Goal: Task Accomplishment & Management: Complete application form

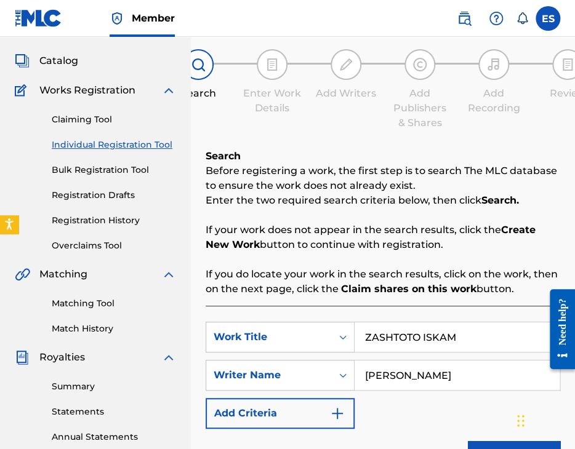
click at [124, 147] on link "Individual Registration Tool" at bounding box center [114, 145] width 124 height 13
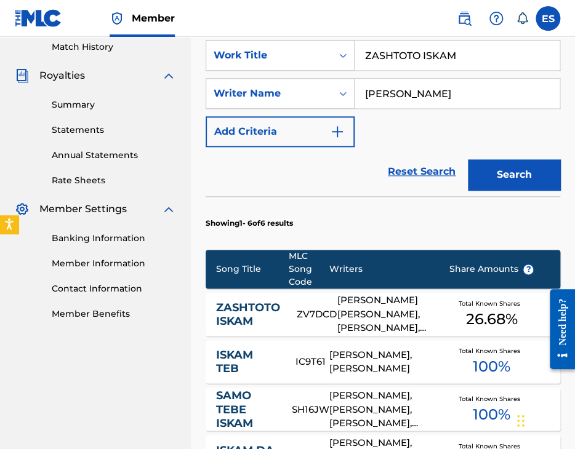
scroll to position [246, 0]
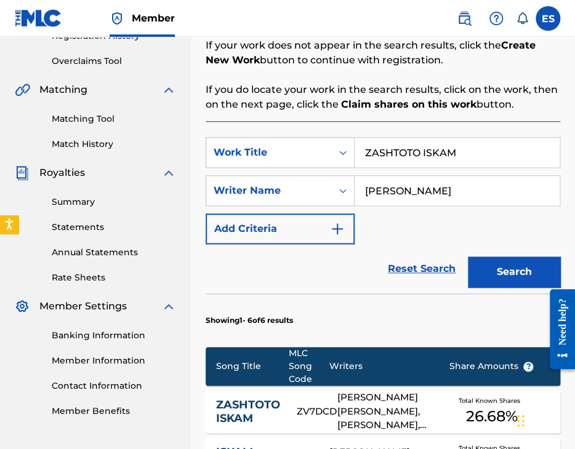
click at [90, 142] on link "Match History" at bounding box center [114, 144] width 124 height 13
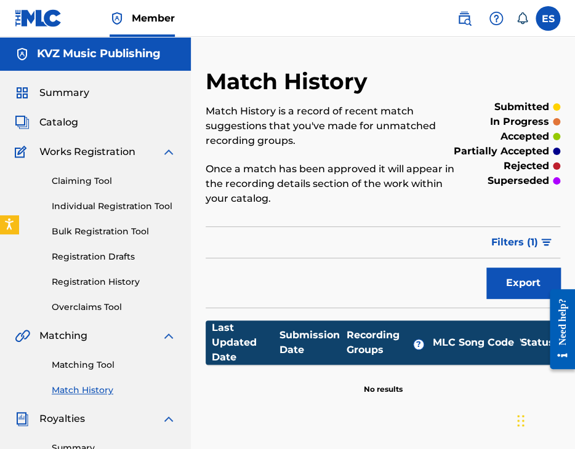
click at [109, 281] on link "Registration History" at bounding box center [114, 282] width 124 height 13
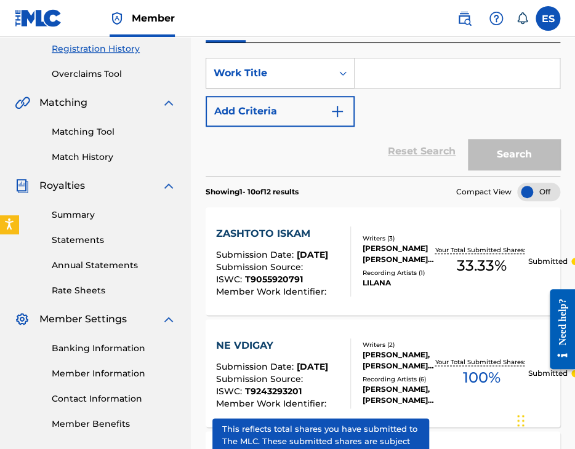
scroll to position [62, 0]
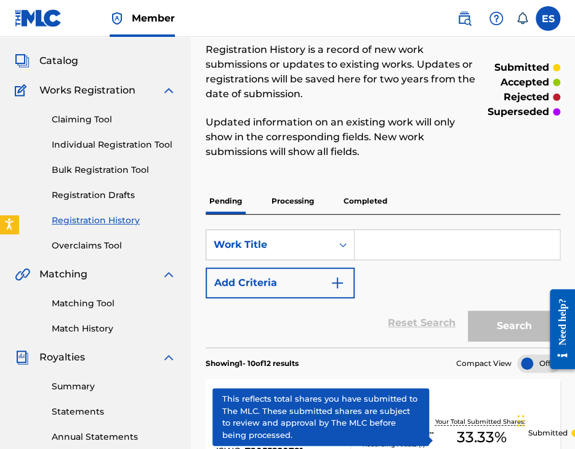
click at [110, 143] on link "Individual Registration Tool" at bounding box center [114, 145] width 124 height 13
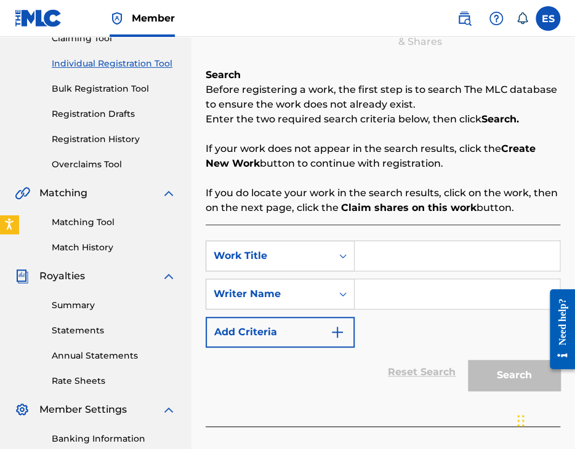
scroll to position [246, 0]
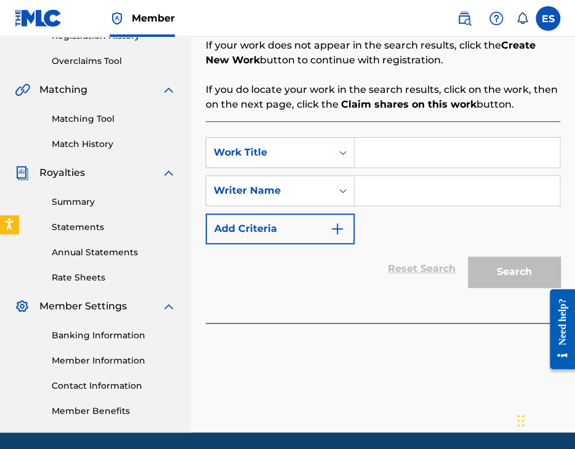
click at [392, 158] on input "Search Form" at bounding box center [457, 153] width 205 height 30
paste input "SNYAG SE SIPE"
type input "SNYAG SE SIPE"
paste input "YOSIF TSANKOV"
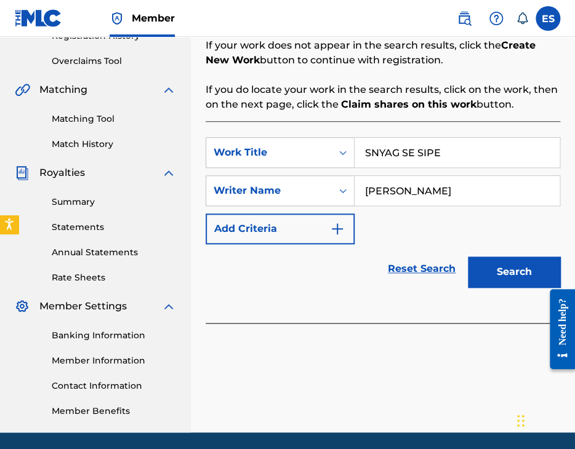
type input "YOSIF TSANKOV"
click at [371, 150] on input "SNYAG SE SIPE" at bounding box center [457, 153] width 205 height 30
click at [370, 149] on input "SNYAG SE SIPE" at bounding box center [457, 153] width 205 height 30
type input "SNYAG SE SIPE"
click at [509, 273] on button "Search" at bounding box center [514, 272] width 92 height 31
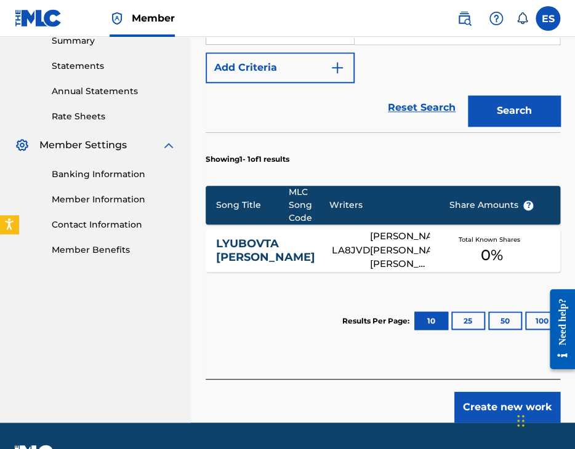
scroll to position [440, 0]
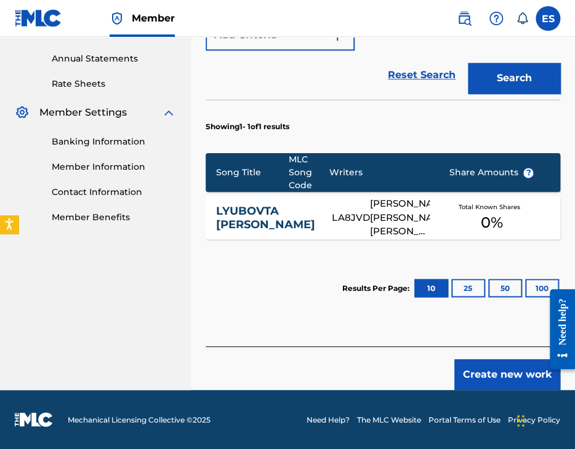
click at [482, 369] on button "Create new work" at bounding box center [507, 375] width 106 height 31
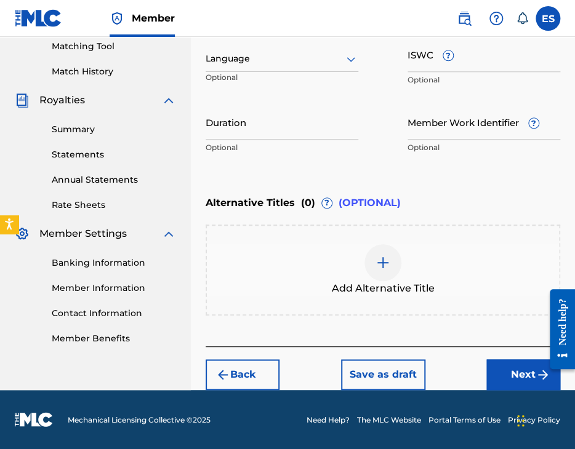
scroll to position [318, 0]
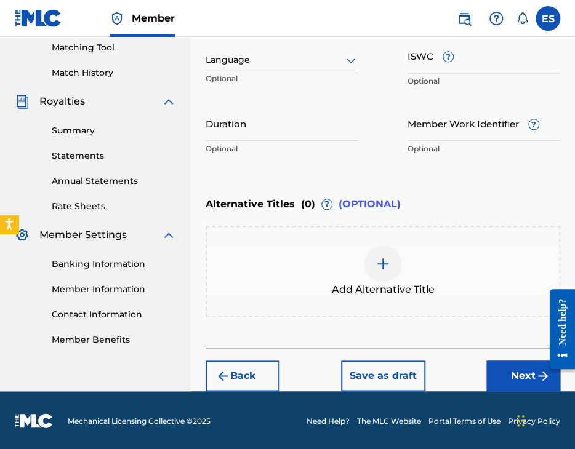
click at [283, 51] on div "Language" at bounding box center [282, 60] width 153 height 26
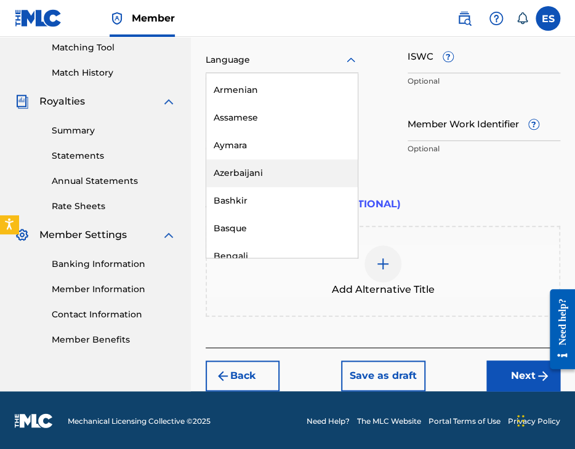
scroll to position [493, 0]
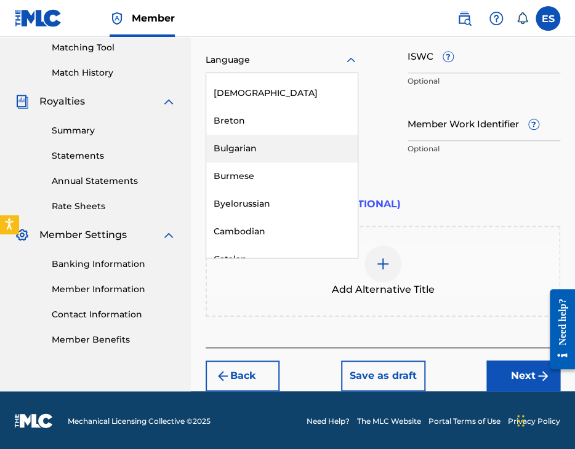
click at [291, 143] on div "Bulgarian" at bounding box center [281, 149] width 151 height 28
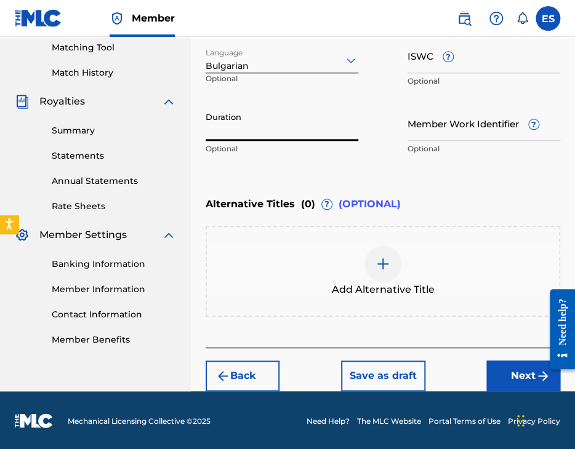
click at [246, 123] on input "Duration" at bounding box center [282, 123] width 153 height 35
click at [265, 135] on input "Duration" at bounding box center [282, 123] width 153 height 35
type input "02:00"
click at [373, 260] on div at bounding box center [382, 264] width 37 height 37
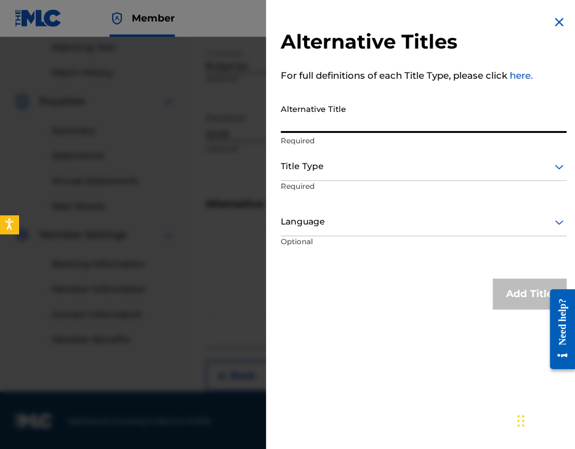
paste input "СНЯГ СЕ СИПЕ"
type input "СНЯГ СЕ СИПЕ"
click at [323, 163] on div at bounding box center [424, 166] width 286 height 15
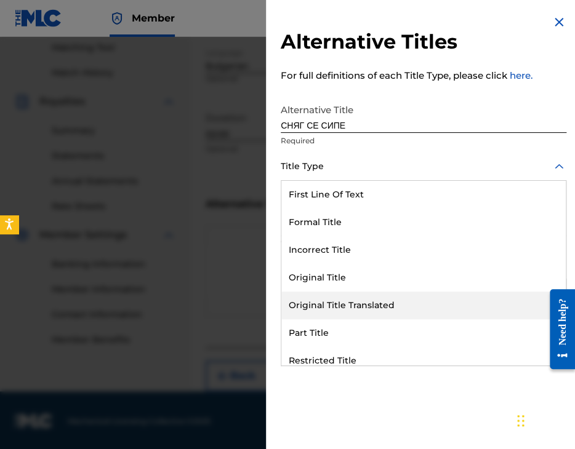
drag, startPoint x: 355, startPoint y: 310, endPoint x: 348, endPoint y: 262, distance: 48.4
click at [355, 307] on div "Original Title Translated" at bounding box center [423, 306] width 284 height 28
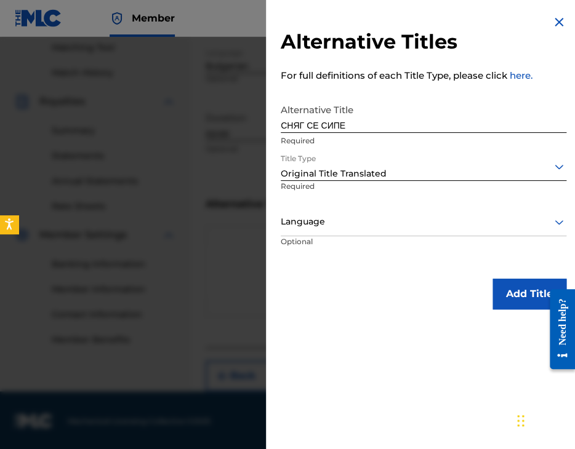
click at [345, 221] on div at bounding box center [424, 221] width 286 height 15
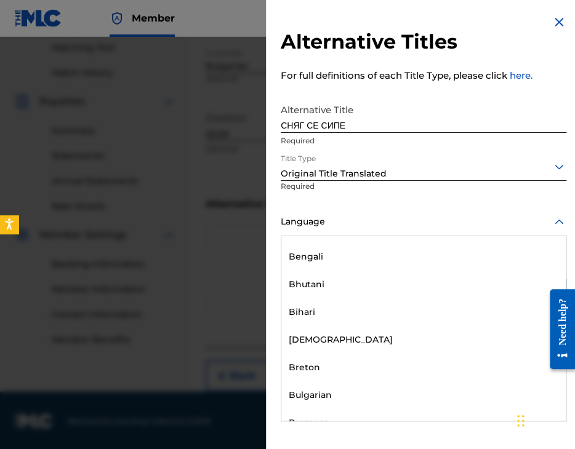
scroll to position [431, 0]
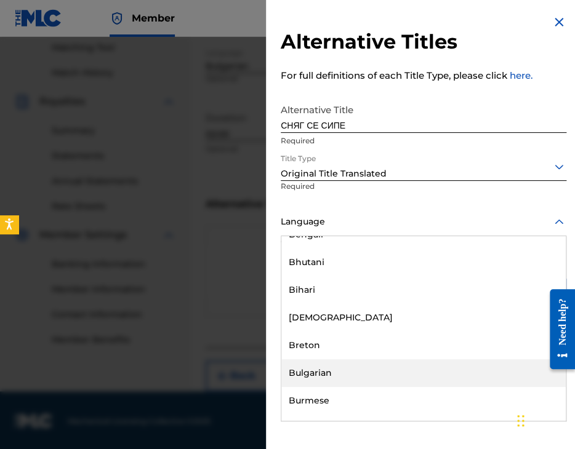
click at [339, 365] on div "Bulgarian" at bounding box center [423, 374] width 284 height 28
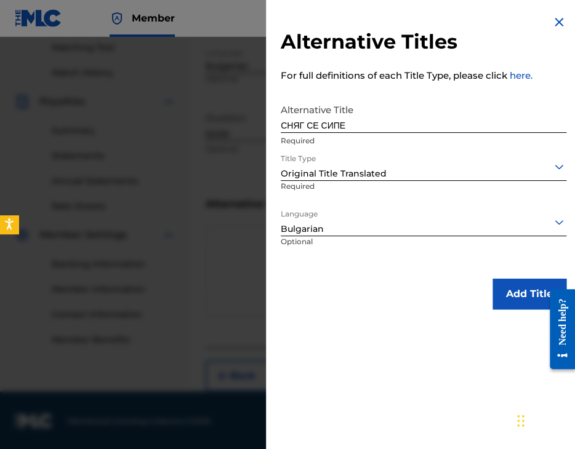
click at [501, 292] on button "Add Title" at bounding box center [530, 294] width 74 height 31
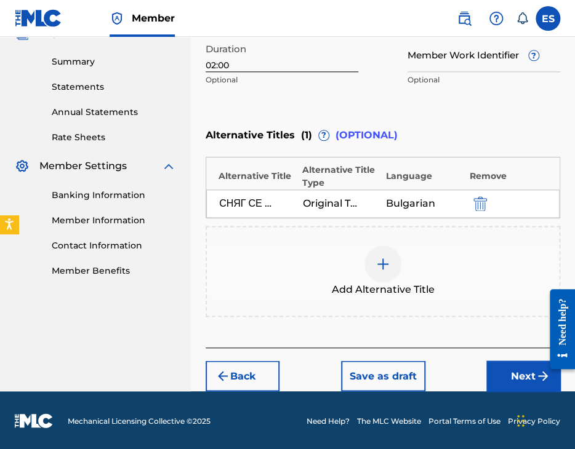
click at [521, 372] on button "Next" at bounding box center [523, 376] width 74 height 31
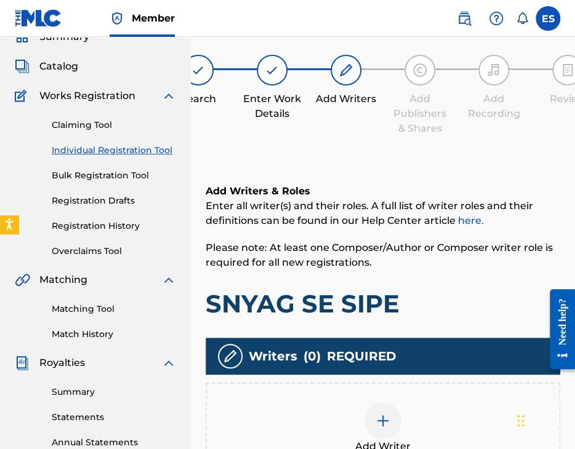
scroll to position [289, 0]
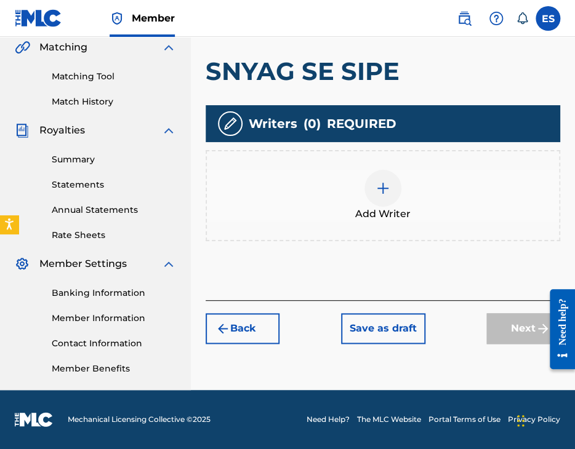
click at [380, 192] on img at bounding box center [383, 188] width 15 height 15
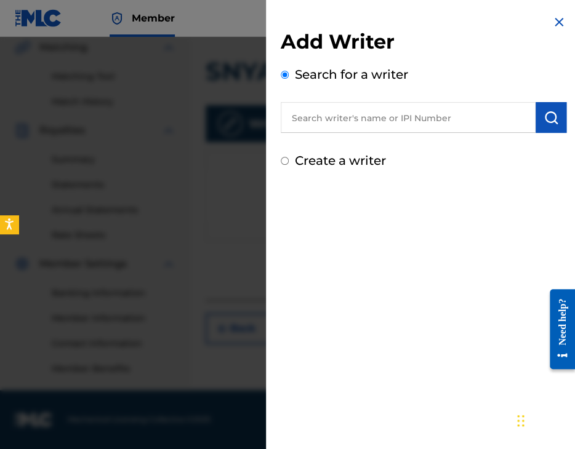
paste input "00295"
drag, startPoint x: 343, startPoint y: 116, endPoint x: 175, endPoint y: 87, distance: 170.4
click at [175, 87] on div "Add Writer Search for a writer 00295 Create a writer" at bounding box center [287, 243] width 575 height 412
paste input "53 85 22"
click at [329, 116] on input "00295 53 85 22" at bounding box center [408, 117] width 255 height 31
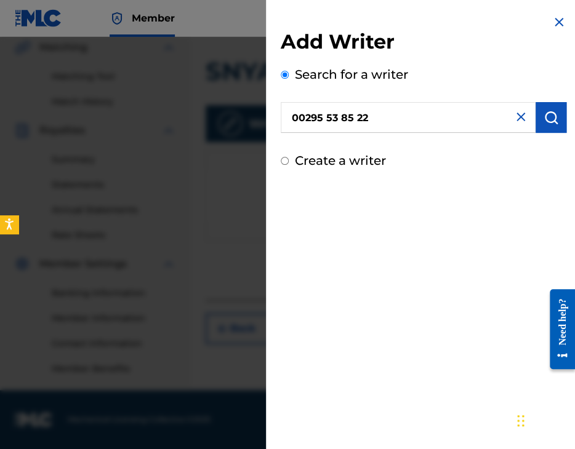
click at [549, 121] on img "submit" at bounding box center [551, 117] width 15 height 15
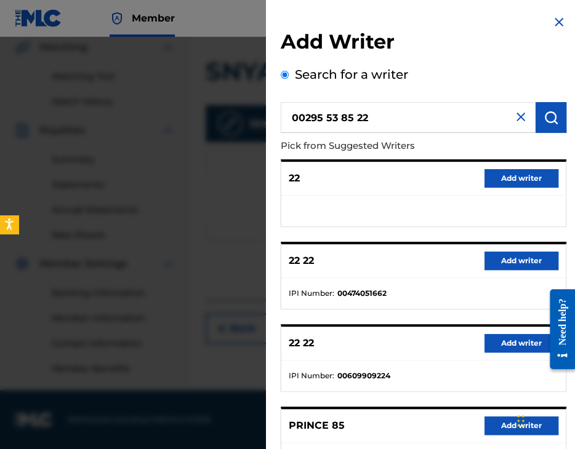
click at [326, 116] on input "00295 53 85 22" at bounding box center [408, 117] width 255 height 31
click at [339, 116] on input "0029553 85 22" at bounding box center [408, 117] width 255 height 31
click at [352, 118] on input "002955385 22" at bounding box center [408, 117] width 255 height 31
type input "00295538522"
click at [537, 115] on button "submit" at bounding box center [551, 117] width 31 height 31
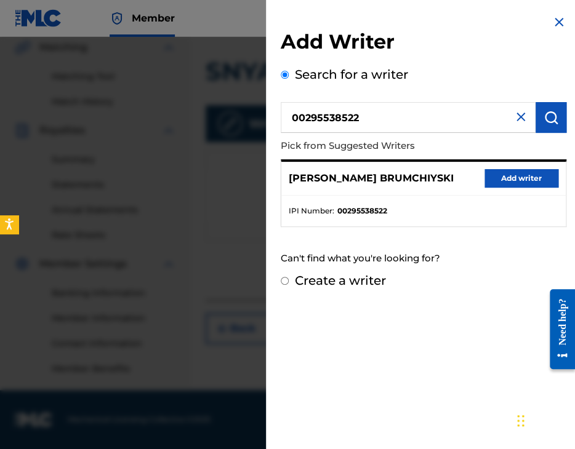
click at [520, 185] on button "Add writer" at bounding box center [522, 178] width 74 height 18
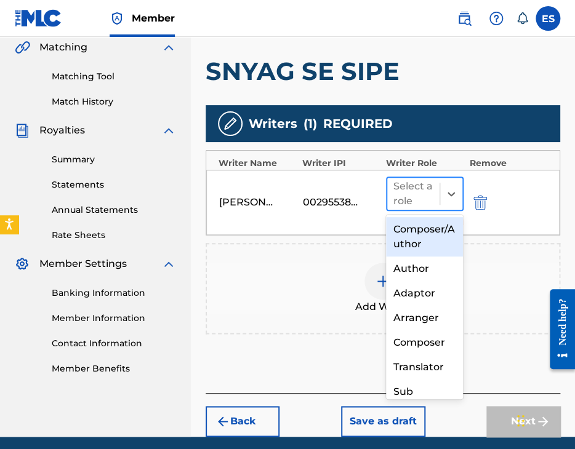
click at [440, 196] on span at bounding box center [440, 194] width 1 height 22
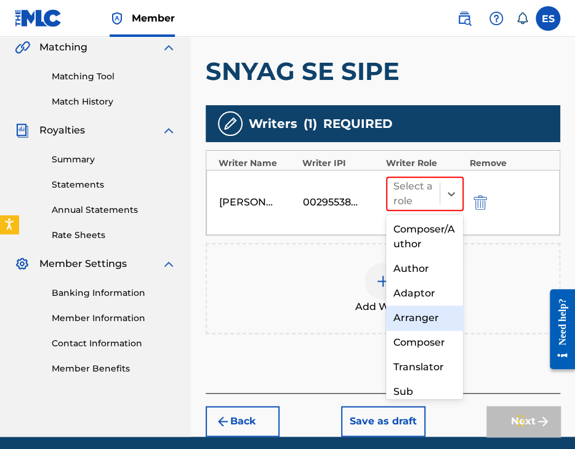
click at [411, 318] on div "Arranger" at bounding box center [425, 318] width 78 height 25
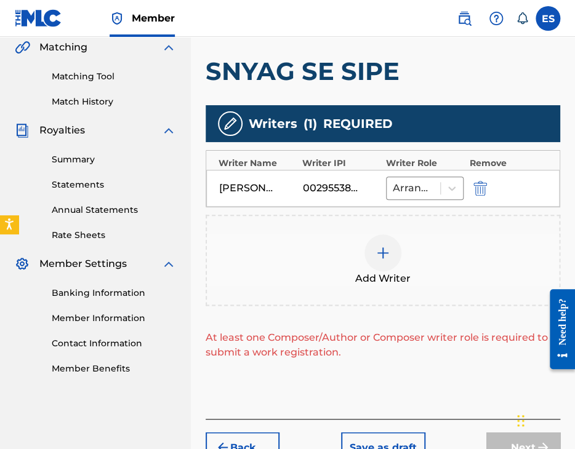
click at [384, 252] on img at bounding box center [383, 253] width 15 height 15
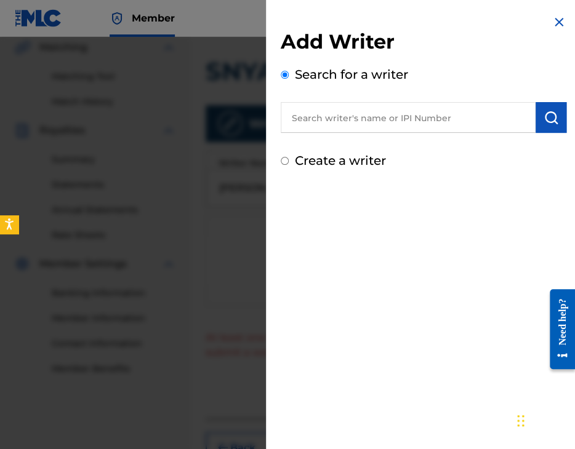
click at [377, 130] on input "text" at bounding box center [408, 117] width 255 height 31
paste input "00087889792"
type input "00087889792"
click at [542, 105] on button "submit" at bounding box center [551, 117] width 31 height 31
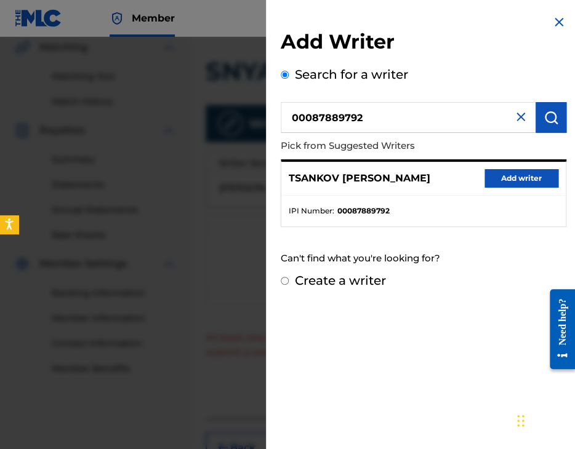
click at [539, 177] on button "Add writer" at bounding box center [522, 178] width 74 height 18
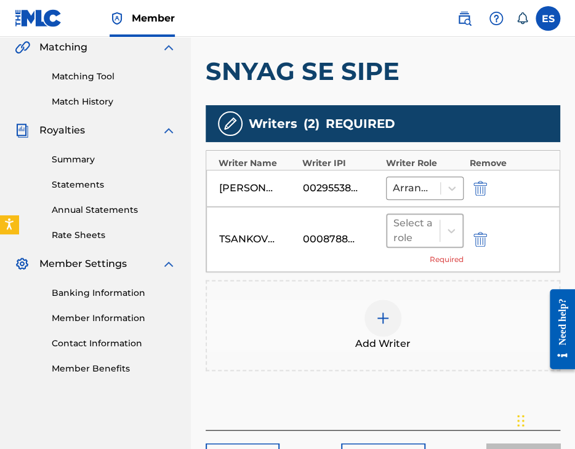
click at [430, 233] on div at bounding box center [413, 230] width 40 height 17
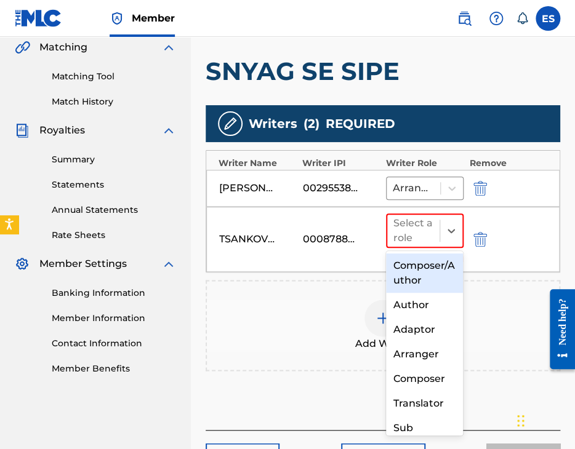
click at [423, 274] on div "Composer/Author" at bounding box center [425, 273] width 78 height 39
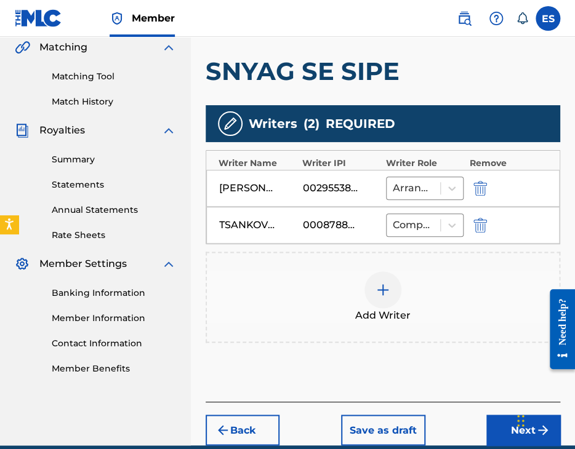
scroll to position [343, 0]
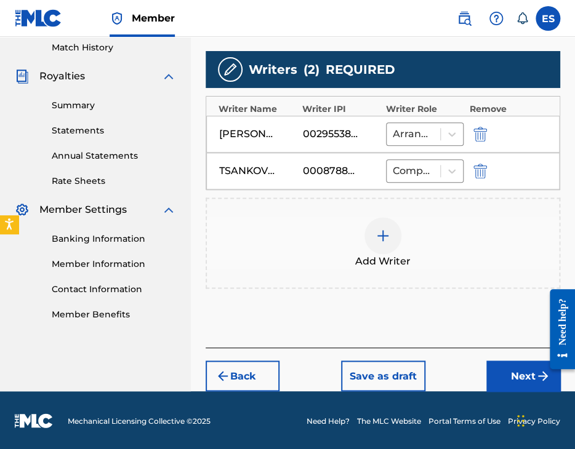
click at [503, 378] on button "Next" at bounding box center [523, 376] width 74 height 31
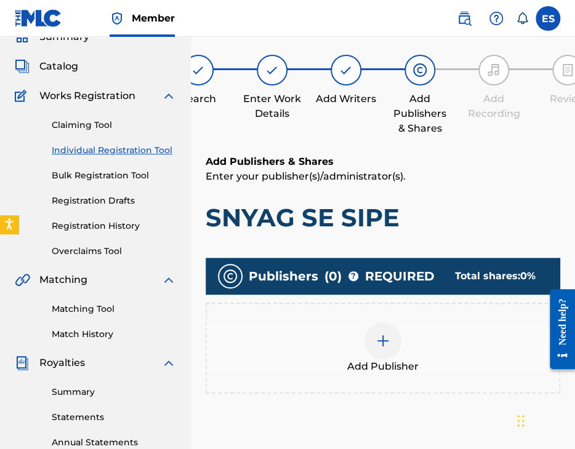
scroll to position [240, 0]
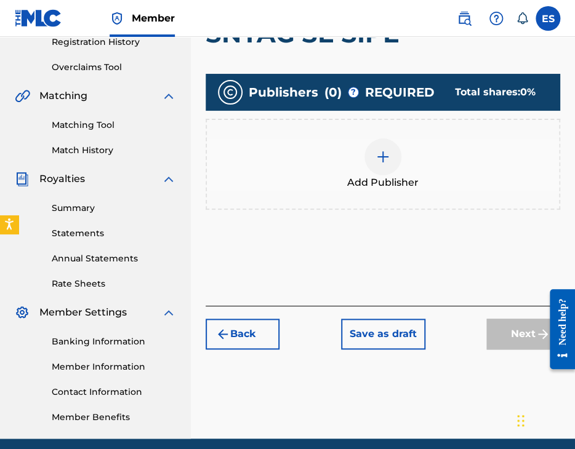
click at [385, 178] on span "Add Publisher" at bounding box center [382, 182] width 71 height 15
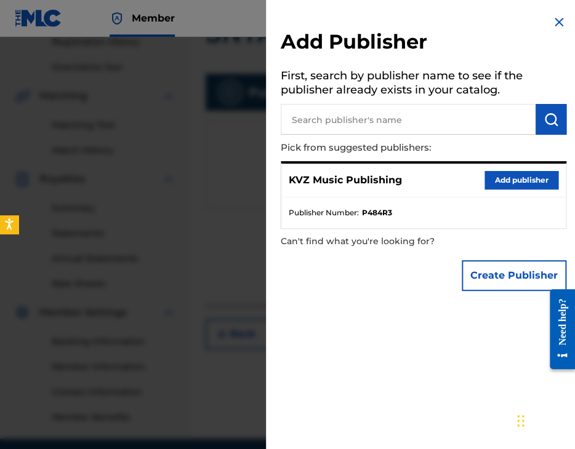
click at [510, 182] on button "Add publisher" at bounding box center [522, 180] width 74 height 18
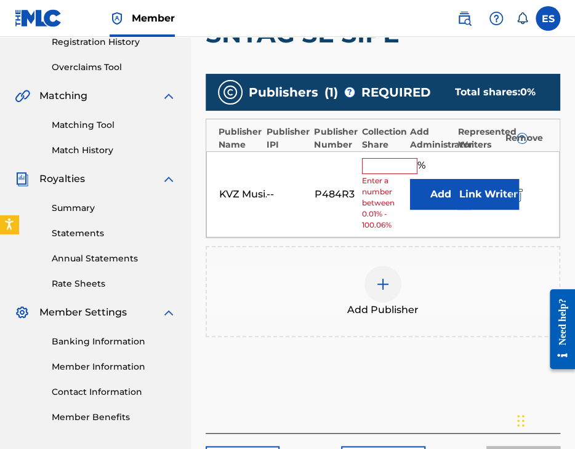
click at [402, 170] on input "text" at bounding box center [389, 166] width 55 height 16
type input "83.33"
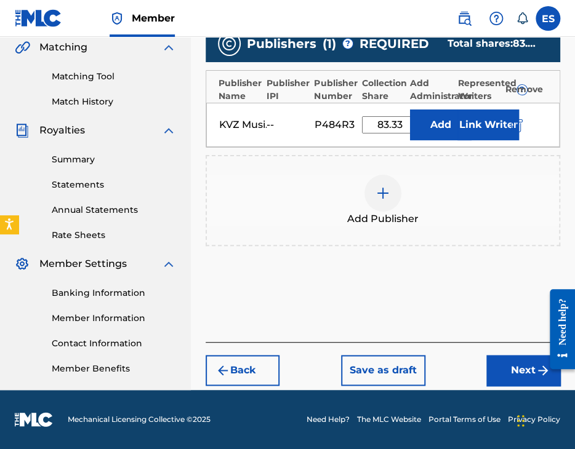
click at [515, 368] on button "Next" at bounding box center [523, 370] width 74 height 31
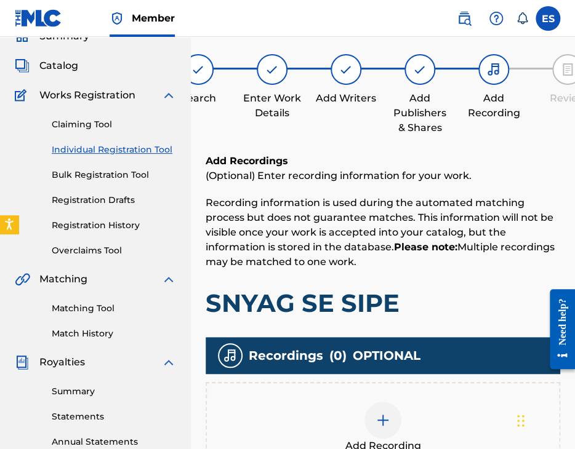
scroll to position [289, 0]
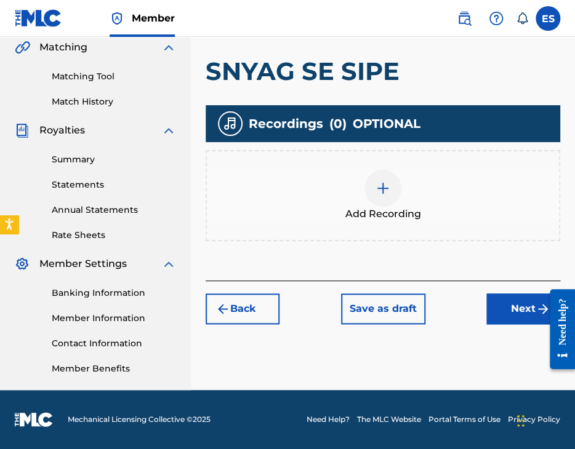
click at [511, 312] on button "Next" at bounding box center [523, 309] width 74 height 31
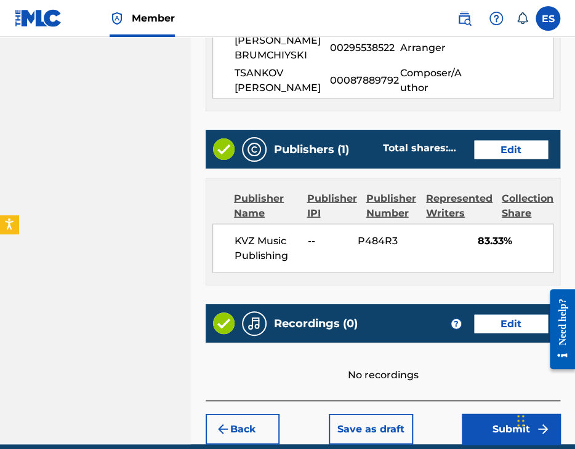
scroll to position [749, 0]
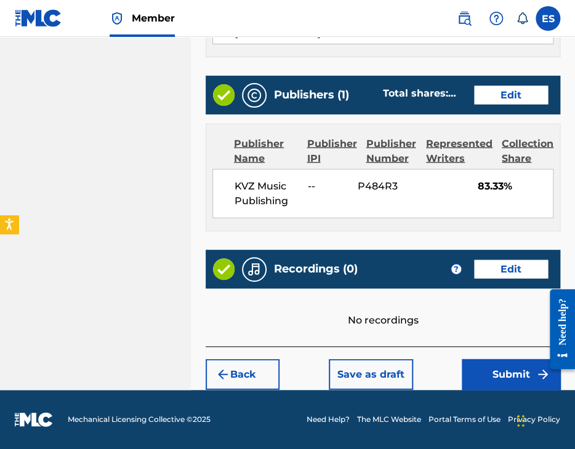
click at [514, 380] on button "Submit" at bounding box center [511, 375] width 99 height 31
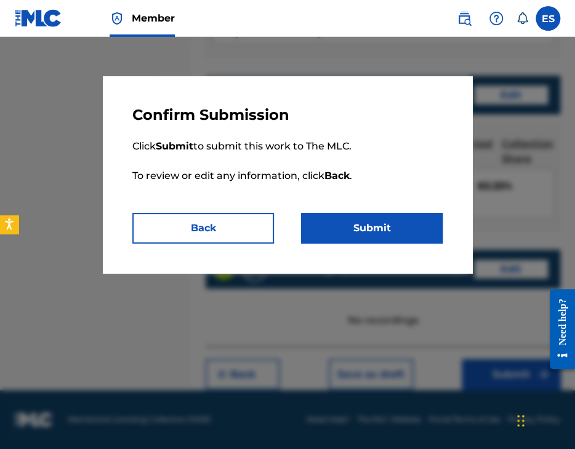
click at [409, 236] on button "Submit" at bounding box center [372, 228] width 142 height 31
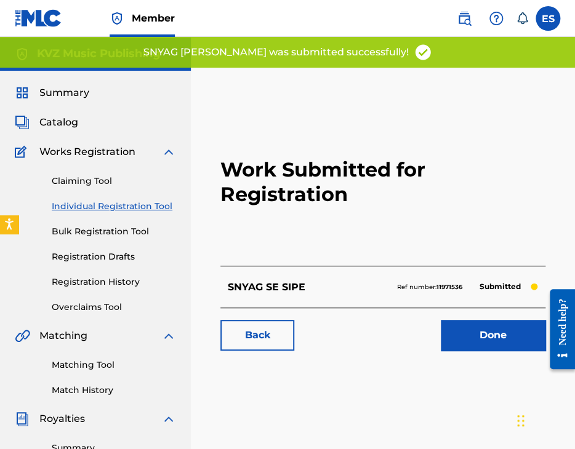
click at [91, 207] on link "Individual Registration Tool" at bounding box center [114, 206] width 124 height 13
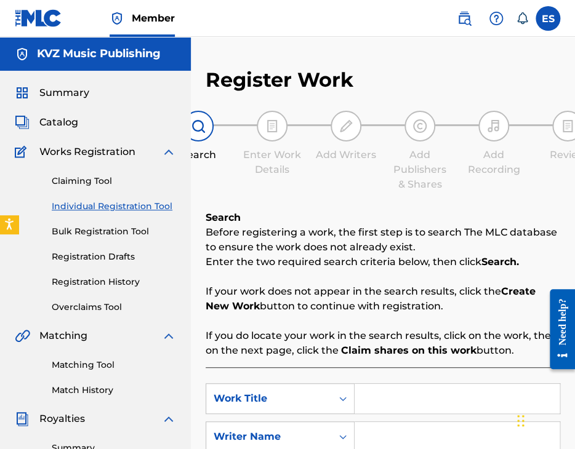
click at [382, 401] on input "Search Form" at bounding box center [457, 399] width 205 height 30
paste input "SNYAG SE SIPE"
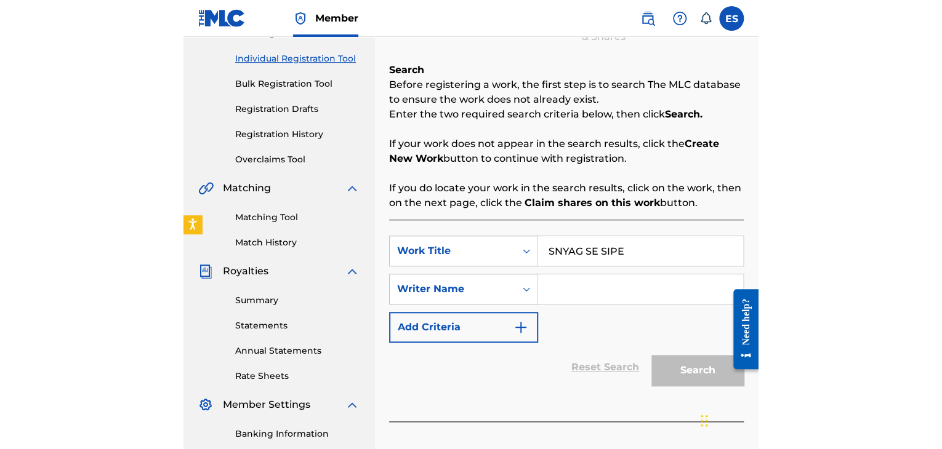
scroll to position [246, 0]
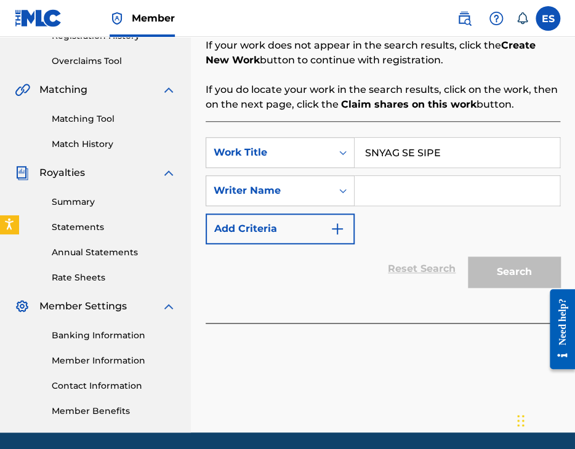
type input "SNYAG SE SIPE"
click at [404, 186] on input "Search Form" at bounding box center [457, 191] width 205 height 30
click at [407, 187] on input "Search Form" at bounding box center [457, 191] width 205 height 30
click at [409, 188] on input "Search Form" at bounding box center [457, 191] width 205 height 30
paste input "YOSIF TSANKOV"
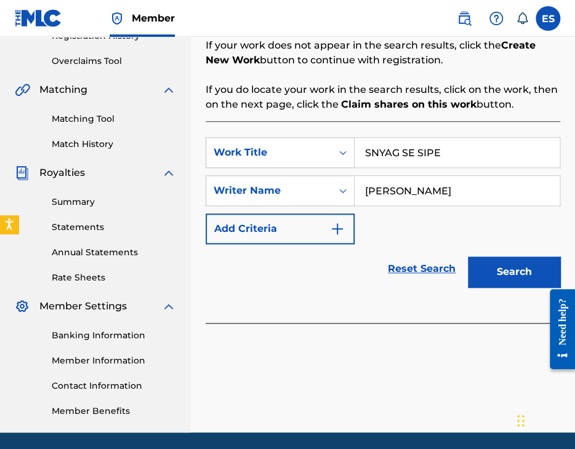
type input "YOSIF TSANKOV"
click at [500, 269] on button "Search" at bounding box center [514, 272] width 92 height 31
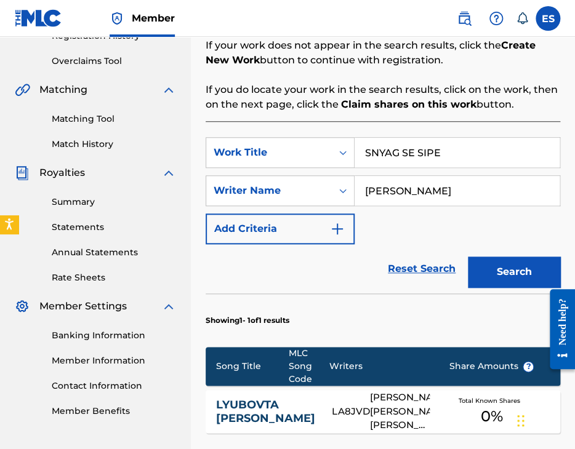
click at [370, 155] on input "SNYAG SE SIPE" at bounding box center [457, 153] width 205 height 30
type input "SNYAG SE SIPE"
click at [513, 276] on button "Search" at bounding box center [514, 272] width 92 height 31
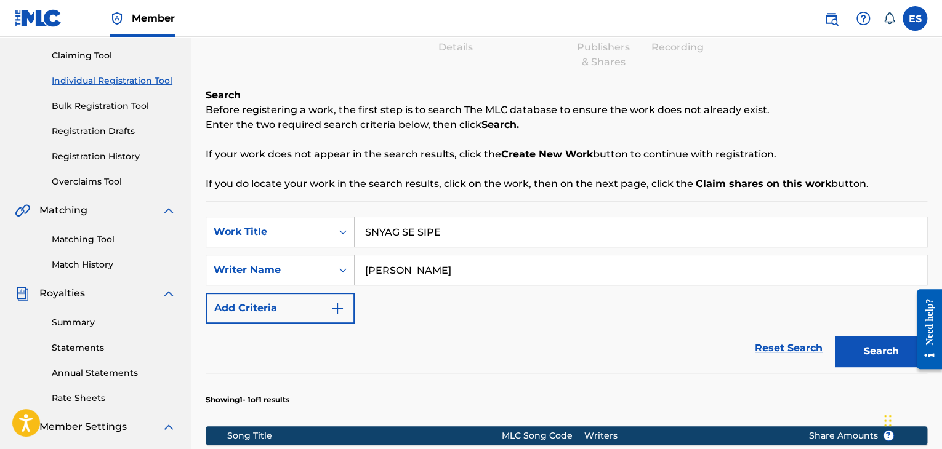
scroll to position [123, 0]
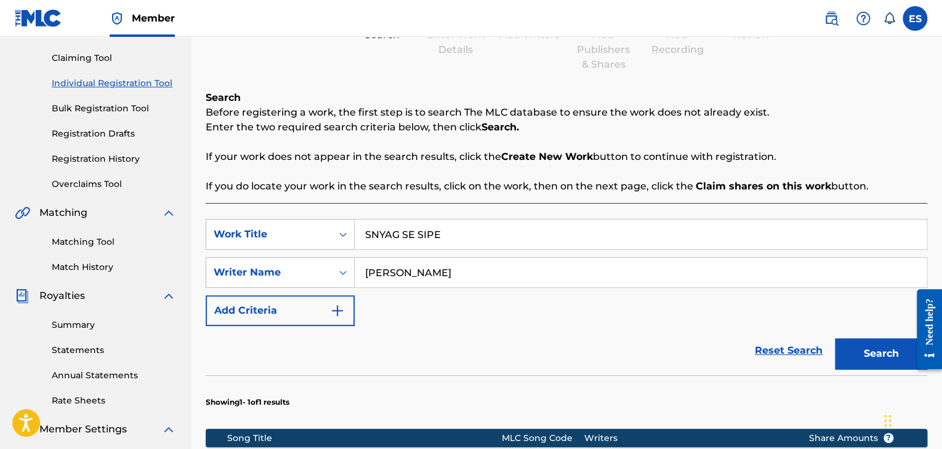
click at [111, 82] on link "Individual Registration Tool" at bounding box center [114, 83] width 124 height 13
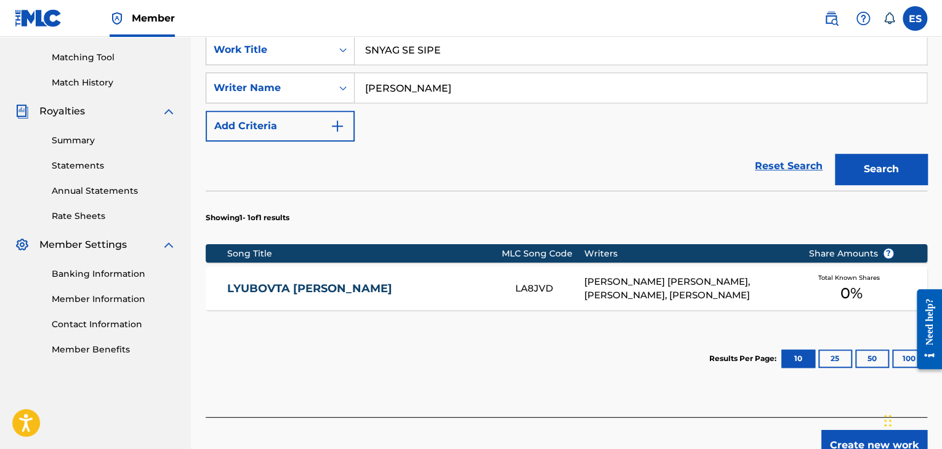
scroll to position [185, 0]
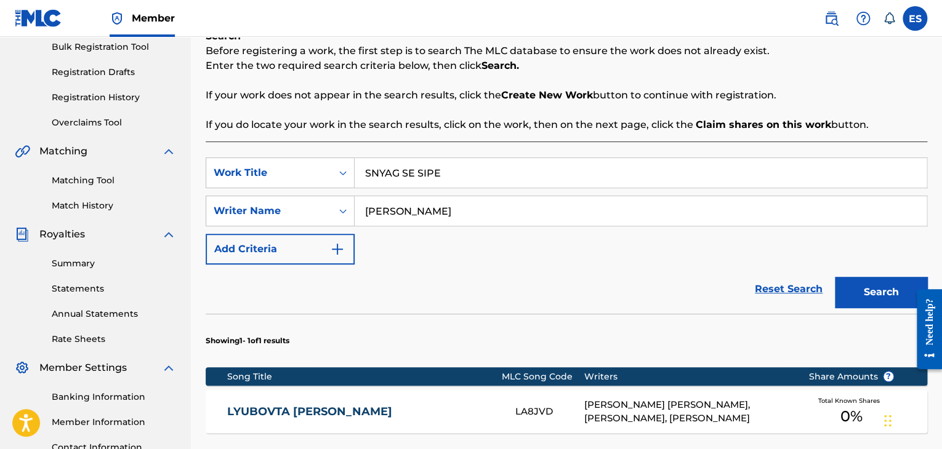
click at [574, 293] on button "Search" at bounding box center [881, 292] width 92 height 31
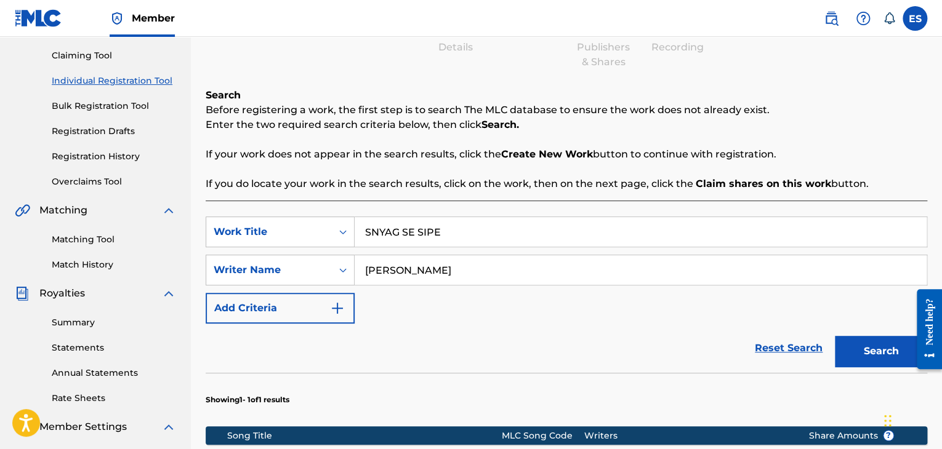
scroll to position [62, 0]
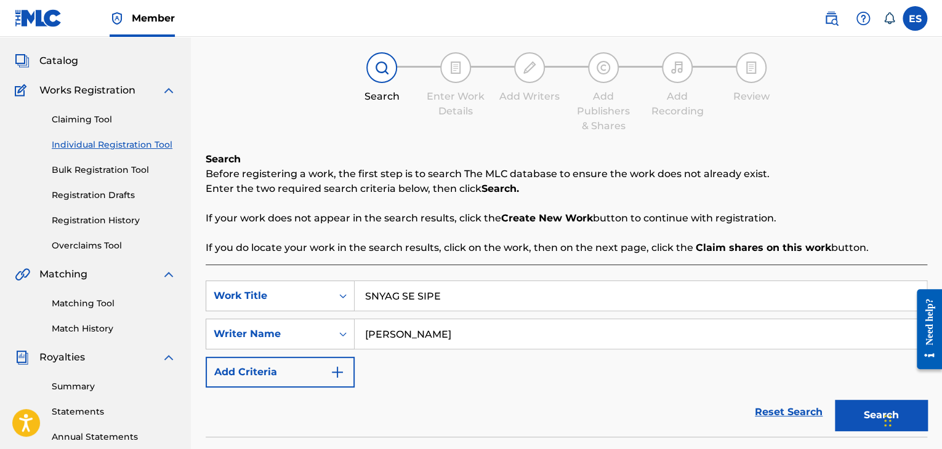
click at [125, 220] on link "Registration History" at bounding box center [114, 220] width 124 height 13
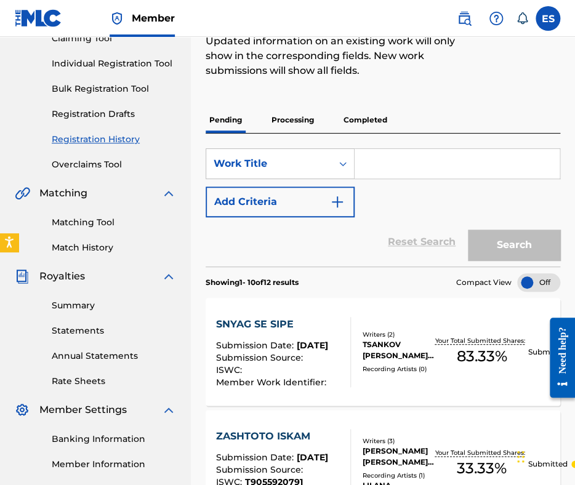
scroll to position [123, 0]
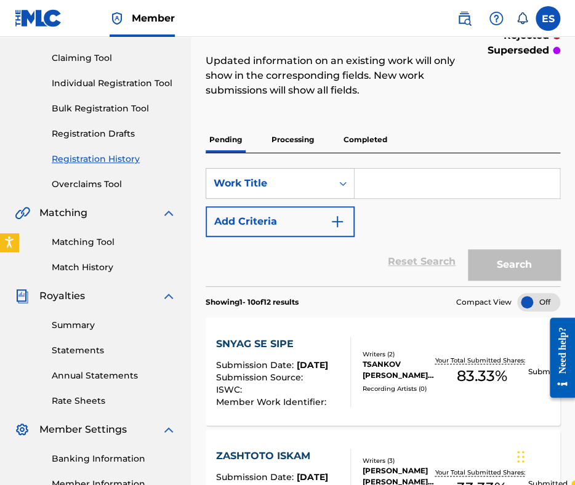
click at [142, 78] on link "Individual Registration Tool" at bounding box center [114, 83] width 124 height 13
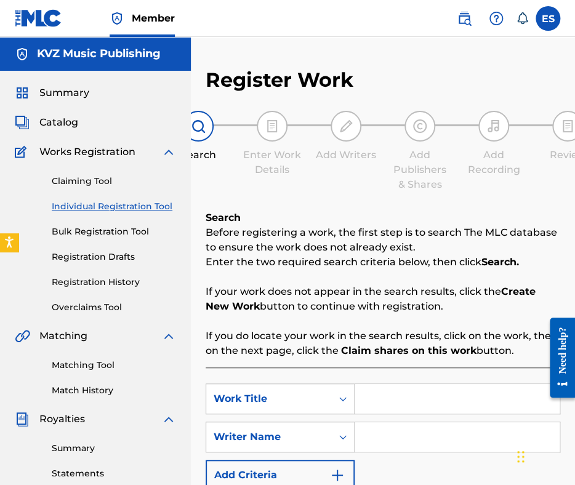
scroll to position [62, 0]
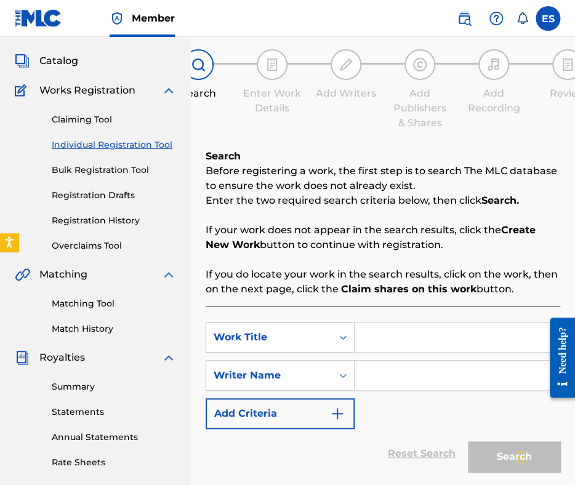
click at [391, 335] on input "Search Form" at bounding box center [457, 338] width 205 height 30
paste input "SNYAG SE SIPE"
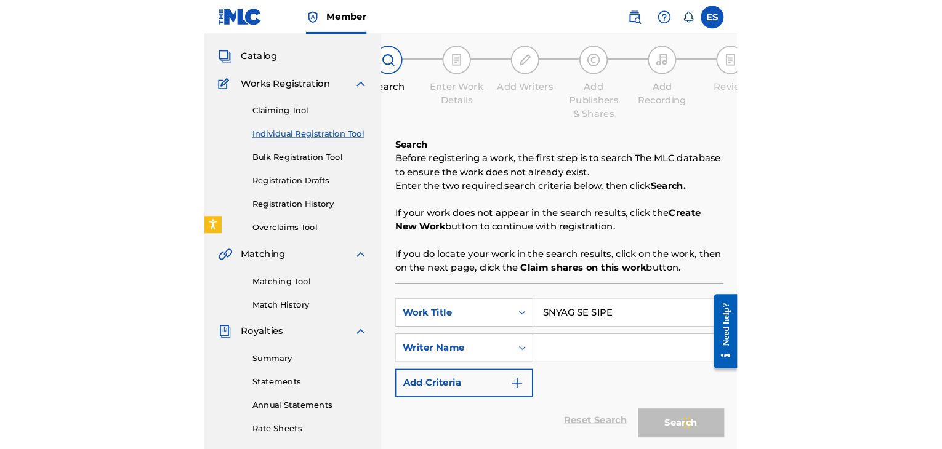
scroll to position [185, 0]
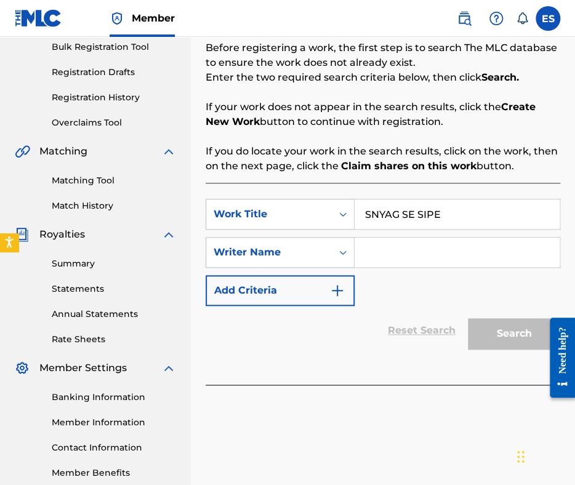
type input "SNYAG SE SIPE"
click at [386, 254] on input "Search Form" at bounding box center [457, 253] width 205 height 30
paste input "YOSIF TSANKOV"
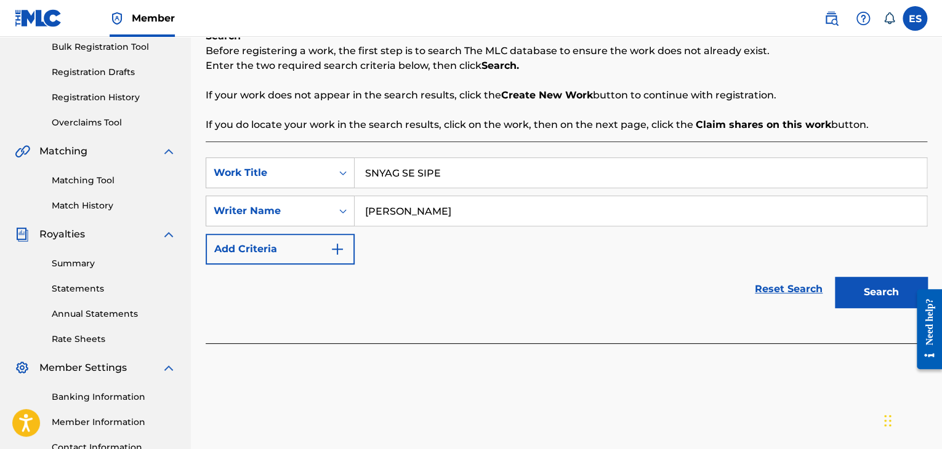
type input "YOSIF TSANKOV"
click at [574, 296] on button "Search" at bounding box center [881, 292] width 92 height 31
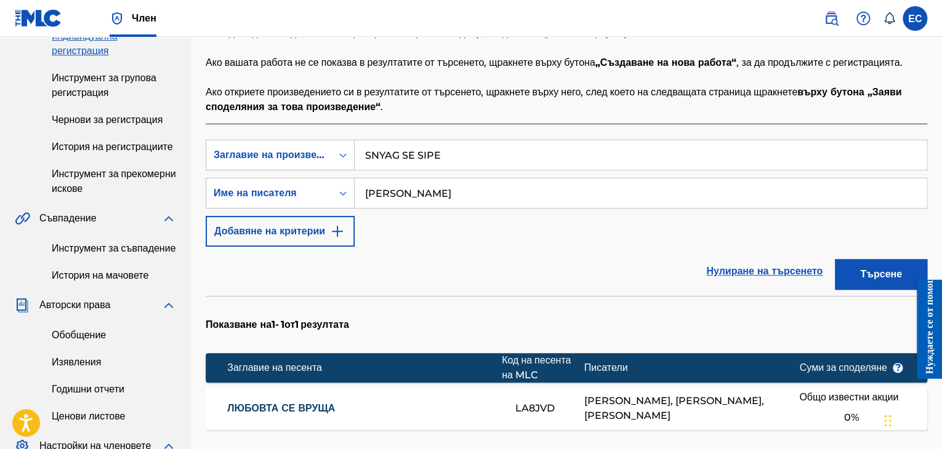
scroll to position [246, 0]
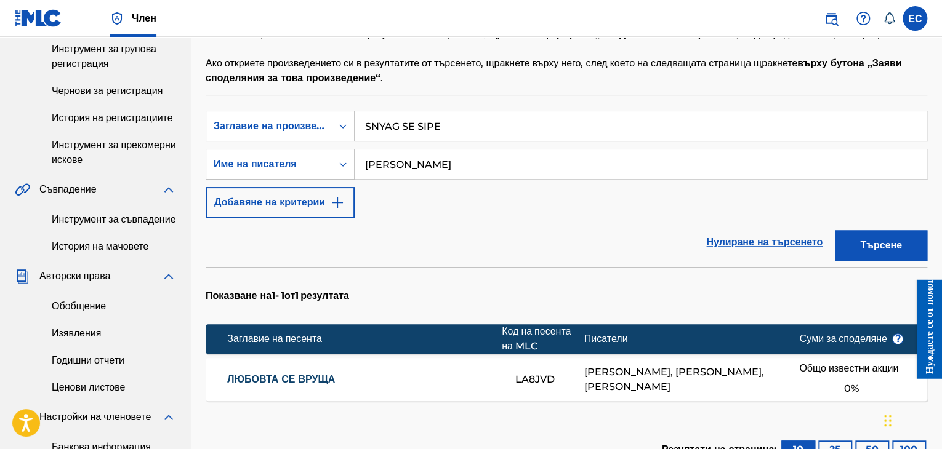
click at [94, 97] on font "Чернови за регистрация" at bounding box center [107, 91] width 111 height 12
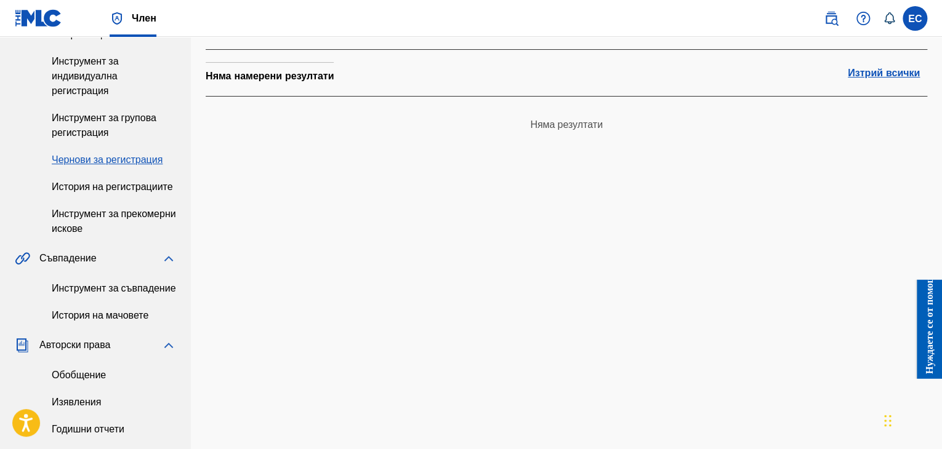
scroll to position [185, 0]
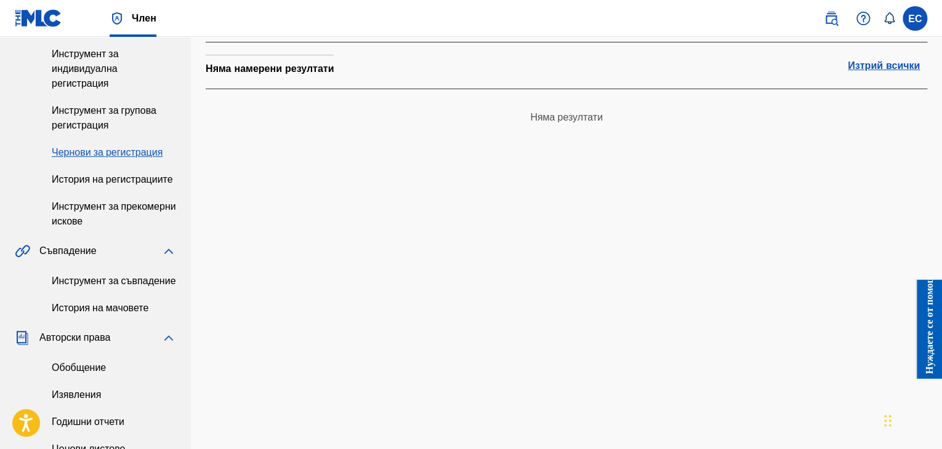
click at [111, 259] on div "Съвпадение" at bounding box center [95, 251] width 161 height 15
click at [164, 259] on img at bounding box center [168, 251] width 15 height 15
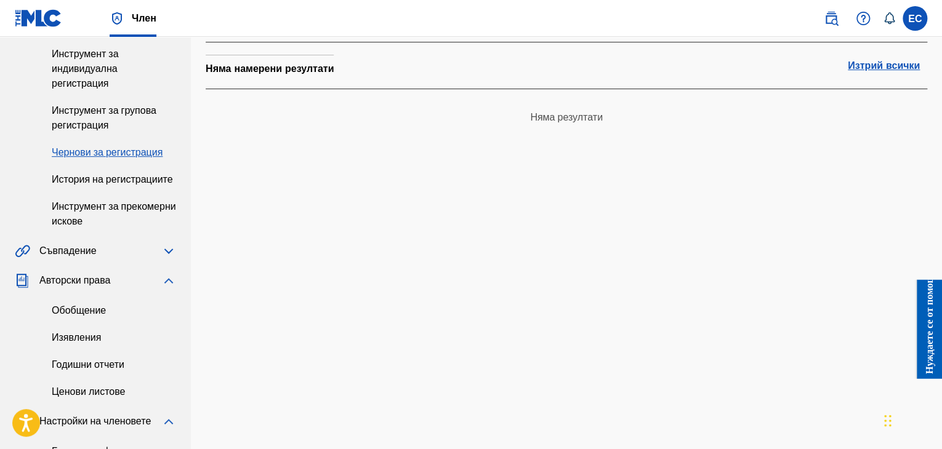
click at [165, 259] on img at bounding box center [168, 251] width 15 height 15
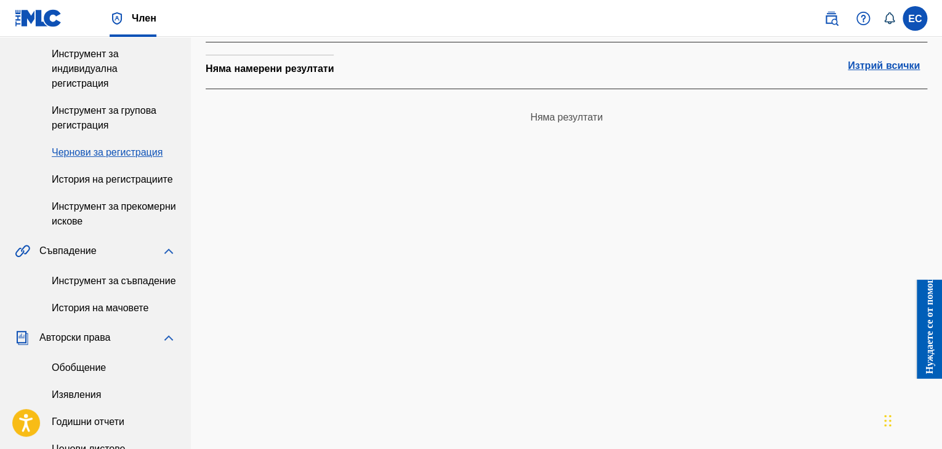
scroll to position [246, 0]
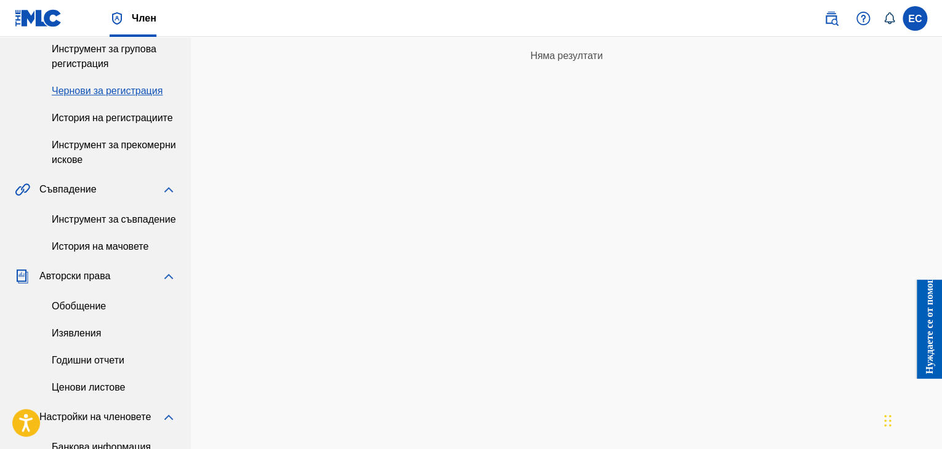
click at [100, 225] on font "Инструмент за съвпадение" at bounding box center [114, 220] width 124 height 12
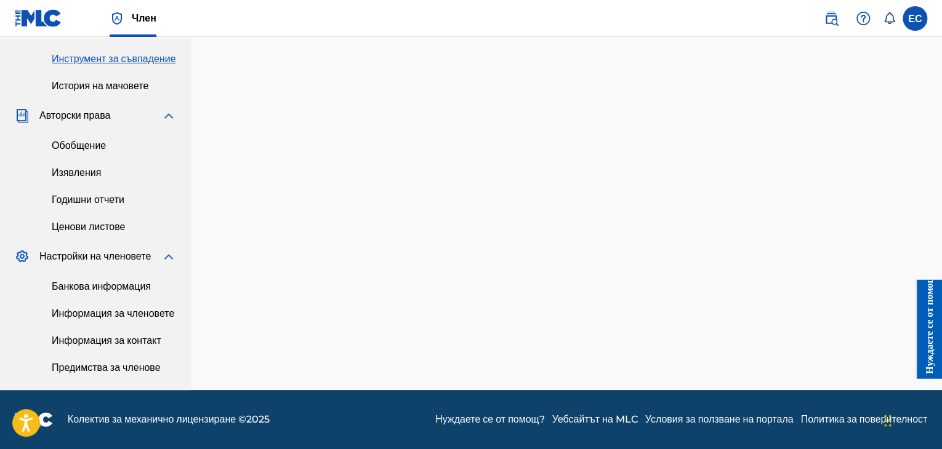
scroll to position [525, 0]
click at [435, 424] on font "Нуждаете се от помощ?" at bounding box center [489, 420] width 109 height 12
click at [574, 422] on font "Условия за ползване на портала" at bounding box center [719, 420] width 148 height 12
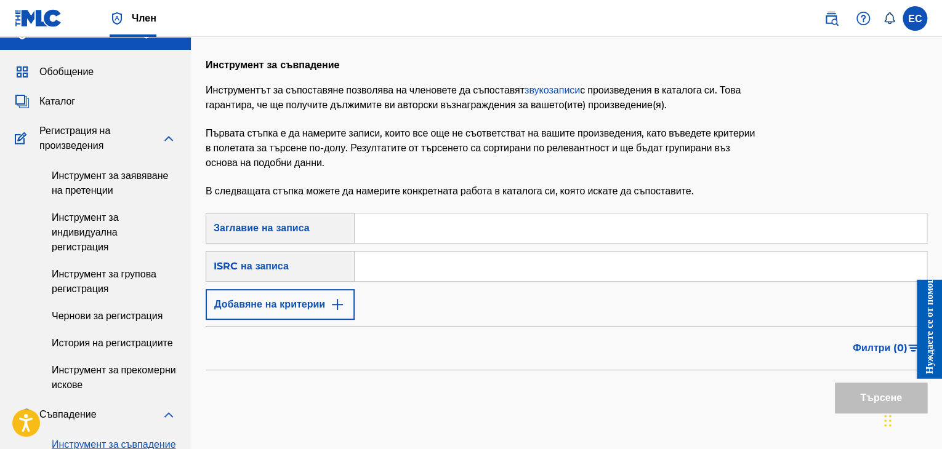
scroll to position [0, 0]
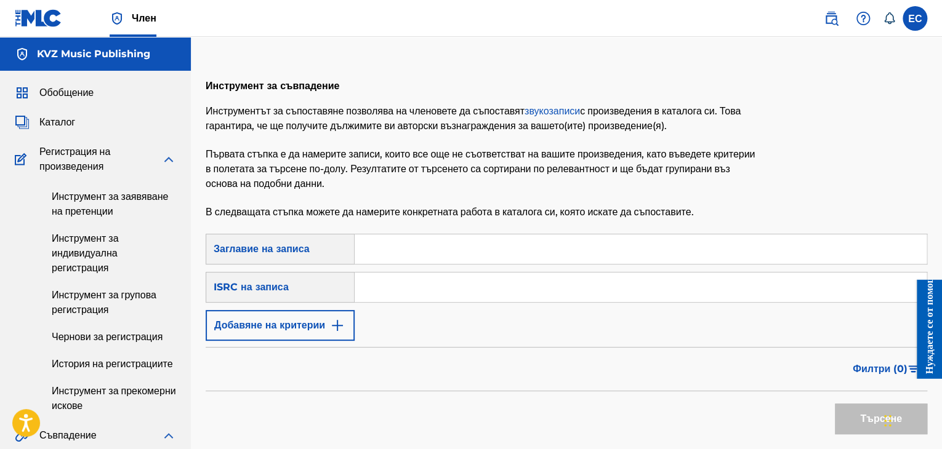
click at [502, 264] on input "Формуляр за търсене" at bounding box center [641, 250] width 572 height 30
type input "PISMO DO SITSILIYA"
click at [407, 302] on input "Формуляр за търсене" at bounding box center [641, 288] width 572 height 30
type input "ROSSEN DIMITROV"
drag, startPoint x: 485, startPoint y: 282, endPoint x: 0, endPoint y: 253, distance: 485.4
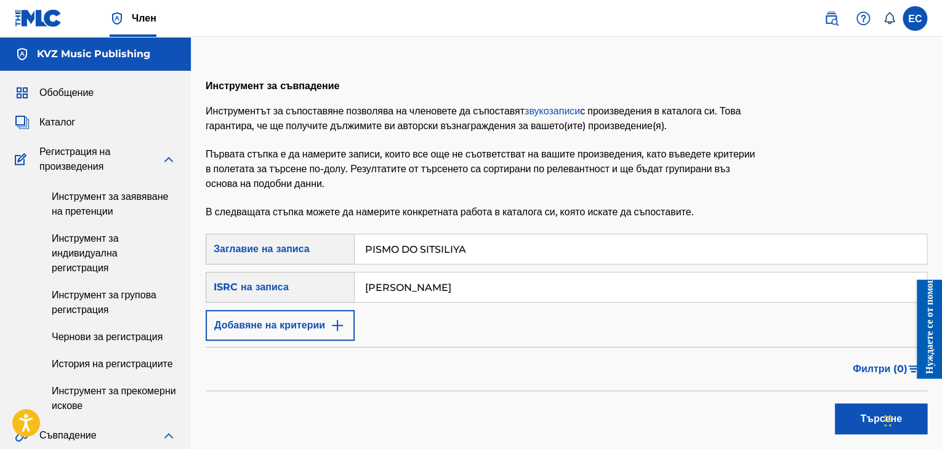
click at [0, 254] on main "KVZ Music Publishing Обобщение Каталог Регистрация на произведения Инструмент з…" at bounding box center [471, 417] width 942 height 760
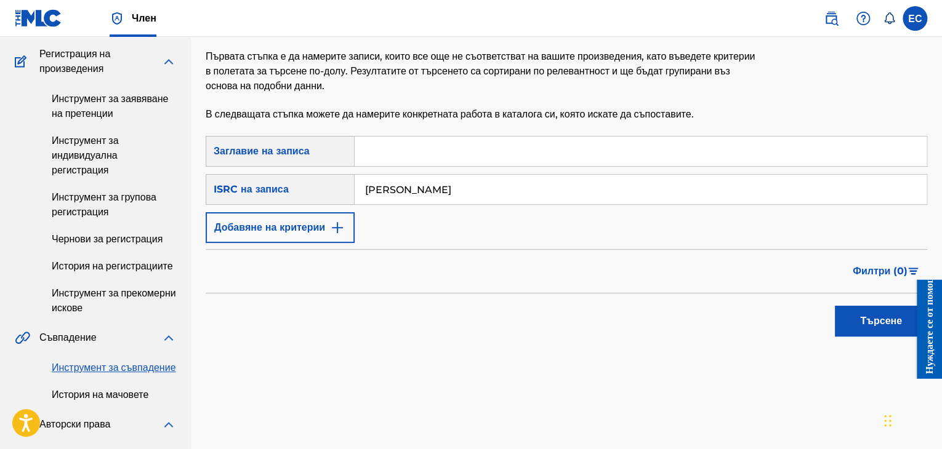
scroll to position [123, 0]
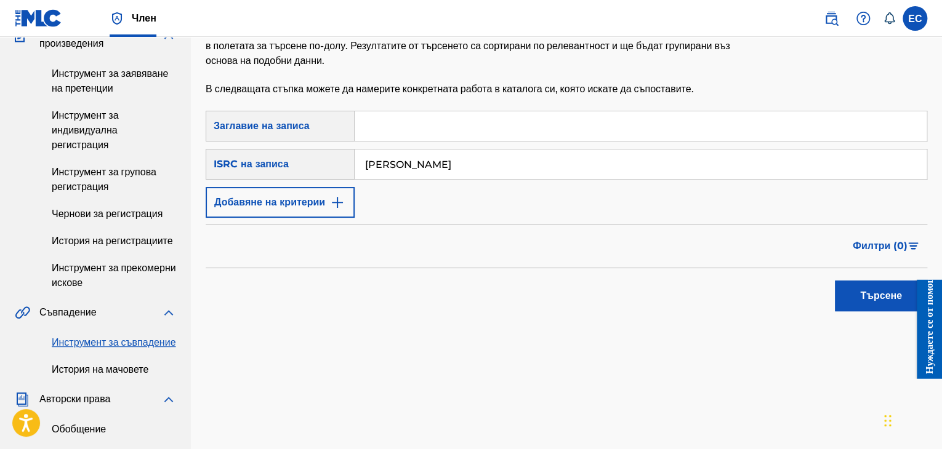
drag, startPoint x: 489, startPoint y: 216, endPoint x: 352, endPoint y: 217, distance: 137.3
click at [352, 218] on div "ТърсенеСКритерии0fc888d2-cdc9-492b-b430-8f6f7d733196 Заглавие на записа Търсене…" at bounding box center [567, 164] width 722 height 107
drag, startPoint x: 474, startPoint y: 195, endPoint x: 167, endPoint y: 178, distance: 307.1
click at [209, 180] on div "ТърсенеСКритерии1092c86e-1df8-4ee9-aa91-0863c0dd48f2 ISRC на записа ROSSEN DIMI…" at bounding box center [567, 164] width 722 height 31
click at [574, 252] on font "Филтри (" at bounding box center [875, 246] width 44 height 12
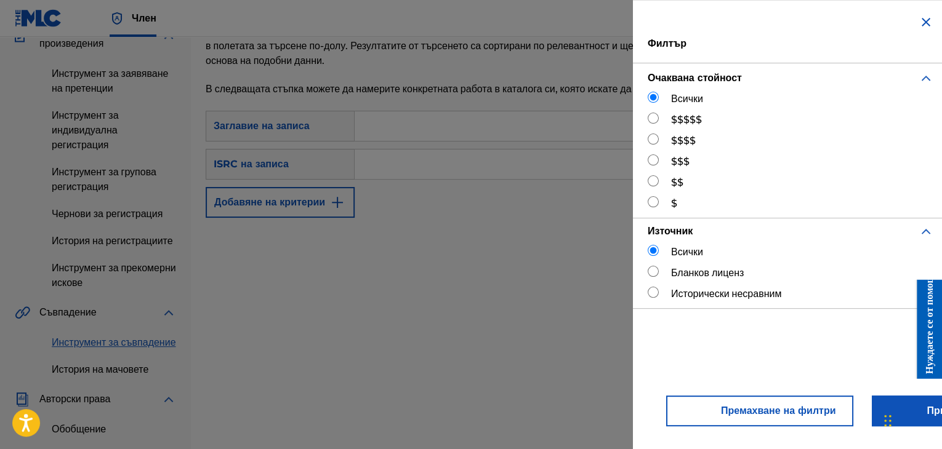
click at [574, 17] on img "Формуляр за търсене" at bounding box center [926, 22] width 15 height 15
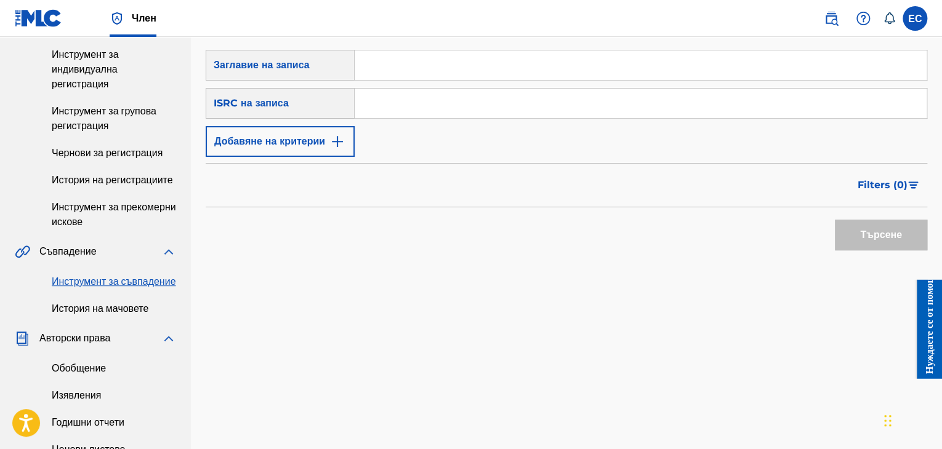
scroll to position [185, 0]
click at [108, 185] on font "История на регистрациите" at bounding box center [112, 180] width 121 height 12
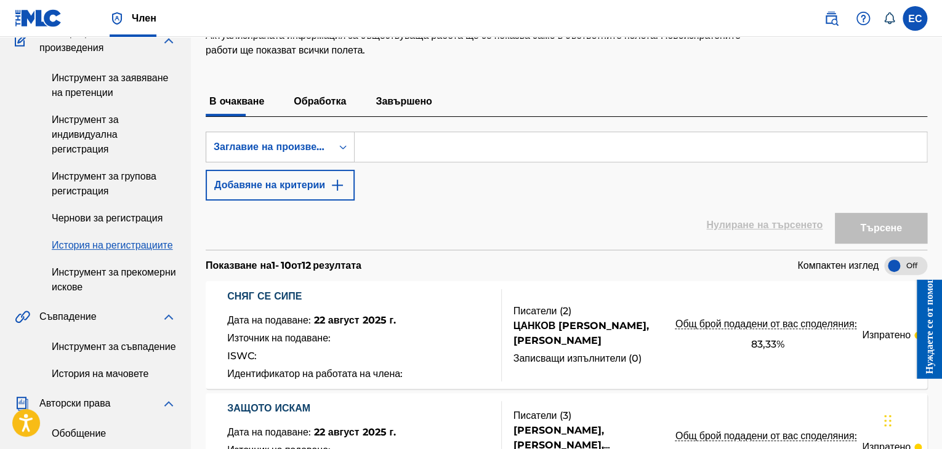
scroll to position [123, 0]
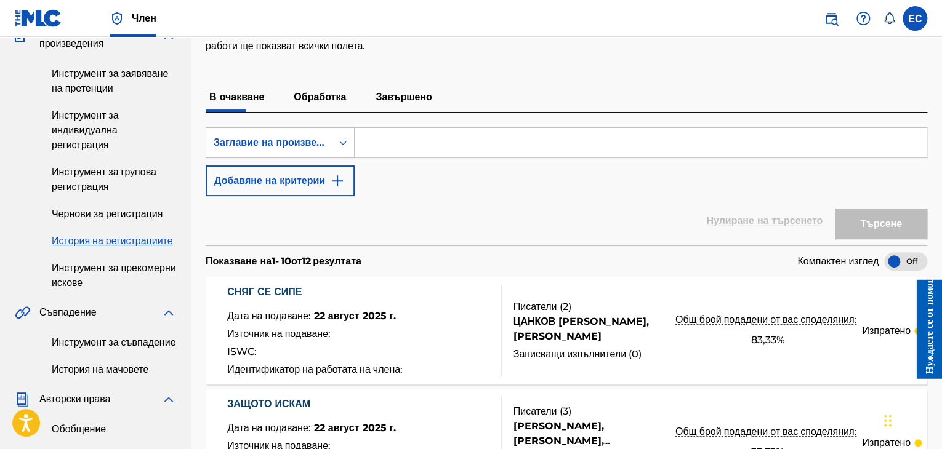
click at [419, 158] on input "Формуляр за търсене" at bounding box center [641, 143] width 572 height 30
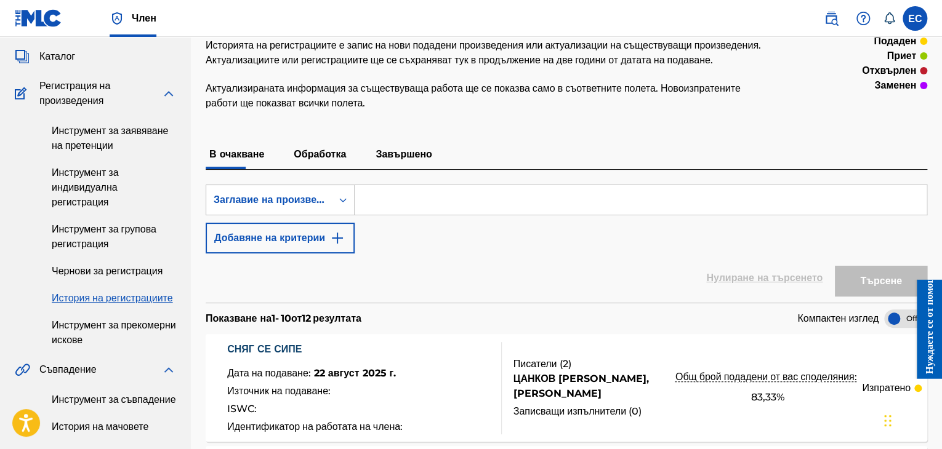
scroll to position [0, 0]
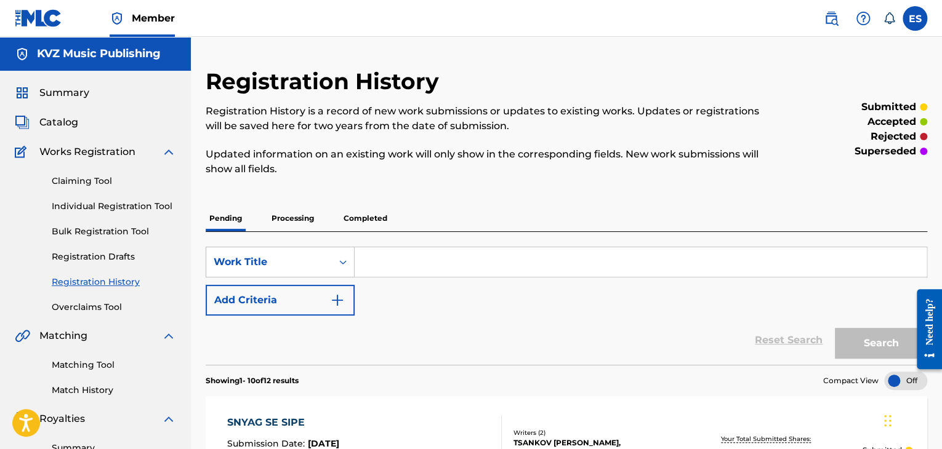
click at [133, 206] on link "Individual Registration Tool" at bounding box center [114, 206] width 124 height 13
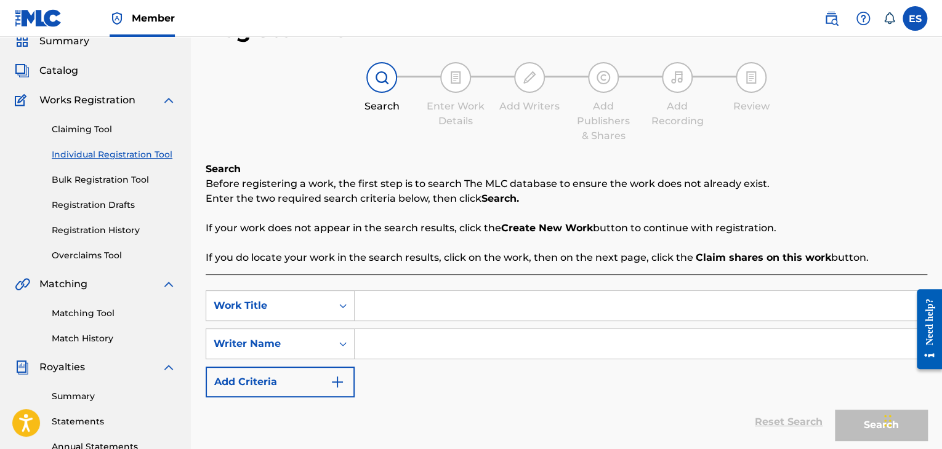
scroll to position [123, 0]
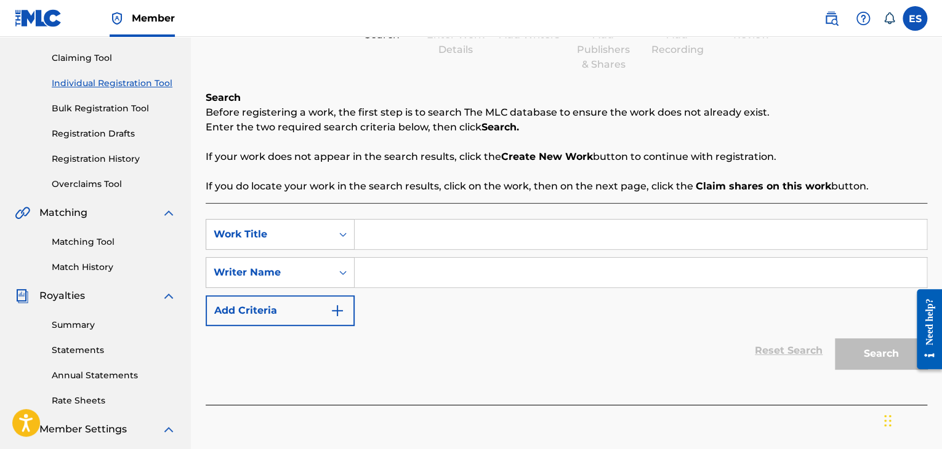
click at [439, 267] on input "Search Form" at bounding box center [641, 273] width 572 height 30
click at [442, 274] on input "Search Form" at bounding box center [641, 273] width 572 height 30
click at [453, 286] on input "Search Form" at bounding box center [641, 273] width 572 height 30
drag, startPoint x: 868, startPoint y: 267, endPoint x: 417, endPoint y: 278, distance: 450.8
click at [432, 273] on input "Search Form" at bounding box center [641, 273] width 572 height 30
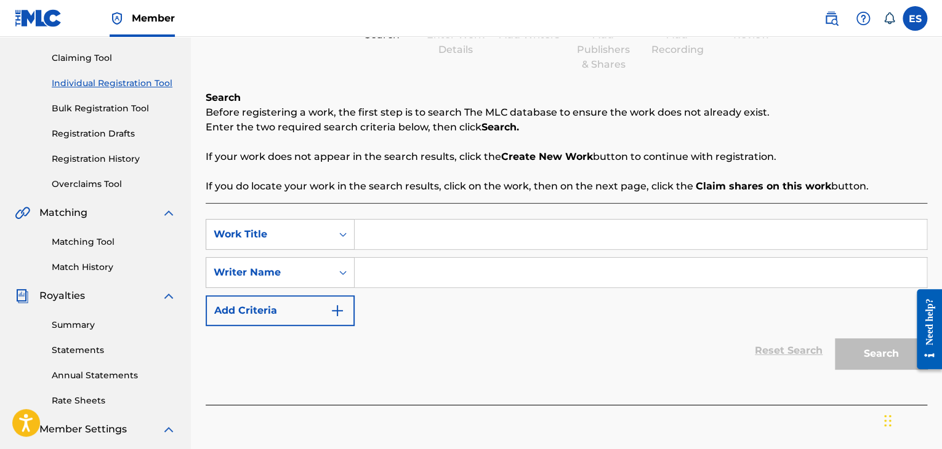
click at [370, 280] on input "Search Form" at bounding box center [641, 273] width 572 height 30
click at [339, 274] on icon "Search Form" at bounding box center [343, 273] width 12 height 12
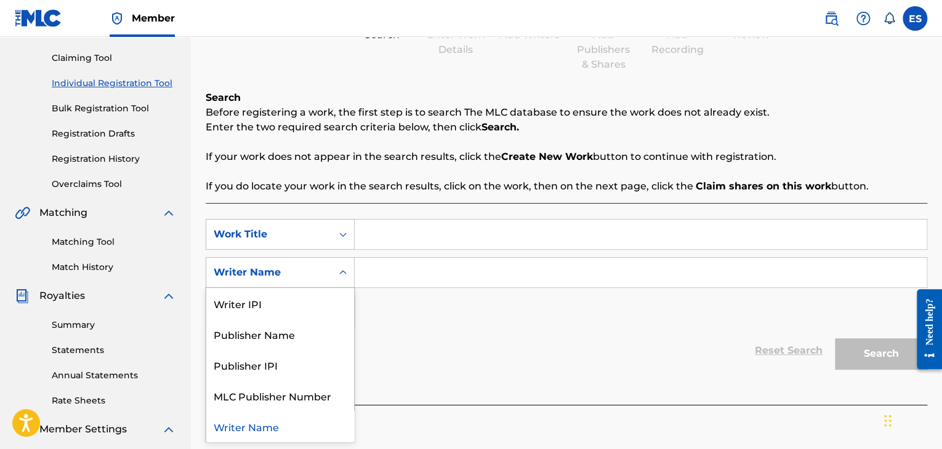
click at [339, 274] on icon "Search Form" at bounding box center [343, 273] width 12 height 12
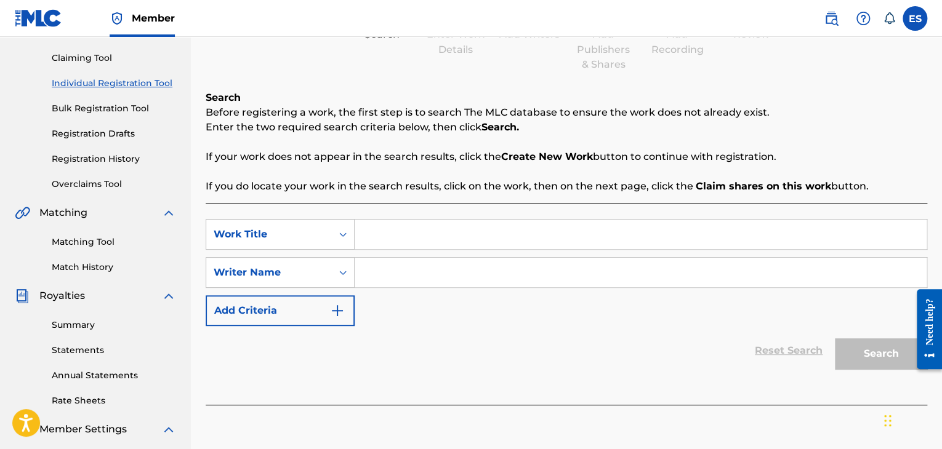
click at [339, 274] on icon "Search Form" at bounding box center [343, 273] width 12 height 12
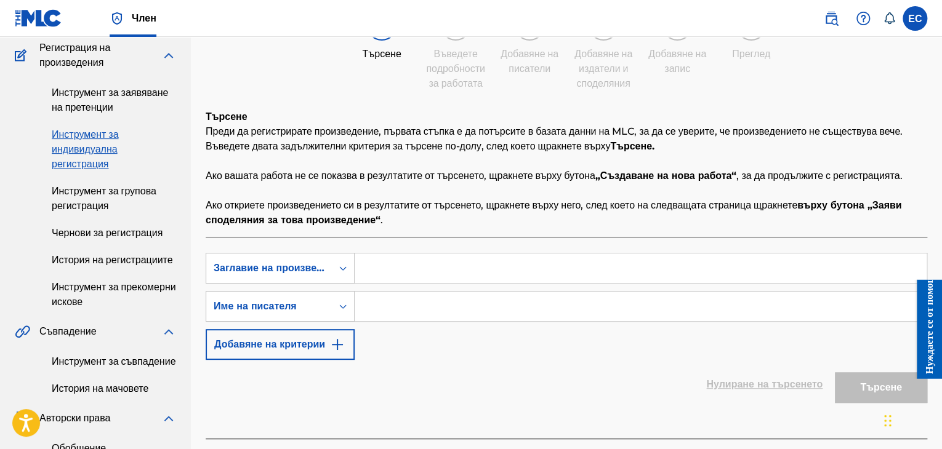
scroll to position [185, 0]
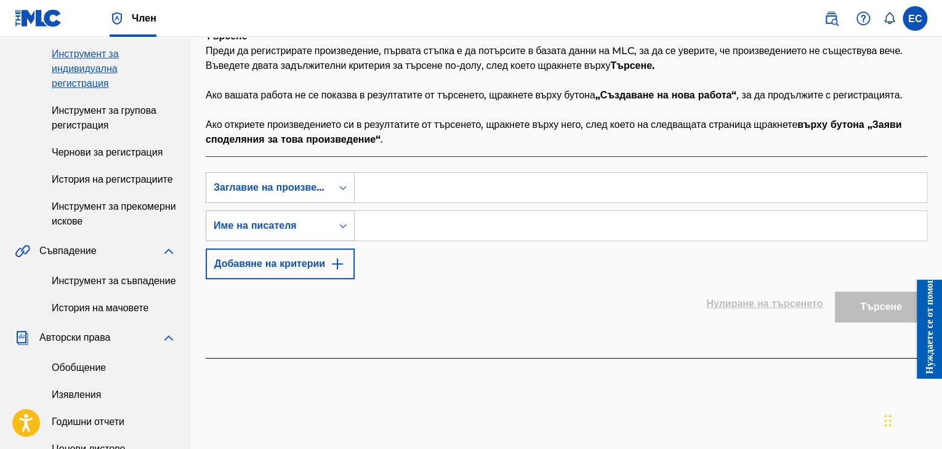
click at [297, 231] on font "Име на писателя" at bounding box center [255, 226] width 83 height 12
drag, startPoint x: 795, startPoint y: 279, endPoint x: 785, endPoint y: 283, distance: 11.3
drag, startPoint x: 785, startPoint y: 283, endPoint x: 723, endPoint y: 284, distance: 61.6
drag, startPoint x: 723, startPoint y: 284, endPoint x: 714, endPoint y: 285, distance: 9.3
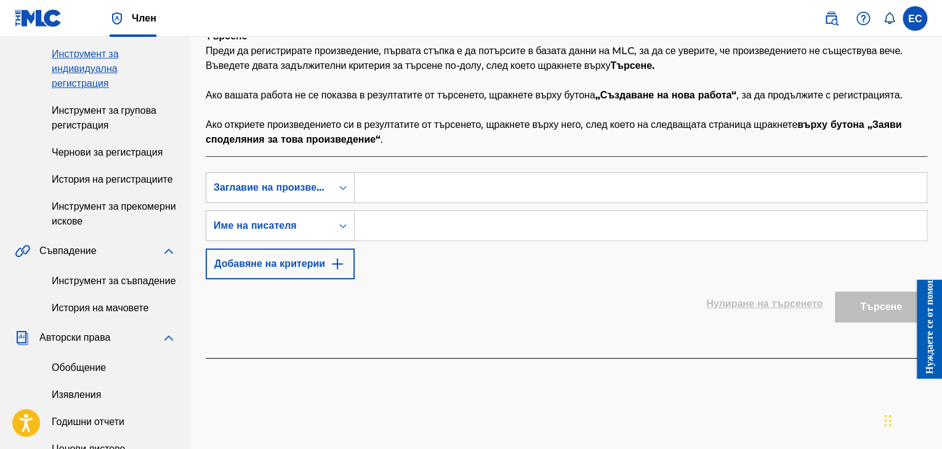
drag, startPoint x: 714, startPoint y: 285, endPoint x: 568, endPoint y: 288, distance: 145.9
drag, startPoint x: 565, startPoint y: 288, endPoint x: 491, endPoint y: 284, distance: 73.9
click at [491, 241] on input "Формуляр за търсене" at bounding box center [641, 226] width 572 height 30
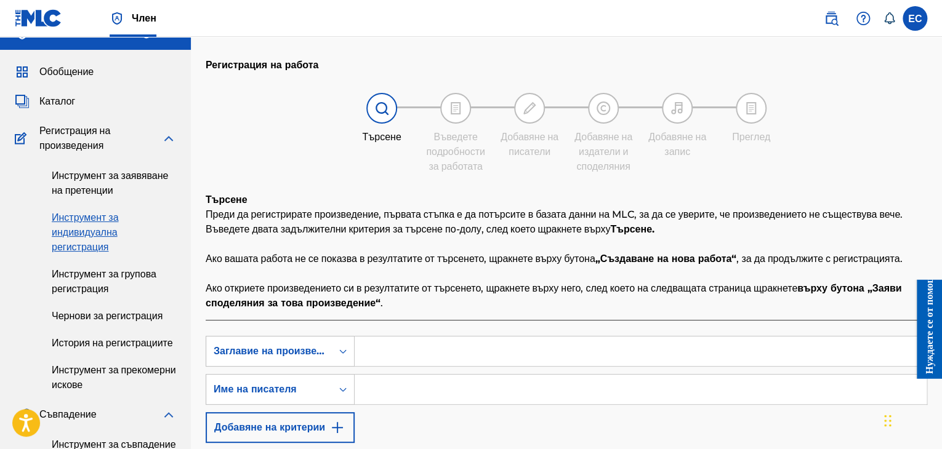
scroll to position [0, 0]
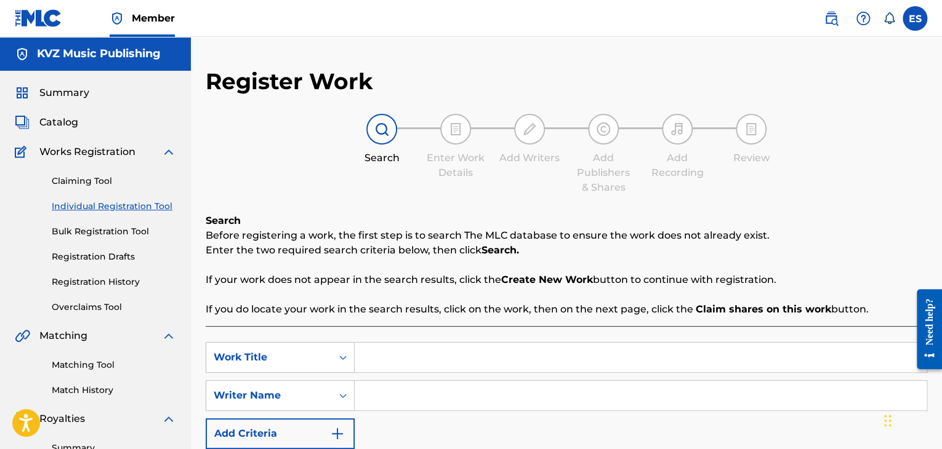
click at [415, 382] on input "Search Form" at bounding box center [641, 396] width 572 height 30
click at [419, 390] on input "Search Form" at bounding box center [641, 396] width 572 height 30
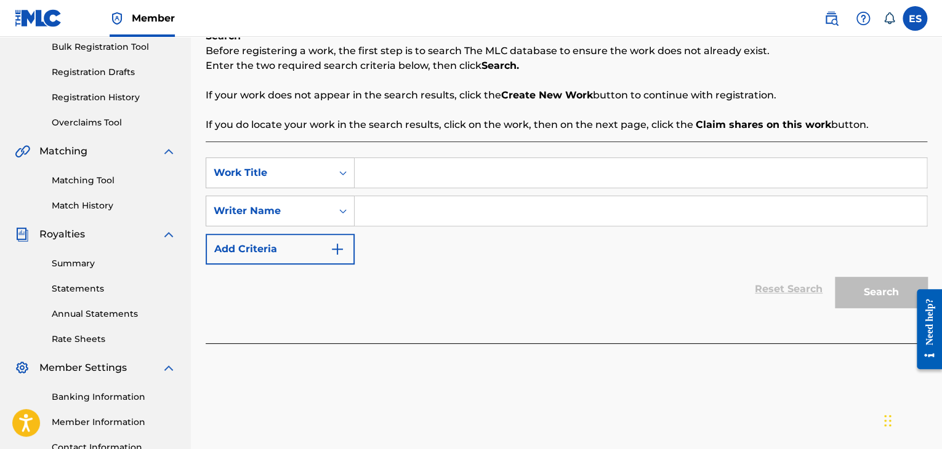
scroll to position [289, 0]
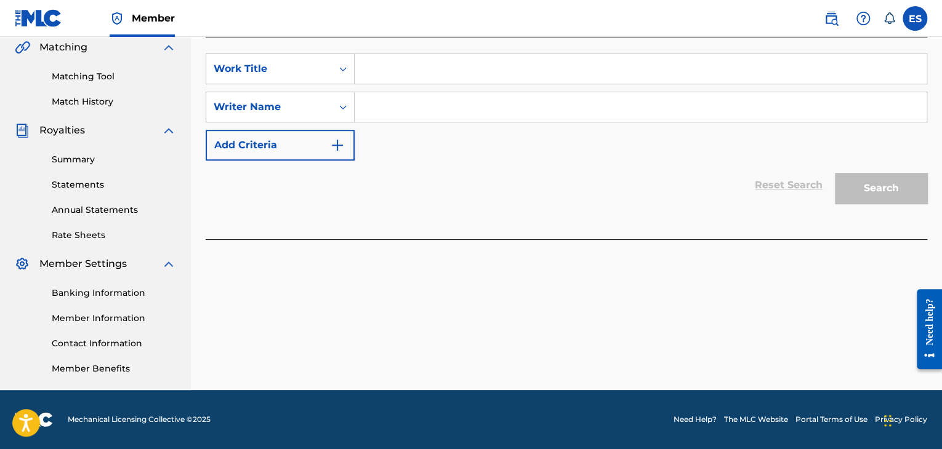
click at [574, 20] on icon at bounding box center [889, 18] width 12 height 12
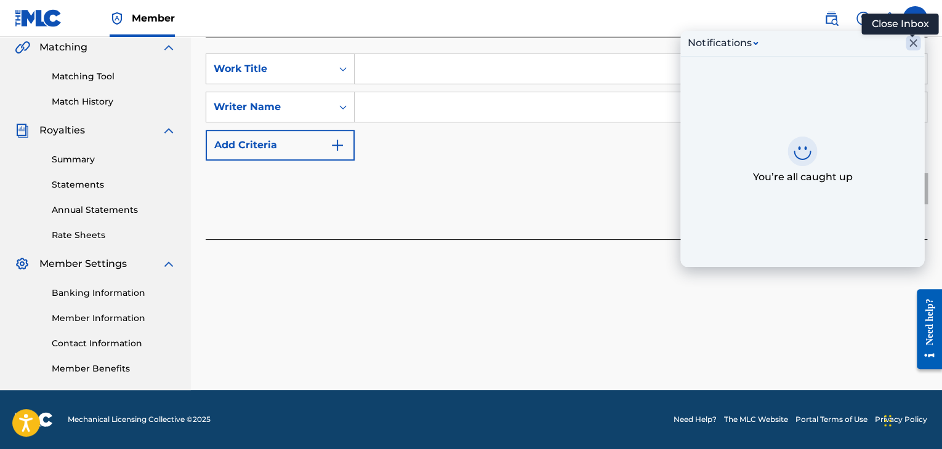
click at [574, 47] on icon "Close Inbox" at bounding box center [913, 43] width 15 height 15
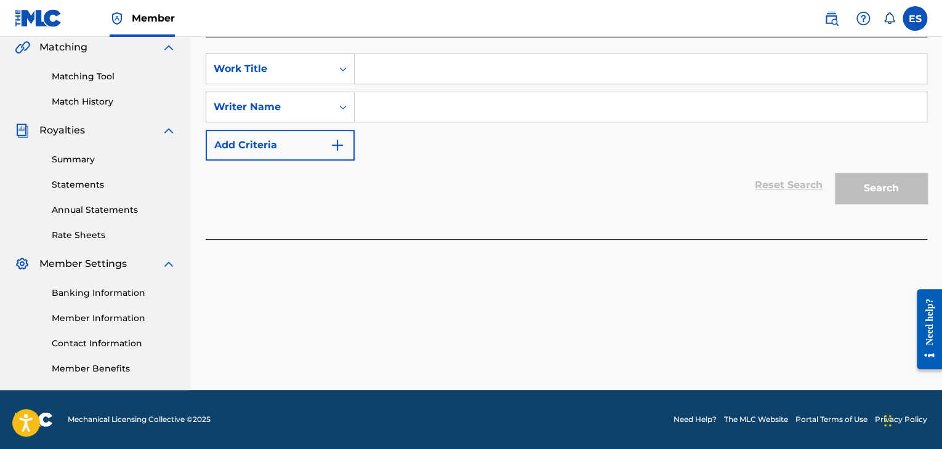
click at [574, 18] on img at bounding box center [863, 18] width 15 height 15
click at [574, 15] on label at bounding box center [915, 18] width 25 height 25
click at [574, 18] on input "ES Eli Slaveva elislaveva@gmail.com Notification Preferences Profile Log out" at bounding box center [915, 18] width 0 height 0
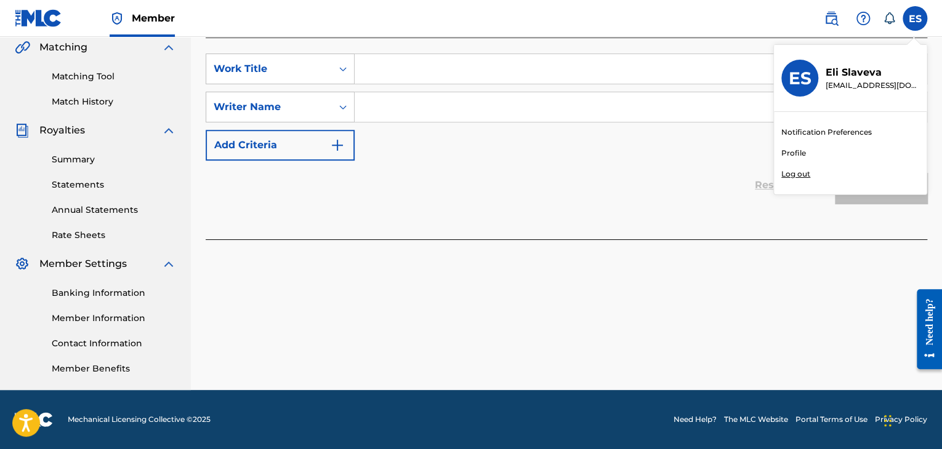
click at [574, 151] on link "Profile" at bounding box center [793, 153] width 25 height 11
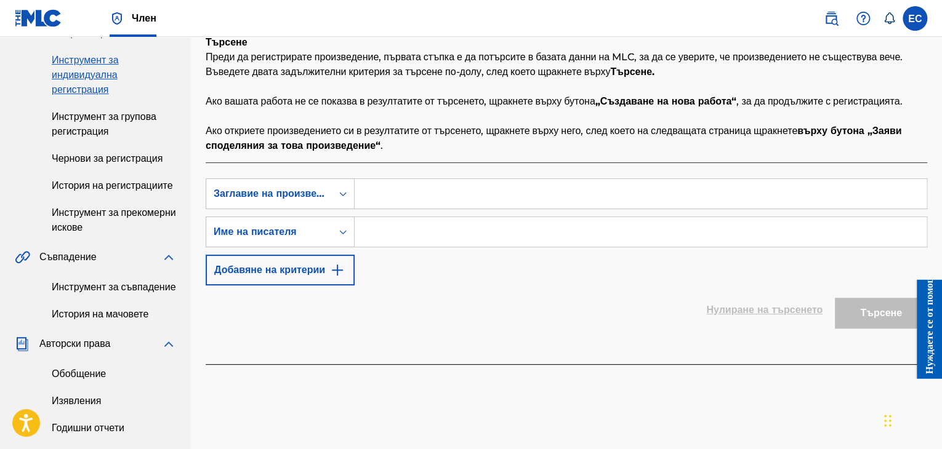
scroll to position [185, 0]
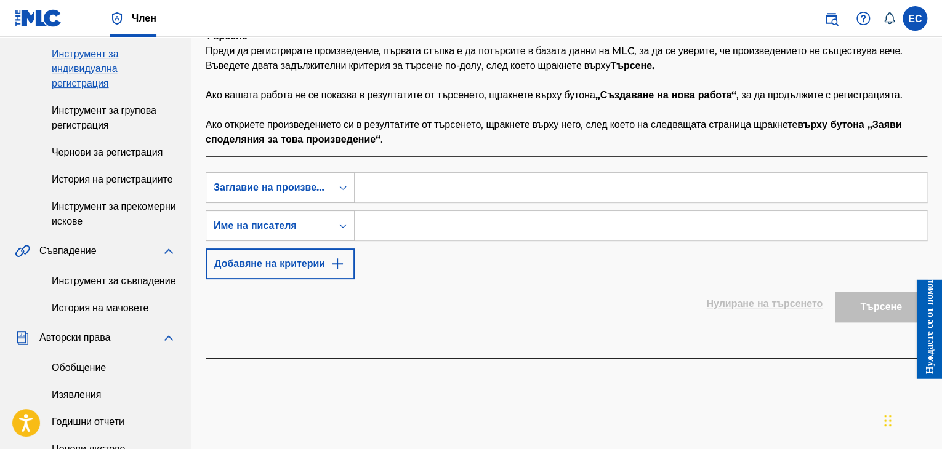
click at [460, 203] on input "Формуляр за търсене" at bounding box center [641, 188] width 572 height 30
click at [523, 241] on input "Формуляр за търсене" at bounding box center [641, 226] width 572 height 30
click at [520, 241] on input "Формуляр за търсене" at bounding box center [641, 226] width 572 height 30
drag, startPoint x: 520, startPoint y: 291, endPoint x: 505, endPoint y: 304, distance: 19.2
click at [520, 241] on input "Формуляр за търсене" at bounding box center [641, 226] width 572 height 30
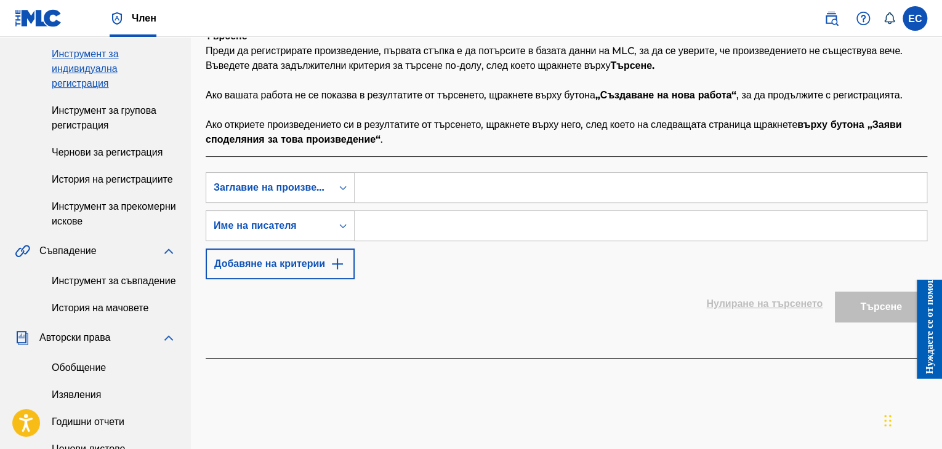
click at [502, 280] on div "ТърсенеСКритерииee3c8314-e3e9-4d66-af15-c4a3f03ba74b Заглавие на произведението…" at bounding box center [567, 225] width 722 height 107
click at [574, 343] on font "Нуждаете се от помощ?" at bounding box center [929, 321] width 10 height 104
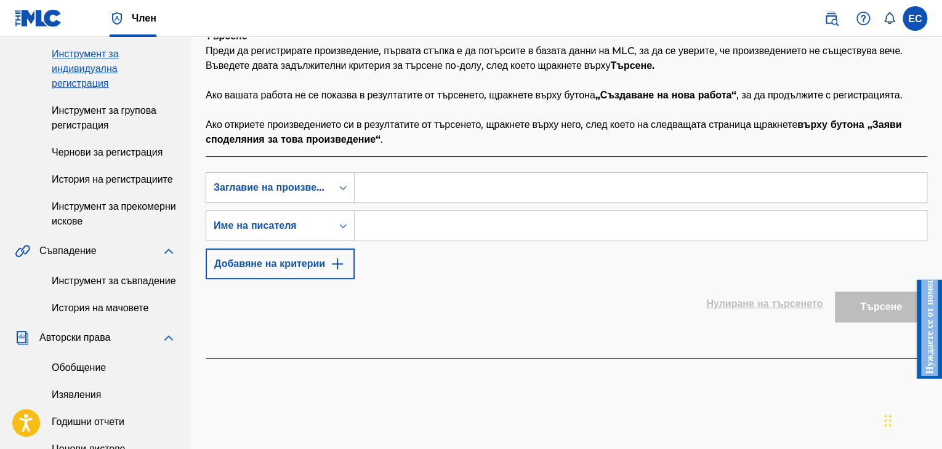
click at [574, 280] on main "Нуждаете се от помощ? Resource Center Help Get the help you need from our knowl…" at bounding box center [924, 280] width 34 height 0
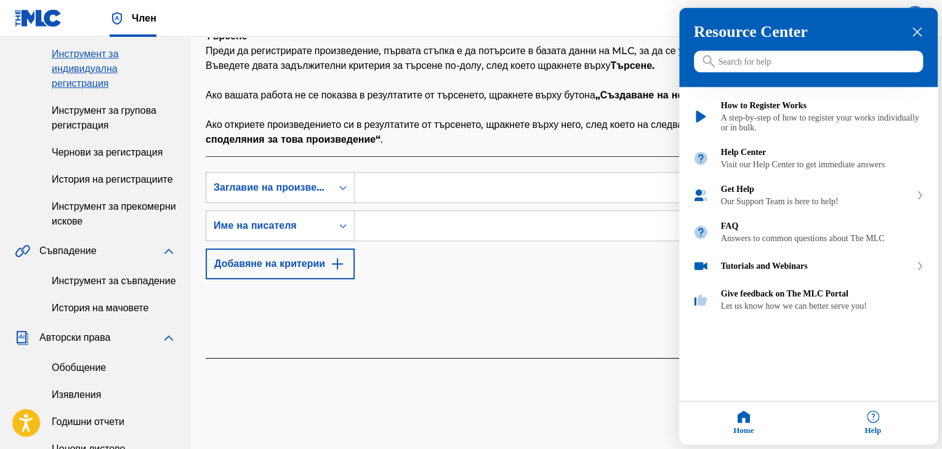
drag, startPoint x: 726, startPoint y: 63, endPoint x: 549, endPoint y: 360, distance: 345.1
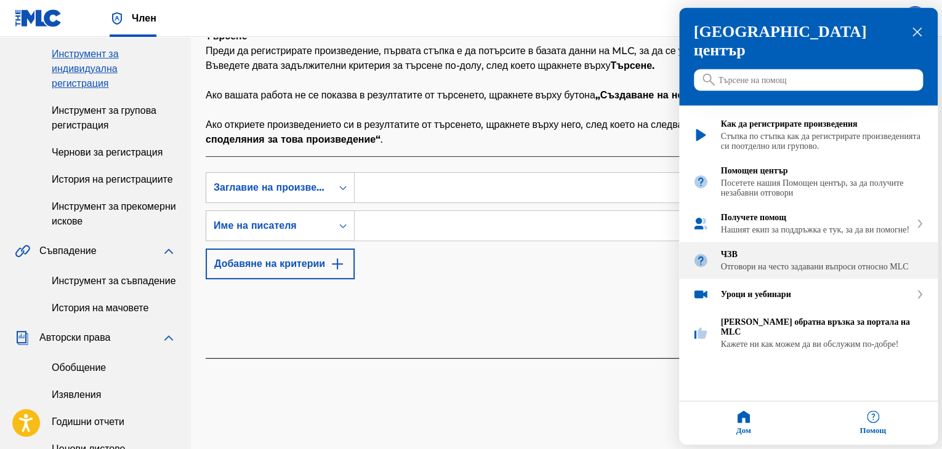
click at [574, 265] on font "Отговори на често задавани въпроси относно MLC" at bounding box center [815, 266] width 188 height 9
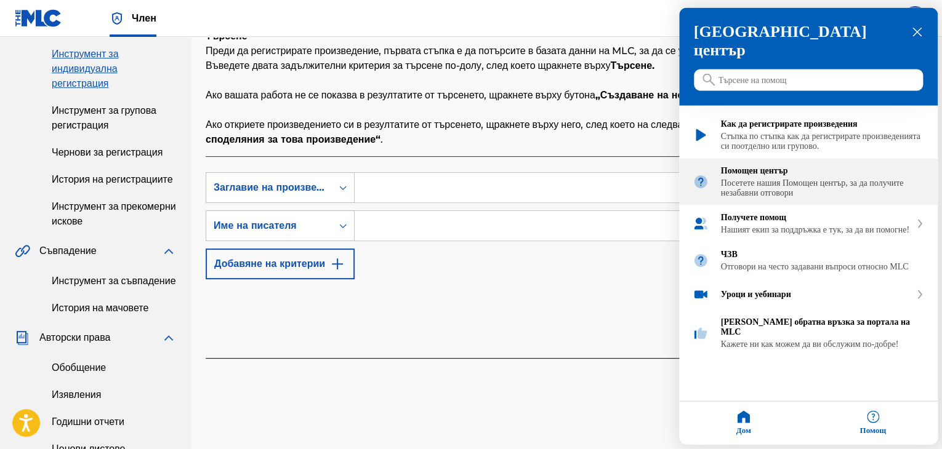
click at [574, 179] on font "Посетете нашия Помощен център, за да получите незабавни отговори" at bounding box center [812, 188] width 183 height 19
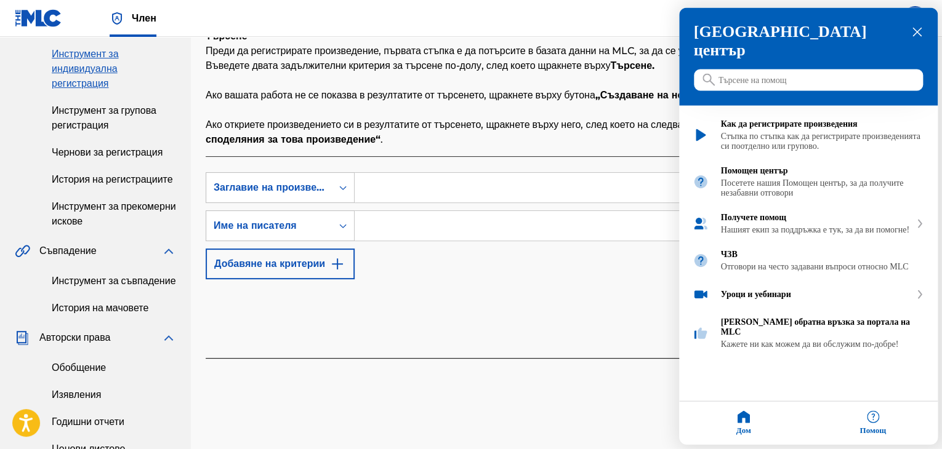
click at [574, 32] on icon "затвори ресурсен център" at bounding box center [916, 32] width 9 height 9
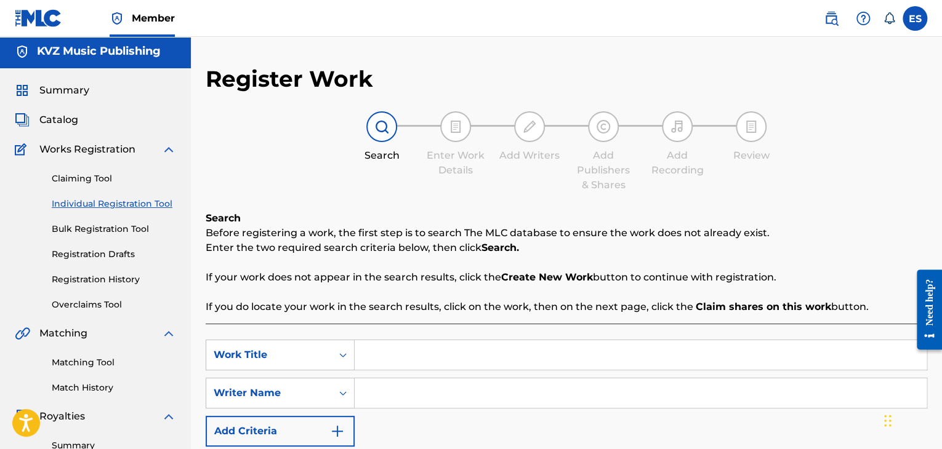
scroll to position [0, 0]
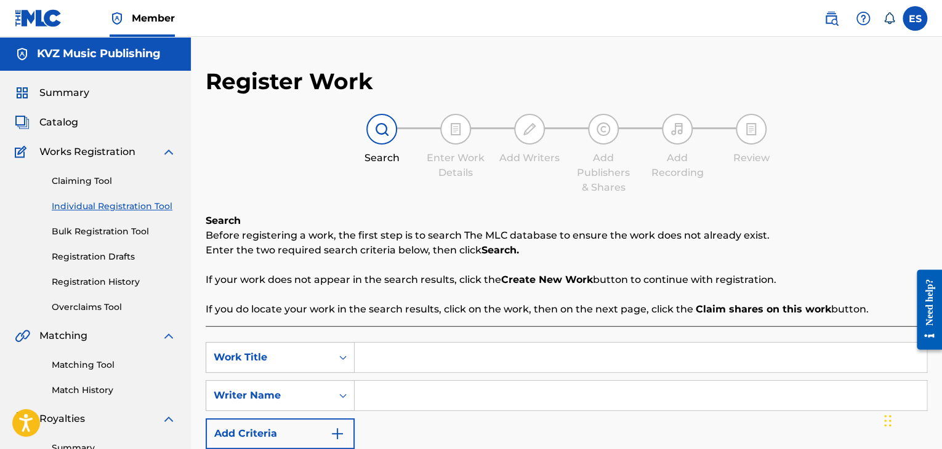
click at [121, 210] on link "Individual Registration Tool" at bounding box center [114, 206] width 124 height 13
click at [125, 284] on link "Registration History" at bounding box center [114, 282] width 124 height 13
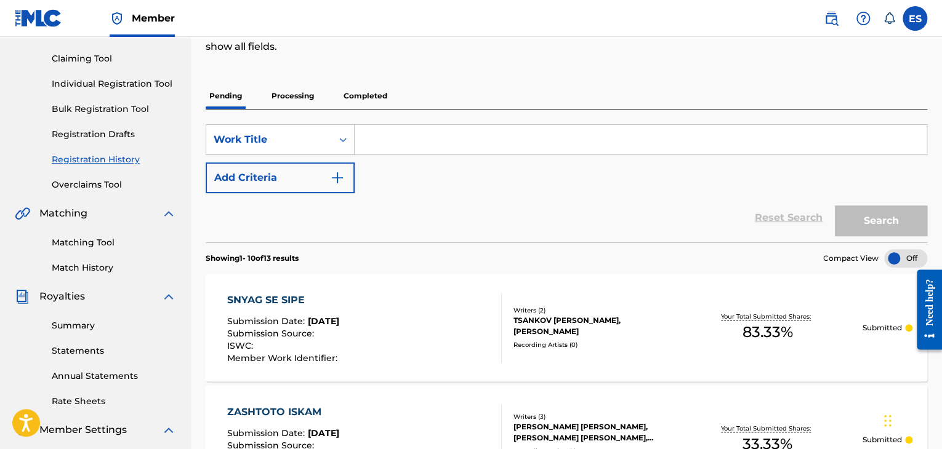
scroll to position [123, 0]
click at [453, 119] on div "SearchWithCriteria3e82870d-5d41-4d95-a28f-2e149c8e036f Work Title Add Criteria …" at bounding box center [567, 175] width 722 height 133
click at [451, 143] on input "Search Form" at bounding box center [641, 139] width 572 height 30
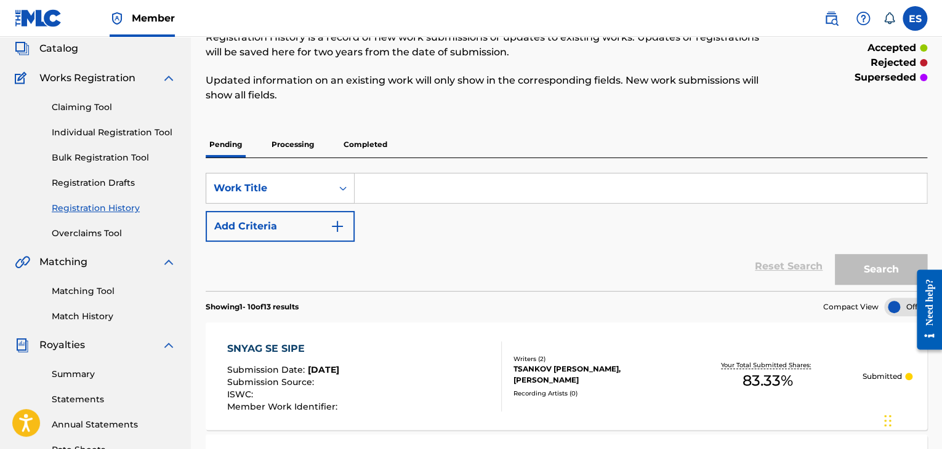
scroll to position [62, 0]
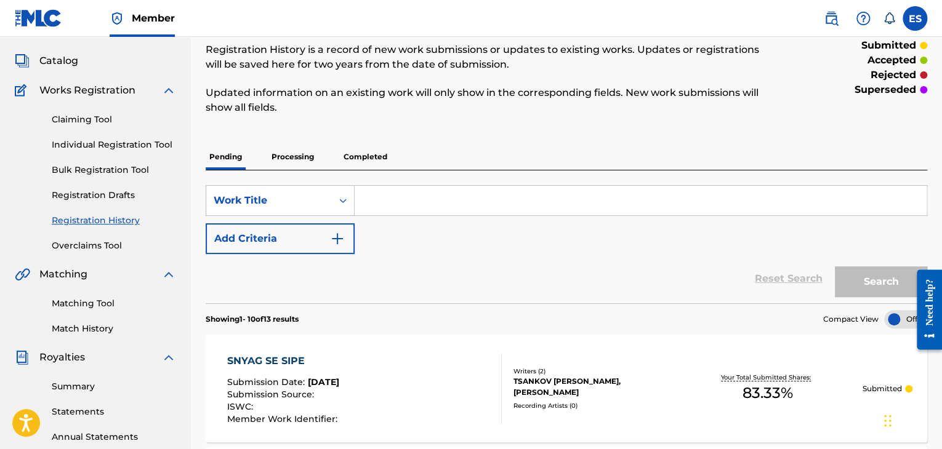
click at [128, 143] on link "Individual Registration Tool" at bounding box center [114, 145] width 124 height 13
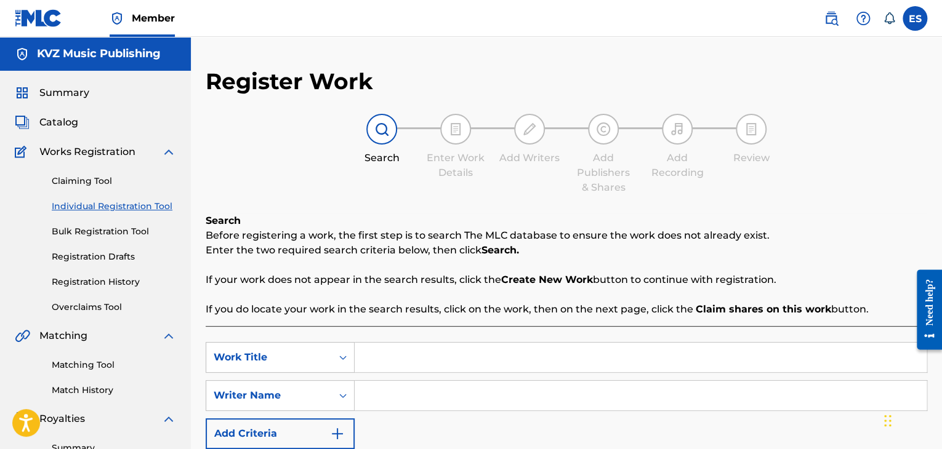
click at [423, 357] on input "Search Form" at bounding box center [641, 358] width 572 height 30
paste input "SNYAG SE SIPE"
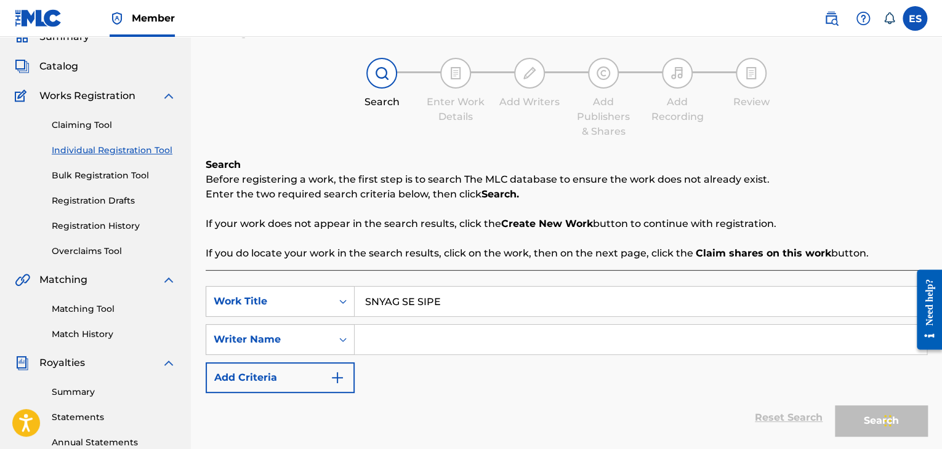
scroll to position [123, 0]
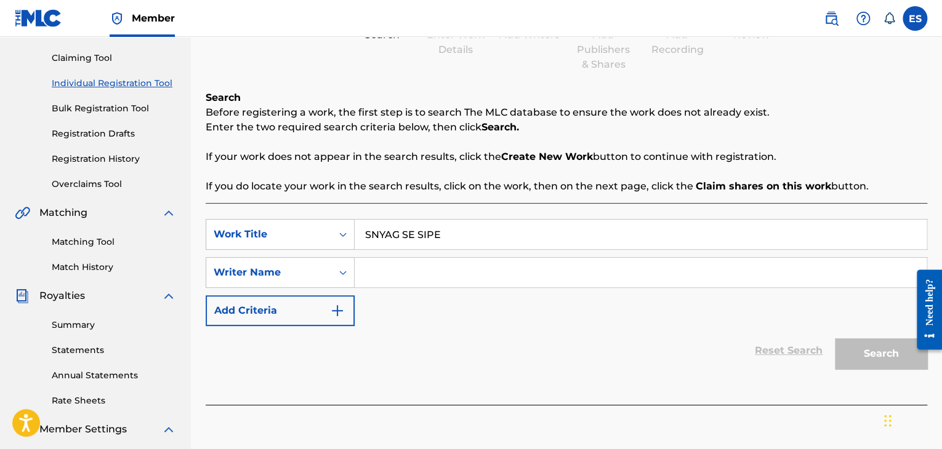
type input "SNYAG SE SIPE"
click at [426, 267] on input "Search Form" at bounding box center [641, 273] width 572 height 30
paste input "YOSIF TSANKOV"
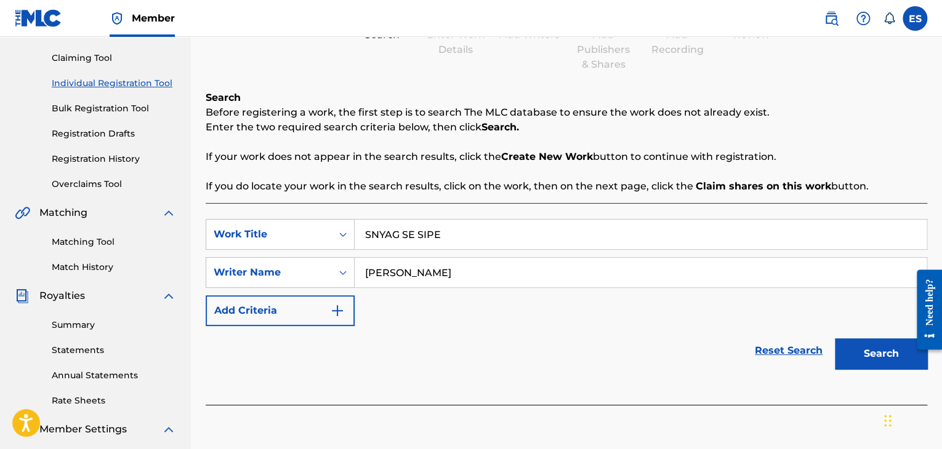
type input "YOSIF TSANKOV"
click at [369, 233] on input "SNYAG SE SIPE" at bounding box center [641, 235] width 572 height 30
type input "SNYAG SE SIPE"
drag, startPoint x: 509, startPoint y: 281, endPoint x: 483, endPoint y: 353, distance: 77.3
click at [483, 353] on div "Reset Search Search" at bounding box center [567, 350] width 722 height 49
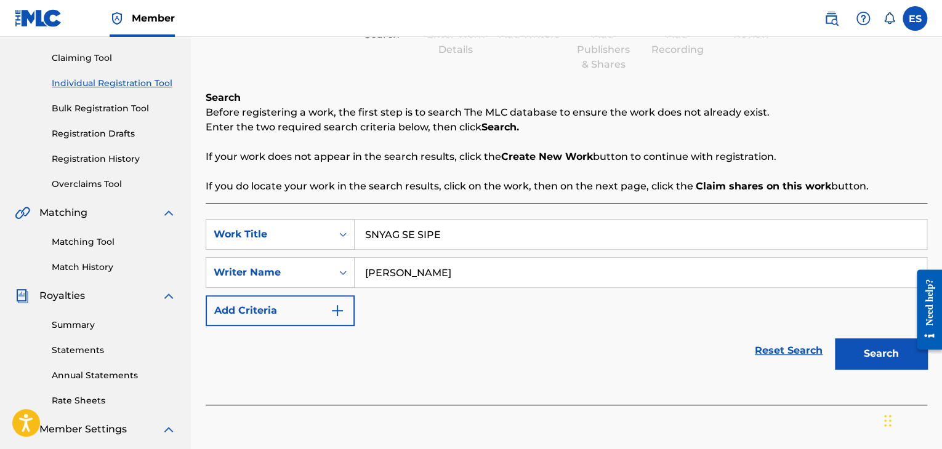
click at [574, 363] on button "Search" at bounding box center [881, 354] width 92 height 31
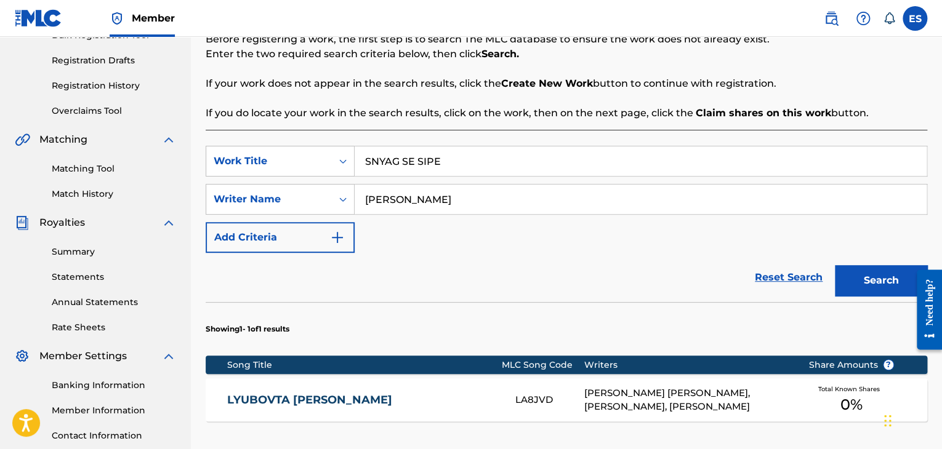
scroll to position [132, 0]
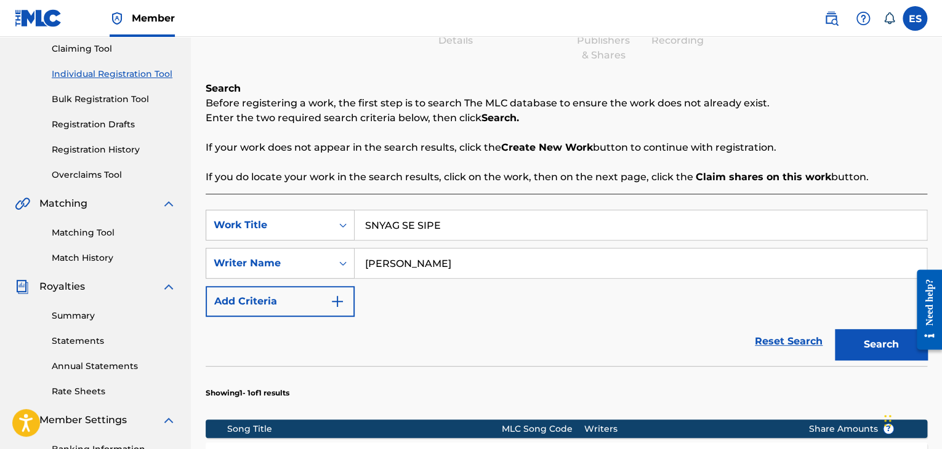
click at [99, 127] on link "Registration Drafts" at bounding box center [114, 124] width 124 height 13
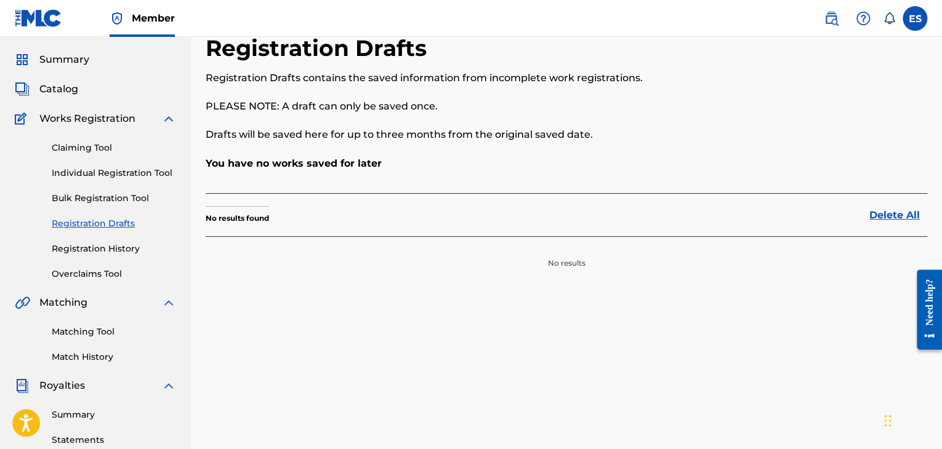
scroll to position [62, 0]
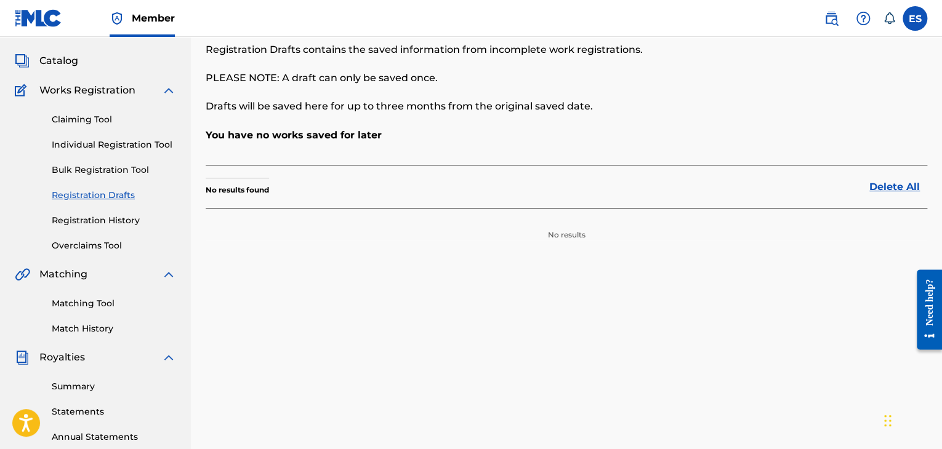
click at [104, 219] on link "Registration History" at bounding box center [114, 220] width 124 height 13
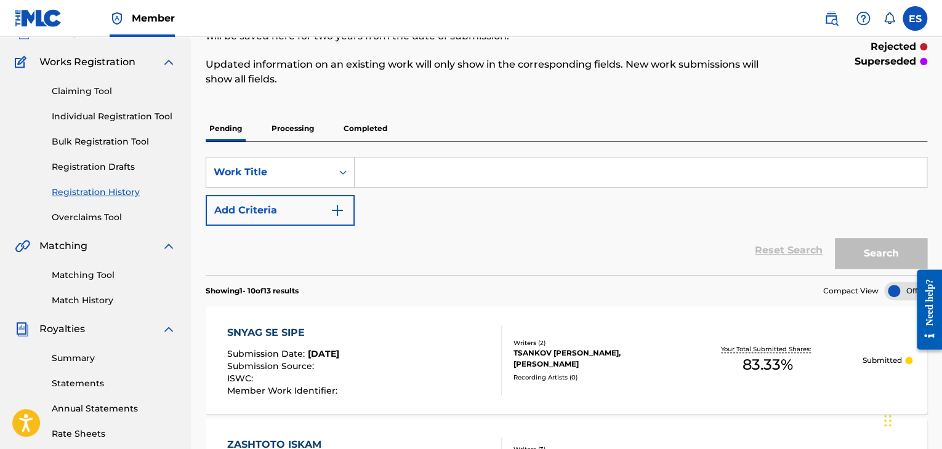
scroll to position [62, 0]
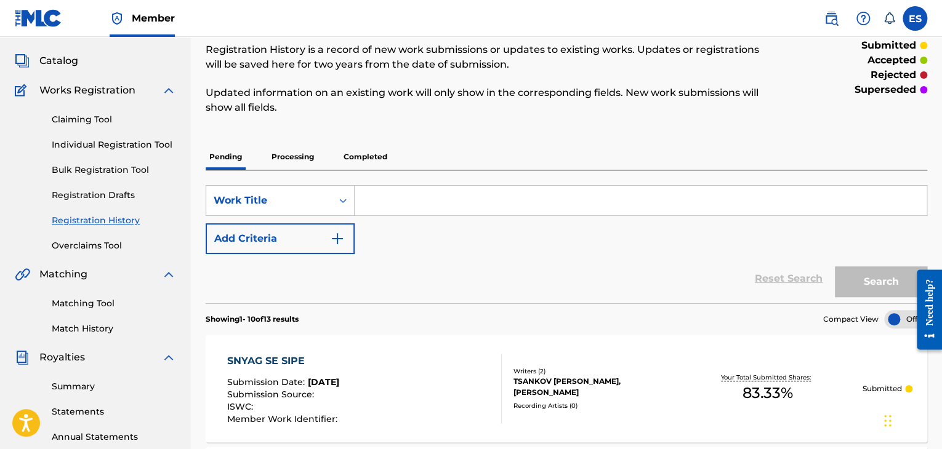
click at [123, 147] on link "Individual Registration Tool" at bounding box center [114, 145] width 124 height 13
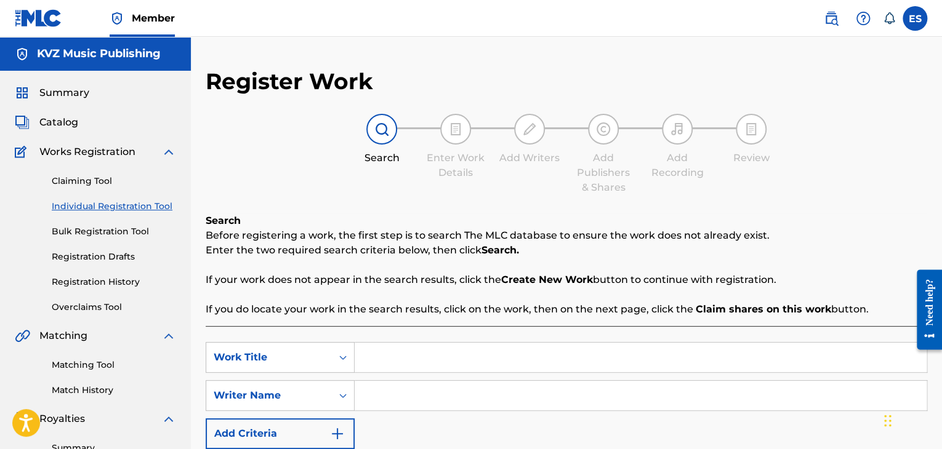
click at [502, 353] on input "Search Form" at bounding box center [641, 358] width 572 height 30
paste input "SNYAG SE SIPE"
type input "SNYAG SE SIPE"
click at [406, 390] on input "Search Form" at bounding box center [641, 396] width 572 height 30
paste input "YOSIF TSANKOV"
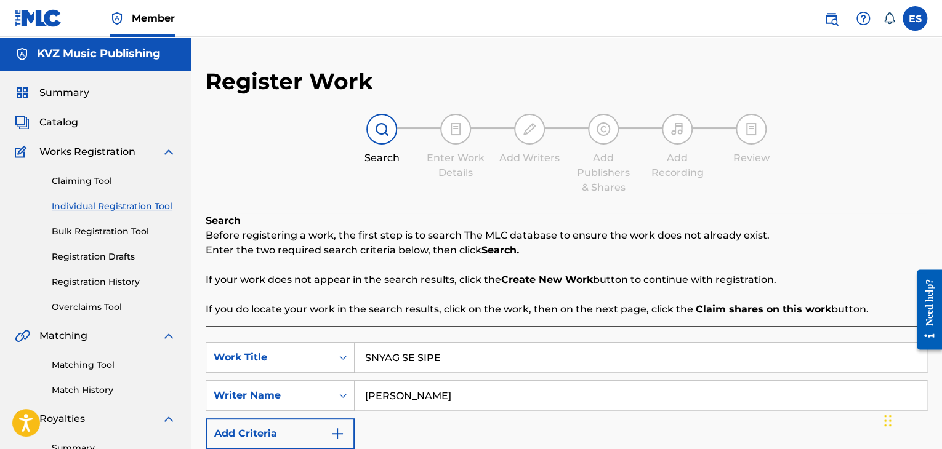
scroll to position [185, 0]
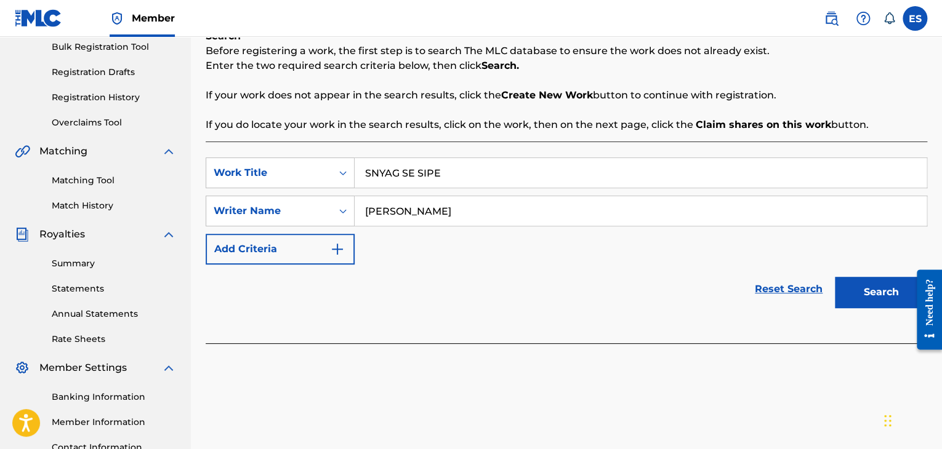
type input "YOSIF TSANKOV"
click at [574, 284] on button "Search" at bounding box center [881, 292] width 92 height 31
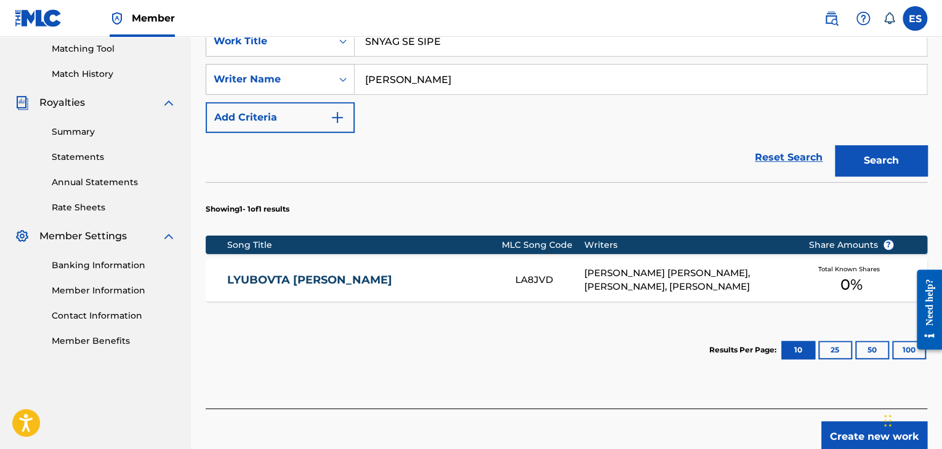
scroll to position [379, 0]
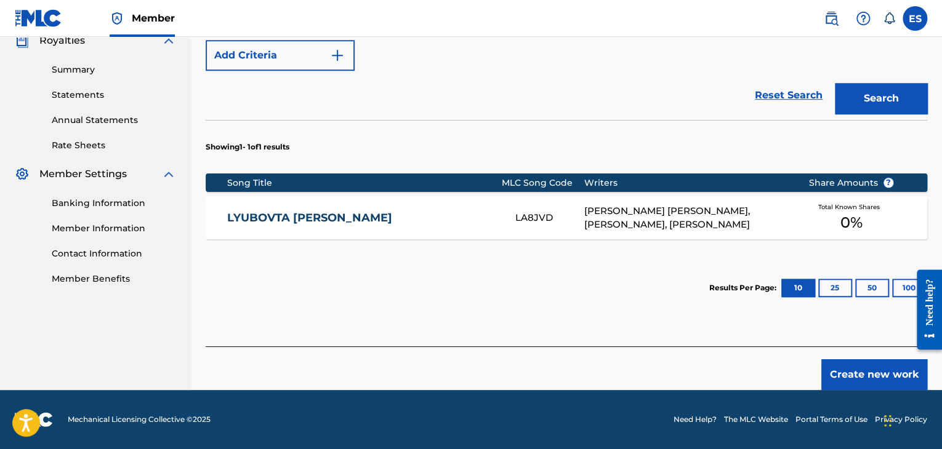
click at [574, 371] on button "Create new work" at bounding box center [874, 375] width 106 height 31
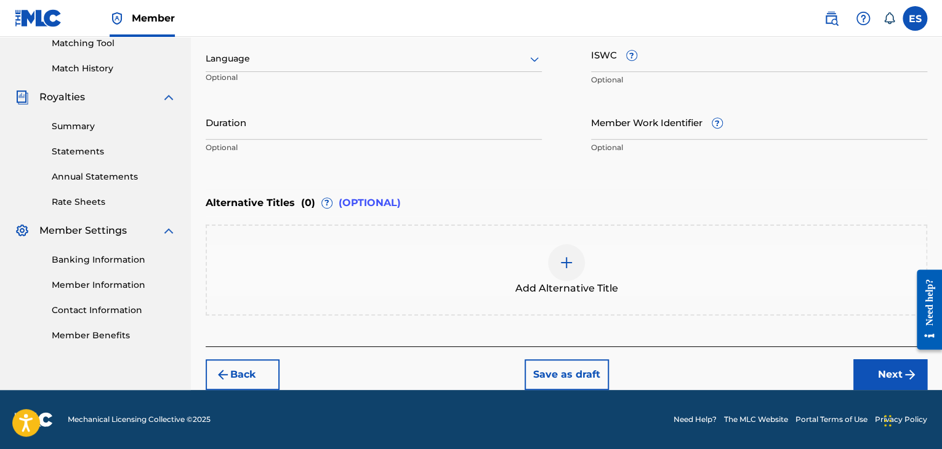
scroll to position [321, 0]
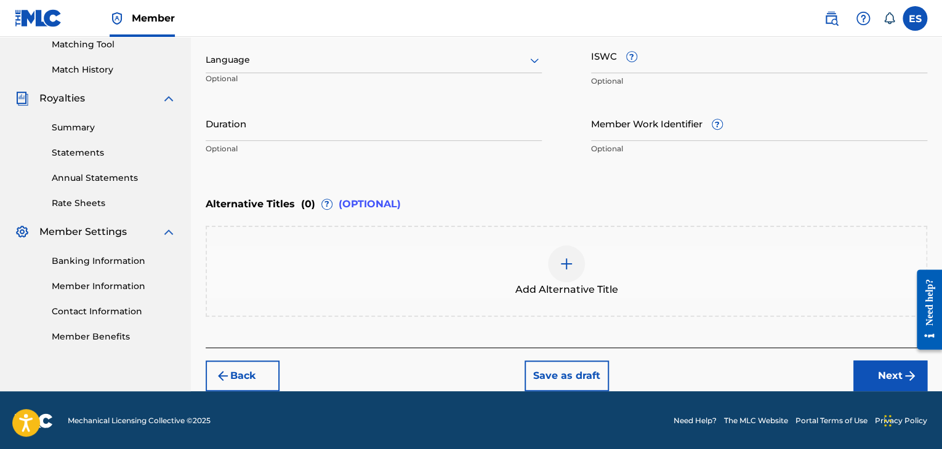
click at [328, 52] on div at bounding box center [374, 59] width 336 height 15
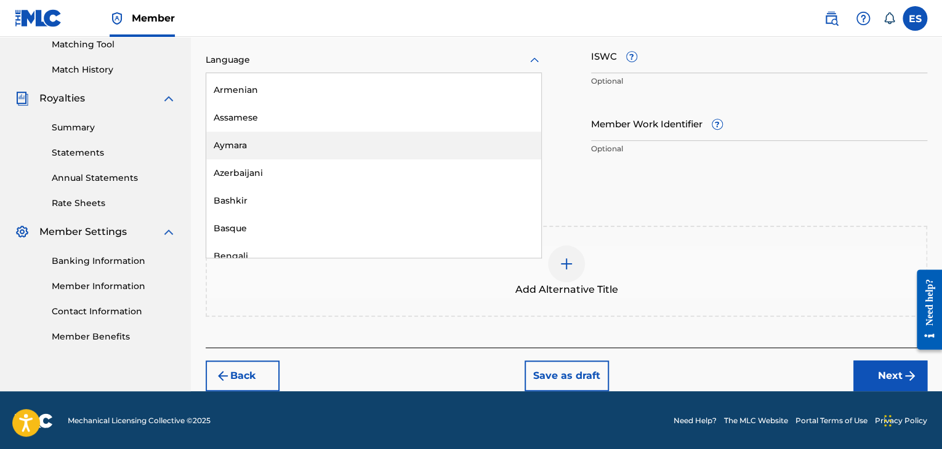
scroll to position [431, 0]
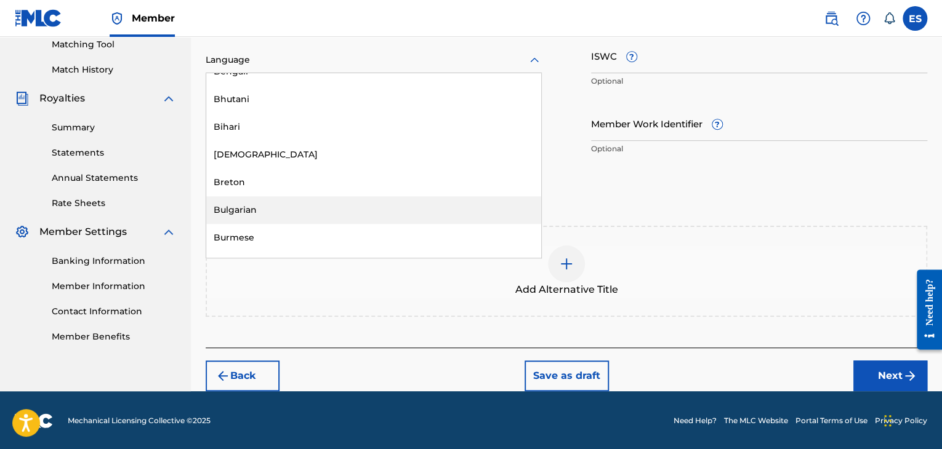
click at [310, 210] on div "Bulgarian" at bounding box center [373, 210] width 335 height 28
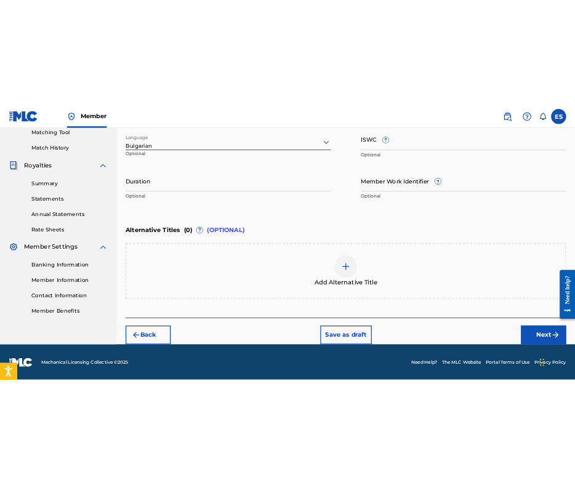
scroll to position [282, 0]
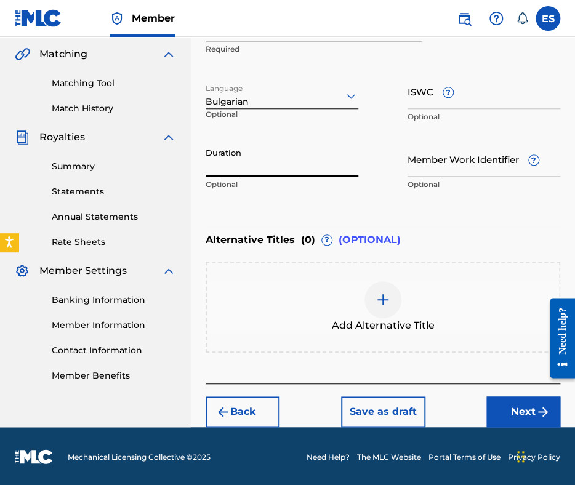
click at [281, 164] on input "Duration" at bounding box center [282, 159] width 153 height 35
type input "03:36"
click at [393, 305] on div at bounding box center [382, 299] width 37 height 37
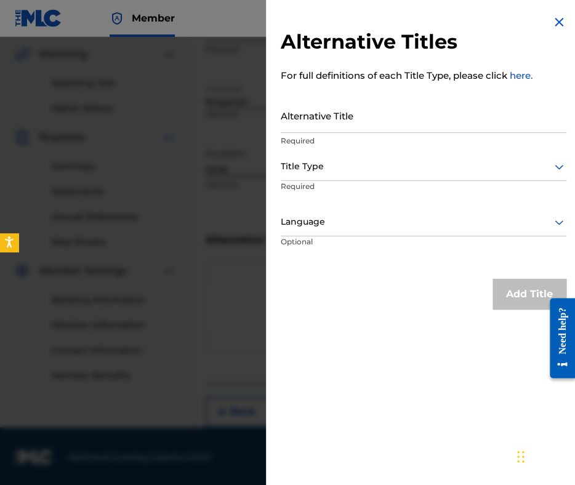
click at [374, 115] on input "Alternative Title" at bounding box center [424, 115] width 286 height 35
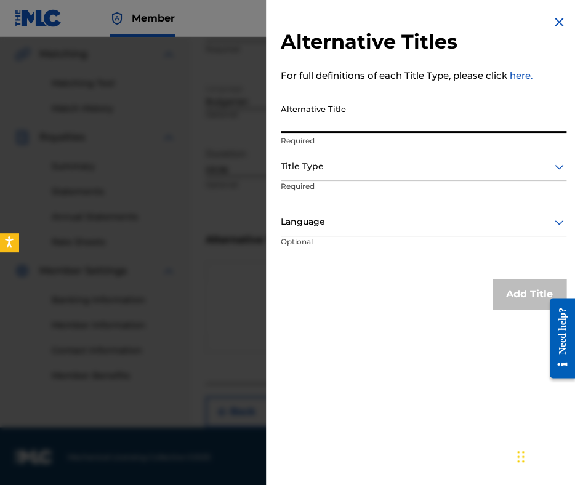
paste input "СНЯГ СЕ СИПЕ"
type input "СНЯГ СЕ СИПЕ"
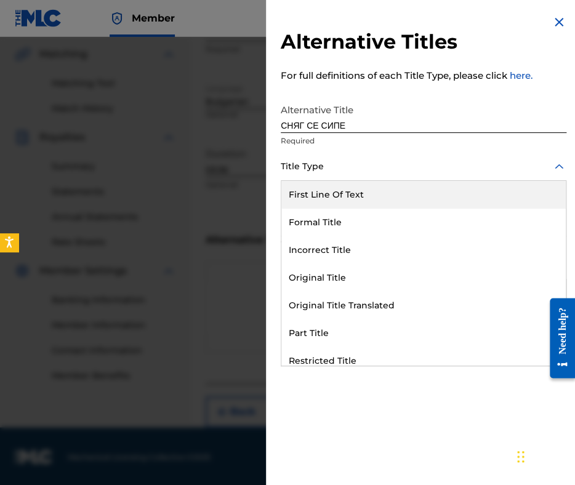
drag, startPoint x: 335, startPoint y: 168, endPoint x: 350, endPoint y: 278, distance: 110.6
click at [335, 171] on div at bounding box center [424, 166] width 286 height 15
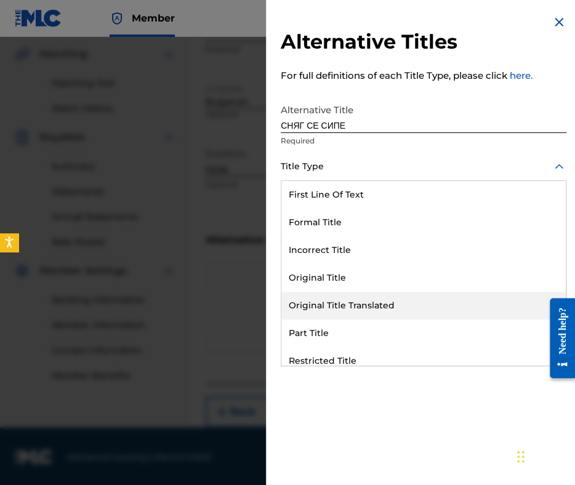
click at [356, 304] on div "Original Title Translated" at bounding box center [423, 306] width 284 height 28
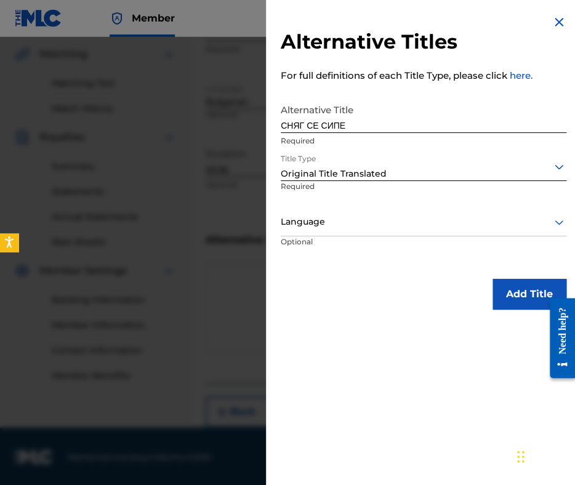
click at [345, 235] on div "Language" at bounding box center [424, 223] width 286 height 28
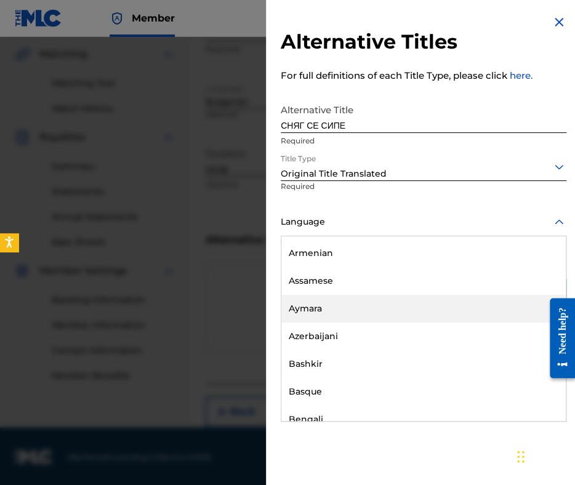
scroll to position [431, 0]
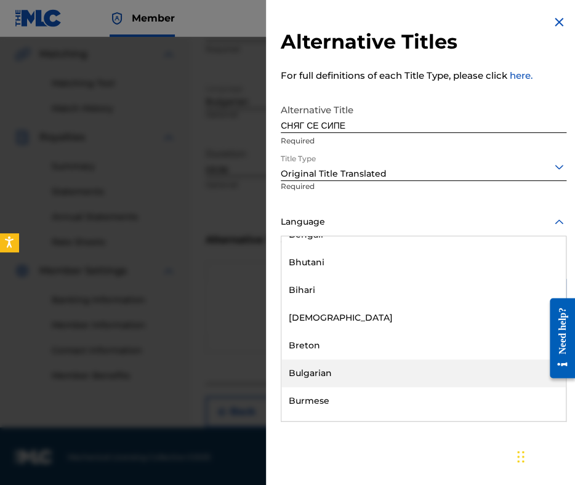
click at [337, 379] on div "Bulgarian" at bounding box center [423, 374] width 284 height 28
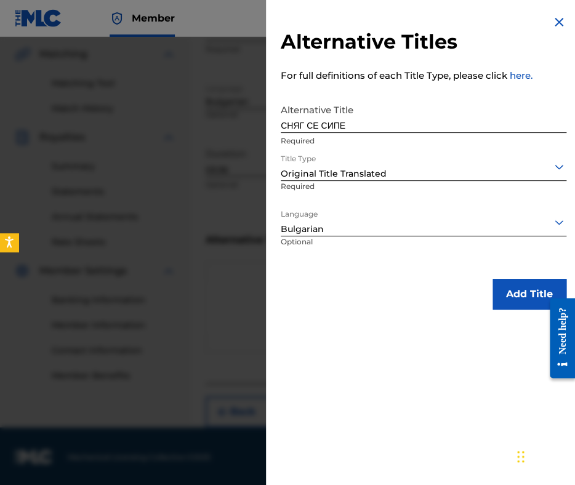
click at [502, 301] on button "Add Title" at bounding box center [530, 294] width 74 height 31
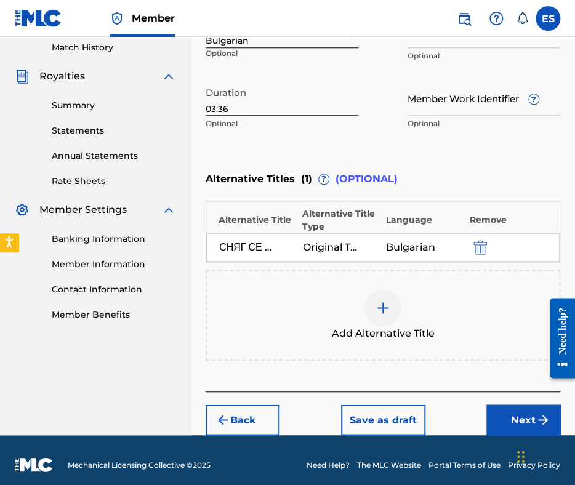
scroll to position [351, 0]
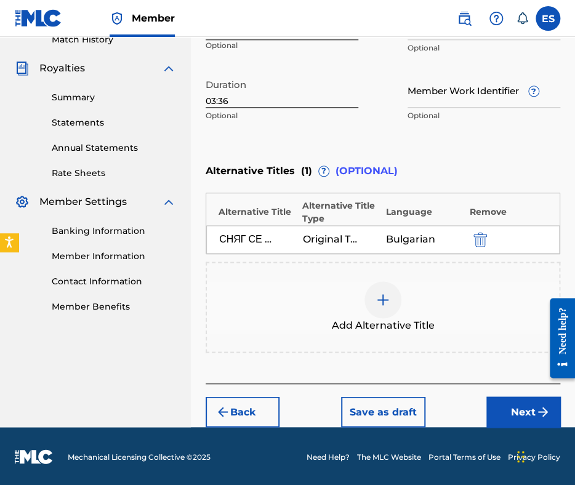
click at [497, 408] on button "Next" at bounding box center [523, 411] width 74 height 31
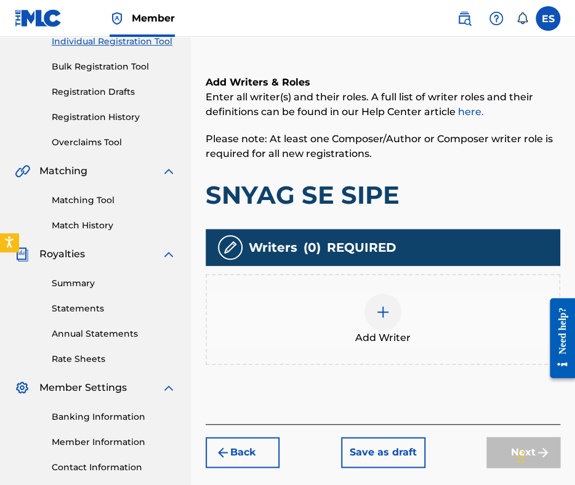
scroll to position [240, 0]
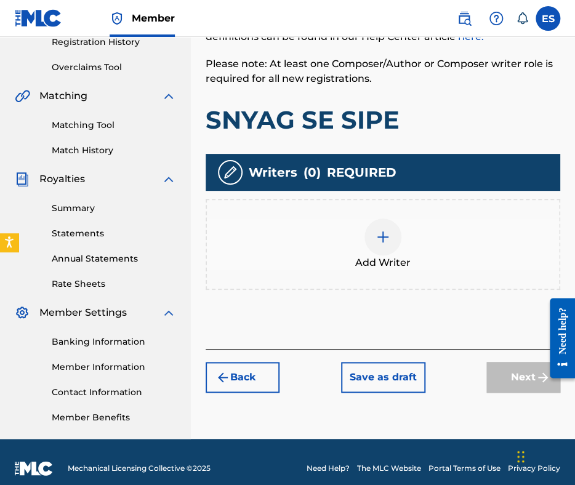
click at [384, 251] on div at bounding box center [382, 237] width 37 height 37
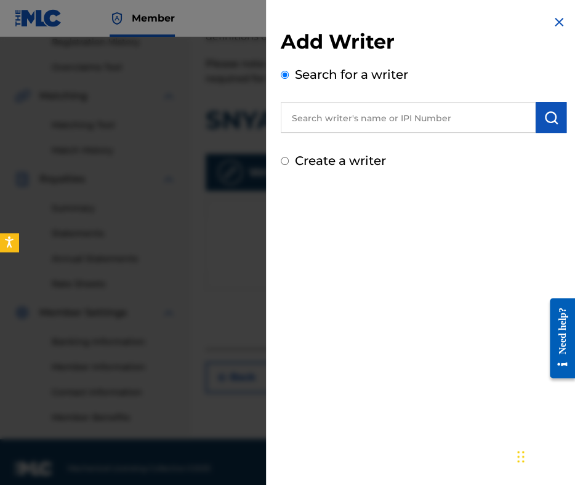
click at [372, 118] on input "text" at bounding box center [408, 117] width 255 height 31
paste input "00087889792"
type input "00087889792"
click at [549, 122] on img "submit" at bounding box center [551, 117] width 15 height 15
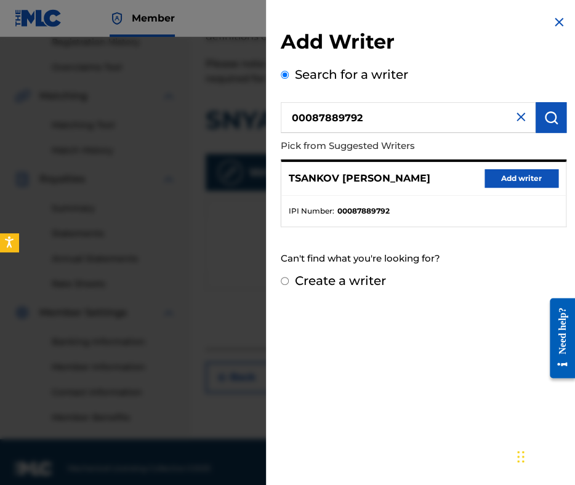
drag, startPoint x: 488, startPoint y: 179, endPoint x: 468, endPoint y: 188, distance: 21.5
click at [488, 180] on button "Add writer" at bounding box center [522, 178] width 74 height 18
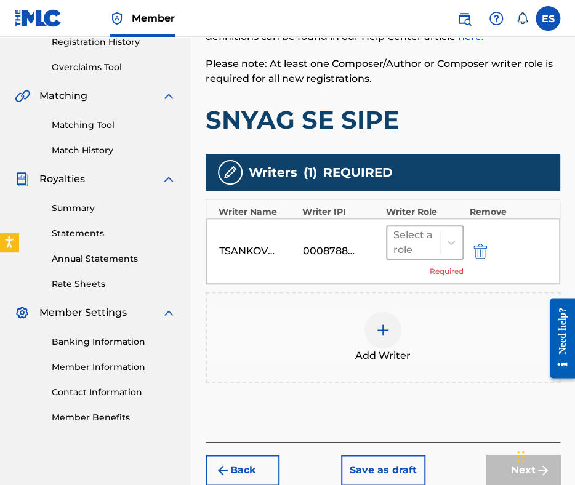
click at [419, 244] on div at bounding box center [413, 242] width 40 height 17
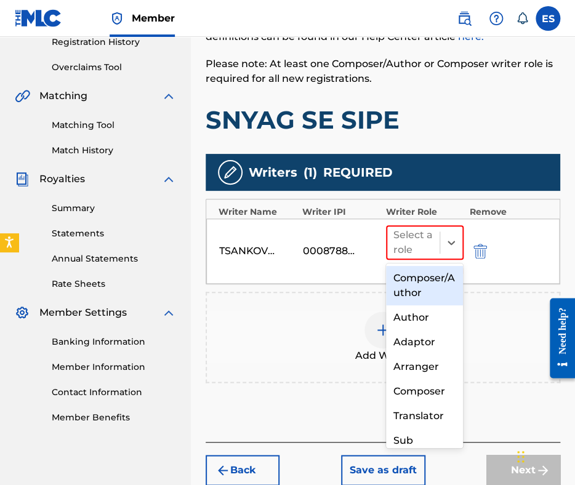
click at [417, 291] on div "Composer/Author" at bounding box center [425, 285] width 78 height 39
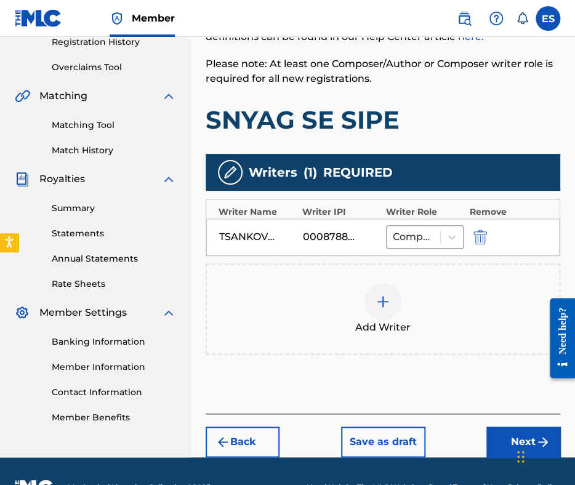
click at [389, 299] on img at bounding box center [383, 301] width 15 height 15
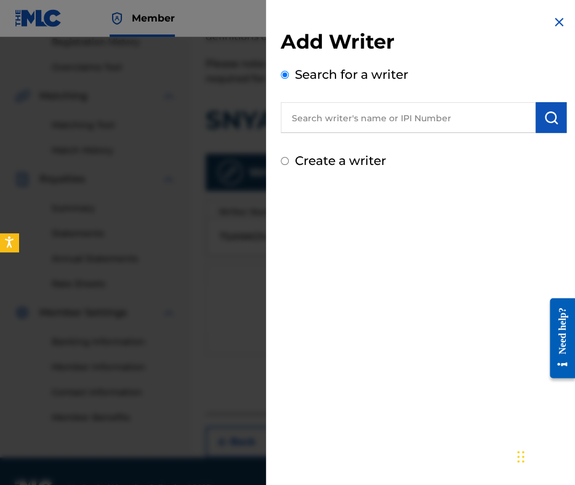
paste input "YANEV STAMEN DIMITROV"
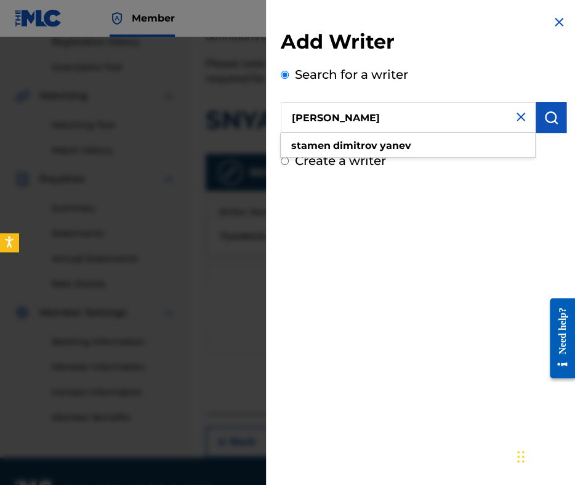
type input "YANEV STAMEN DIMITROV"
click at [552, 119] on img "submit" at bounding box center [551, 117] width 15 height 15
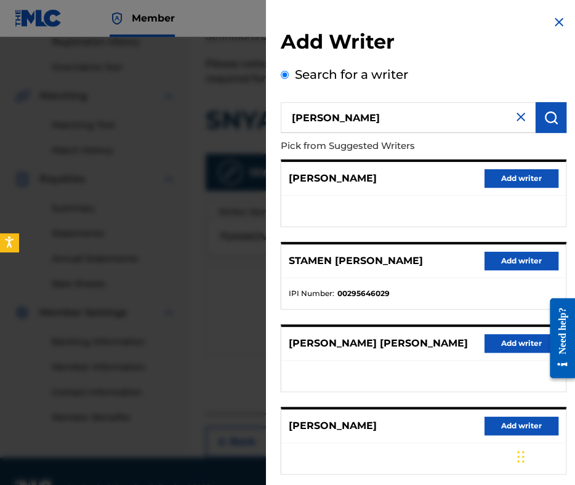
click at [497, 265] on button "Add writer" at bounding box center [522, 261] width 74 height 18
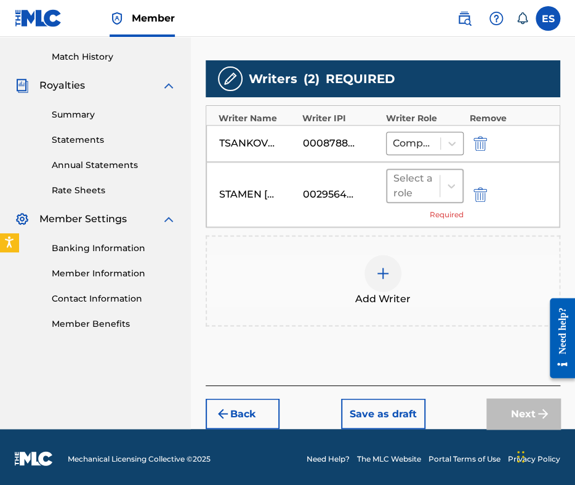
scroll to position [335, 0]
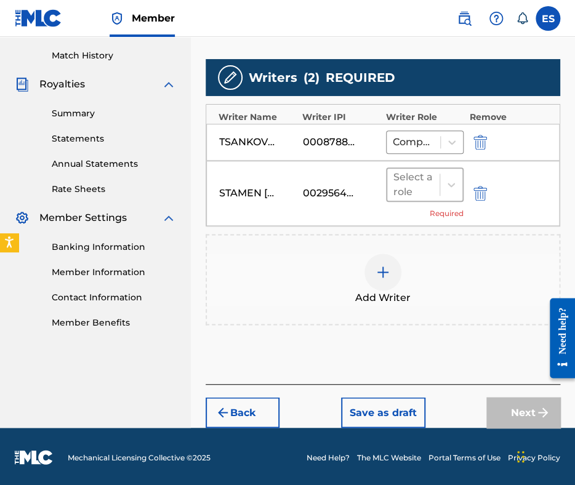
click at [419, 192] on div at bounding box center [413, 184] width 40 height 17
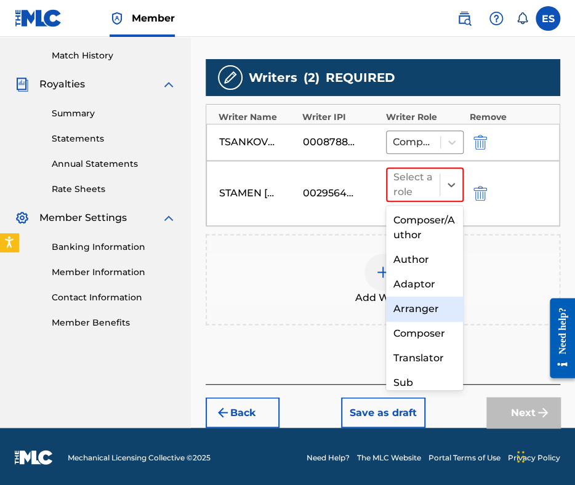
click at [419, 312] on div "Arranger" at bounding box center [425, 309] width 78 height 25
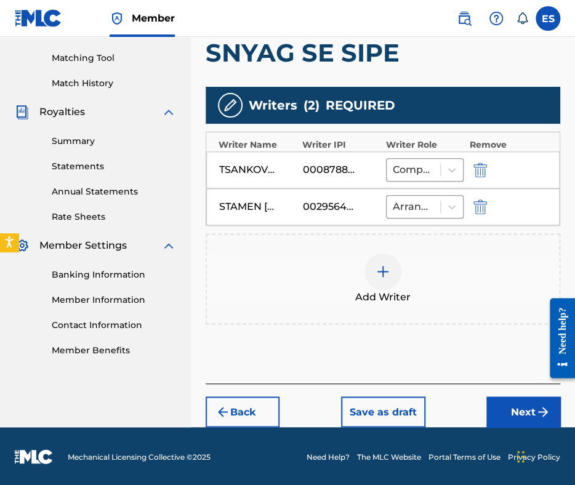
click at [519, 401] on button "Next" at bounding box center [523, 411] width 74 height 31
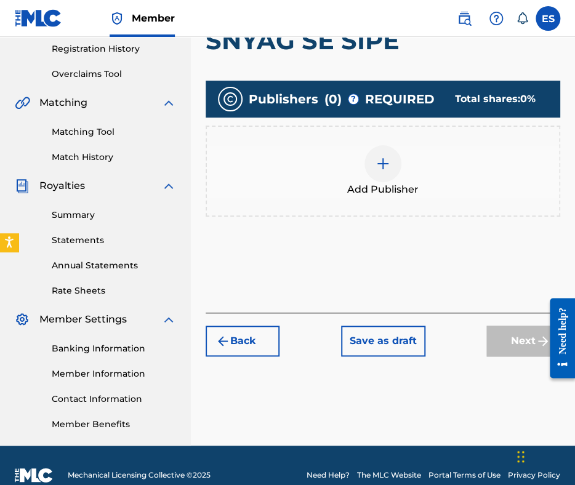
scroll to position [253, 0]
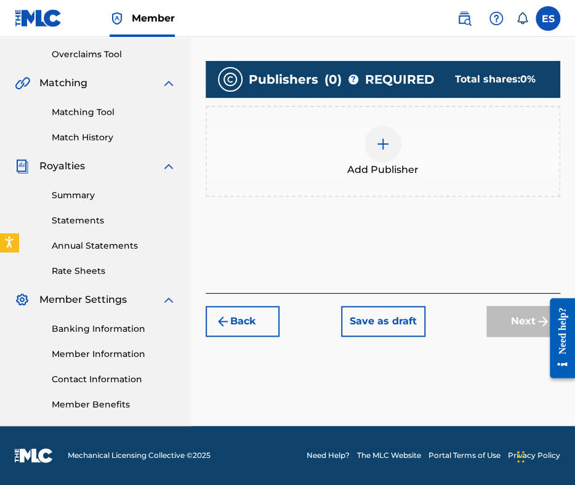
click at [396, 141] on div at bounding box center [382, 144] width 37 height 37
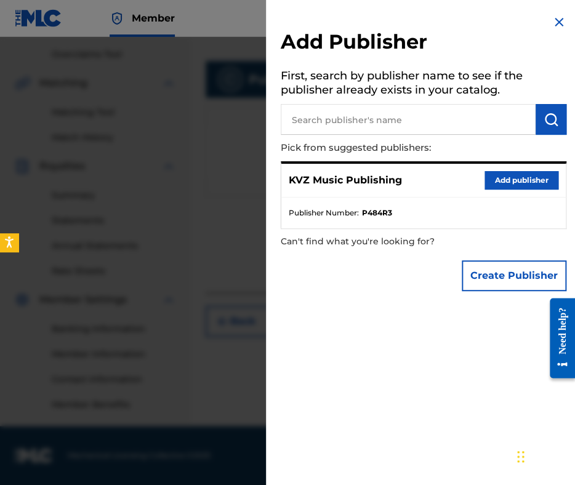
click at [488, 180] on button "Add publisher" at bounding box center [522, 180] width 74 height 18
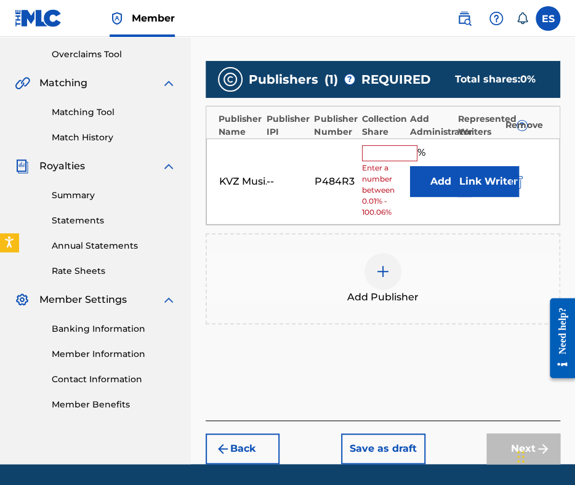
click at [383, 159] on input "text" at bounding box center [389, 153] width 55 height 16
type input "83.33"
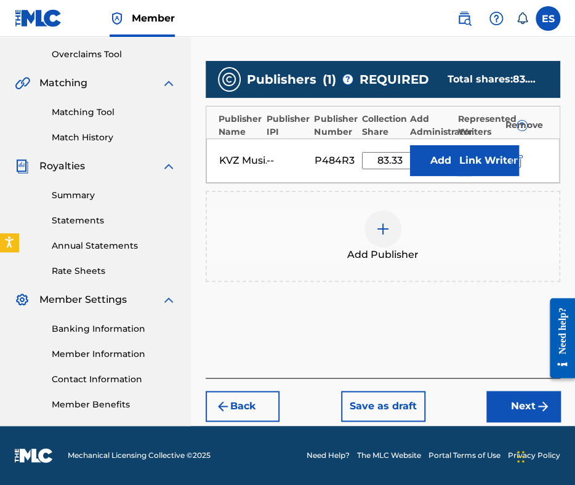
click at [530, 411] on button "Next" at bounding box center [523, 406] width 74 height 31
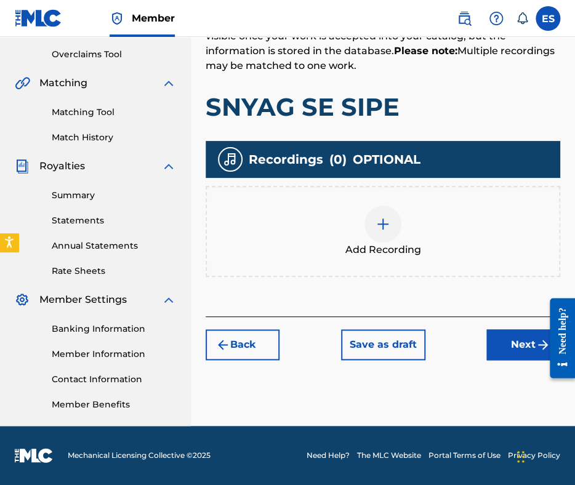
click at [377, 210] on div at bounding box center [382, 224] width 37 height 37
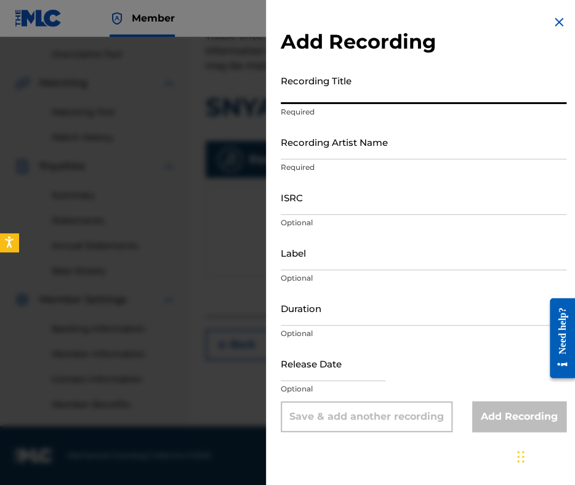
paste input "SNYAG SE SIPE"
type input "SNYAG SE SIPE"
drag, startPoint x: 364, startPoint y: 313, endPoint x: 369, endPoint y: 289, distance: 23.9
click at [364, 311] on input "Duration" at bounding box center [424, 308] width 286 height 35
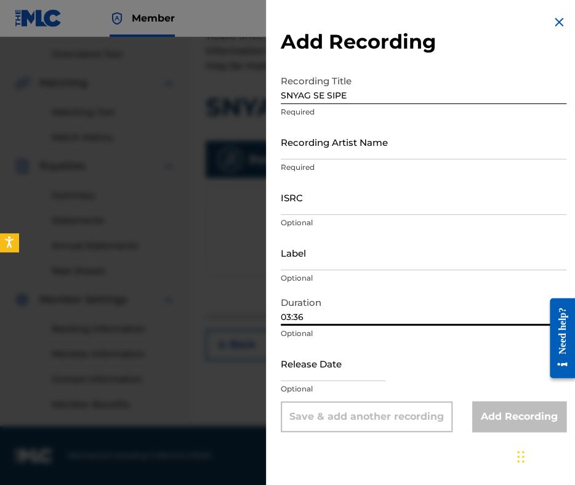
type input "03:36"
click at [371, 144] on input "Recording Artist Name" at bounding box center [424, 141] width 286 height 35
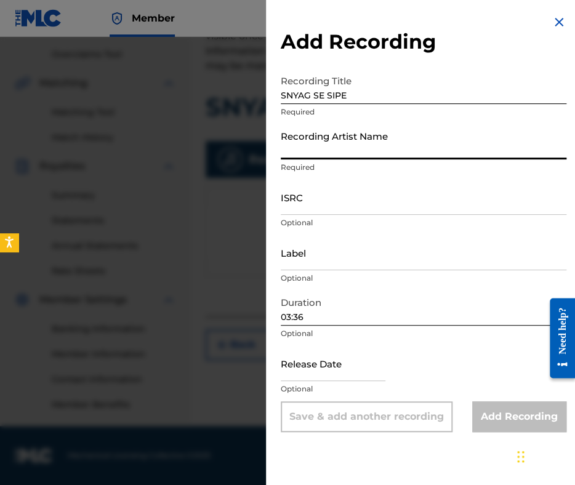
paste input "DUET K2"
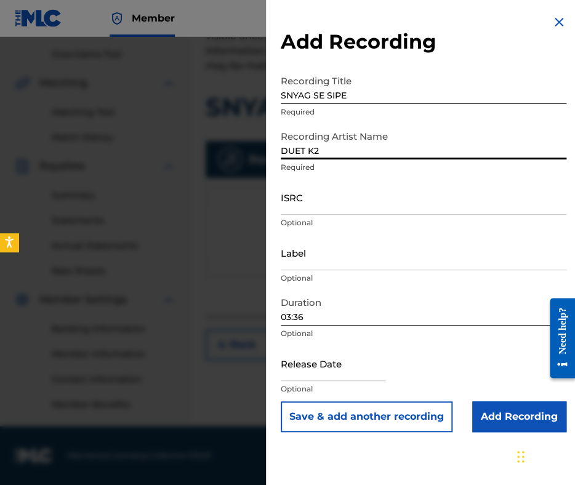
click at [286, 148] on input "DUET K2" at bounding box center [424, 141] width 286 height 35
type input "DUET K2"
click at [486, 411] on input "Add Recording" at bounding box center [519, 416] width 94 height 31
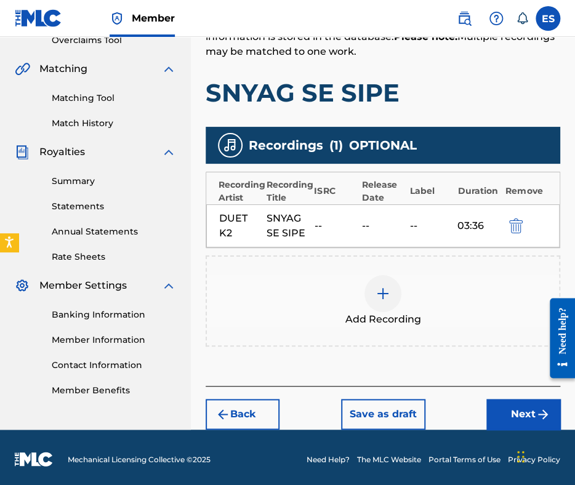
scroll to position [279, 0]
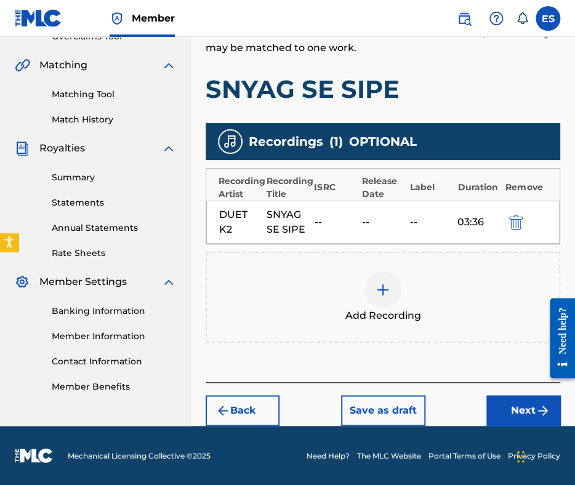
click at [509, 412] on button "Next" at bounding box center [523, 410] width 74 height 31
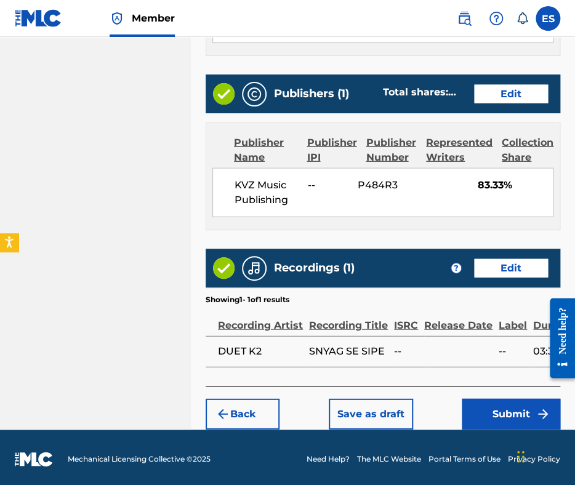
scroll to position [738, 0]
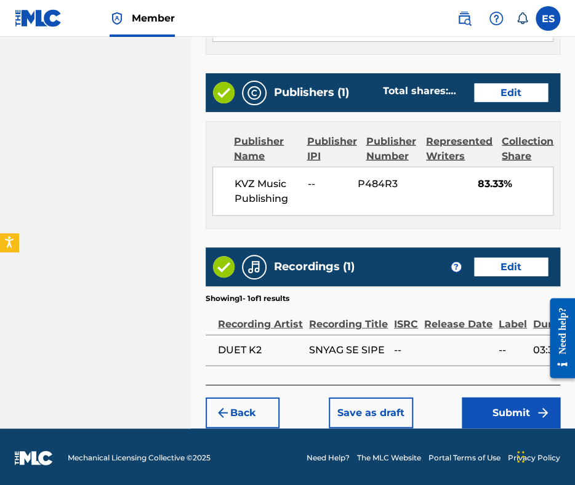
click at [502, 412] on button "Submit" at bounding box center [511, 413] width 99 height 31
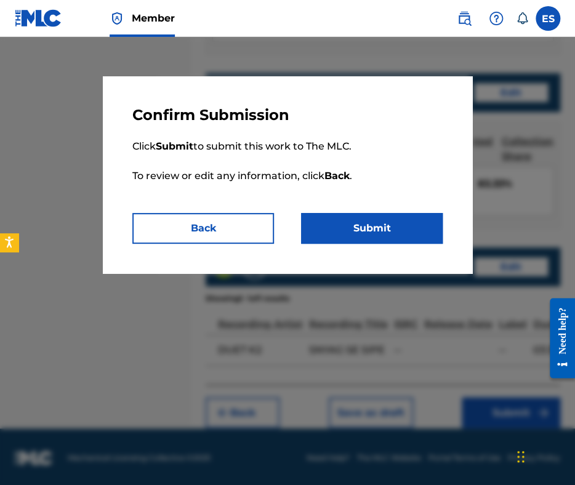
click at [410, 240] on button "Submit" at bounding box center [372, 228] width 142 height 31
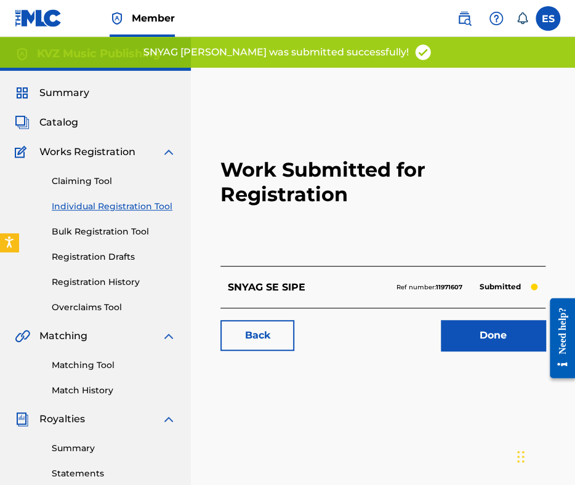
click at [118, 204] on link "Individual Registration Tool" at bounding box center [114, 206] width 124 height 13
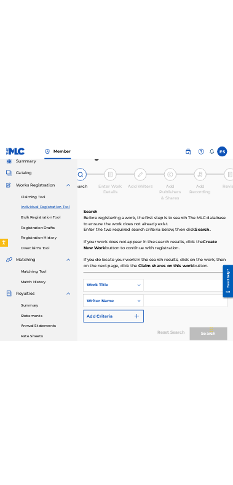
scroll to position [185, 0]
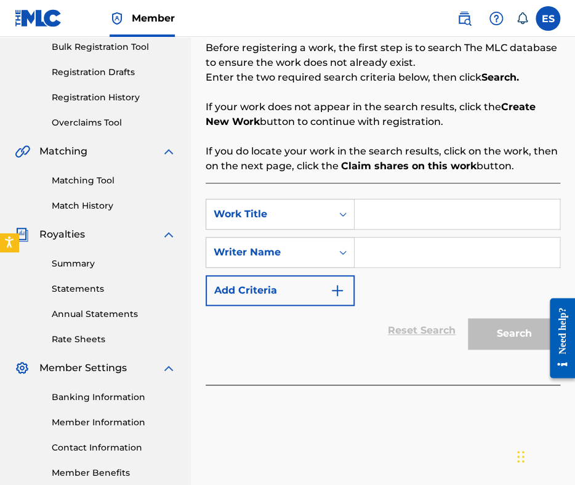
click at [409, 219] on input "Search Form" at bounding box center [457, 214] width 205 height 30
paste input "SNYAG SE SIPE NAD GORATA"
type input "SNYAG SE SIPE NAD GORATA"
click at [414, 254] on input "Search Form" at bounding box center [457, 253] width 205 height 30
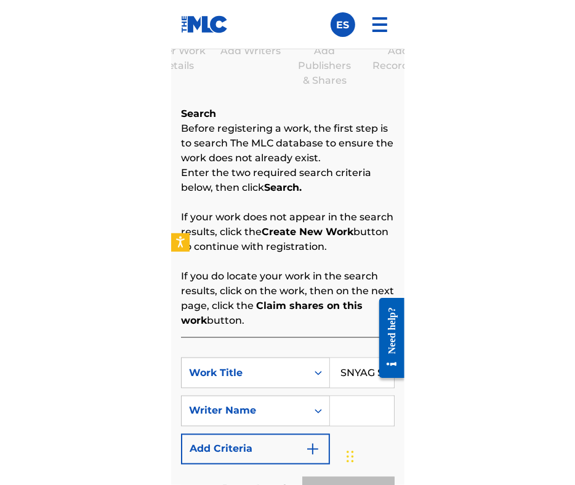
scroll to position [156, 0]
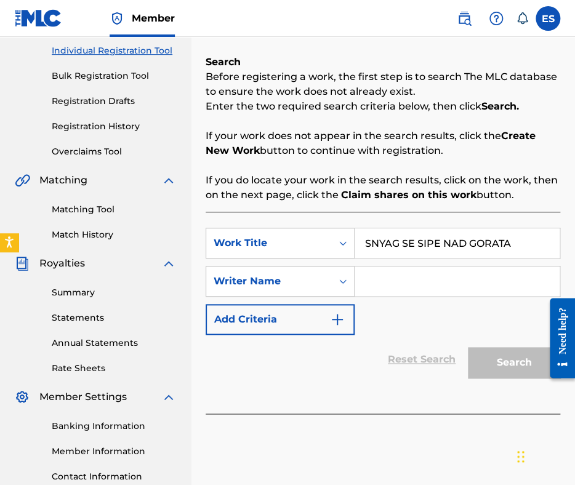
click at [451, 279] on input "Search Form" at bounding box center [457, 282] width 205 height 30
paste input "YOSIF TSANKOV"
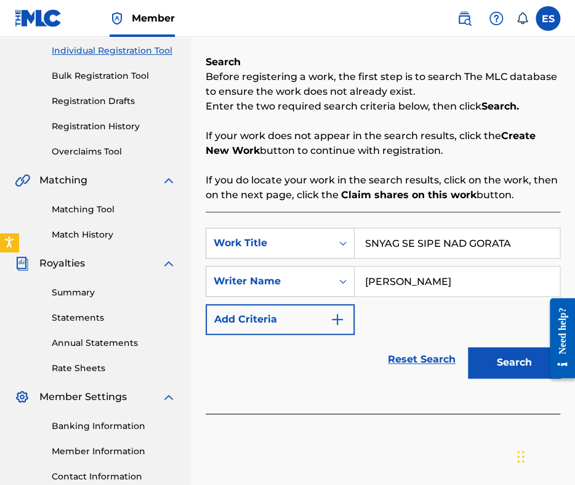
type input "YOSIF TSANKOV"
click at [371, 236] on input "SNYAG SE SIPE NAD GORATA" at bounding box center [457, 243] width 205 height 30
click at [371, 241] on input "SNYAG SE SIPE NAD GORATA" at bounding box center [457, 243] width 205 height 30
click at [369, 244] on input "SNYAG SE SIPE NAD GORATA" at bounding box center [457, 243] width 205 height 30
type input "SNYAG SE SIPE NAD GORATA"
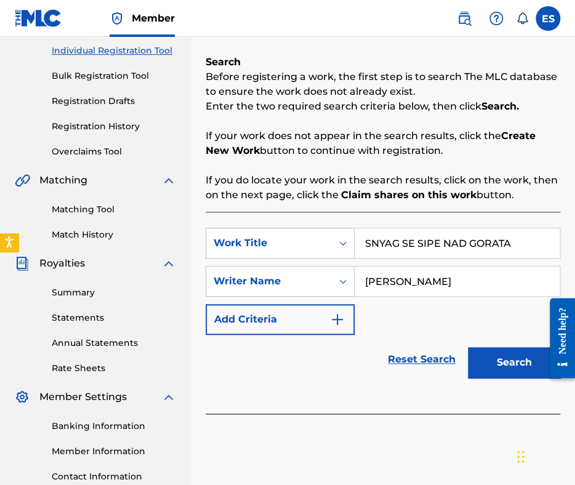
click at [501, 371] on button "Search" at bounding box center [514, 362] width 92 height 31
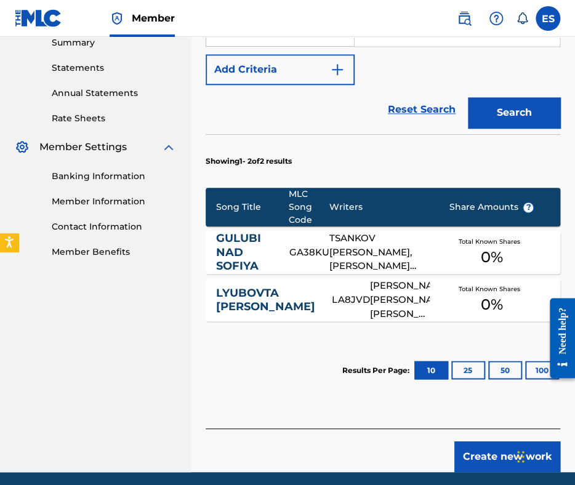
scroll to position [328, 0]
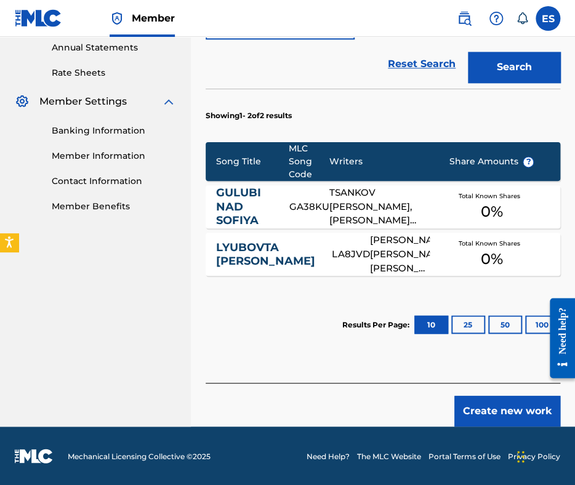
click at [503, 403] on button "Create new work" at bounding box center [507, 411] width 106 height 31
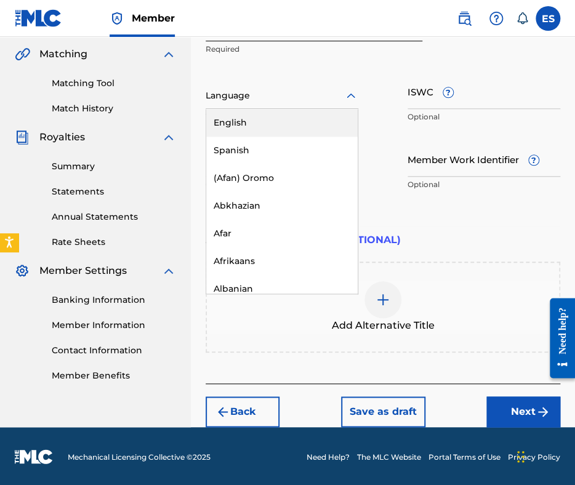
click at [284, 94] on div at bounding box center [282, 95] width 153 height 15
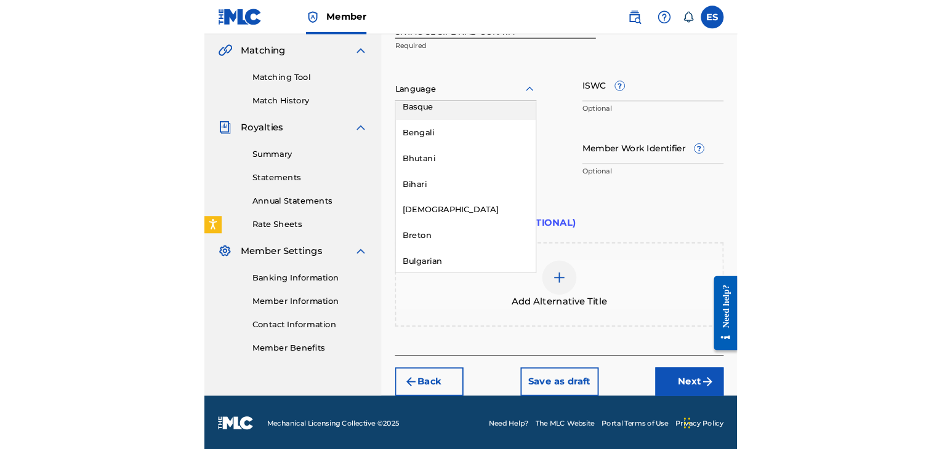
scroll to position [431, 0]
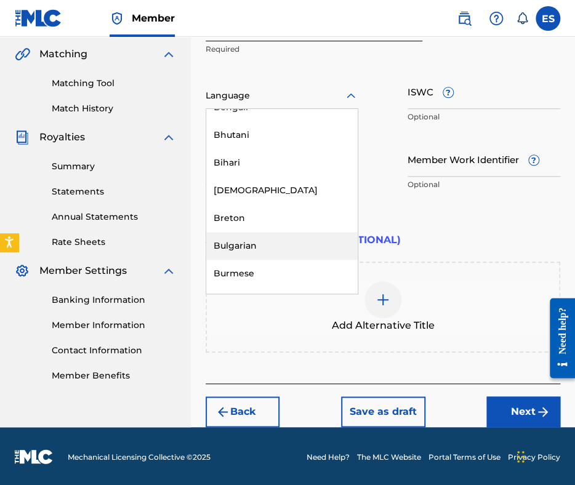
click at [263, 244] on div "Bulgarian" at bounding box center [281, 246] width 151 height 28
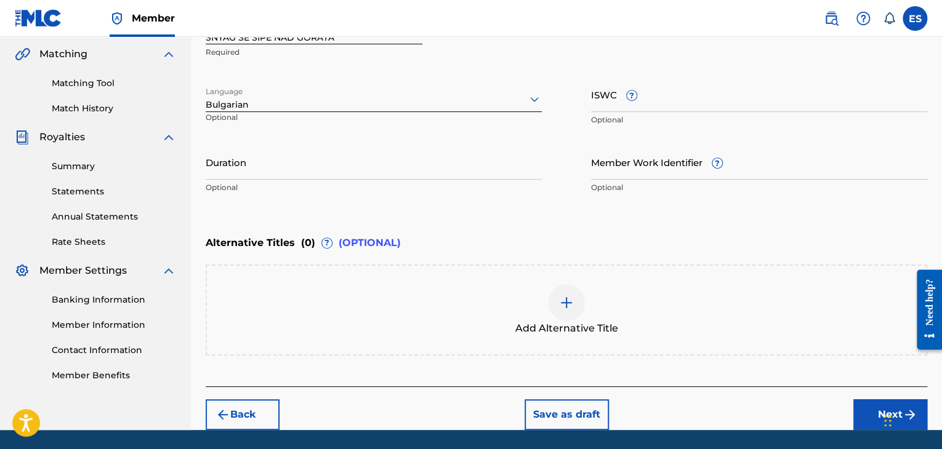
click at [574, 23] on img at bounding box center [831, 18] width 15 height 15
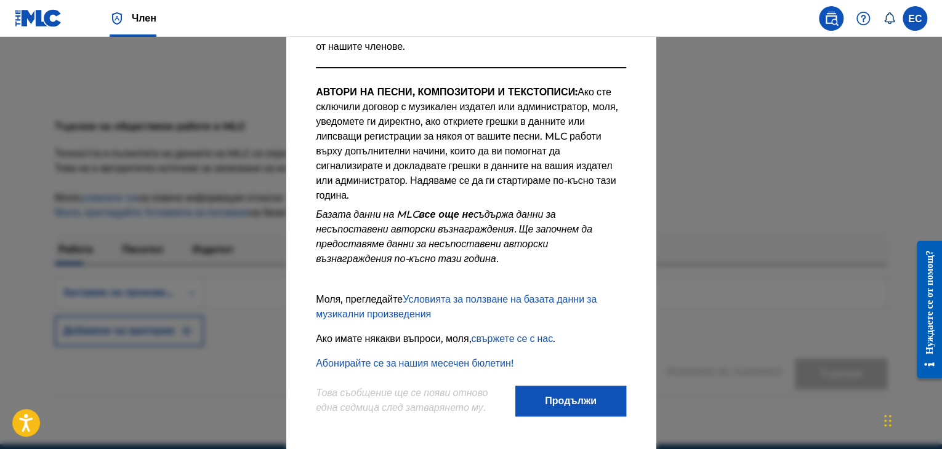
scroll to position [217, 0]
click at [574, 234] on div at bounding box center [471, 261] width 942 height 449
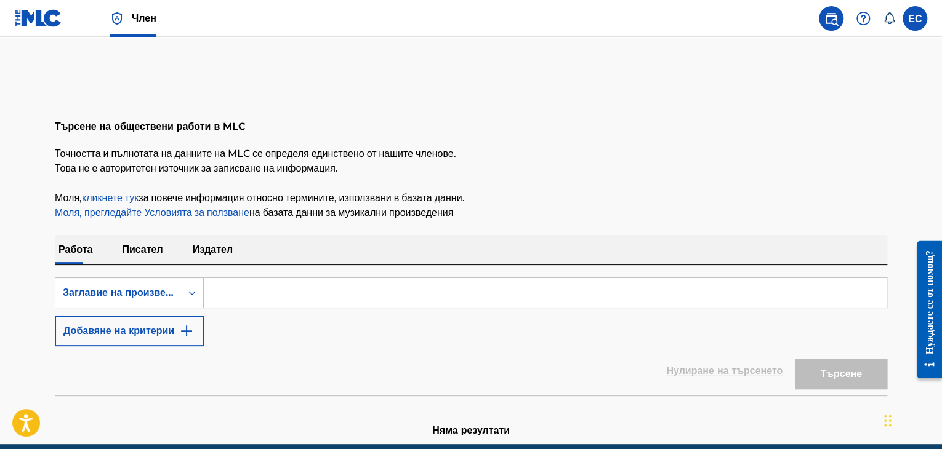
click at [52, 15] on img at bounding box center [38, 18] width 47 height 18
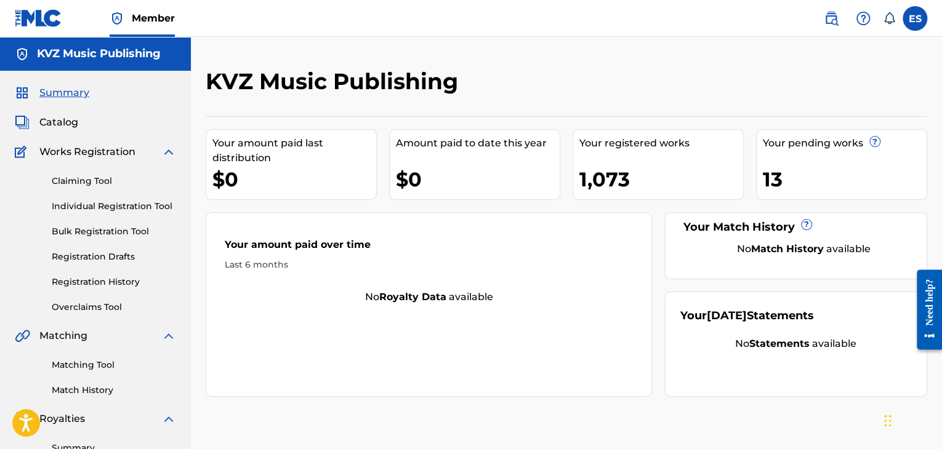
click at [127, 207] on link "Individual Registration Tool" at bounding box center [114, 206] width 124 height 13
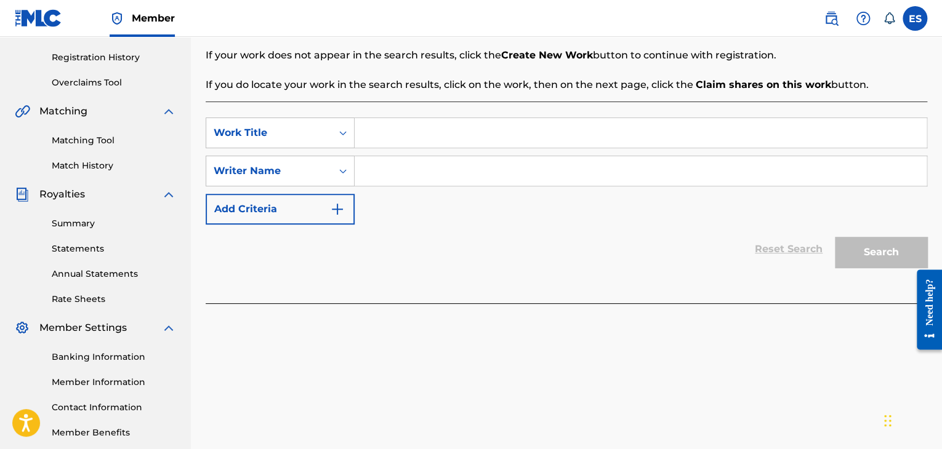
scroll to position [246, 0]
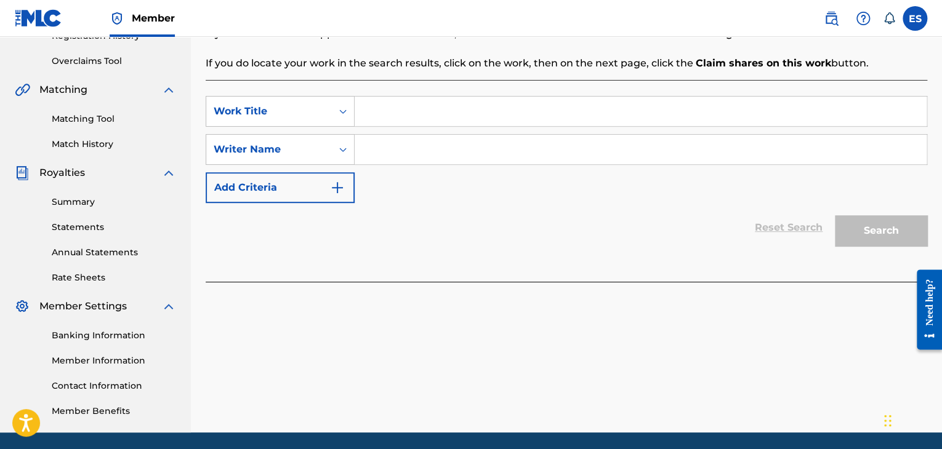
click at [419, 158] on input "Search Form" at bounding box center [641, 150] width 572 height 30
paste input "SNYAG SE SIPE NAD GORATA"
type input "SNYAG SE SIPE NAD GORATA"
paste input "YOSIF TSANKOV"
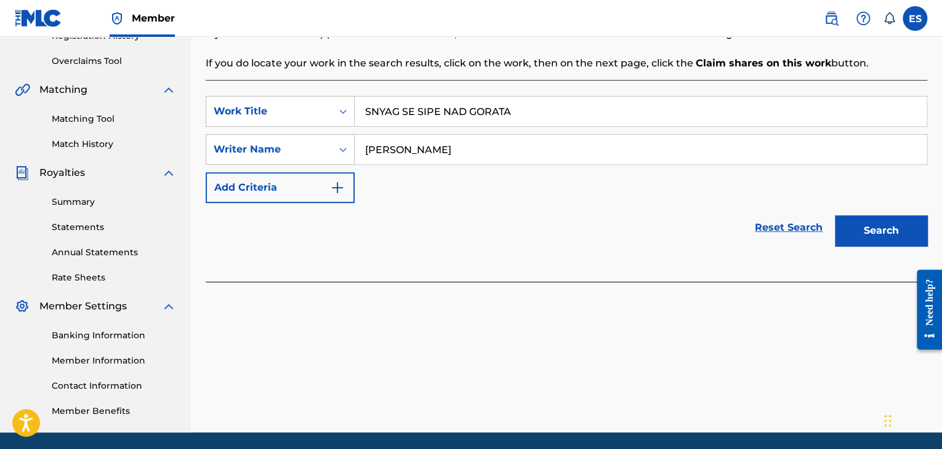
type input "YOSIF TSANKOV"
click at [369, 109] on input "SNYAG SE SIPE NAD GORATA" at bounding box center [641, 112] width 572 height 30
type input "SNYAG SE SIPE NAD GORATA"
click at [574, 222] on button "Search" at bounding box center [881, 230] width 92 height 31
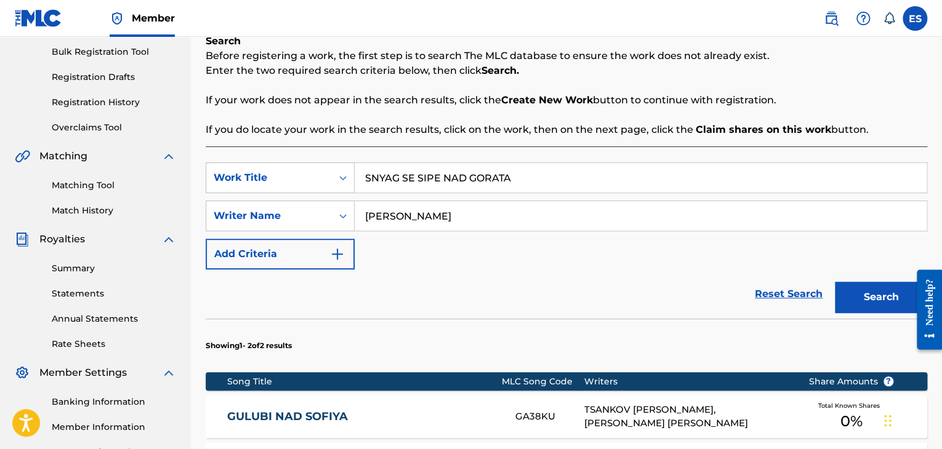
scroll to position [426, 0]
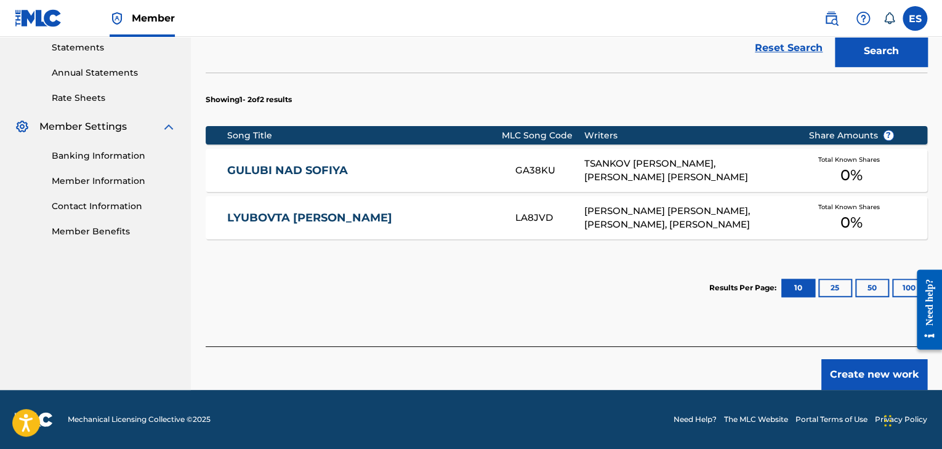
click at [574, 380] on button "Create new work" at bounding box center [874, 375] width 106 height 31
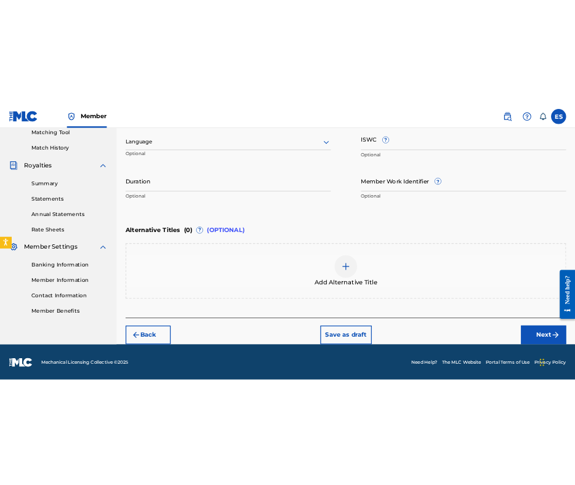
scroll to position [282, 0]
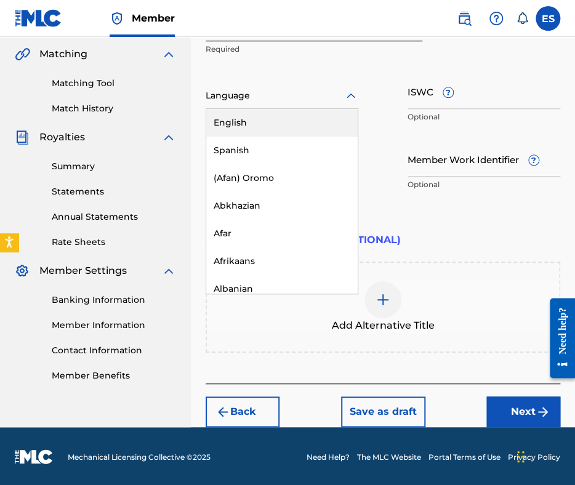
click at [265, 97] on div at bounding box center [282, 95] width 153 height 15
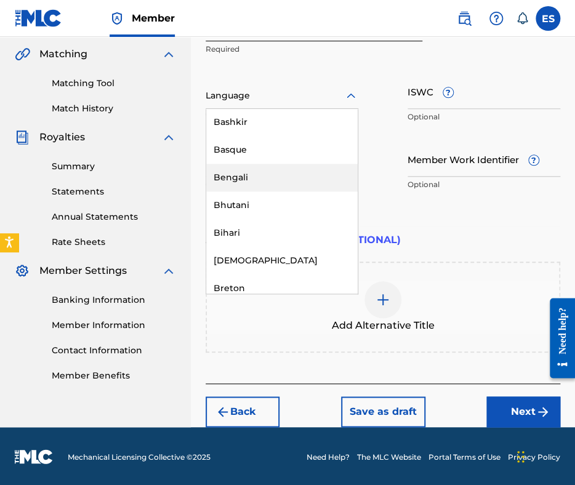
scroll to position [493, 0]
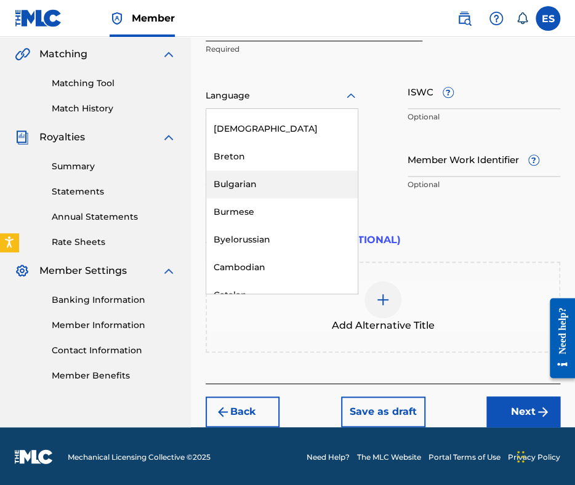
click at [273, 188] on div "Bulgarian" at bounding box center [281, 185] width 151 height 28
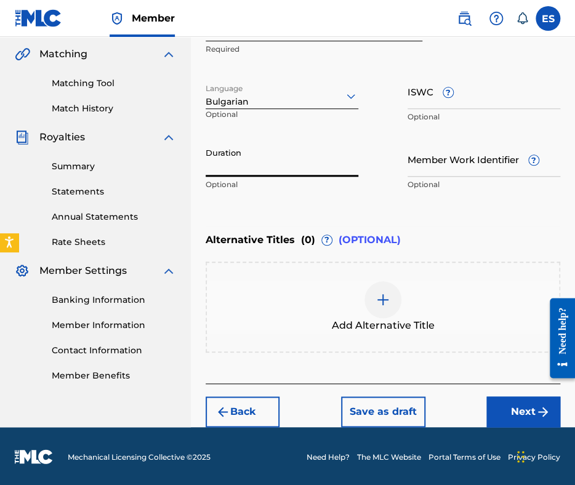
drag, startPoint x: 278, startPoint y: 168, endPoint x: 279, endPoint y: 158, distance: 9.9
click at [278, 166] on input "Duration" at bounding box center [282, 159] width 153 height 35
type input "03:40"
click at [404, 299] on div "Add Alternative Title" at bounding box center [383, 307] width 352 height 52
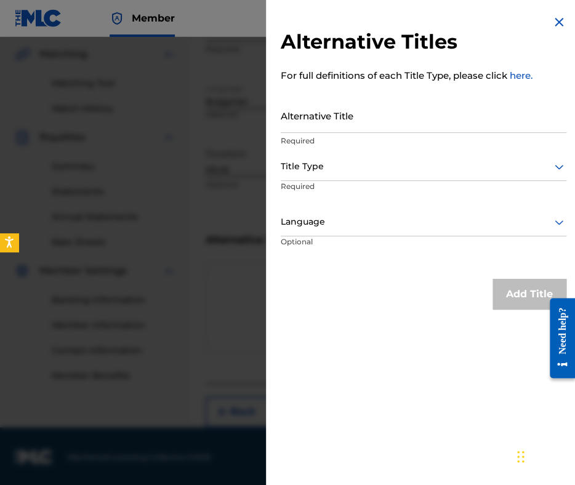
click at [455, 123] on input "Alternative Title" at bounding box center [424, 115] width 286 height 35
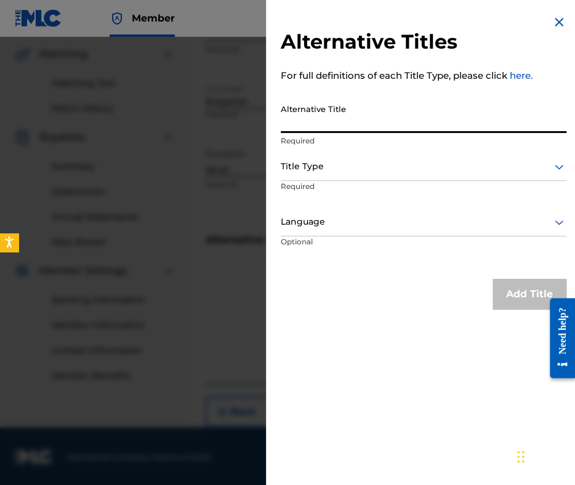
paste input "СНЯГ СЕ СИПЕ НАД ГОРАТА"
type input "СНЯГ СЕ СИПЕ НАД ГОРАТА"
click at [409, 163] on div at bounding box center [424, 166] width 286 height 15
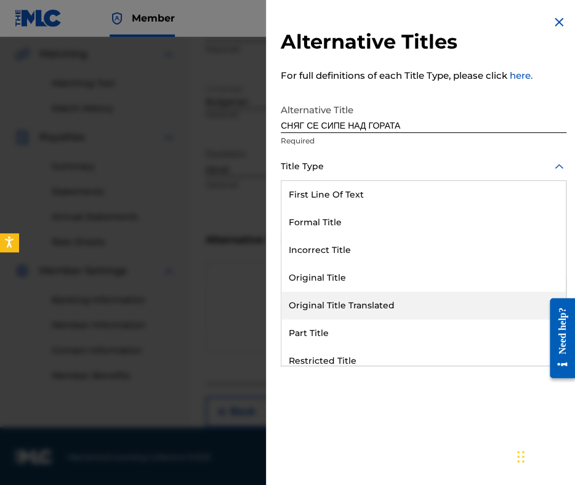
click at [409, 293] on div "Original Title Translated" at bounding box center [423, 306] width 284 height 28
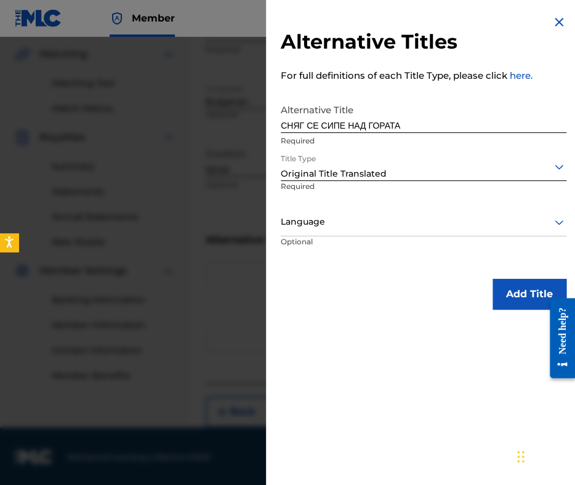
click at [409, 228] on div at bounding box center [424, 221] width 286 height 15
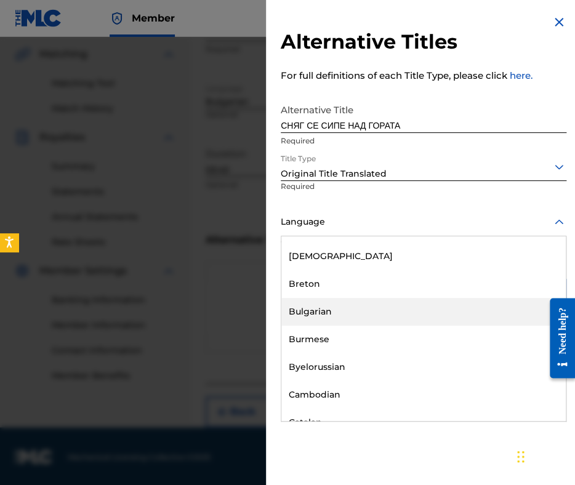
click at [394, 321] on div "Bulgarian" at bounding box center [423, 312] width 284 height 28
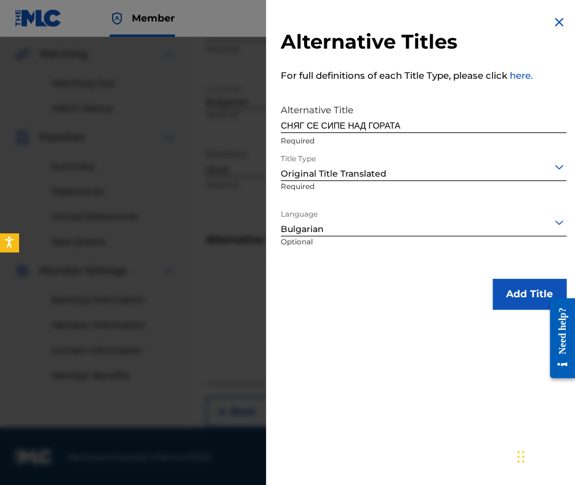
click at [499, 299] on button "Add Title" at bounding box center [530, 294] width 74 height 31
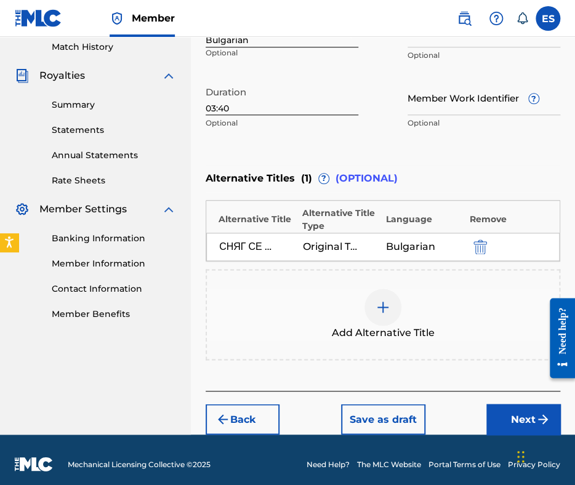
scroll to position [351, 0]
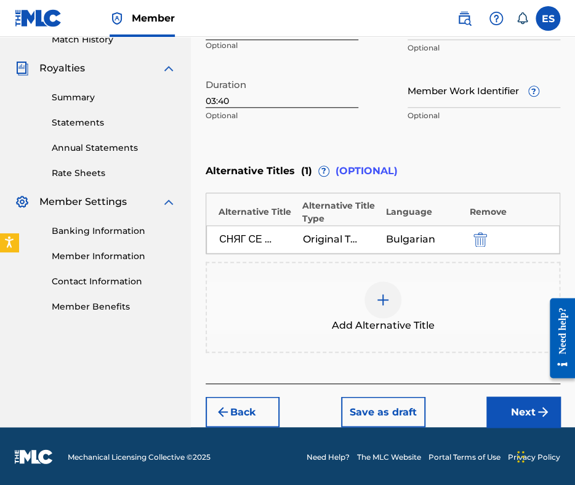
click at [507, 406] on button "Next" at bounding box center [523, 411] width 74 height 31
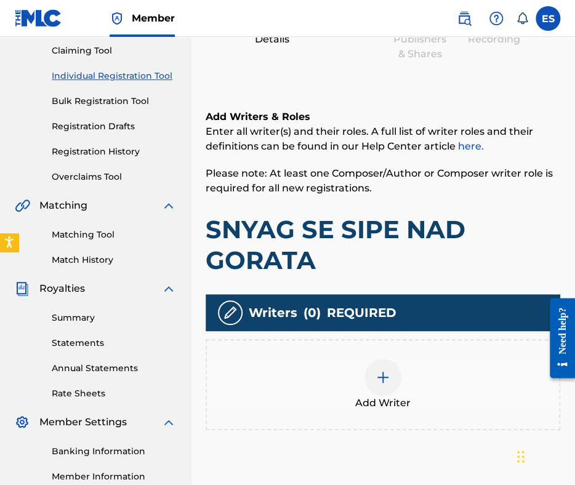
scroll to position [240, 0]
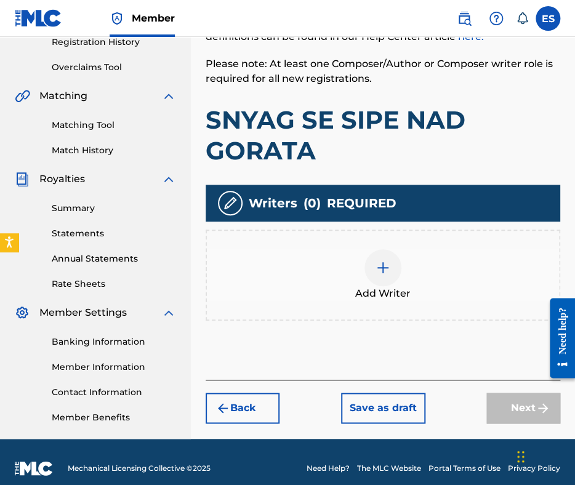
click at [391, 268] on div at bounding box center [382, 267] width 37 height 37
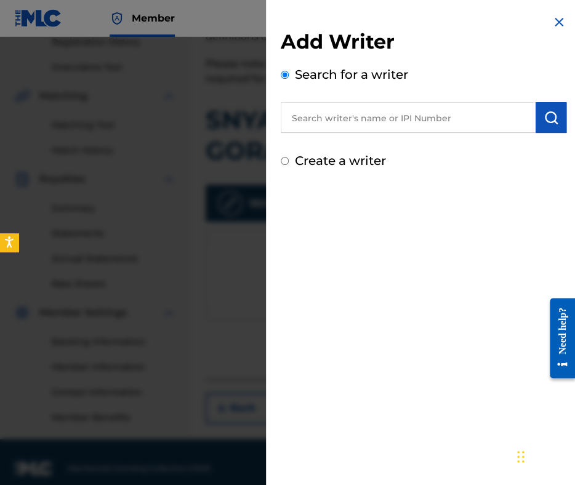
paste input "RADANOV CHRISTOPHOR MICHAYLOV"
type input "RADANOV CHRISTOPHOR MICHAYLOV"
click at [548, 118] on img "submit" at bounding box center [551, 117] width 15 height 15
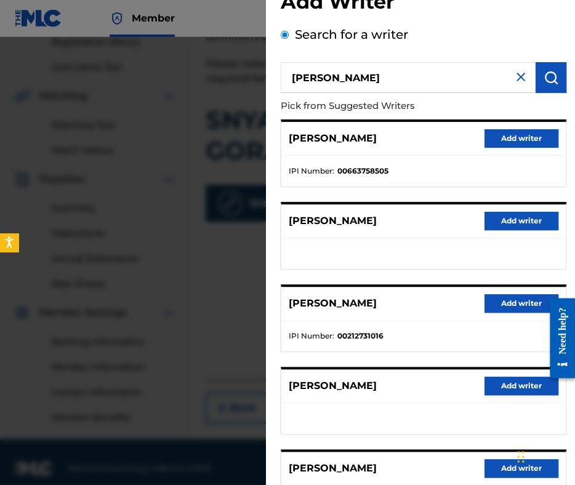
scroll to position [62, 0]
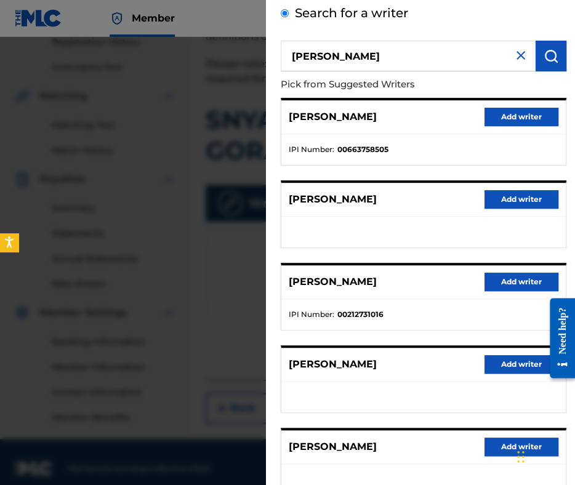
click at [499, 291] on button "Add writer" at bounding box center [522, 282] width 74 height 18
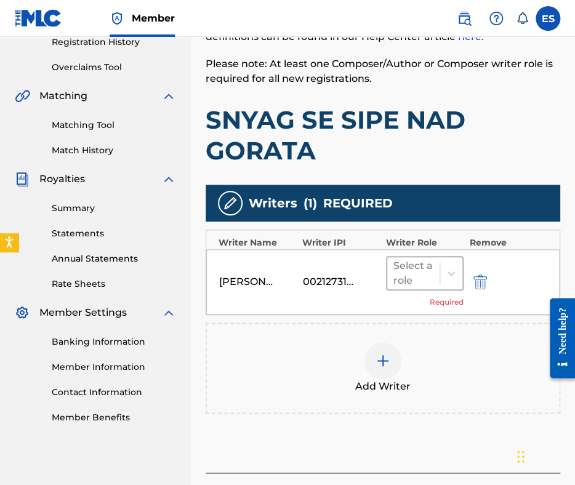
scroll to position [329, 0]
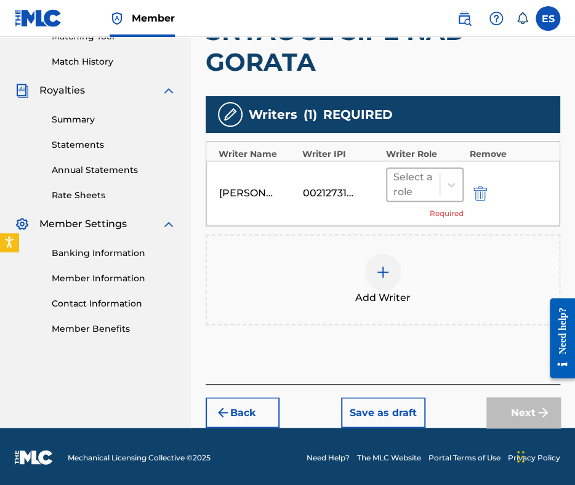
click at [425, 190] on div at bounding box center [413, 184] width 40 height 17
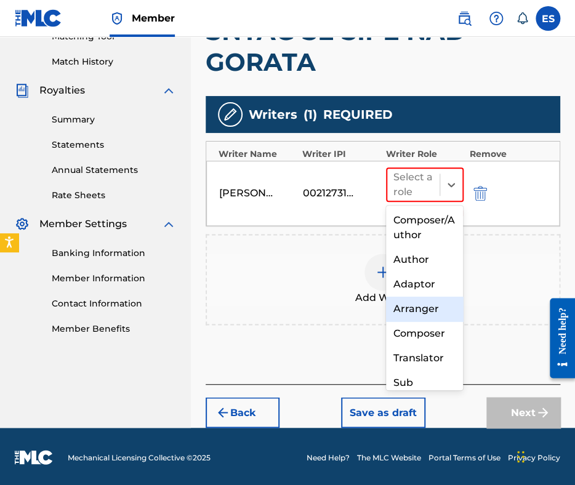
click at [429, 308] on div "Arranger" at bounding box center [425, 309] width 78 height 25
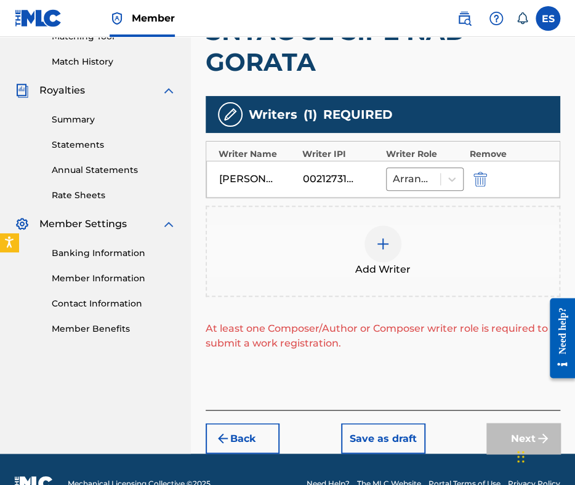
click at [386, 246] on img at bounding box center [383, 243] width 15 height 15
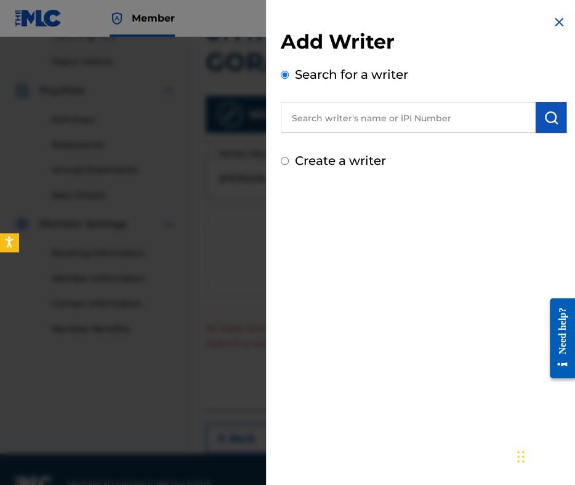
paste input "00087889792"
type input "00087889792"
click at [547, 116] on img "submit" at bounding box center [551, 117] width 15 height 15
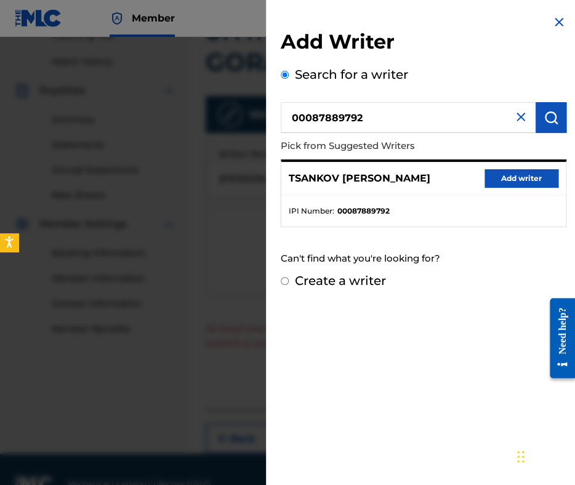
click at [521, 173] on button "Add writer" at bounding box center [522, 178] width 74 height 18
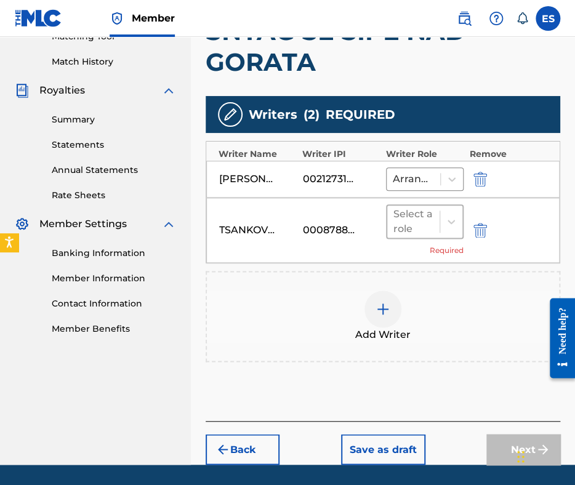
click at [423, 221] on div at bounding box center [413, 221] width 40 height 17
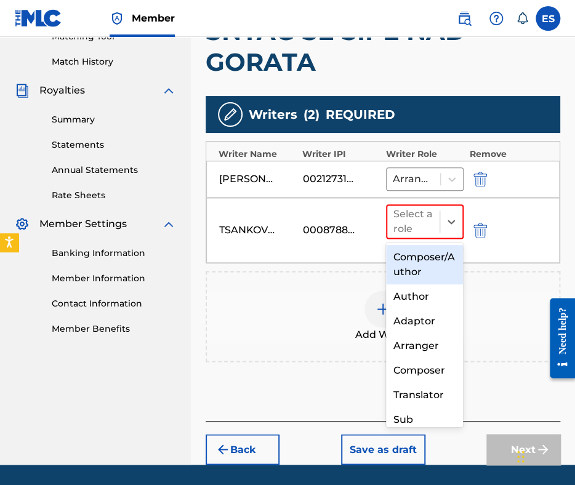
click at [416, 267] on div "Composer/Author" at bounding box center [425, 264] width 78 height 39
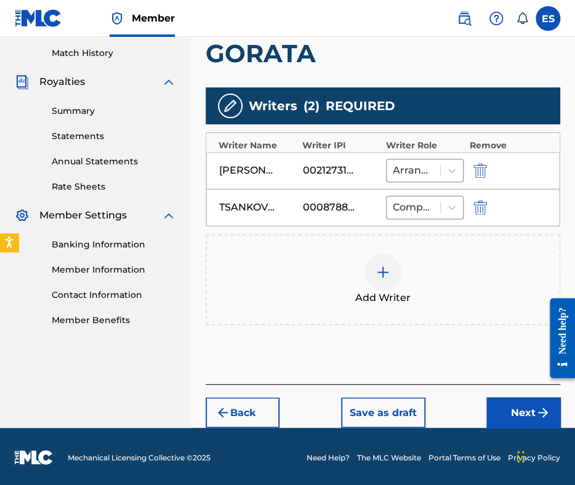
click at [528, 419] on button "Next" at bounding box center [523, 412] width 74 height 31
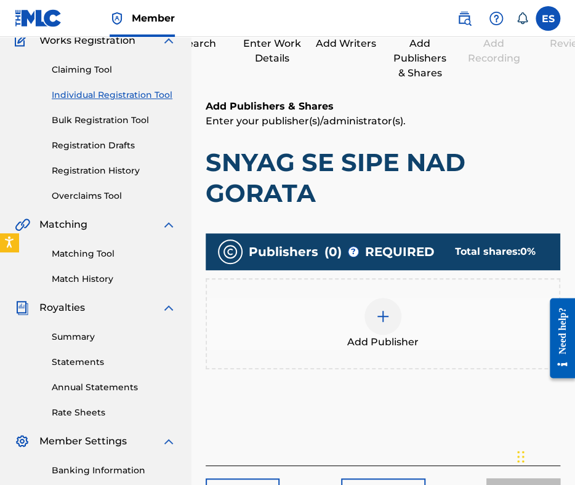
scroll to position [179, 0]
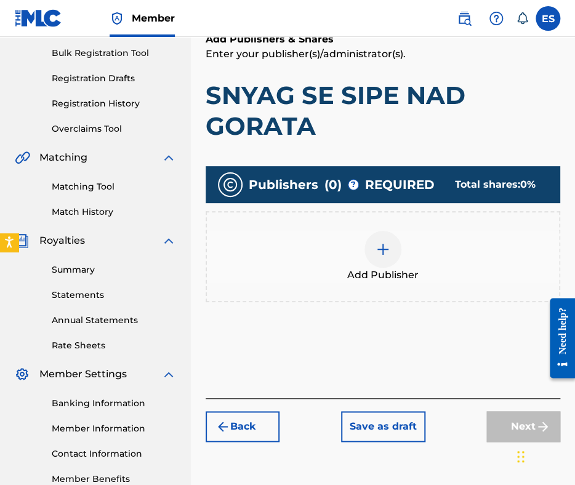
click at [392, 251] on div at bounding box center [382, 249] width 37 height 37
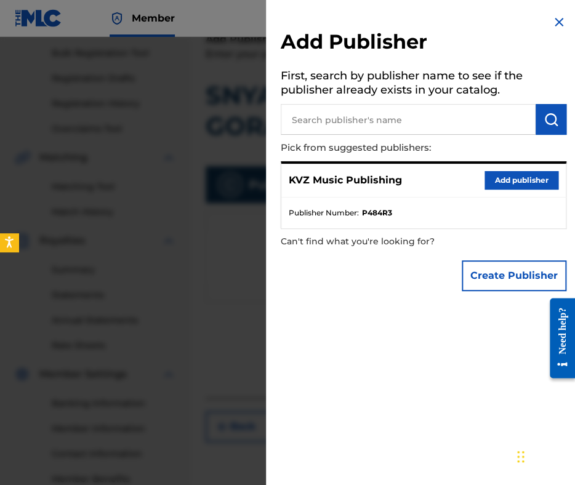
click at [534, 182] on button "Add publisher" at bounding box center [522, 180] width 74 height 18
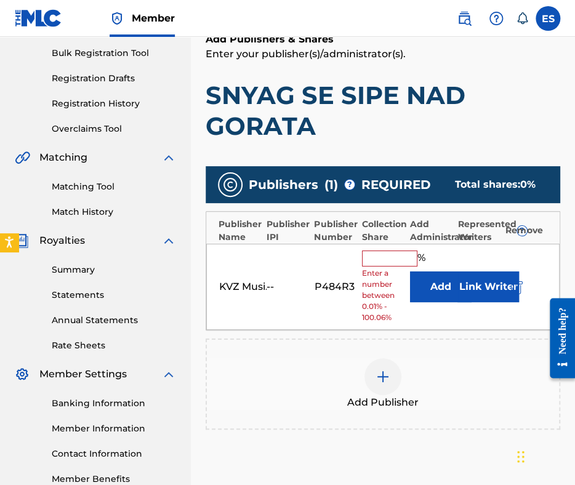
click at [402, 257] on input "text" at bounding box center [389, 259] width 55 height 16
type input "83.33"
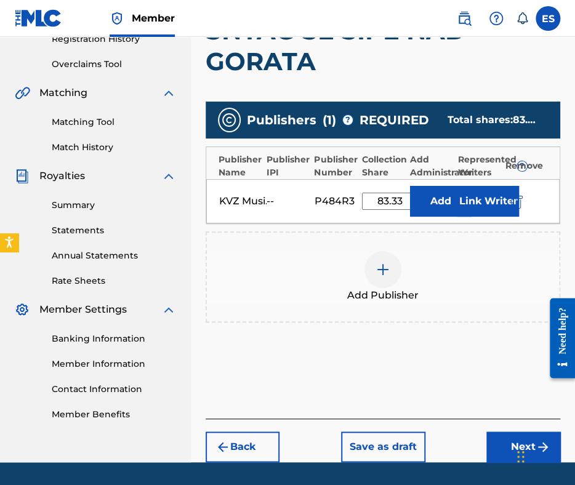
scroll to position [288, 0]
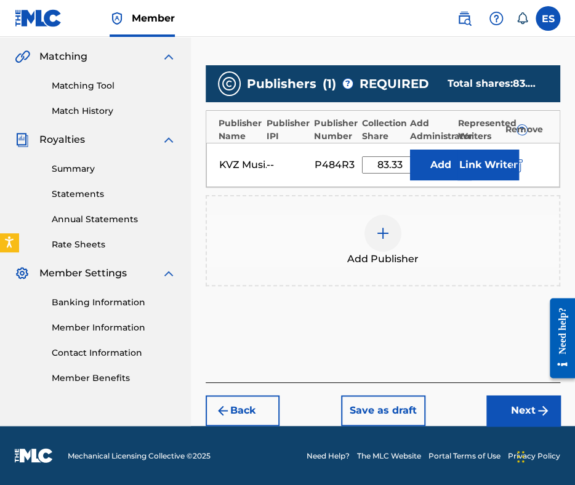
click at [512, 402] on button "Next" at bounding box center [523, 410] width 74 height 31
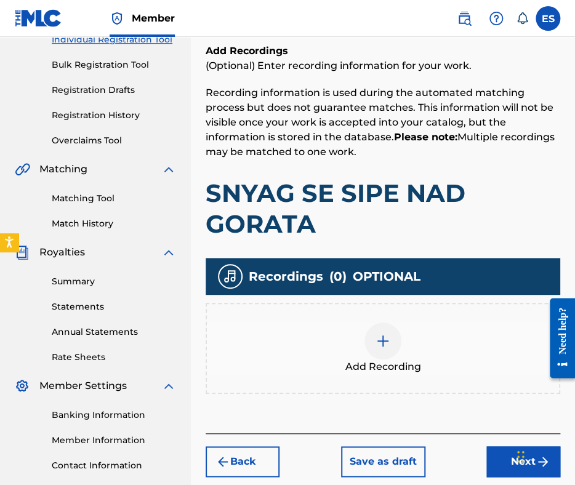
scroll to position [253, 0]
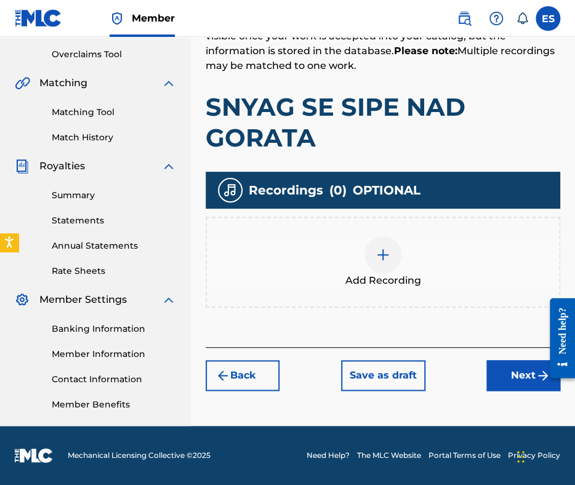
click at [397, 252] on div at bounding box center [382, 254] width 37 height 37
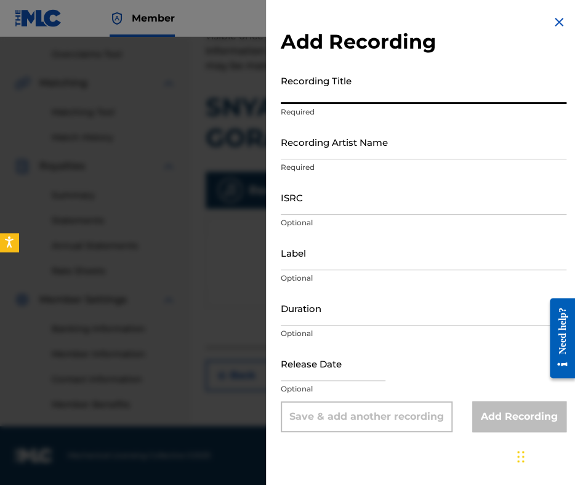
paste input "SNYAG SE SIPE NAD GORATA"
type input "SNYAG SE SIPE NAD GORATA"
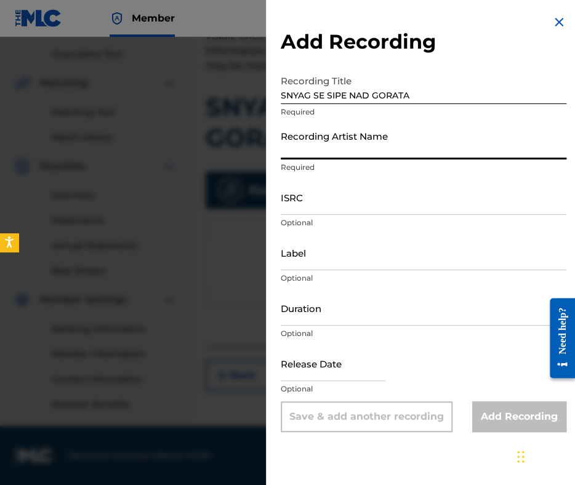
paste input "MARIYA MIHAYLOVA"
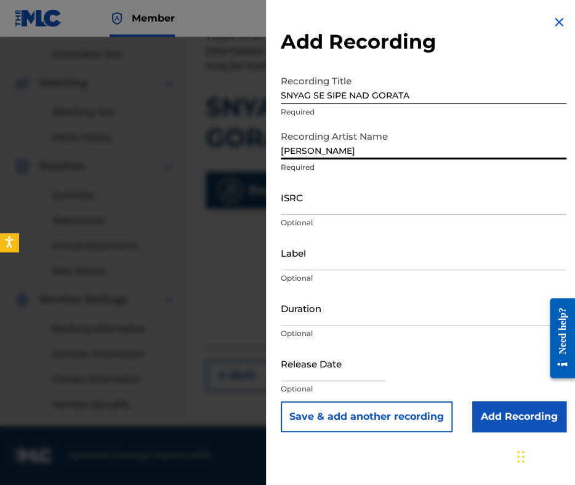
type input "MARIYA MIHAYLOVA"
click at [284, 90] on input "SNYAG SE SIPE NAD GORATA" at bounding box center [424, 86] width 286 height 35
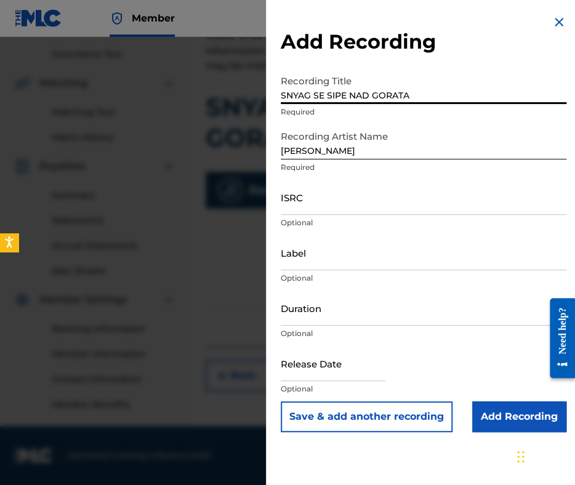
type input "SNYAG SE SIPE NAD GORATA"
click at [285, 147] on input "MARIYA MIHAYLOVA" at bounding box center [424, 141] width 286 height 35
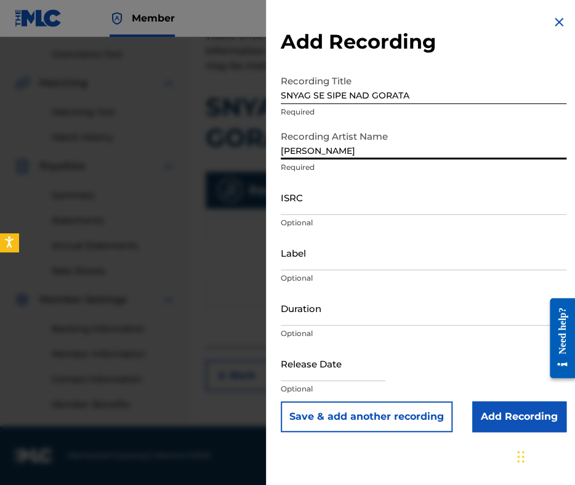
type input "MARIYA MIHAYLOVA"
click at [318, 203] on input "ISRC" at bounding box center [424, 197] width 286 height 35
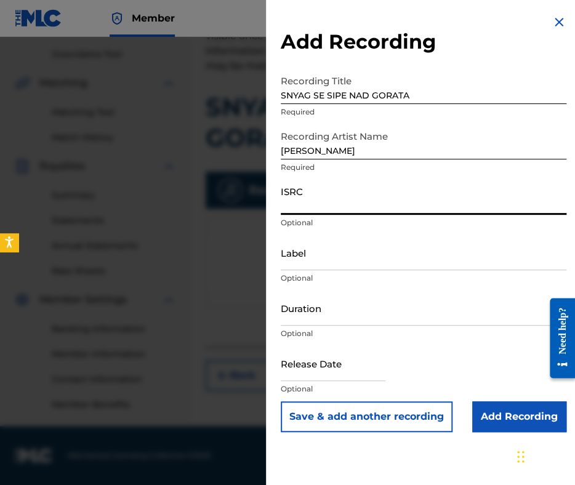
paste input "QMFME1310341"
type input "QMFME1310341"
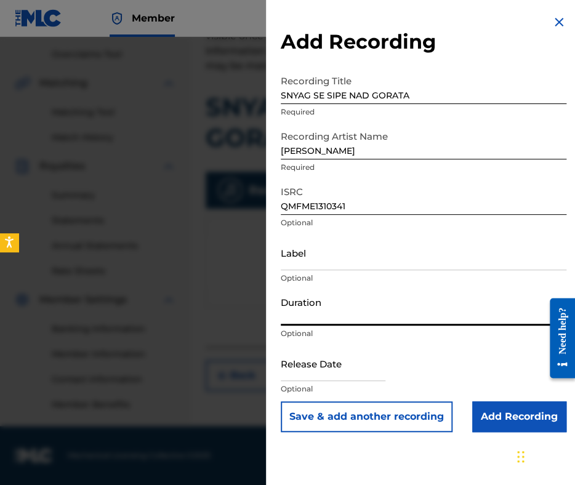
click at [345, 315] on input "Duration" at bounding box center [424, 308] width 286 height 35
type input "03:40"
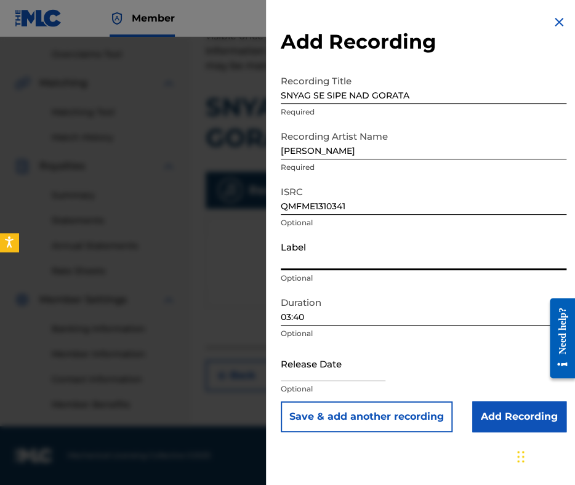
click at [342, 254] on input "Label" at bounding box center [424, 252] width 286 height 35
paste input "Kanev Music"
type input "Kanev Music"
click at [512, 414] on input "Add Recording" at bounding box center [519, 416] width 94 height 31
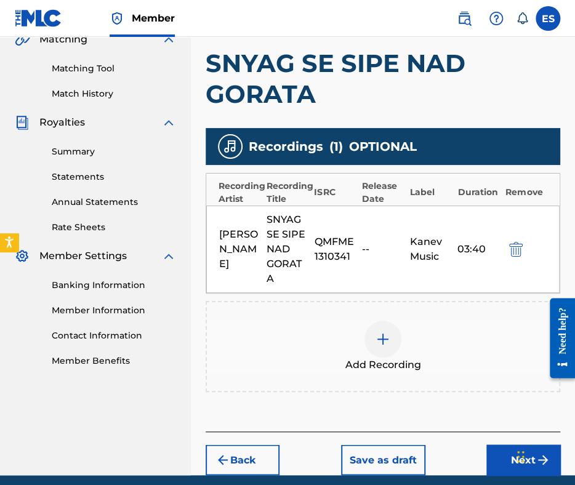
scroll to position [354, 0]
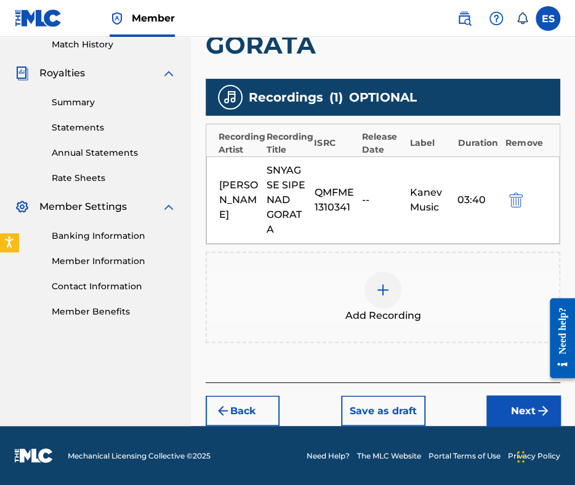
click at [521, 413] on button "Next" at bounding box center [523, 410] width 74 height 31
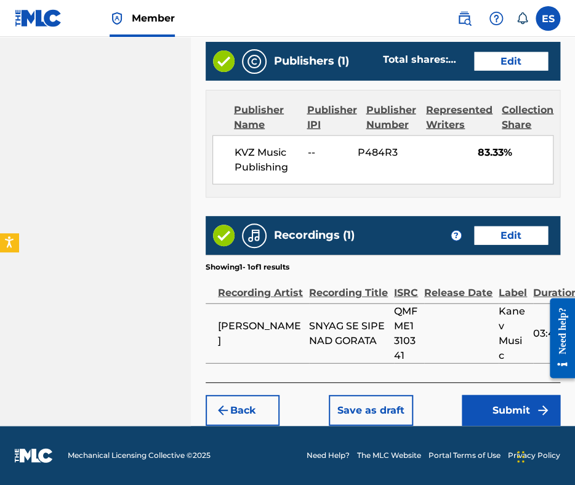
scroll to position [813, 0]
click at [236, 417] on button "Back" at bounding box center [243, 410] width 74 height 31
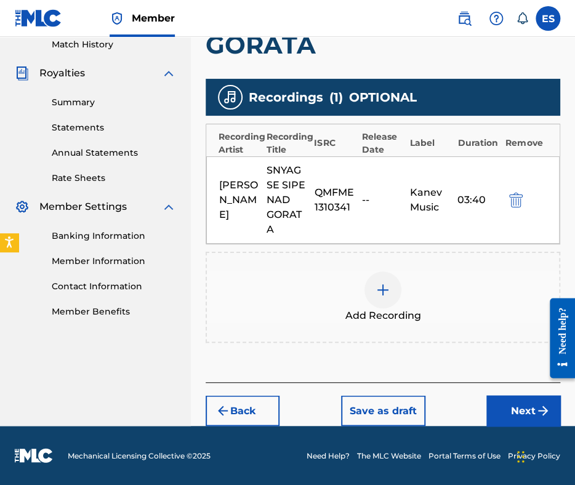
click at [250, 412] on button "Back" at bounding box center [243, 410] width 74 height 31
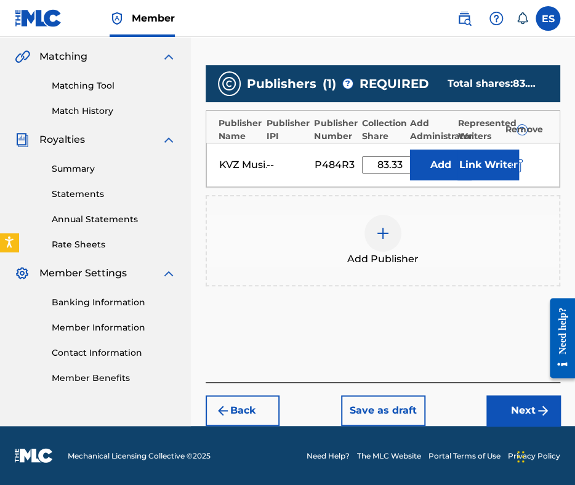
click at [251, 411] on button "Back" at bounding box center [243, 410] width 74 height 31
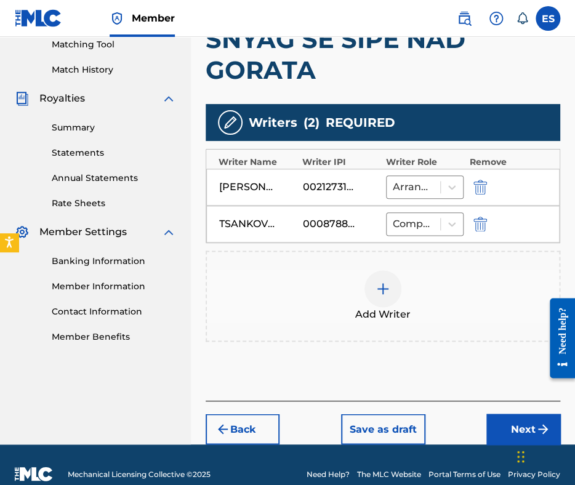
scroll to position [337, 0]
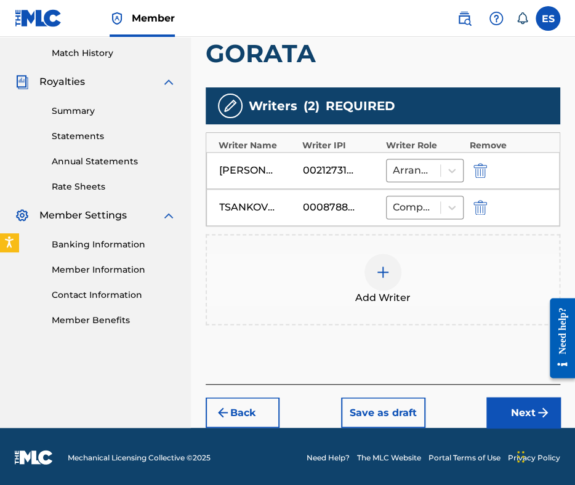
click at [257, 410] on button "Back" at bounding box center [243, 412] width 74 height 31
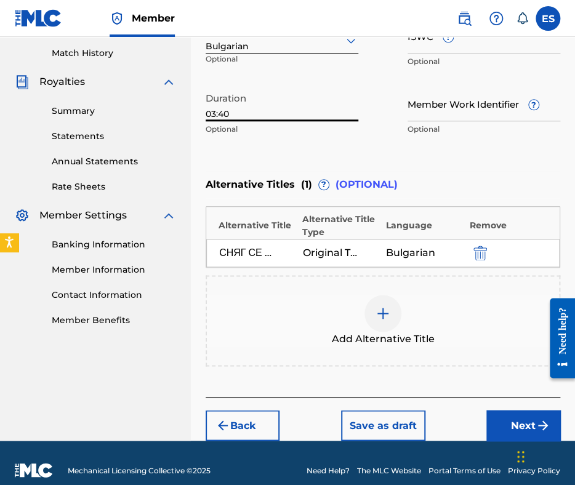
click at [214, 116] on input "03:40" at bounding box center [282, 103] width 153 height 35
type input "02:40"
click at [507, 420] on button "Next" at bounding box center [523, 425] width 74 height 31
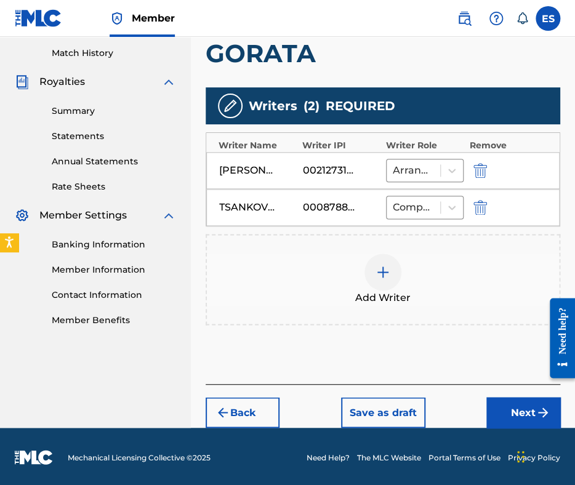
click at [521, 412] on button "Next" at bounding box center [523, 412] width 74 height 31
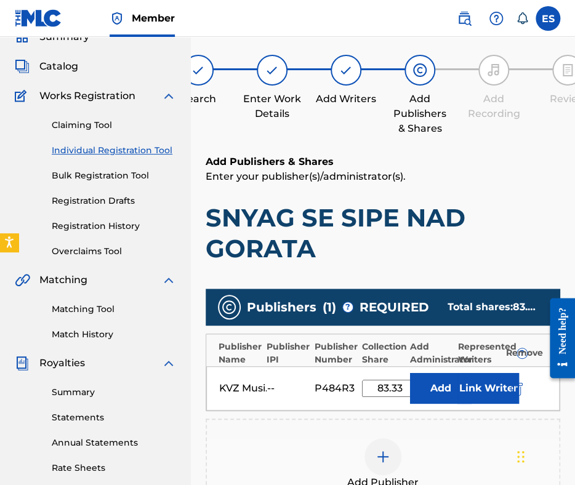
scroll to position [288, 0]
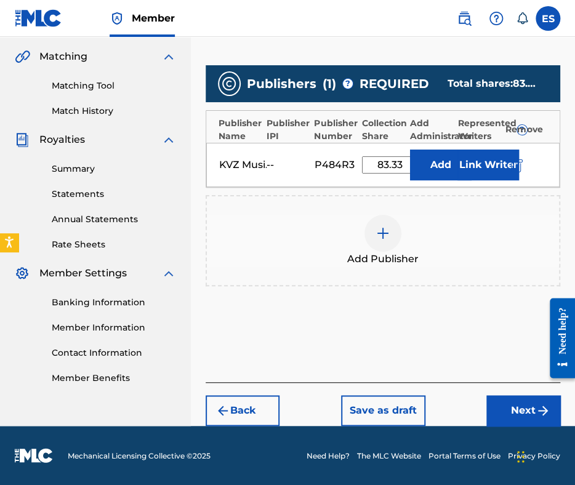
click at [499, 412] on button "Next" at bounding box center [523, 410] width 74 height 31
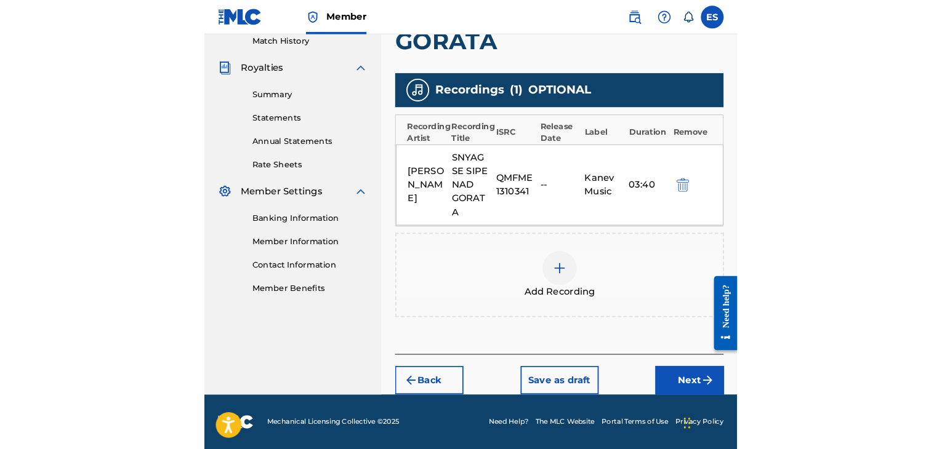
scroll to position [289, 0]
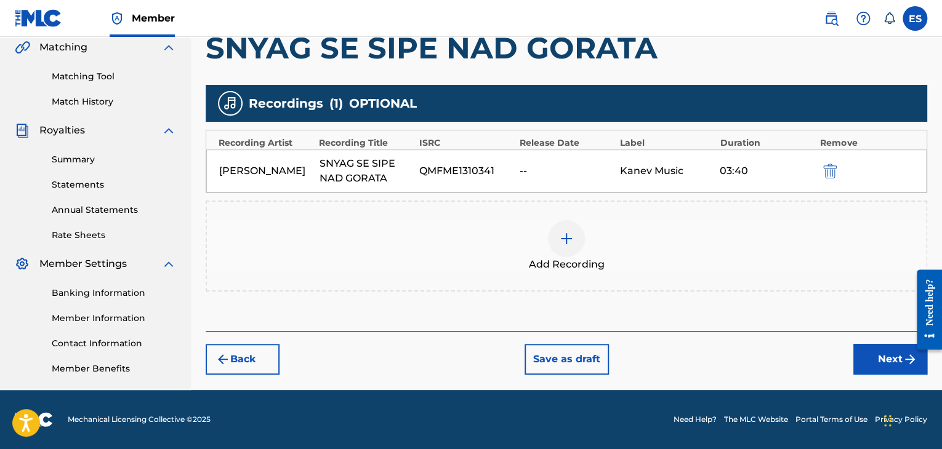
drag, startPoint x: 218, startPoint y: 161, endPoint x: 280, endPoint y: 185, distance: 66.9
click at [280, 185] on div "MARIYA MIHAYLOVA SNYAG SE SIPE NAD GORATA QMFME1310341 -- Kanev Music 03:40" at bounding box center [566, 171] width 720 height 43
copy div "MARIYA MIHAYLOVA"
click at [574, 169] on img "submit" at bounding box center [830, 171] width 14 height 15
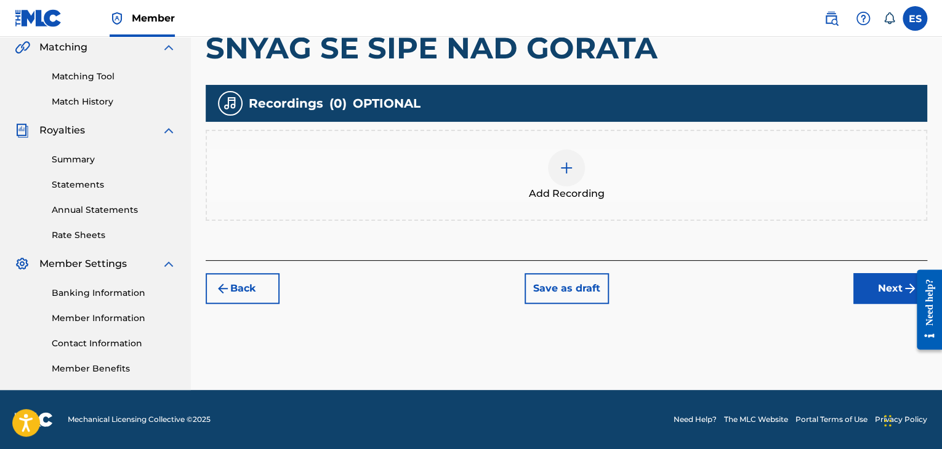
click at [564, 183] on div at bounding box center [566, 168] width 37 height 37
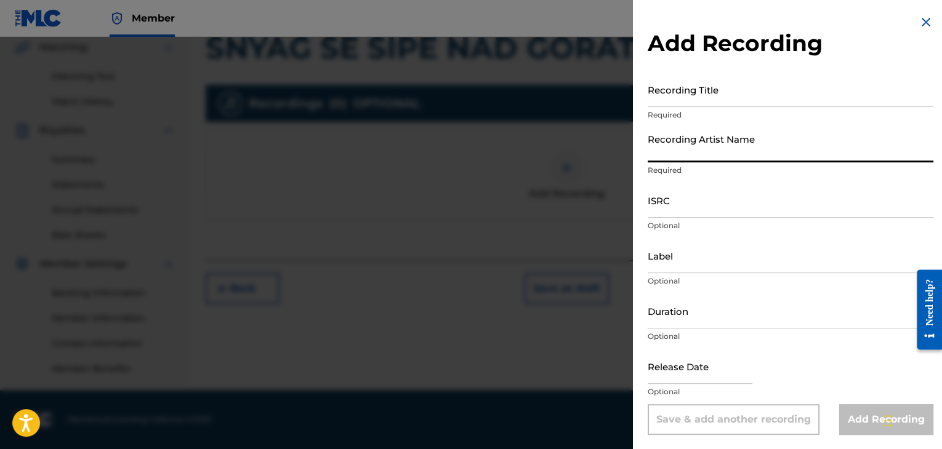
paste input "MARIYA MIHAYLOVA"
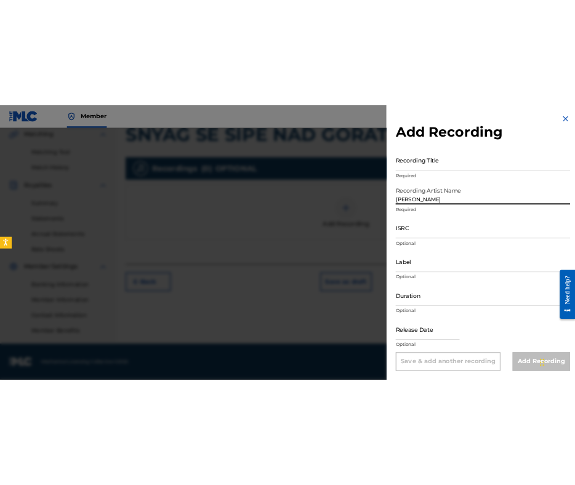
scroll to position [253, 0]
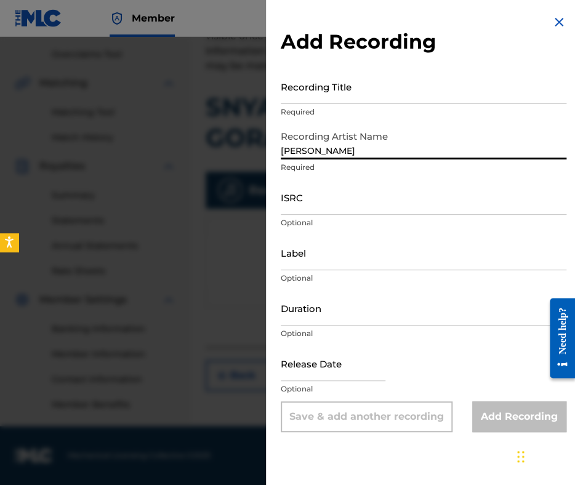
type input "MARIYA MIHAYLOVA"
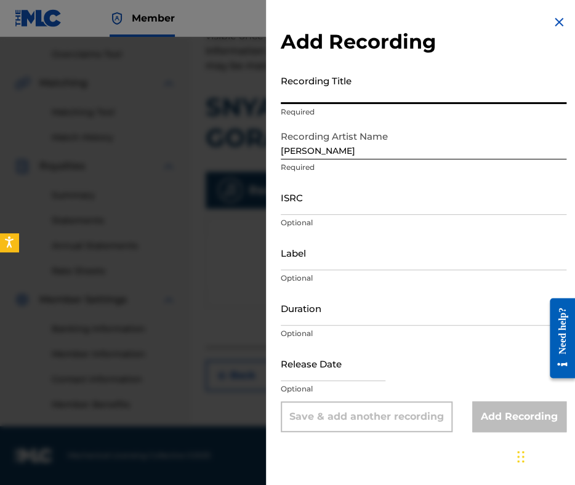
paste input "SNYAG SE SIPE NAD GORATA"
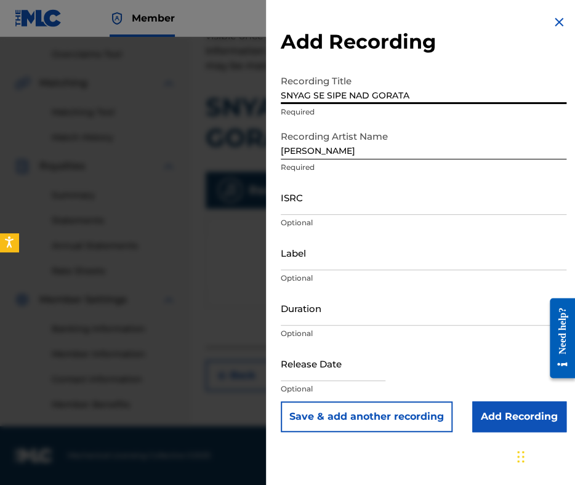
type input "SNYAG SE SIPE NAD GORATA"
drag, startPoint x: 357, startPoint y: 316, endPoint x: 364, endPoint y: 300, distance: 17.4
click at [358, 313] on input "Duration" at bounding box center [424, 308] width 286 height 35
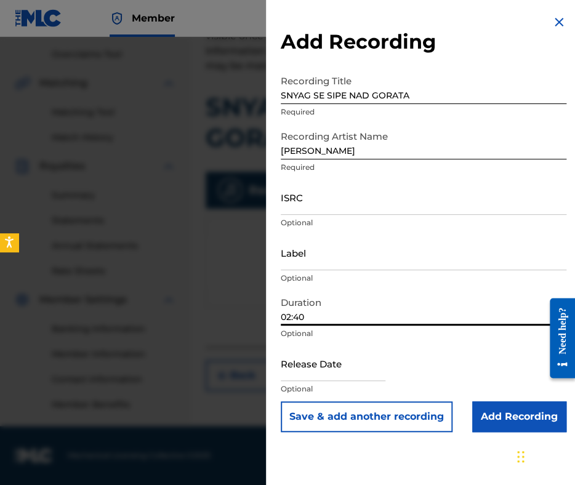
type input "02:40"
click at [404, 193] on input "ISRC" at bounding box center [424, 197] width 286 height 35
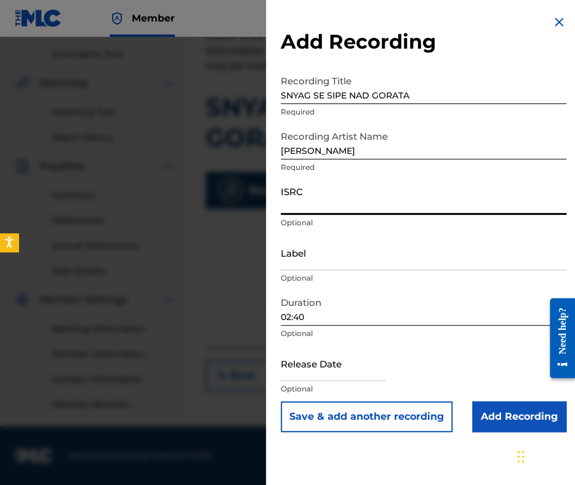
paste input "QMFME1310341"
type input "QMFME1310341"
click at [313, 262] on input "Label" at bounding box center [424, 252] width 286 height 35
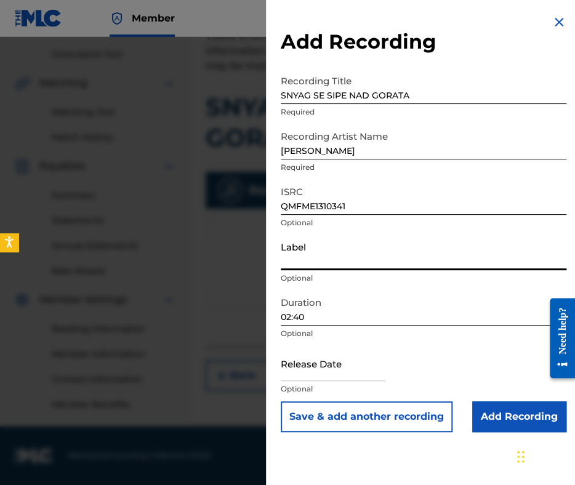
paste input "Kanev Music"
type input "Kanev Music"
click at [284, 97] on input "SNYAG SE SIPE NAD GORATA" at bounding box center [424, 86] width 286 height 35
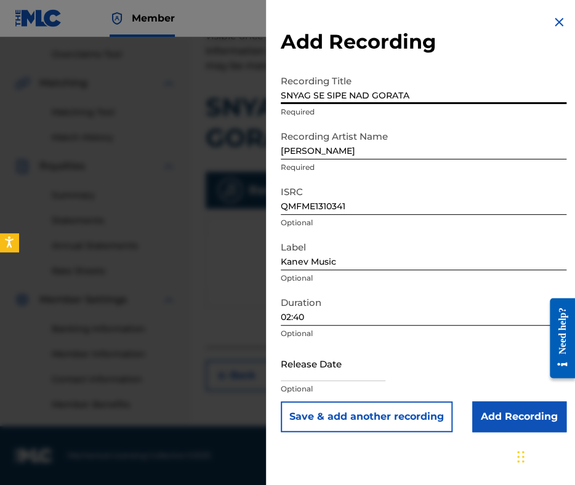
type input "SNYAG SE SIPE NAD GORATA"
click at [486, 411] on input "Add Recording" at bounding box center [519, 416] width 94 height 31
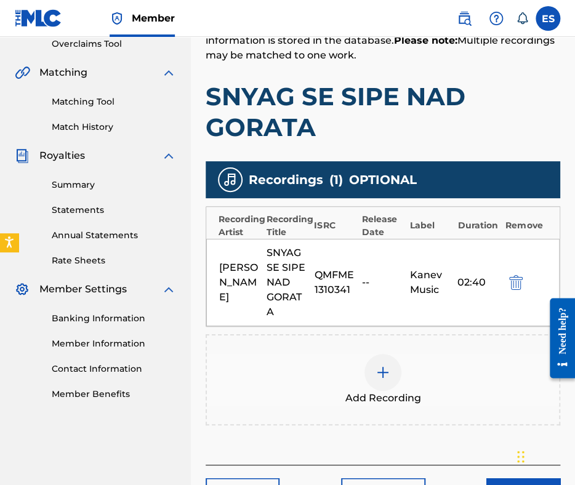
scroll to position [354, 0]
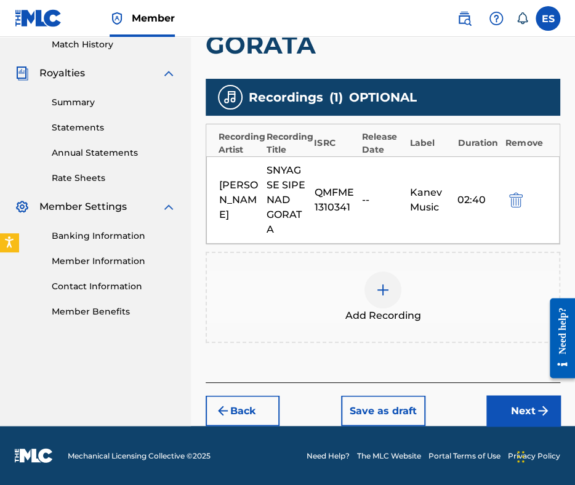
click at [493, 411] on button "Next" at bounding box center [523, 410] width 74 height 31
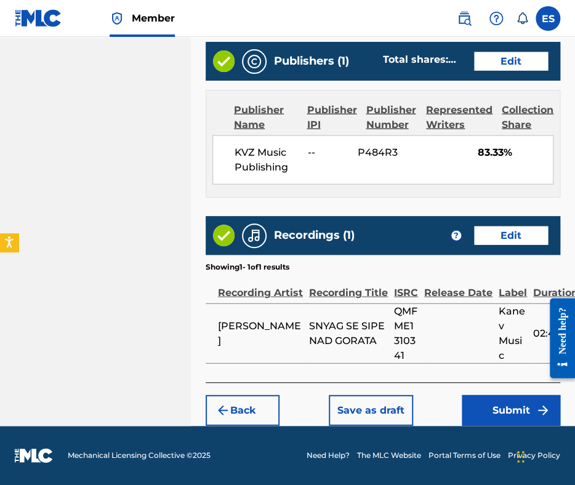
scroll to position [813, 0]
click at [469, 404] on button "Submit" at bounding box center [511, 410] width 99 height 31
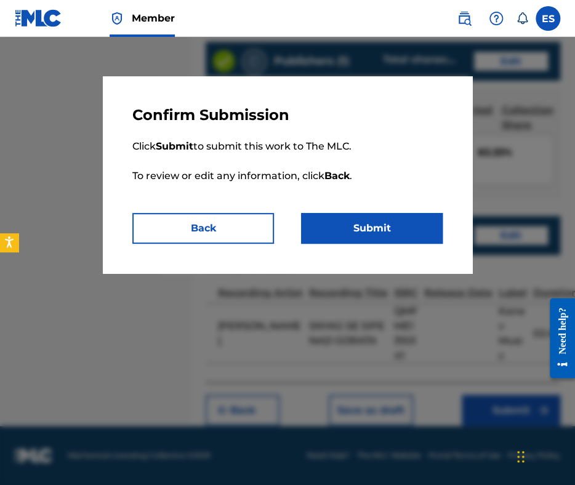
click at [361, 224] on button "Submit" at bounding box center [372, 228] width 142 height 31
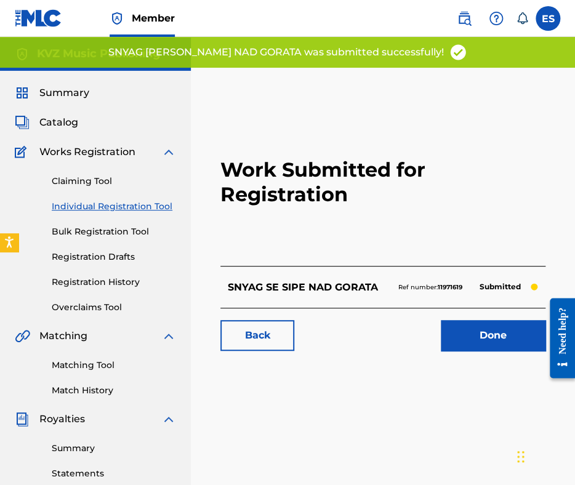
click at [139, 204] on link "Individual Registration Tool" at bounding box center [114, 206] width 124 height 13
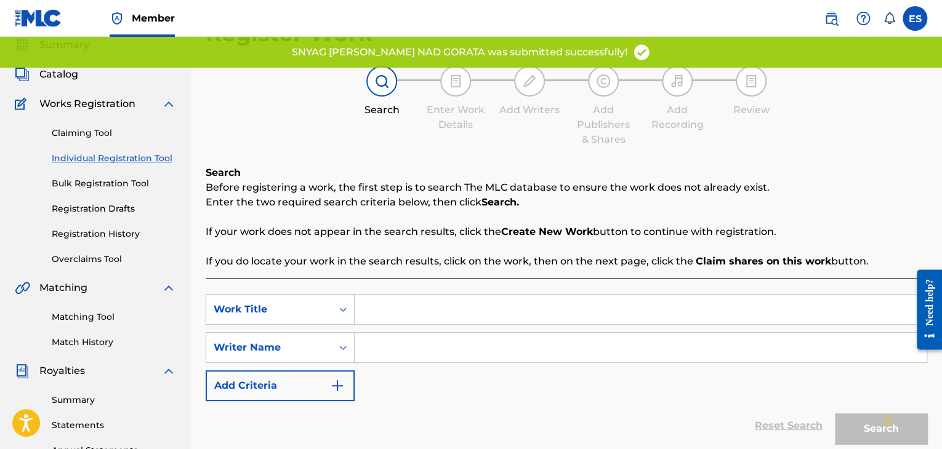
scroll to position [123, 0]
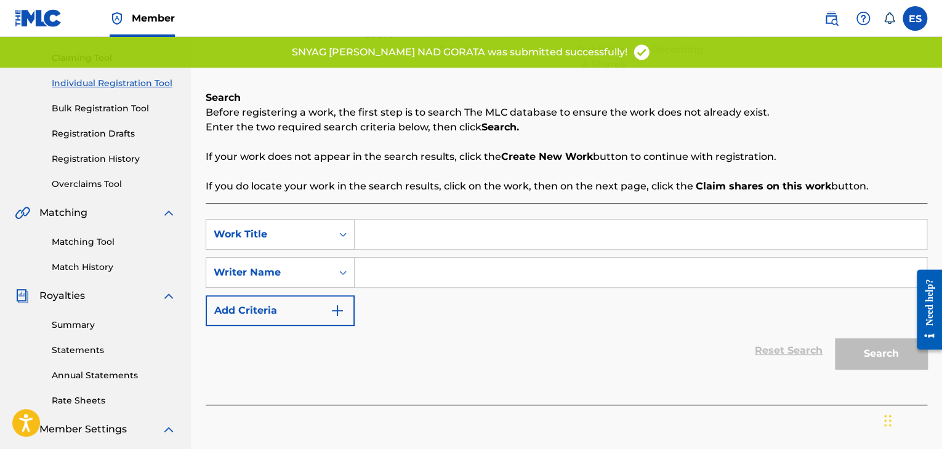
click at [451, 230] on input "Search Form" at bounding box center [641, 235] width 572 height 30
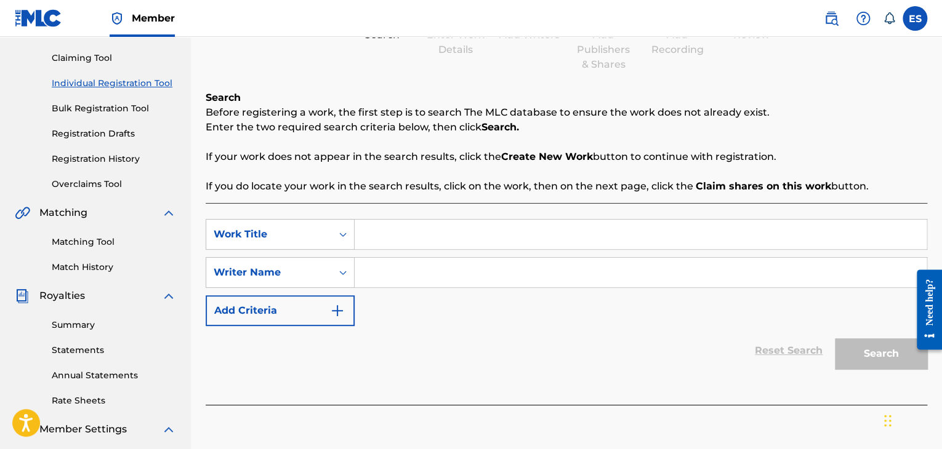
click at [404, 235] on input "Search Form" at bounding box center [641, 235] width 572 height 30
paste input "SNYAG SE SIPE NAD GORATA"
type input "SNYAG SE SIPE NAD GORATA"
click at [441, 273] on input "Search Form" at bounding box center [641, 273] width 572 height 30
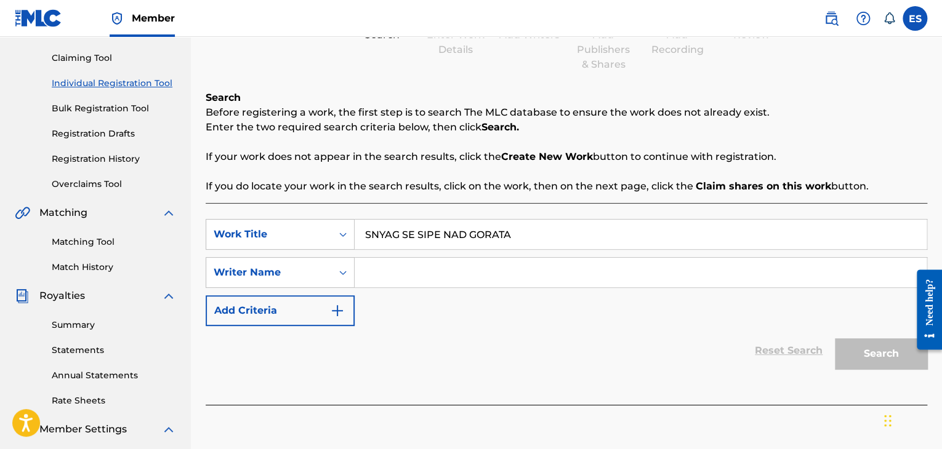
click at [441, 273] on input "Search Form" at bounding box center [641, 273] width 572 height 30
click at [574, 284] on input "Search Form" at bounding box center [641, 273] width 572 height 30
paste input "YOSIF TSANKOV"
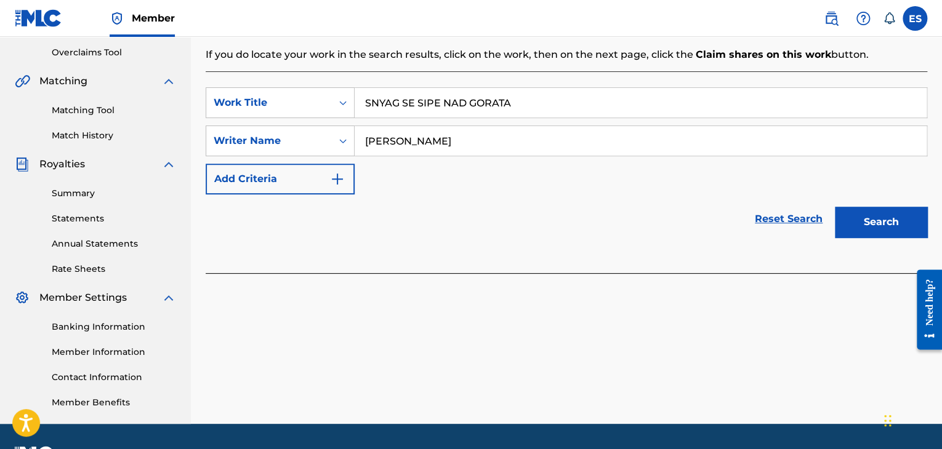
scroll to position [289, 0]
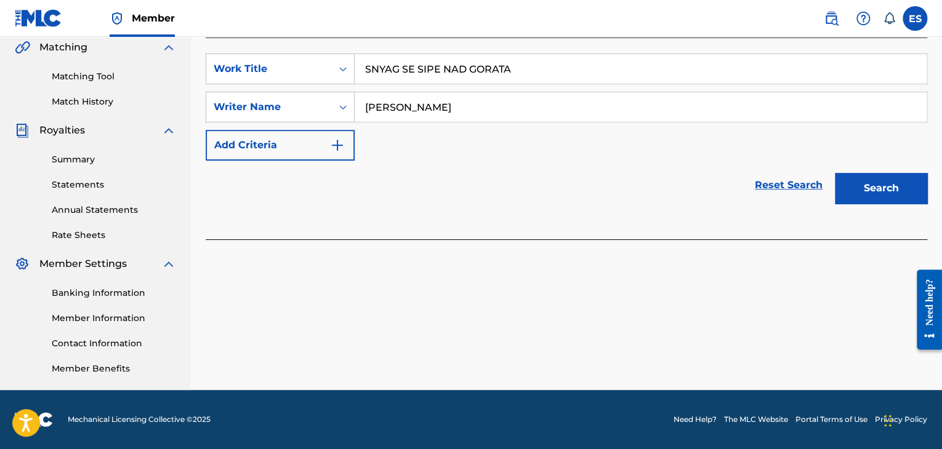
type input "YOSIF TSANKOV"
click at [574, 186] on button "Search" at bounding box center [881, 188] width 92 height 31
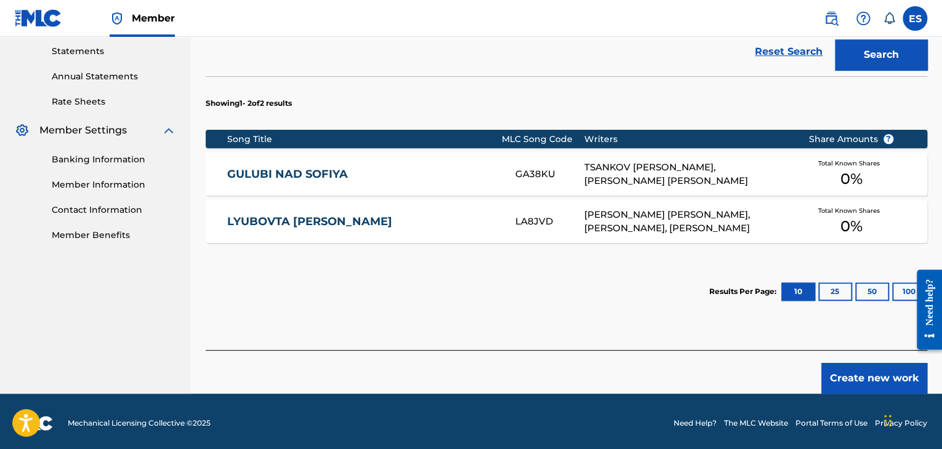
scroll to position [426, 0]
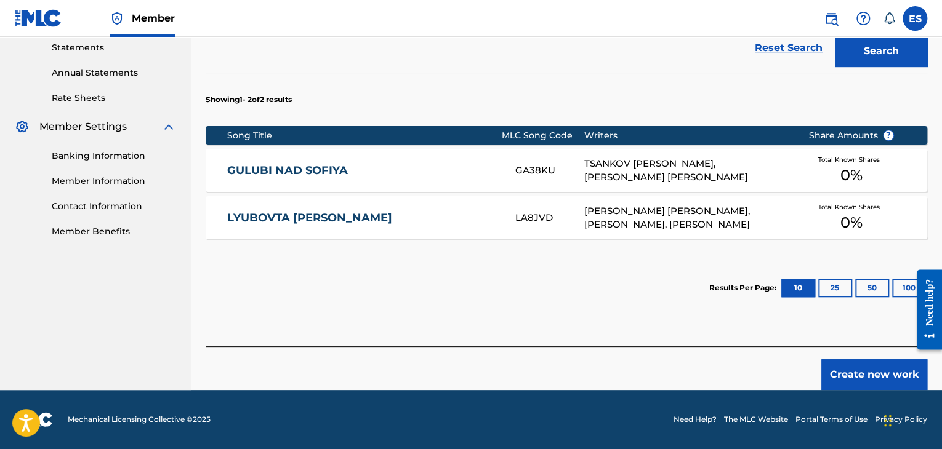
click at [574, 378] on button "Create new work" at bounding box center [874, 375] width 106 height 31
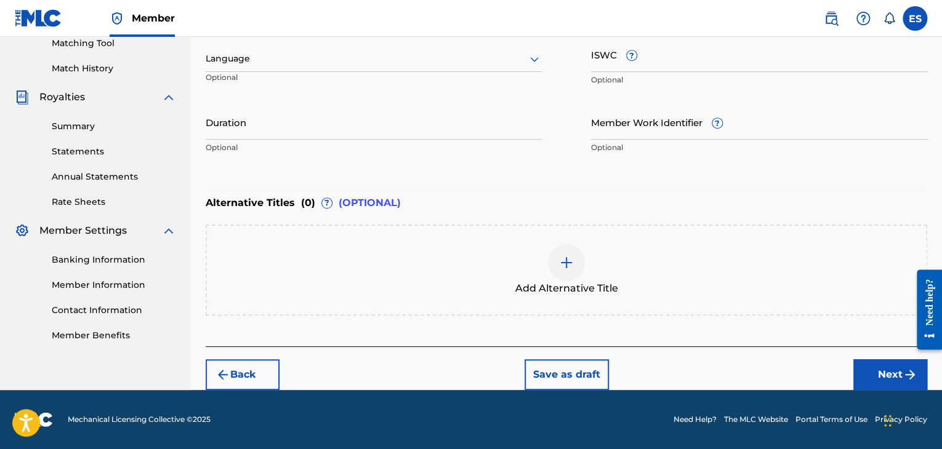
scroll to position [321, 0]
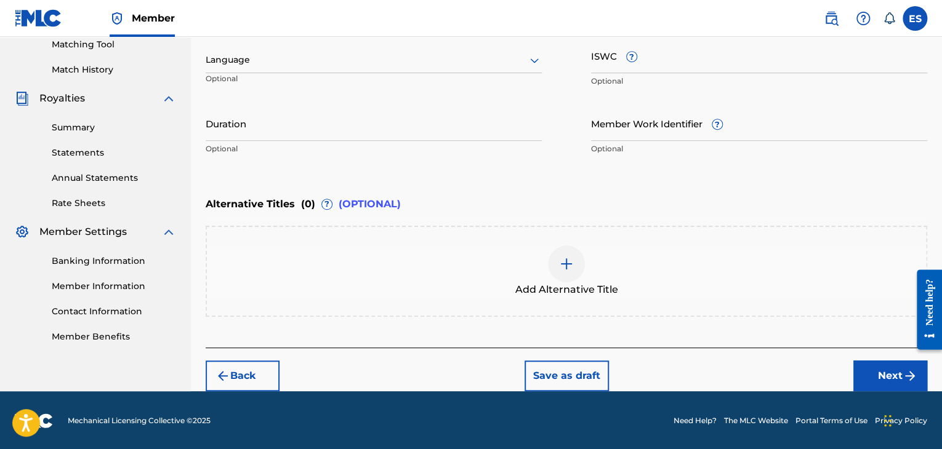
click at [316, 73] on div "Language Optional" at bounding box center [374, 65] width 336 height 55
click at [316, 63] on div at bounding box center [374, 59] width 336 height 15
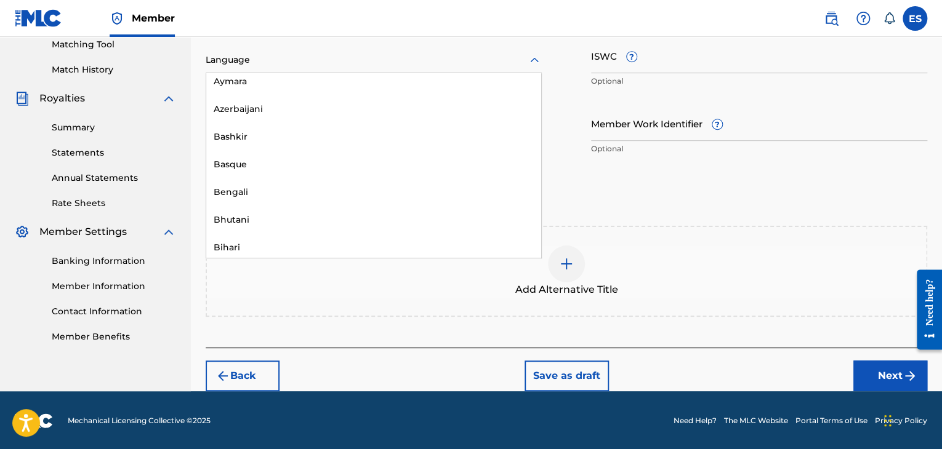
scroll to position [431, 0]
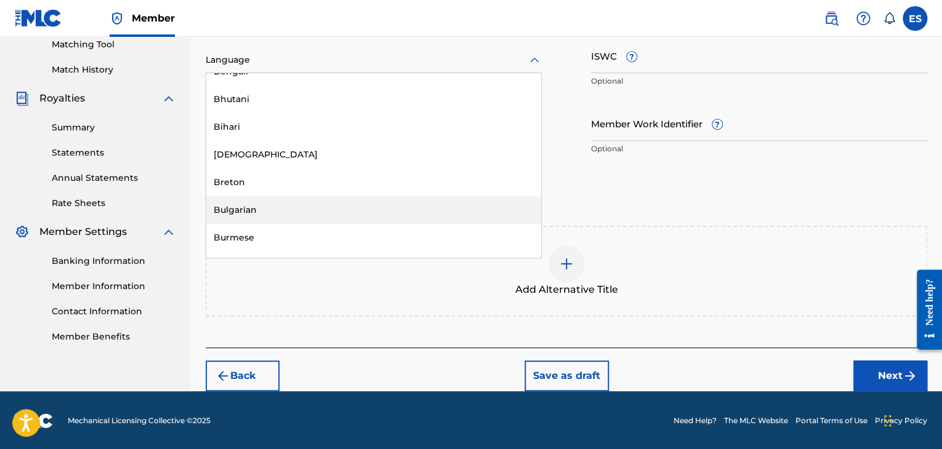
click at [308, 214] on div "Bulgarian" at bounding box center [373, 210] width 335 height 28
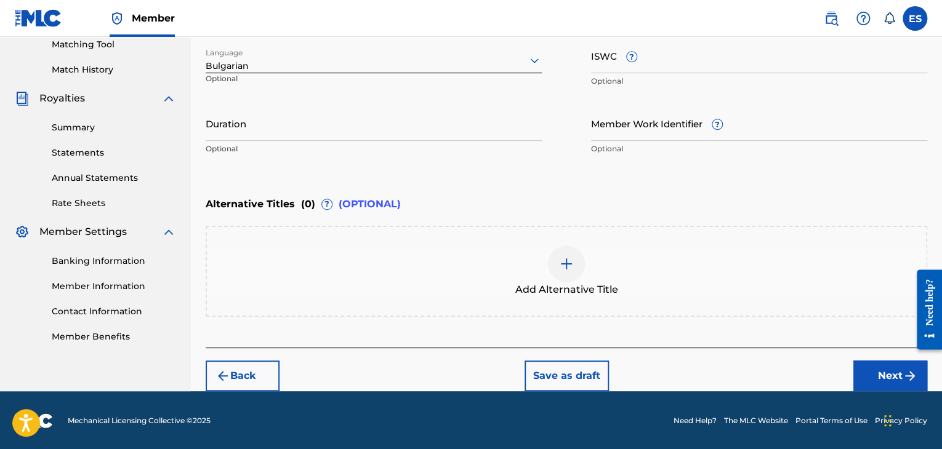
click at [320, 137] on input "Duration" at bounding box center [374, 123] width 336 height 35
type input "05:00"
click at [568, 262] on img at bounding box center [566, 264] width 15 height 15
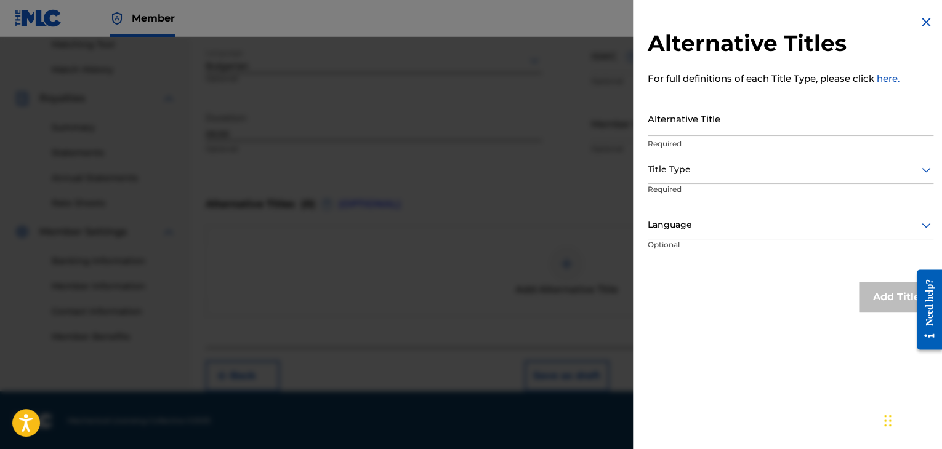
click at [502, 253] on div at bounding box center [471, 261] width 942 height 449
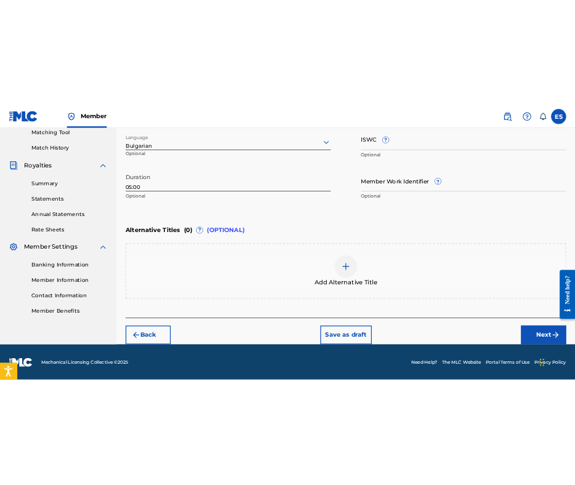
scroll to position [282, 0]
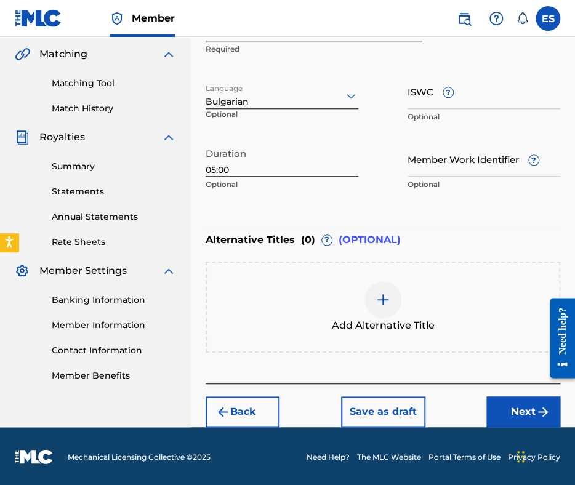
click at [403, 299] on div "Add Alternative Title" at bounding box center [383, 307] width 352 height 52
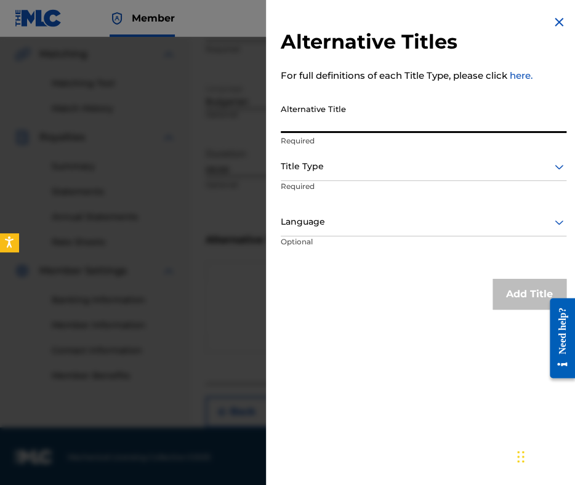
paste input "СНЯГ СЕ СИПЕ НАД ГОРАТА"
type input "СНЯГ СЕ СИПЕ НАД ГОРАТА"
click at [373, 153] on div "Title Type" at bounding box center [424, 167] width 286 height 28
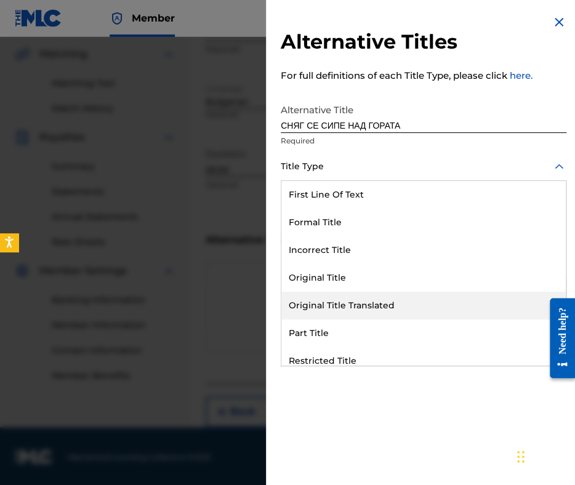
click at [374, 305] on div "Original Title Translated" at bounding box center [423, 306] width 284 height 28
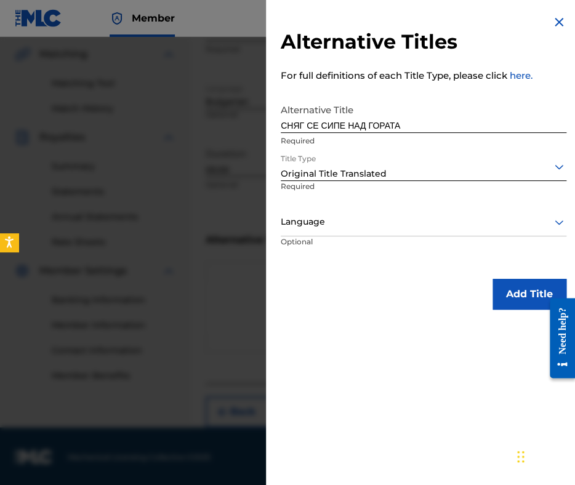
click at [363, 218] on div at bounding box center [424, 221] width 286 height 15
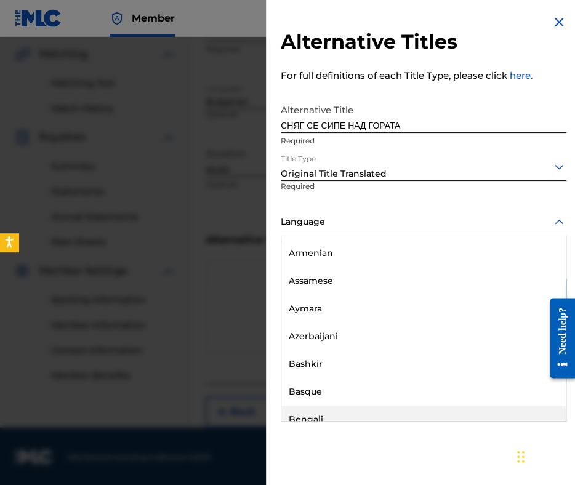
scroll to position [493, 0]
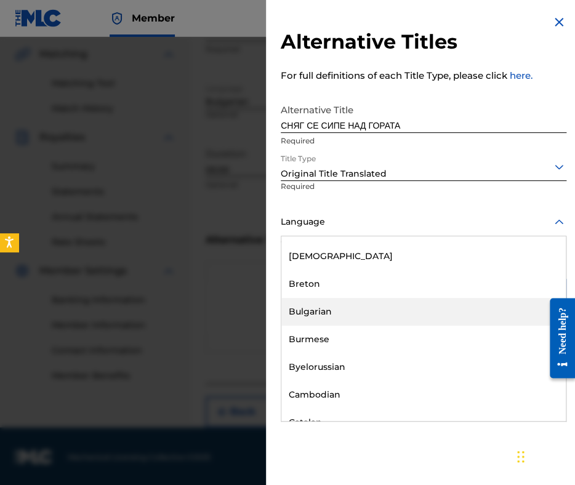
click at [360, 323] on div "Bulgarian" at bounding box center [423, 312] width 284 height 28
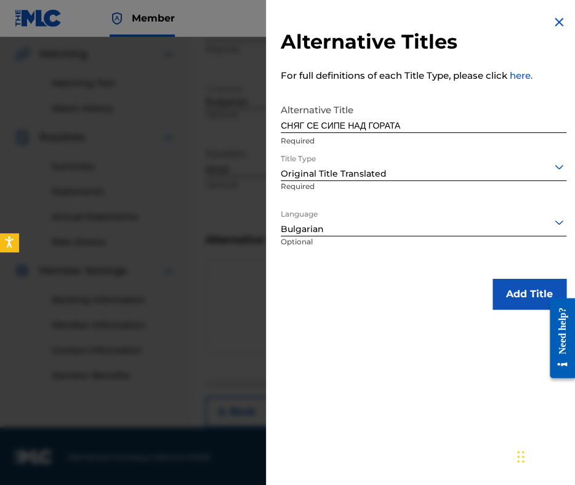
click at [493, 299] on button "Add Title" at bounding box center [530, 294] width 74 height 31
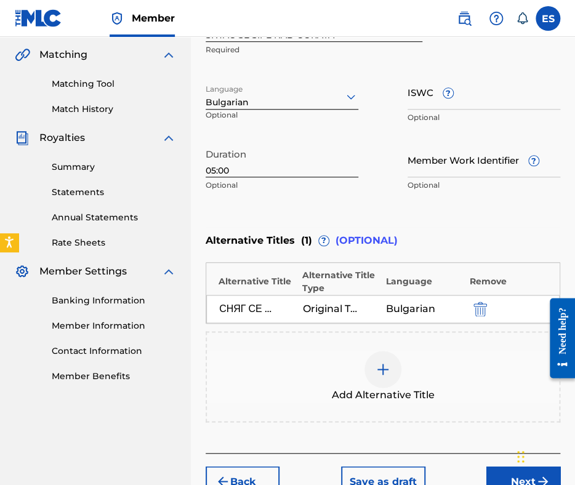
scroll to position [228, 0]
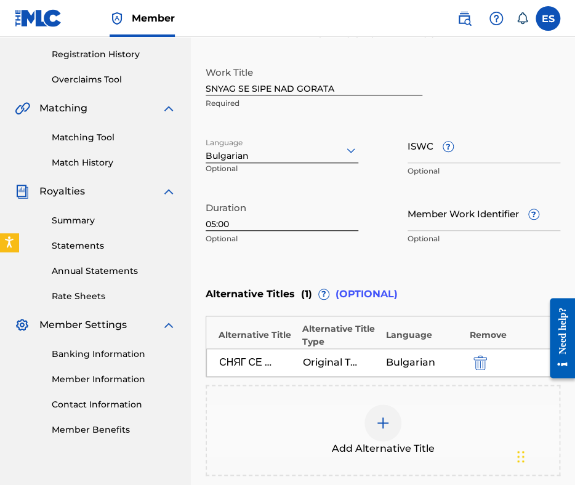
click at [209, 94] on div "Work Title SNYAG SE SIPE NAD GORATA Required" at bounding box center [314, 87] width 217 height 55
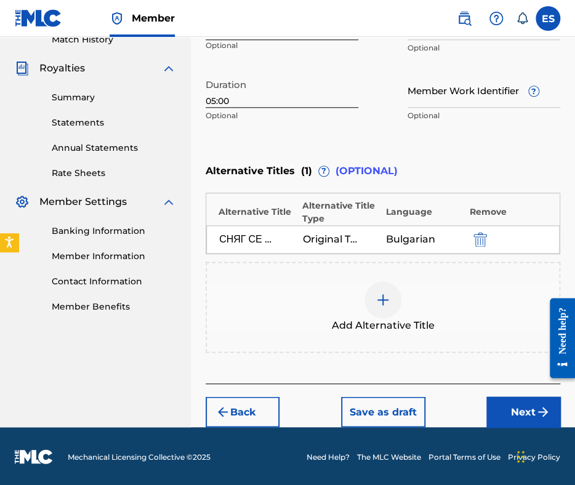
type input "SNYAG SE SIPE NAD GORATA"
drag, startPoint x: 517, startPoint y: 417, endPoint x: 515, endPoint y: 410, distance: 7.6
click at [517, 417] on button "Next" at bounding box center [523, 411] width 74 height 31
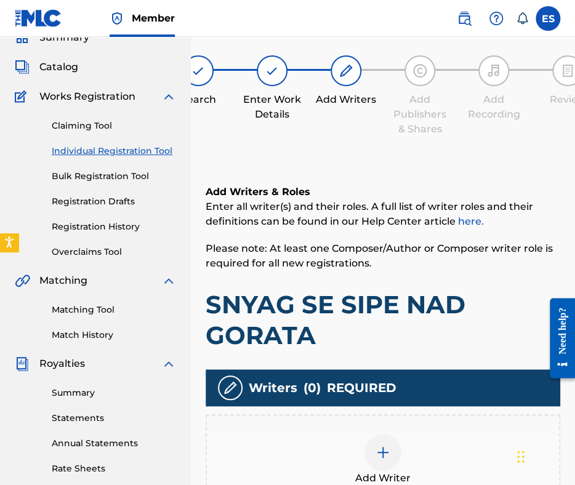
scroll to position [253, 0]
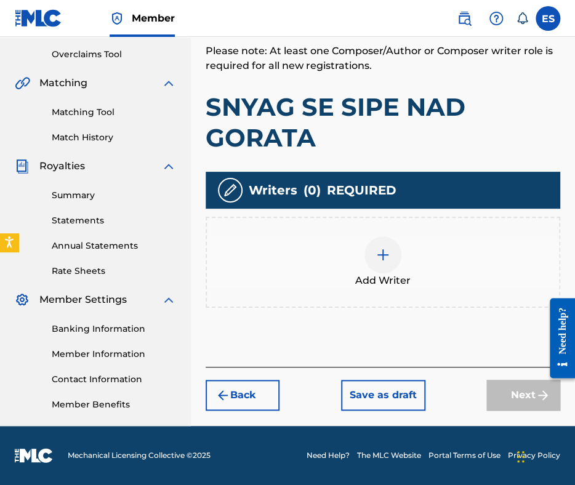
click at [377, 269] on div at bounding box center [382, 254] width 37 height 37
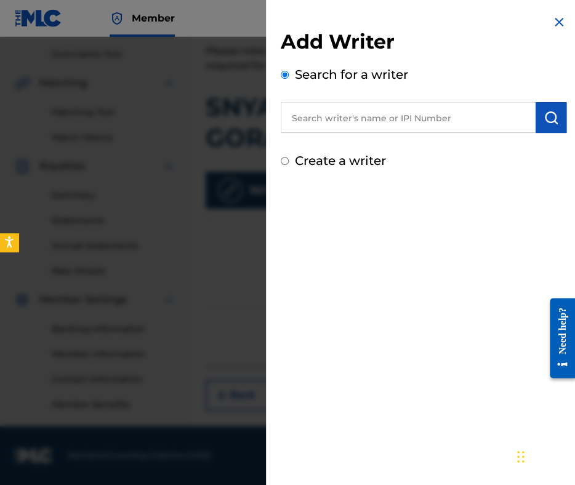
paste input "00087889792"
type input "00087889792"
click at [546, 119] on img "submit" at bounding box center [551, 117] width 15 height 15
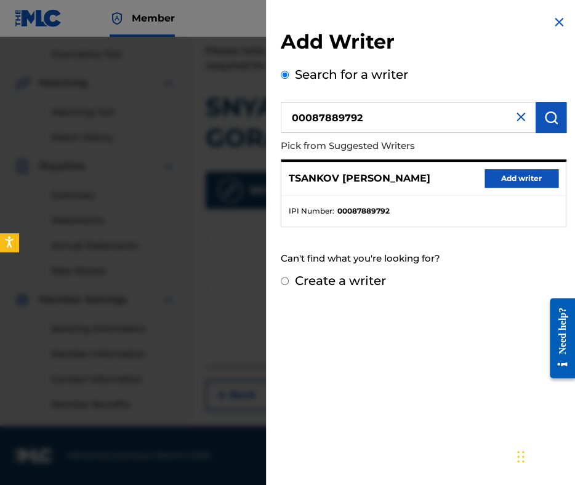
click at [521, 181] on button "Add writer" at bounding box center [522, 178] width 74 height 18
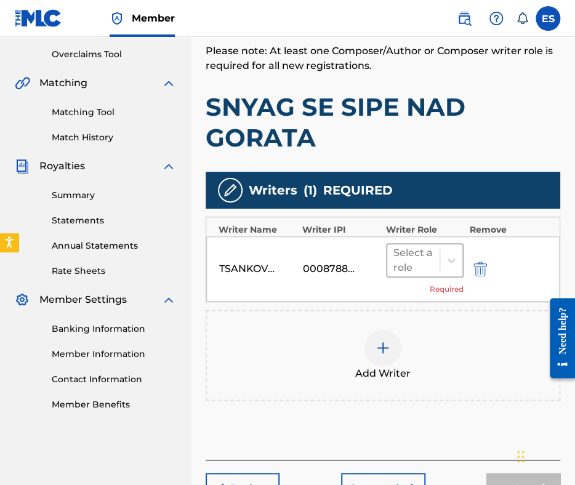
click at [414, 259] on div at bounding box center [413, 260] width 40 height 17
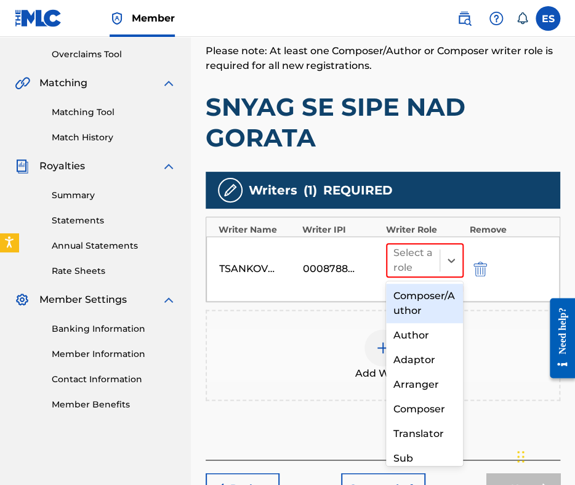
click at [415, 301] on div "Composer/Author" at bounding box center [425, 303] width 78 height 39
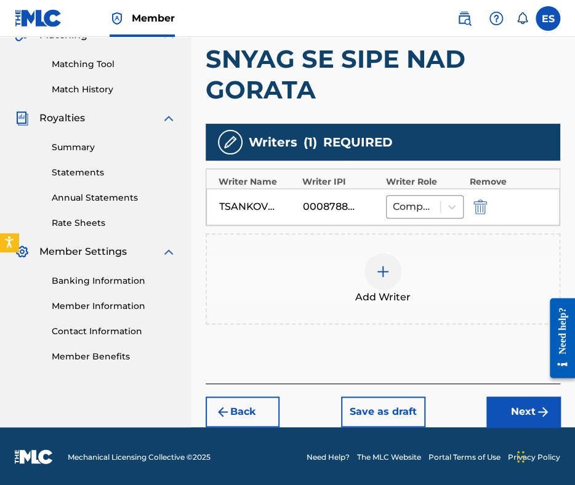
drag, startPoint x: 516, startPoint y: 414, endPoint x: 488, endPoint y: 372, distance: 49.7
click at [514, 408] on button "Next" at bounding box center [523, 411] width 74 height 31
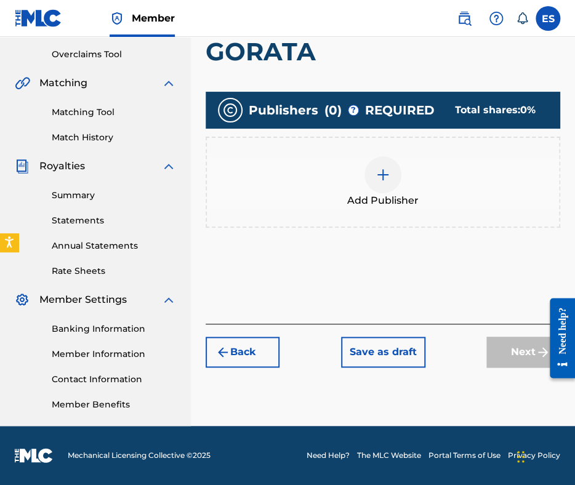
click at [382, 204] on span "Add Publisher" at bounding box center [382, 200] width 71 height 15
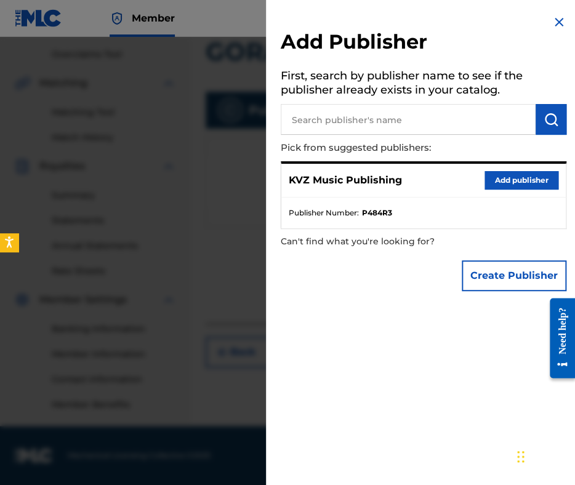
click at [535, 183] on button "Add publisher" at bounding box center [522, 180] width 74 height 18
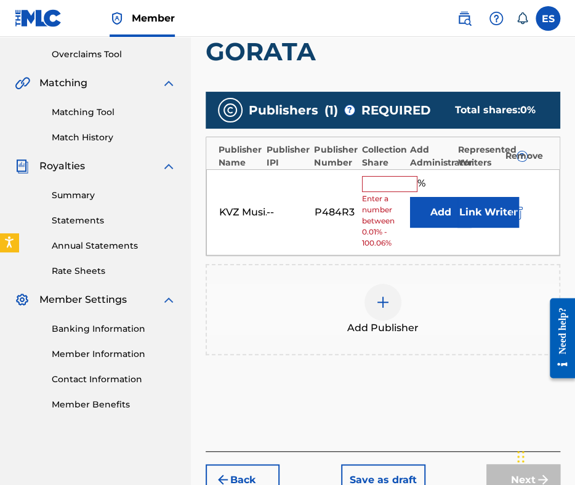
click at [372, 183] on input "text" at bounding box center [389, 184] width 55 height 16
type input "100"
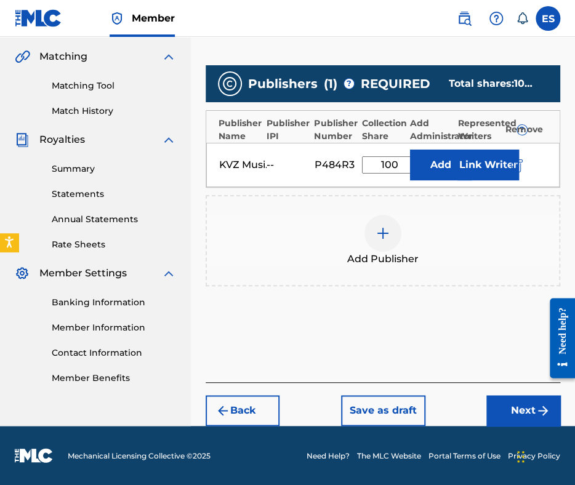
click at [495, 404] on button "Next" at bounding box center [523, 410] width 74 height 31
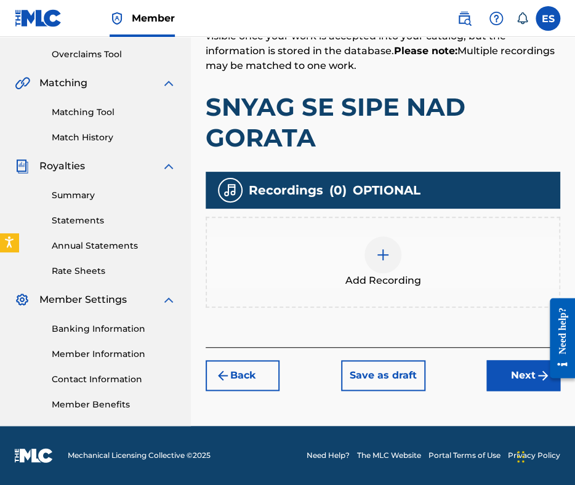
click at [382, 248] on img at bounding box center [383, 254] width 15 height 15
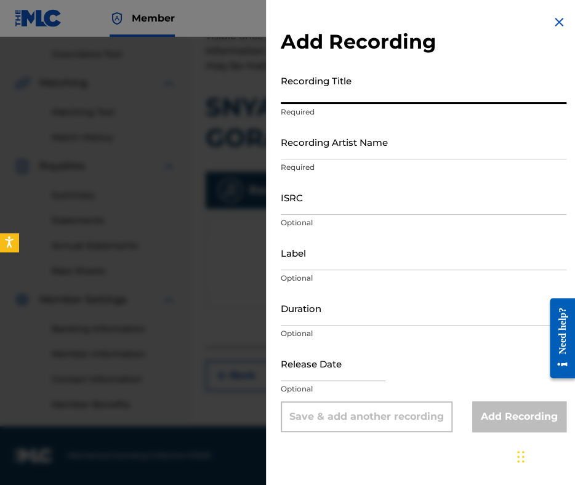
paste input "SNYAG SE SIPE NAD GORATA"
click at [281, 94] on input "SNYAG SE SIPE NAD GORATA" at bounding box center [424, 86] width 286 height 35
type input "SNYAG SE SIPE NAD GORATA"
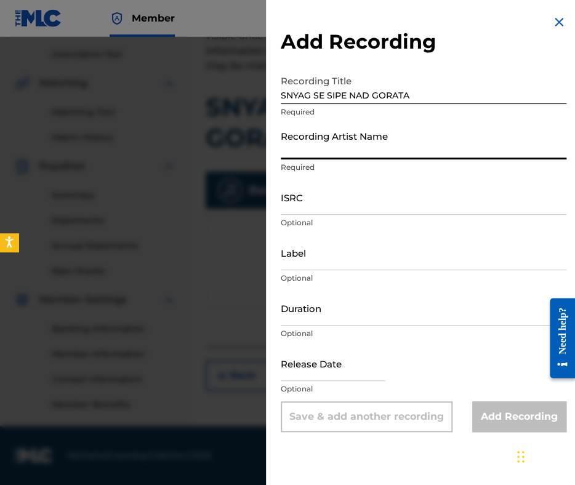
paste input "YU.CHAVDAROVA, TR.TRIFONOV"
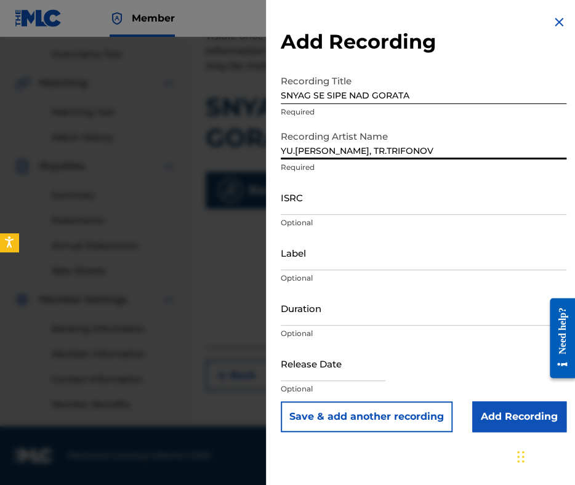
click at [363, 146] on input "YU.CHAVDAROVA, TR.TRIFONOV" at bounding box center [424, 141] width 286 height 35
type input "YU.CHAVDAROVA & TR.TRIFONOV"
click at [362, 318] on input "Duration" at bounding box center [424, 308] width 286 height 35
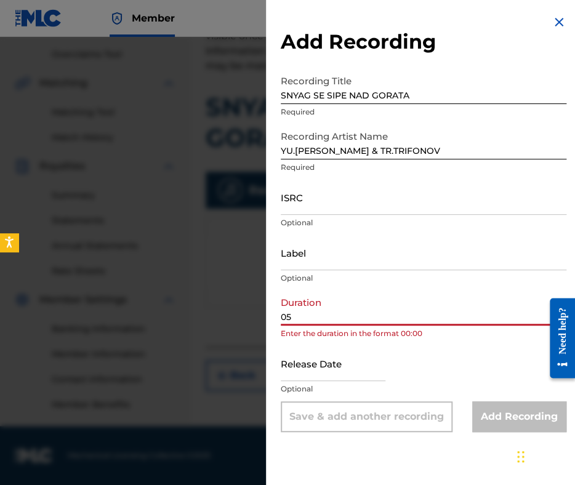
type input "05:00"
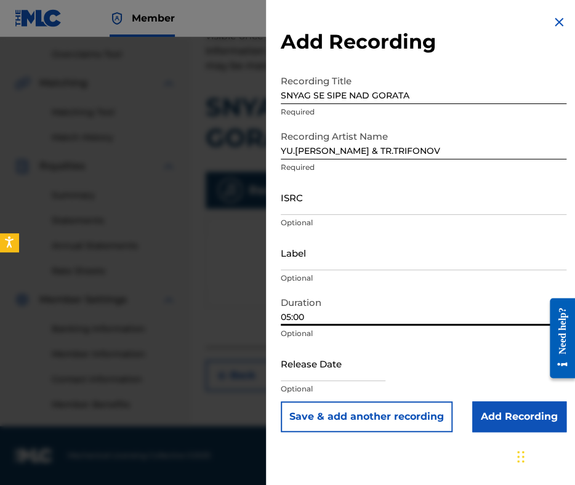
click at [283, 152] on input "YU.CHAVDAROVA & TR.TRIFONOV" at bounding box center [424, 141] width 286 height 35
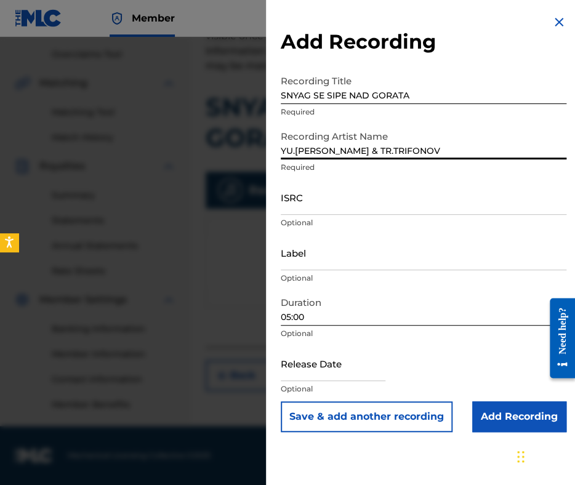
type input "YU.CHAVDAROVA & TR.TRIFONOV"
click at [502, 409] on input "Add Recording" at bounding box center [519, 416] width 94 height 31
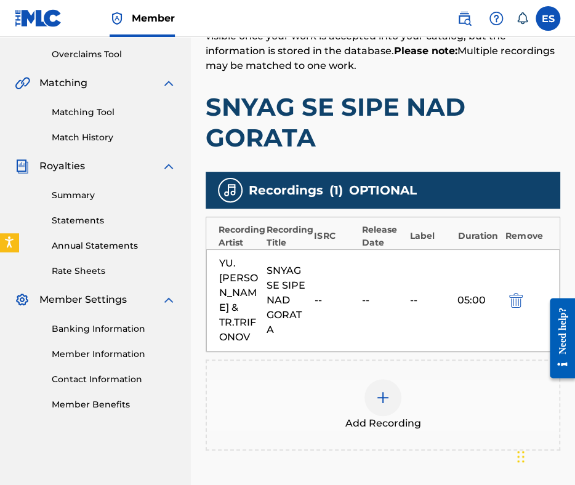
scroll to position [354, 0]
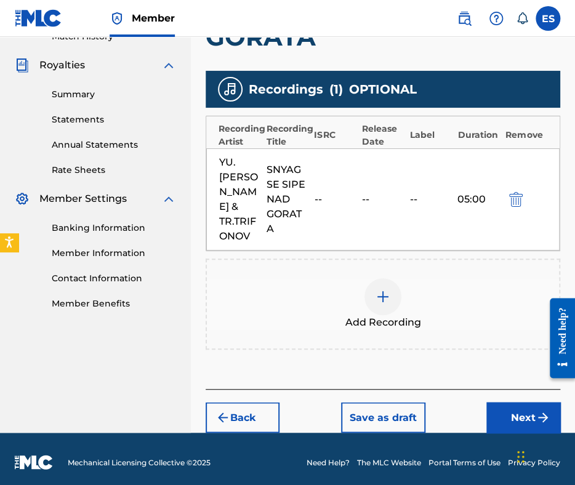
click at [504, 420] on button "Next" at bounding box center [523, 417] width 74 height 31
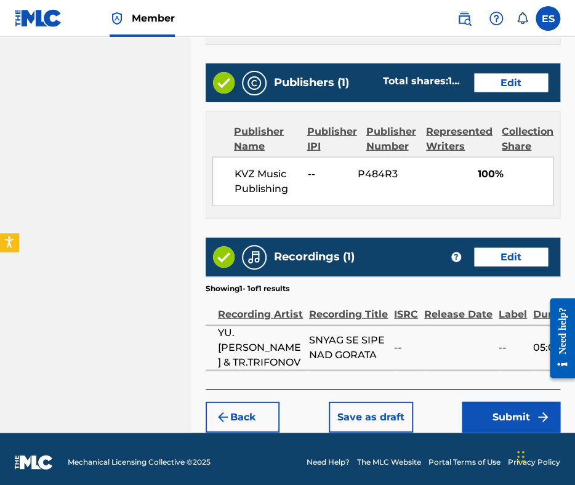
scroll to position [750, 0]
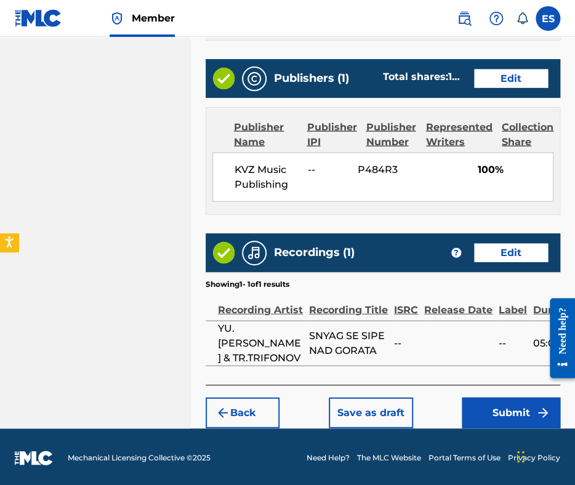
click at [523, 410] on button "Submit" at bounding box center [511, 413] width 99 height 31
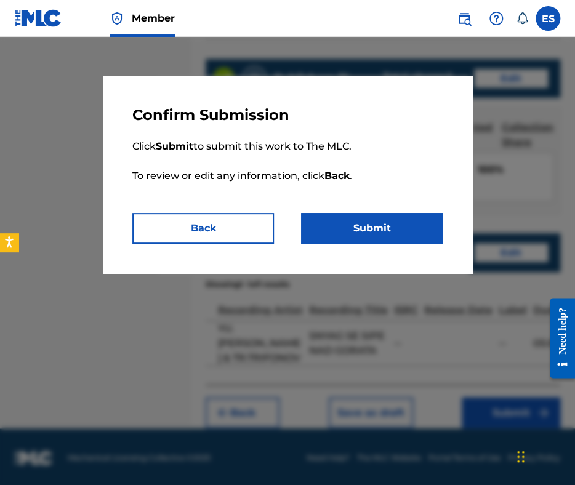
click at [408, 237] on button "Submit" at bounding box center [372, 228] width 142 height 31
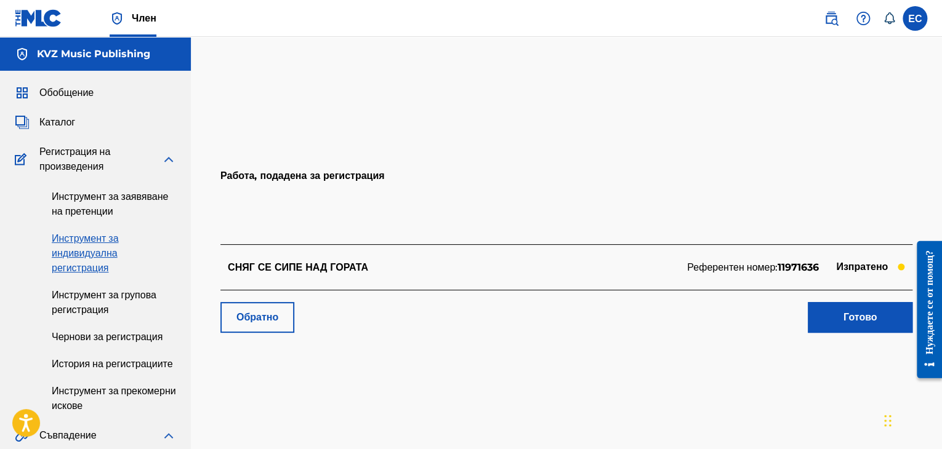
drag, startPoint x: 879, startPoint y: 18, endPoint x: 607, endPoint y: 146, distance: 300.2
click at [574, 146] on h2 "Работа, подадена за регистрация" at bounding box center [566, 172] width 692 height 146
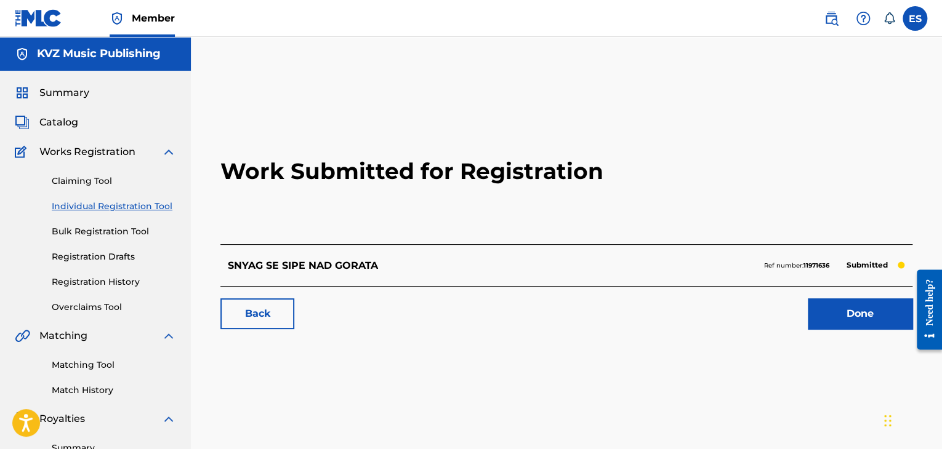
click at [76, 203] on link "Individual Registration Tool" at bounding box center [114, 206] width 124 height 13
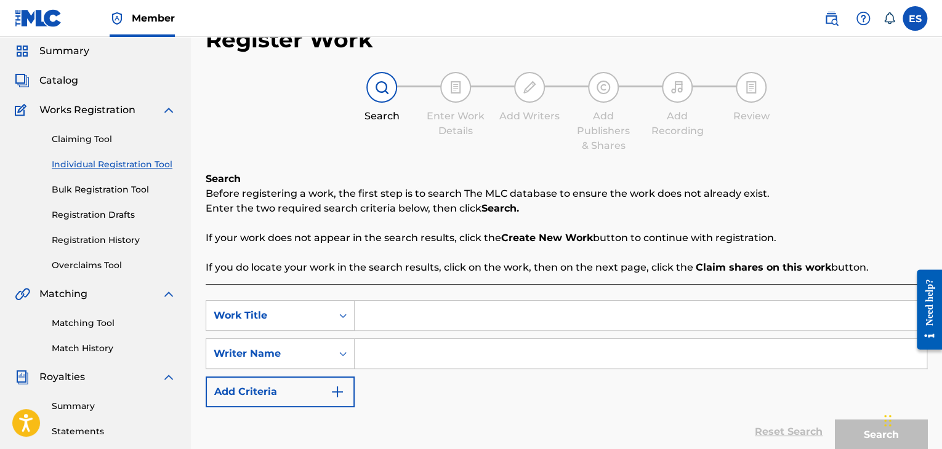
scroll to position [62, 0]
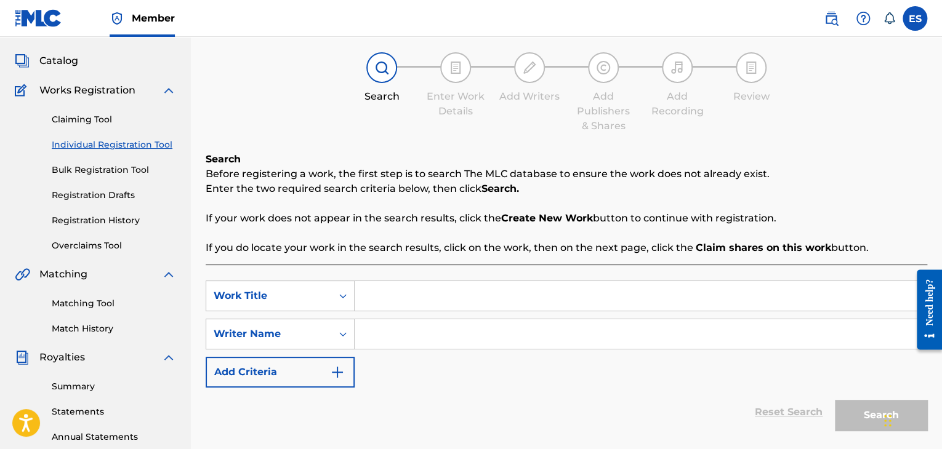
click at [574, 326] on div "Need help?" at bounding box center [929, 302] width 17 height 47
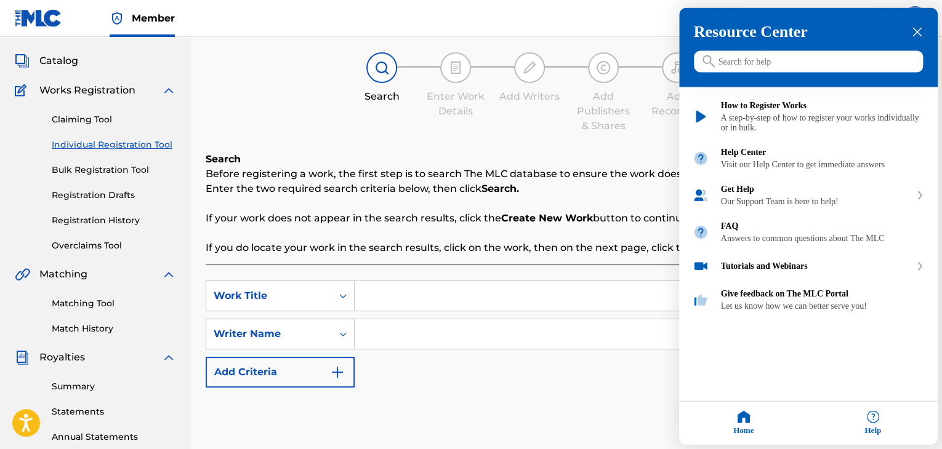
click at [574, 65] on input "Search for help" at bounding box center [808, 62] width 229 height 22
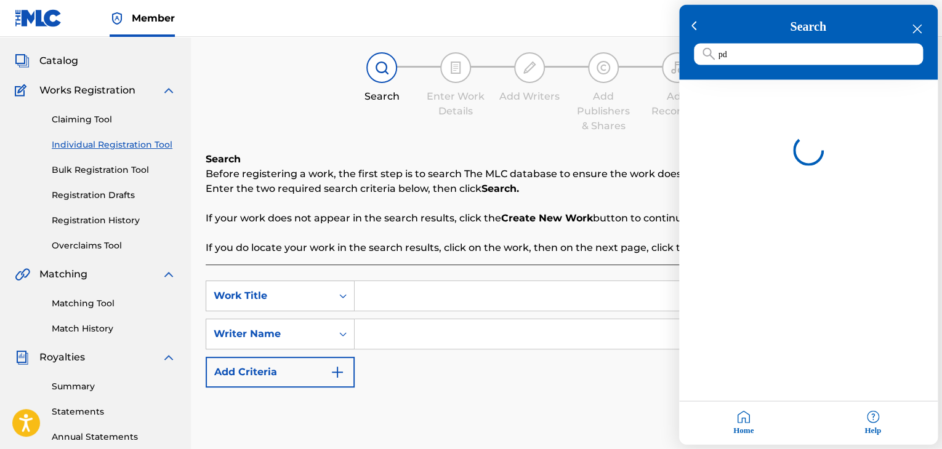
type input "p"
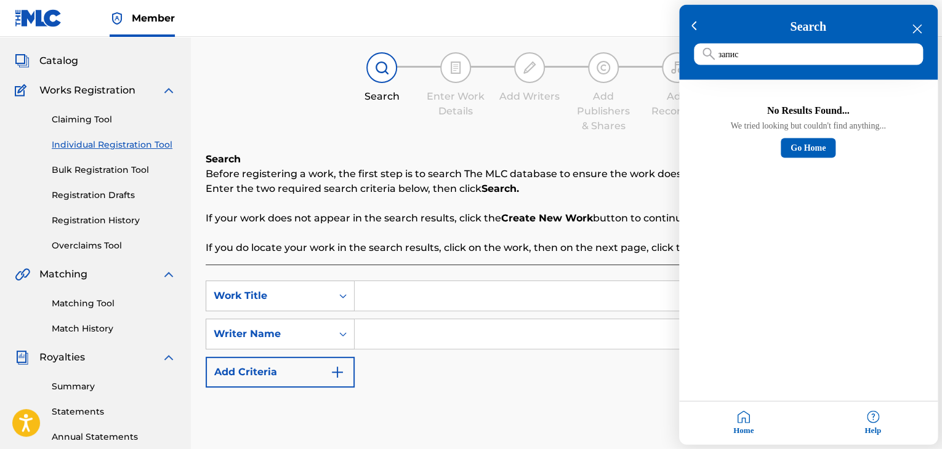
paste input "writer's entry"
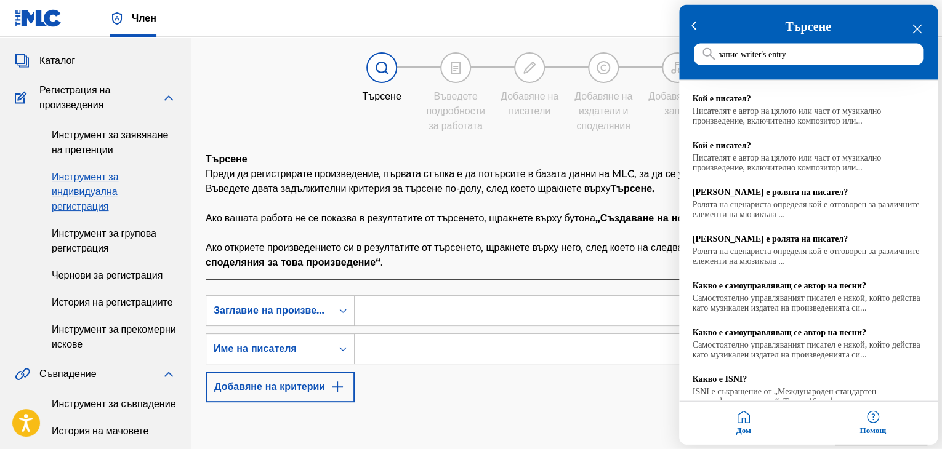
paste input "record of previous search"
type input "запис writer's erecord of previous searchntry"
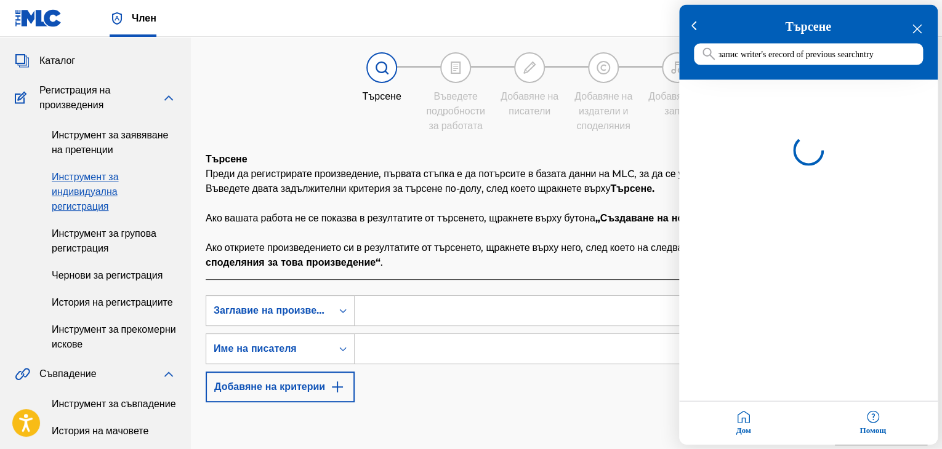
drag, startPoint x: 913, startPoint y: 56, endPoint x: 685, endPoint y: 70, distance: 228.8
click at [574, 70] on div "Търсене запис writer's erecord of previous searchntry" at bounding box center [808, 42] width 259 height 75
paste input "record of previous search"
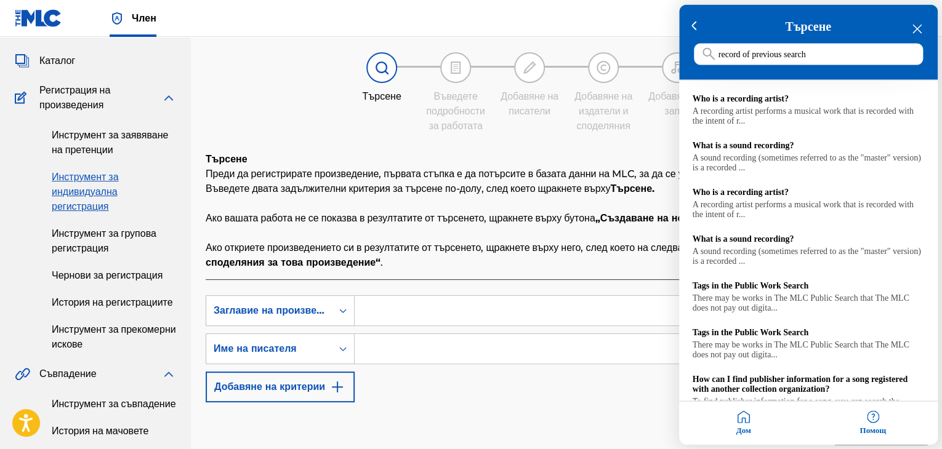
type input "record of previous search"
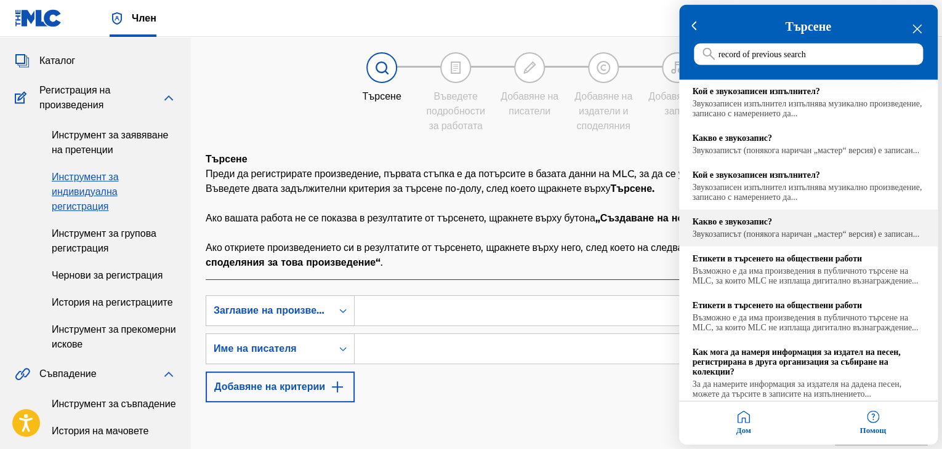
scroll to position [0, 0]
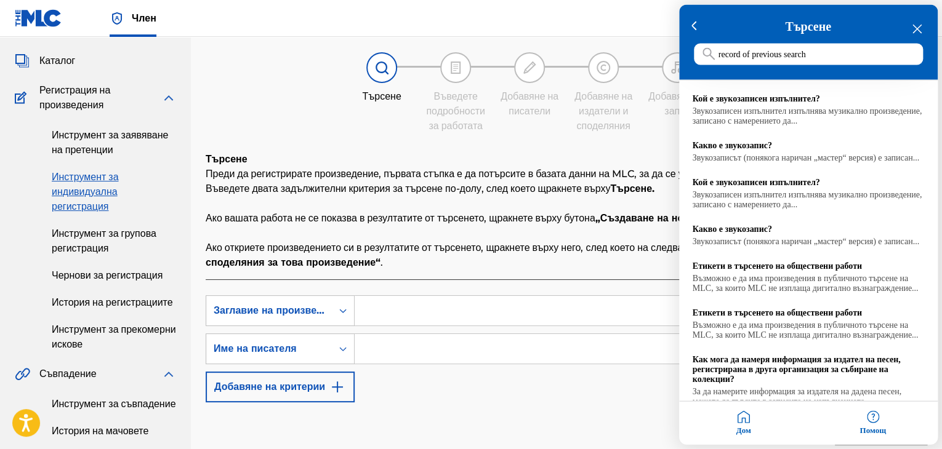
click at [443, 360] on div at bounding box center [471, 224] width 942 height 449
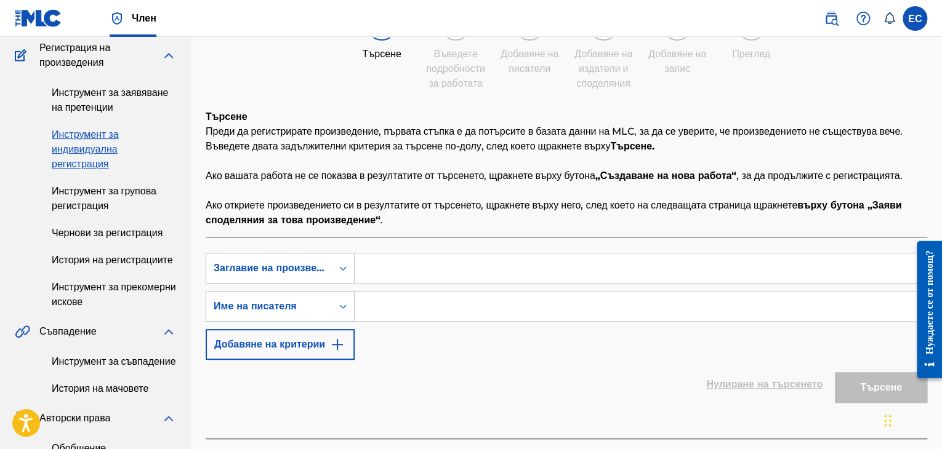
scroll to position [123, 0]
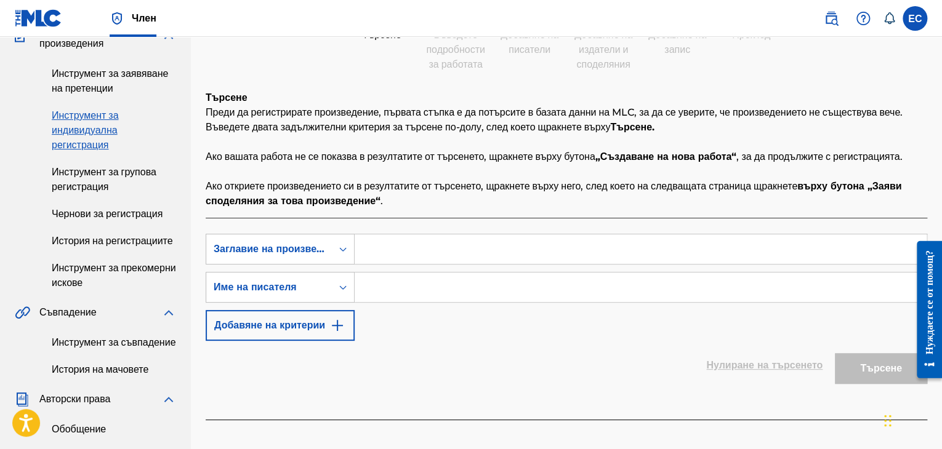
click at [419, 302] on input "Формуляр за търсене" at bounding box center [641, 288] width 572 height 30
click at [420, 302] on input "Формуляр за търсене" at bounding box center [641, 288] width 572 height 30
click at [334, 299] on div "Формуляр за търсене" at bounding box center [343, 287] width 22 height 22
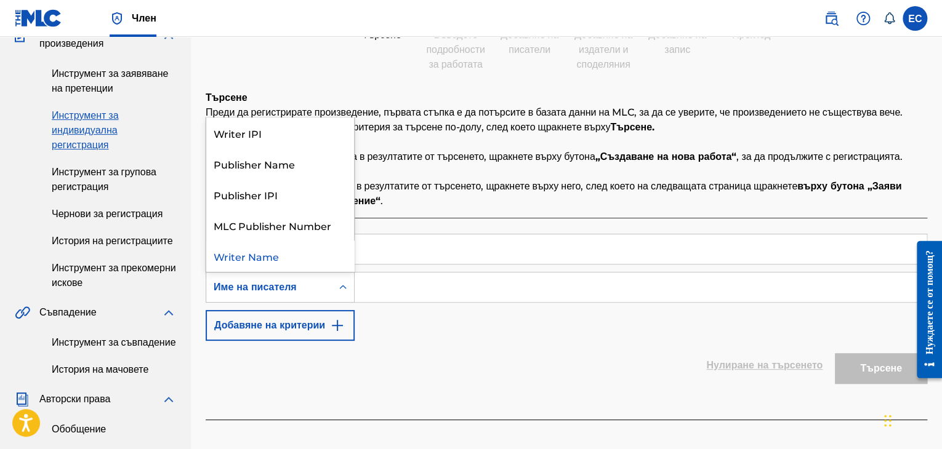
click at [334, 299] on div "Формуляр за търсене" at bounding box center [343, 287] width 22 height 22
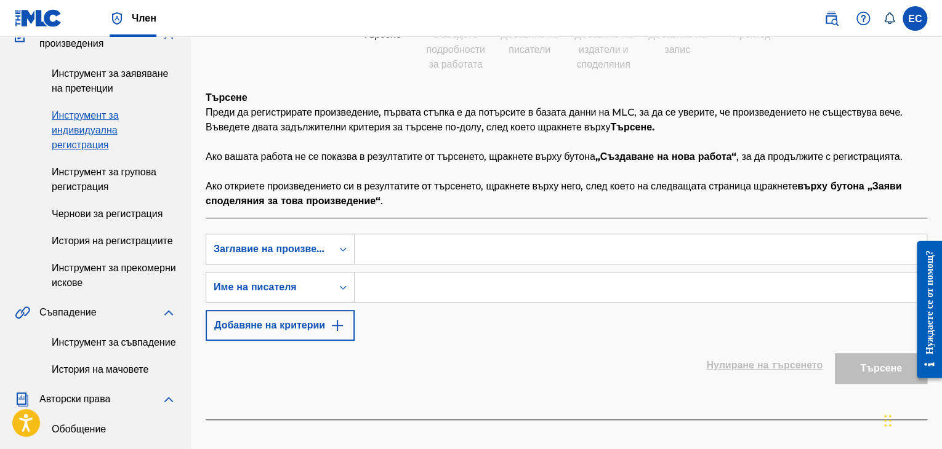
click at [267, 331] on font "Добавяне на критерии" at bounding box center [269, 326] width 111 height 12
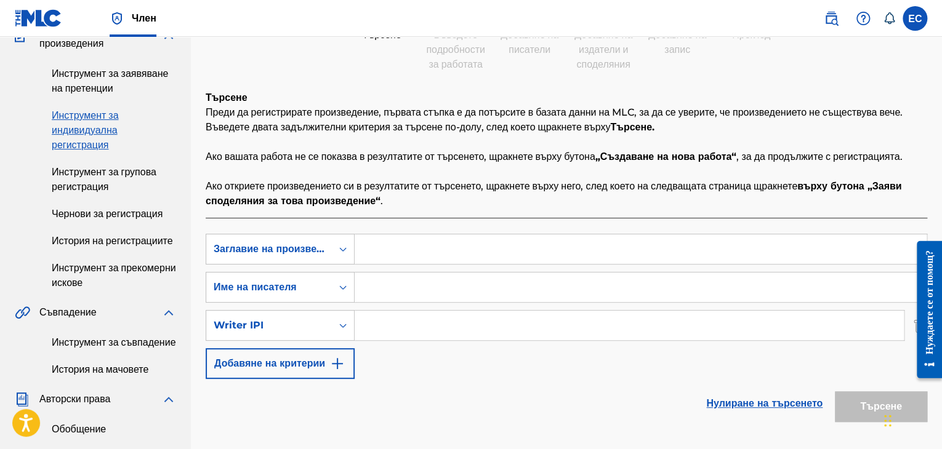
scroll to position [0, 0]
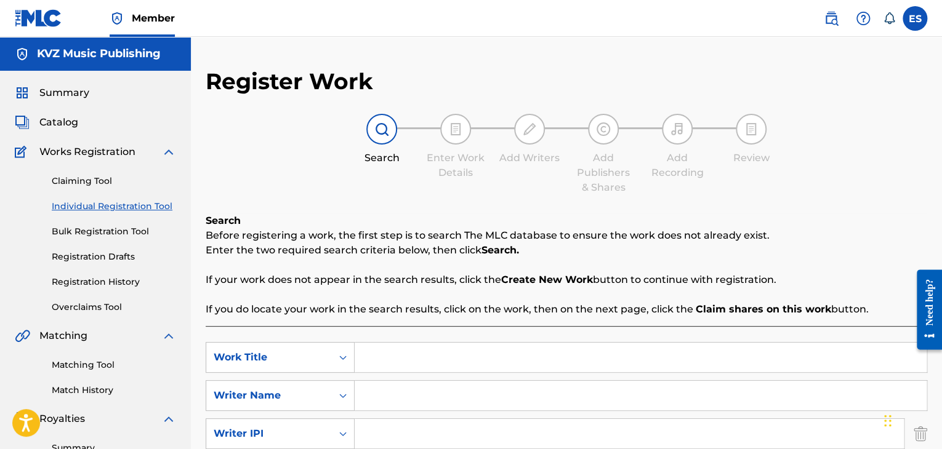
drag, startPoint x: 116, startPoint y: 206, endPoint x: 131, endPoint y: 206, distance: 15.4
click at [116, 206] on link "Individual Registration Tool" at bounding box center [114, 206] width 124 height 13
click at [145, 203] on link "Individual Registration Tool" at bounding box center [114, 206] width 124 height 13
click at [108, 232] on link "Bulk Registration Tool" at bounding box center [114, 231] width 124 height 13
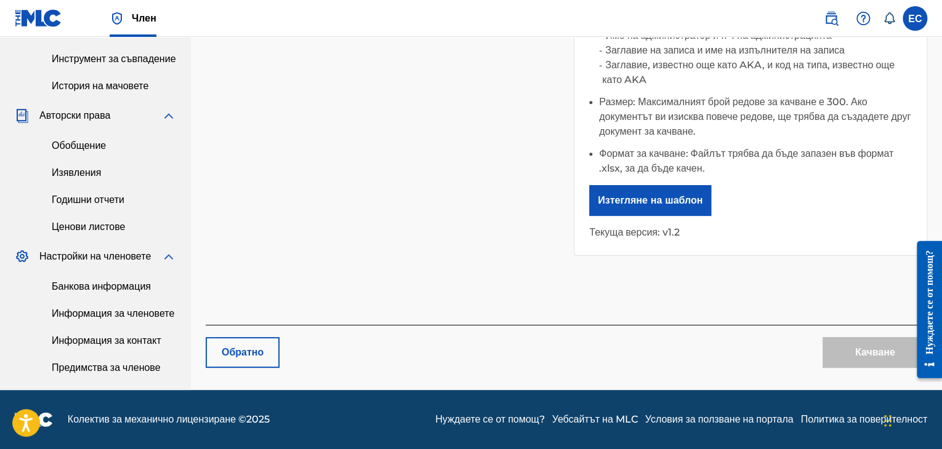
scroll to position [402, 0]
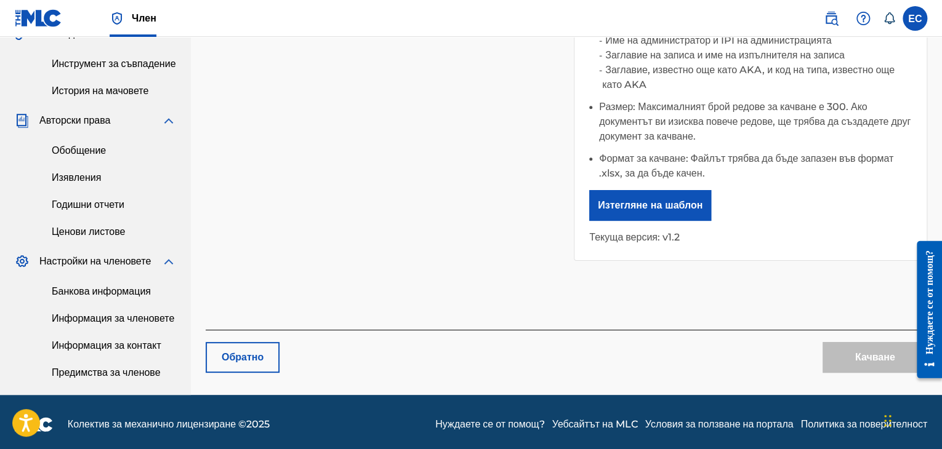
click at [93, 267] on font "Настройки на членовете" at bounding box center [94, 261] width 111 height 12
click at [165, 269] on img at bounding box center [168, 261] width 15 height 15
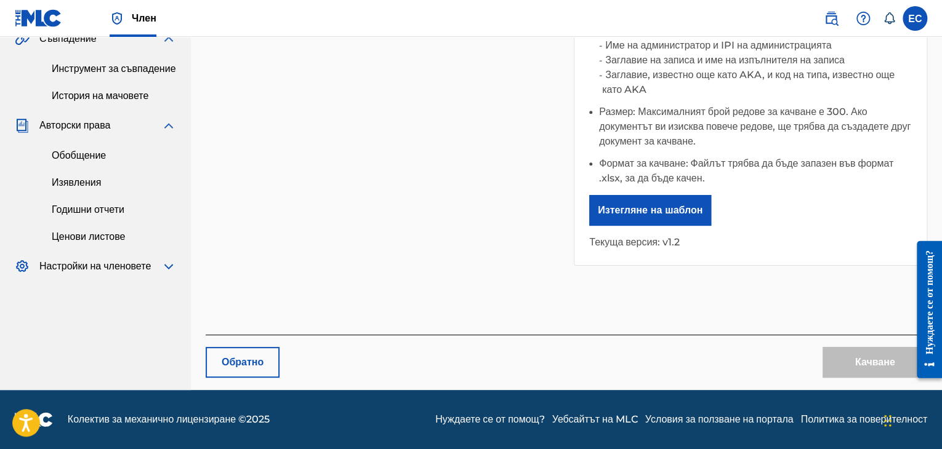
scroll to position [451, 0]
click at [435, 419] on font "Нуждаете се от помощ?" at bounding box center [489, 420] width 109 height 12
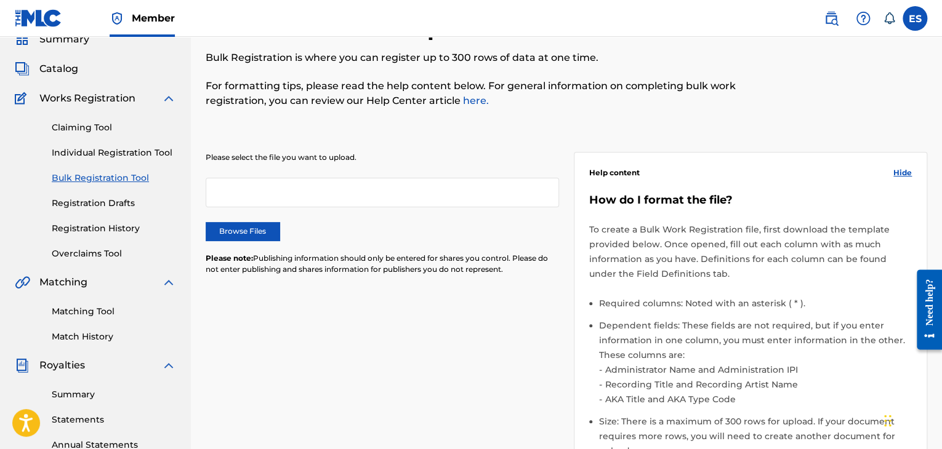
scroll to position [35, 0]
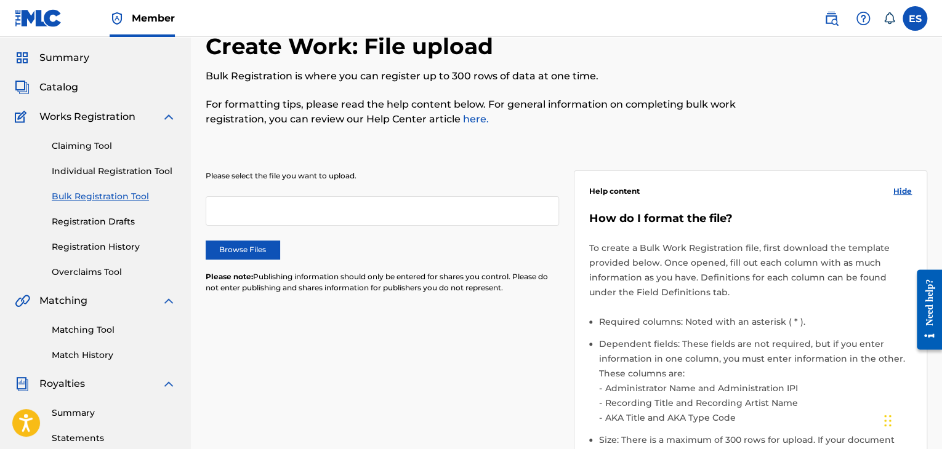
click at [112, 168] on link "Individual Registration Tool" at bounding box center [114, 171] width 124 height 13
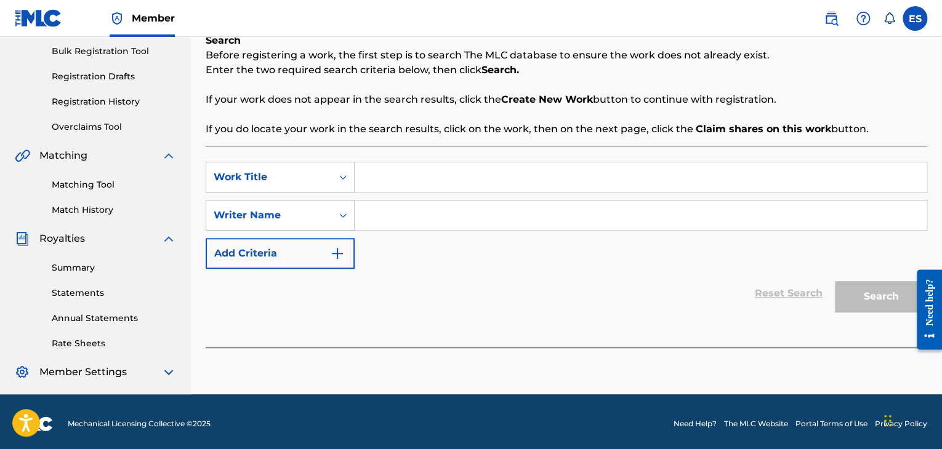
scroll to position [185, 0]
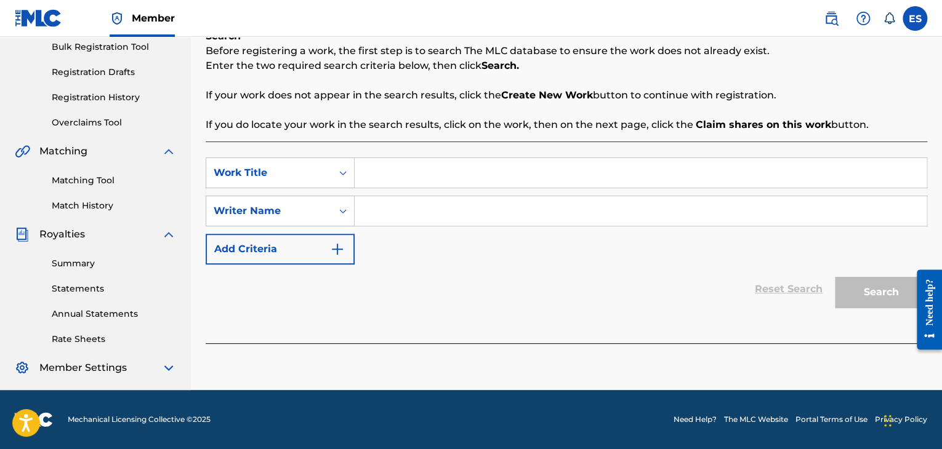
click at [398, 162] on input "Search Form" at bounding box center [641, 173] width 572 height 30
click at [133, 98] on link "Registration History" at bounding box center [114, 97] width 124 height 13
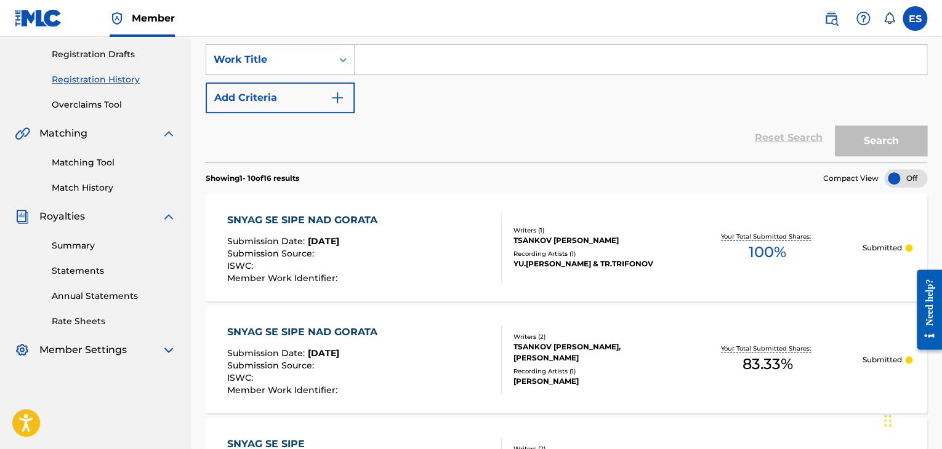
scroll to position [123, 0]
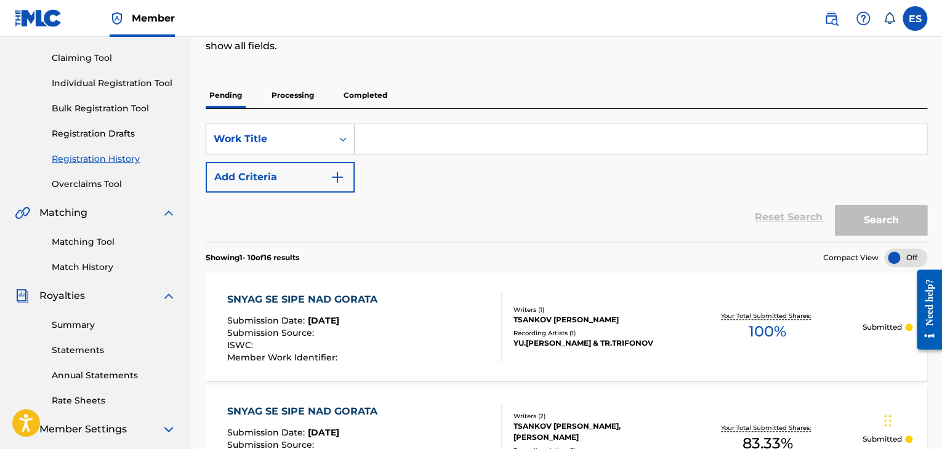
click at [414, 143] on input "Search Form" at bounding box center [641, 139] width 572 height 30
paste input "SNYAG SE SIPE NAD GORATA"
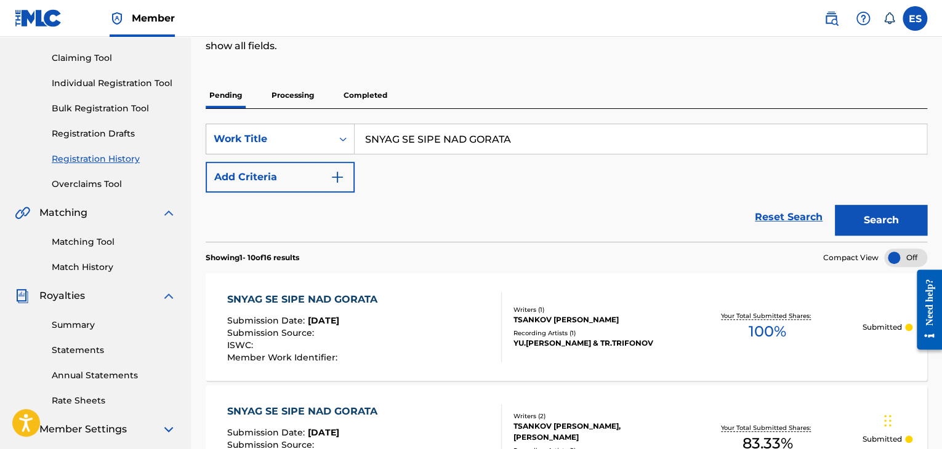
type input "SNYAG SE SIPE NAD GORATA"
click at [574, 223] on button "Search" at bounding box center [881, 220] width 92 height 31
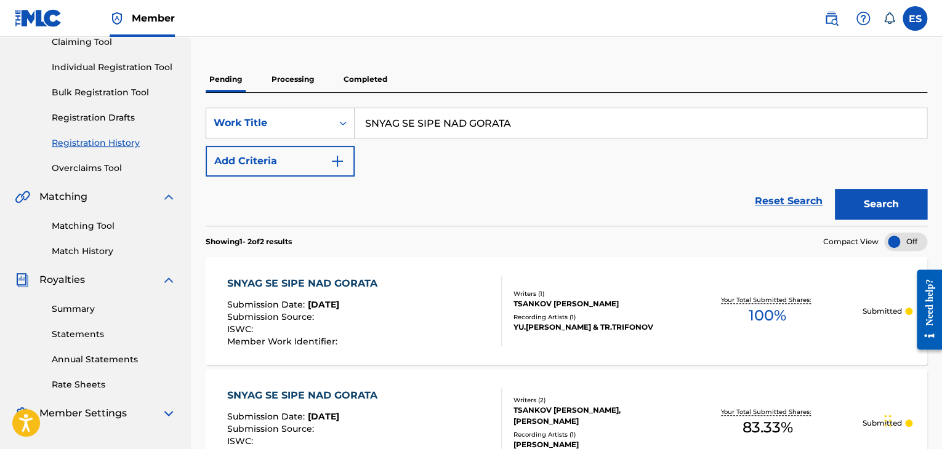
scroll to position [118, 0]
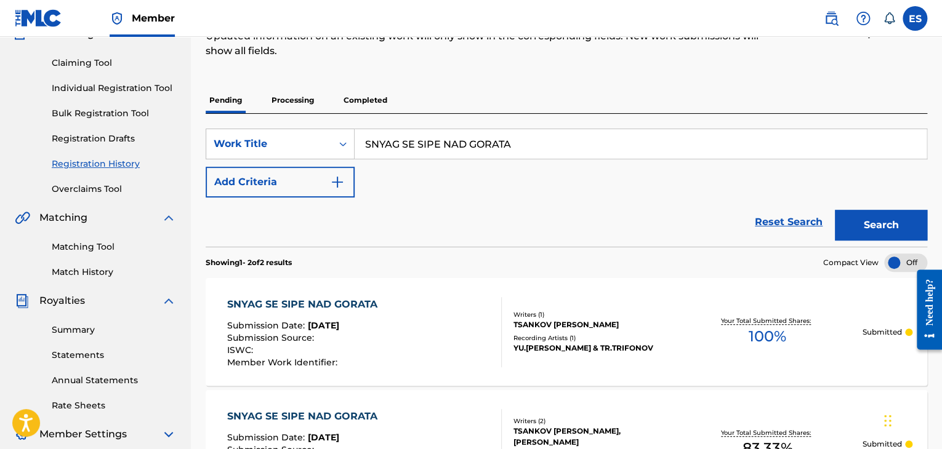
click at [281, 102] on p "Processing" at bounding box center [293, 100] width 50 height 26
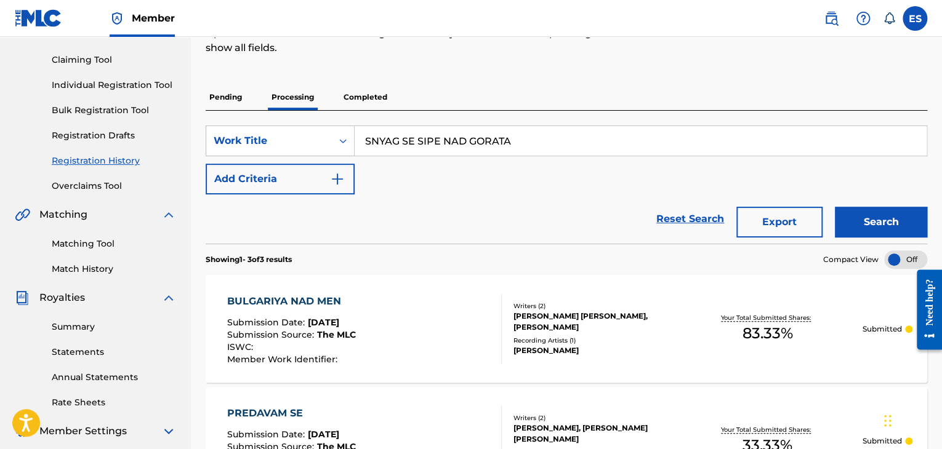
scroll to position [123, 0]
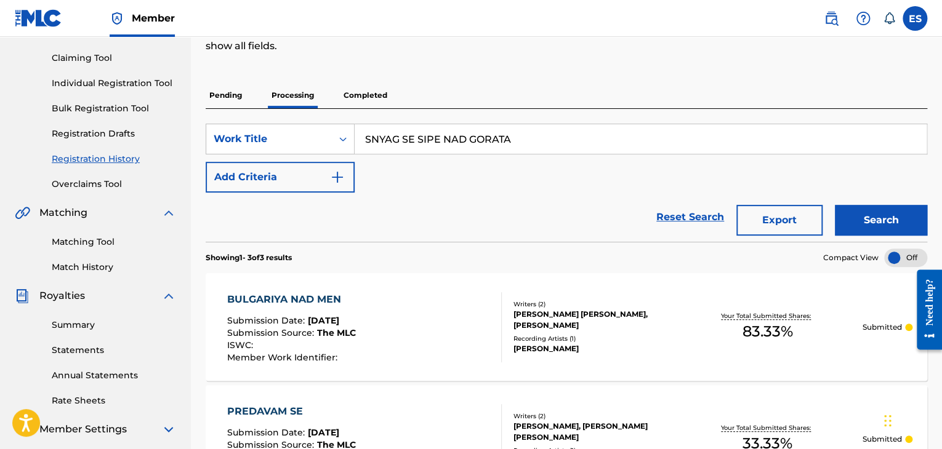
click at [219, 88] on p "Pending" at bounding box center [226, 95] width 40 height 26
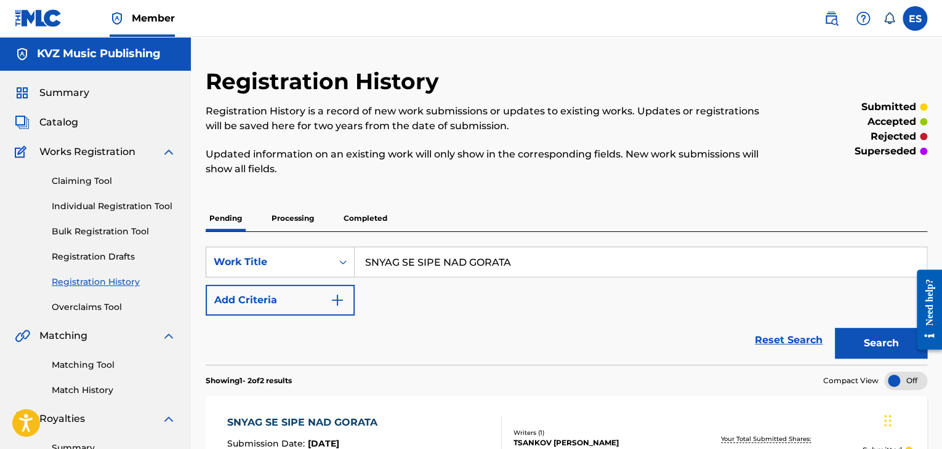
click at [121, 204] on link "Individual Registration Tool" at bounding box center [114, 206] width 124 height 13
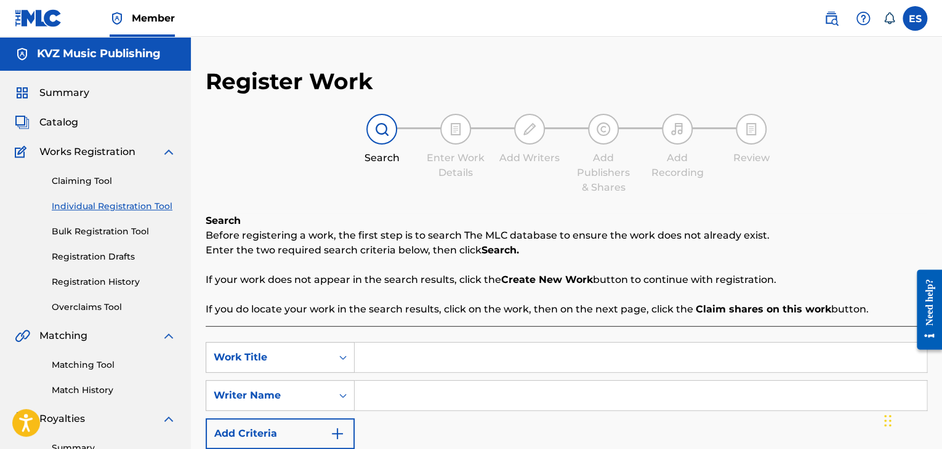
click at [473, 355] on input "Search Form" at bounding box center [641, 358] width 572 height 30
paste input "SNYAG SE SIPE NAD GORATA"
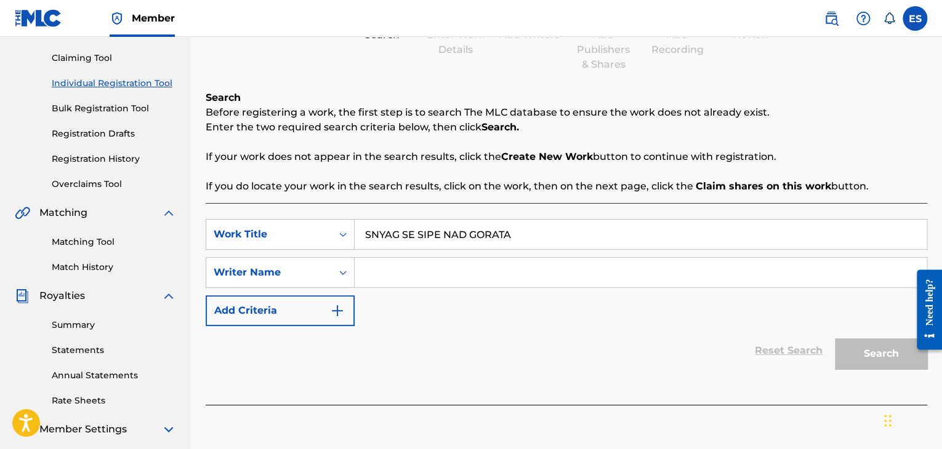
type input "SNYAG SE SIPE NAD GORATA"
click at [469, 269] on input "Search Form" at bounding box center [641, 273] width 572 height 30
paste input "YOSIF TSANKOV"
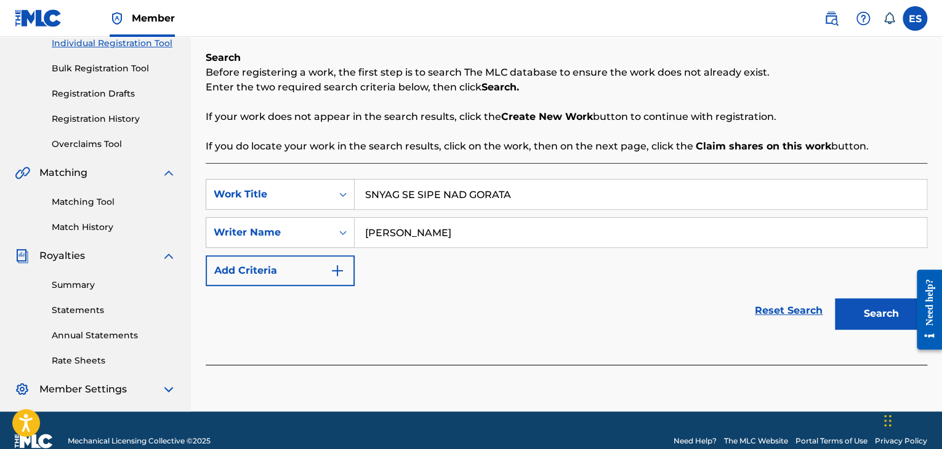
scroll to position [185, 0]
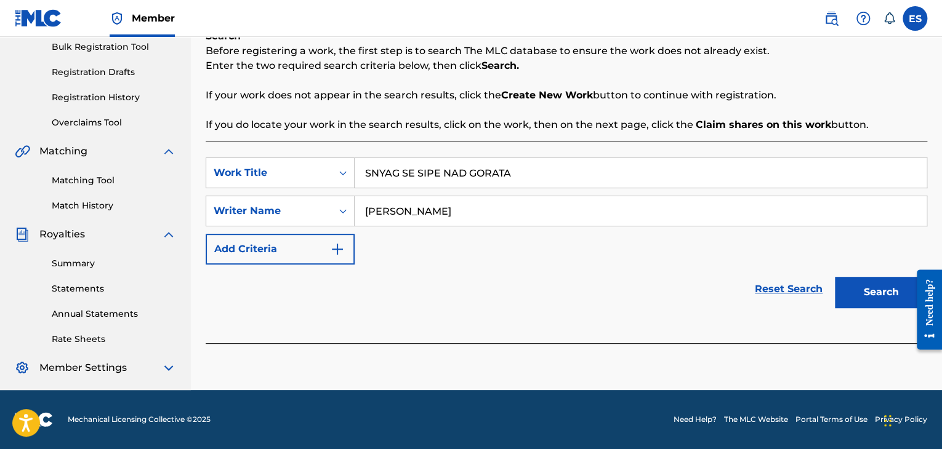
type input "YOSIF TSANKOV"
drag, startPoint x: 877, startPoint y: 292, endPoint x: 778, endPoint y: 270, distance: 101.0
click at [574, 292] on button "Search" at bounding box center [881, 292] width 92 height 31
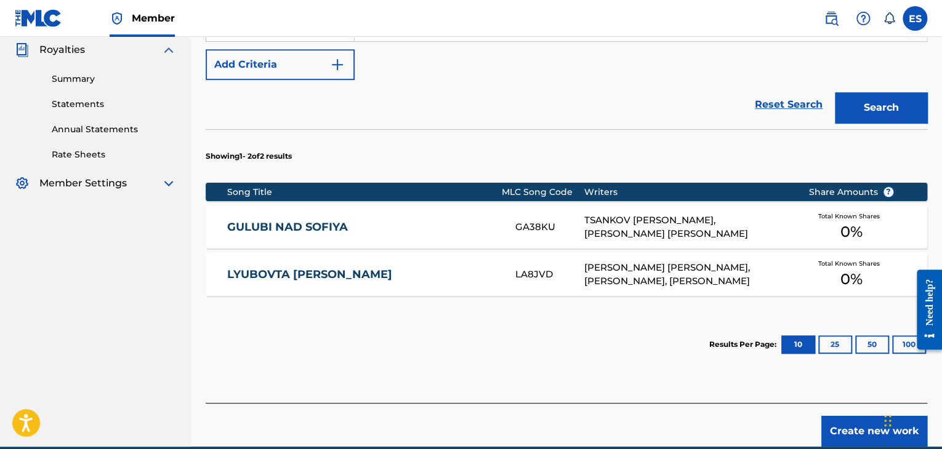
scroll to position [426, 0]
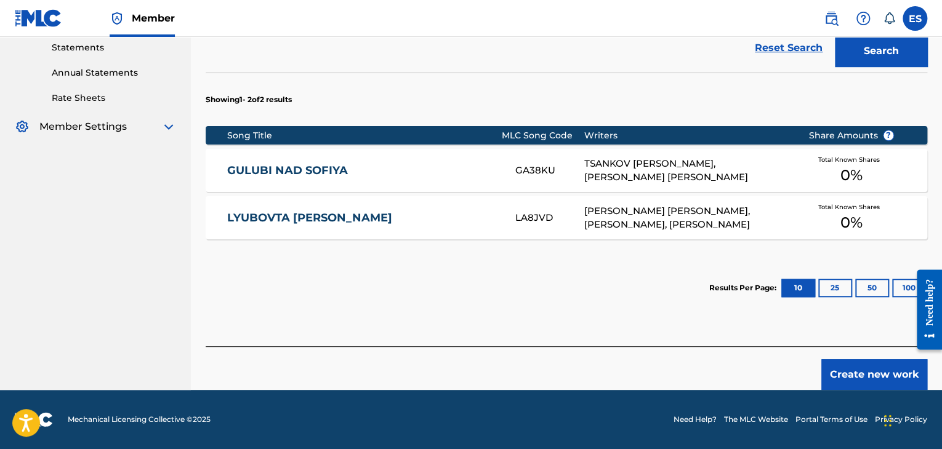
click at [574, 372] on button "Create new work" at bounding box center [874, 375] width 106 height 31
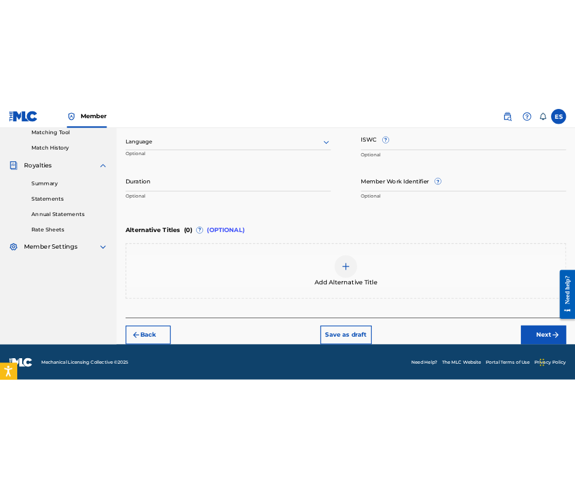
scroll to position [282, 0]
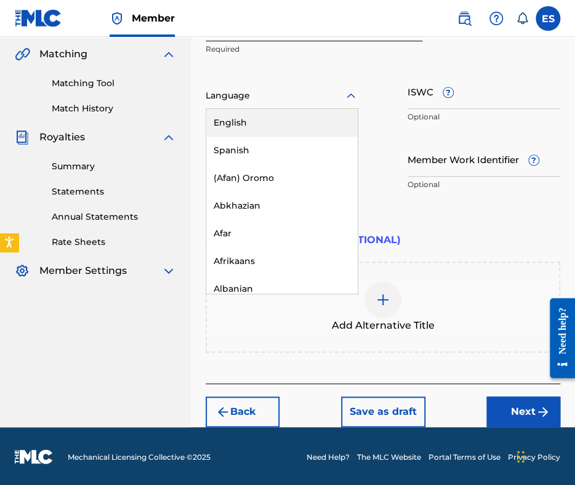
click at [288, 98] on div at bounding box center [282, 95] width 153 height 15
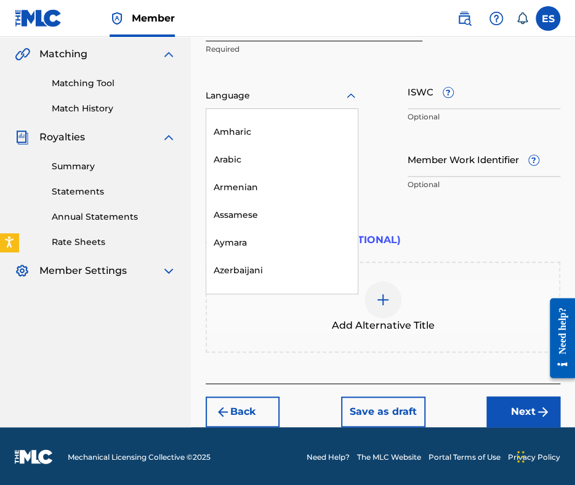
scroll to position [431, 0]
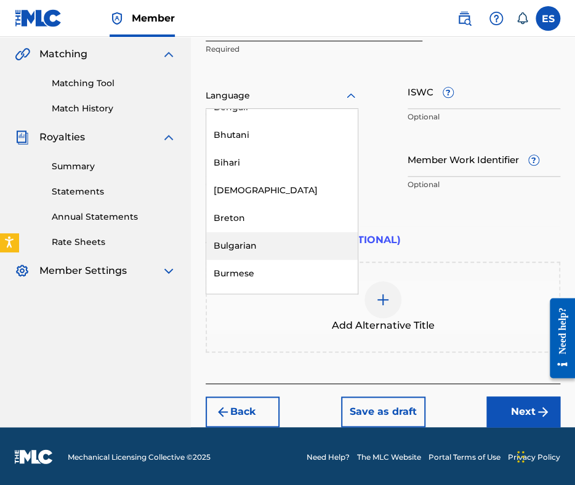
click at [276, 242] on div "Bulgarian" at bounding box center [281, 246] width 151 height 28
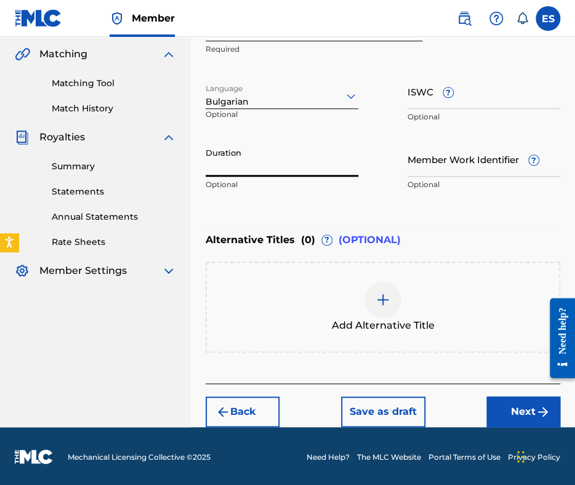
click at [277, 168] on input "Duration" at bounding box center [282, 159] width 153 height 35
type input "04:00"
click at [392, 297] on div at bounding box center [382, 299] width 37 height 37
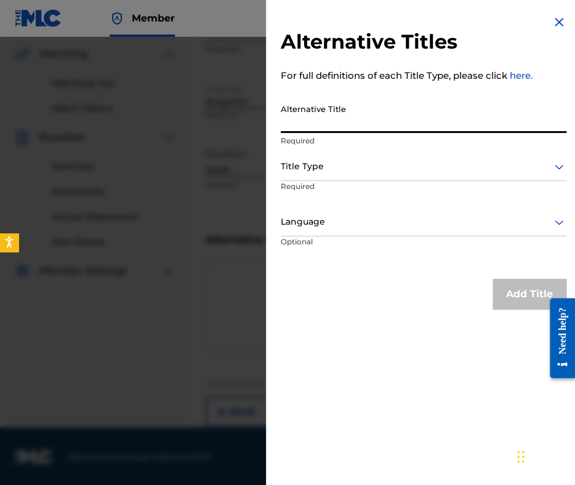
paste input "СНЯГ СЕ СИПЕ НАД ГОРАТА"
type input "СНЯГ СЕ СИПЕ НАД ГОРАТА"
click at [353, 168] on div at bounding box center [424, 166] width 286 height 15
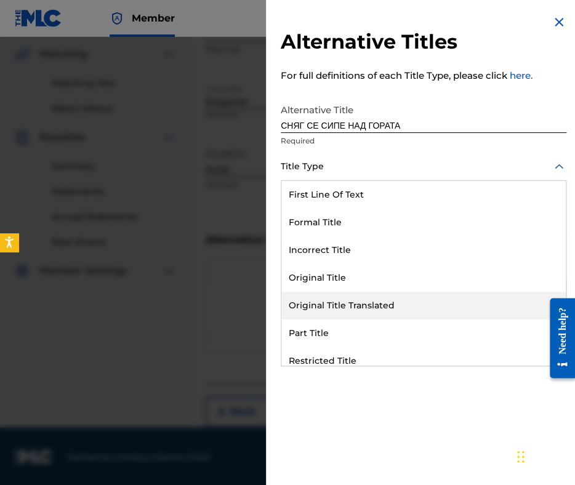
drag, startPoint x: 378, startPoint y: 302, endPoint x: 377, endPoint y: 284, distance: 18.5
click at [378, 297] on div "Original Title Translated" at bounding box center [423, 306] width 284 height 28
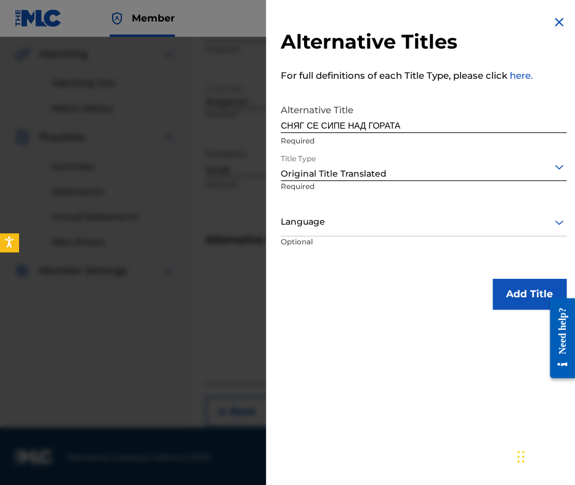
drag, startPoint x: 377, startPoint y: 213, endPoint x: 377, endPoint y: 230, distance: 17.2
click at [377, 213] on div "Language" at bounding box center [424, 223] width 286 height 28
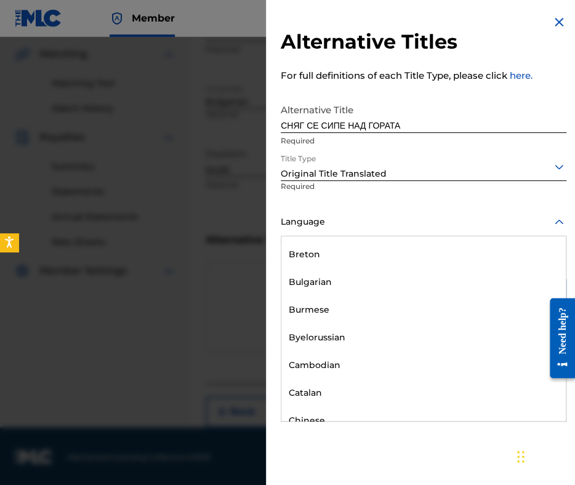
scroll to position [554, 0]
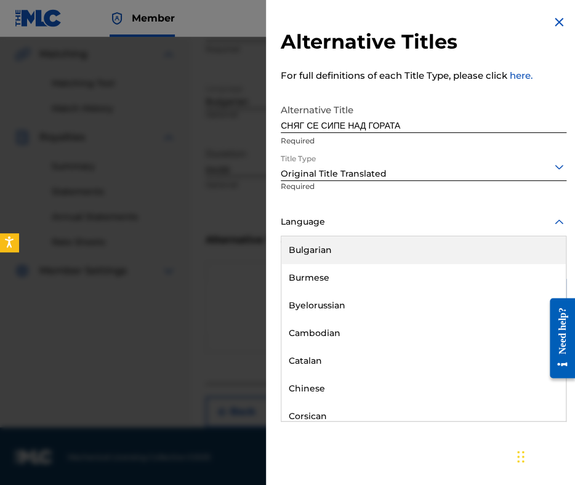
click at [371, 252] on div "Bulgarian" at bounding box center [423, 250] width 284 height 28
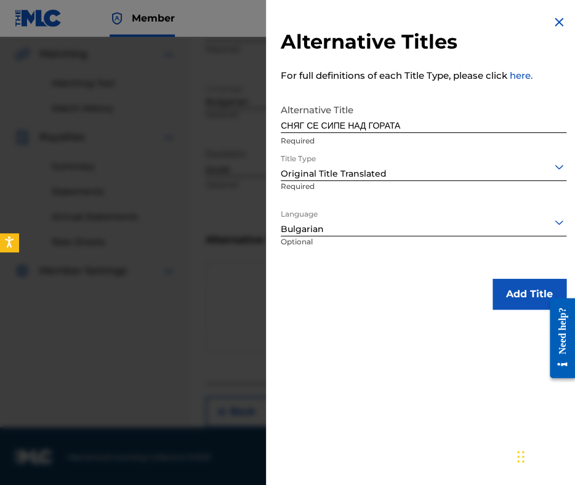
click at [509, 294] on button "Add Title" at bounding box center [530, 294] width 74 height 31
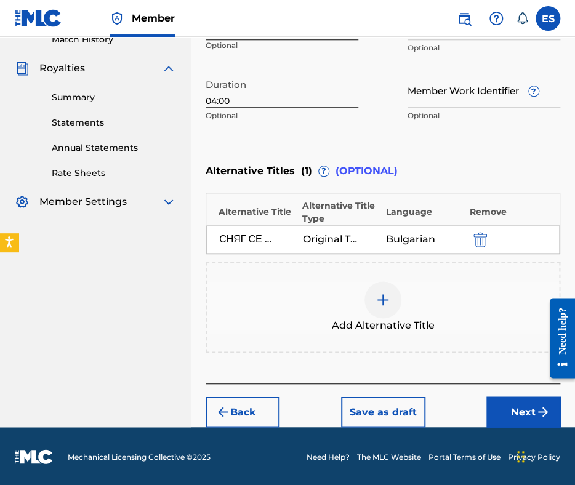
click at [524, 406] on button "Next" at bounding box center [523, 411] width 74 height 31
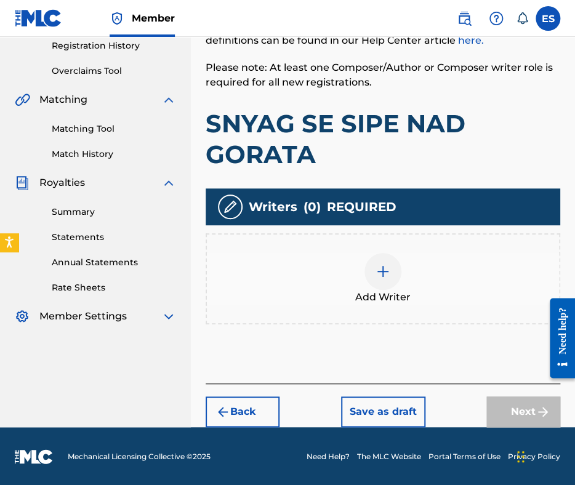
scroll to position [236, 0]
click at [379, 272] on img at bounding box center [383, 271] width 15 height 15
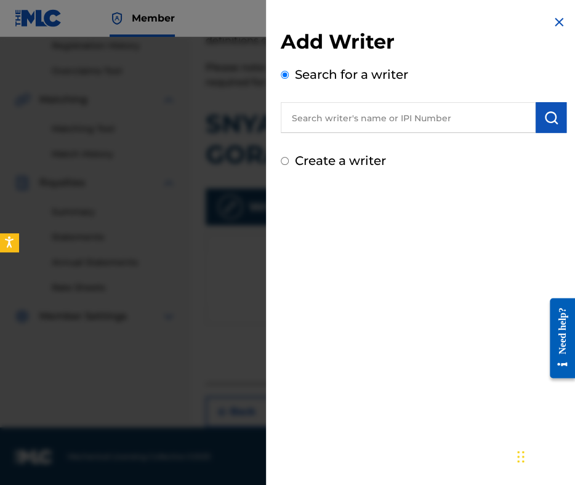
paste input "MIREV EVGENI"
type input "MIREV EVGENI"
click at [544, 116] on img "submit" at bounding box center [551, 117] width 15 height 15
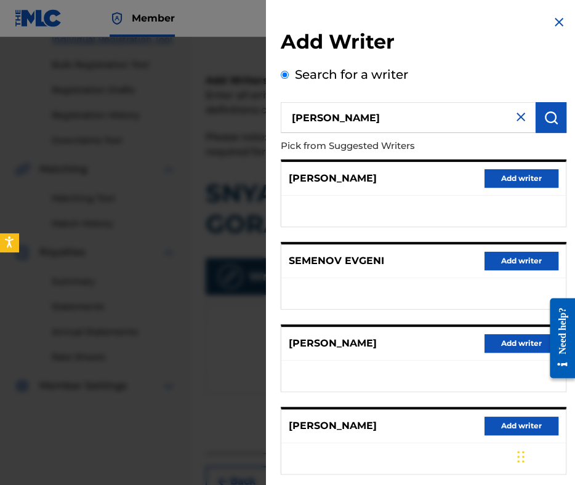
scroll to position [113, 0]
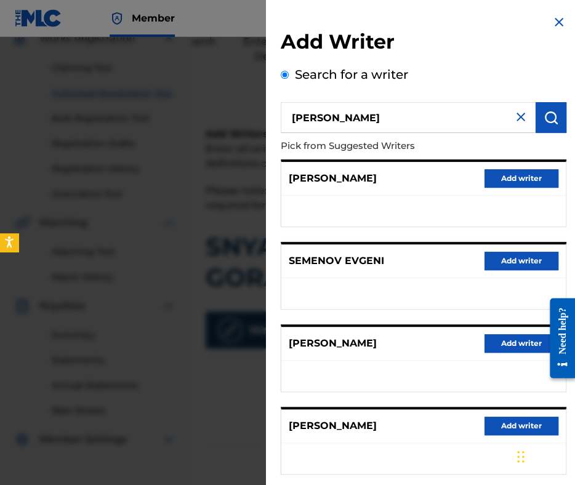
click at [512, 109] on input "MIREV EVGENI" at bounding box center [408, 117] width 255 height 31
click at [513, 118] on img at bounding box center [520, 117] width 15 height 15
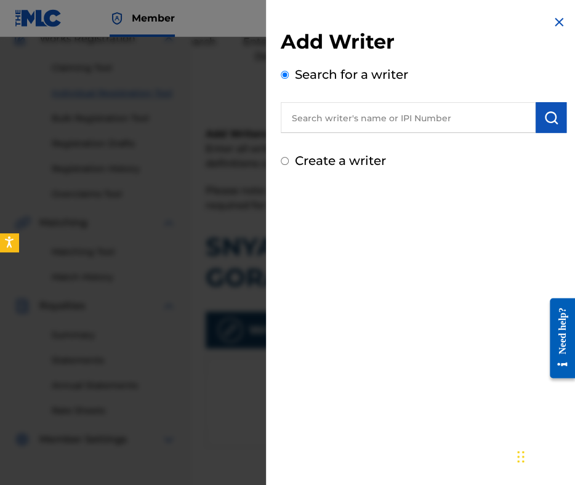
click at [486, 119] on input "text" at bounding box center [408, 117] width 255 height 31
click at [502, 121] on input "text" at bounding box center [408, 117] width 255 height 31
click at [531, 121] on input "text" at bounding box center [408, 117] width 255 height 31
click at [497, 121] on input "text" at bounding box center [408, 117] width 255 height 31
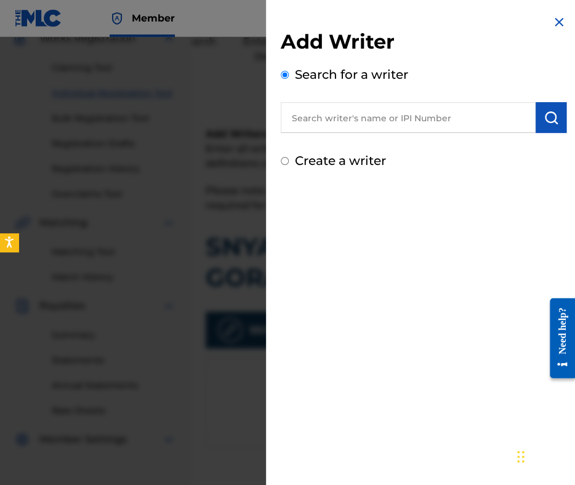
click at [497, 121] on input "text" at bounding box center [408, 117] width 255 height 31
paste input "90001 41 62 60"
click at [326, 114] on input "90001 41 62 60" at bounding box center [408, 117] width 255 height 31
click at [335, 115] on input "9000141 62 60" at bounding box center [408, 117] width 255 height 31
click at [348, 120] on input "900014162 60" at bounding box center [408, 117] width 255 height 31
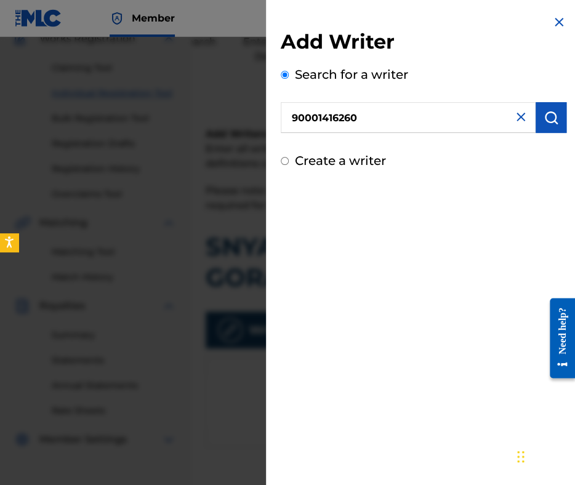
click at [549, 116] on img "submit" at bounding box center [551, 117] width 15 height 15
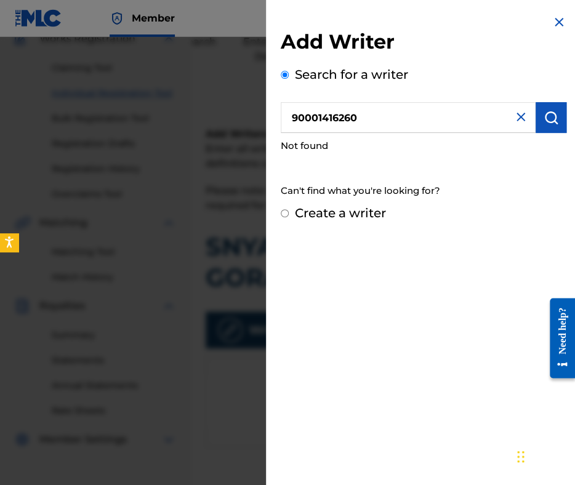
click at [292, 117] on input "90001416260" at bounding box center [408, 117] width 255 height 31
click at [545, 119] on img "submit" at bounding box center [551, 117] width 15 height 15
click at [431, 107] on input "090001416260" at bounding box center [408, 117] width 255 height 31
click at [547, 114] on img "submit" at bounding box center [551, 117] width 15 height 15
click at [293, 110] on input "090001416260" at bounding box center [408, 117] width 255 height 31
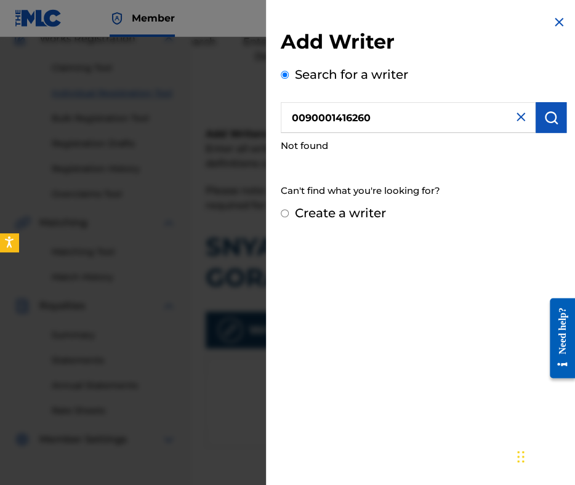
type input "0090001416260"
click at [544, 124] on img "submit" at bounding box center [551, 117] width 15 height 15
click at [371, 210] on label "Create a writer" at bounding box center [340, 213] width 91 height 15
radio input "true"
click at [289, 210] on input "Create a writer" at bounding box center [285, 213] width 8 height 8
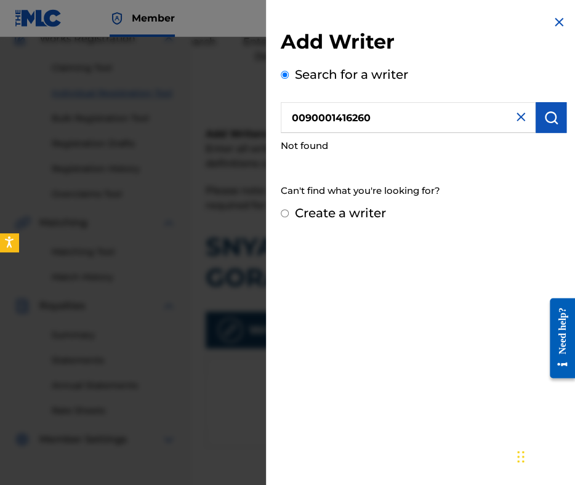
radio input "false"
radio input "true"
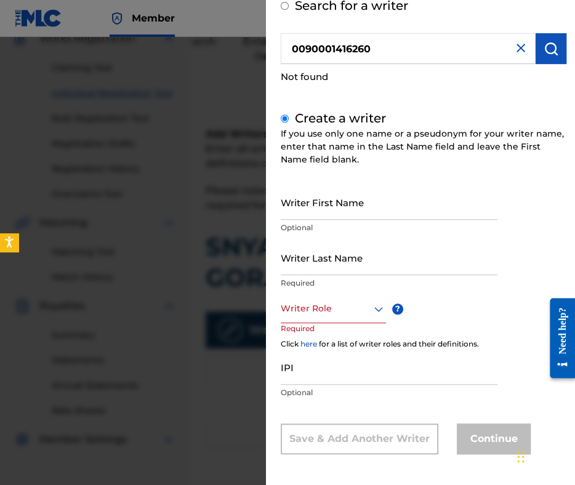
scroll to position [71, 0]
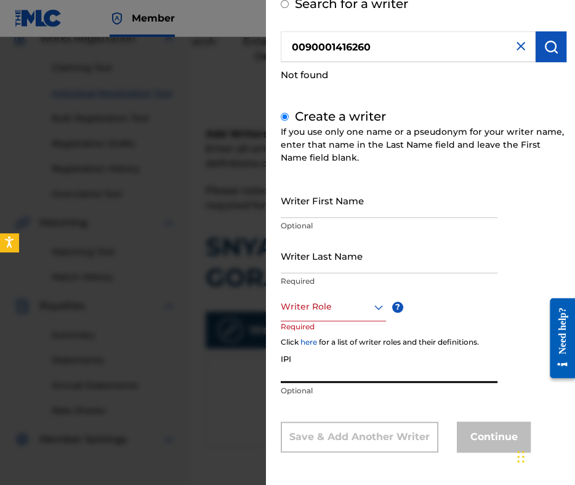
click at [371, 376] on input "IPI" at bounding box center [389, 365] width 217 height 35
paste input "90001 41 62 60"
click at [312, 375] on input "90001 41 62 60" at bounding box center [389, 365] width 217 height 35
click at [310, 376] on input "90001 41 62 60" at bounding box center [389, 365] width 217 height 35
click at [320, 366] on input "9000141 62 60" at bounding box center [389, 365] width 217 height 35
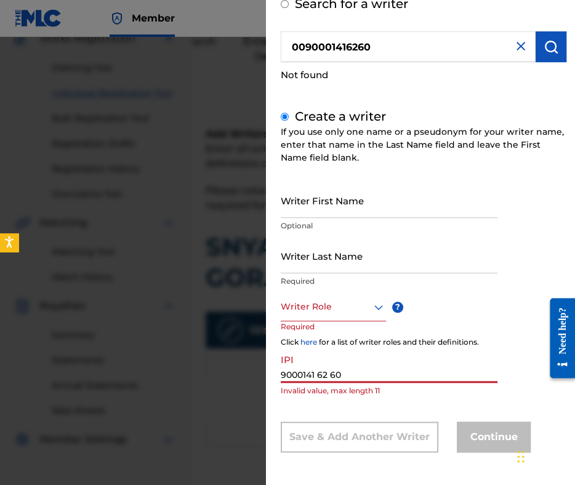
click at [320, 375] on input "9000141 62 60" at bounding box center [389, 365] width 217 height 35
click at [318, 376] on input "9000141 62 60" at bounding box center [389, 365] width 217 height 35
click at [329, 373] on input "900014162 60" at bounding box center [389, 365] width 217 height 35
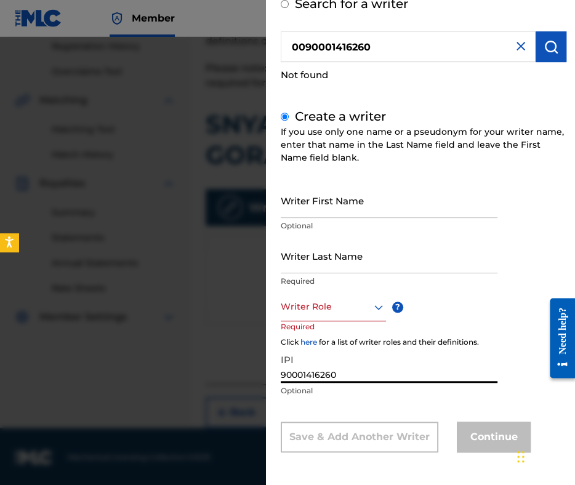
scroll to position [236, 0]
type input "90001416260"
click at [348, 309] on div at bounding box center [333, 306] width 105 height 15
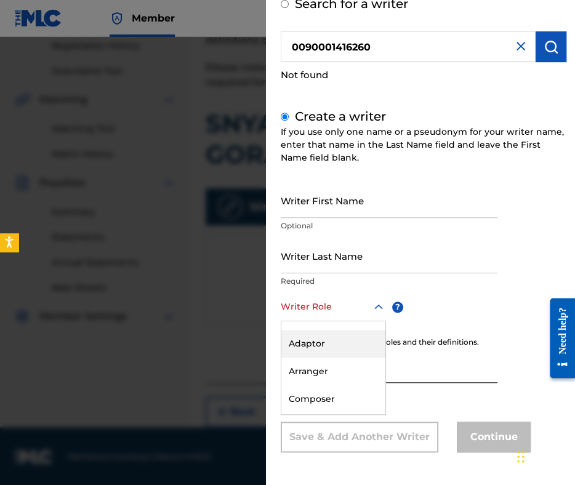
scroll to position [66, 0]
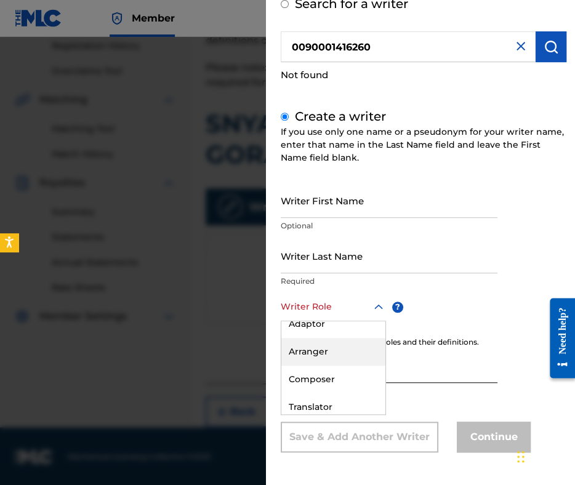
click at [323, 354] on div "Arranger" at bounding box center [333, 352] width 104 height 28
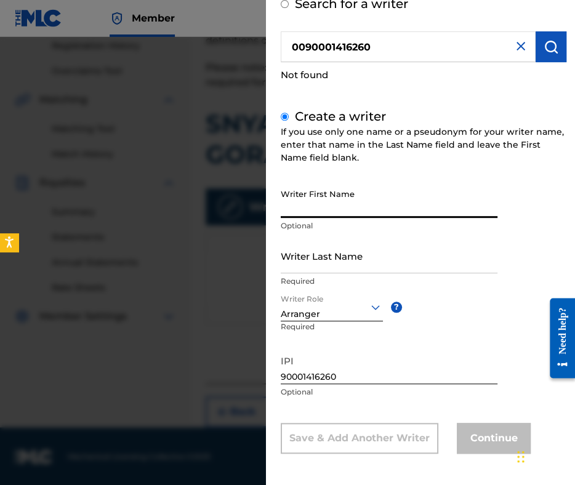
paste input "MIREV EVGENI"
drag, startPoint x: 313, startPoint y: 206, endPoint x: 250, endPoint y: 215, distance: 64.2
click at [250, 215] on div "Add Writer Search for a writer 0090001416260 Not found Create a writer If you u…" at bounding box center [287, 261] width 575 height 448
type input "EVGENI"
drag, startPoint x: 306, startPoint y: 268, endPoint x: 306, endPoint y: 262, distance: 6.8
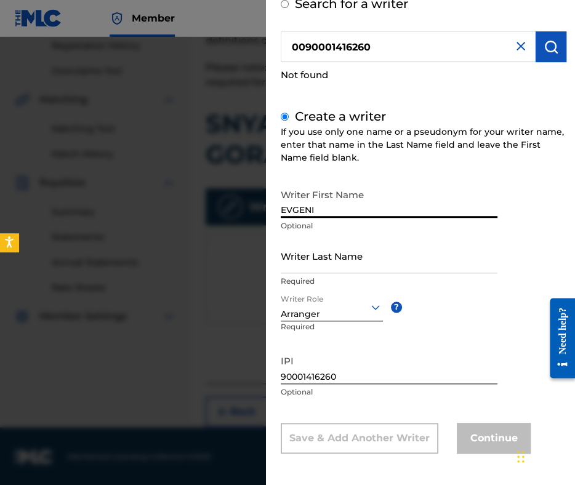
click at [306, 268] on input "Writer Last Name" at bounding box center [389, 255] width 217 height 35
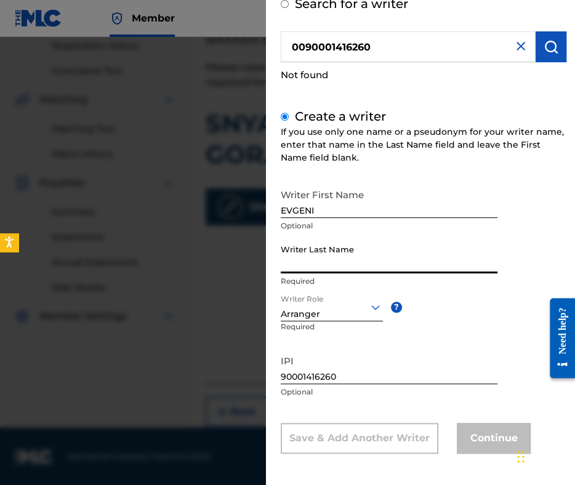
paste input "MIREV"
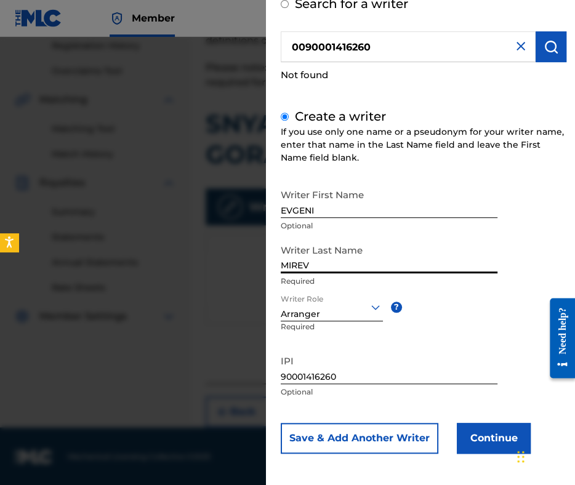
scroll to position [72, 0]
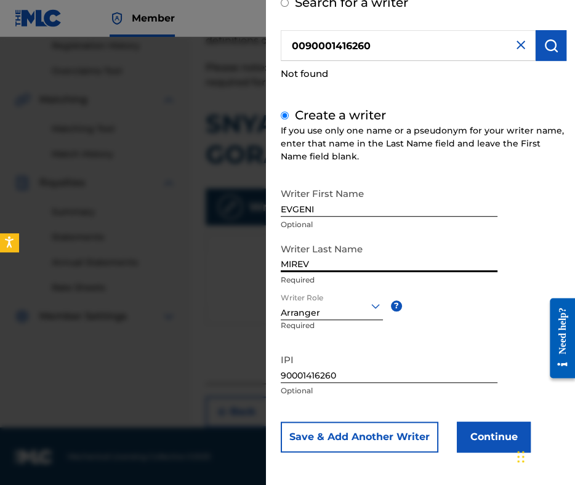
type input "MIREV"
click at [509, 428] on button "Continue" at bounding box center [494, 437] width 74 height 31
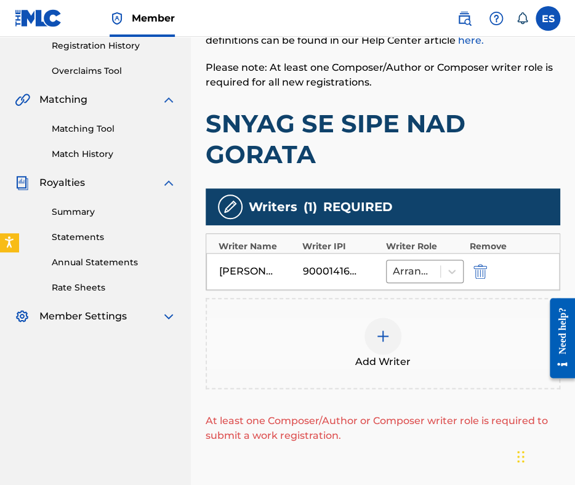
click at [373, 336] on div at bounding box center [382, 336] width 37 height 37
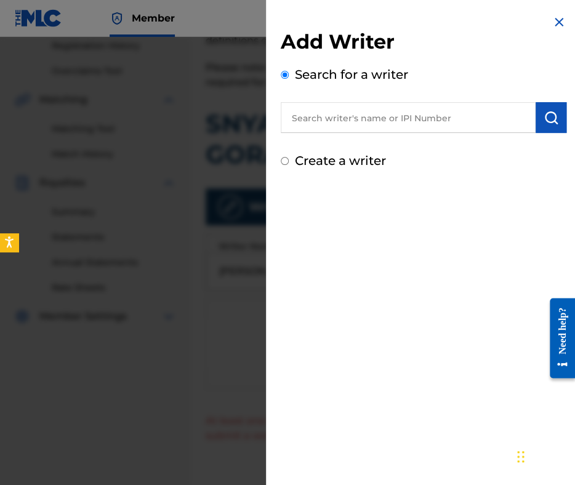
paste input "00087889792"
type input "00087889792"
click at [548, 116] on img "submit" at bounding box center [551, 117] width 15 height 15
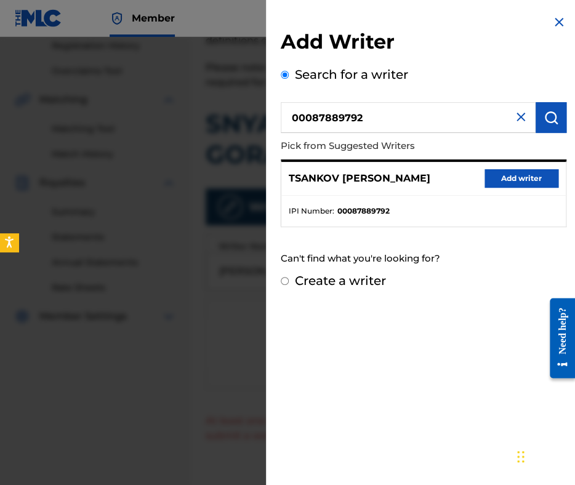
click at [518, 185] on button "Add writer" at bounding box center [522, 178] width 74 height 18
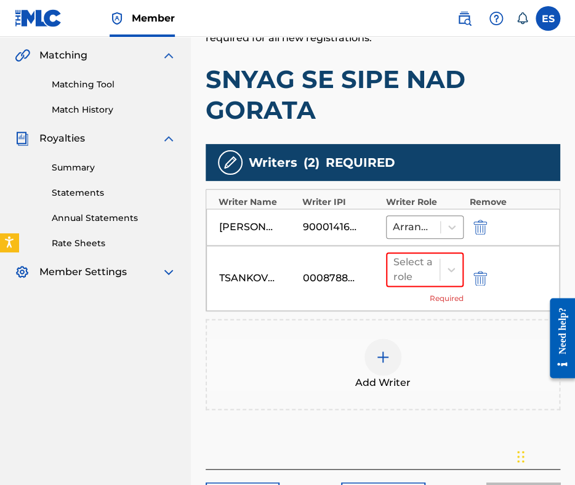
scroll to position [360, 0]
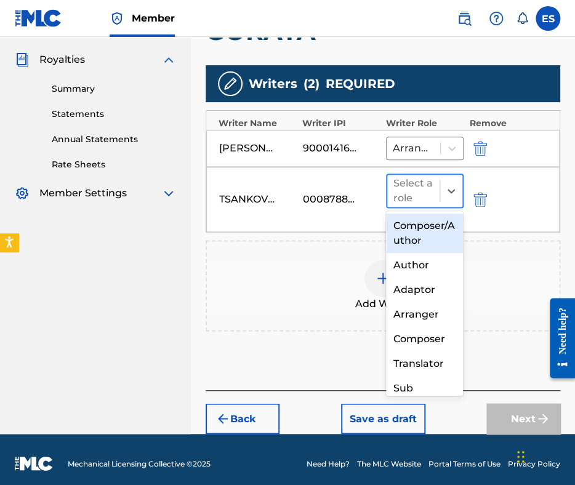
click at [427, 183] on div at bounding box center [413, 190] width 40 height 17
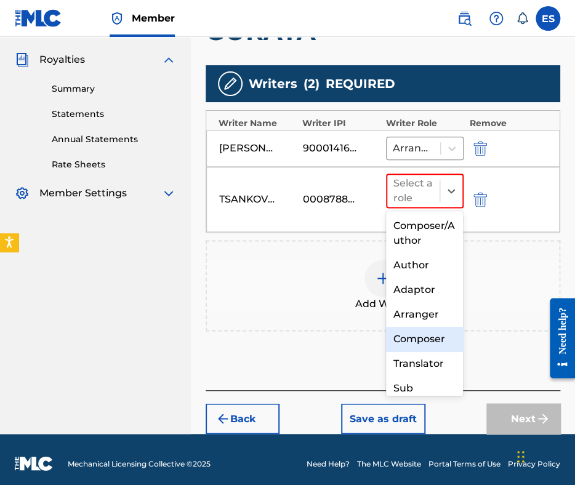
click at [436, 336] on div "Composer" at bounding box center [425, 339] width 78 height 25
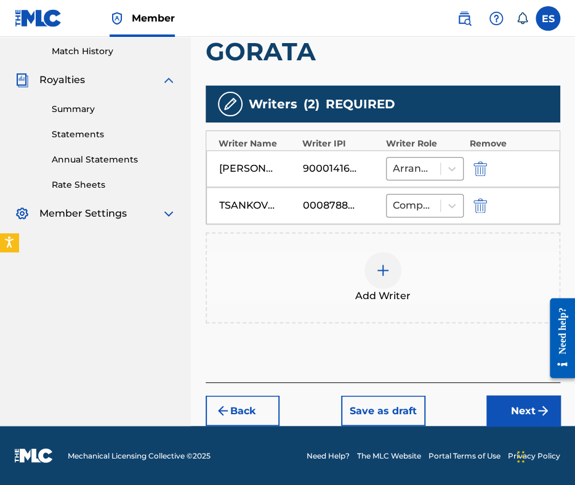
scroll to position [337, 0]
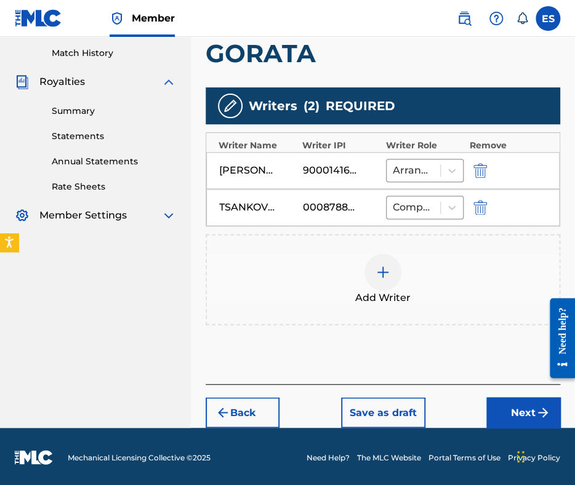
click at [251, 416] on button "Back" at bounding box center [243, 412] width 74 height 31
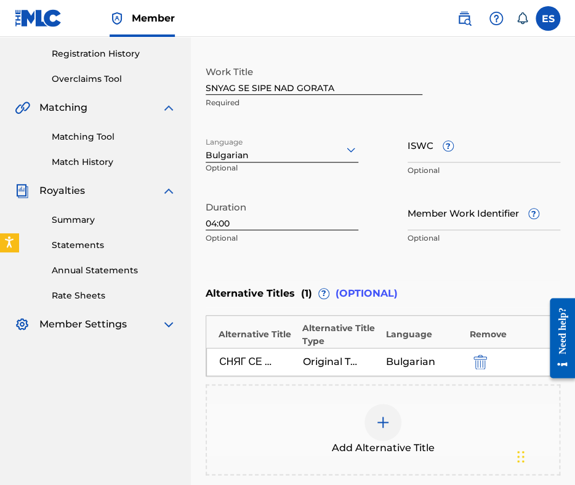
scroll to position [228, 0]
click at [297, 147] on div at bounding box center [282, 149] width 153 height 15
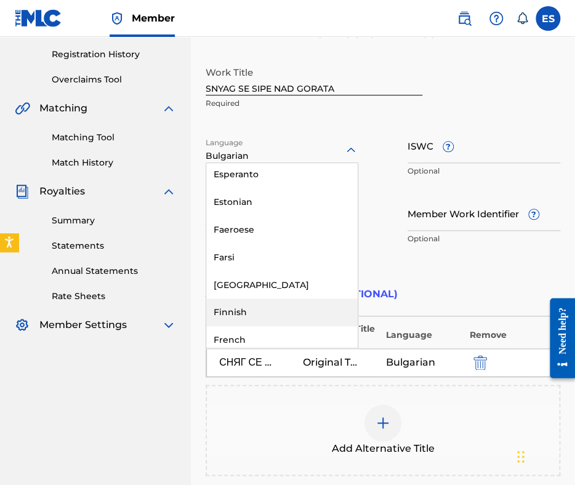
scroll to position [1170, 0]
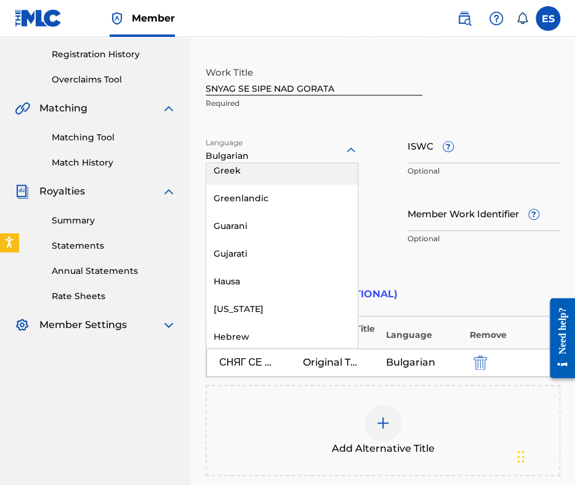
drag, startPoint x: 278, startPoint y: 156, endPoint x: 270, endPoint y: 153, distance: 8.6
click at [276, 156] on div at bounding box center [282, 149] width 153 height 15
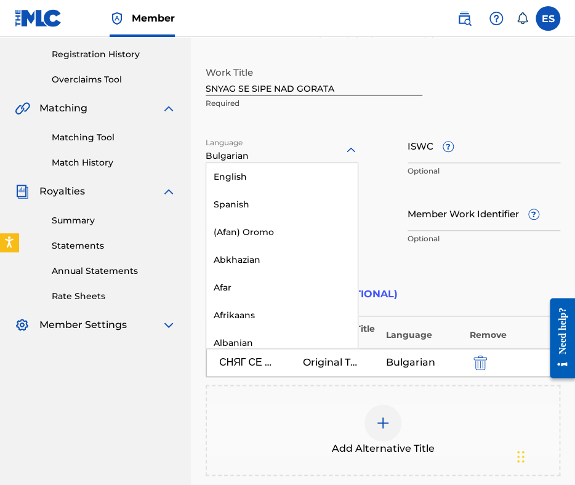
scroll to position [406, 0]
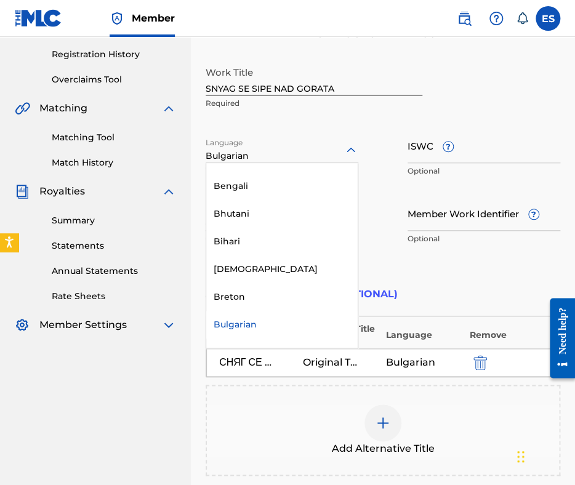
drag, startPoint x: 254, startPoint y: 151, endPoint x: 172, endPoint y: 148, distance: 81.3
click at [177, 148] on main "KVZ Music Publishing Summary Catalog Works Registration Claiming Tool Individua…" at bounding box center [287, 179] width 575 height 741
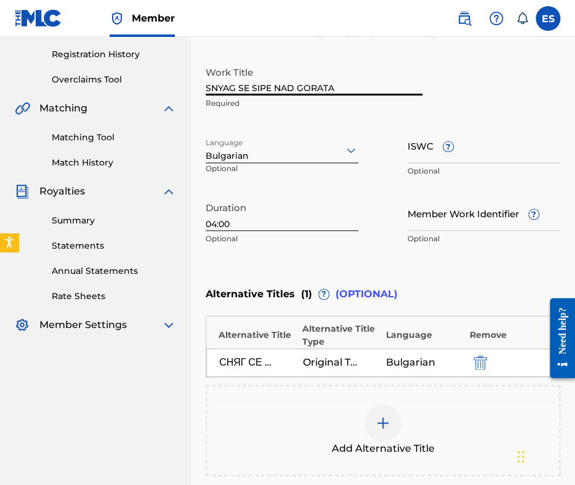
drag, startPoint x: 345, startPoint y: 84, endPoint x: 47, endPoint y: 76, distance: 298.7
click at [40, 76] on main "KVZ Music Publishing Summary Catalog Works Registration Claiming Tool Individua…" at bounding box center [287, 179] width 575 height 741
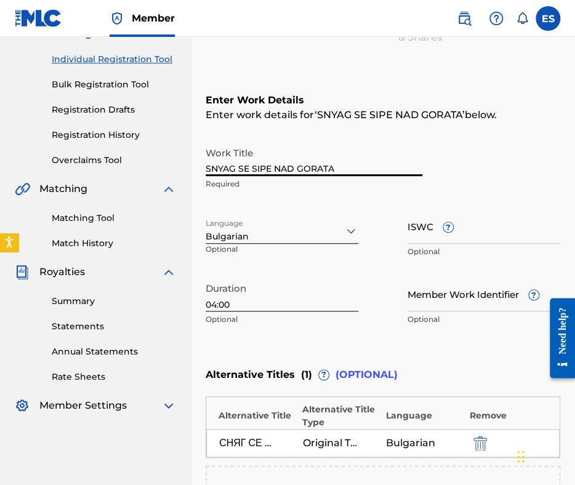
scroll to position [43, 0]
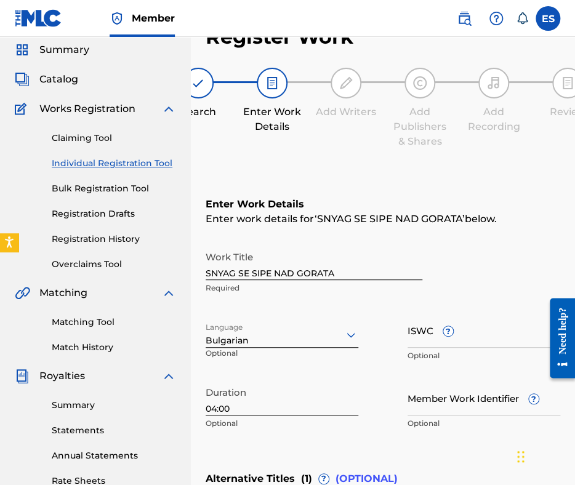
click at [97, 163] on link "Individual Registration Tool" at bounding box center [114, 163] width 124 height 13
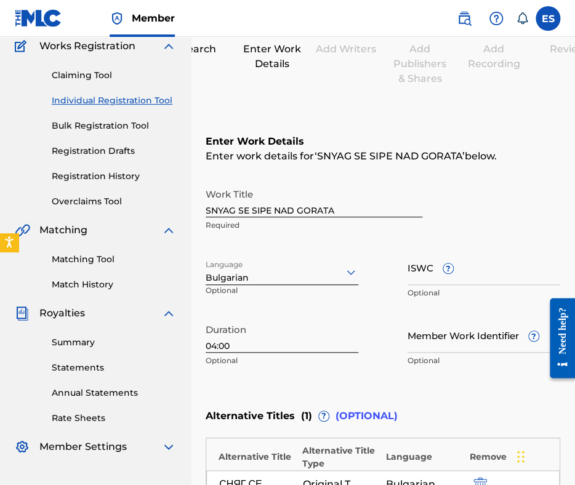
scroll to position [62, 0]
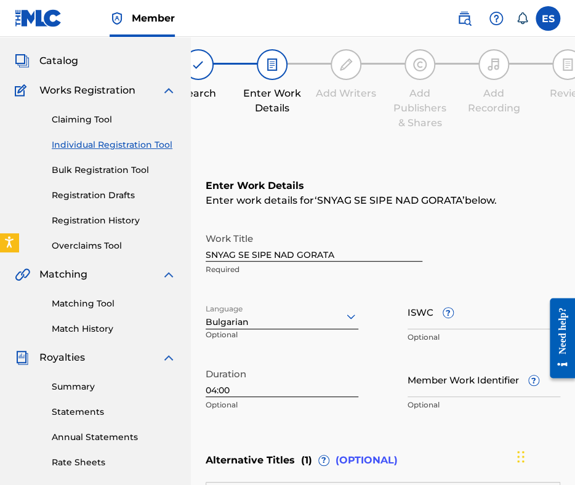
click at [125, 146] on link "Individual Registration Tool" at bounding box center [114, 145] width 124 height 13
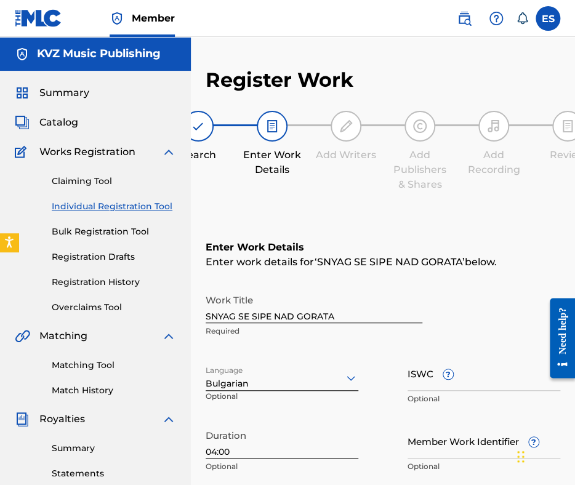
click at [115, 257] on link "Registration Drafts" at bounding box center [114, 257] width 124 height 13
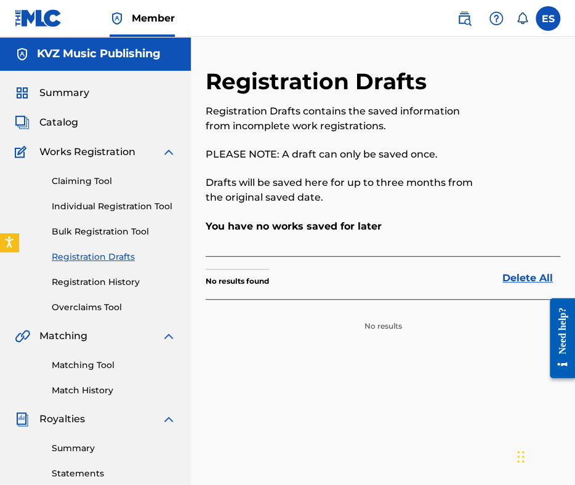
click at [119, 282] on link "Registration History" at bounding box center [114, 282] width 124 height 13
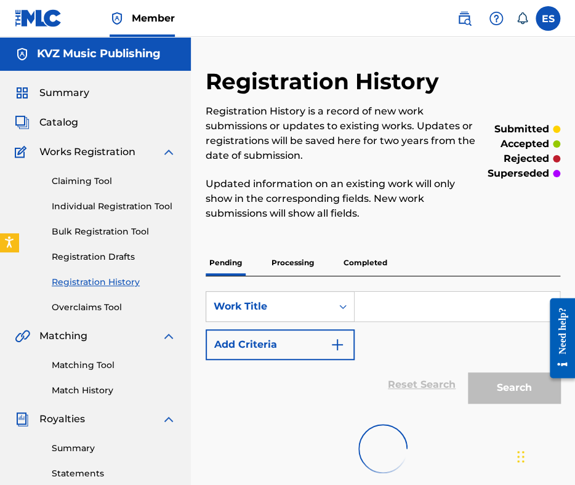
click at [115, 198] on div "Claiming Tool Individual Registration Tool Bulk Registration Tool Registration …" at bounding box center [95, 236] width 161 height 155
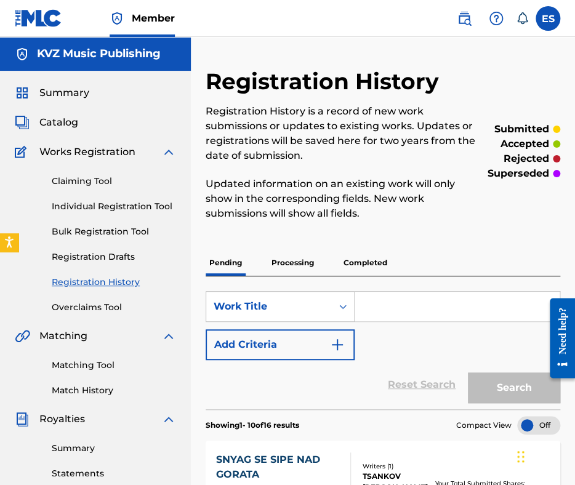
click at [105, 207] on link "Individual Registration Tool" at bounding box center [114, 206] width 124 height 13
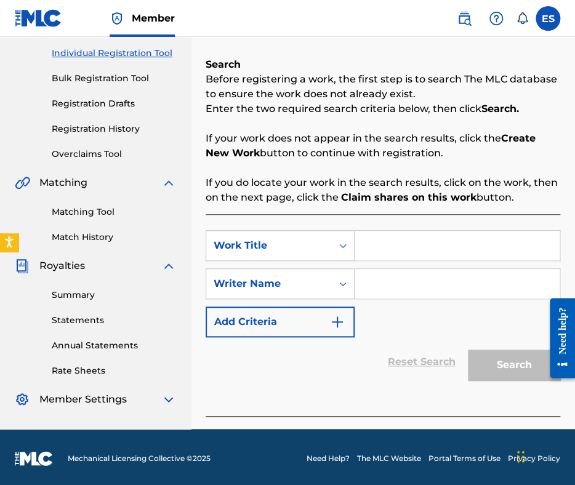
scroll to position [156, 0]
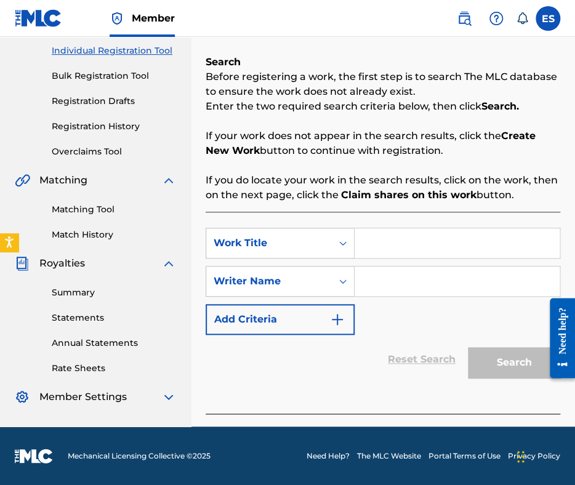
click at [359, 243] on input "Search Form" at bounding box center [457, 243] width 205 height 30
paste input "SNYAG SE SIPE NAD GORATA"
type input "SNYAG SE SIPE NAD GORATA"
paste input "YOSIF TSANKOV"
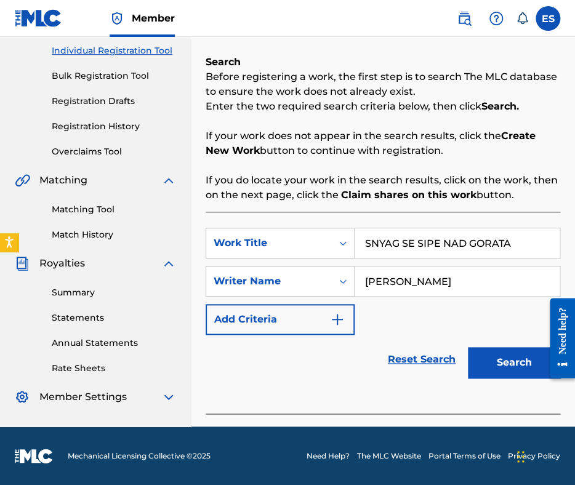
type input "YOSIF TSANKOV"
click at [485, 366] on button "Search" at bounding box center [514, 362] width 92 height 31
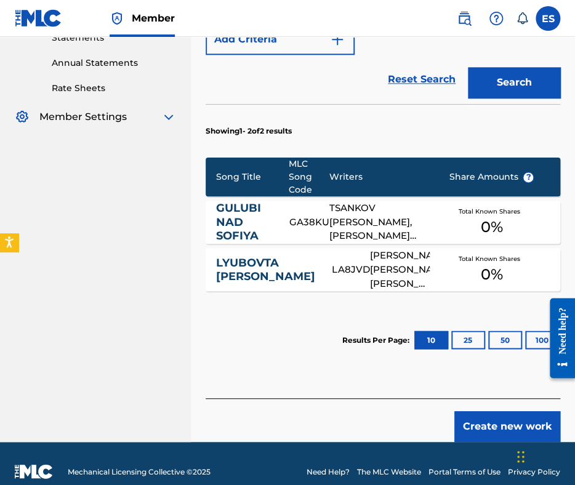
scroll to position [451, 0]
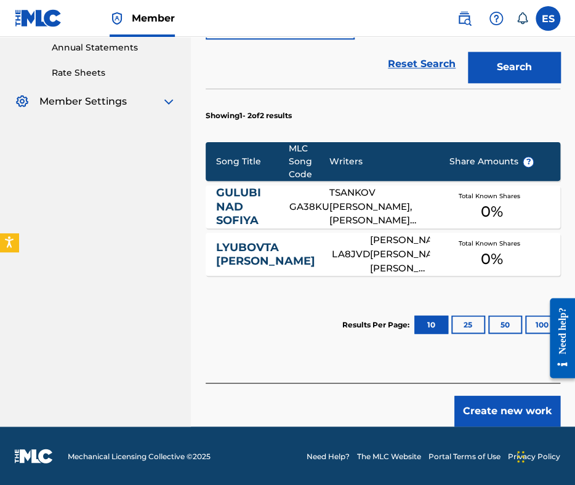
click at [486, 417] on button "Create new work" at bounding box center [507, 411] width 106 height 31
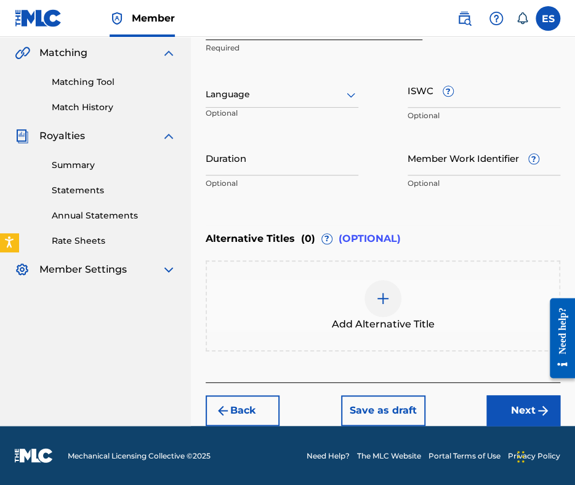
scroll to position [282, 0]
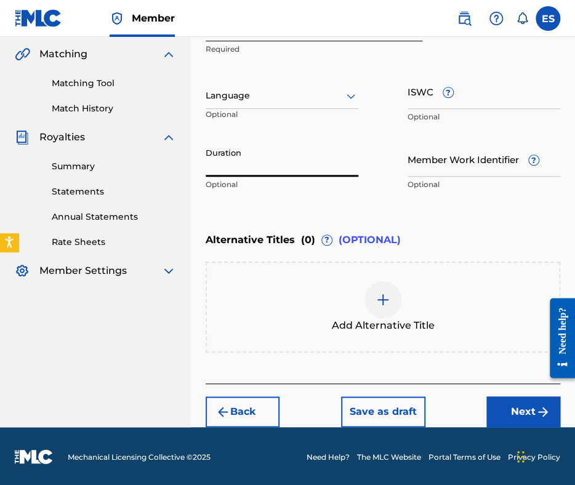
click at [320, 169] on input "Duration" at bounding box center [282, 159] width 153 height 35
type input "04:00"
click at [378, 297] on img at bounding box center [383, 299] width 15 height 15
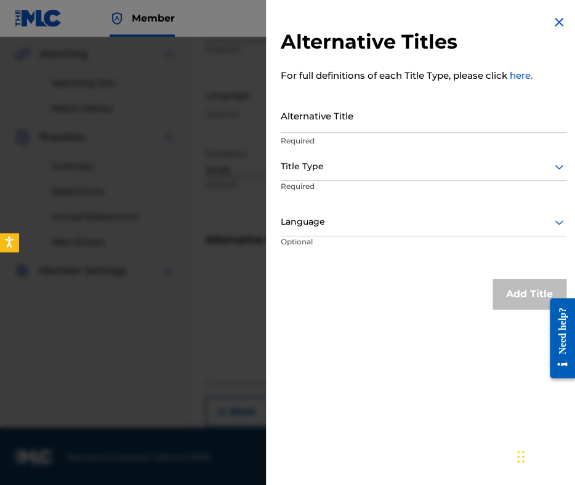
click at [552, 23] on img at bounding box center [559, 22] width 15 height 15
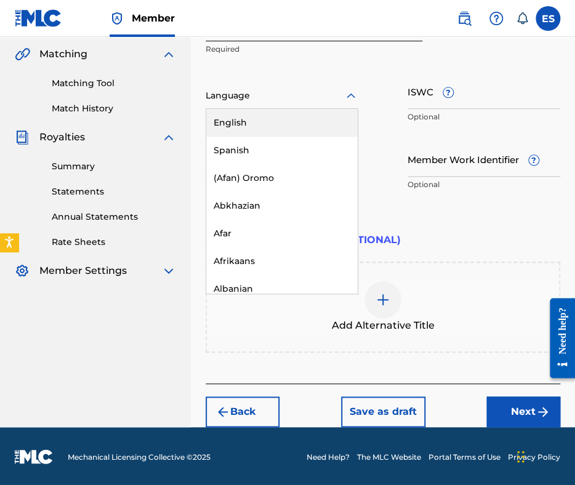
click at [286, 98] on div at bounding box center [282, 95] width 153 height 15
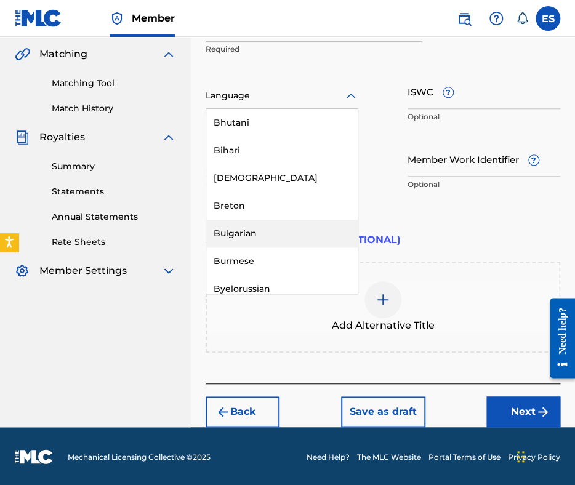
scroll to position [493, 0]
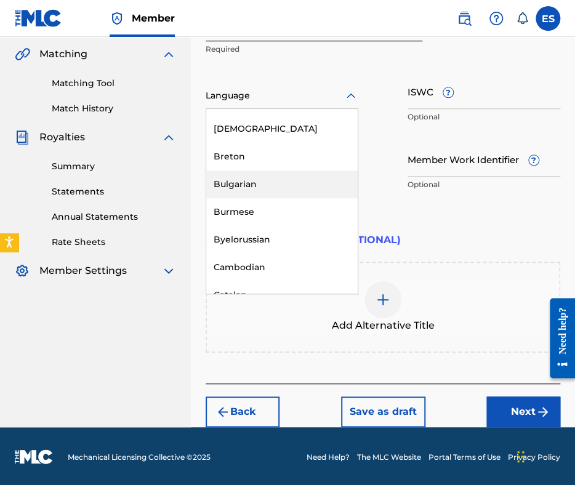
click at [259, 190] on div "Bulgarian" at bounding box center [281, 185] width 151 height 28
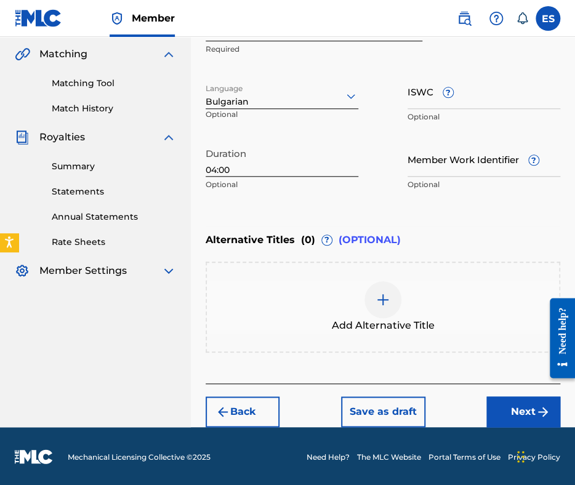
click at [374, 297] on div at bounding box center [382, 299] width 37 height 37
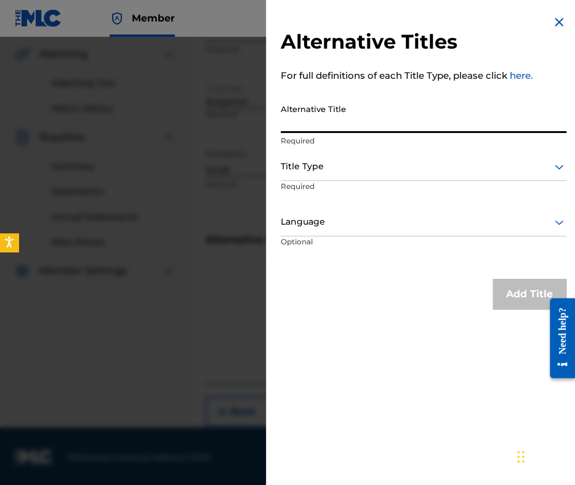
paste input "СНЯГ СЕ СИПЕ НАД ГОРАТА"
type input "СНЯГ СЕ СИПЕ НАД ГОРАТА"
click at [360, 170] on div at bounding box center [424, 166] width 286 height 15
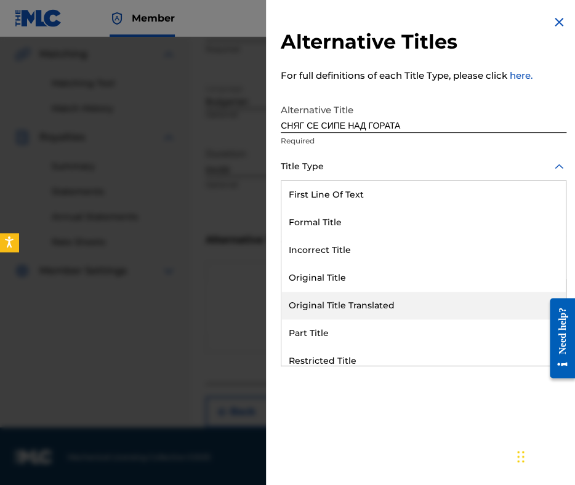
drag, startPoint x: 376, startPoint y: 304, endPoint x: 362, endPoint y: 219, distance: 86.1
click at [376, 302] on div "Original Title Translated" at bounding box center [423, 306] width 284 height 28
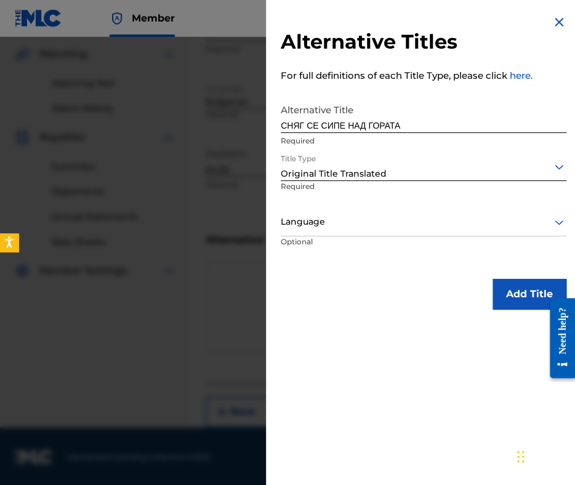
click at [348, 235] on div "Language" at bounding box center [424, 223] width 286 height 28
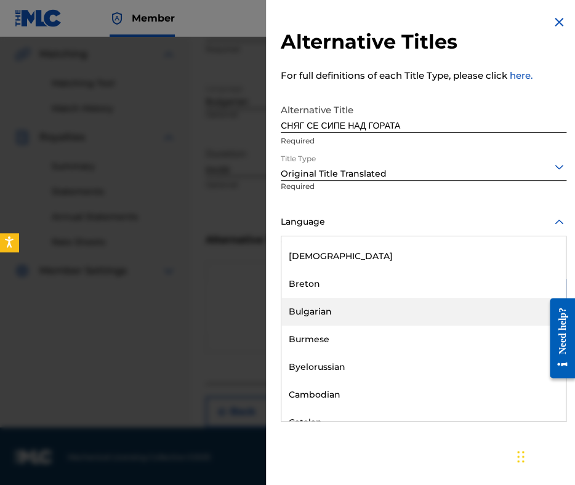
click at [344, 306] on div "Bulgarian" at bounding box center [423, 312] width 284 height 28
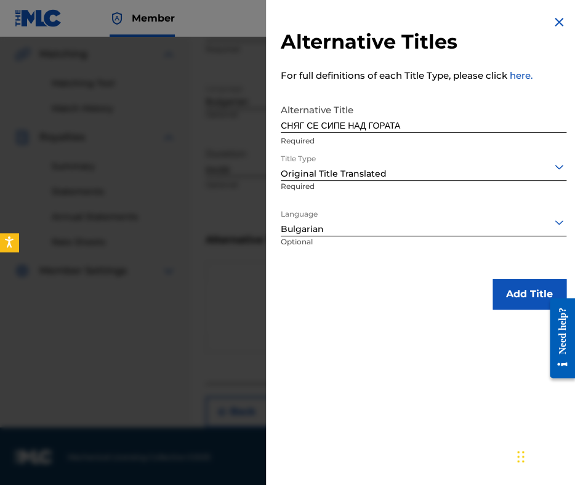
click at [501, 292] on button "Add Title" at bounding box center [530, 294] width 74 height 31
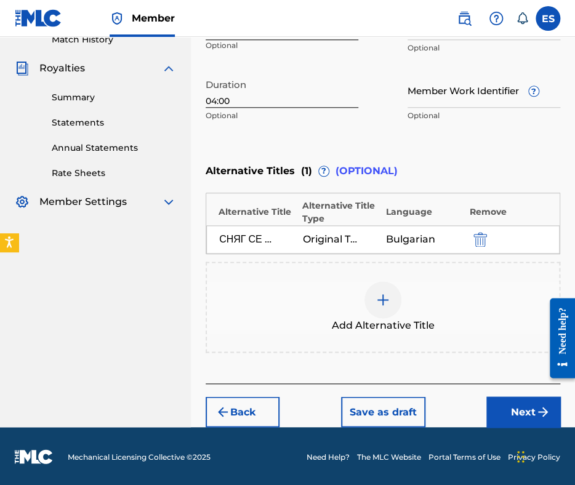
click at [514, 405] on button "Next" at bounding box center [523, 411] width 74 height 31
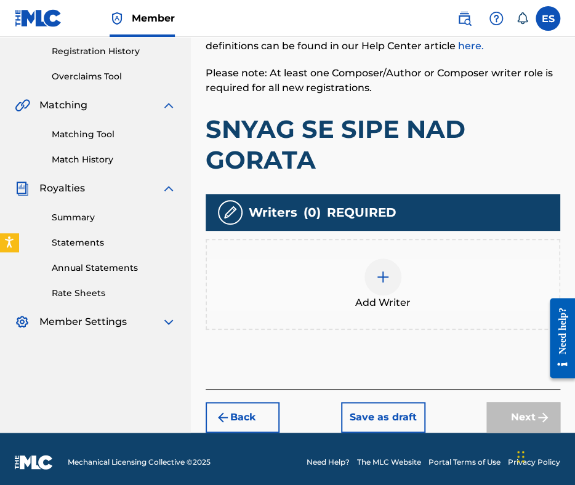
scroll to position [236, 0]
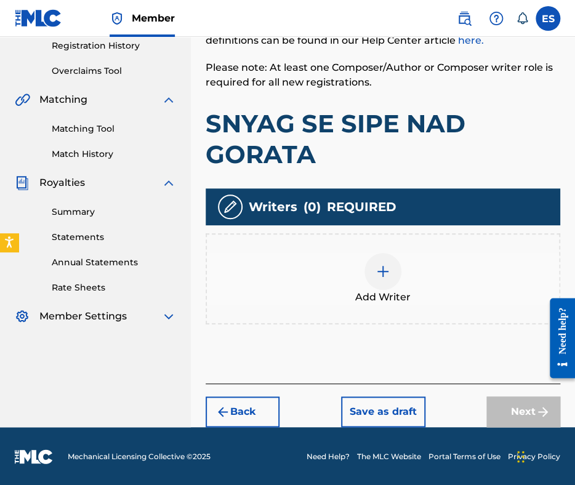
click at [392, 276] on div at bounding box center [382, 271] width 37 height 37
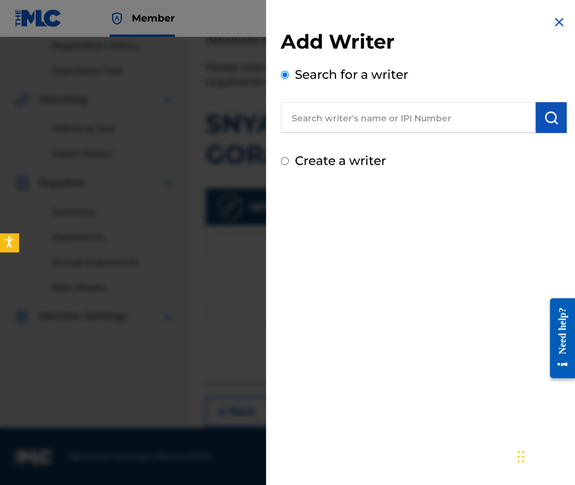
paste input "MIREV EVGENI"
type input "MIREV EVGENI"
click at [553, 116] on img "submit" at bounding box center [551, 117] width 15 height 15
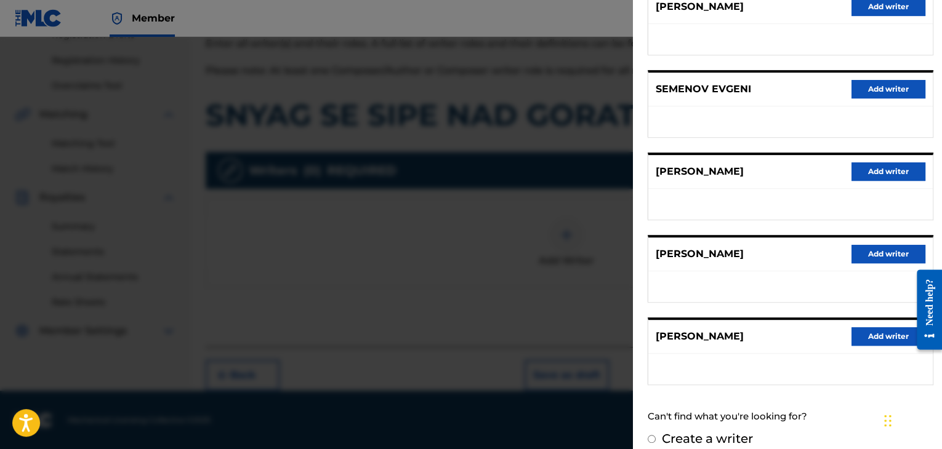
scroll to position [187, 0]
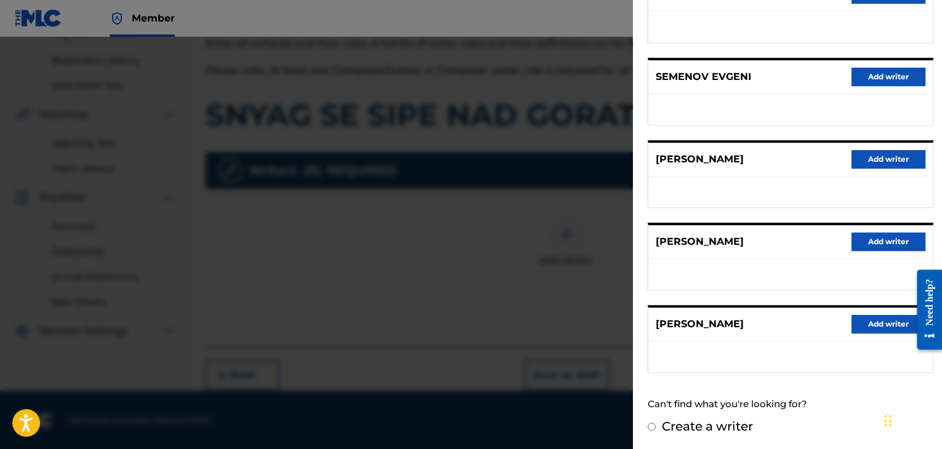
click at [574, 423] on label "Create a writer" at bounding box center [707, 426] width 91 height 15
radio input "true"
click at [574, 423] on input "Create a writer" at bounding box center [652, 427] width 8 height 8
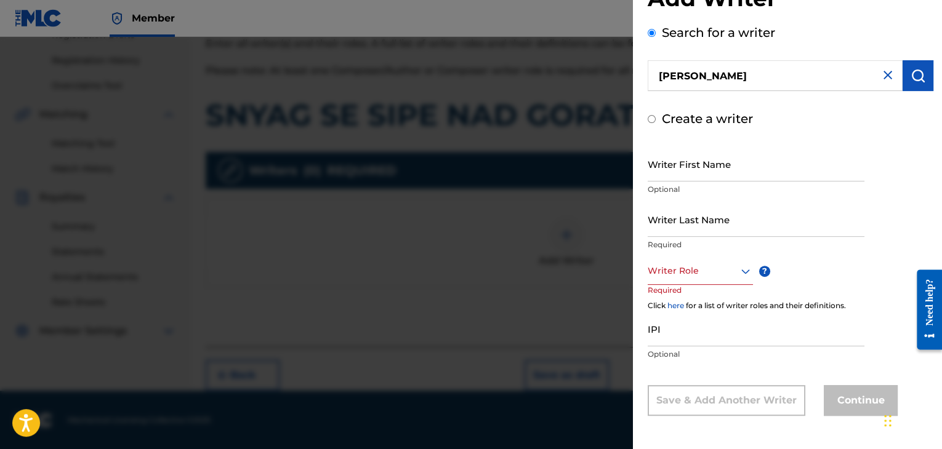
radio input "false"
radio input "true"
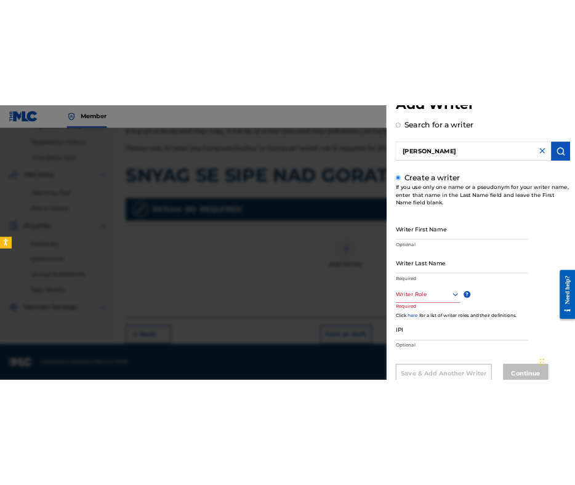
scroll to position [44, 0]
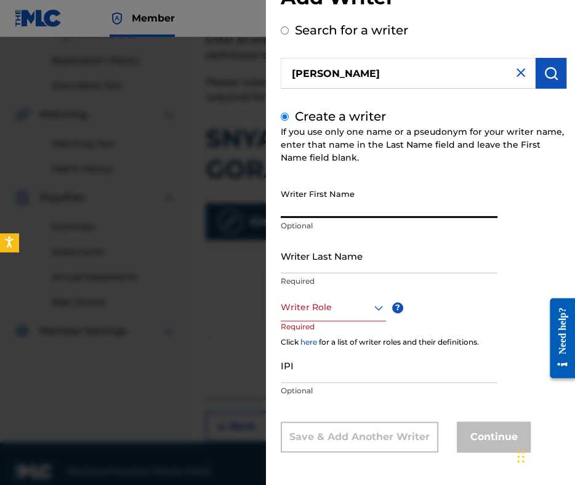
paste input "MIREV EVGENI"
drag, startPoint x: 310, startPoint y: 210, endPoint x: 161, endPoint y: 170, distance: 154.3
click at [180, 187] on div "Add Writer Search for a writer MIREV EVGENI Create a writer If you use only one…" at bounding box center [287, 261] width 575 height 448
type input "EVGENI"
click at [296, 256] on input "Writer Last Name" at bounding box center [389, 255] width 217 height 35
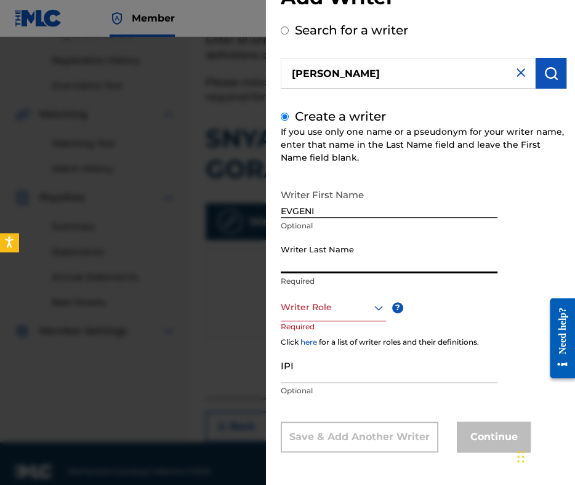
paste input "MIREV EVGENI"
drag, startPoint x: 853, startPoint y: 520, endPoint x: 568, endPoint y: 273, distance: 377.0
type input "MIREV"
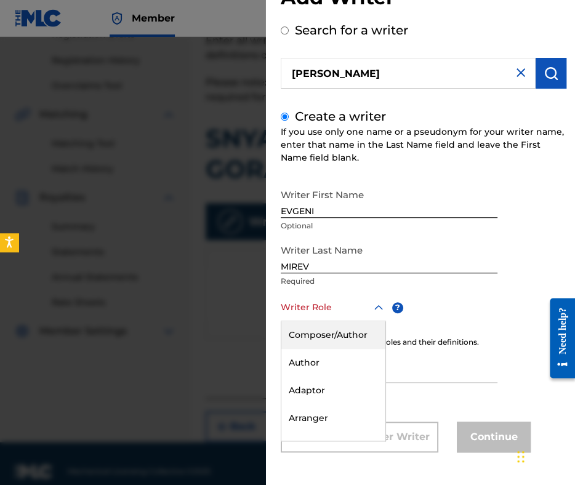
click at [344, 307] on div at bounding box center [333, 307] width 105 height 15
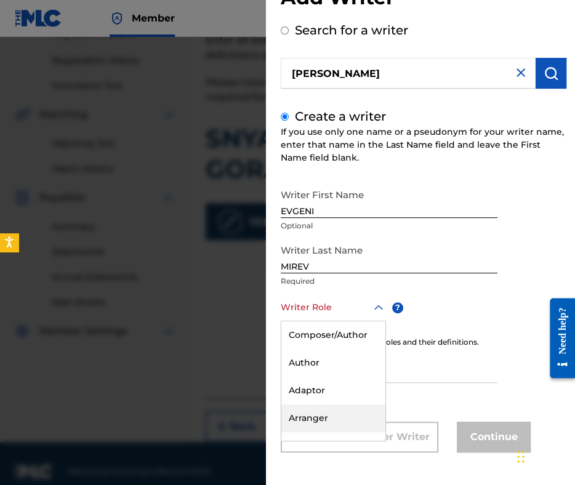
click at [329, 411] on div "Arranger" at bounding box center [333, 418] width 104 height 28
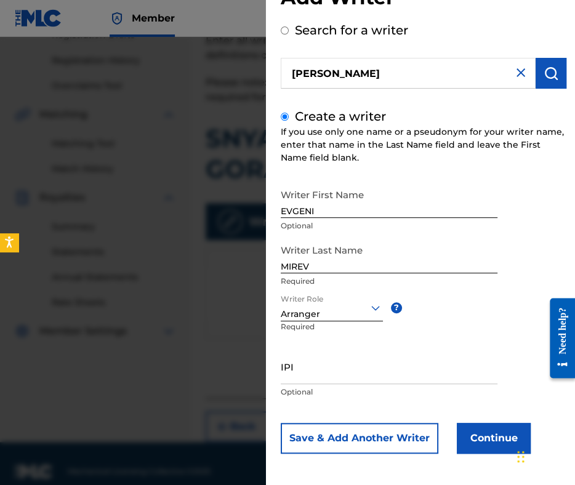
scroll to position [46, 0]
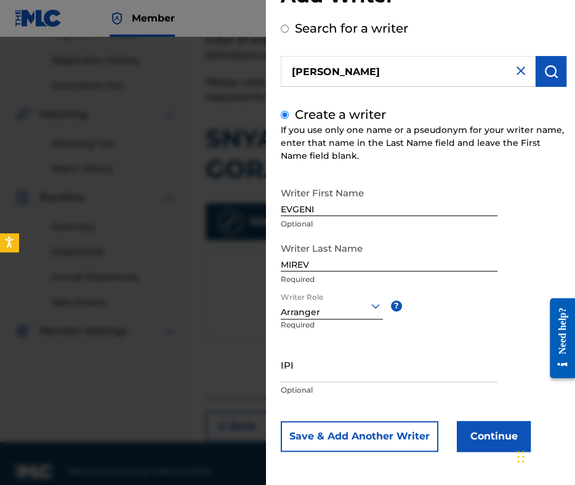
click at [342, 366] on input "IPI" at bounding box center [389, 364] width 217 height 35
paste input "90001 41 62 60"
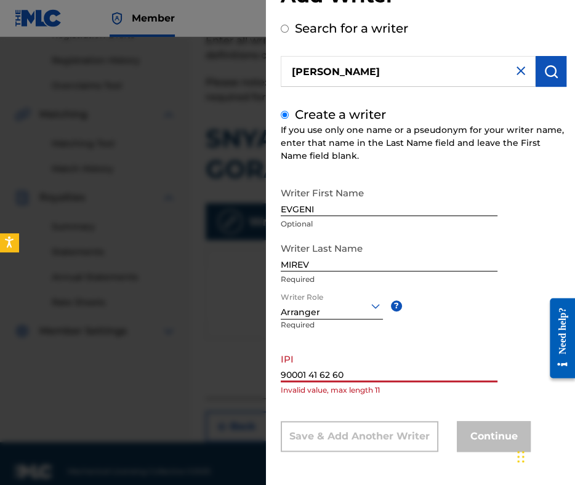
click at [311, 373] on input "90001 41 62 60" at bounding box center [389, 364] width 217 height 35
click at [318, 376] on input "9000141 62 60" at bounding box center [389, 364] width 217 height 35
click at [328, 376] on input "900014162 60" at bounding box center [389, 364] width 217 height 35
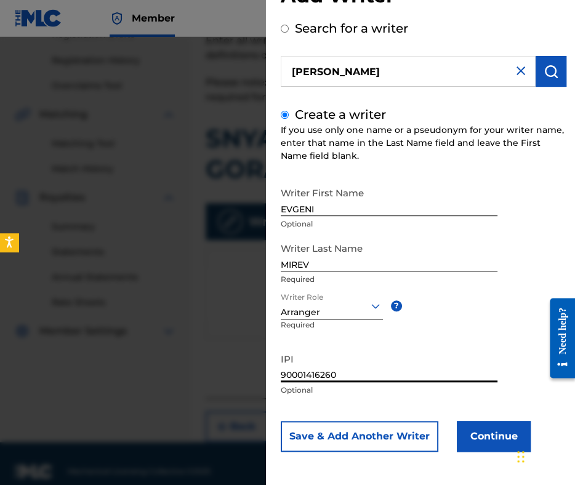
scroll to position [236, 0]
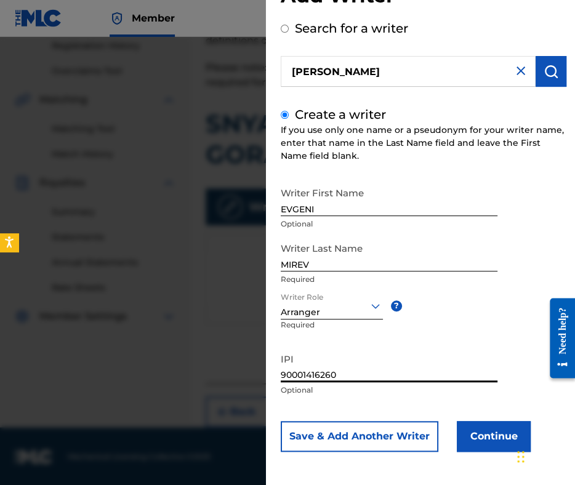
type input "90001416260"
click at [475, 424] on button "Continue" at bounding box center [494, 436] width 74 height 31
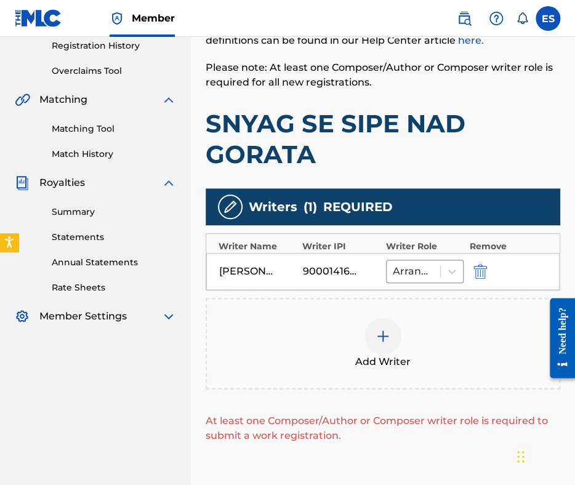
click at [388, 330] on img at bounding box center [383, 336] width 15 height 15
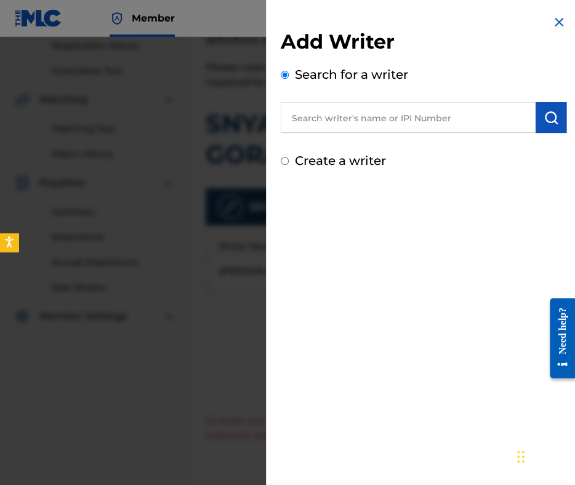
paste input "00087889792"
type input "00087889792"
click at [552, 114] on img "submit" at bounding box center [551, 117] width 15 height 15
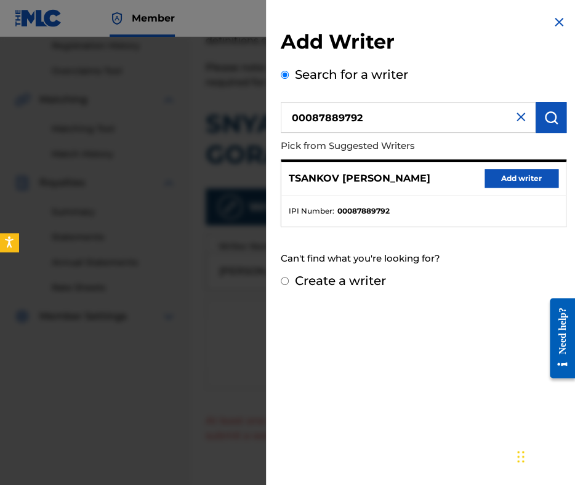
click at [512, 182] on button "Add writer" at bounding box center [522, 178] width 74 height 18
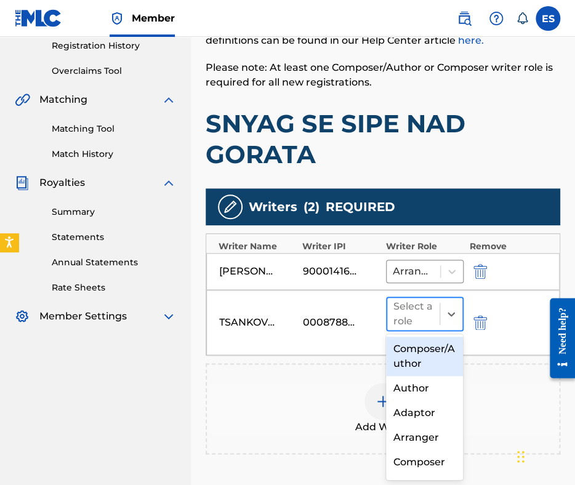
click at [404, 318] on div at bounding box center [413, 313] width 40 height 17
click at [421, 361] on div "Composer/Author" at bounding box center [425, 356] width 78 height 39
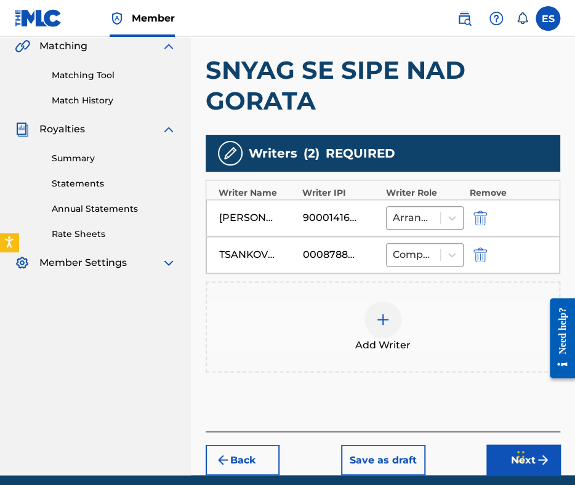
scroll to position [337, 0]
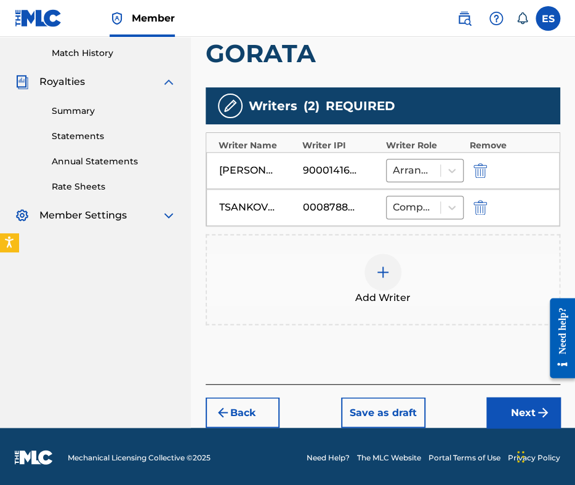
click at [507, 415] on button "Next" at bounding box center [523, 412] width 74 height 31
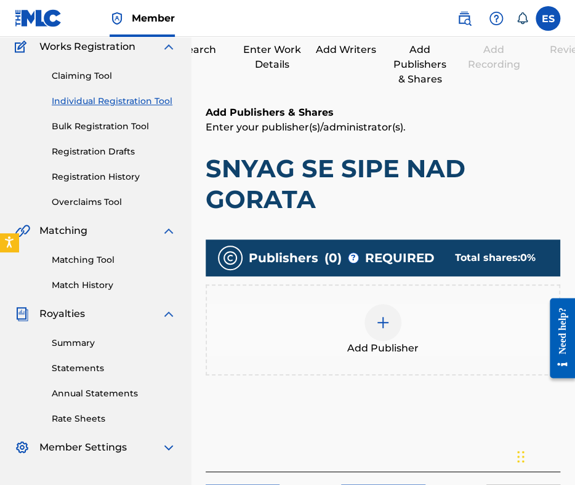
scroll to position [193, 0]
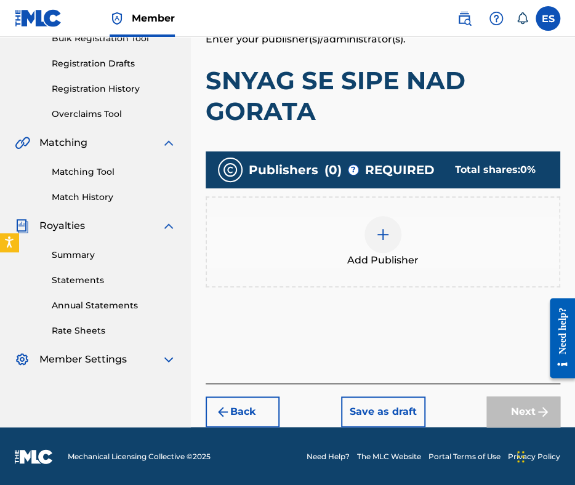
click at [371, 222] on div at bounding box center [382, 234] width 37 height 37
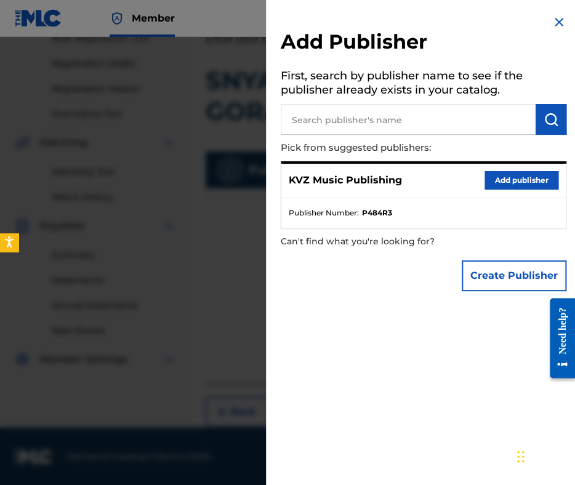
click at [532, 175] on button "Add publisher" at bounding box center [522, 180] width 74 height 18
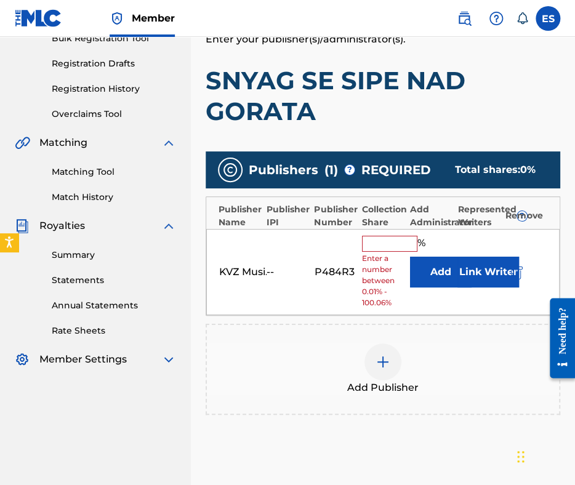
click at [385, 233] on div "KVZ Music Publishing -- P484R3 % Enter a number between 0.01% - 100.06% Add Lin…" at bounding box center [382, 272] width 353 height 87
click at [386, 249] on input "text" at bounding box center [389, 244] width 55 height 16
type input "83.33"
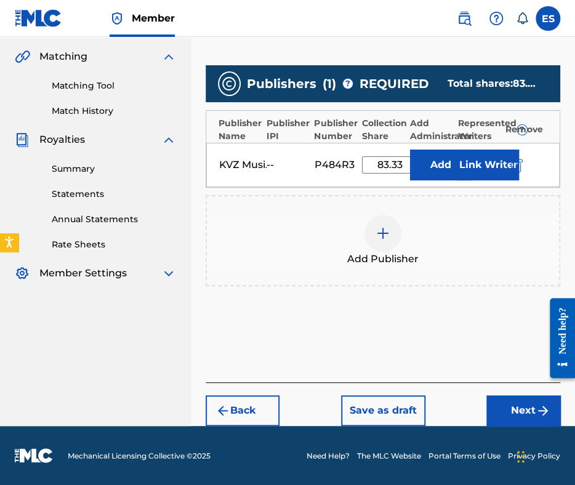
click at [516, 407] on button "Next" at bounding box center [523, 410] width 74 height 31
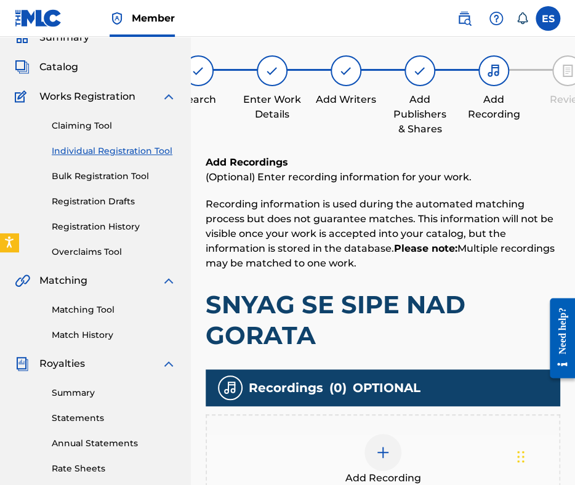
scroll to position [217, 0]
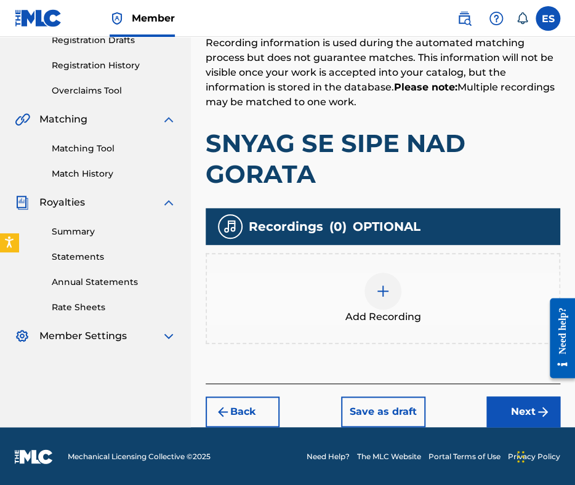
click at [511, 405] on button "Next" at bounding box center [523, 411] width 74 height 31
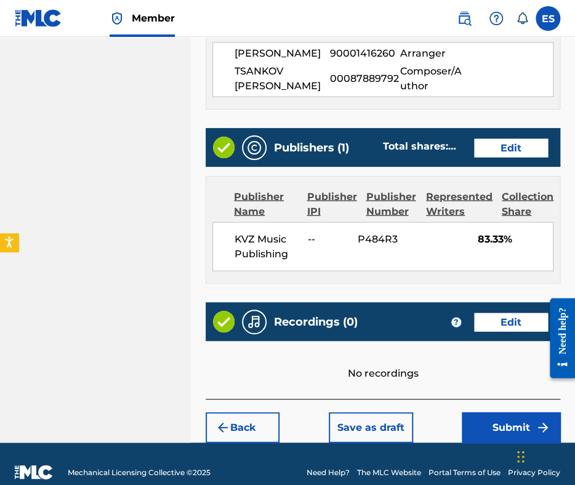
scroll to position [714, 0]
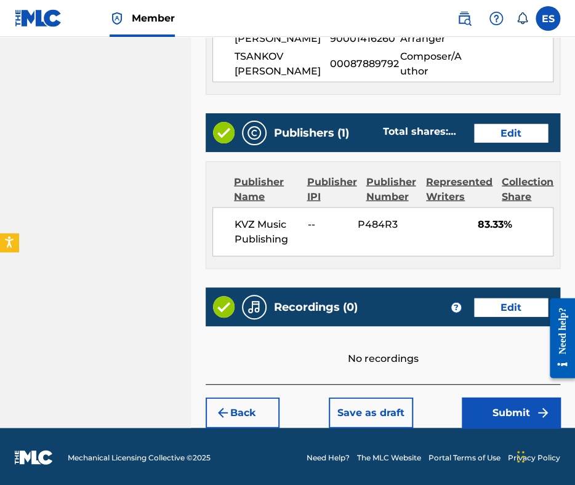
click at [238, 403] on button "Back" at bounding box center [243, 412] width 74 height 31
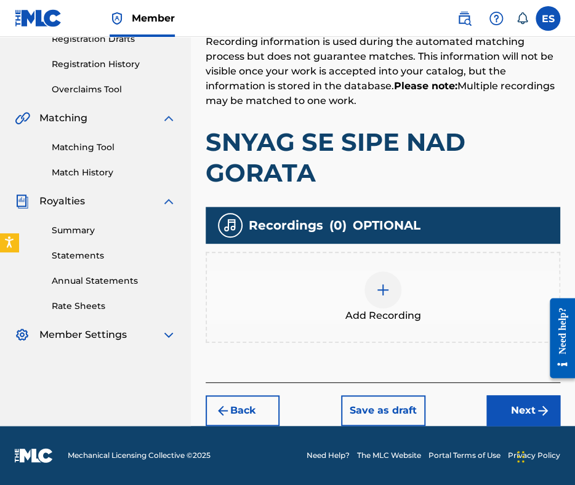
scroll to position [217, 0]
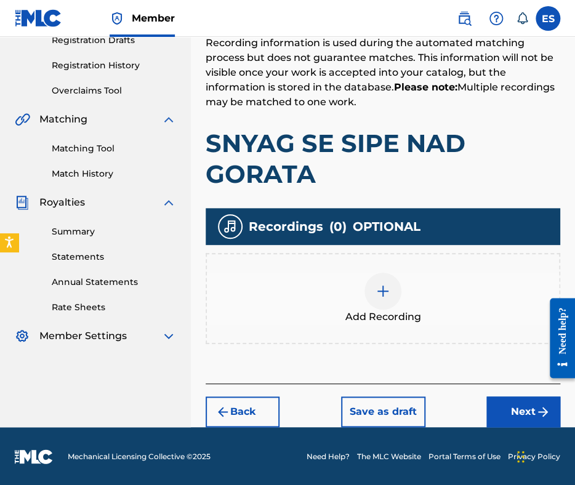
click at [376, 289] on img at bounding box center [383, 291] width 15 height 15
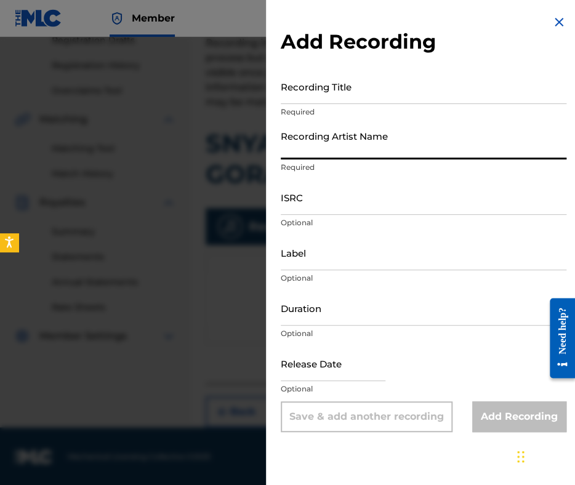
paste input "SHTASTLIVETSA"
type input "SHTASTLIVETSA"
click at [439, 92] on input "Recording Title" at bounding box center [424, 86] width 286 height 35
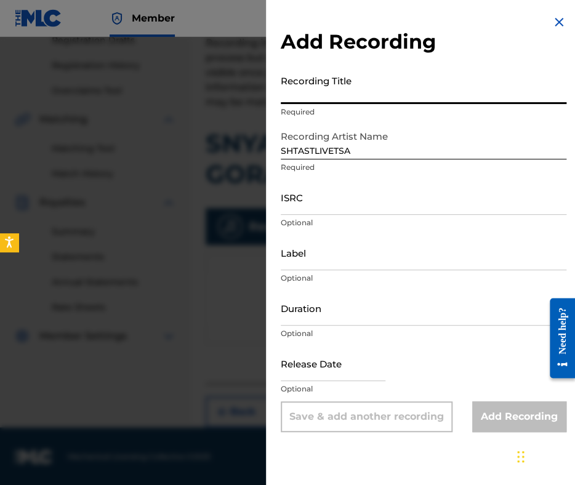
paste input "SNYAG SE SIPE NAD GORATA"
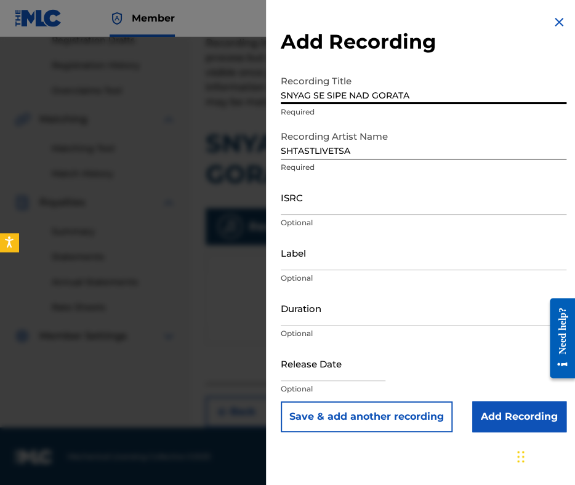
type input "SNYAG SE SIPE NAD GORATA"
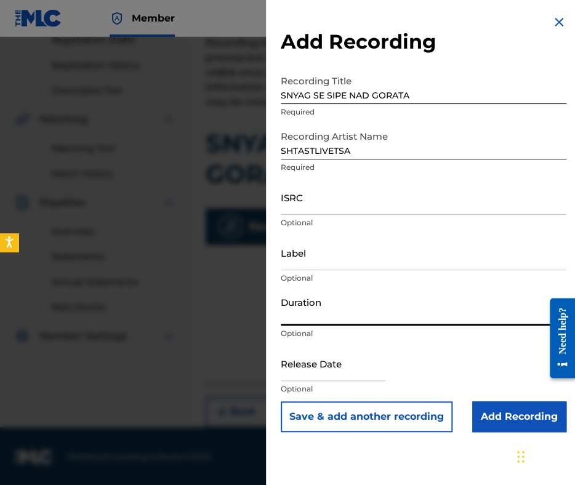
drag, startPoint x: 377, startPoint y: 307, endPoint x: 379, endPoint y: 299, distance: 7.6
click at [377, 304] on input "Duration" at bounding box center [424, 308] width 286 height 35
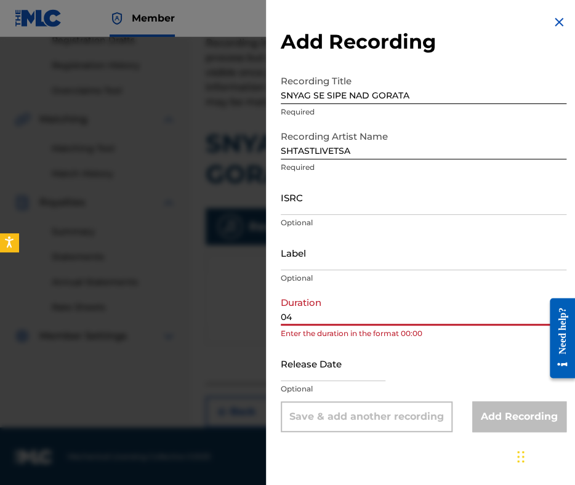
type input "04:00"
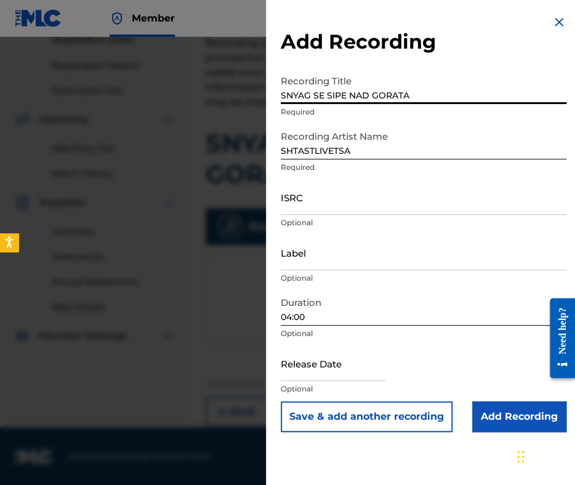
click at [283, 94] on input "SNYAG SE SIPE NAD GORATA" at bounding box center [424, 86] width 286 height 35
type input "SNYAG SE SIPE NAD GORATA"
click at [488, 422] on input "Add Recording" at bounding box center [519, 416] width 94 height 31
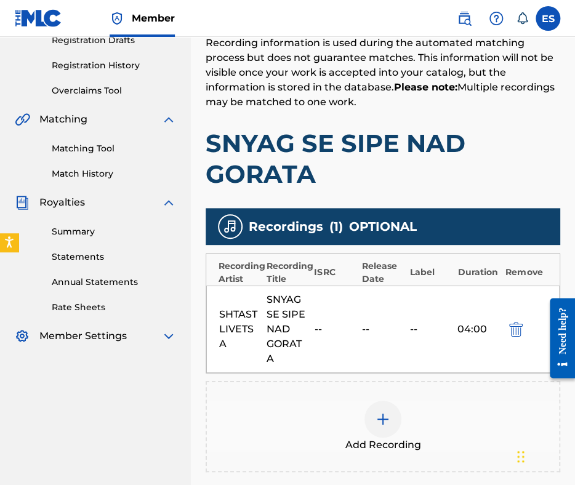
scroll to position [340, 0]
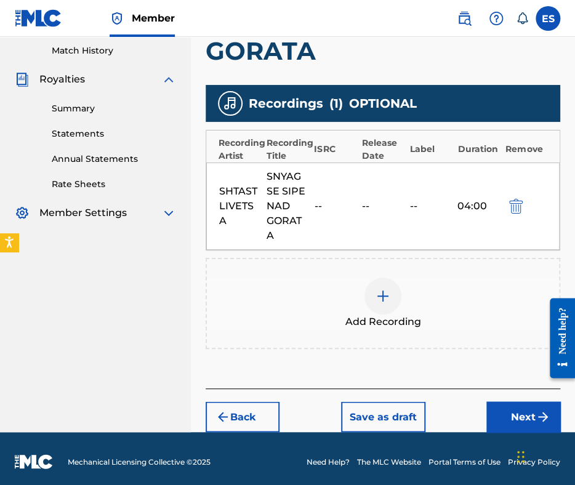
click at [517, 419] on button "Next" at bounding box center [523, 416] width 74 height 31
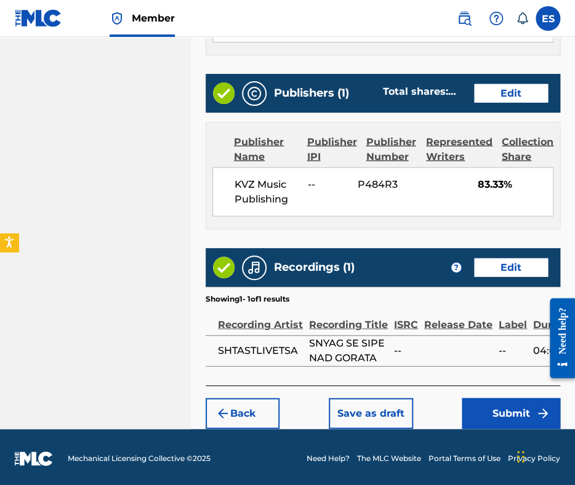
scroll to position [754, 0]
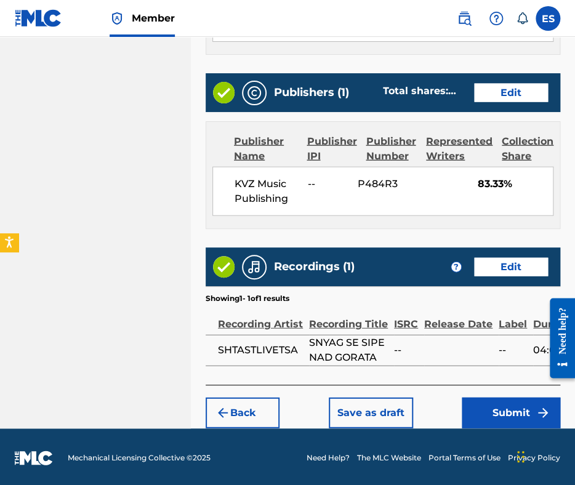
click at [502, 412] on button "Submit" at bounding box center [511, 413] width 99 height 31
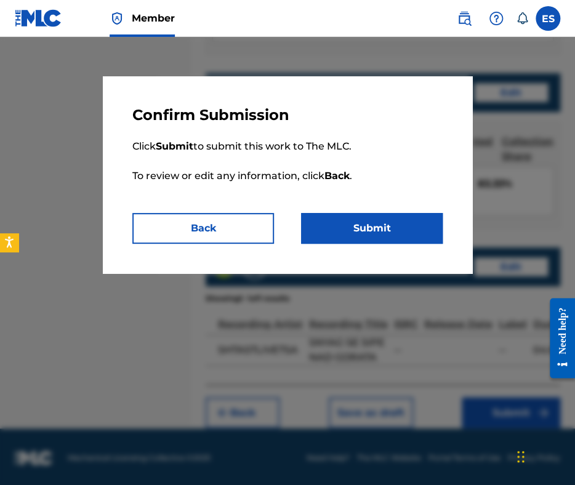
click at [407, 227] on button "Submit" at bounding box center [372, 228] width 142 height 31
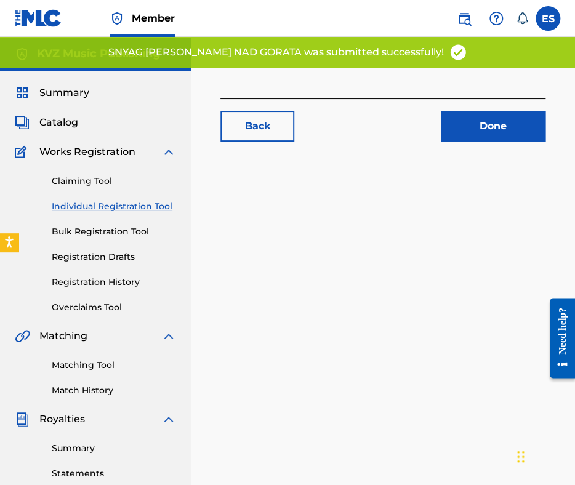
click at [118, 203] on link "Individual Registration Tool" at bounding box center [114, 206] width 124 height 13
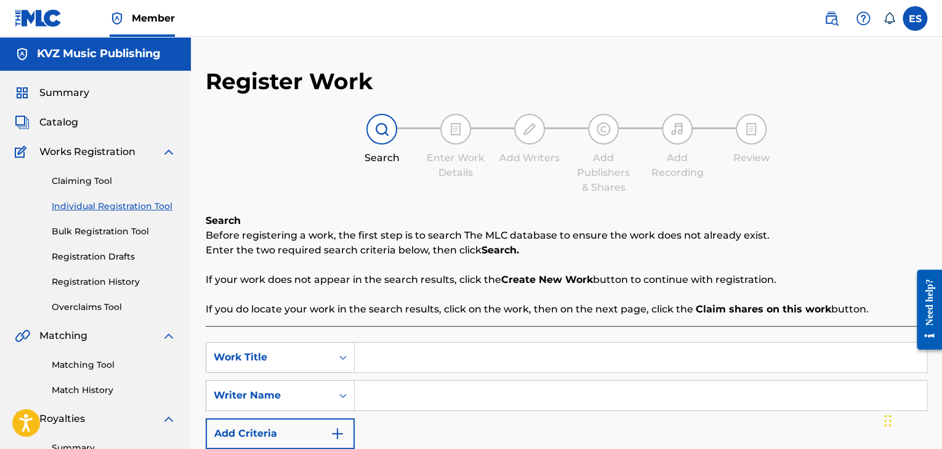
click at [574, 403] on input "Search Form" at bounding box center [641, 396] width 572 height 30
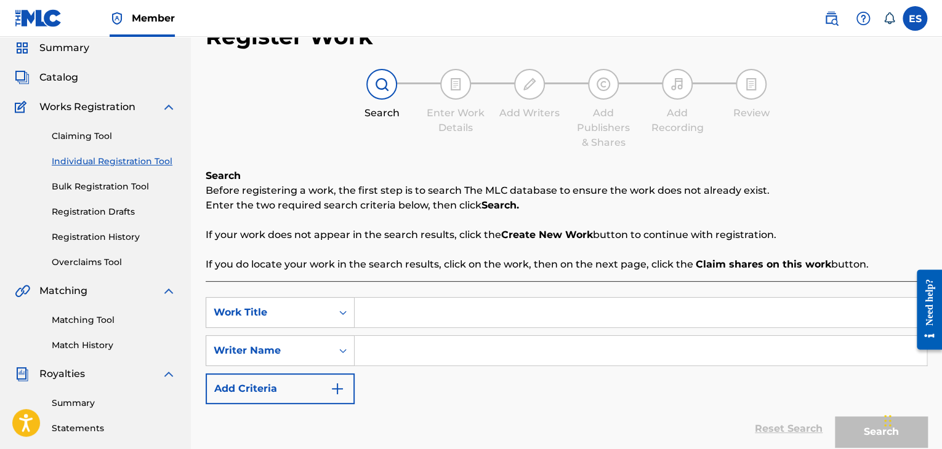
scroll to position [123, 0]
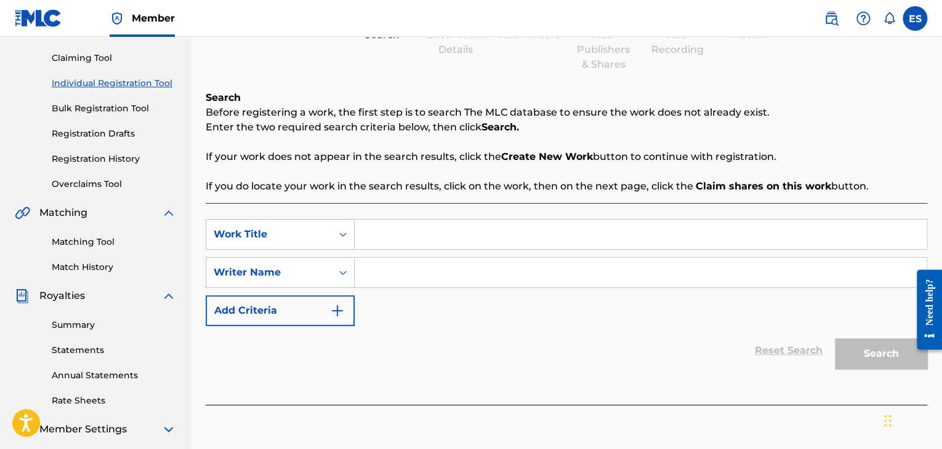
click at [574, 426] on div "Джаджи за чат" at bounding box center [911, 419] width 62 height 59
click at [574, 425] on div "Джаджи за чат" at bounding box center [911, 419] width 62 height 59
click at [515, 337] on div "Reset Search Search" at bounding box center [567, 350] width 722 height 49
click at [552, 329] on div "Reset Search Search" at bounding box center [567, 350] width 722 height 49
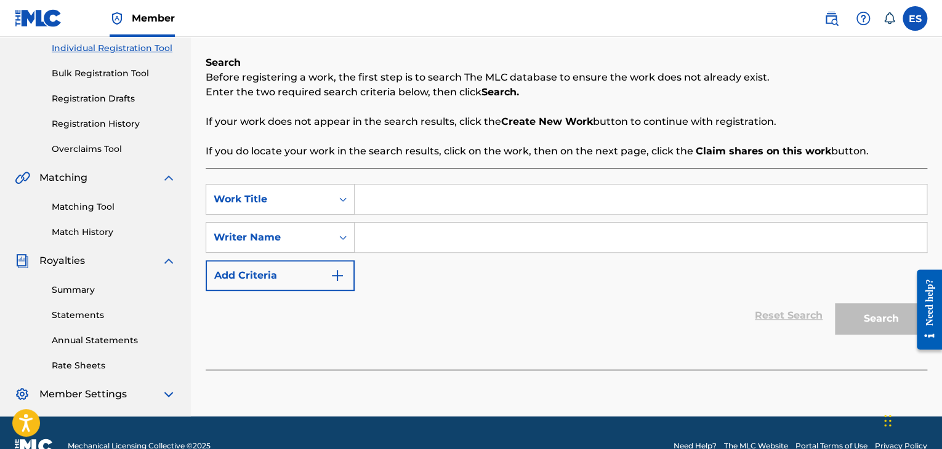
scroll to position [185, 0]
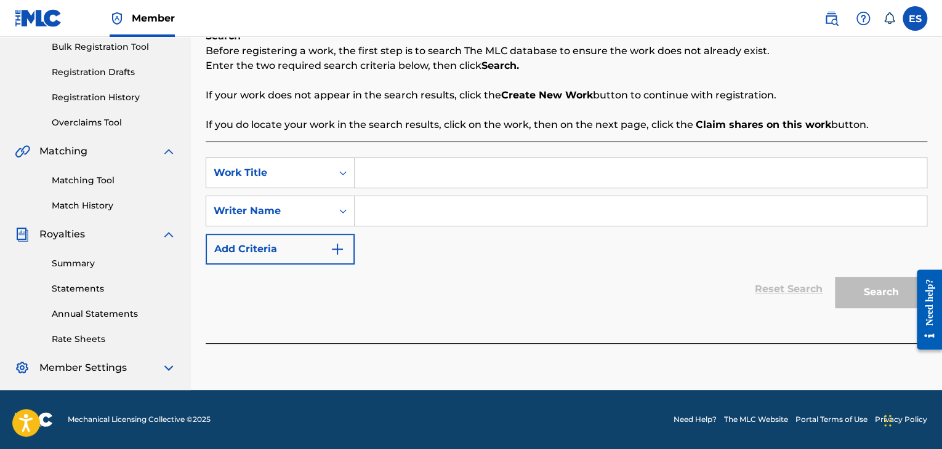
click at [574, 279] on div "Reset Search Search" at bounding box center [567, 289] width 722 height 49
click at [474, 274] on div "Reset Search Search" at bounding box center [567, 289] width 722 height 49
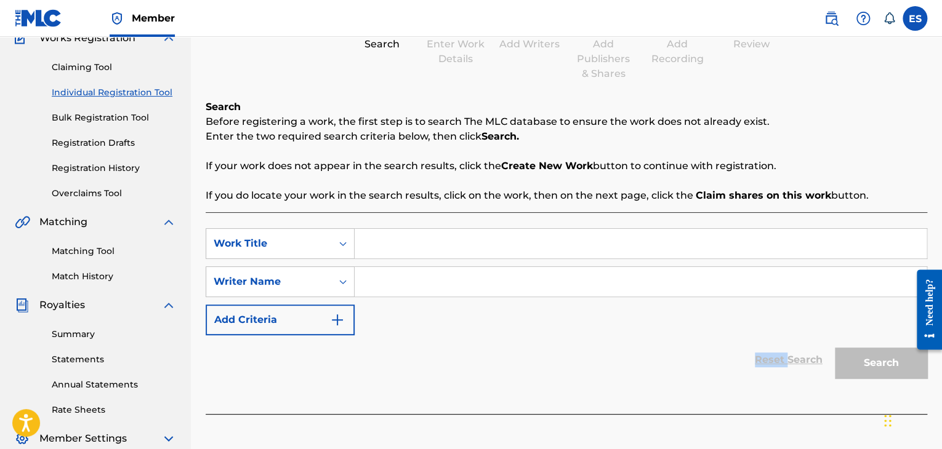
scroll to position [62, 0]
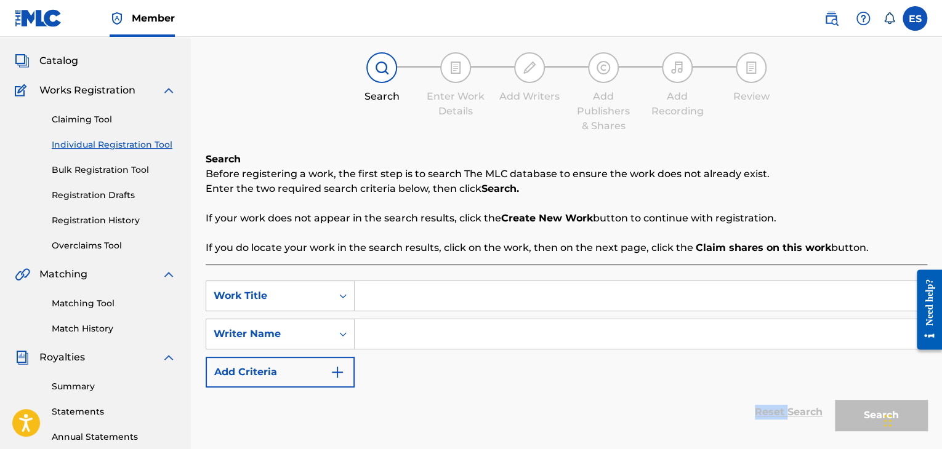
click at [118, 144] on link "Individual Registration Tool" at bounding box center [114, 145] width 124 height 13
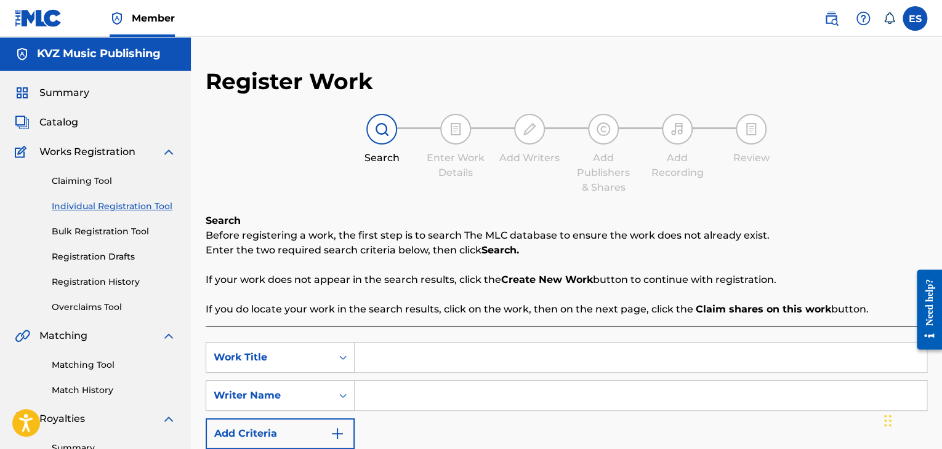
click at [440, 360] on input "Search Form" at bounding box center [641, 358] width 572 height 30
paste input "SPI MOYA MALKA SINYORITA"
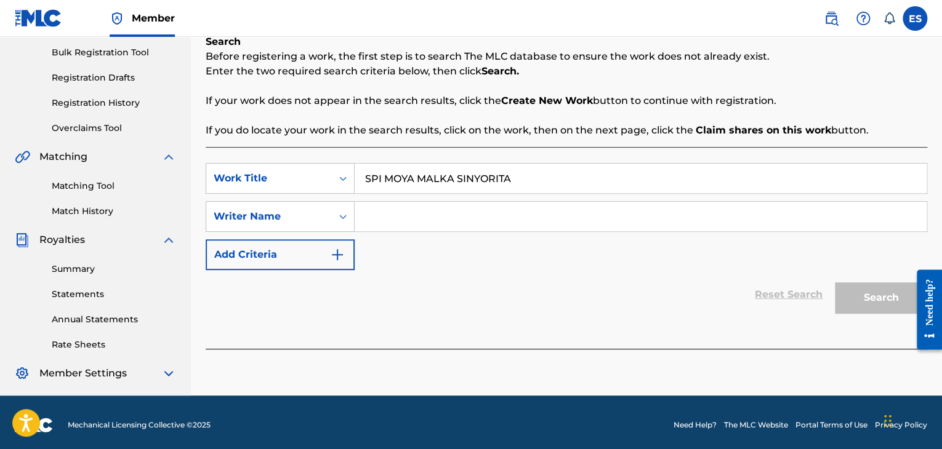
scroll to position [185, 0]
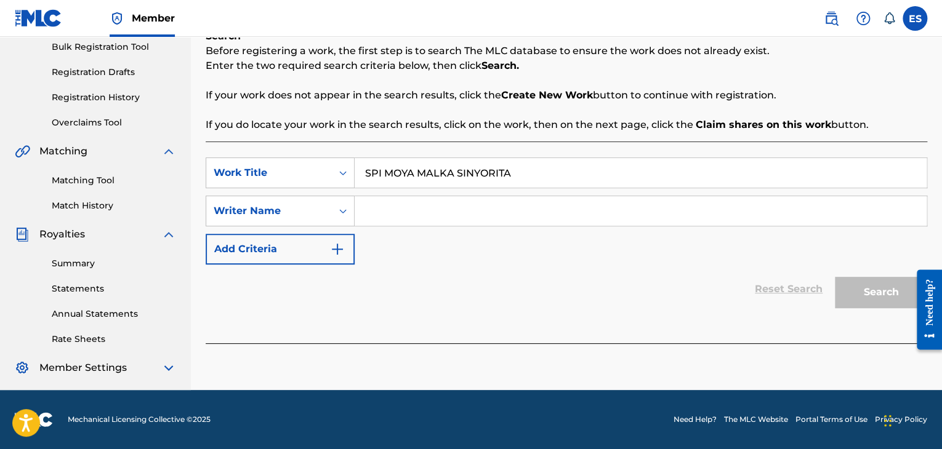
type input "SPI MOYA MALKA SINYORITA"
click at [493, 216] on input "Search Form" at bounding box center [641, 211] width 572 height 30
paste input "YOSIF TSANKOV"
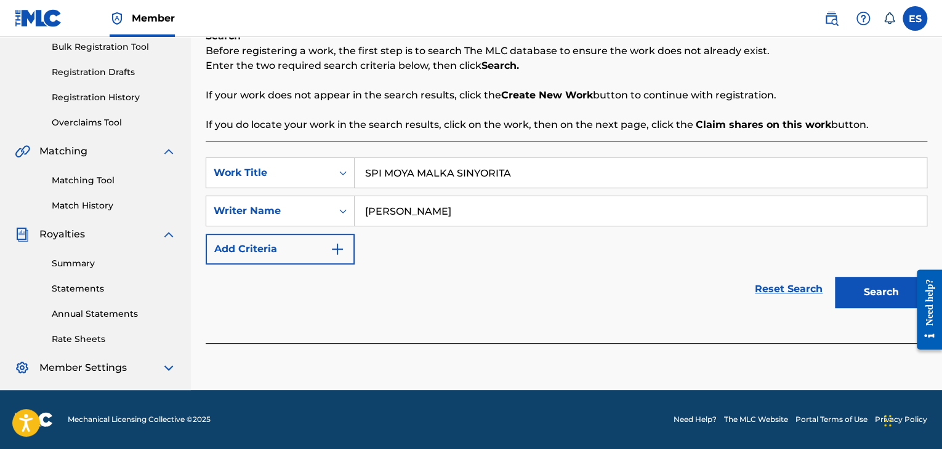
type input "YOSIF TSANKOV"
click at [574, 293] on button "Search" at bounding box center [881, 292] width 92 height 31
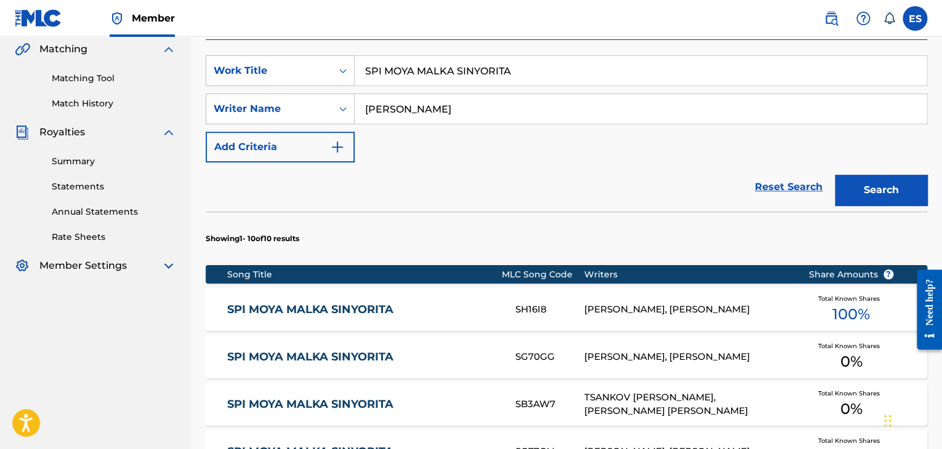
scroll to position [308, 0]
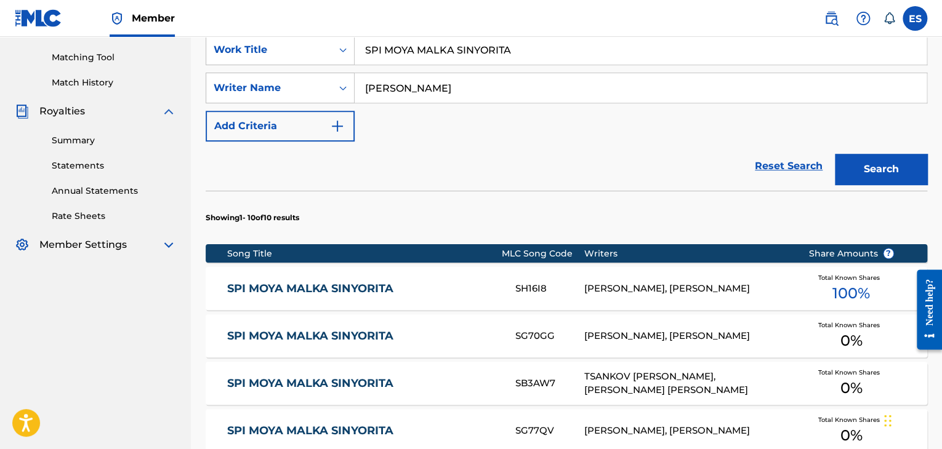
click at [574, 282] on div "YOSIF TSANKOV, KONSTANTIN DRAGNEV" at bounding box center [687, 289] width 206 height 14
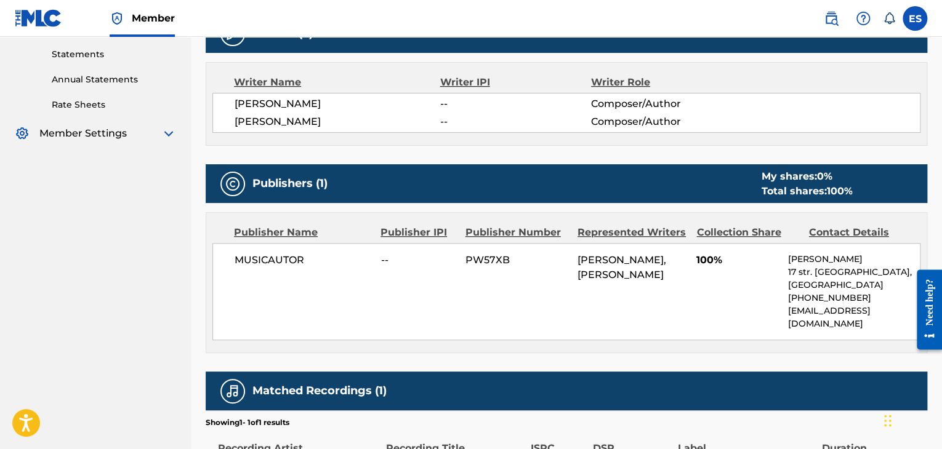
scroll to position [369, 0]
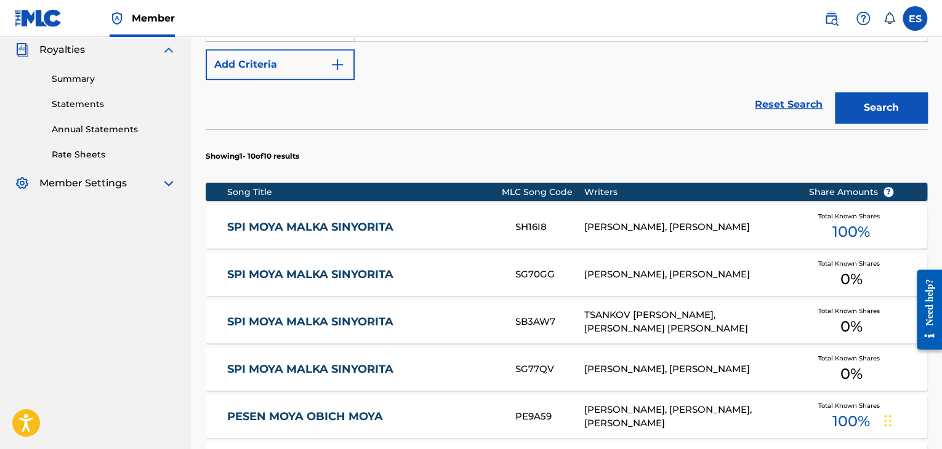
click at [574, 281] on div "KIRIL MINKOV LAMBOV, TSANKOV YOSIF IVANOV" at bounding box center [687, 275] width 206 height 14
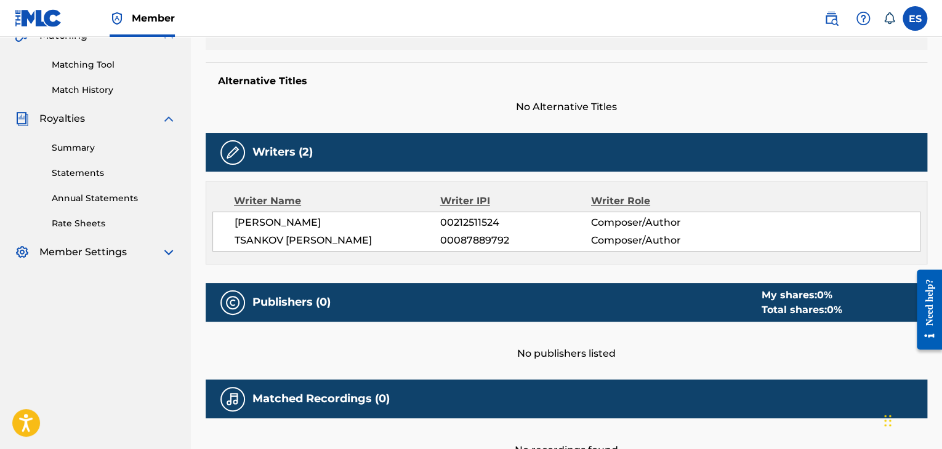
scroll to position [308, 0]
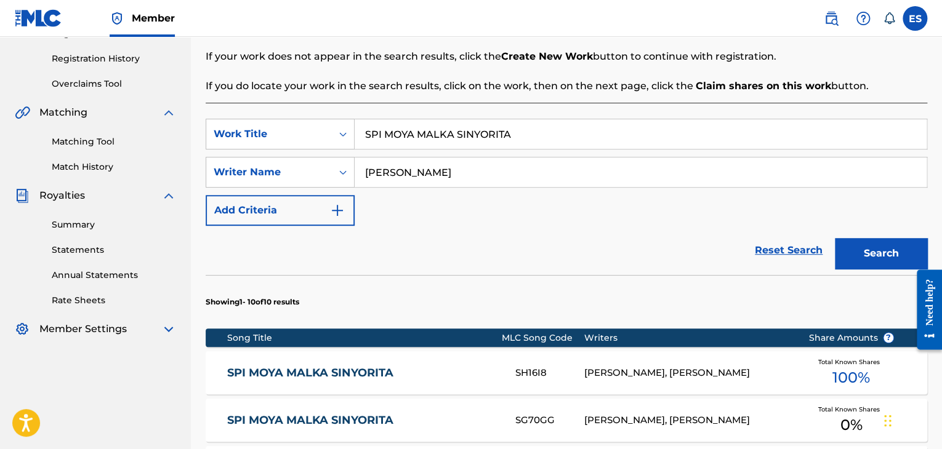
scroll to position [123, 0]
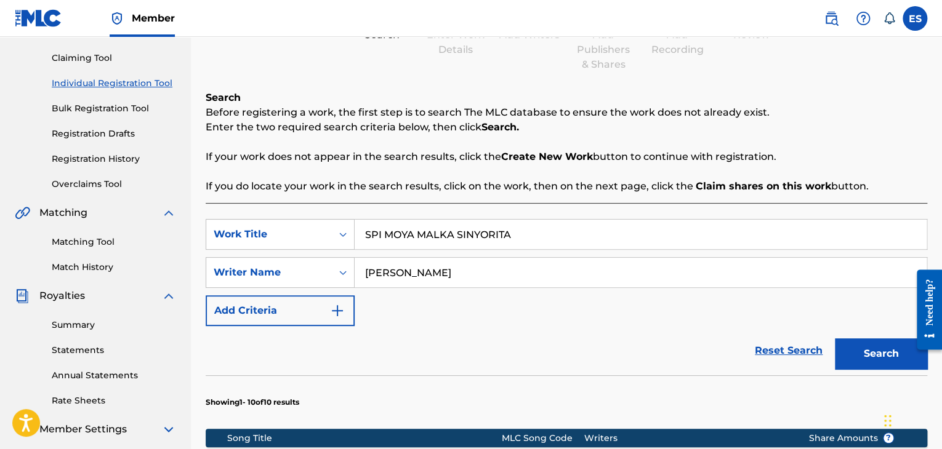
click at [114, 159] on link "Registration History" at bounding box center [114, 159] width 124 height 13
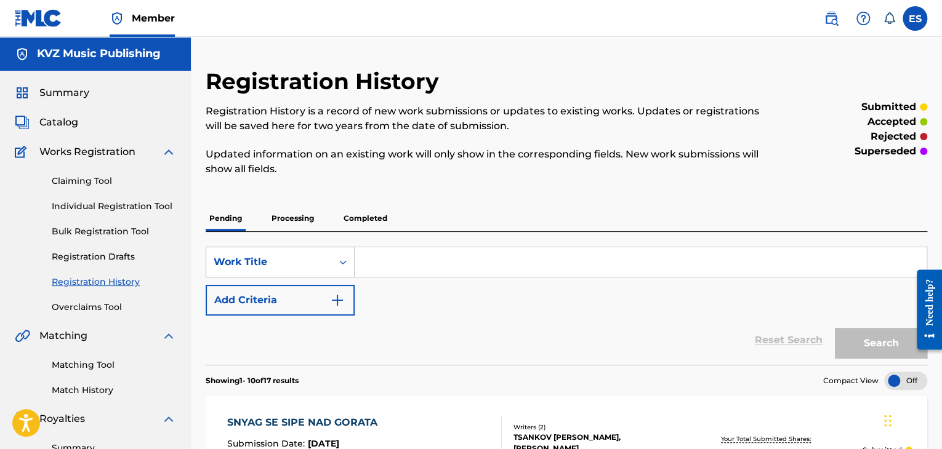
paste input "YOSIF TSANKOV"
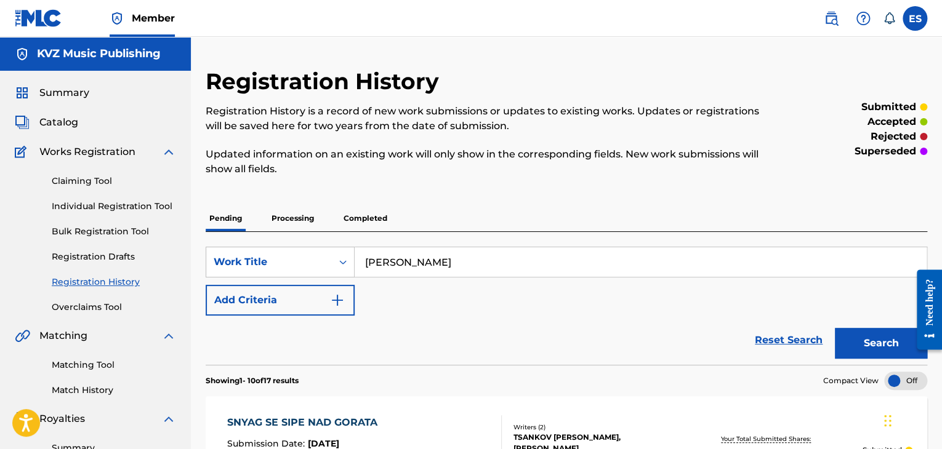
type input "YOSIF TSANKOV"
click at [574, 446] on div "TSANKOV YOSIF IVANOV, EVGENI MIREV" at bounding box center [592, 443] width 159 height 22
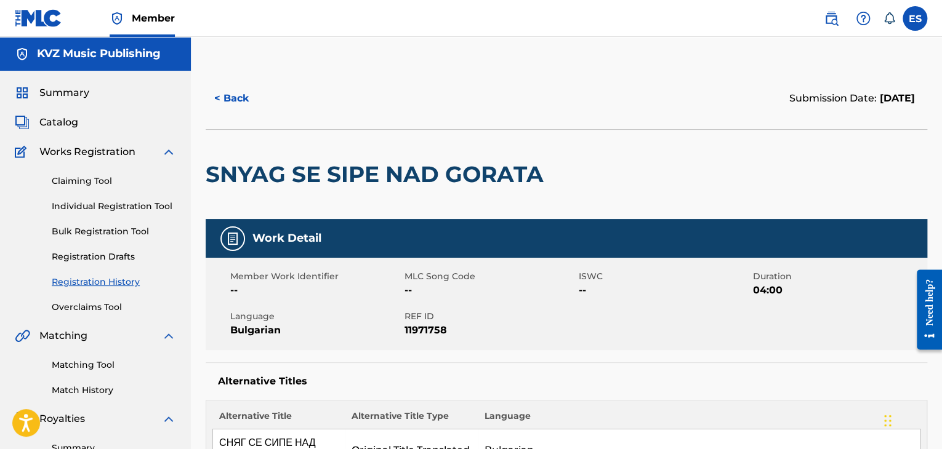
drag, startPoint x: 104, startPoint y: 281, endPoint x: 184, endPoint y: 299, distance: 81.9
click at [104, 281] on link "Registration History" at bounding box center [114, 282] width 124 height 13
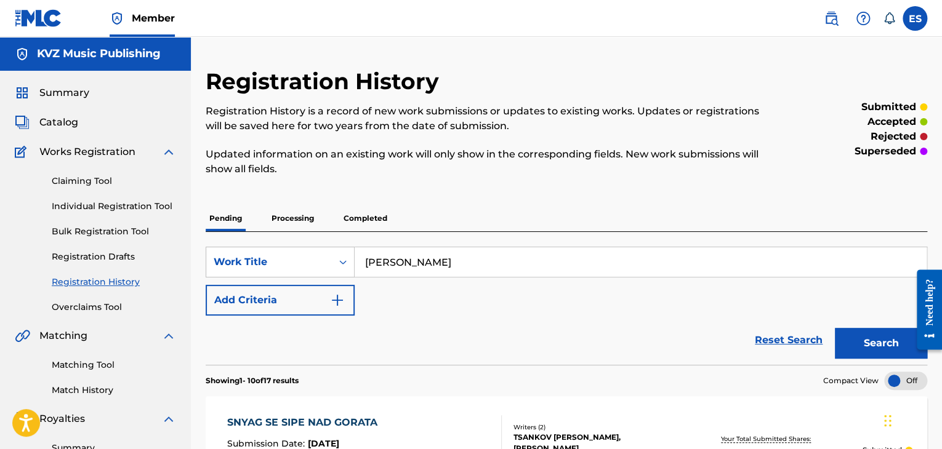
click at [415, 273] on input "YOSIF TSANKOV" at bounding box center [641, 262] width 572 height 30
paste input "SPI MOYA MALKA SINYORITA"
type input "SPI MOYA MALKA SINYORITA"
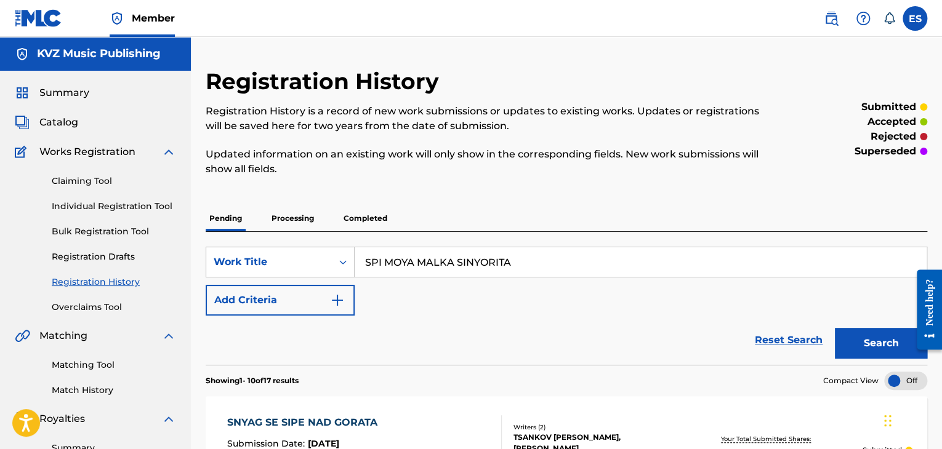
click at [574, 343] on button "Search" at bounding box center [881, 343] width 92 height 31
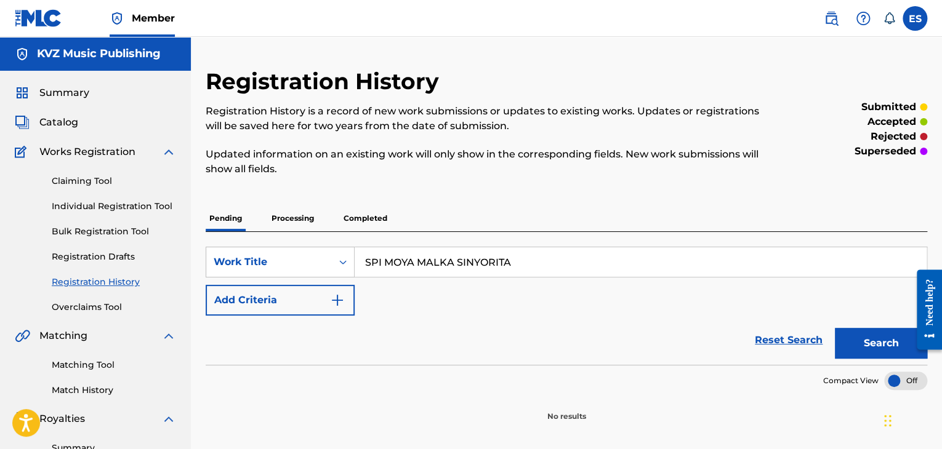
scroll to position [123, 0]
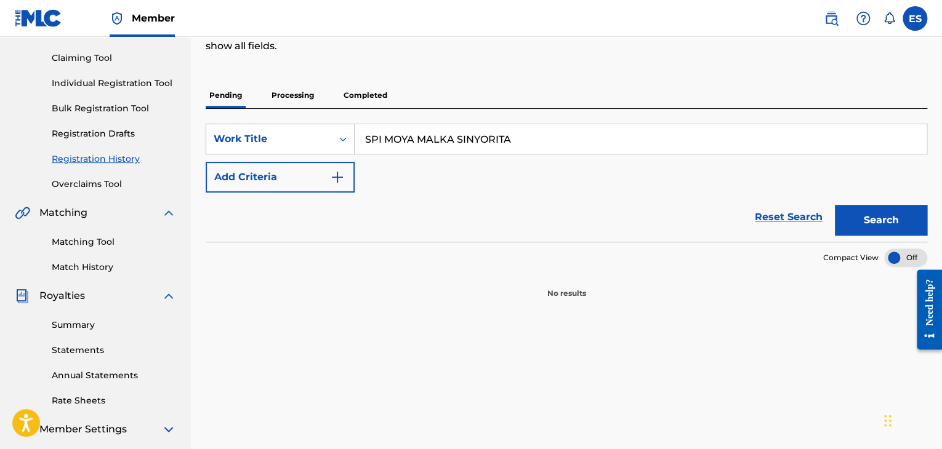
click at [283, 92] on p "Processing" at bounding box center [293, 95] width 50 height 26
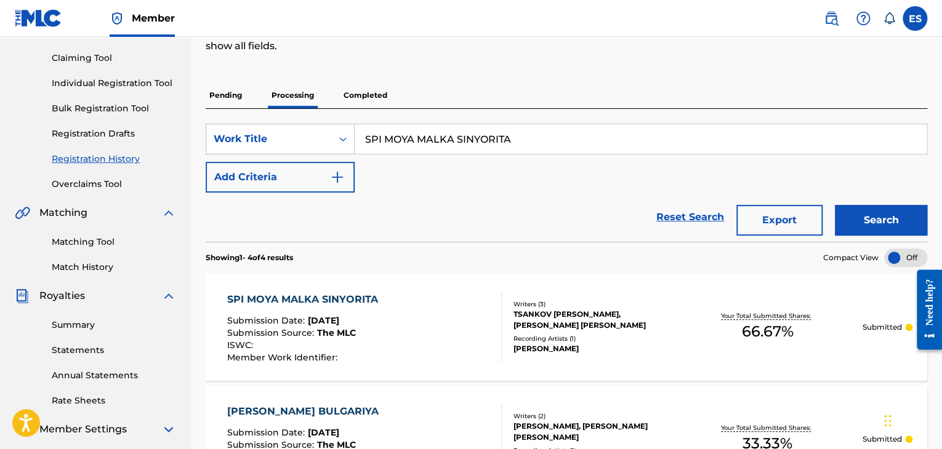
scroll to position [185, 0]
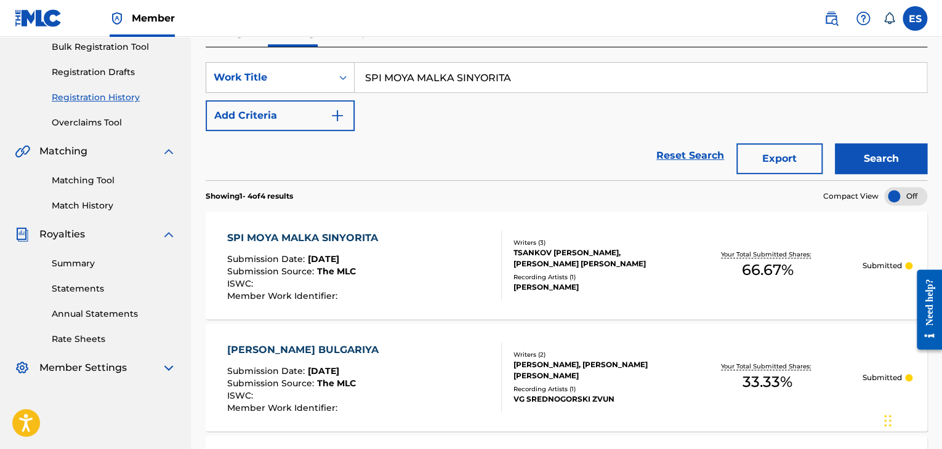
click at [487, 308] on div "SPI MOYA MALKA SINYORITA Submission Date : Aug 10, 2025 Submission Source : The…" at bounding box center [567, 266] width 722 height 108
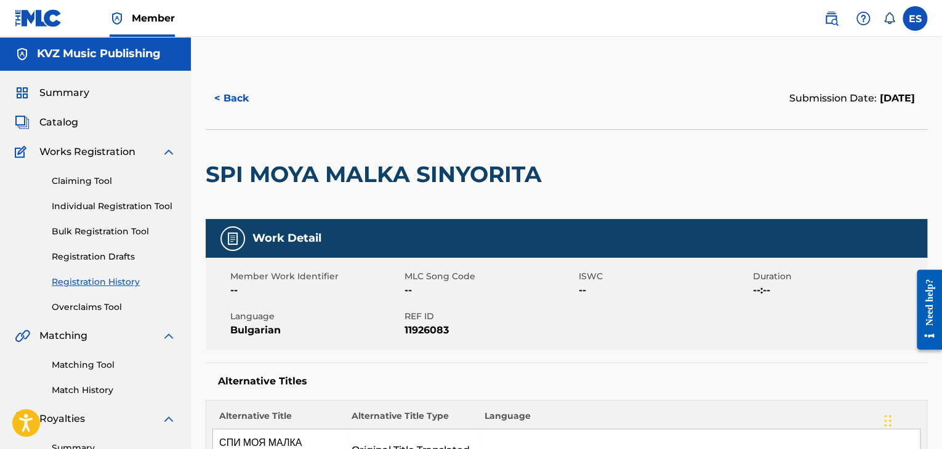
click at [107, 207] on link "Individual Registration Tool" at bounding box center [114, 206] width 124 height 13
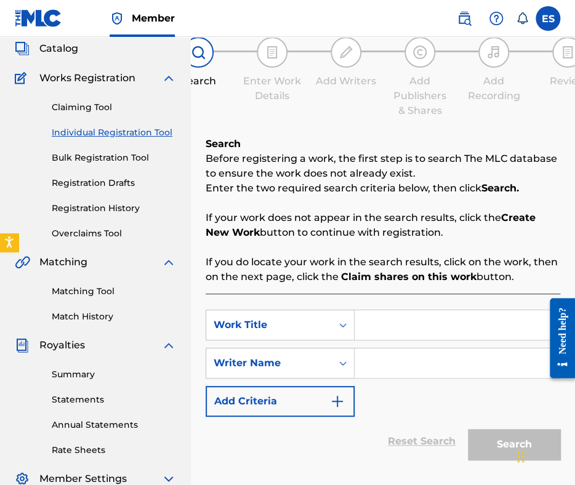
scroll to position [156, 0]
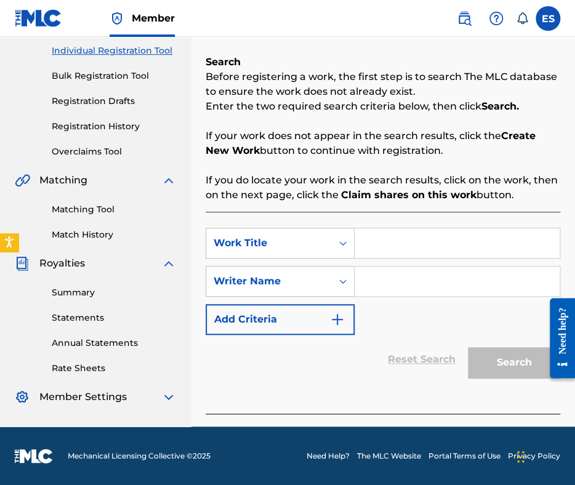
click at [401, 247] on input "Search Form" at bounding box center [457, 243] width 205 height 30
paste input "SPI MOYA MALKA SINYORITA"
type input "SPI MOYA MALKA SINYORITA"
click at [415, 289] on input "Search Form" at bounding box center [457, 282] width 205 height 30
paste input "YOSIF TSANKOV"
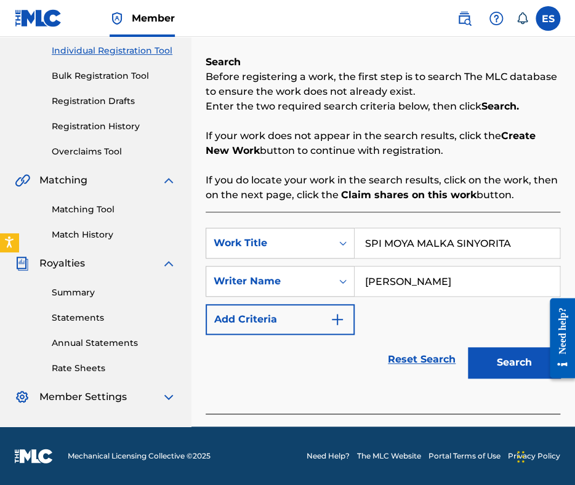
type input "YOSIF TSANKOV"
click at [493, 371] on button "Search" at bounding box center [514, 362] width 92 height 31
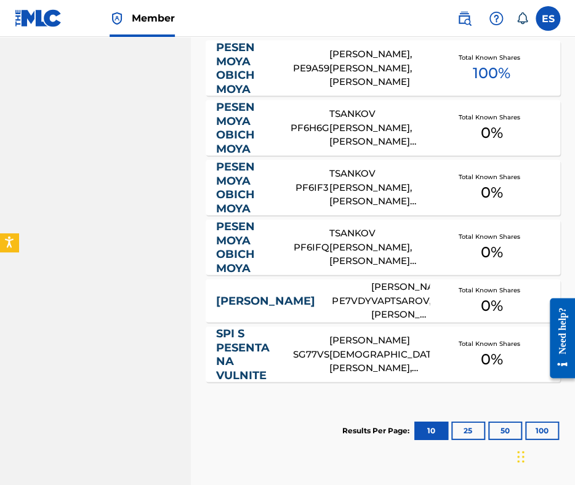
scroll to position [892, 0]
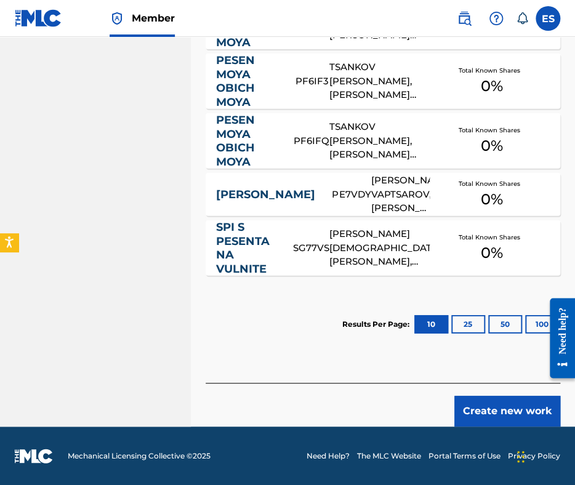
click at [487, 414] on button "Create new work" at bounding box center [507, 411] width 106 height 31
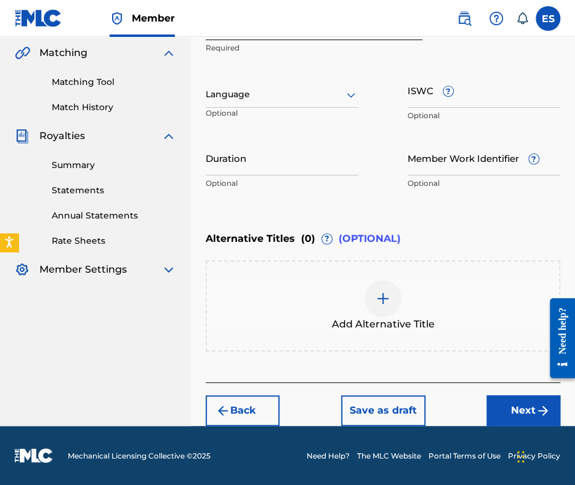
scroll to position [282, 0]
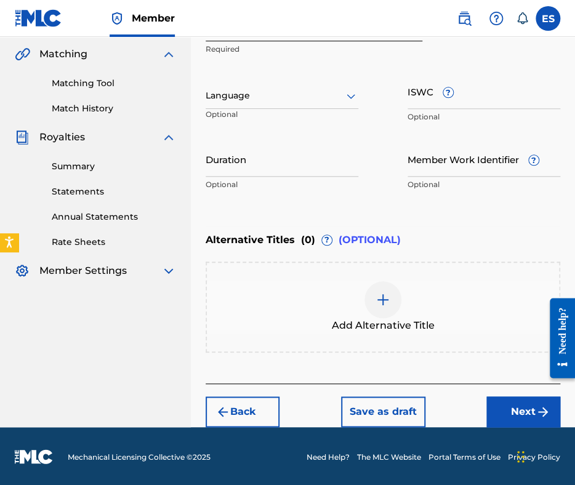
click at [233, 92] on div at bounding box center [282, 95] width 153 height 15
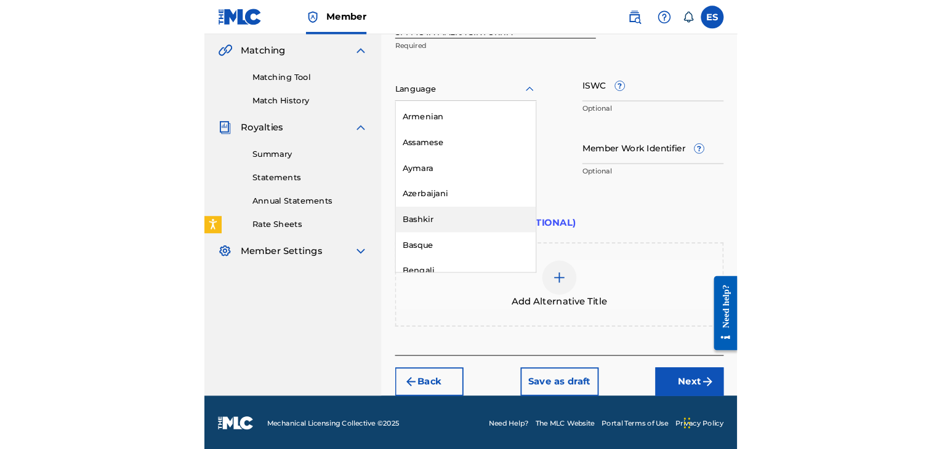
scroll to position [431, 0]
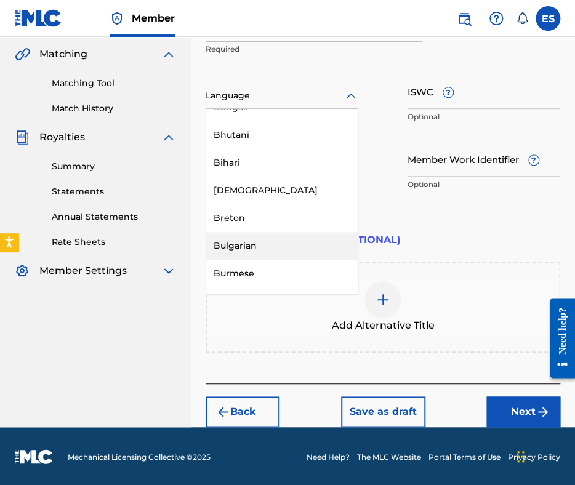
click at [271, 249] on div "Bulgarian" at bounding box center [281, 246] width 151 height 28
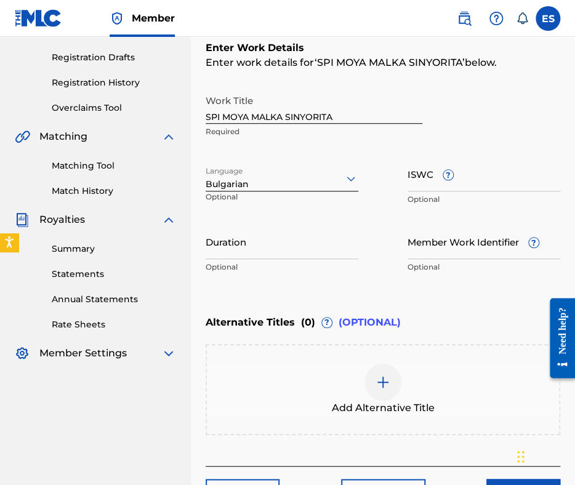
scroll to position [220, 0]
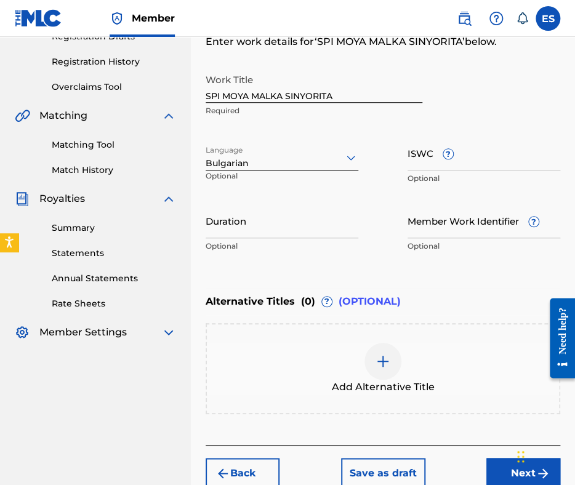
click at [318, 228] on input "Duration" at bounding box center [282, 220] width 153 height 35
type input "03:30"
click at [392, 352] on div at bounding box center [382, 361] width 37 height 37
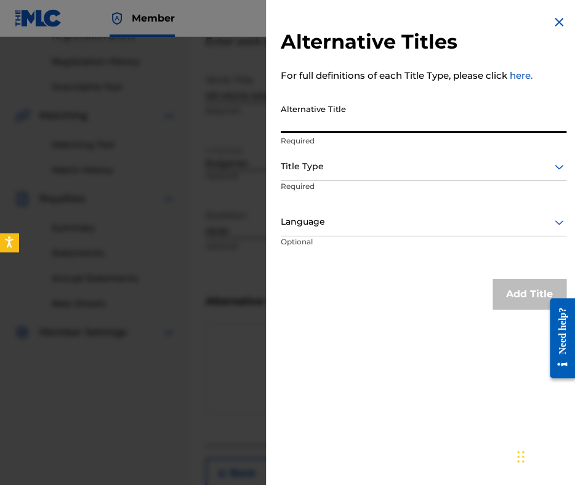
paste input "СПИ МОЯ МАЛКА СИНЬОРИТА"
type input "СПИ МОЯ МАЛКА СИНЬОРИТА"
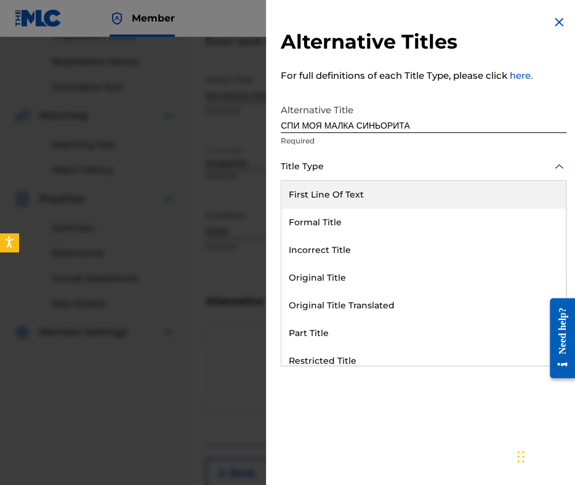
click at [368, 168] on div at bounding box center [424, 166] width 286 height 15
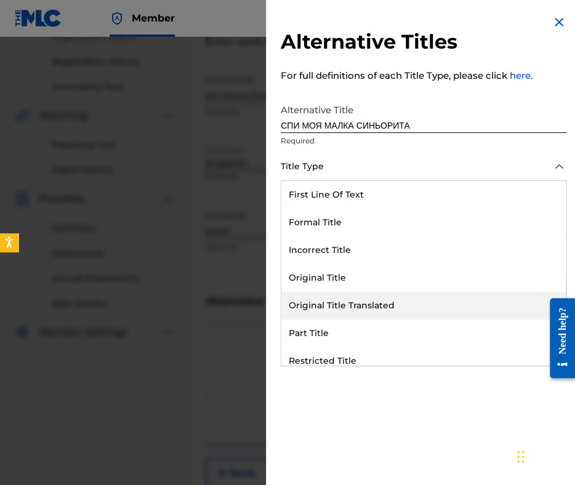
click at [373, 305] on div "Original Title Translated" at bounding box center [423, 306] width 284 height 28
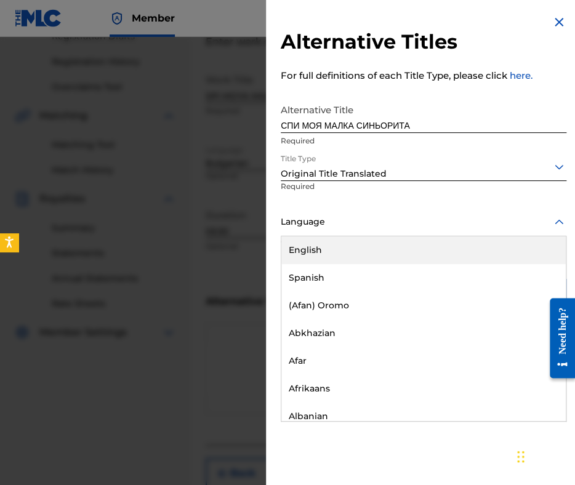
click at [361, 218] on div at bounding box center [424, 221] width 286 height 15
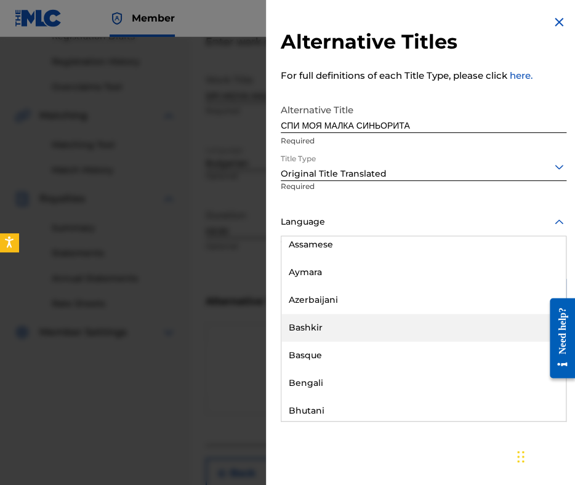
scroll to position [554, 0]
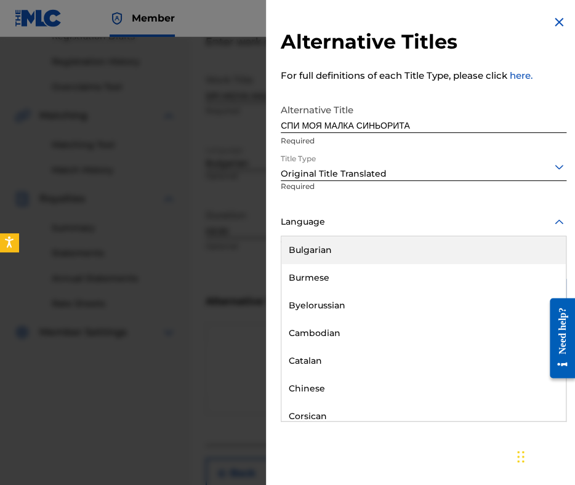
click at [345, 252] on div "Bulgarian" at bounding box center [423, 250] width 284 height 28
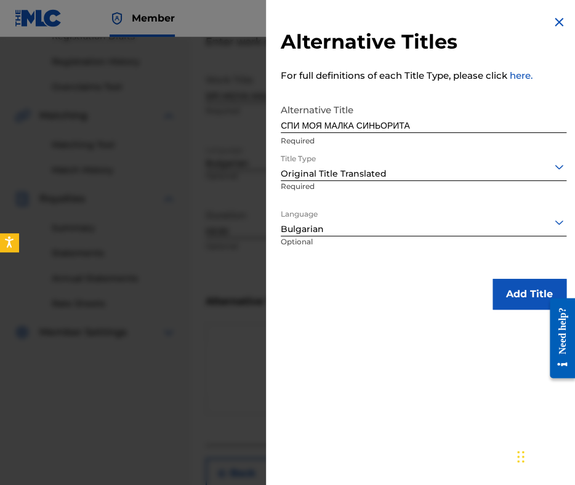
click at [496, 298] on button "Add Title" at bounding box center [530, 294] width 74 height 31
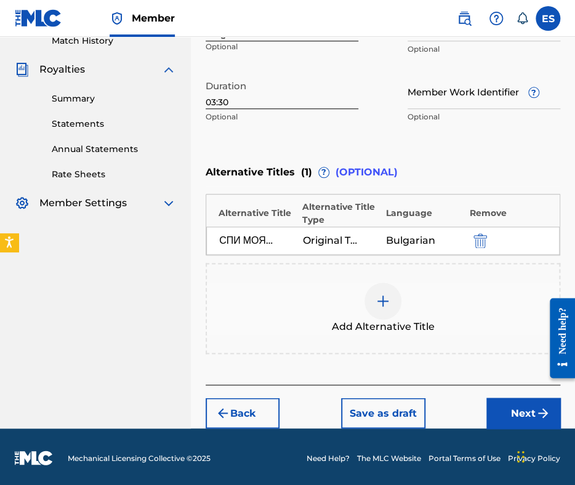
scroll to position [351, 0]
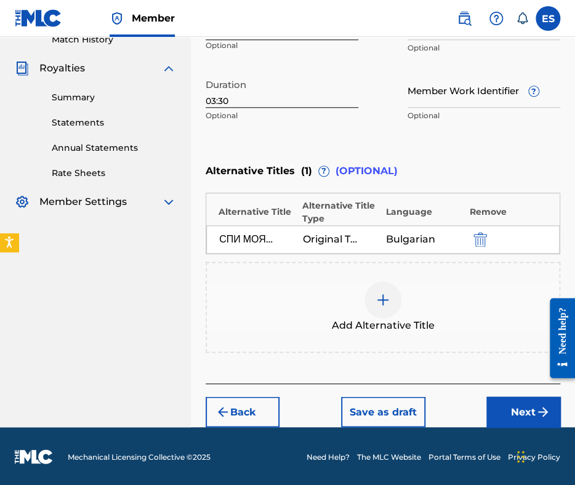
click at [504, 419] on button "Next" at bounding box center [523, 411] width 74 height 31
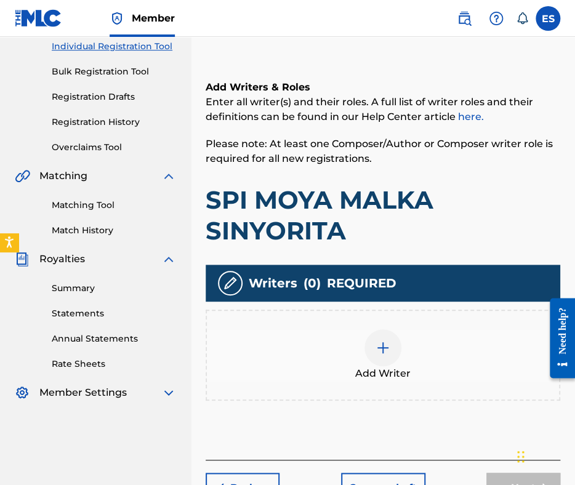
scroll to position [236, 0]
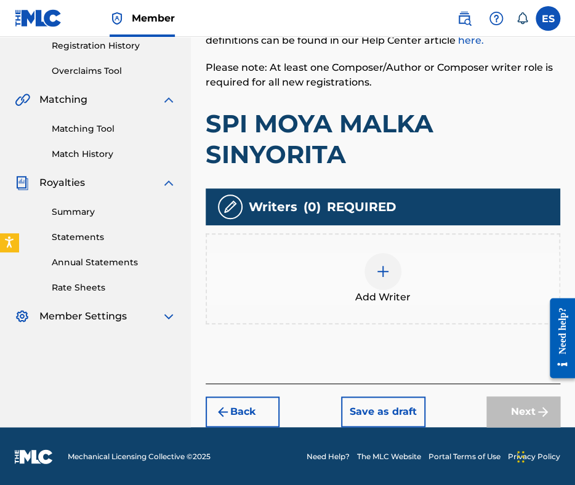
click at [398, 284] on div "Add Writer" at bounding box center [383, 279] width 352 height 52
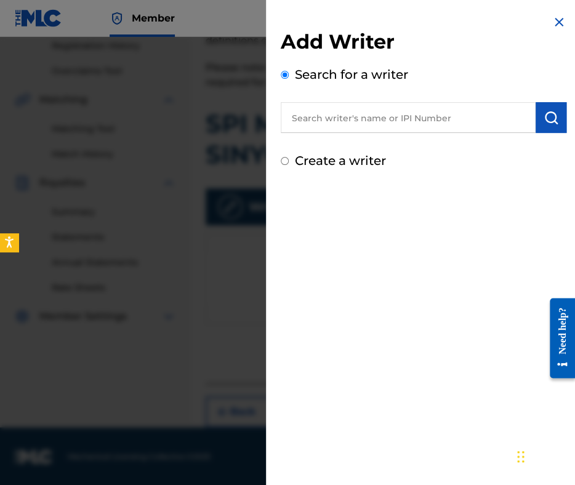
paste input "VURBANOV TODOR PETROV"
type input "VURBANOV TODOR PETROV"
click at [549, 121] on img "submit" at bounding box center [551, 117] width 15 height 15
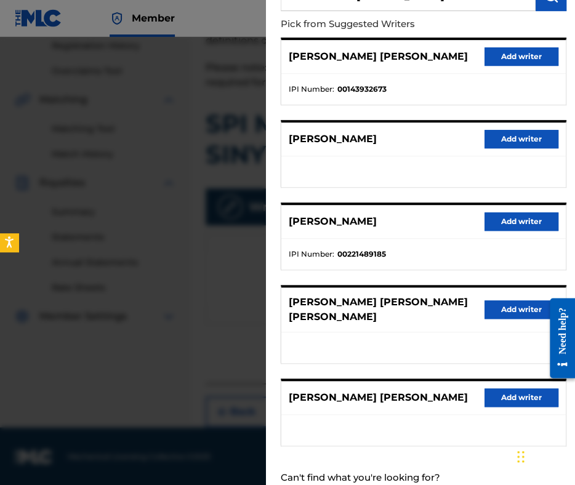
scroll to position [123, 0]
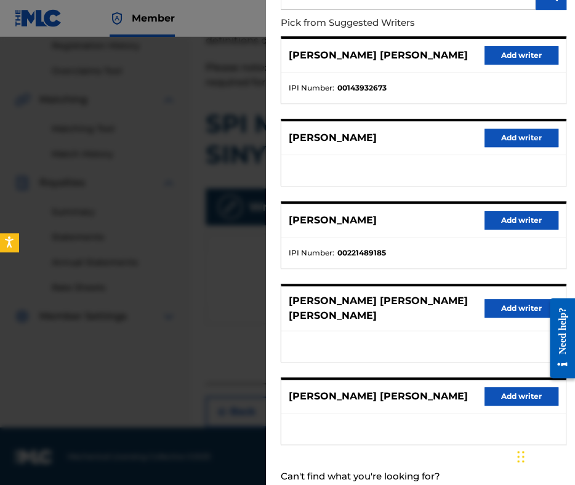
click at [493, 220] on button "Add writer" at bounding box center [522, 220] width 74 height 18
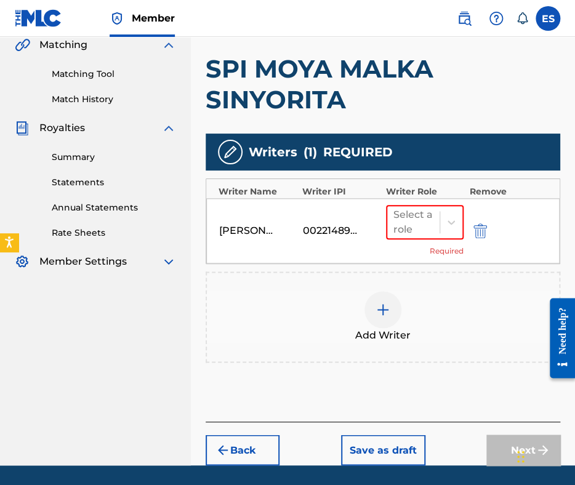
scroll to position [329, 0]
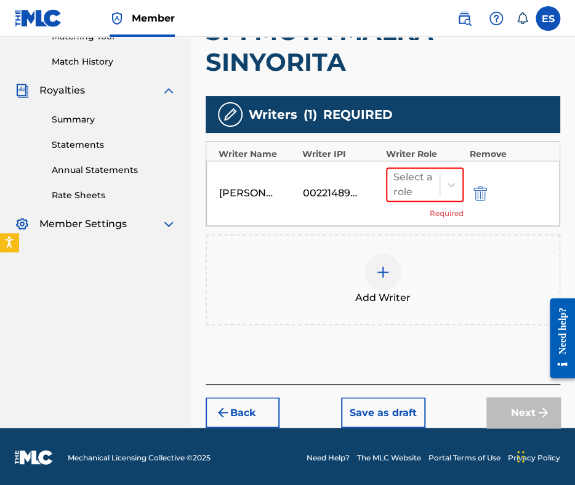
click at [410, 205] on div "Select a role Required" at bounding box center [425, 193] width 78 height 52
click at [422, 183] on div at bounding box center [413, 184] width 40 height 17
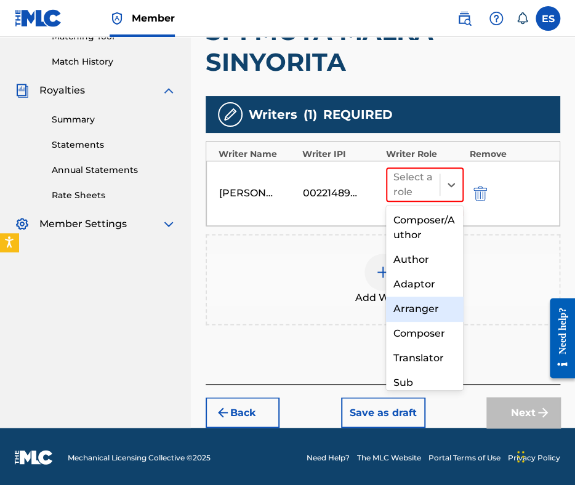
click at [421, 313] on div "Arranger" at bounding box center [425, 309] width 78 height 25
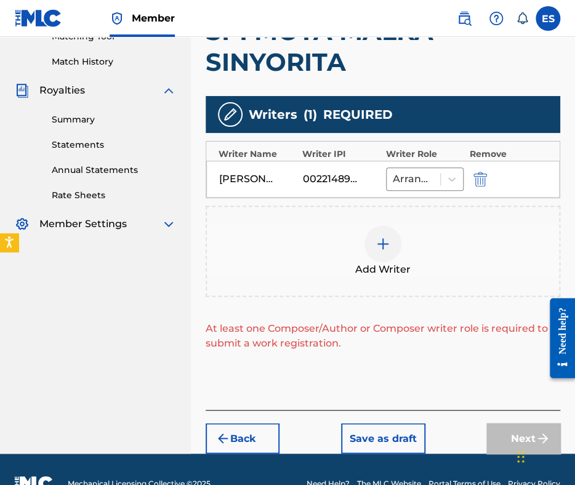
click at [389, 250] on div at bounding box center [382, 243] width 37 height 37
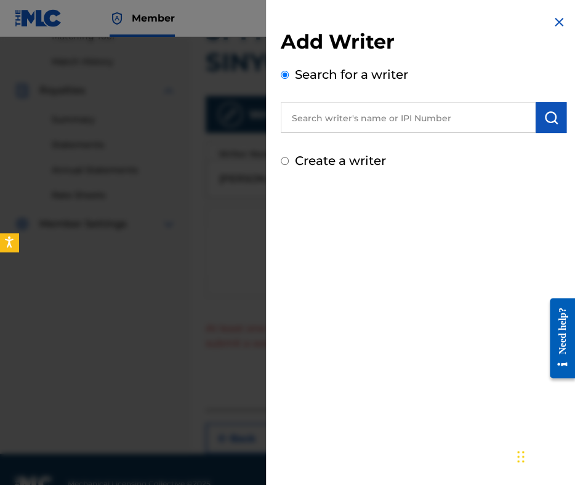
paste input "00087889792"
type input "00087889792"
click at [547, 119] on img "submit" at bounding box center [551, 117] width 15 height 15
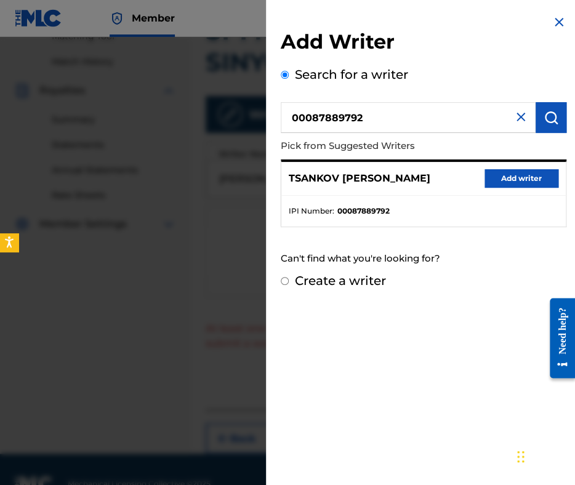
click at [490, 177] on button "Add writer" at bounding box center [522, 178] width 74 height 18
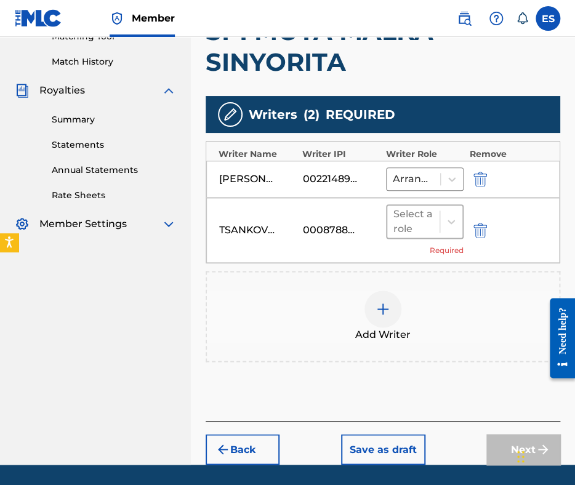
click at [415, 222] on div at bounding box center [413, 221] width 40 height 17
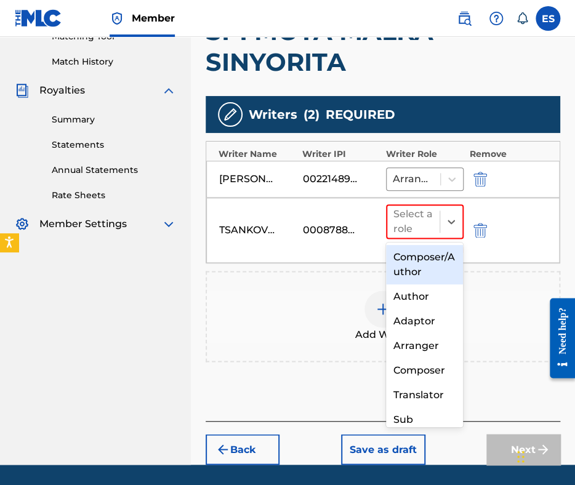
click at [411, 262] on div "Composer/Author" at bounding box center [425, 264] width 78 height 39
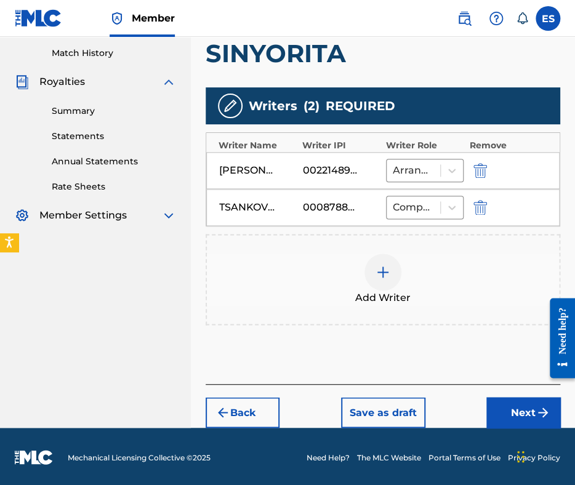
click at [502, 405] on button "Next" at bounding box center [523, 412] width 74 height 31
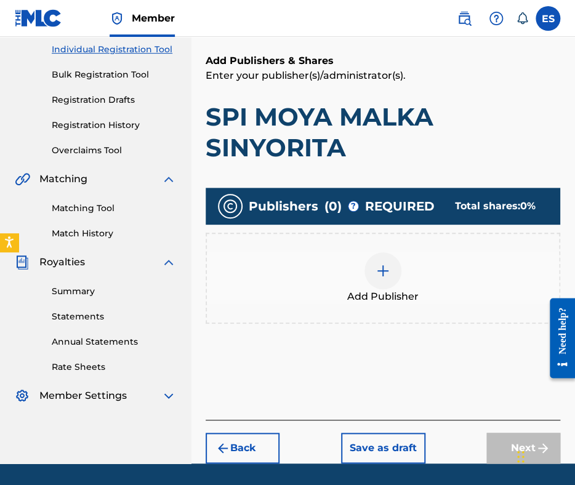
scroll to position [193, 0]
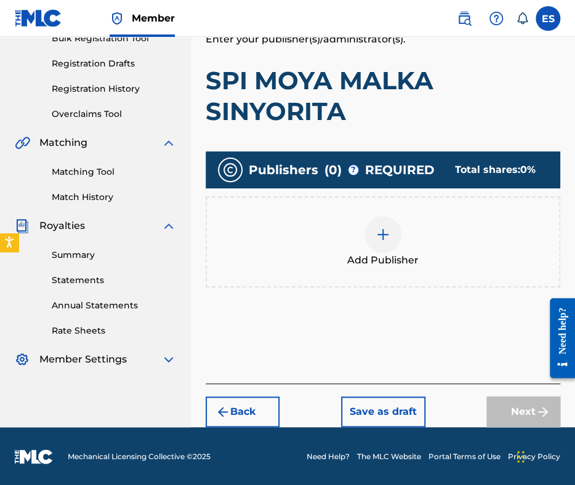
click at [381, 243] on div at bounding box center [382, 234] width 37 height 37
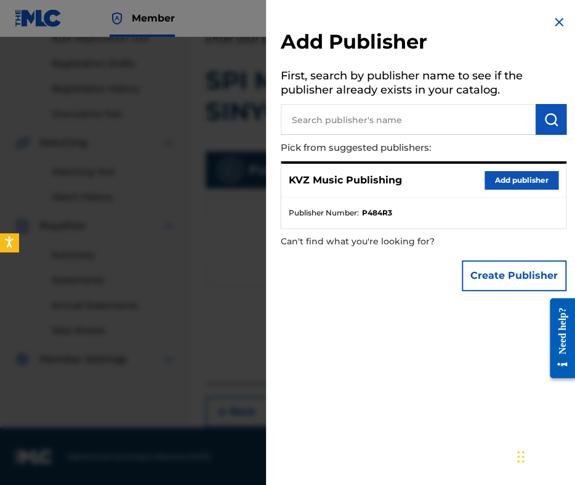
click at [493, 175] on button "Add publisher" at bounding box center [522, 180] width 74 height 18
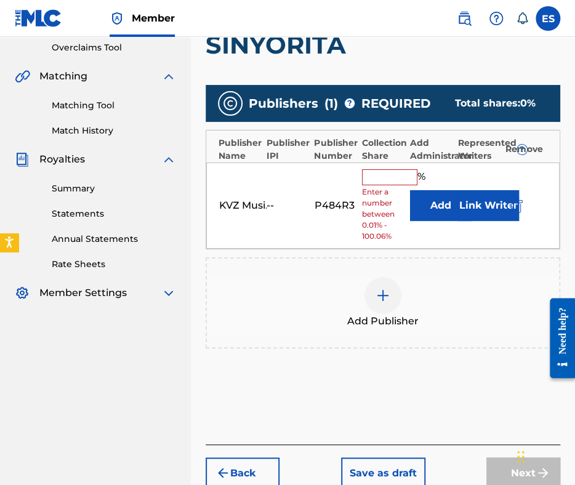
scroll to position [329, 0]
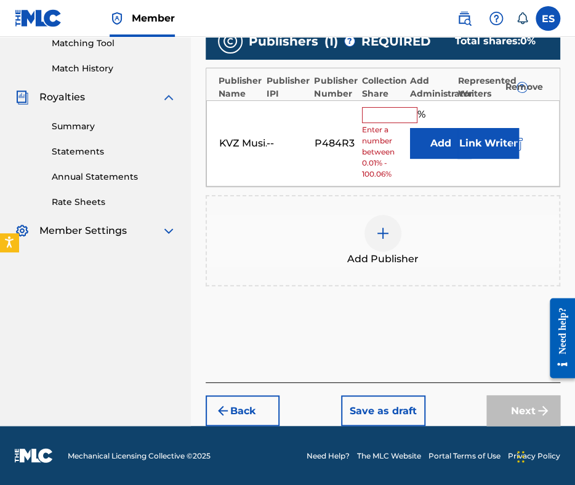
click at [398, 111] on input "text" at bounding box center [389, 115] width 55 height 16
type input "83.33"
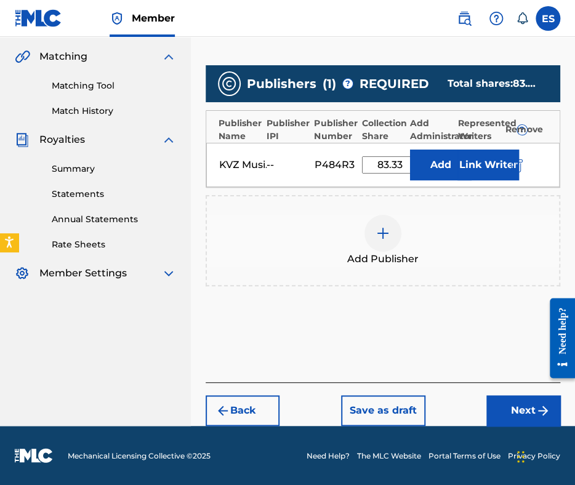
click at [520, 411] on button "Next" at bounding box center [523, 410] width 74 height 31
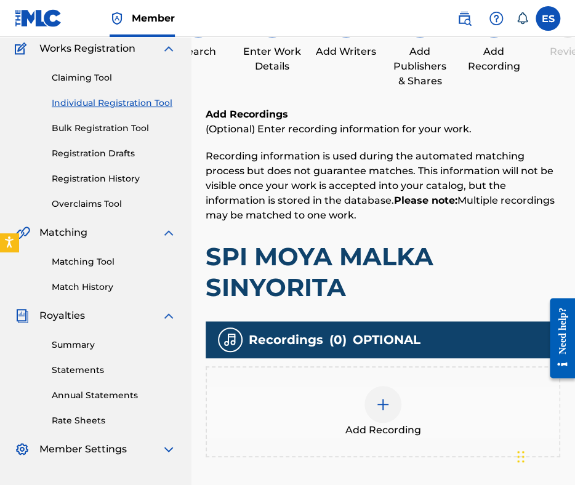
scroll to position [217, 0]
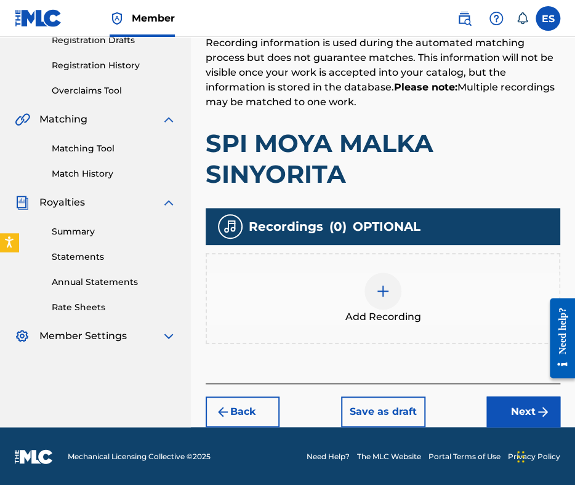
click at [393, 289] on div at bounding box center [382, 291] width 37 height 37
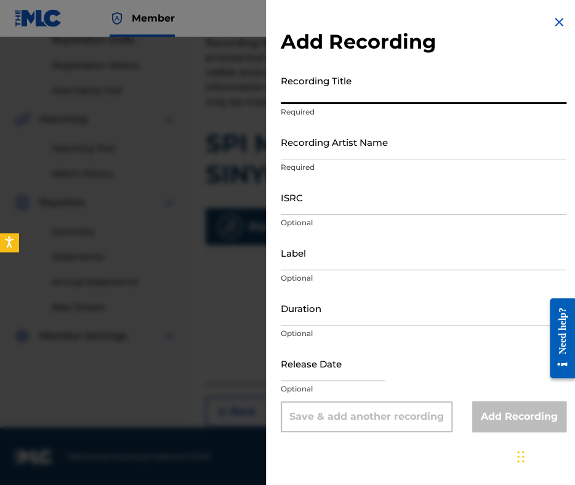
paste input "SPI MOYA MALKA SINYORITA"
click at [284, 94] on input "SPI MOYA MALKA SINYORITA" at bounding box center [424, 86] width 286 height 35
type input "SPI MOYA MALKA SINYORITA"
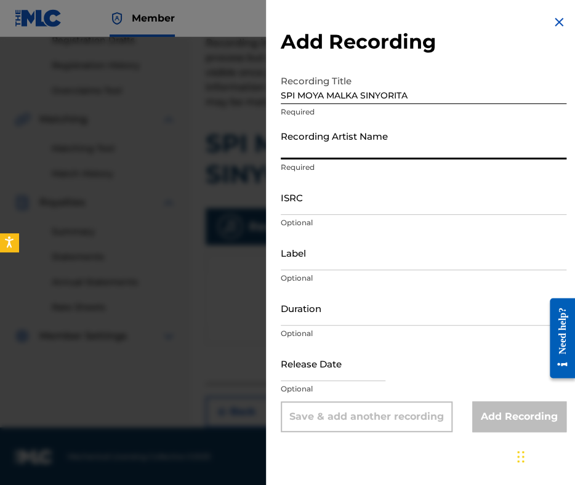
paste input "TODOR VURBANOV"
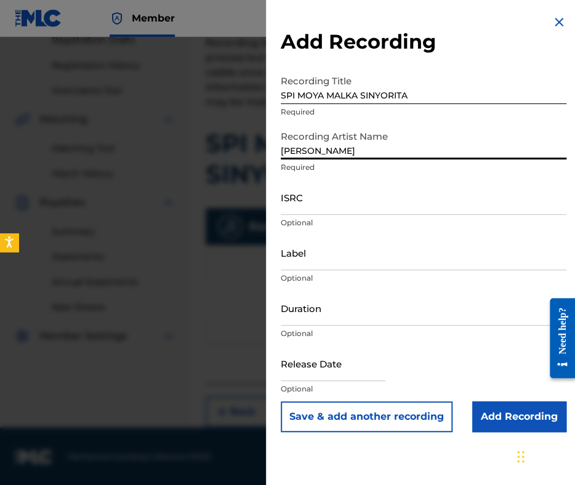
type input "TODOR VURBANOV"
click at [364, 315] on input "Duration" at bounding box center [424, 308] width 286 height 35
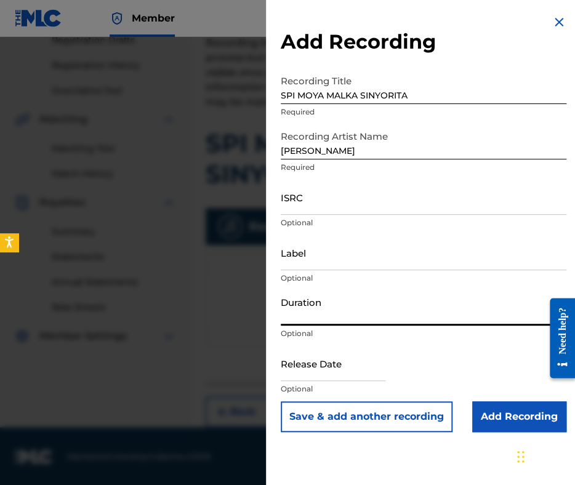
type input "03:30"
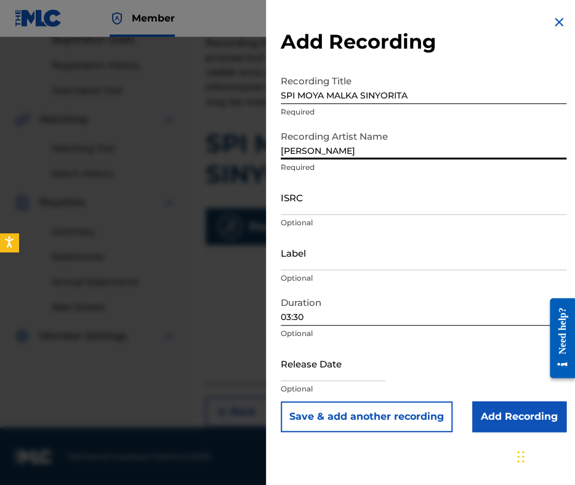
click at [283, 146] on input "TODOR VURBANOV" at bounding box center [424, 141] width 286 height 35
type input "TODOR VURBANOV"
click at [492, 419] on input "Add Recording" at bounding box center [519, 416] width 94 height 31
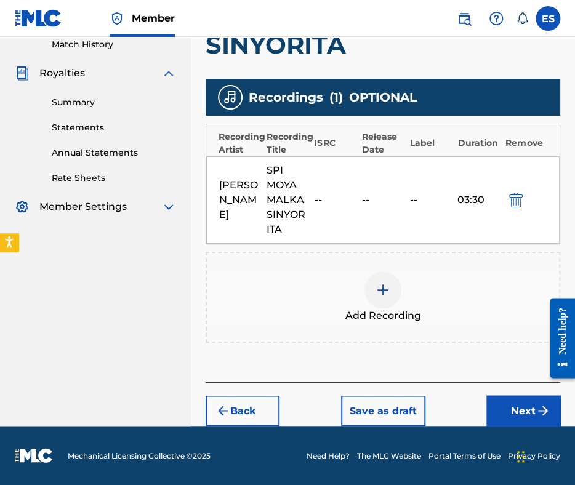
click at [521, 402] on button "Next" at bounding box center [523, 410] width 74 height 31
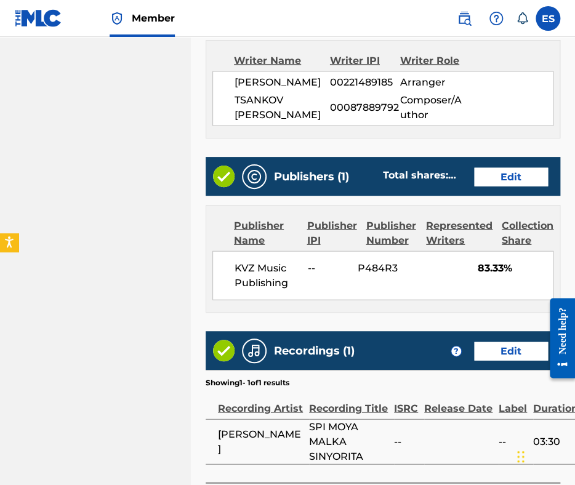
scroll to position [783, 0]
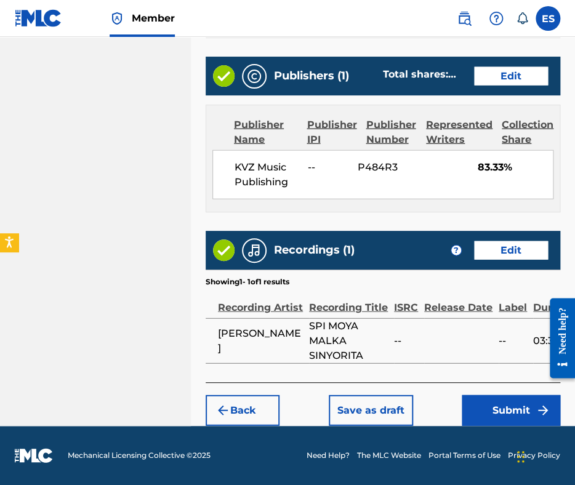
click at [494, 408] on button "Submit" at bounding box center [511, 410] width 99 height 31
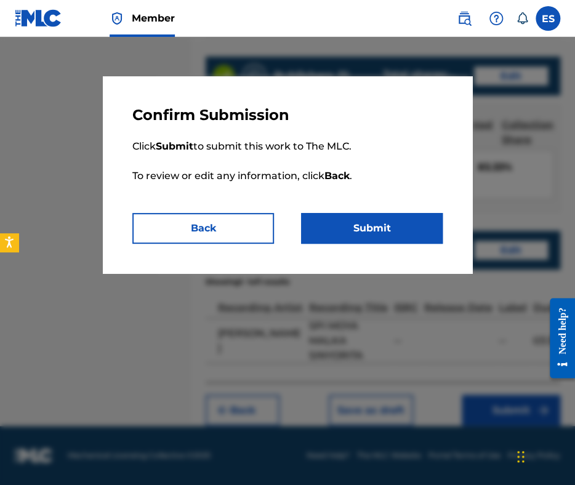
click at [411, 232] on button "Submit" at bounding box center [372, 228] width 142 height 31
click at [342, 223] on button "Submit" at bounding box center [372, 228] width 142 height 31
click at [360, 230] on button "Submit" at bounding box center [372, 228] width 142 height 31
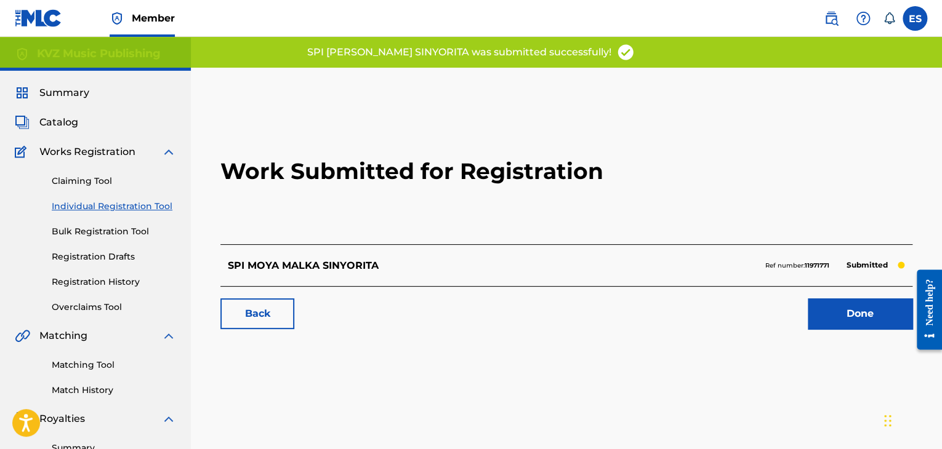
click at [110, 208] on link "Individual Registration Tool" at bounding box center [114, 206] width 124 height 13
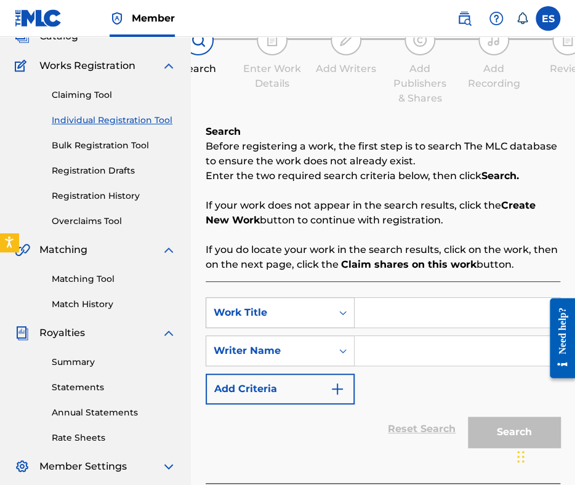
scroll to position [156, 0]
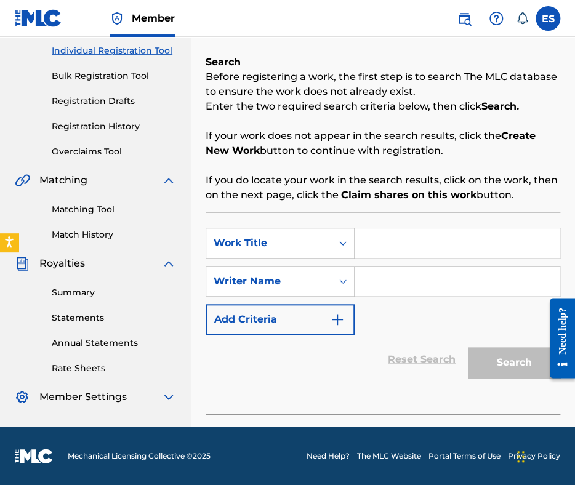
click at [377, 241] on input "Search Form" at bounding box center [457, 243] width 205 height 30
paste input "SPI MOYA MALKA SINYORITA"
type input "SPI MOYA MALKA SINYORITA"
click at [364, 276] on input "Search Form" at bounding box center [457, 282] width 205 height 30
paste input "YOSIF TSANKOV"
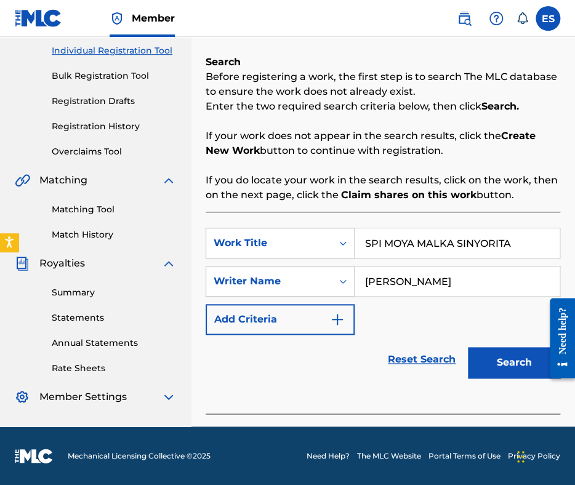
type input "YOSIF TSANKOV"
click at [367, 237] on input "SPI MOYA MALKA SINYORITA" at bounding box center [457, 243] width 205 height 30
type input "SPI MOYA MALKA SINYORITA"
click at [512, 364] on button "Search" at bounding box center [514, 362] width 92 height 31
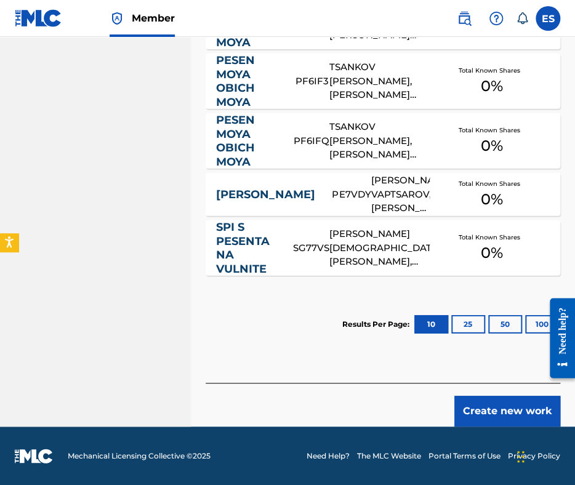
click at [509, 404] on button "Create new work" at bounding box center [507, 411] width 106 height 31
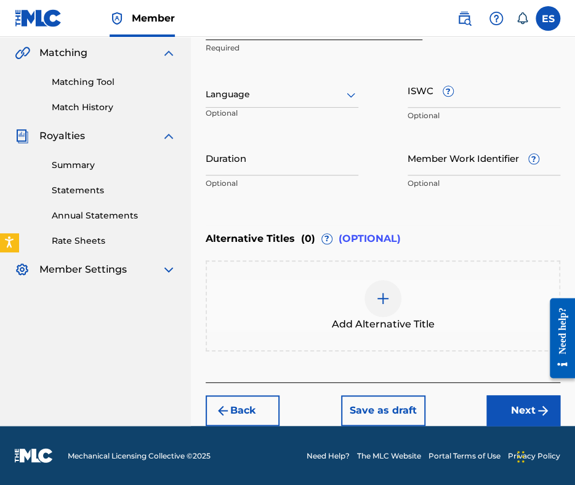
scroll to position [282, 0]
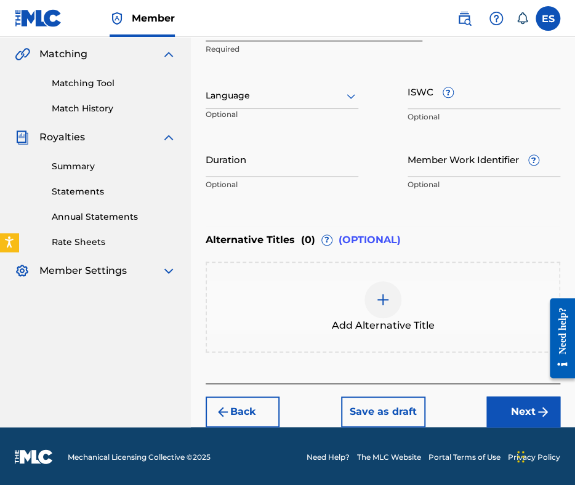
click at [276, 103] on div "Language" at bounding box center [282, 96] width 153 height 26
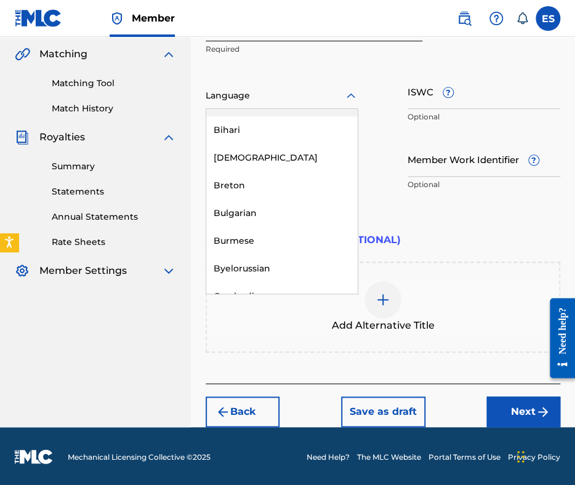
scroll to position [554, 0]
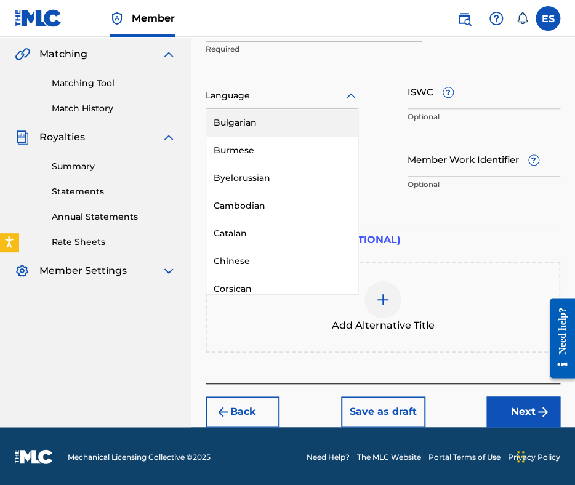
click at [265, 123] on div "Bulgarian" at bounding box center [281, 123] width 151 height 28
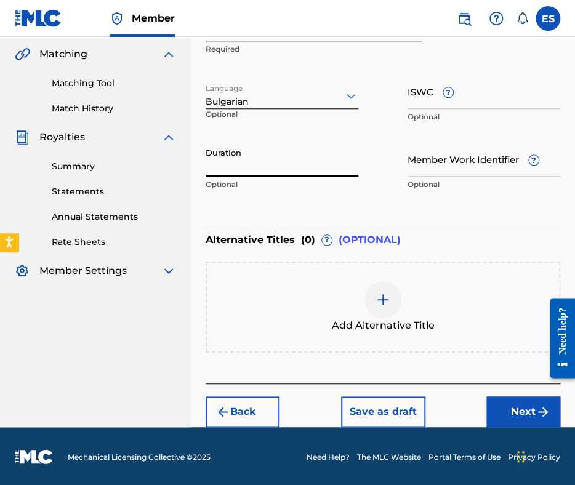
drag, startPoint x: 249, startPoint y: 167, endPoint x: 244, endPoint y: 143, distance: 24.5
click at [249, 166] on input "Duration" at bounding box center [282, 159] width 153 height 35
type input "02:55"
click at [385, 304] on img at bounding box center [383, 299] width 15 height 15
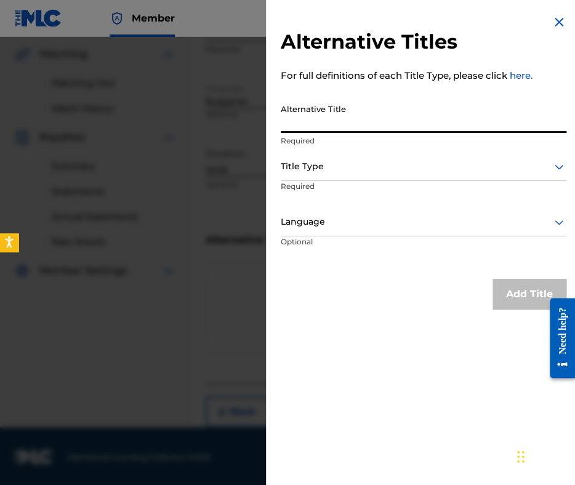
paste input "СПИ МОЯ МАЛКА СИНЬОРИТА"
type input "СПИ МОЯ МАЛКА СИНЬОРИТА"
click at [362, 162] on div at bounding box center [424, 166] width 286 height 15
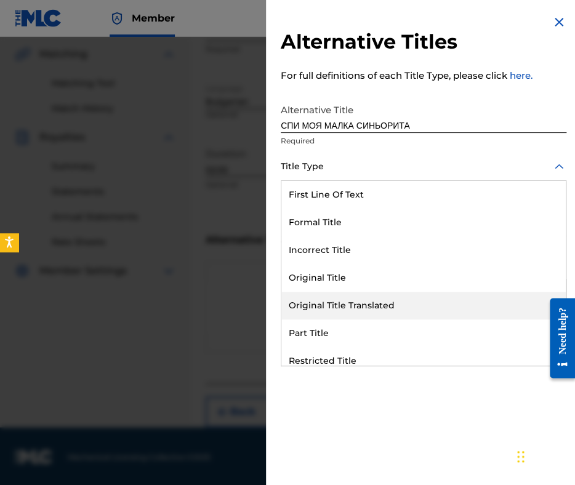
drag, startPoint x: 384, startPoint y: 315, endPoint x: 377, endPoint y: 288, distance: 28.1
click at [384, 313] on div "Original Title Translated" at bounding box center [423, 306] width 284 height 28
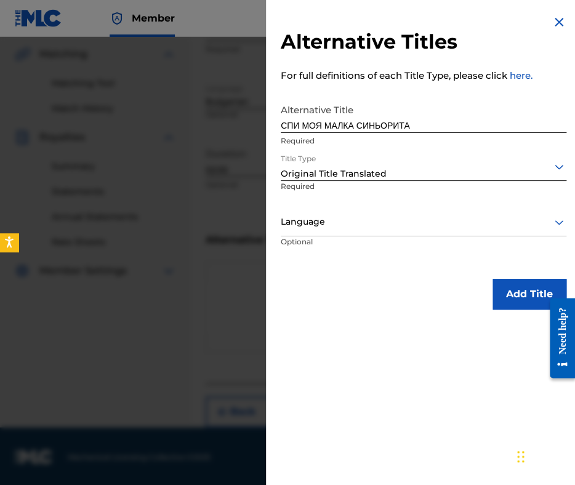
click at [357, 217] on div at bounding box center [424, 221] width 286 height 15
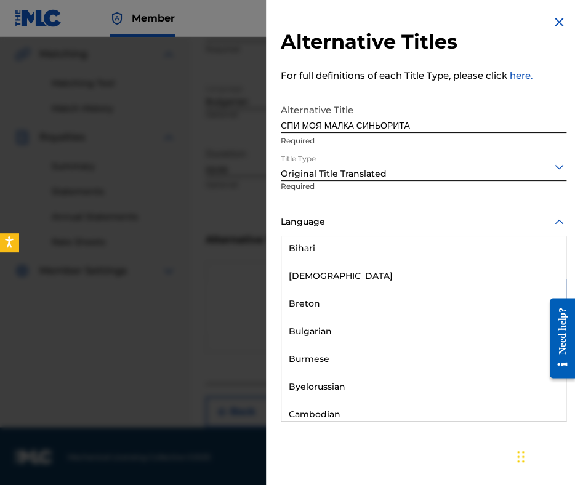
scroll to position [493, 0]
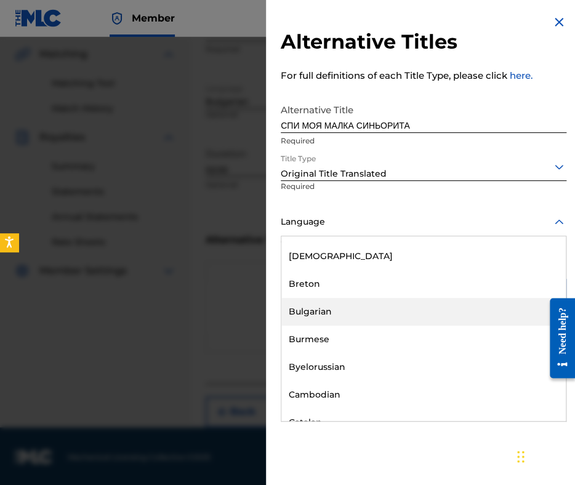
click at [358, 313] on div "Bulgarian" at bounding box center [423, 312] width 284 height 28
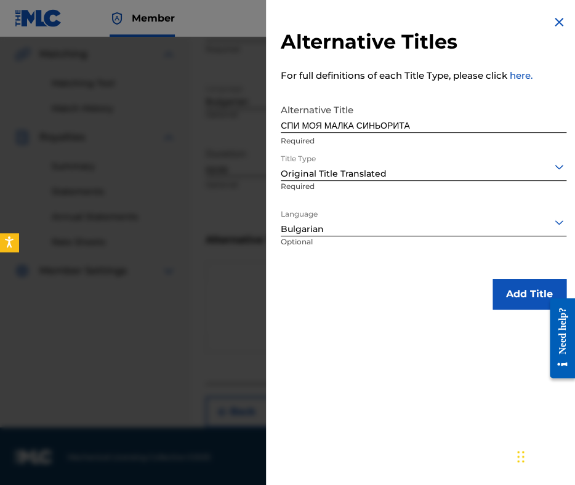
click at [497, 294] on button "Add Title" at bounding box center [530, 294] width 74 height 31
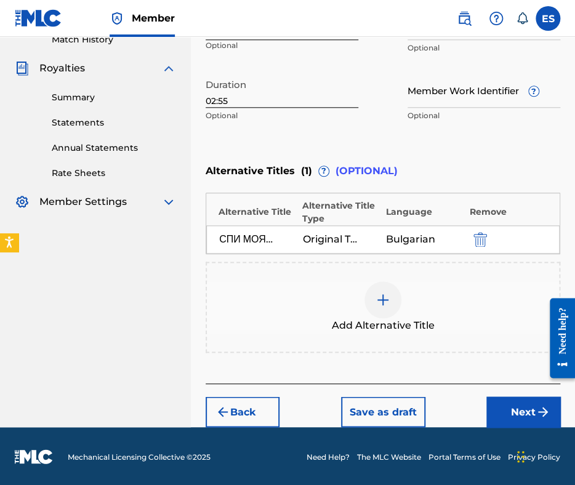
click at [499, 401] on button "Next" at bounding box center [523, 411] width 74 height 31
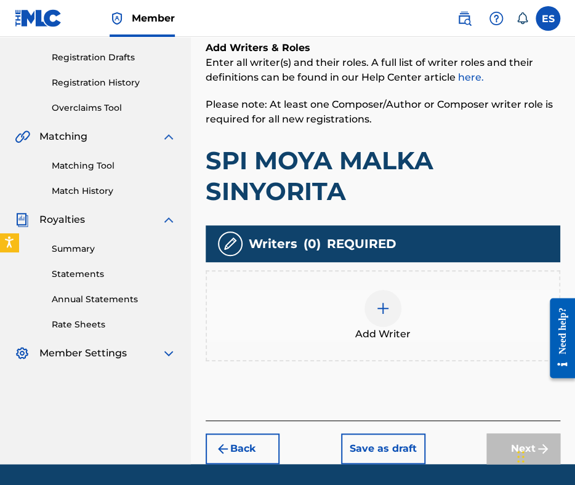
scroll to position [236, 0]
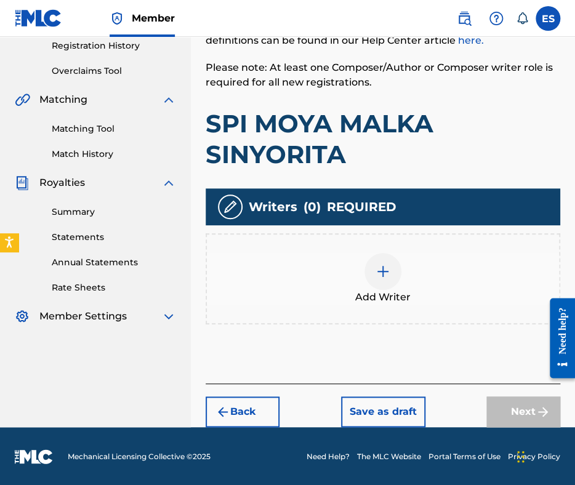
click at [397, 270] on div at bounding box center [382, 271] width 37 height 37
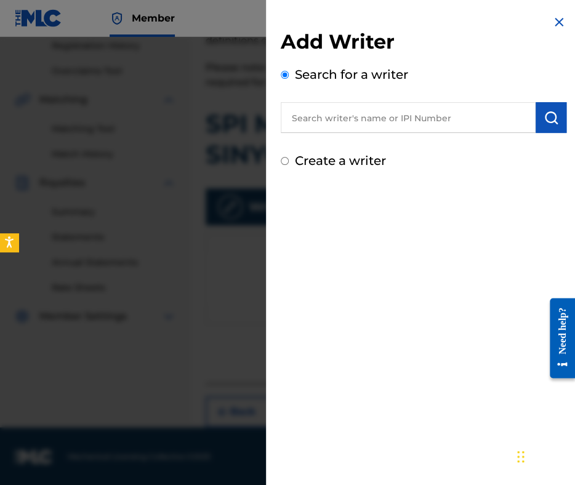
paste input "LAMBOV KIRIL MINKOV"
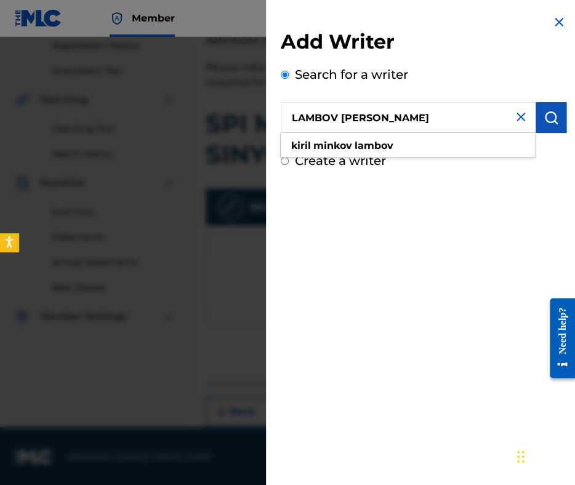
type input "LAMBOV KIRIL MINKOV"
click at [557, 109] on button "submit" at bounding box center [551, 117] width 31 height 31
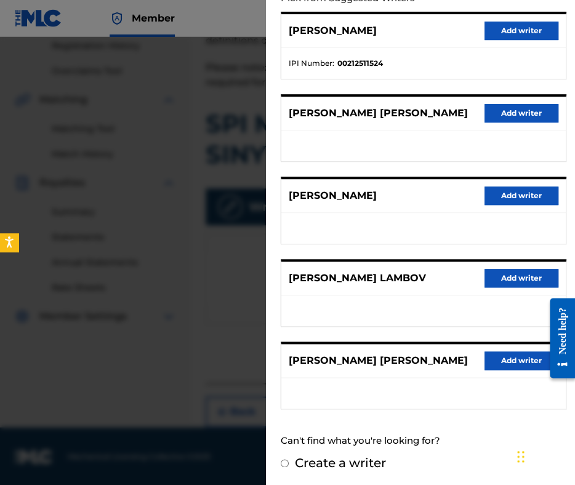
scroll to position [0, 0]
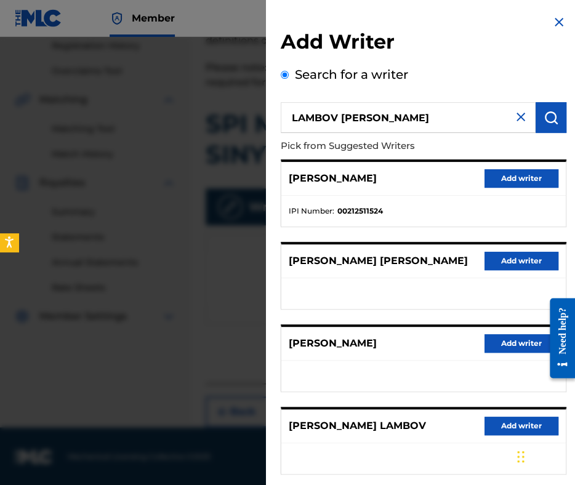
click at [525, 184] on button "Add writer" at bounding box center [522, 178] width 74 height 18
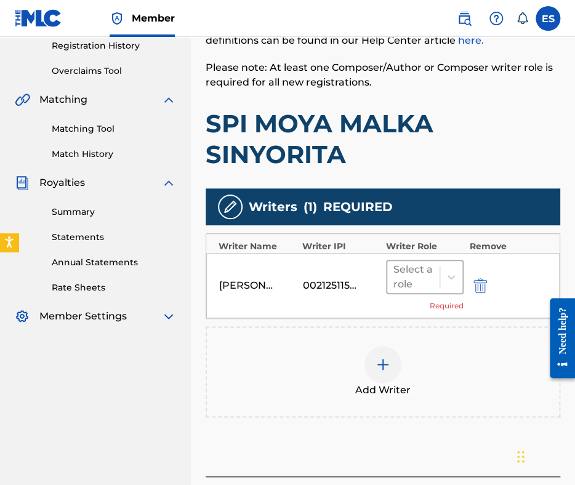
click at [428, 277] on div at bounding box center [413, 276] width 40 height 17
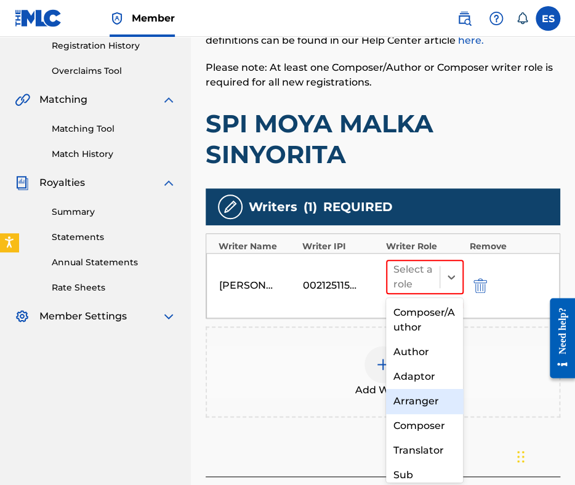
drag, startPoint x: 429, startPoint y: 401, endPoint x: 398, endPoint y: 343, distance: 65.8
click at [428, 399] on div "Arranger" at bounding box center [425, 401] width 78 height 25
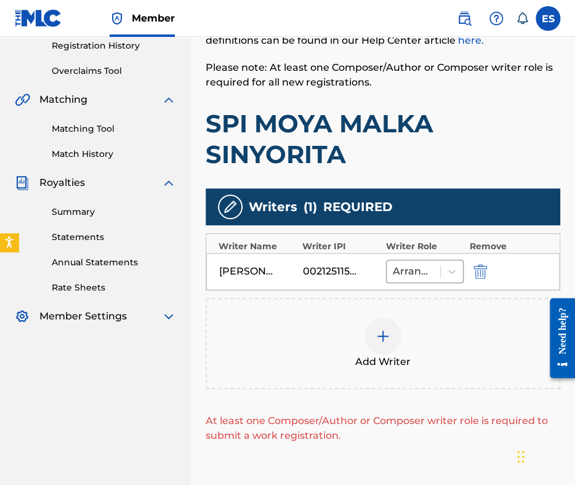
click at [384, 336] on img at bounding box center [383, 336] width 15 height 15
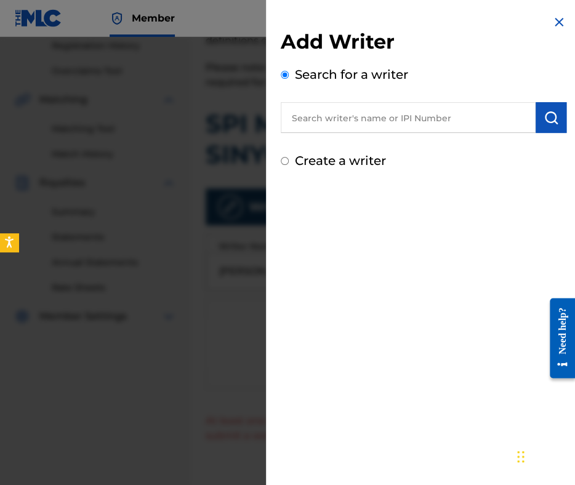
paste input "00087889792"
type input "00087889792"
click at [544, 118] on img "submit" at bounding box center [551, 117] width 15 height 15
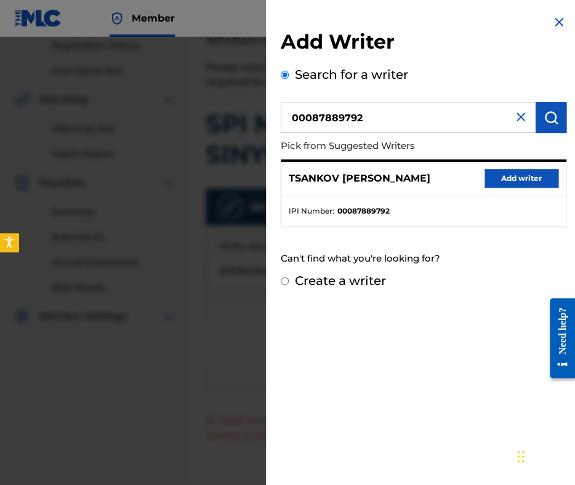
click at [497, 173] on button "Add writer" at bounding box center [522, 178] width 74 height 18
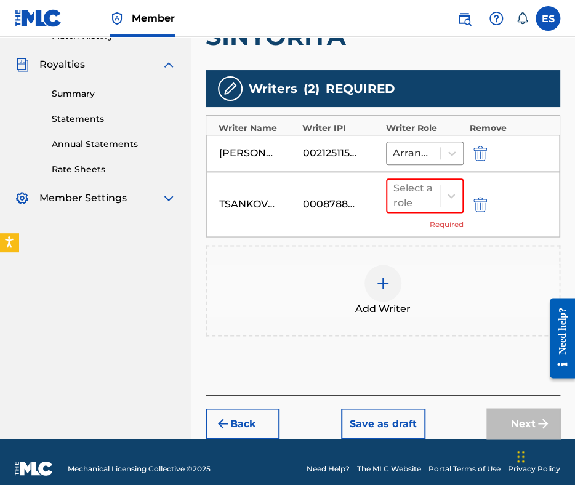
scroll to position [360, 0]
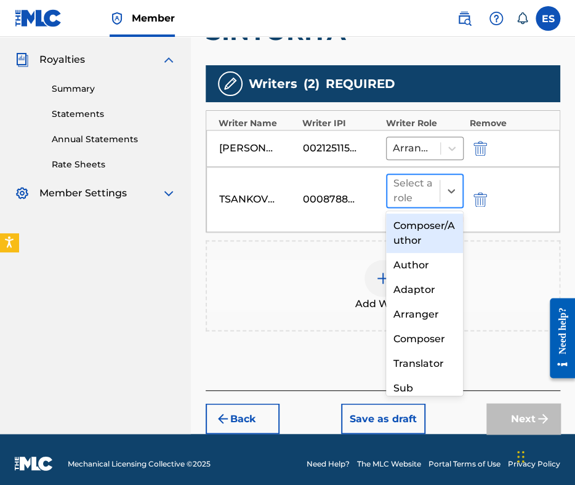
click at [408, 195] on div at bounding box center [413, 190] width 40 height 17
click at [409, 241] on div "Composer/Author" at bounding box center [425, 233] width 78 height 39
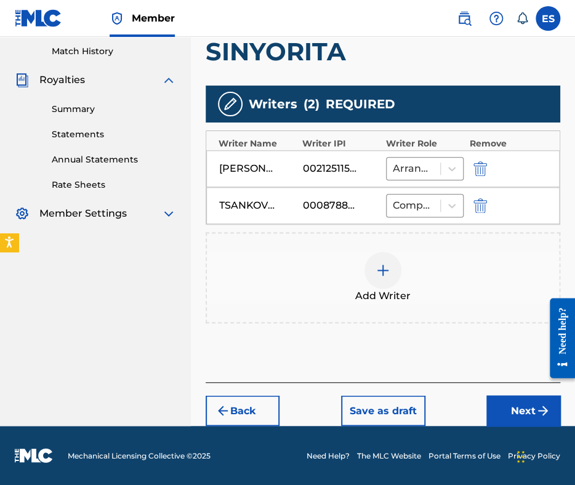
scroll to position [337, 0]
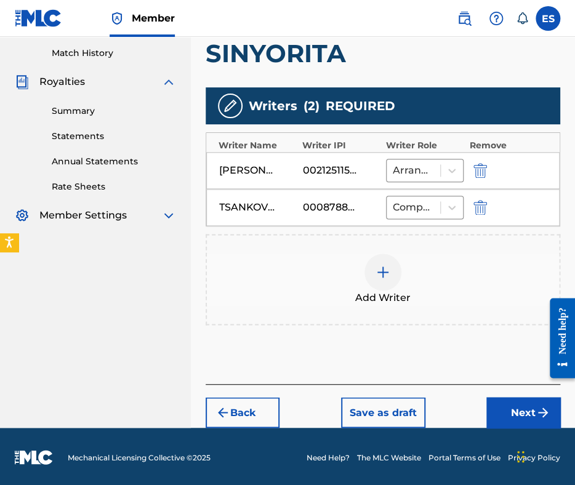
click at [511, 414] on button "Next" at bounding box center [523, 412] width 74 height 31
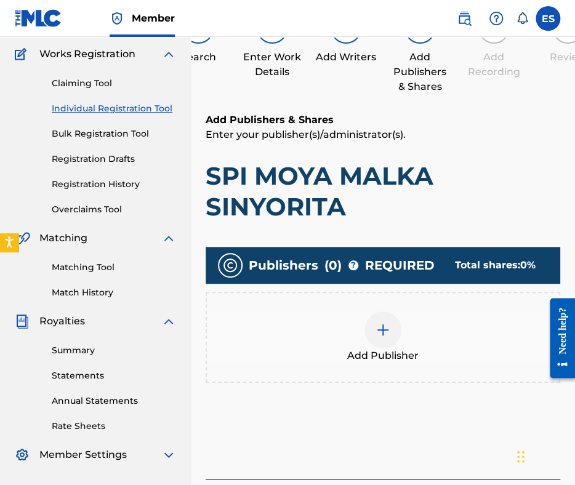
scroll to position [117, 0]
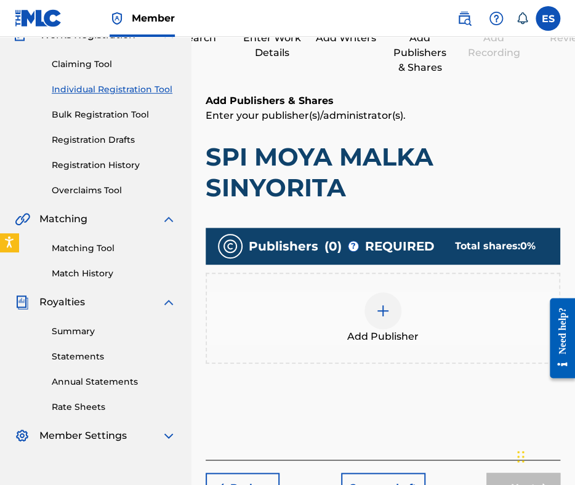
click at [395, 320] on div at bounding box center [382, 310] width 37 height 37
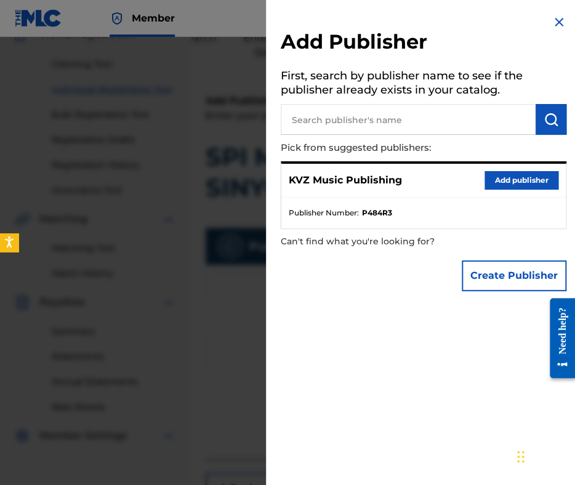
click at [527, 182] on button "Add publisher" at bounding box center [522, 180] width 74 height 18
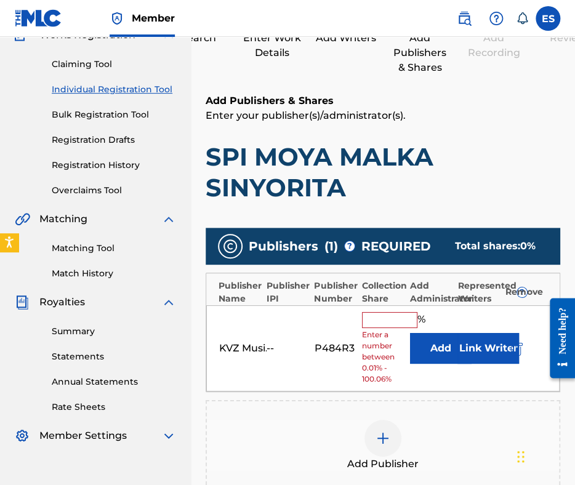
click at [396, 321] on input "text" at bounding box center [389, 320] width 55 height 16
type input "83.33"
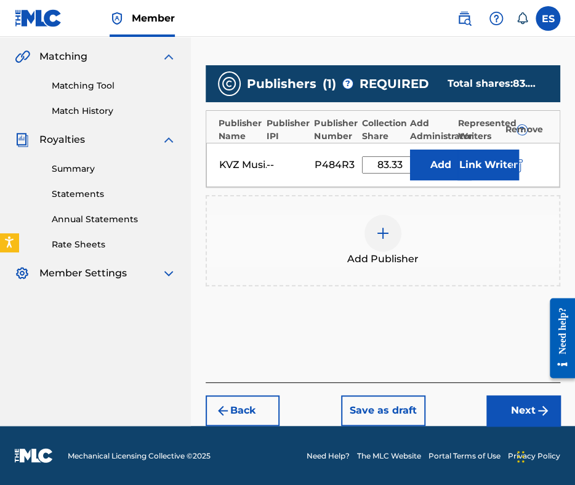
scroll to position [288, 0]
click at [502, 412] on button "Next" at bounding box center [523, 410] width 74 height 31
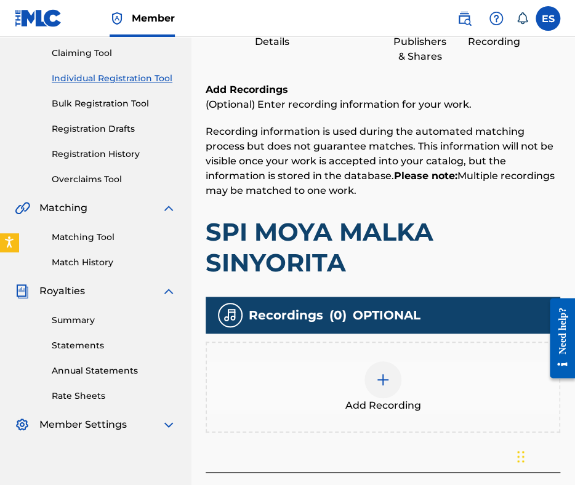
scroll to position [217, 0]
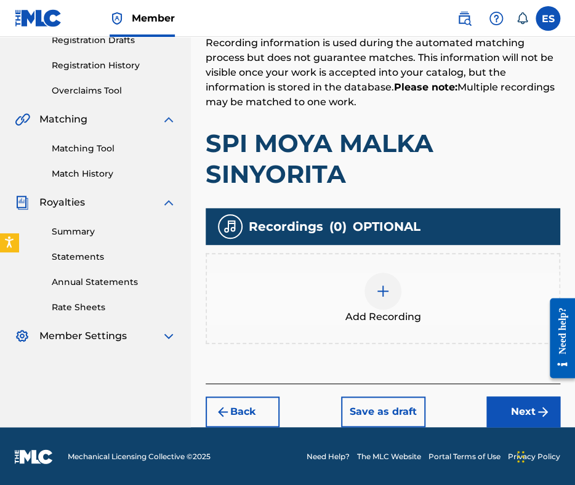
click at [384, 291] on img at bounding box center [383, 291] width 15 height 15
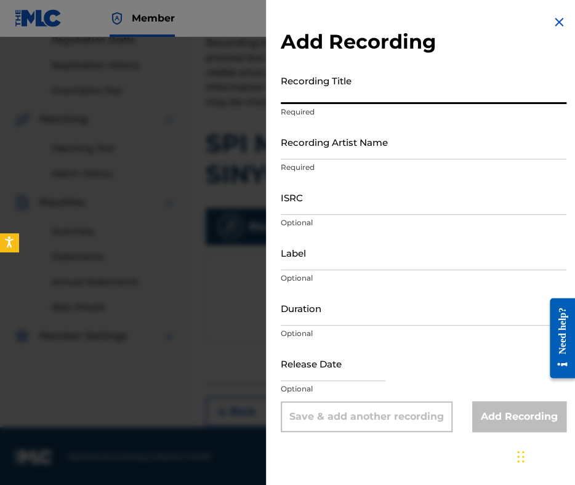
paste input "SPI MOYA MALKA SINYORITA"
type input "SPI MOYA MALKA SINYORITA"
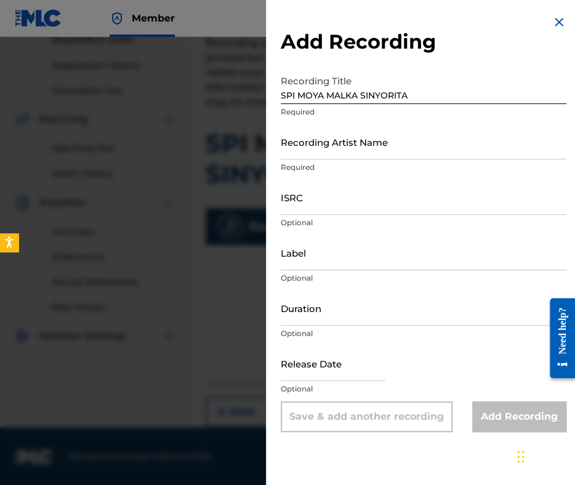
drag, startPoint x: 348, startPoint y: 168, endPoint x: 345, endPoint y: 145, distance: 23.6
click at [345, 145] on input "Recording Artist Name" at bounding box center [424, 141] width 286 height 35
paste input "NIKOLAY LYUBENOV"
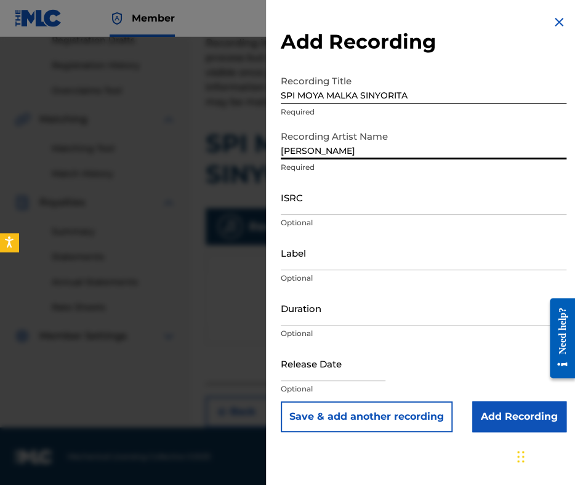
type input "NIKOLAY LYUBENOV"
click at [284, 99] on input "SPI MOYA MALKA SINYORITA" at bounding box center [424, 86] width 286 height 35
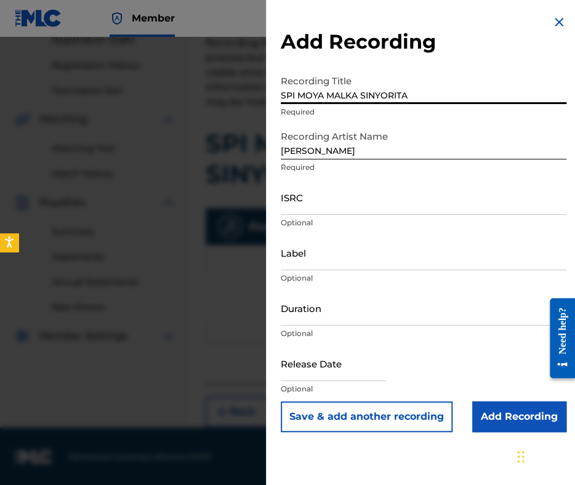
type input "SPI MOYA MALKA SINYORITA"
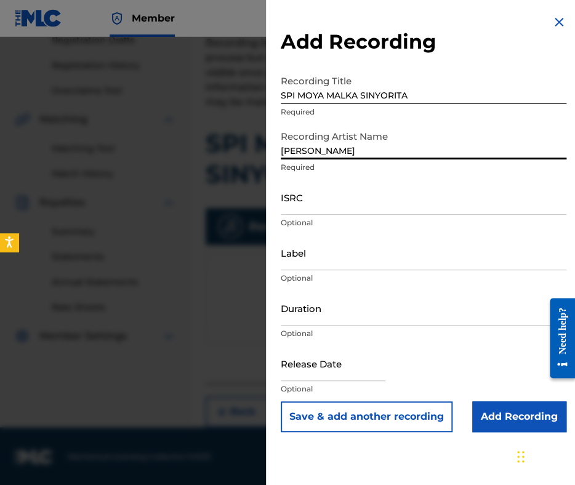
click at [284, 148] on input "NIKOLAY LYUBENOV" at bounding box center [424, 141] width 286 height 35
type input "NIKOLAY LYUBENOV"
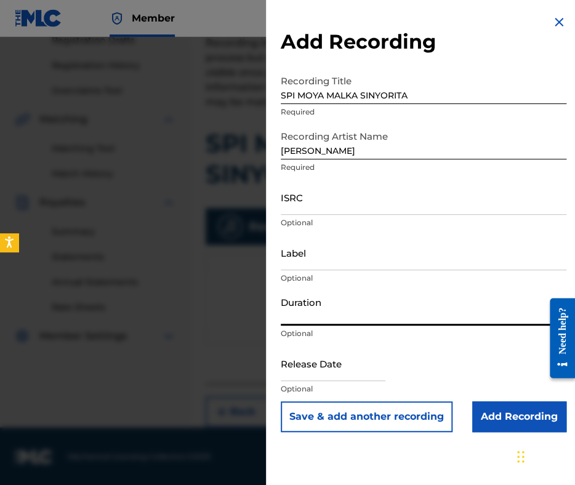
click at [362, 307] on input "Duration" at bounding box center [424, 308] width 286 height 35
type input "02:55"
click at [511, 412] on input "Add Recording" at bounding box center [519, 416] width 94 height 31
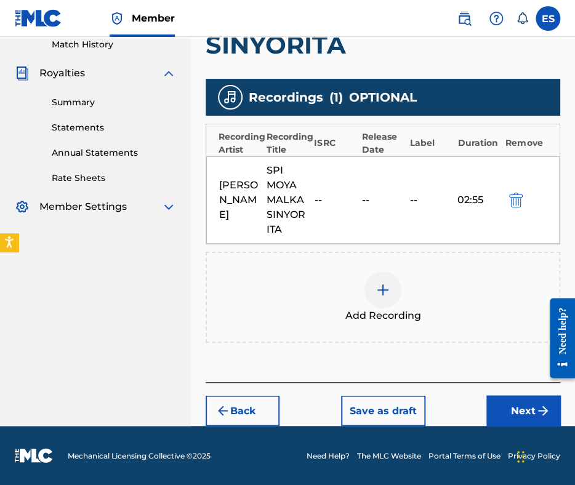
click at [515, 407] on button "Next" at bounding box center [523, 410] width 74 height 31
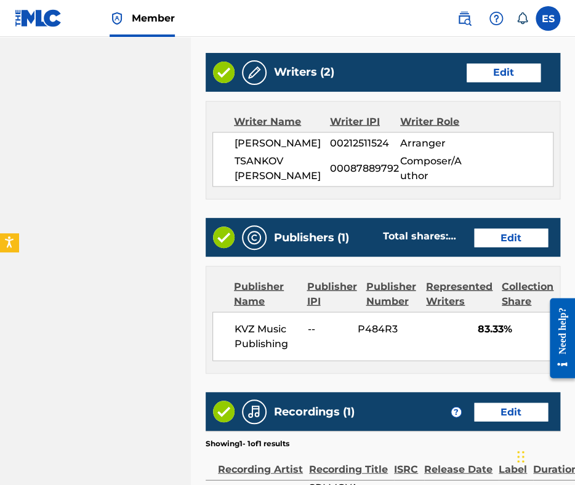
scroll to position [783, 0]
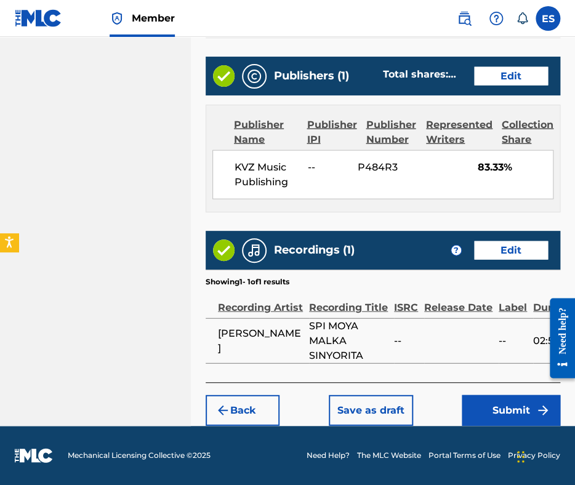
click at [253, 403] on button "Back" at bounding box center [243, 410] width 74 height 31
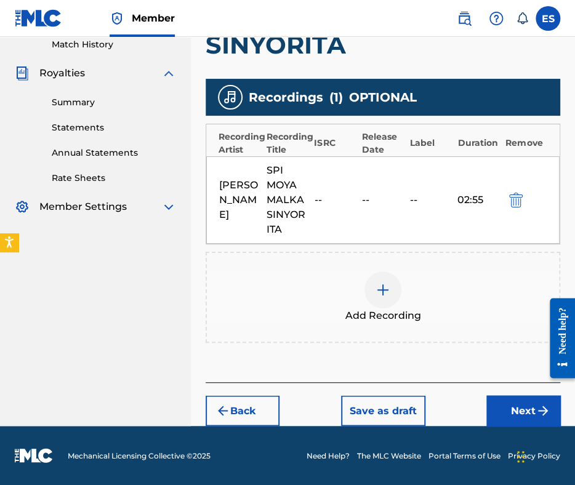
click at [285, 193] on div "SPI MOYA MALKA SINYORITA" at bounding box center [287, 200] width 41 height 74
click at [246, 193] on div "NIKOLAY LYUBENOV" at bounding box center [239, 200] width 41 height 44
copy div "NIKOLAY LYUBENOV"
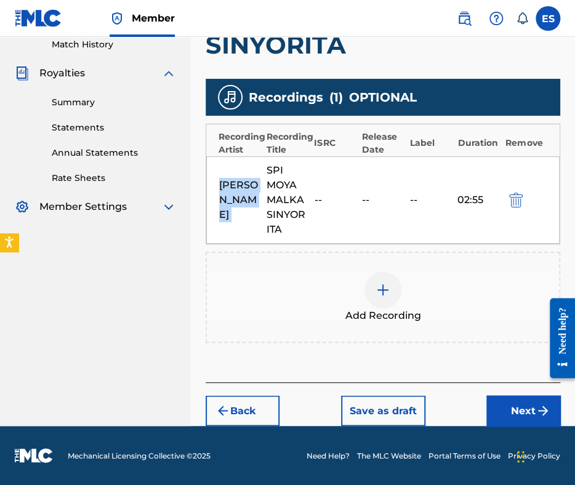
click at [515, 193] on img "submit" at bounding box center [516, 200] width 14 height 15
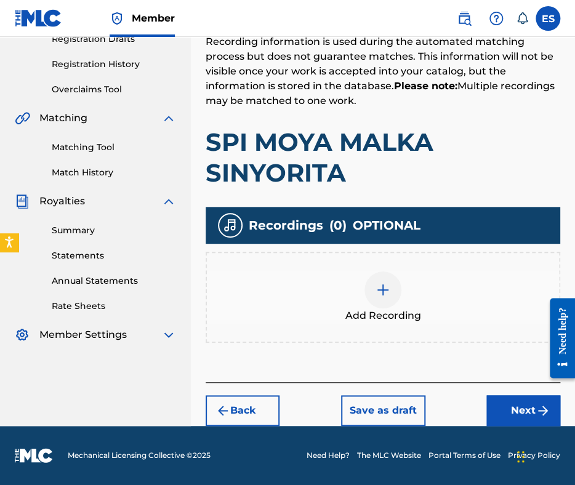
scroll to position [217, 0]
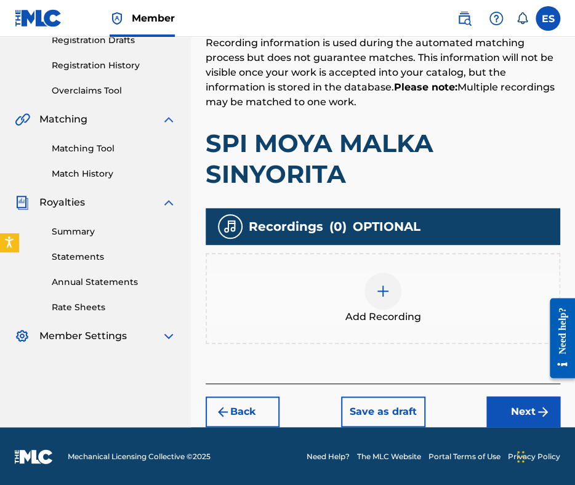
click at [390, 281] on div at bounding box center [382, 291] width 37 height 37
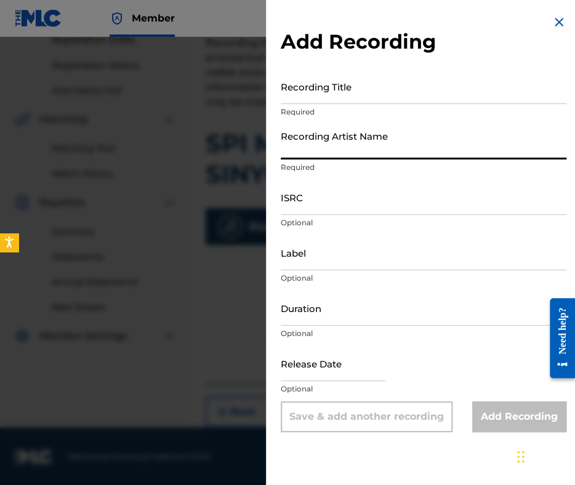
paste input "NIKOLAY LYUBENOV"
type input "NIKOLAY LYUBENOV"
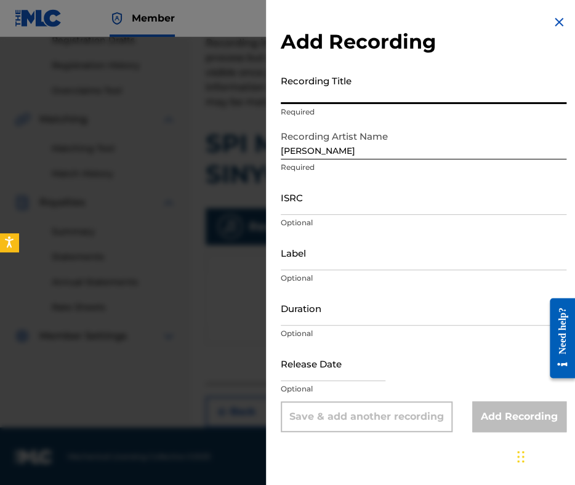
paste input "SPI MOYA MALKA SINYORITA"
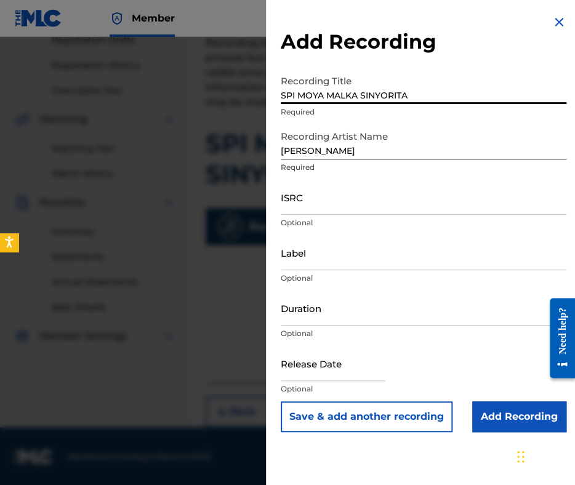
type input "SPI MOYA MALKA SINYORITA"
click at [316, 195] on input "ISRC" at bounding box center [424, 197] width 286 height 35
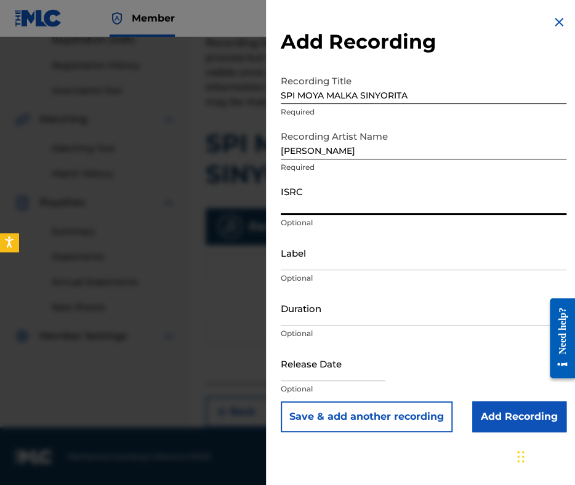
paste input "QMFME1310352"
type input "QMFME1310352"
click at [332, 315] on input "Duration" at bounding box center [424, 308] width 286 height 35
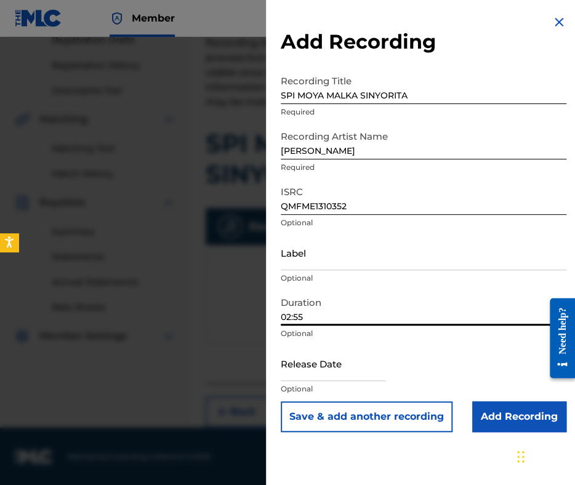
type input "02:55"
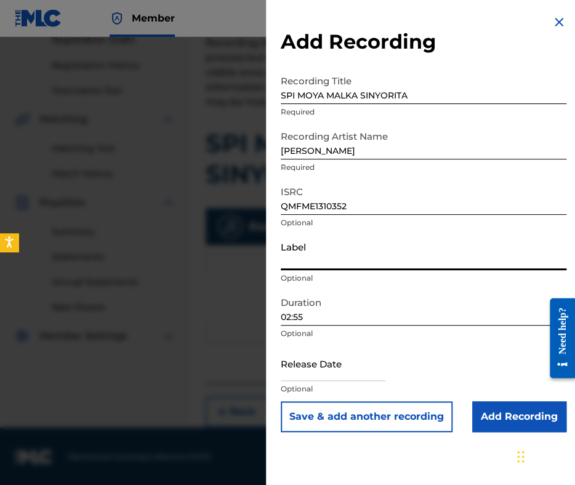
paste input "Kanev Music"
type input "Kanev Music"
click at [491, 416] on input "Add Recording" at bounding box center [519, 416] width 94 height 31
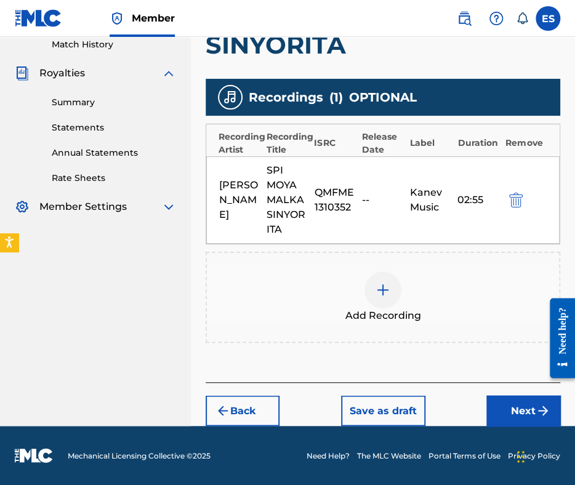
scroll to position [354, 0]
click at [512, 403] on button "Next" at bounding box center [523, 410] width 74 height 31
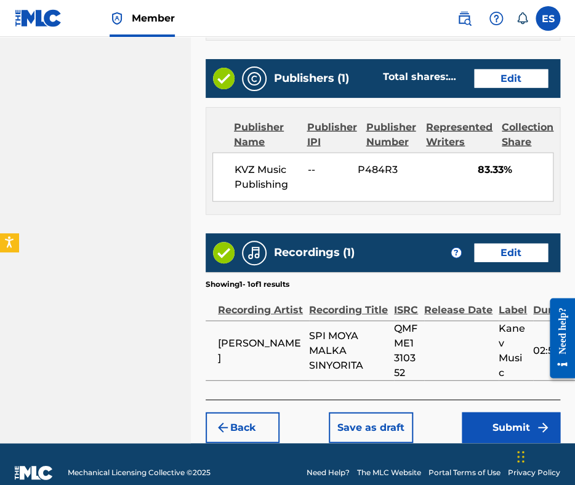
scroll to position [798, 0]
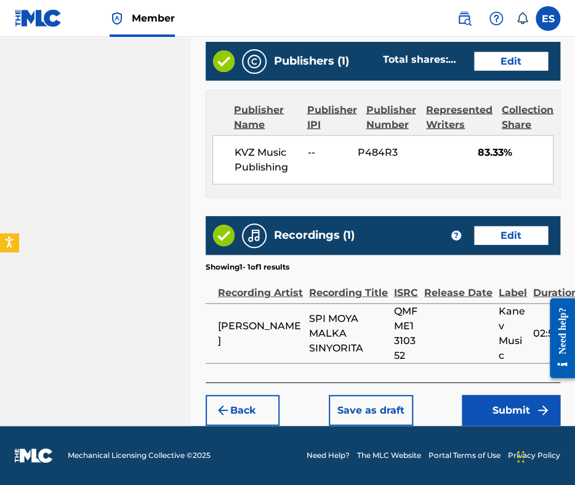
click at [493, 413] on button "Submit" at bounding box center [511, 410] width 99 height 31
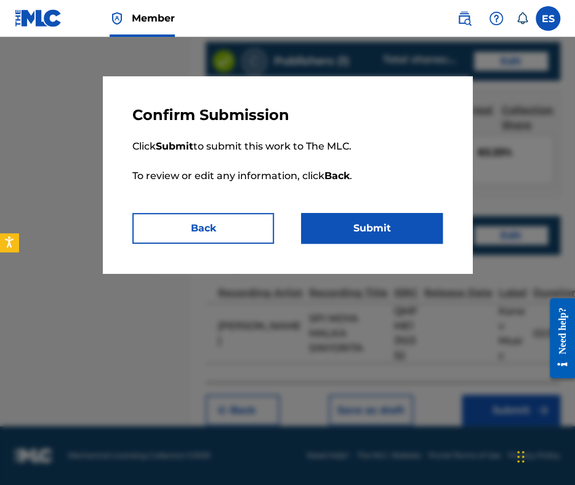
click at [387, 232] on button "Submit" at bounding box center [372, 228] width 142 height 31
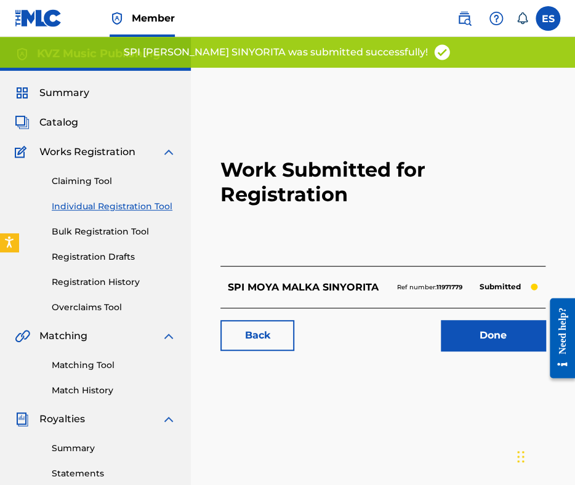
click at [125, 207] on link "Individual Registration Tool" at bounding box center [114, 206] width 124 height 13
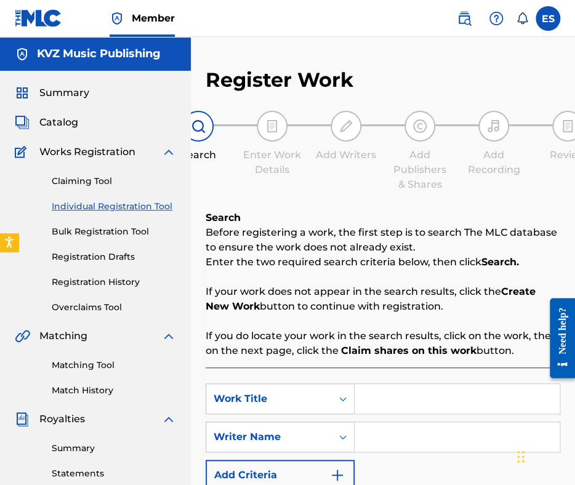
click at [110, 286] on link "Registration History" at bounding box center [114, 282] width 124 height 13
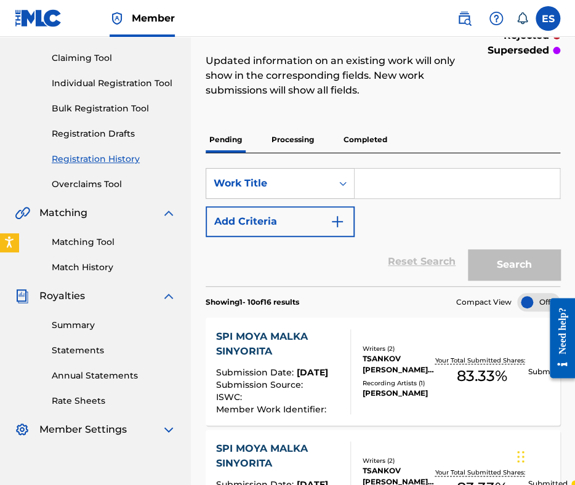
scroll to position [246, 0]
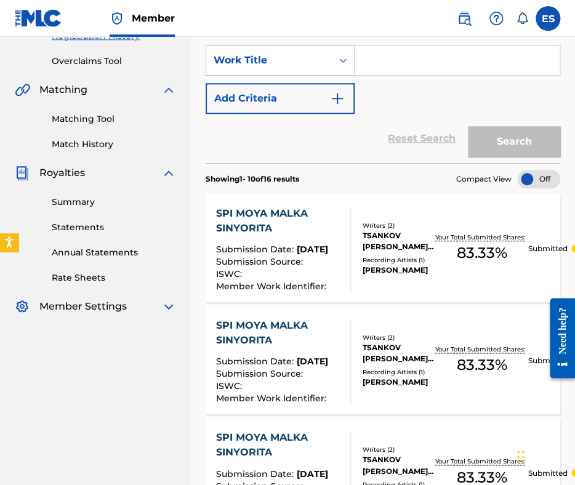
click at [384, 265] on div "NIKOLAY LYUBENOV" at bounding box center [399, 270] width 73 height 11
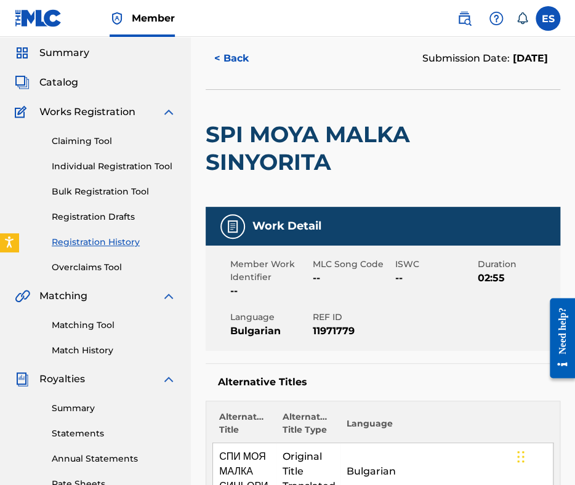
scroll to position [62, 0]
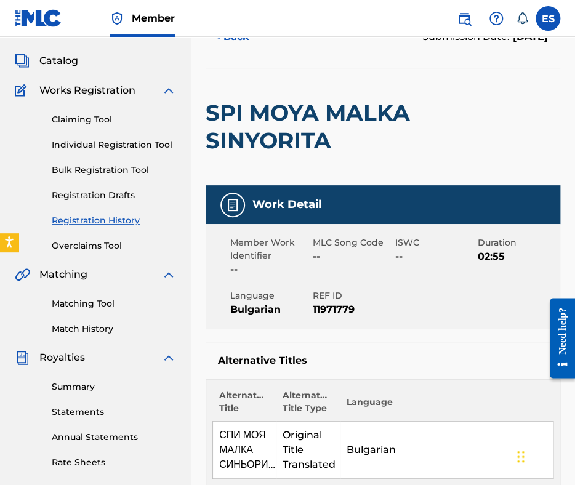
click at [143, 147] on link "Individual Registration Tool" at bounding box center [114, 145] width 124 height 13
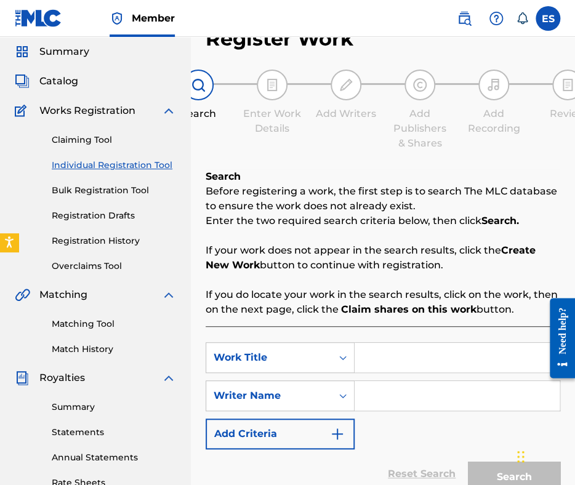
scroll to position [123, 0]
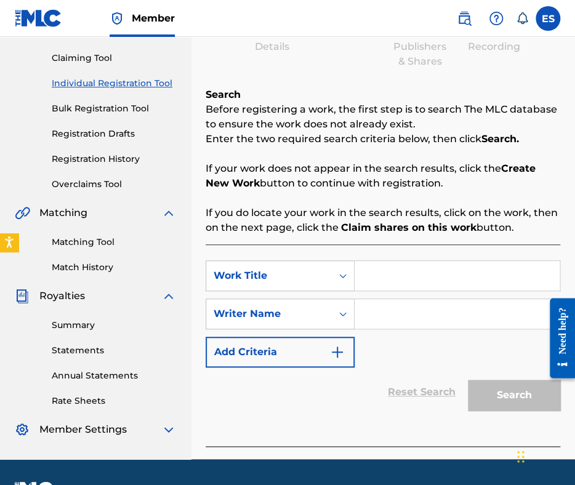
click at [414, 284] on input "Search Form" at bounding box center [457, 276] width 205 height 30
paste input "SPI MOYA MALKA SINYORITA"
type input "SPI MOYA MALKA SINYORITA"
click at [443, 310] on input "Search Form" at bounding box center [457, 314] width 205 height 30
paste input "YOSIF TSANKOV"
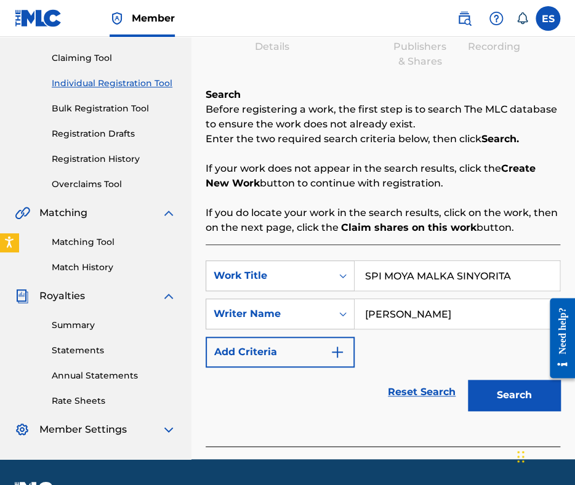
type input "YOSIF TSANKOV"
click at [367, 276] on input "SPI MOYA MALKA SINYORITA" at bounding box center [457, 276] width 205 height 30
type input "SPI MOYA MALKA SINYORITA"
click at [500, 392] on button "Search" at bounding box center [514, 395] width 92 height 31
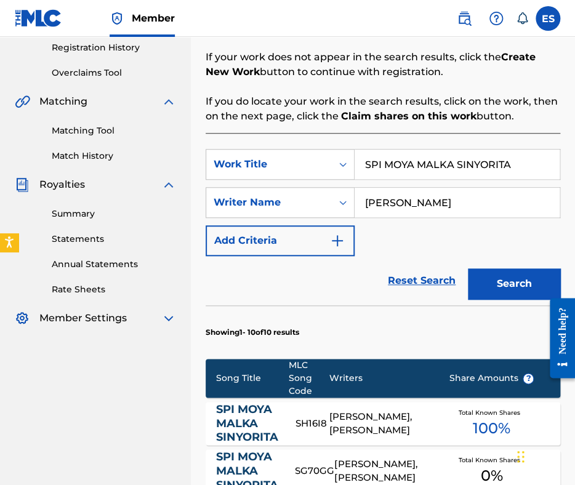
scroll to position [296, 0]
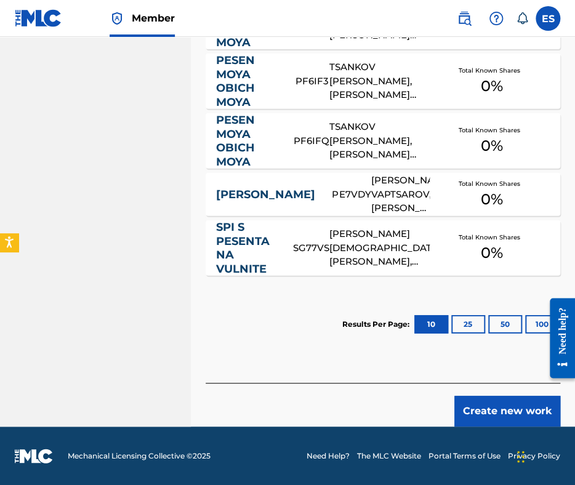
click at [487, 403] on button "Create new work" at bounding box center [507, 411] width 106 height 31
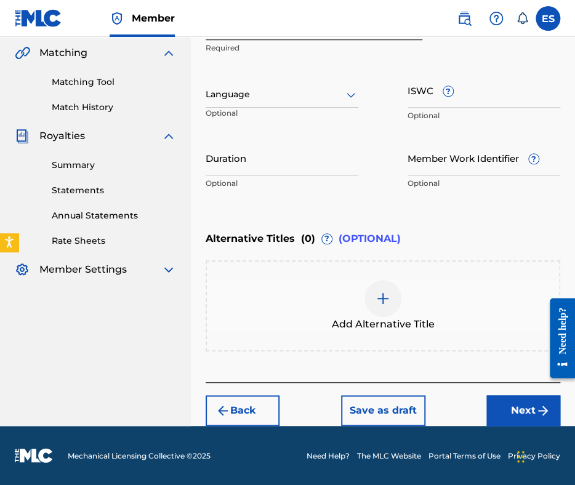
scroll to position [282, 0]
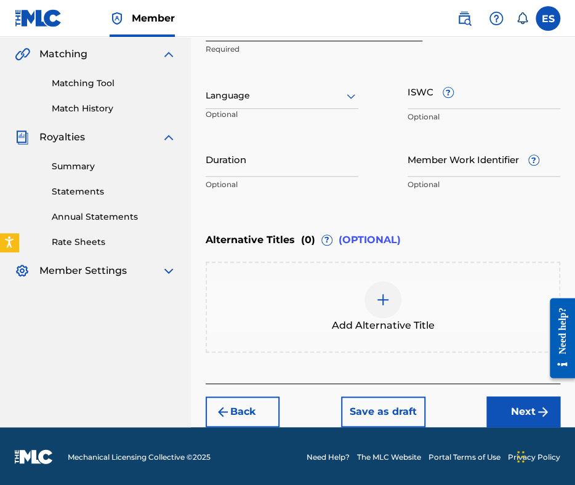
click at [260, 100] on div at bounding box center [282, 95] width 153 height 15
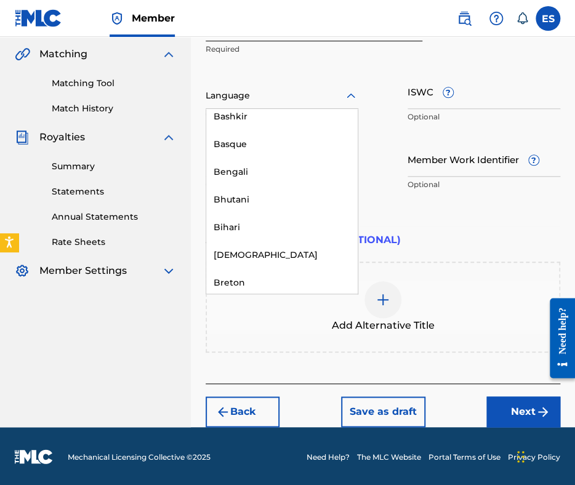
scroll to position [431, 0]
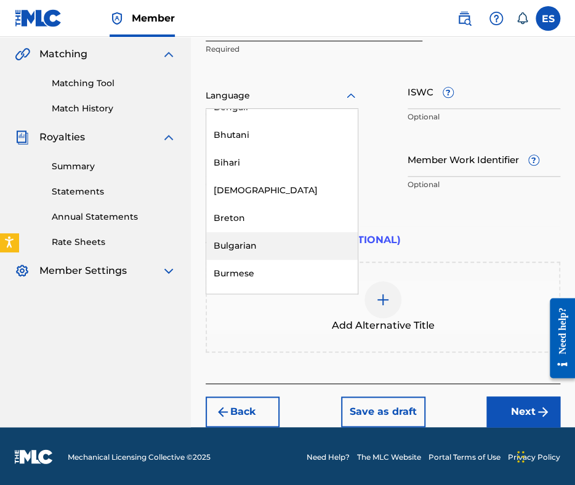
click at [270, 249] on div "Bulgarian" at bounding box center [281, 246] width 151 height 28
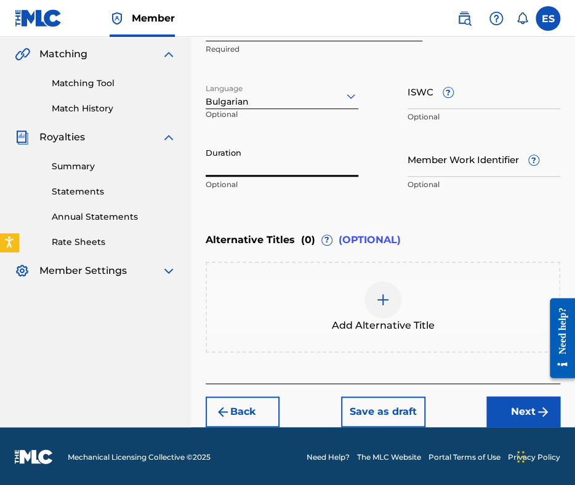
click at [286, 163] on input "Duration" at bounding box center [282, 159] width 153 height 35
type input "02:45"
click at [387, 294] on img at bounding box center [383, 299] width 15 height 15
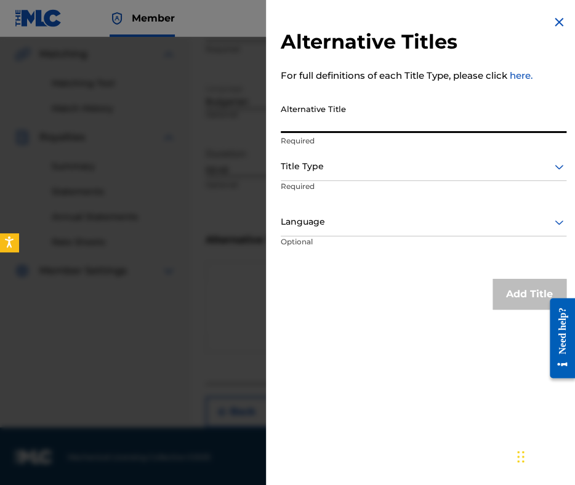
paste input "СПИ МОЯ МАЛКА СЕНЬОРИТА"
type input "СПИ МОЯ МАЛКА СЕНЬОРИТА"
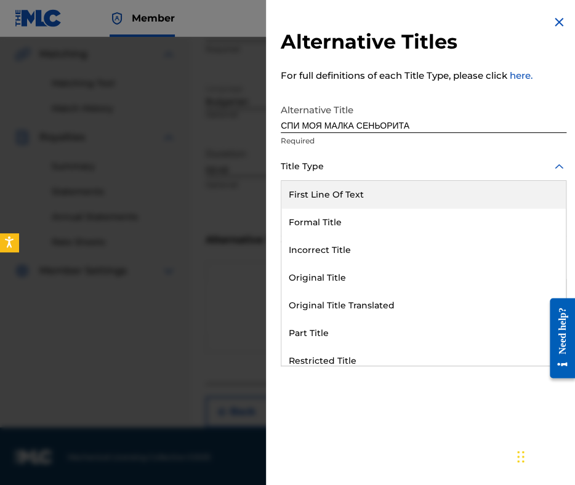
click at [369, 163] on div at bounding box center [424, 166] width 286 height 15
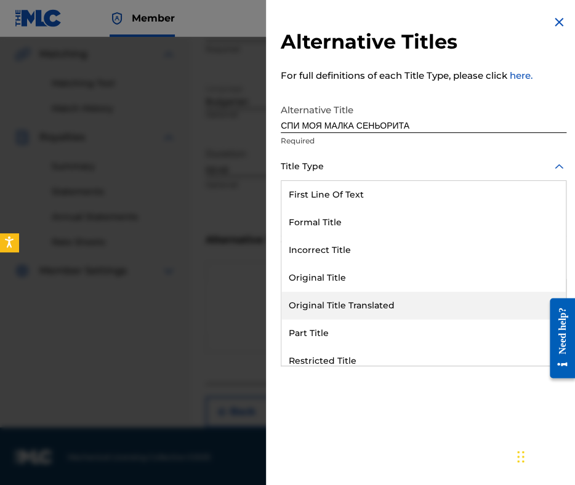
drag, startPoint x: 372, startPoint y: 309, endPoint x: 370, endPoint y: 291, distance: 17.9
click at [372, 305] on div "Original Title Translated" at bounding box center [423, 306] width 284 height 28
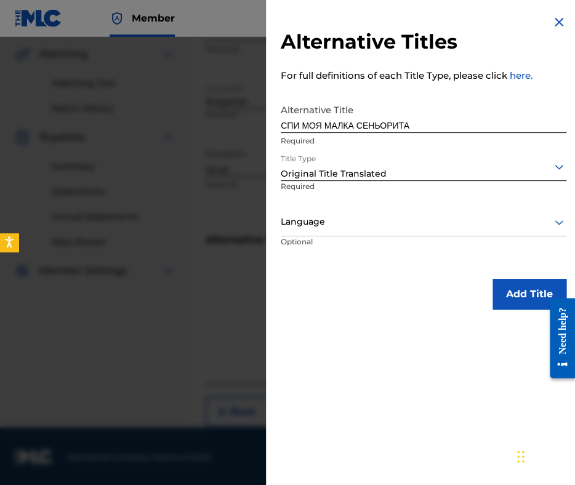
click at [360, 230] on div "Language" at bounding box center [424, 223] width 286 height 28
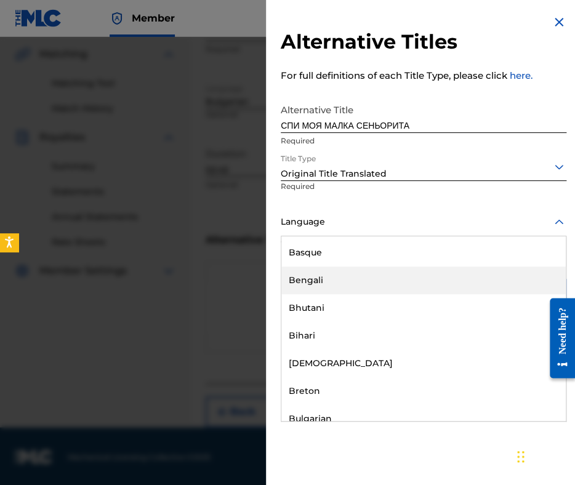
scroll to position [493, 0]
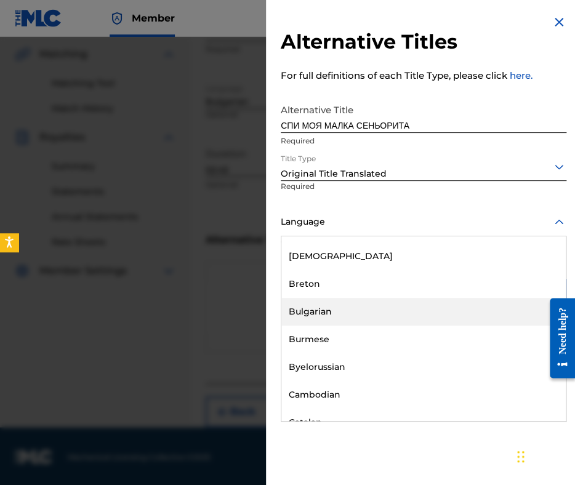
click at [350, 317] on div "Bulgarian" at bounding box center [423, 312] width 284 height 28
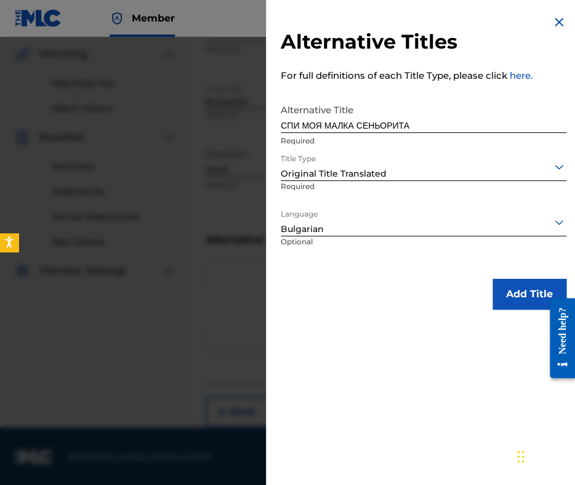
click at [503, 300] on button "Add Title" at bounding box center [530, 294] width 74 height 31
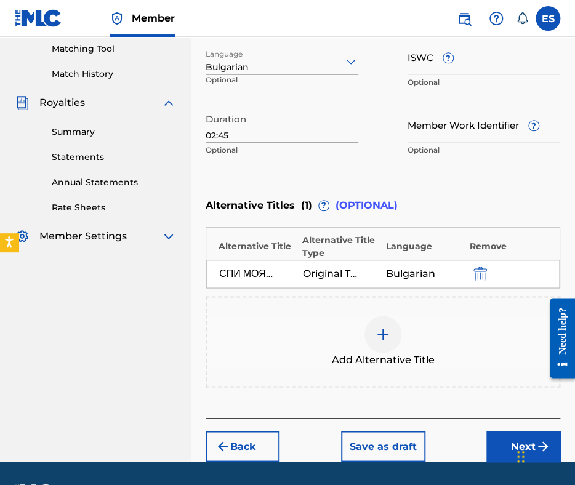
scroll to position [351, 0]
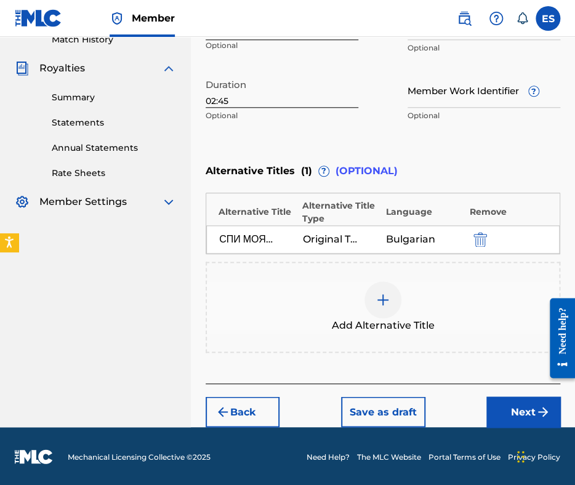
click at [504, 404] on button "Next" at bounding box center [523, 411] width 74 height 31
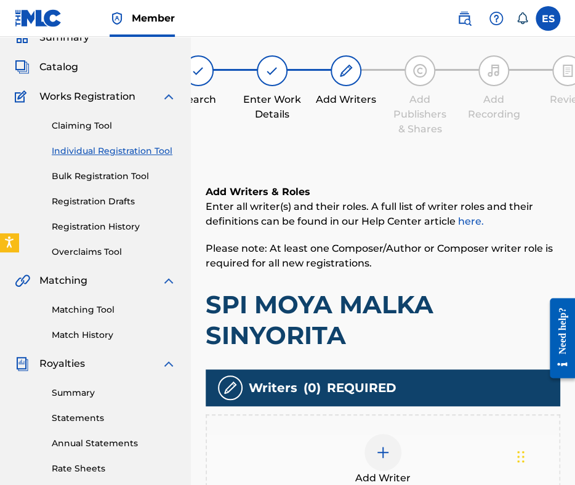
scroll to position [236, 0]
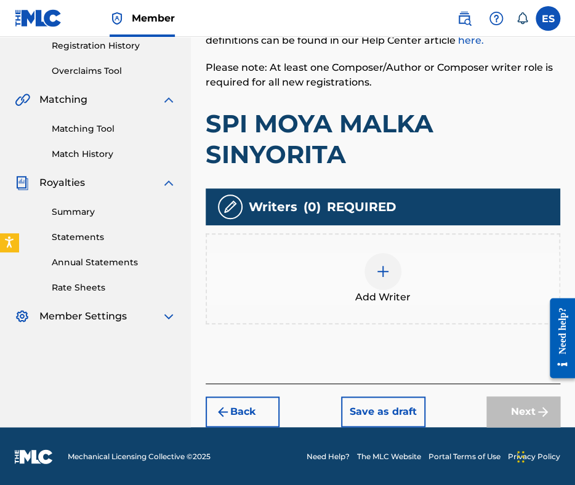
click at [392, 274] on div at bounding box center [382, 271] width 37 height 37
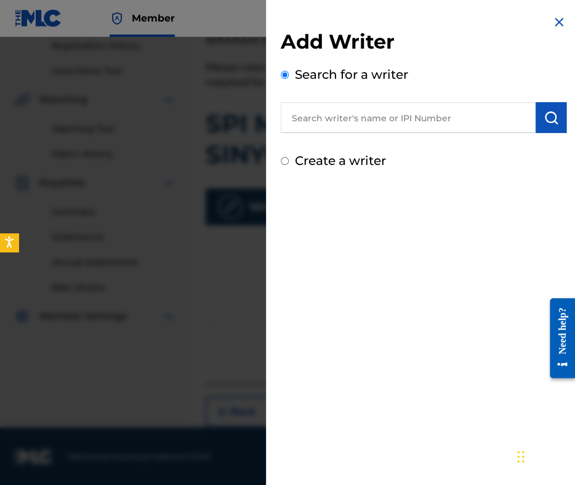
paste input "KOMAROV EVGUENI EVGUENIEV"
type input "KOMAROV EVGUENI EVGUENIEV"
click at [544, 117] on img "submit" at bounding box center [551, 117] width 15 height 15
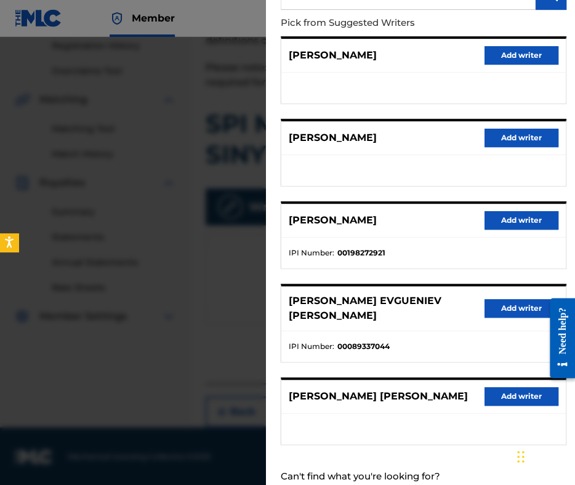
scroll to position [148, 0]
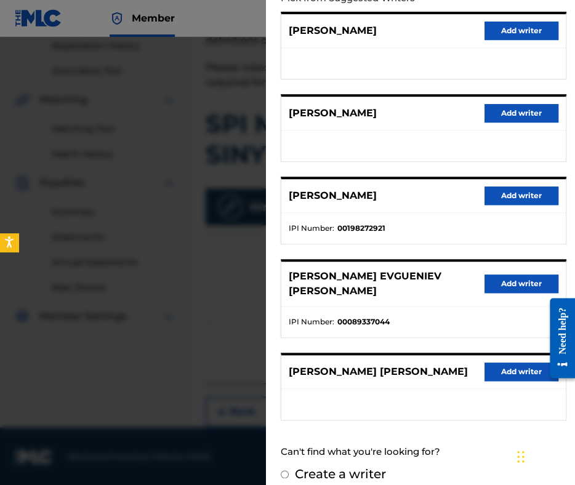
click at [508, 282] on button "Add writer" at bounding box center [522, 284] width 74 height 18
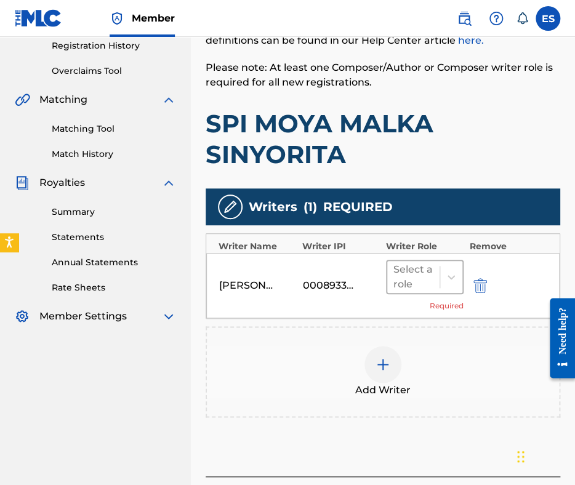
click at [424, 275] on div at bounding box center [413, 276] width 40 height 17
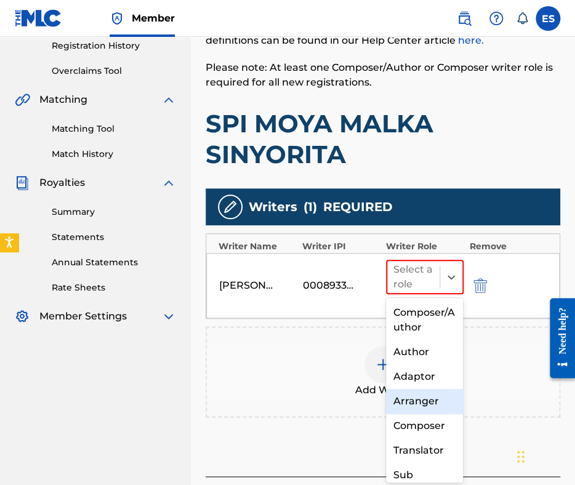
click at [431, 400] on div "Arranger" at bounding box center [425, 401] width 78 height 25
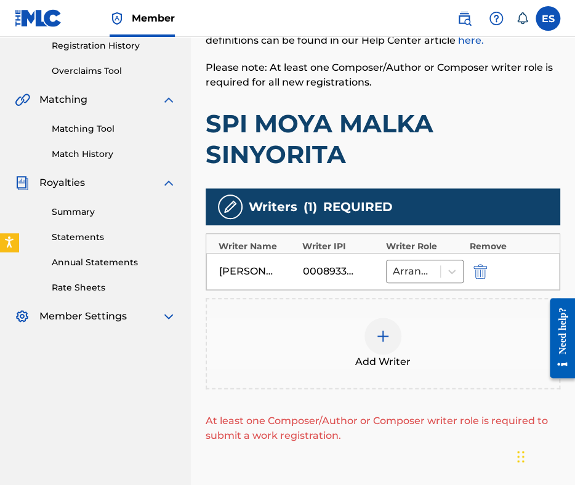
click at [384, 331] on img at bounding box center [383, 336] width 15 height 15
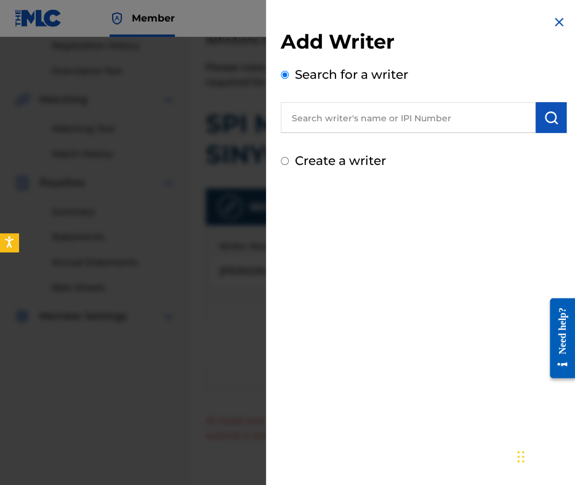
paste input "00087889792"
type input "00087889792"
click at [538, 123] on button "submit" at bounding box center [551, 117] width 31 height 31
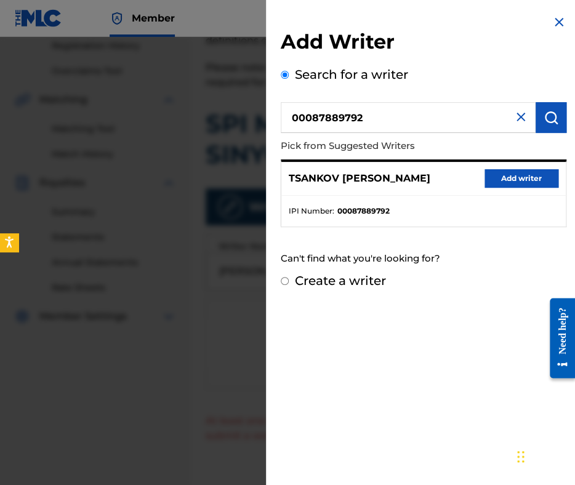
click at [501, 183] on button "Add writer" at bounding box center [522, 178] width 74 height 18
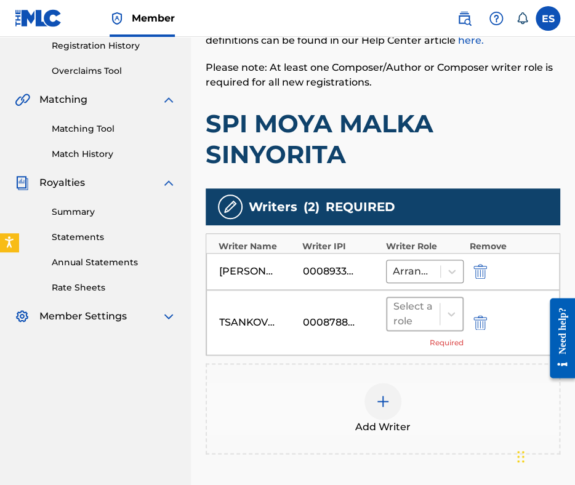
click at [392, 320] on div "Select a role" at bounding box center [413, 314] width 52 height 32
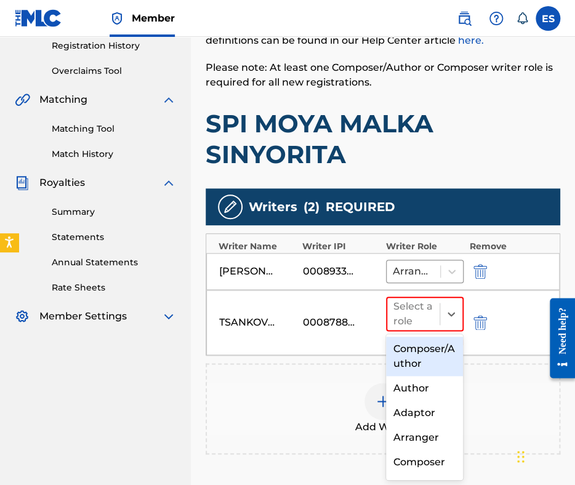
click at [424, 366] on div "Composer/Author" at bounding box center [425, 356] width 78 height 39
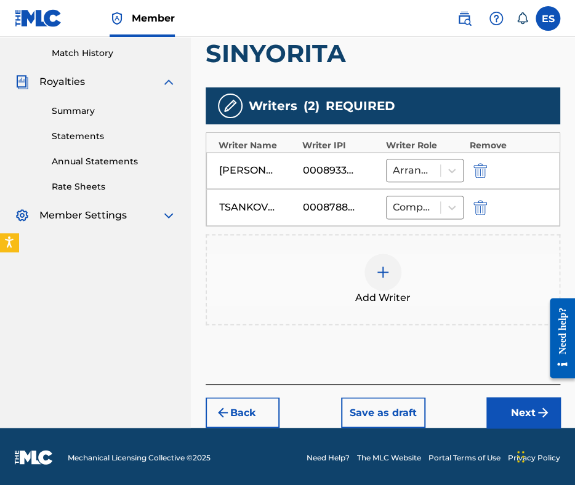
click at [527, 412] on button "Next" at bounding box center [523, 412] width 74 height 31
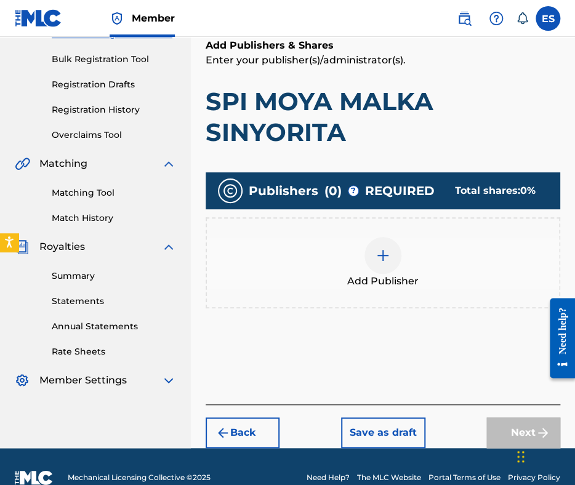
scroll to position [193, 0]
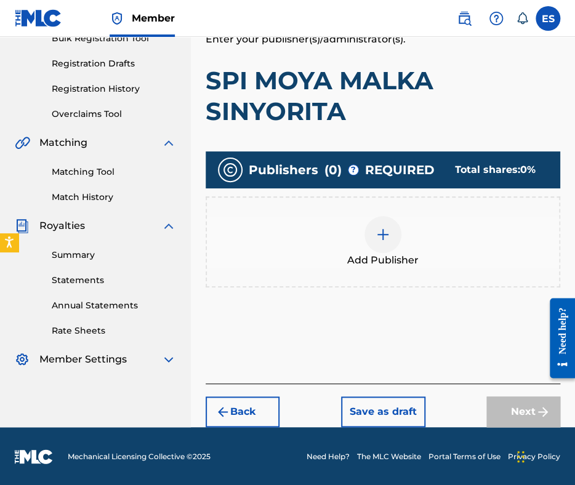
click at [379, 240] on img at bounding box center [383, 234] width 15 height 15
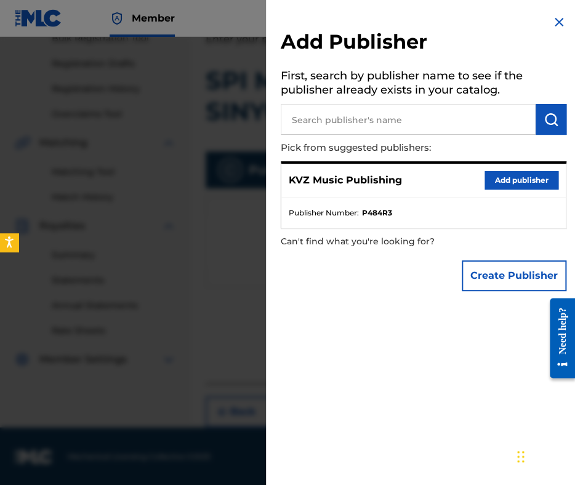
click at [493, 173] on button "Add publisher" at bounding box center [522, 180] width 74 height 18
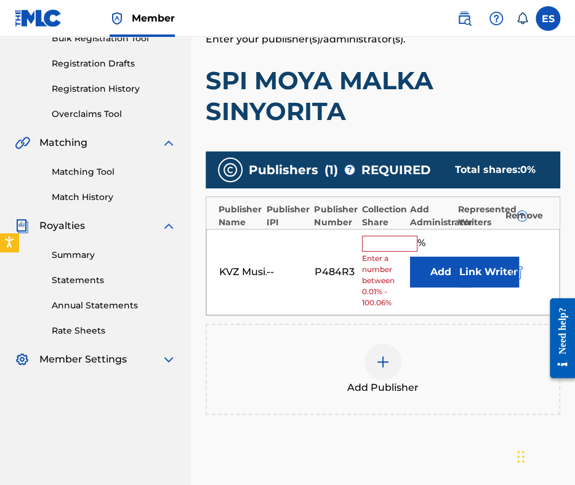
click at [390, 250] on input "text" at bounding box center [389, 244] width 55 height 16
type input "83.33"
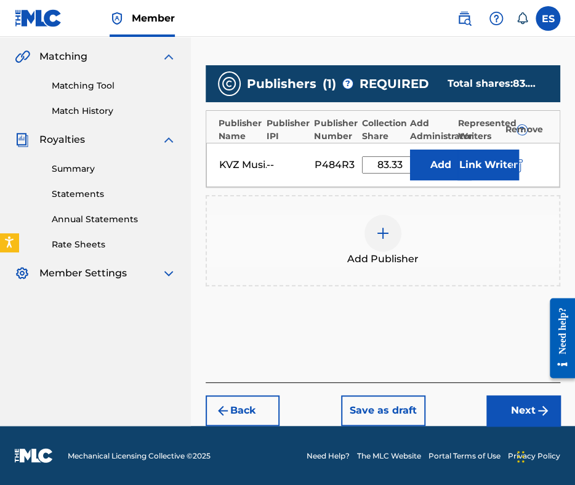
click at [497, 396] on button "Next" at bounding box center [523, 410] width 74 height 31
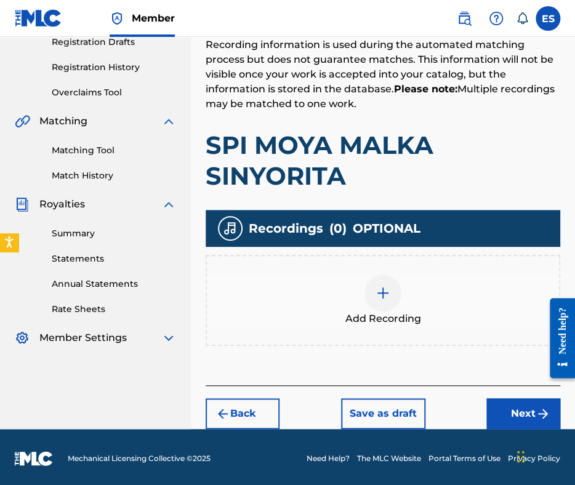
scroll to position [217, 0]
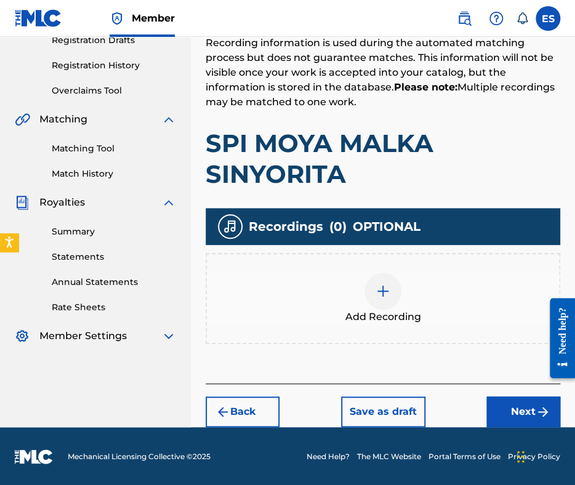
click at [383, 298] on div at bounding box center [382, 291] width 37 height 37
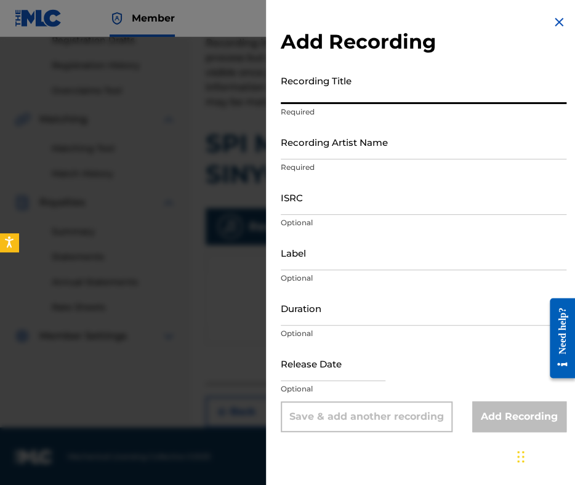
paste input "SPI MOYA MALKA SINYORITA"
click at [283, 99] on input "SPI MOYA MALKA SINYORITA" at bounding box center [424, 86] width 286 height 35
type input "SPI MOYA MALKA SINYORITA"
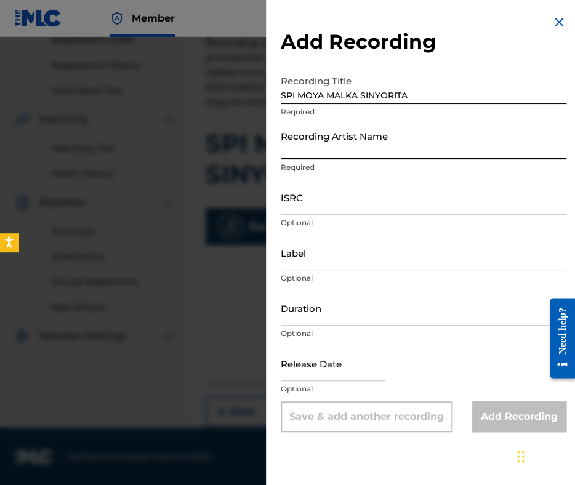
paste input "MARGRET NIKOLOVA & NIKOLAY LYUBENOV"
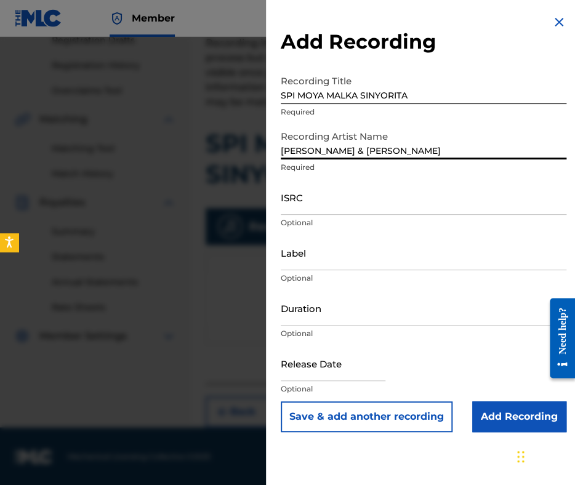
click at [287, 148] on input "MARGRET NIKOLOVA & NIKOLAY LYUBENOV" at bounding box center [424, 141] width 286 height 35
click at [285, 151] on input "MARGRET NIKOLOVA & NIKOLAY LYUBENOV" at bounding box center [424, 141] width 286 height 35
type input "MARGRET NIKOLOVA & NIKOLAY LYUBENOV"
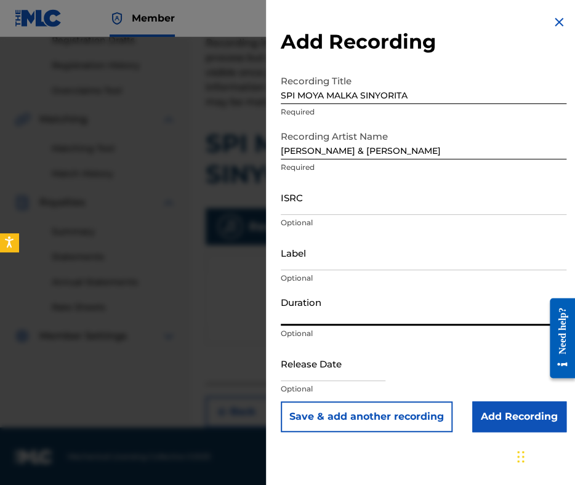
click at [379, 303] on input "Duration" at bounding box center [424, 308] width 286 height 35
type input "02:45"
click at [504, 411] on input "Add Recording" at bounding box center [519, 416] width 94 height 31
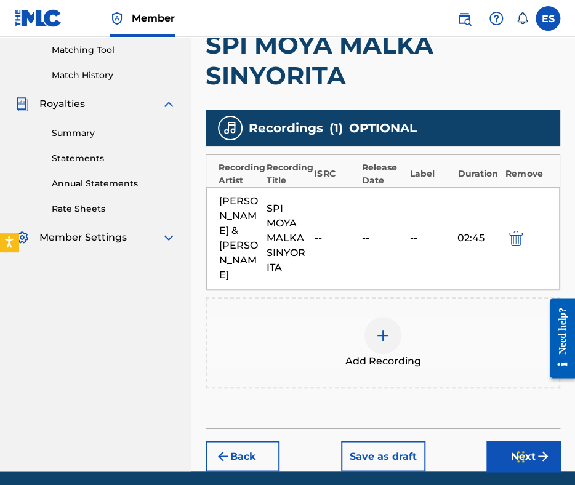
scroll to position [398, 0]
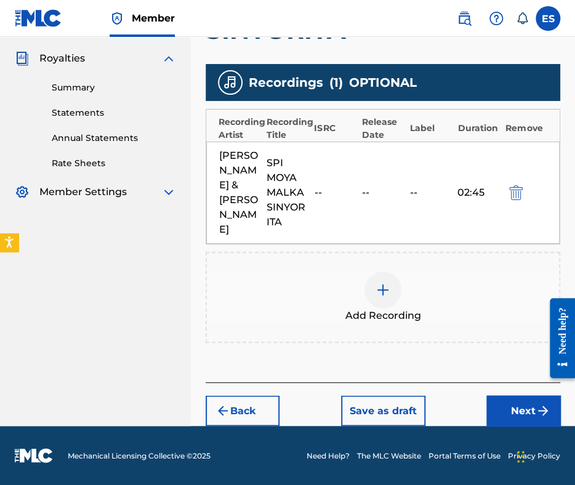
click at [512, 417] on button "Next" at bounding box center [523, 410] width 74 height 31
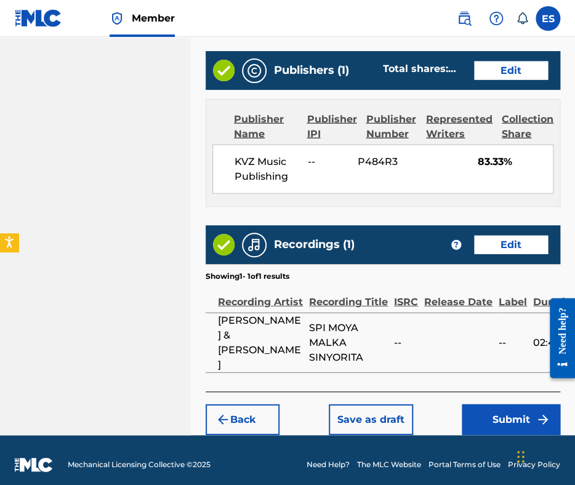
scroll to position [813, 0]
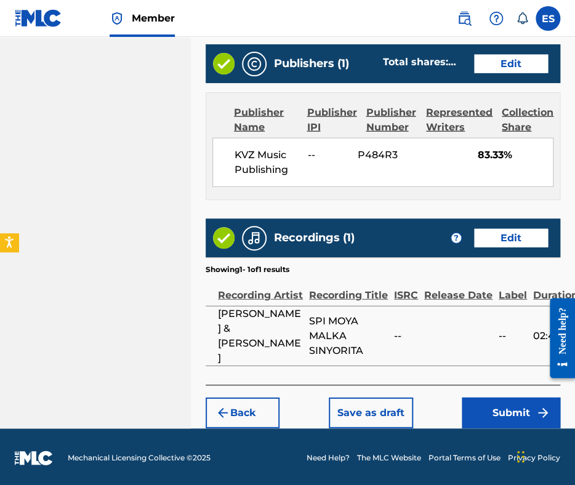
click at [507, 416] on button "Submit" at bounding box center [511, 413] width 99 height 31
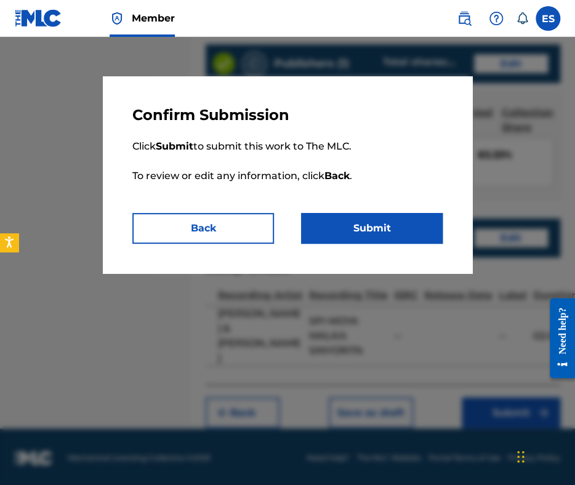
click at [401, 236] on button "Submit" at bounding box center [372, 228] width 142 height 31
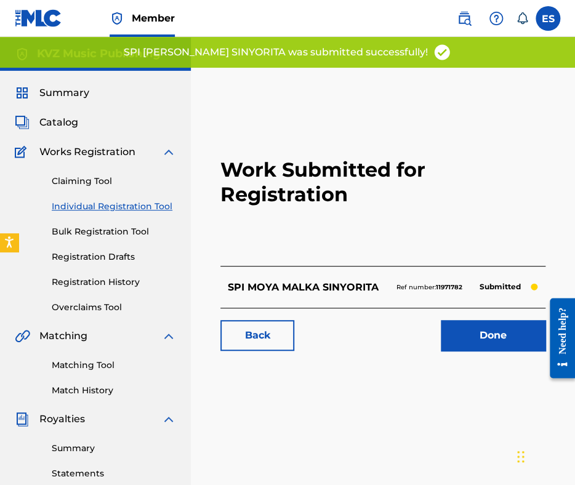
click at [140, 208] on link "Individual Registration Tool" at bounding box center [114, 206] width 124 height 13
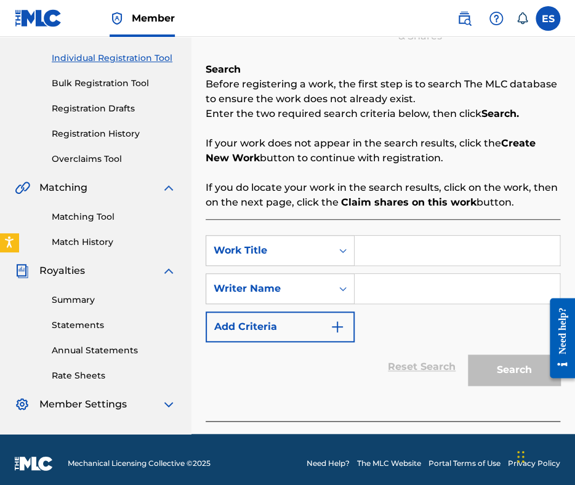
scroll to position [156, 0]
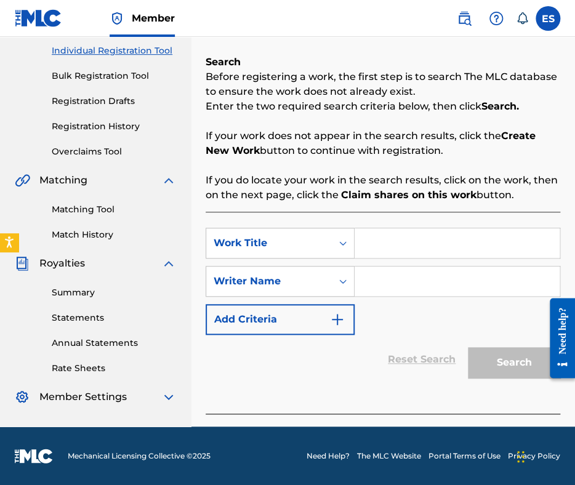
click at [424, 257] on div "Search Form" at bounding box center [458, 243] width 206 height 31
paste input "SPI MOYA MALKA SINYORITA"
click at [368, 242] on input "SPI MOYA MALKA SINYORITA" at bounding box center [457, 243] width 205 height 30
type input "SPI MOYA MALKA SINYORITA"
click at [427, 279] on input "Search Form" at bounding box center [457, 282] width 205 height 30
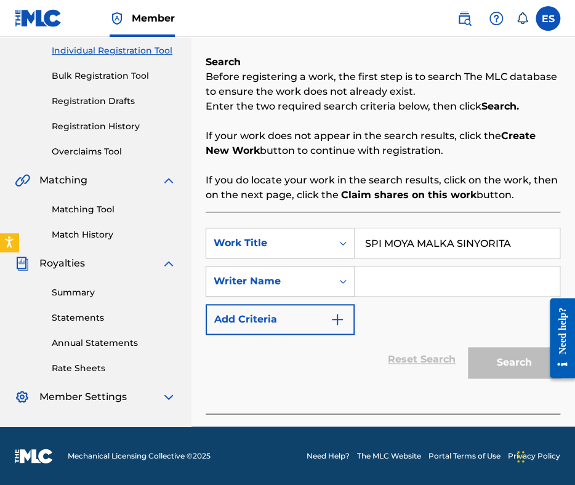
click at [427, 280] on input "Search Form" at bounding box center [457, 282] width 205 height 30
paste input "YOSIF TSANKOV"
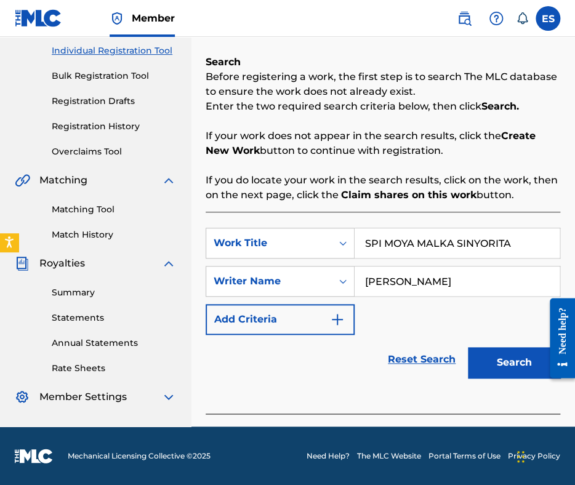
type input "YOSIF TSANKOV"
click at [502, 367] on button "Search" at bounding box center [514, 362] width 92 height 31
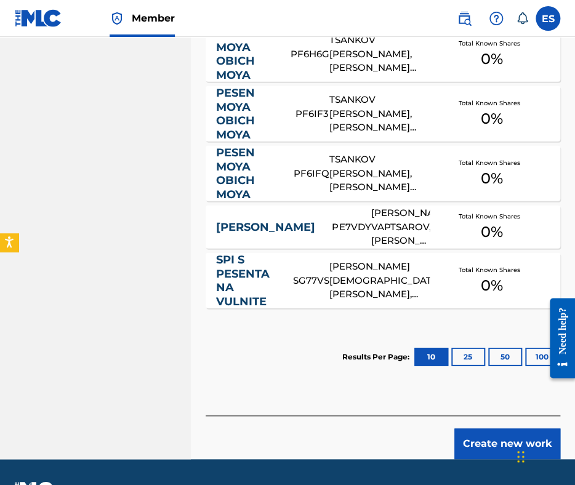
scroll to position [892, 0]
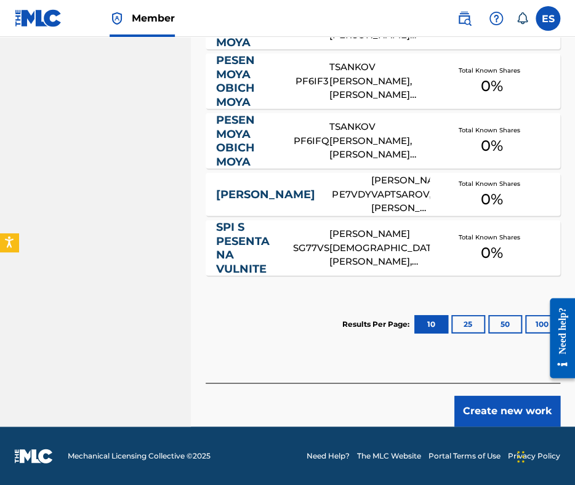
click at [500, 410] on button "Create new work" at bounding box center [507, 411] width 106 height 31
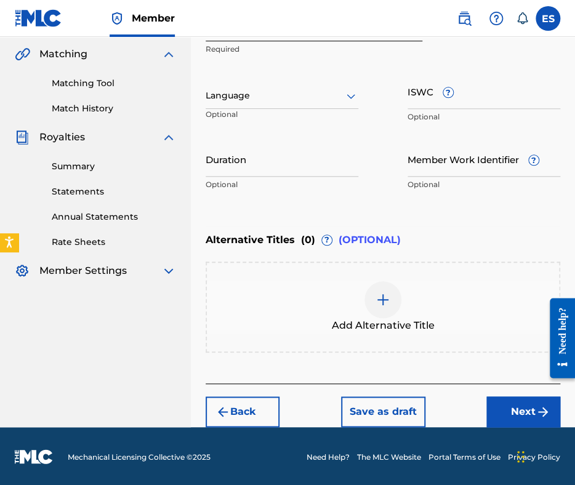
click at [265, 158] on input "Duration" at bounding box center [282, 159] width 153 height 35
type input "02:43"
drag, startPoint x: 283, startPoint y: 79, endPoint x: 283, endPoint y: 94, distance: 14.2
click at [283, 92] on div "Language Optional" at bounding box center [282, 101] width 153 height 55
click at [285, 98] on div at bounding box center [282, 95] width 153 height 15
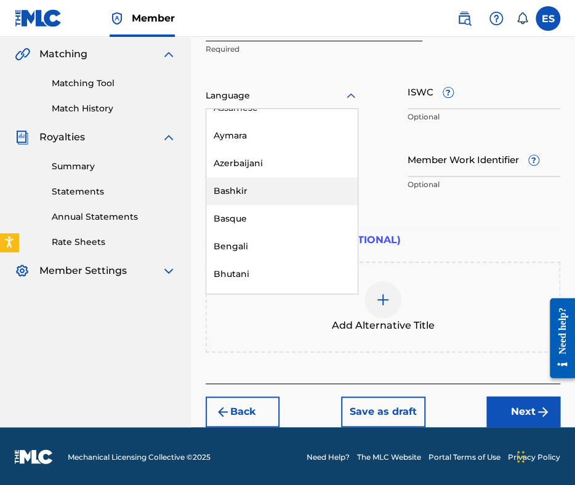
scroll to position [431, 0]
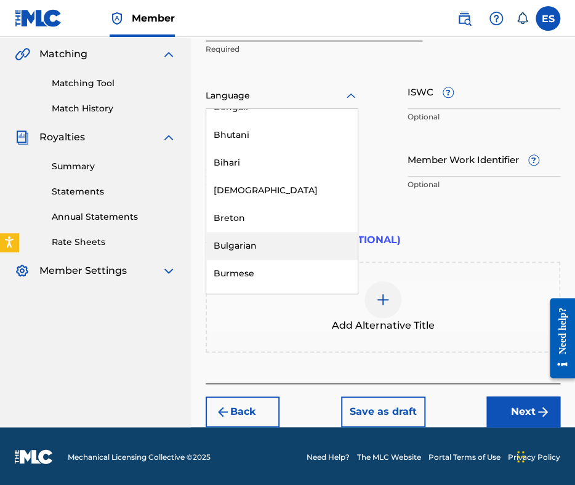
click at [273, 241] on div "Bulgarian" at bounding box center [281, 246] width 151 height 28
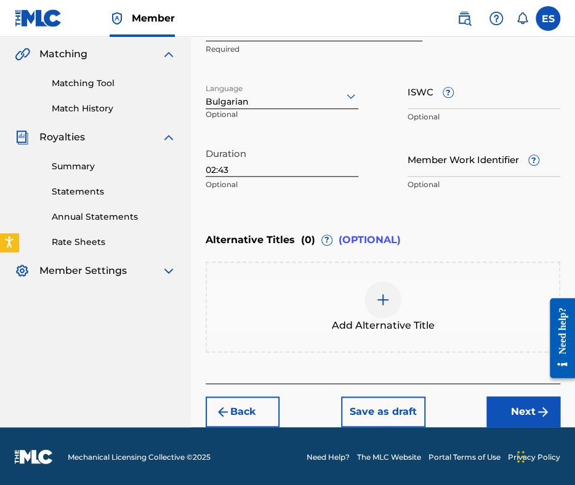
click at [382, 301] on img at bounding box center [383, 299] width 15 height 15
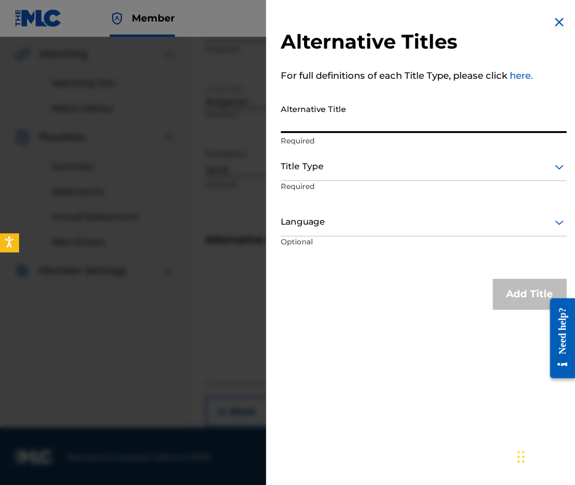
paste input "СПИ МОЯ МАЛКА СИНЬОРИТ"
type input "СПИ МОЯ МАЛКА СИНЬОРИТ"
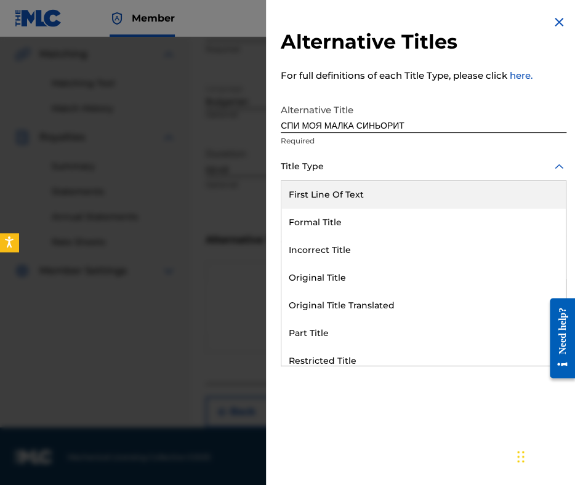
drag, startPoint x: 362, startPoint y: 164, endPoint x: 371, endPoint y: 286, distance: 122.8
click at [362, 166] on div at bounding box center [424, 166] width 286 height 15
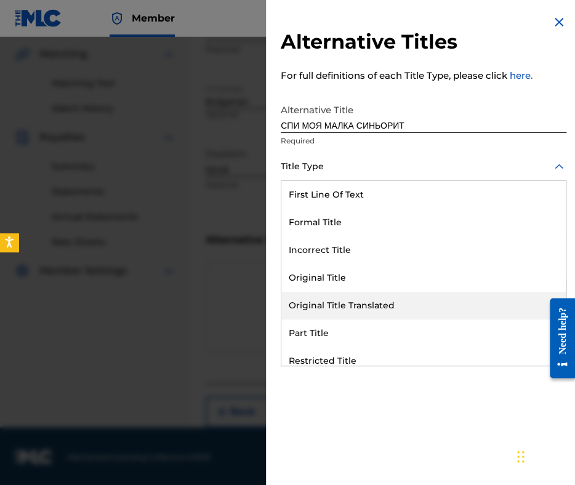
drag, startPoint x: 379, startPoint y: 310, endPoint x: 353, endPoint y: 251, distance: 63.9
click at [377, 305] on div "Original Title Translated" at bounding box center [423, 306] width 284 height 28
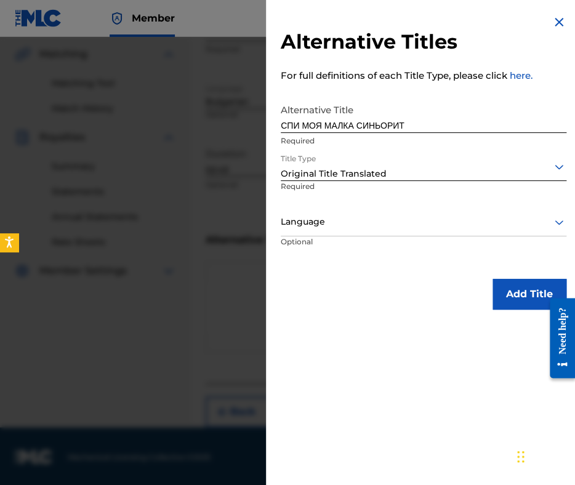
click at [344, 224] on div at bounding box center [424, 221] width 286 height 15
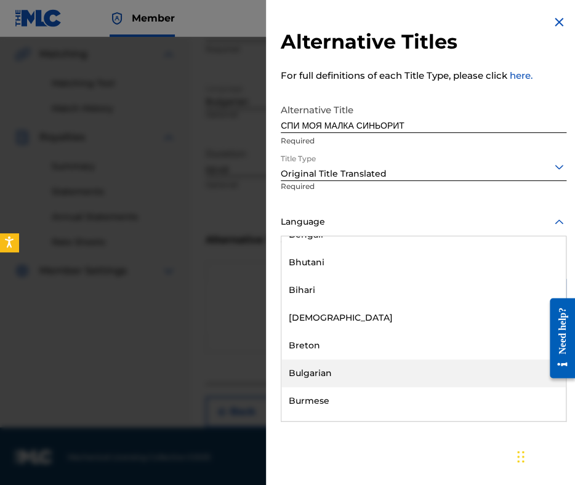
click at [344, 367] on div "Bulgarian" at bounding box center [423, 374] width 284 height 28
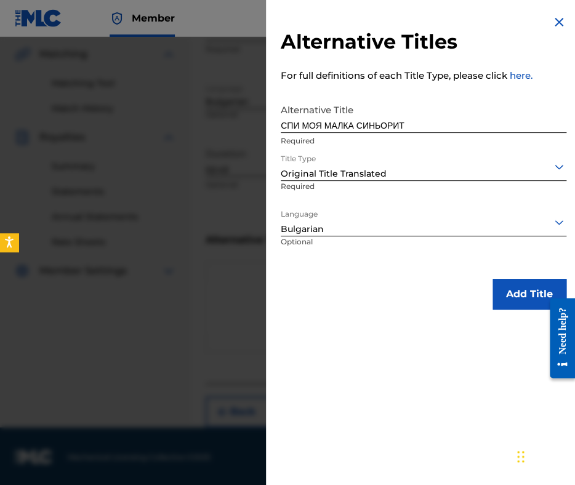
click at [533, 294] on button "Add Title" at bounding box center [530, 294] width 74 height 31
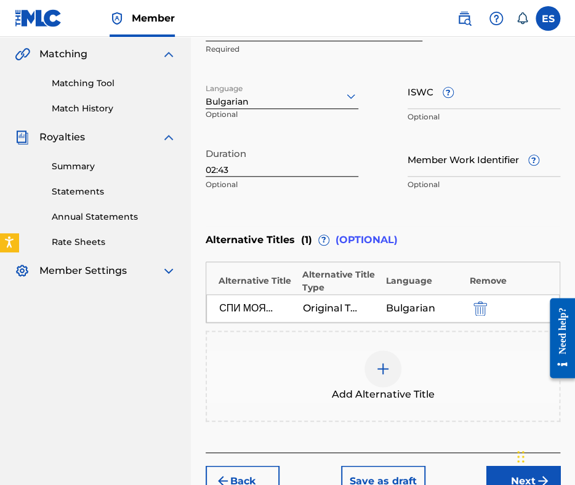
drag, startPoint x: 483, startPoint y: 322, endPoint x: 477, endPoint y: 307, distance: 16.0
click at [481, 320] on div "Alternative Titles ( 1 ) ? (OPTIONAL) Alternative Title Alternative Title Type …" at bounding box center [383, 324] width 355 height 195
click at [476, 305] on img "submit" at bounding box center [480, 308] width 14 height 15
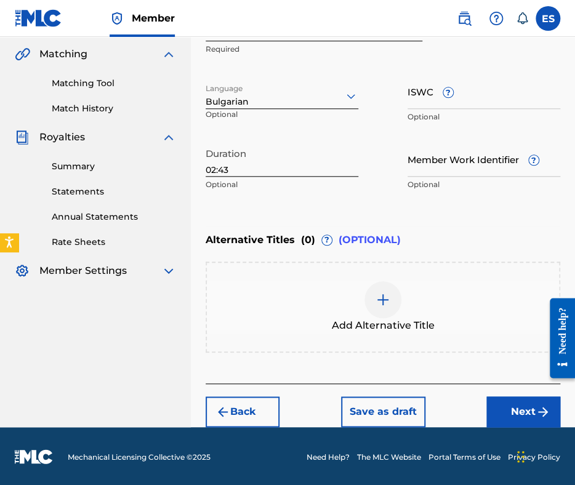
click at [397, 304] on div at bounding box center [382, 299] width 37 height 37
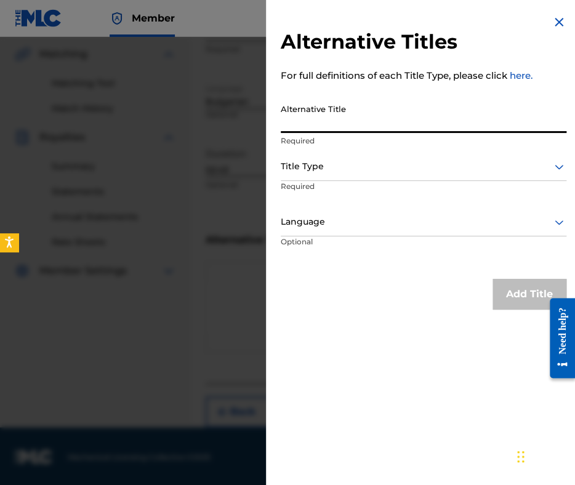
paste input "СПИ МОЯ МАЛКА СИНЬОРИТА"
type input "СПИ МОЯ МАЛКА СИНЬОРИТА"
drag, startPoint x: 404, startPoint y: 150, endPoint x: 401, endPoint y: 271, distance: 121.3
click at [404, 153] on div "Alternative Title СПИ МОЯ МАЛКА СИНЬОРИТА Required Title Type Required Language…" at bounding box center [424, 181] width 286 height 166
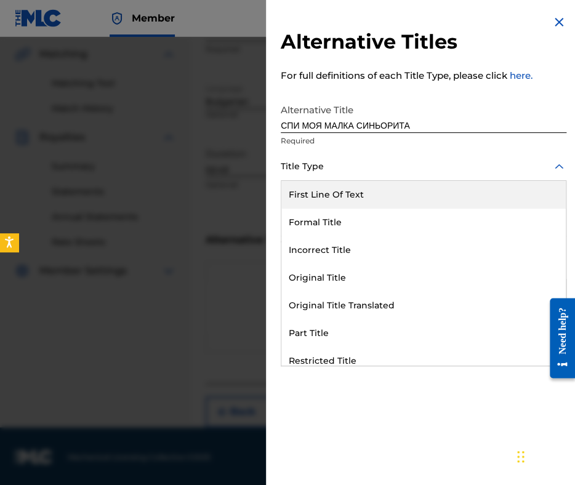
drag, startPoint x: 386, startPoint y: 163, endPoint x: 387, endPoint y: 283, distance: 120.7
click at [386, 163] on div at bounding box center [424, 166] width 286 height 15
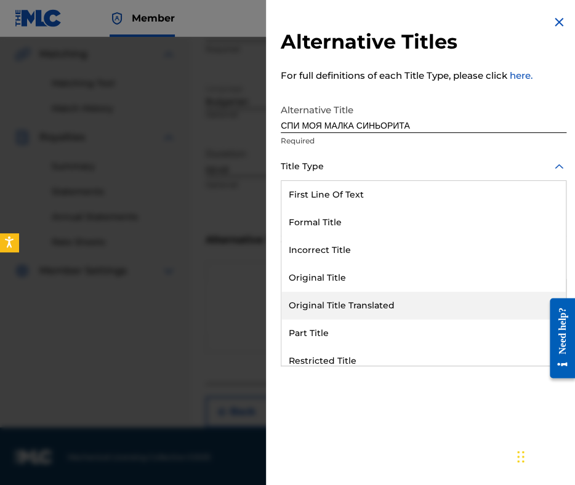
click at [384, 307] on div "Original Title Translated" at bounding box center [423, 306] width 284 height 28
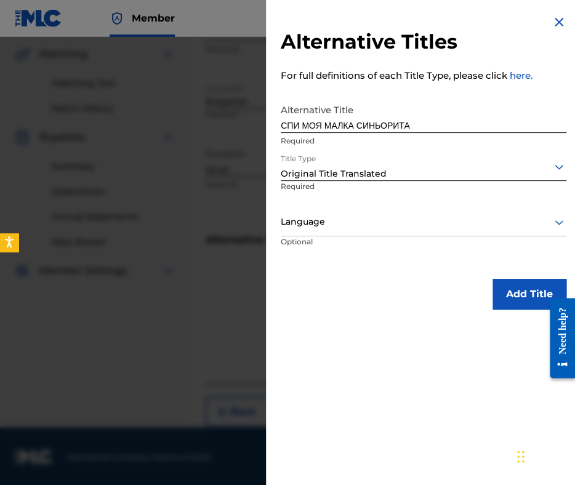
drag, startPoint x: 377, startPoint y: 221, endPoint x: 376, endPoint y: 228, distance: 6.8
click at [377, 222] on div at bounding box center [424, 221] width 286 height 15
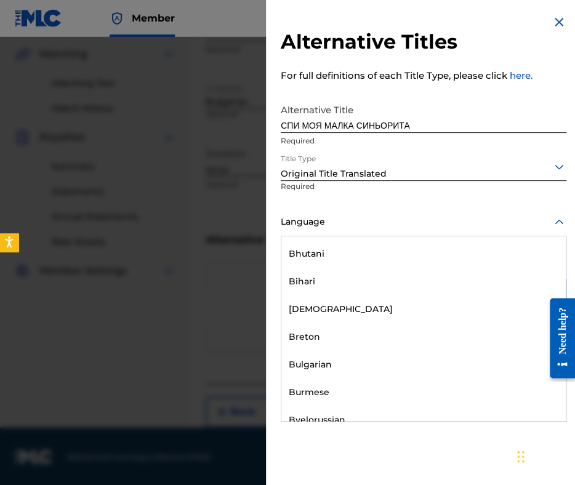
scroll to position [554, 0]
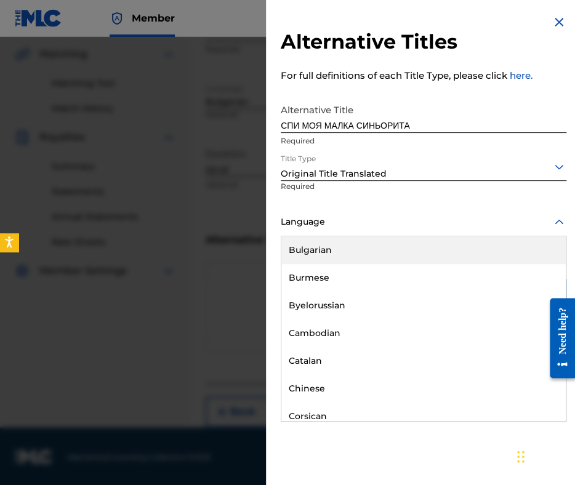
click at [359, 254] on div "Bulgarian" at bounding box center [423, 250] width 284 height 28
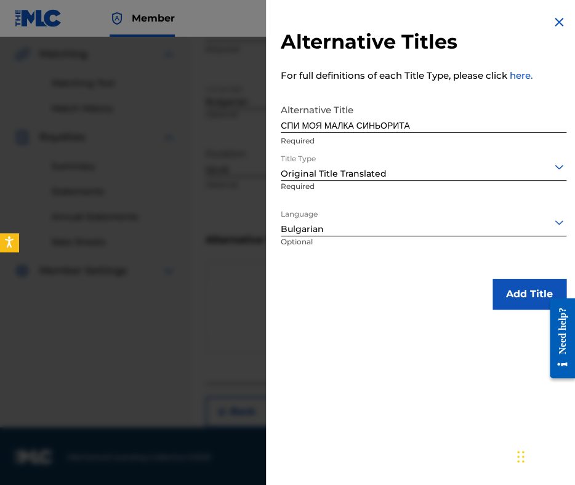
click at [502, 296] on button "Add Title" at bounding box center [530, 294] width 74 height 31
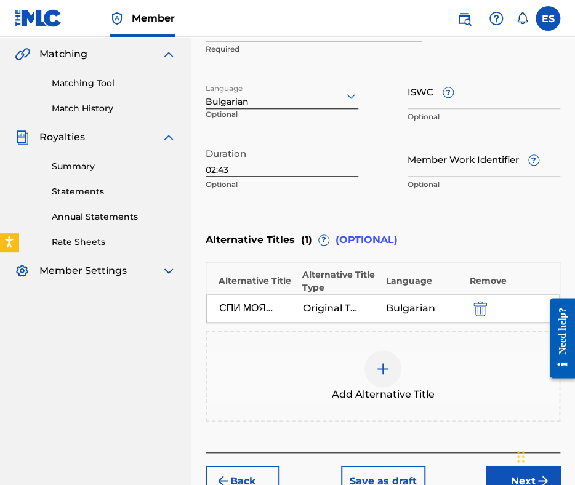
scroll to position [351, 0]
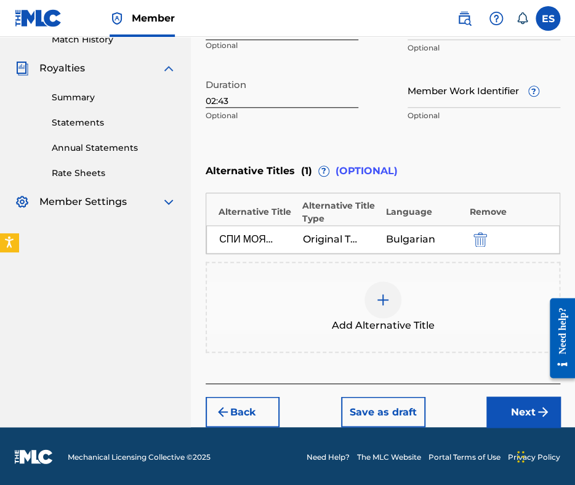
click at [496, 413] on button "Next" at bounding box center [523, 411] width 74 height 31
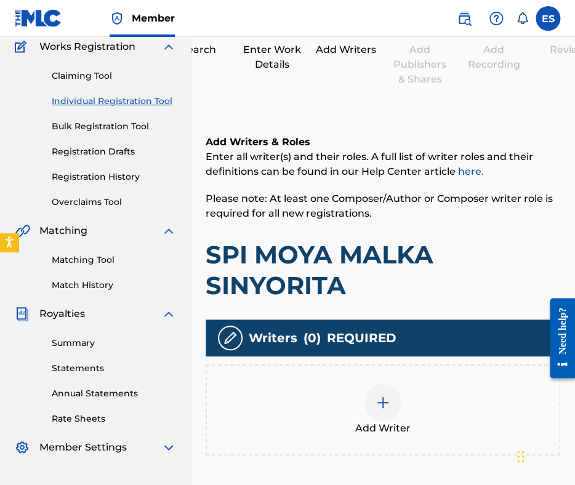
scroll to position [236, 0]
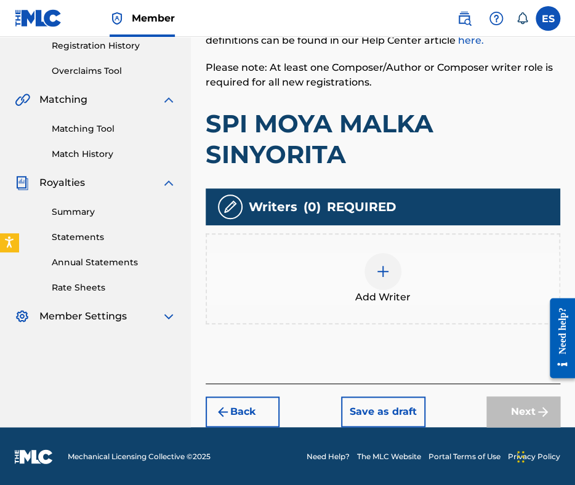
click at [373, 273] on div at bounding box center [382, 271] width 37 height 37
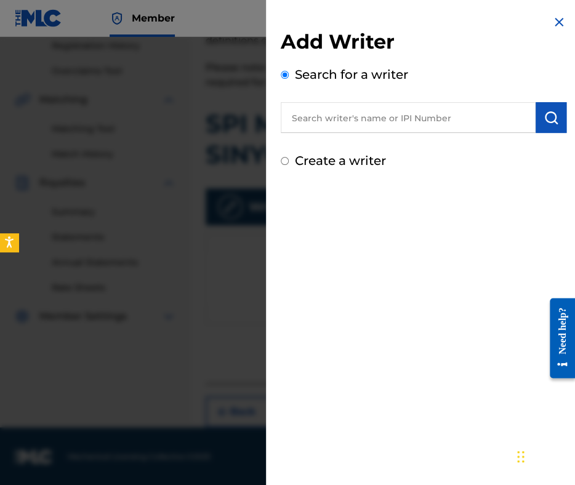
paste input "TARALEJKOV DECHO IVANOV"
type input "TARALEJKOV DECHO IVANOV"
click at [544, 121] on img "submit" at bounding box center [551, 117] width 15 height 15
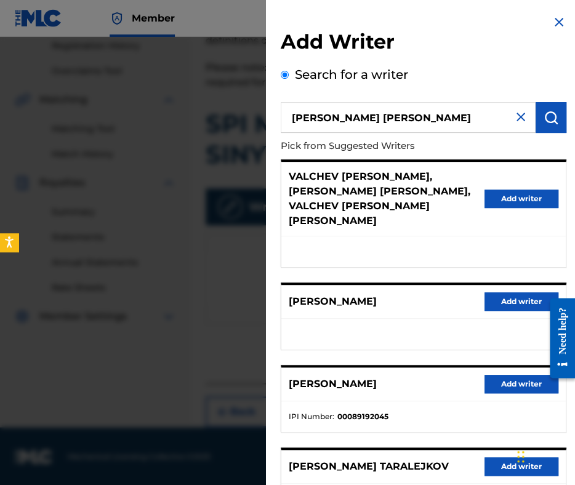
scroll to position [123, 0]
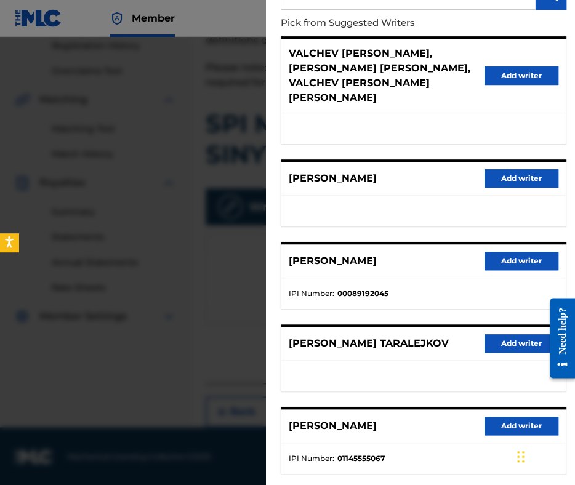
click at [492, 252] on button "Add writer" at bounding box center [522, 261] width 74 height 18
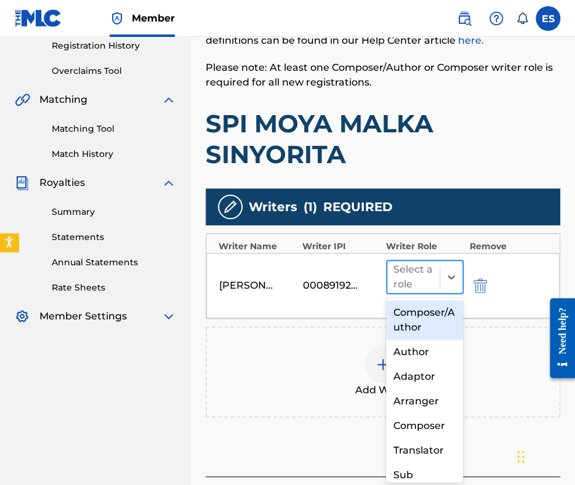
click at [419, 279] on div at bounding box center [413, 276] width 40 height 17
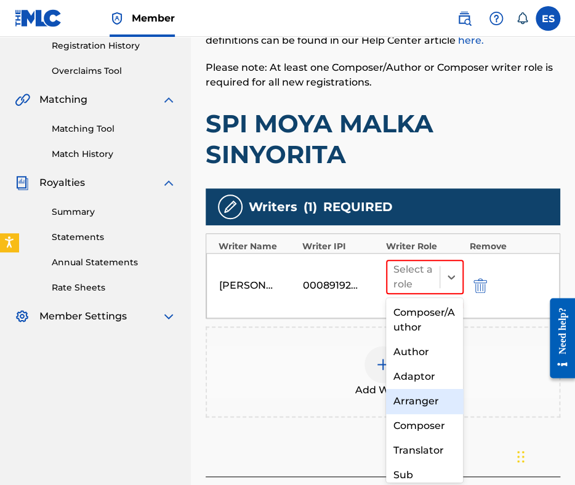
drag, startPoint x: 411, startPoint y: 403, endPoint x: 389, endPoint y: 360, distance: 48.5
click at [411, 402] on div "Arranger" at bounding box center [425, 401] width 78 height 25
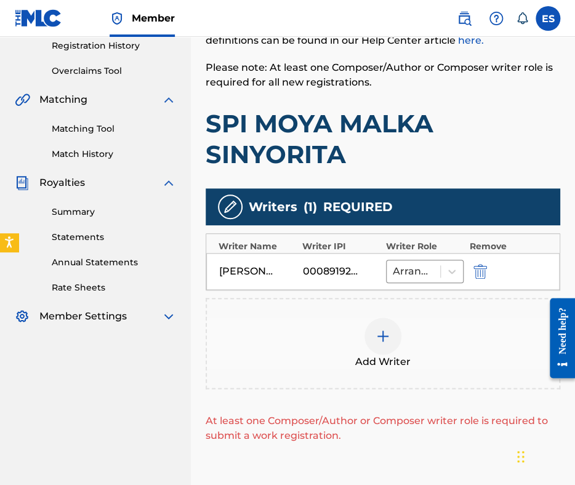
click at [379, 342] on div at bounding box center [382, 336] width 37 height 37
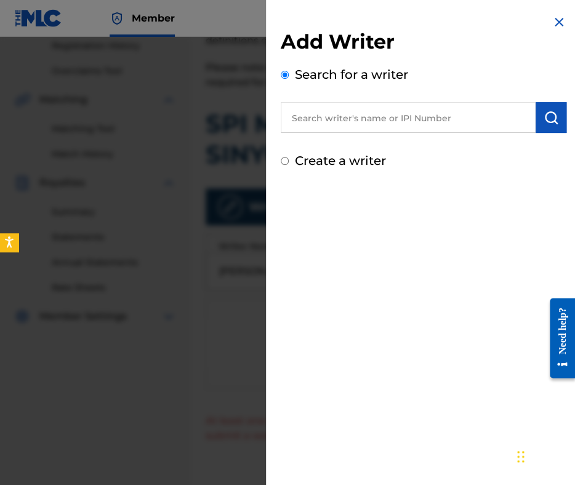
paste input "00087889792"
type input "00087889792"
click at [544, 118] on img "submit" at bounding box center [551, 117] width 15 height 15
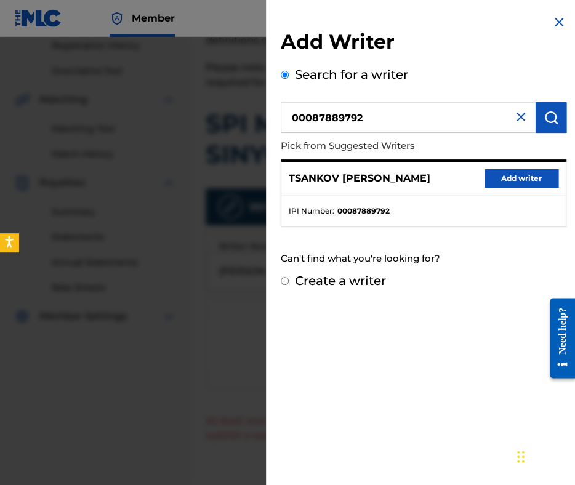
click at [500, 183] on button "Add writer" at bounding box center [522, 178] width 74 height 18
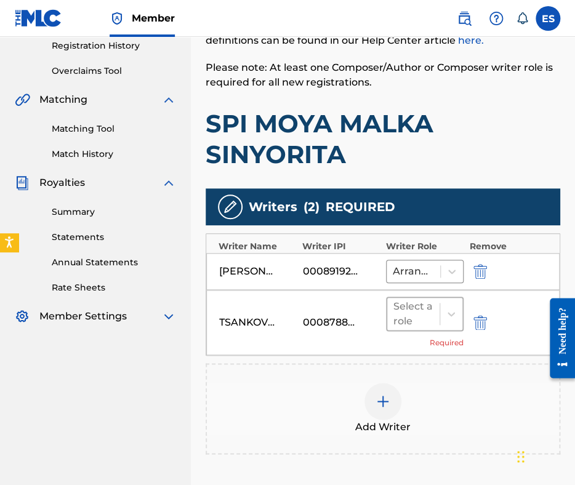
click at [416, 322] on div "Select a role" at bounding box center [413, 314] width 40 height 30
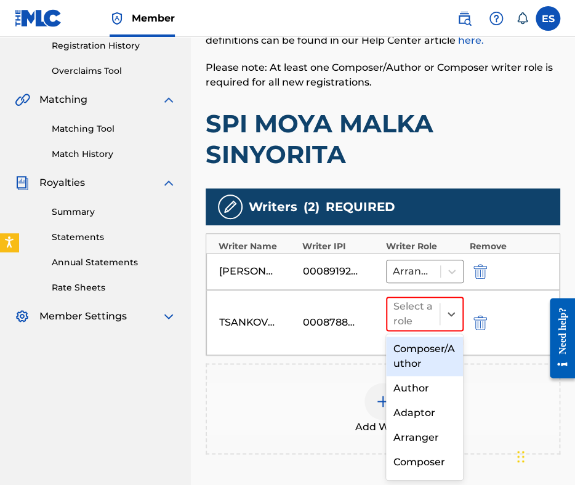
click at [406, 363] on div "Composer/Author" at bounding box center [425, 356] width 78 height 39
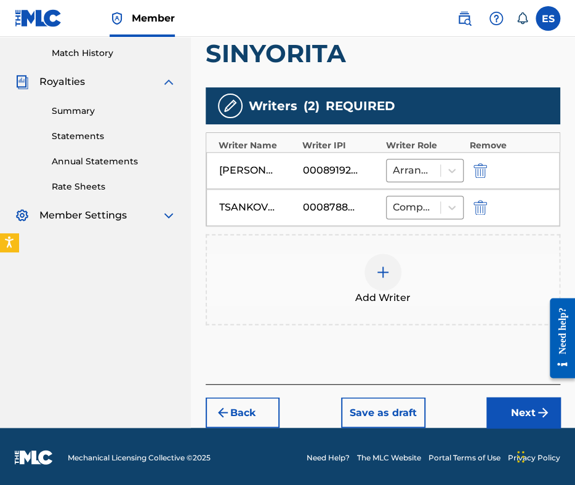
click at [523, 403] on button "Next" at bounding box center [523, 412] width 74 height 31
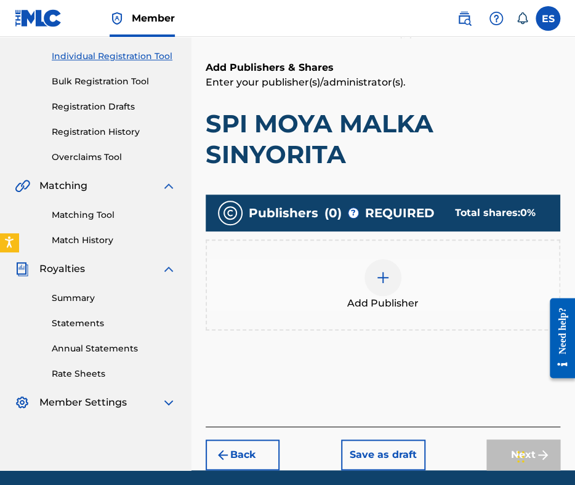
scroll to position [193, 0]
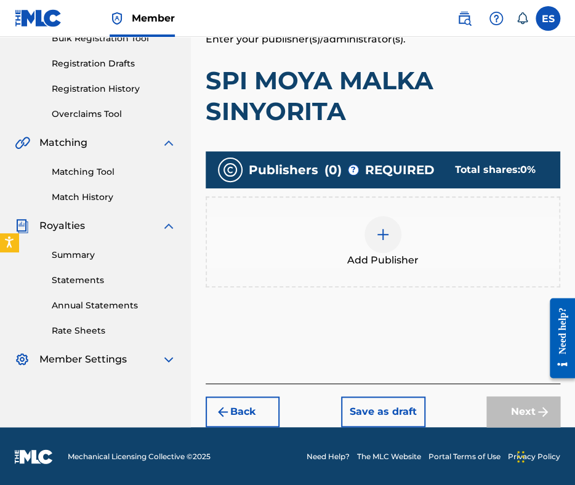
click at [377, 238] on img at bounding box center [383, 234] width 15 height 15
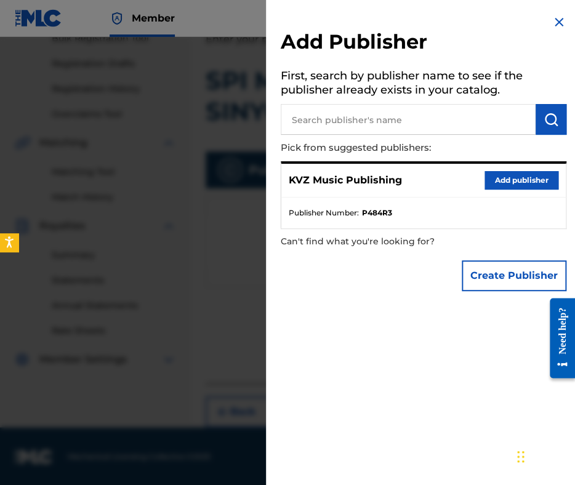
click at [523, 182] on button "Add publisher" at bounding box center [522, 180] width 74 height 18
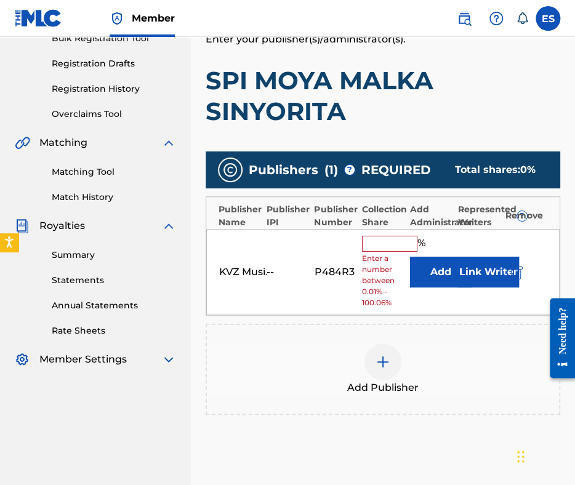
drag, startPoint x: 384, startPoint y: 235, endPoint x: 382, endPoint y: 249, distance: 14.4
click at [384, 236] on input "text" at bounding box center [389, 244] width 55 height 16
type input "83.33"
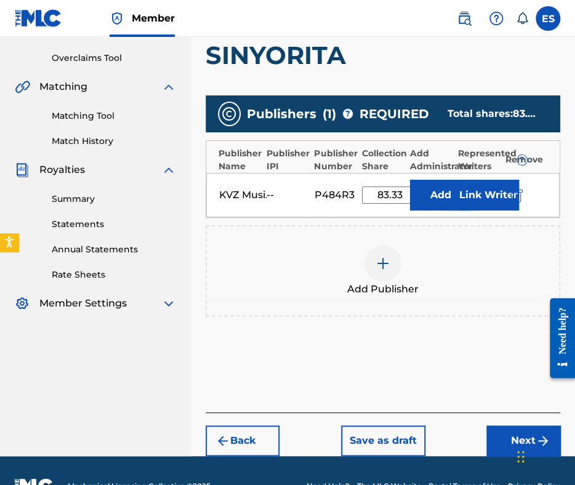
scroll to position [288, 0]
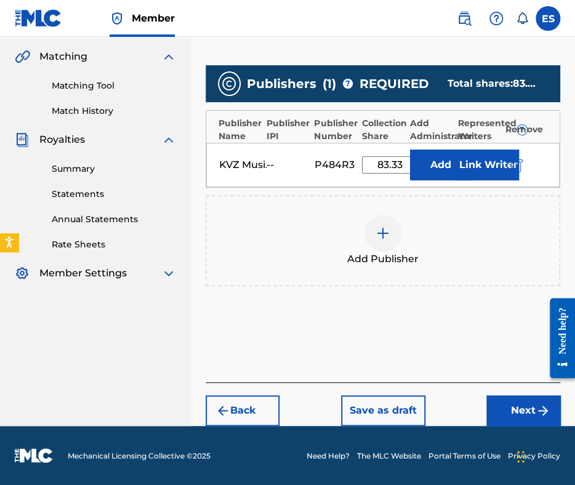
click at [511, 419] on button "Next" at bounding box center [523, 410] width 74 height 31
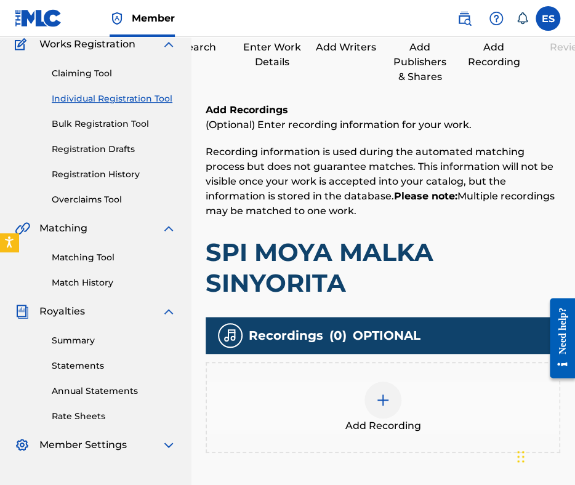
scroll to position [179, 0]
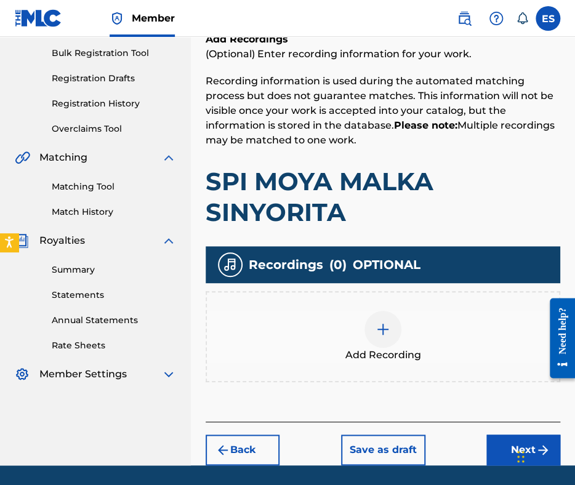
click at [393, 328] on div at bounding box center [382, 329] width 37 height 37
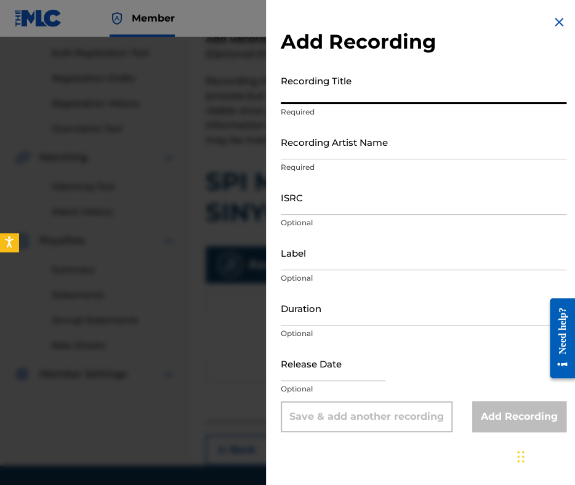
paste input "SPI MOYA MALKA SINYORITA"
type input "SPI MOYA MALKA SINYORITA"
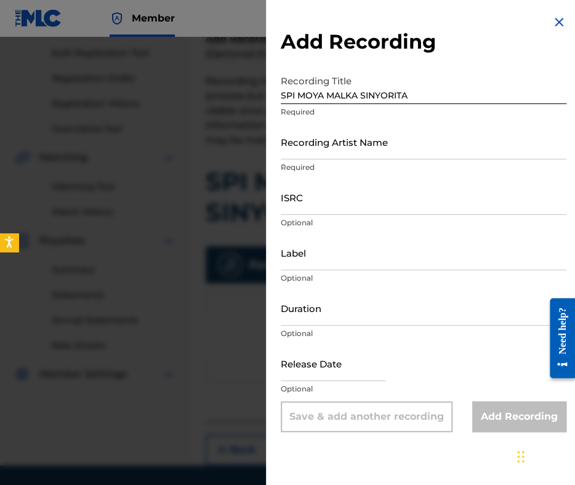
drag, startPoint x: 276, startPoint y: 134, endPoint x: 291, endPoint y: 137, distance: 15.0
click at [291, 139] on input "Recording Artist Name" at bounding box center [424, 141] width 286 height 35
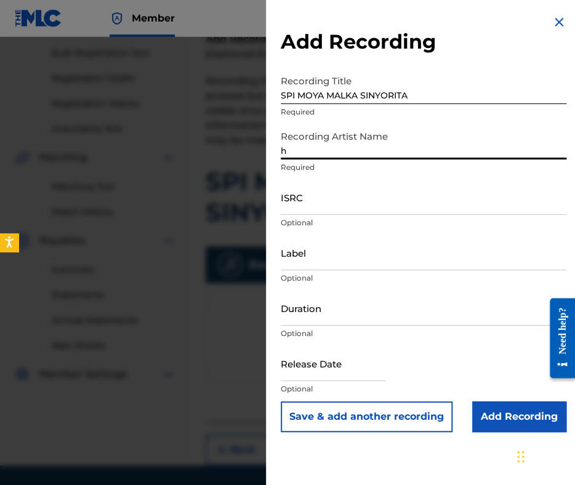
type input "HRISTO KIDIKOV"
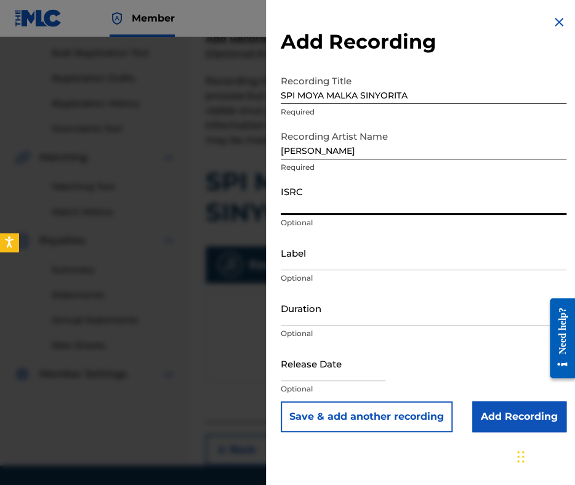
paste input "BGA672060001"
type input "BGA672060001"
drag, startPoint x: 355, startPoint y: 321, endPoint x: 355, endPoint y: 310, distance: 10.5
click at [355, 318] on input "Duration" at bounding box center [424, 308] width 286 height 35
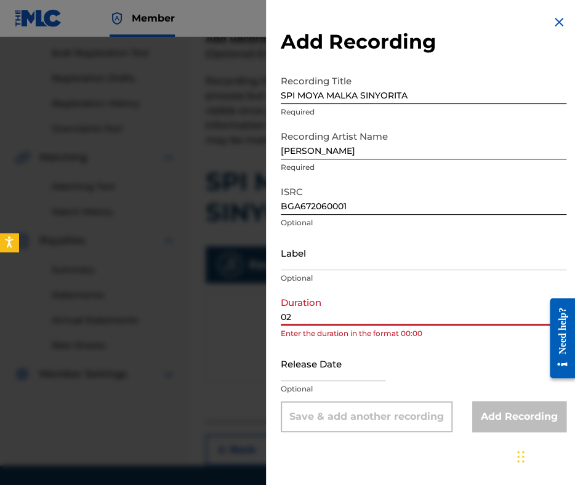
type input "02:43"
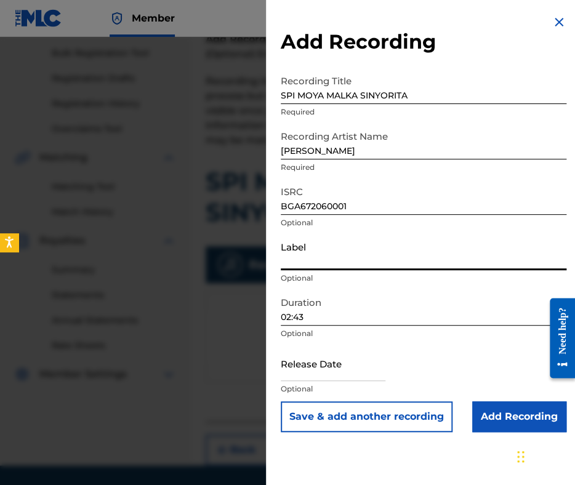
paste
type input "BALKANTON AD"
click at [494, 416] on input "Add Recording" at bounding box center [519, 416] width 94 height 31
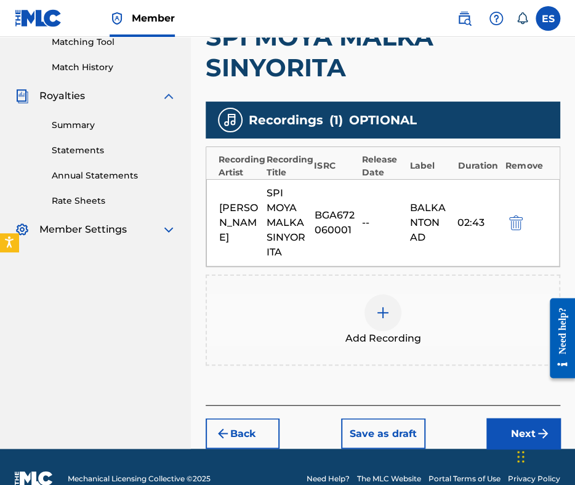
scroll to position [354, 0]
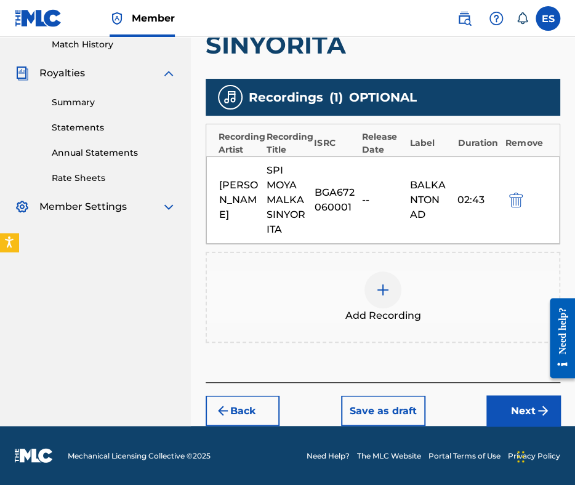
click at [512, 409] on button "Next" at bounding box center [523, 410] width 74 height 31
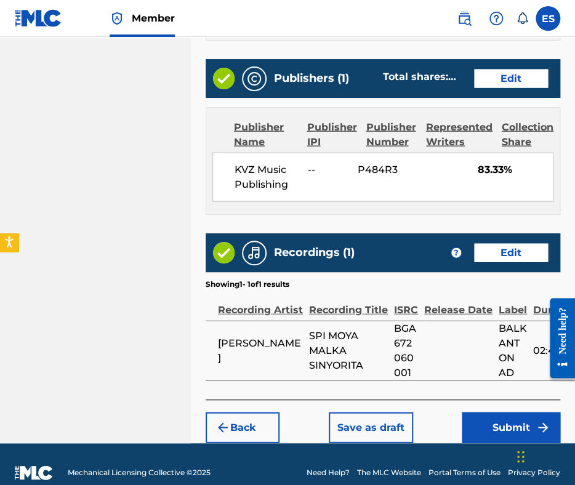
scroll to position [798, 0]
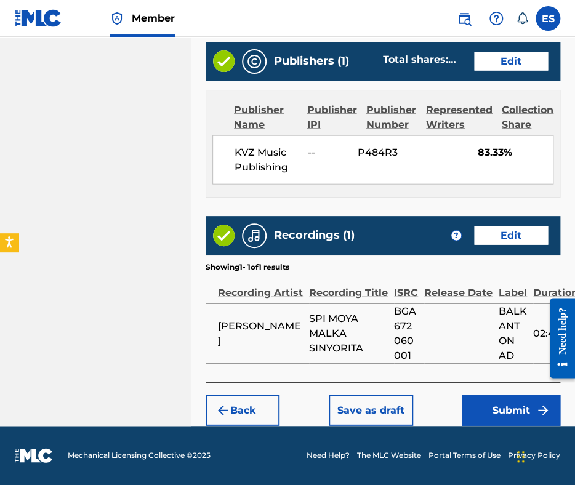
click at [510, 409] on button "Submit" at bounding box center [511, 410] width 99 height 31
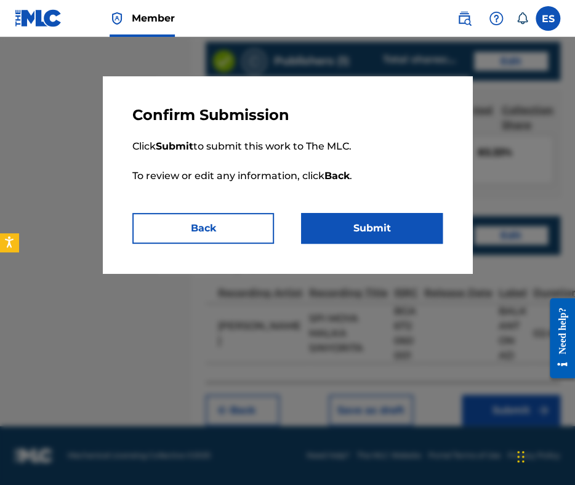
click at [414, 229] on button "Submit" at bounding box center [372, 228] width 142 height 31
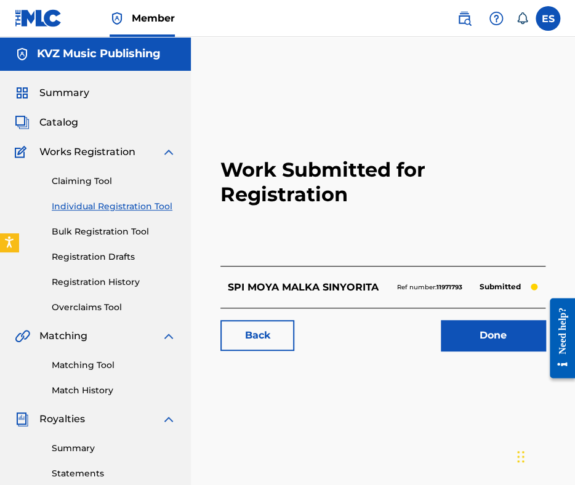
click at [122, 207] on link "Individual Registration Tool" at bounding box center [114, 206] width 124 height 13
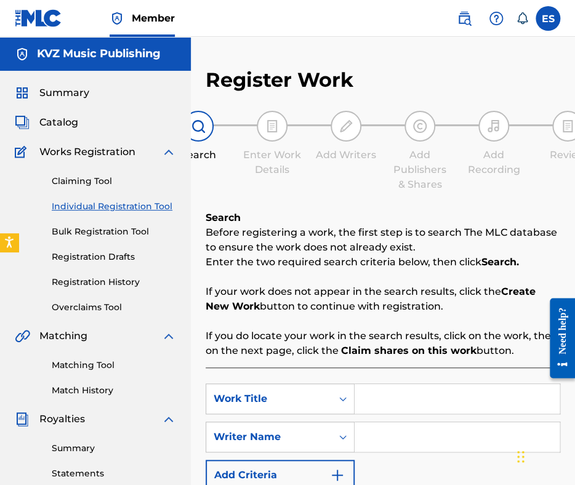
scroll to position [156, 0]
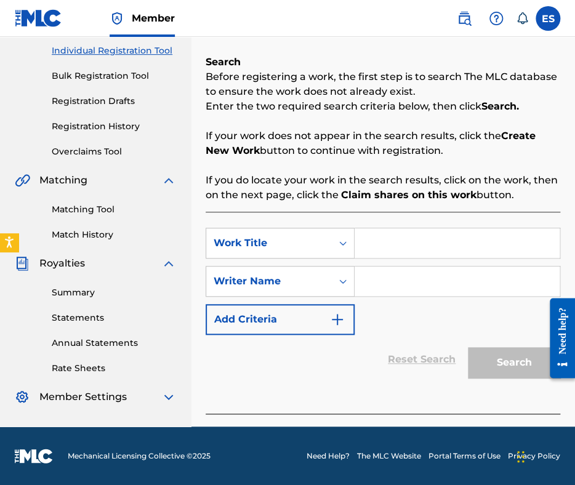
click at [371, 239] on input "Search Form" at bounding box center [457, 243] width 205 height 30
type input "SPI MOYA MALKA SINYORITA"
click at [409, 280] on input "Search Form" at bounding box center [457, 282] width 205 height 30
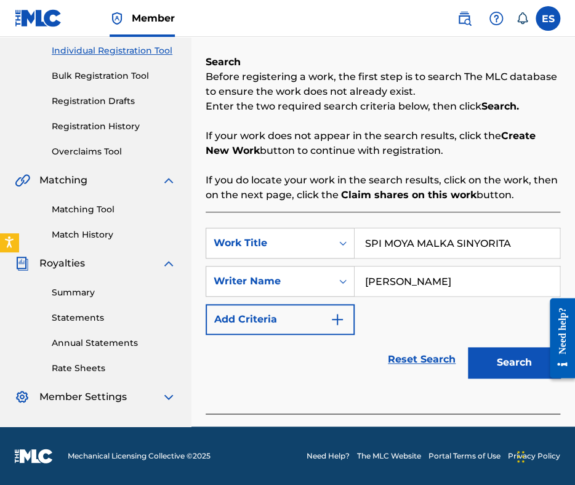
type input "YOSIF TSANKOV"
click at [512, 370] on button "Search" at bounding box center [514, 362] width 92 height 31
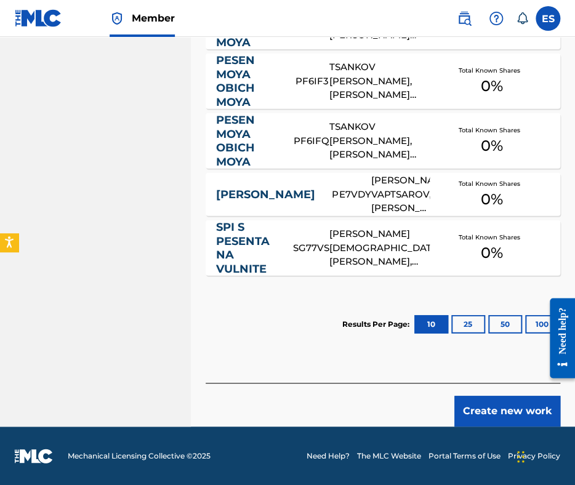
click at [488, 403] on button "Create new work" at bounding box center [507, 411] width 106 height 31
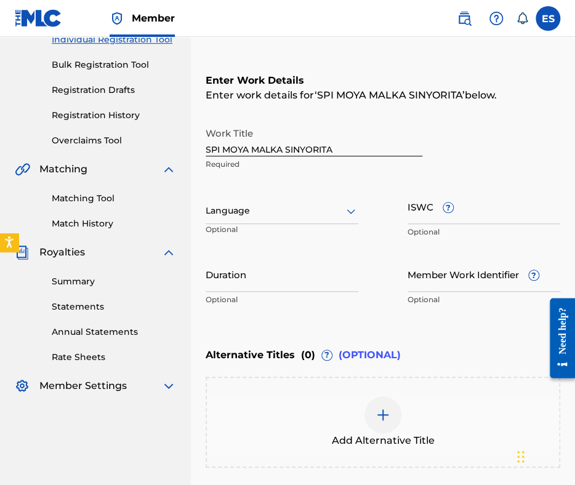
scroll to position [159, 0]
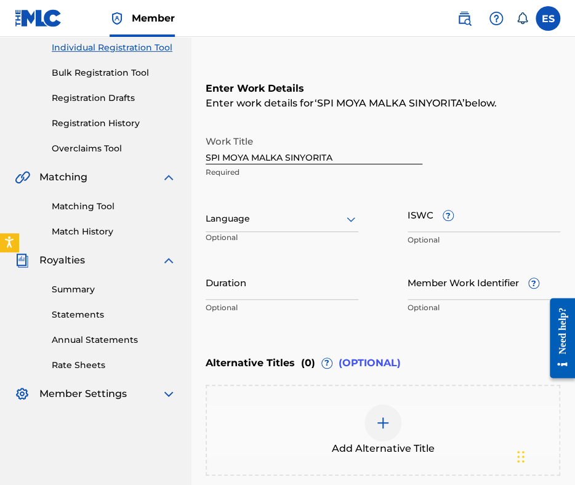
click at [304, 214] on div at bounding box center [282, 218] width 153 height 15
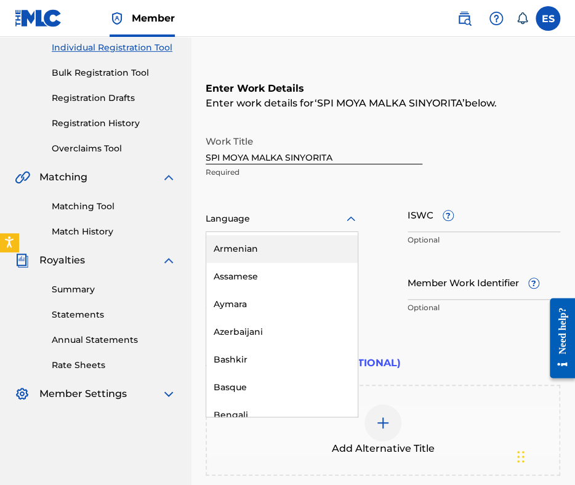
scroll to position [431, 0]
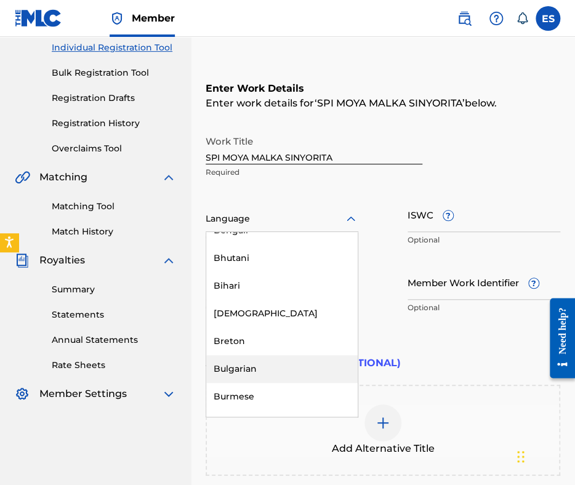
click at [280, 363] on div "Bulgarian" at bounding box center [281, 369] width 151 height 28
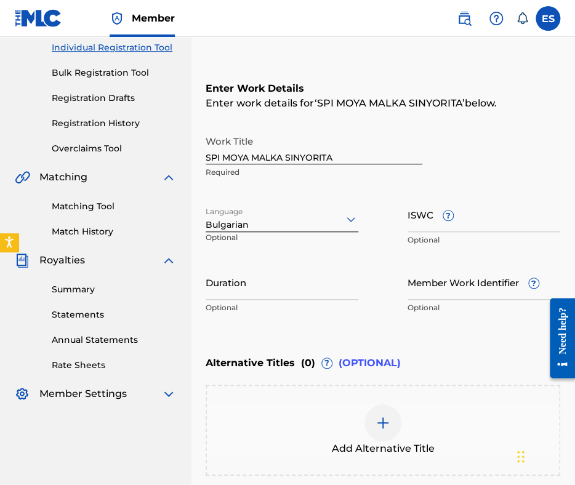
click at [310, 284] on input "Duration" at bounding box center [282, 282] width 153 height 35
type input "02:00"
click at [384, 417] on img at bounding box center [383, 423] width 15 height 15
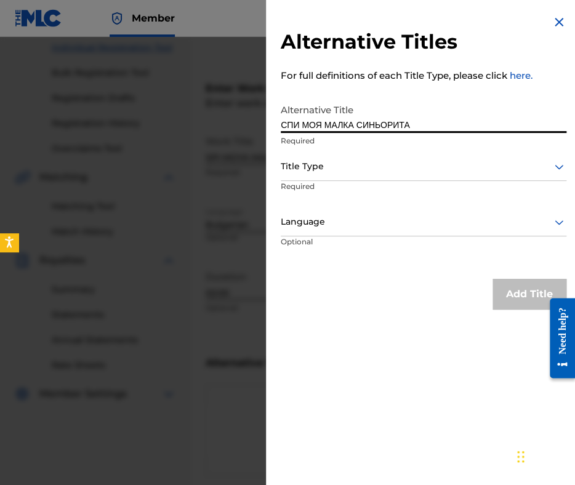
type input "СПИ МОЯ МАЛКА СИНЬОРИТА"
drag, startPoint x: 352, startPoint y: 164, endPoint x: 355, endPoint y: 175, distance: 12.0
click at [353, 165] on div at bounding box center [424, 166] width 286 height 15
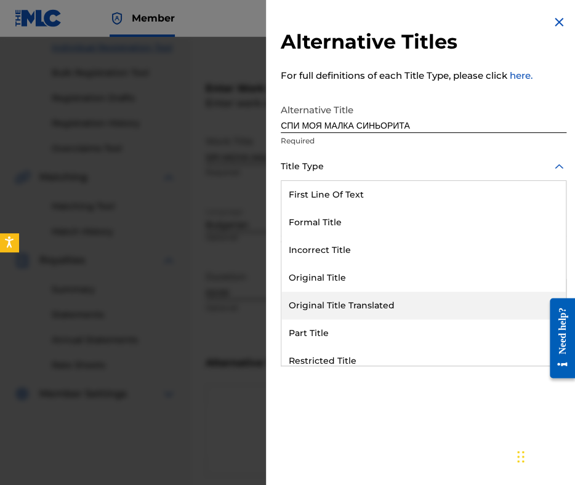
click at [387, 299] on div "Original Title Translated" at bounding box center [423, 306] width 284 height 28
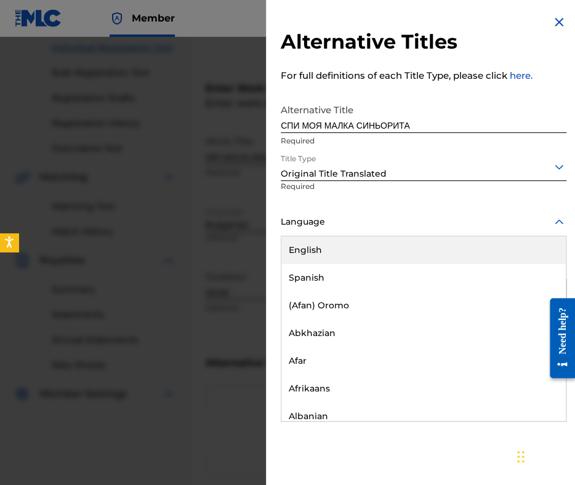
click at [384, 227] on div at bounding box center [424, 221] width 286 height 15
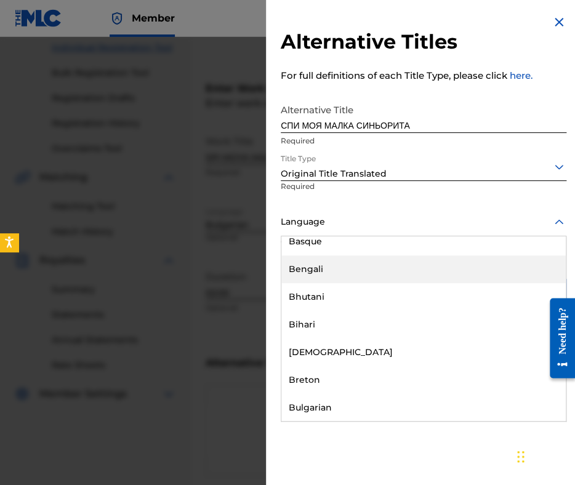
scroll to position [493, 0]
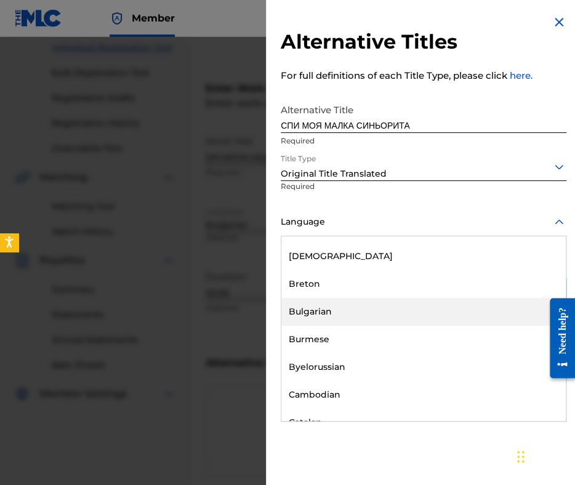
click at [365, 301] on div "Bulgarian" at bounding box center [423, 312] width 284 height 28
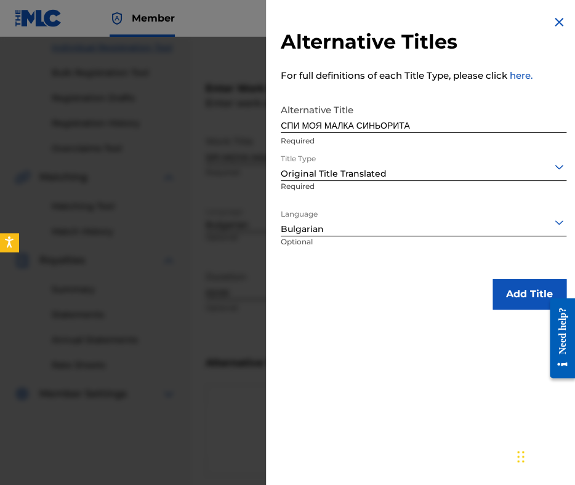
click at [503, 294] on button "Add Title" at bounding box center [530, 294] width 74 height 31
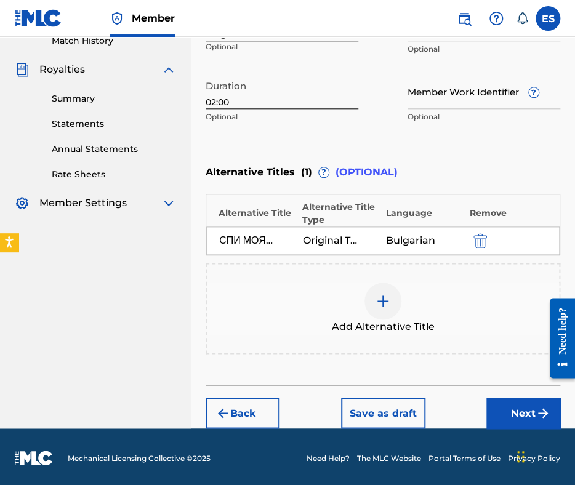
scroll to position [351, 0]
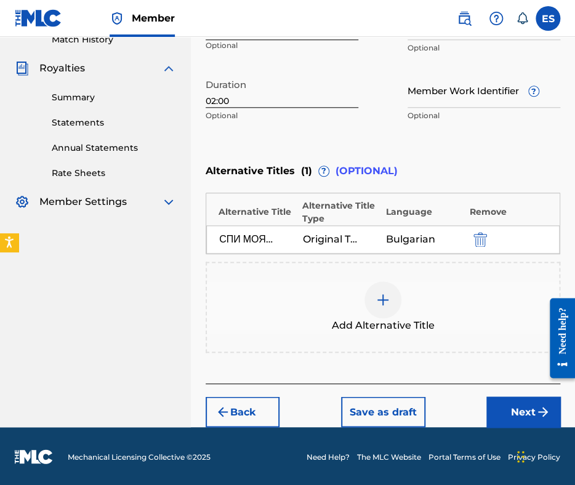
click at [529, 409] on button "Next" at bounding box center [523, 411] width 74 height 31
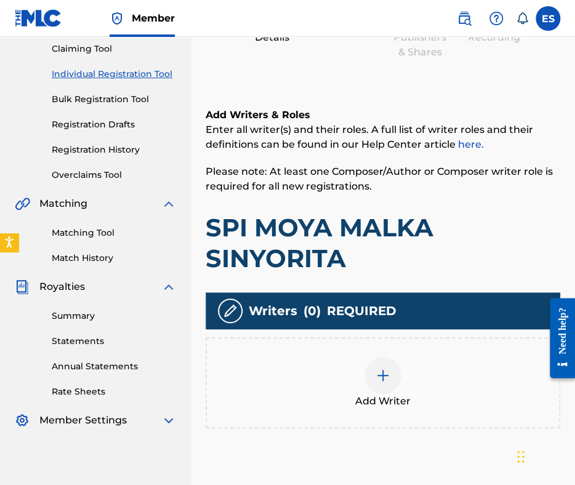
scroll to position [236, 0]
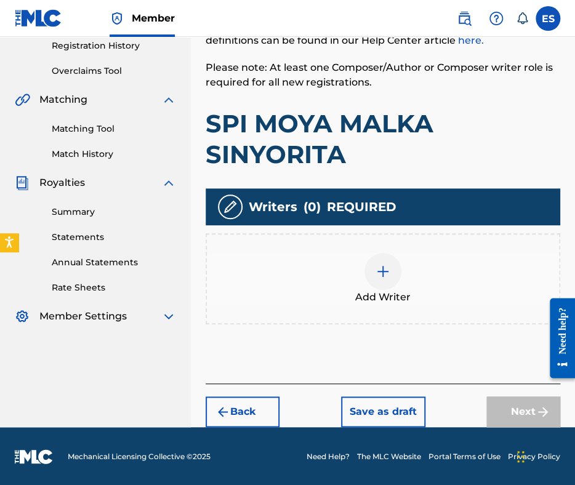
click at [391, 278] on div at bounding box center [382, 271] width 37 height 37
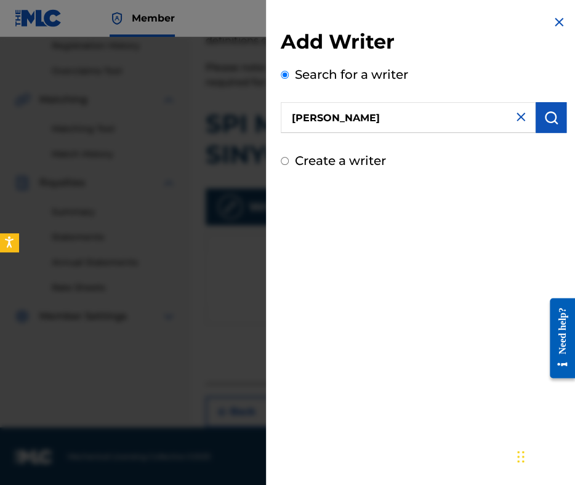
type input "TONEV NIKOLAY"
click at [554, 125] on button "submit" at bounding box center [551, 117] width 31 height 31
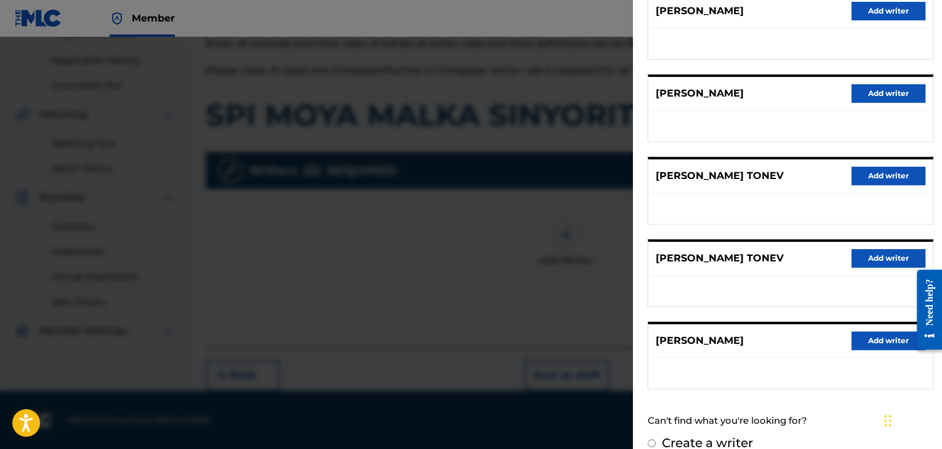
scroll to position [187, 0]
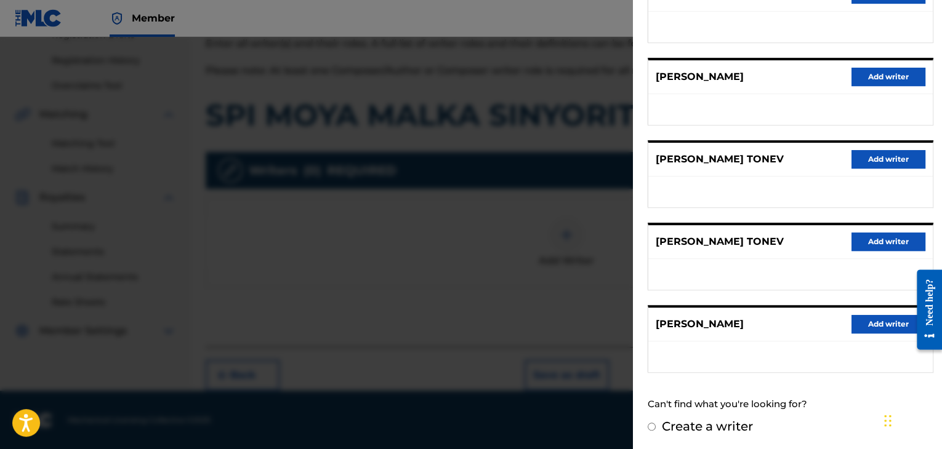
click at [574, 417] on div "Create a writer" at bounding box center [791, 426] width 286 height 18
click at [574, 419] on label "Create a writer" at bounding box center [707, 426] width 91 height 15
radio input "true"
click at [574, 423] on input "Create a writer" at bounding box center [652, 427] width 8 height 8
radio input "false"
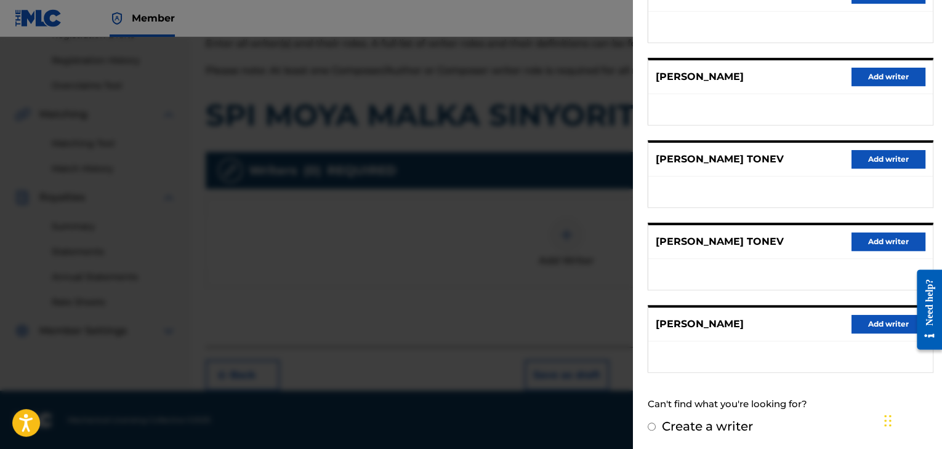
radio input "true"
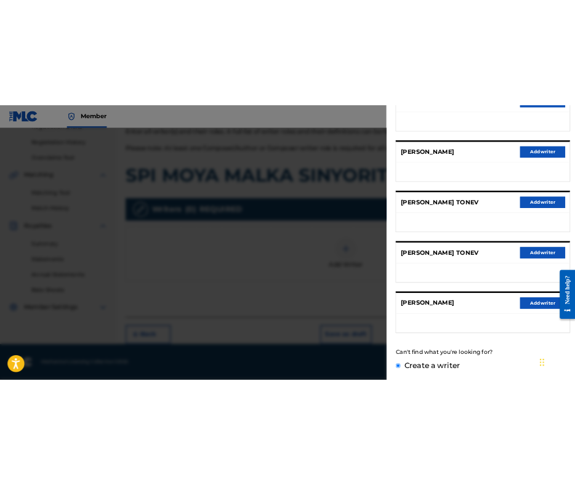
scroll to position [45, 0]
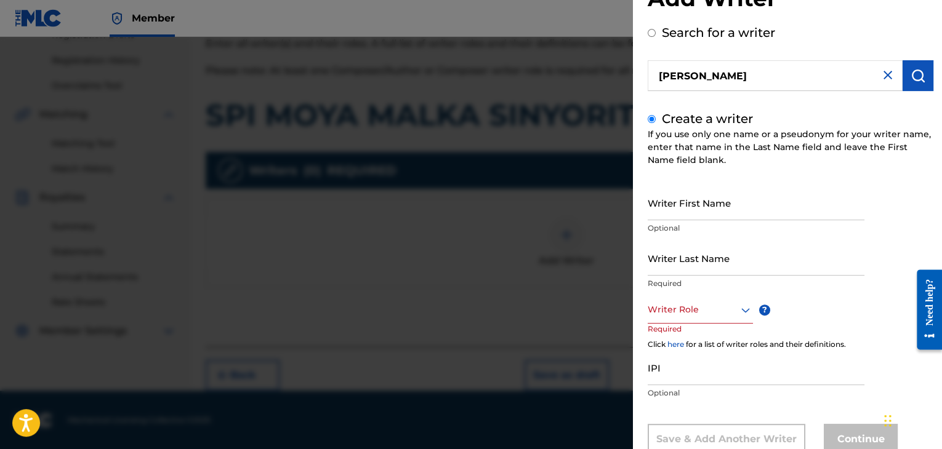
click at [574, 426] on div "Save & Add Another Writer" at bounding box center [727, 439] width 158 height 31
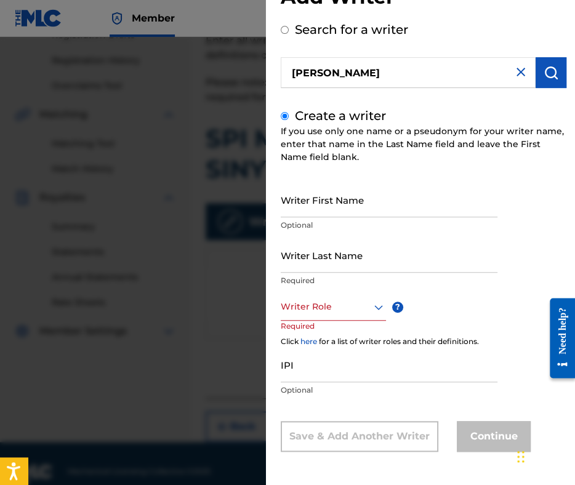
scroll to position [44, 0]
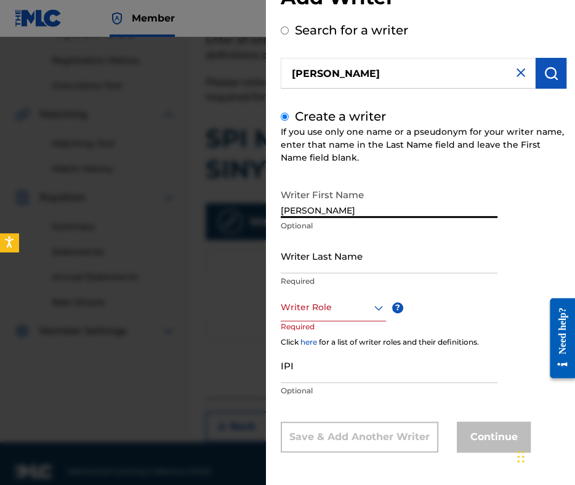
drag, startPoint x: 313, startPoint y: 206, endPoint x: 118, endPoint y: 182, distance: 197.3
click at [154, 194] on div "Add Writer Search for a writer TONEV NIKOLAY Create a writer If you use only on…" at bounding box center [287, 261] width 575 height 448
type input "NIKOLAY"
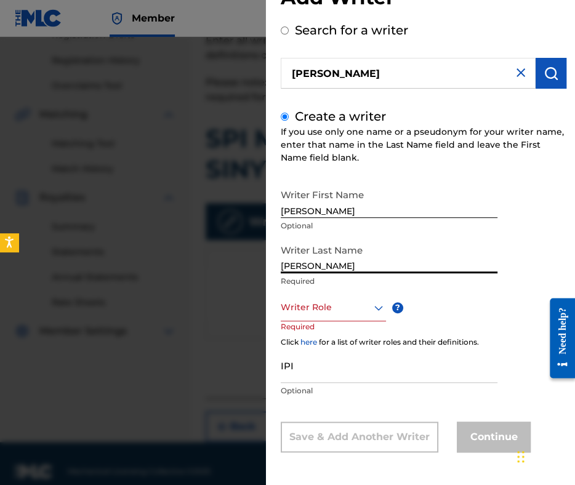
drag, startPoint x: 313, startPoint y: 264, endPoint x: 566, endPoint y: 233, distance: 255.6
click at [561, 238] on div "Writer First Name NIKOLAY Optional Writer Last Name TONEV NIKOLAY Required Writ…" at bounding box center [424, 318] width 286 height 270
type input "TONEV"
click at [332, 310] on div at bounding box center [333, 307] width 105 height 15
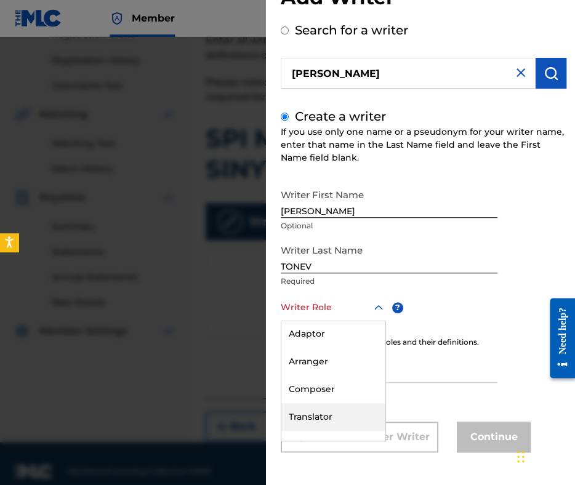
scroll to position [41, 0]
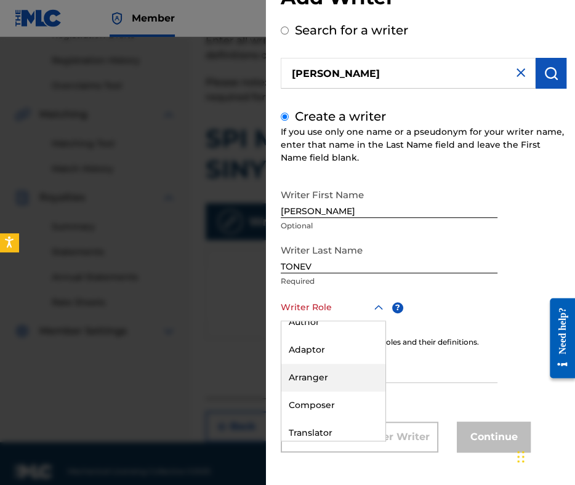
click at [320, 372] on div "Arranger" at bounding box center [333, 378] width 104 height 28
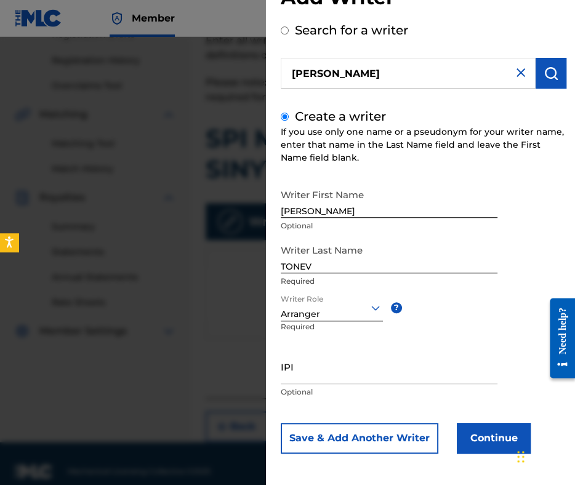
scroll to position [46, 0]
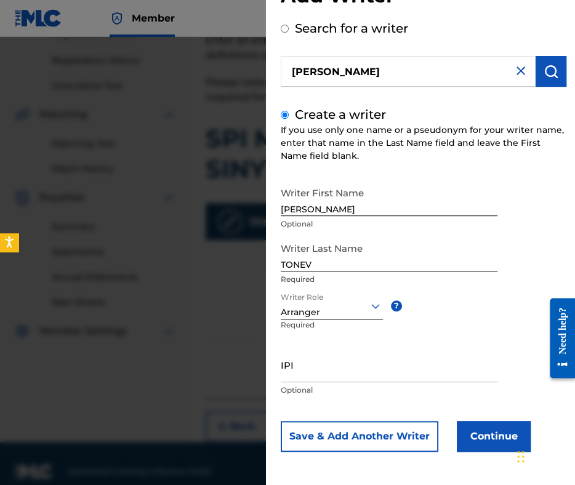
click at [311, 363] on input "IPI" at bounding box center [389, 364] width 217 height 35
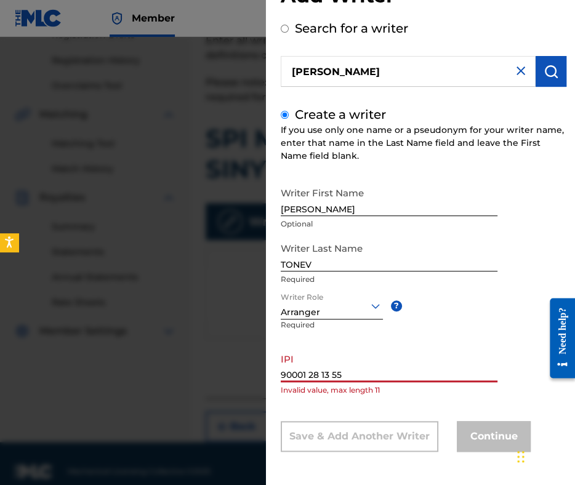
click at [310, 371] on input "90001 28 13 55" at bounding box center [389, 364] width 217 height 35
click at [320, 370] on input "9000128 13 55" at bounding box center [389, 364] width 217 height 35
click at [328, 374] on input "900012813 55" at bounding box center [389, 364] width 217 height 35
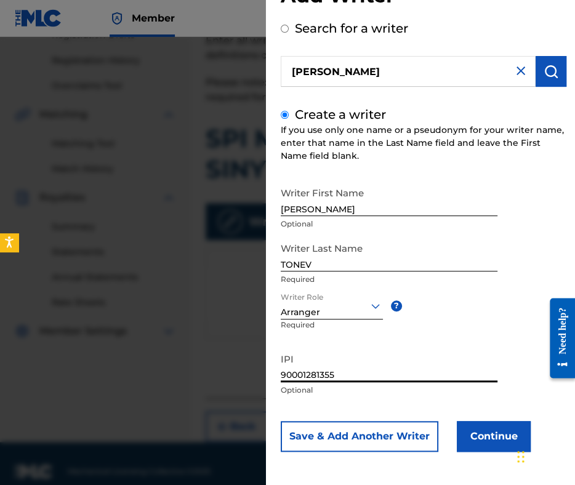
scroll to position [236, 0]
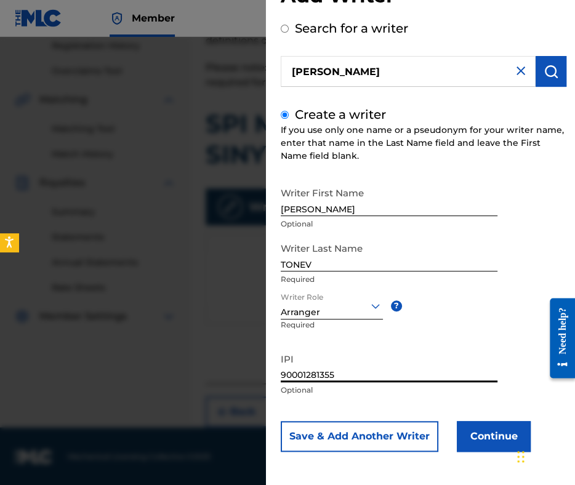
type input "90001281355"
click at [468, 425] on button "Continue" at bounding box center [494, 436] width 74 height 31
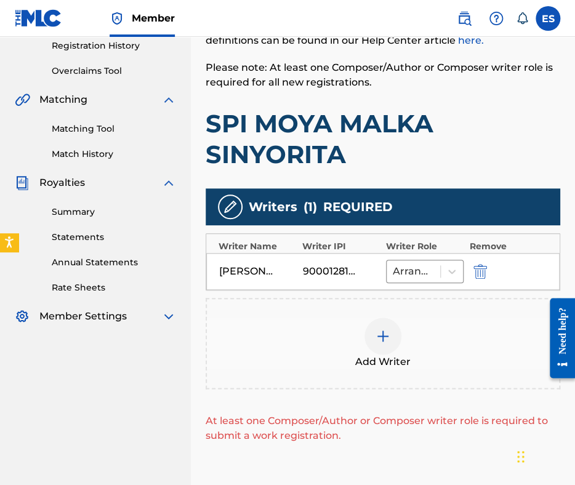
click at [387, 336] on img at bounding box center [383, 336] width 15 height 15
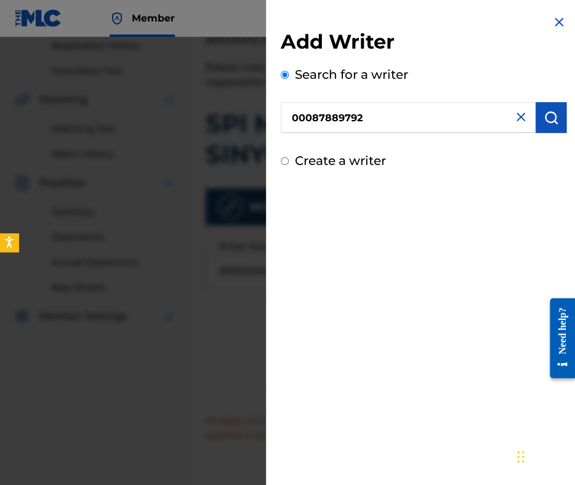
type input "00087889792"
click at [553, 123] on img "submit" at bounding box center [551, 117] width 15 height 15
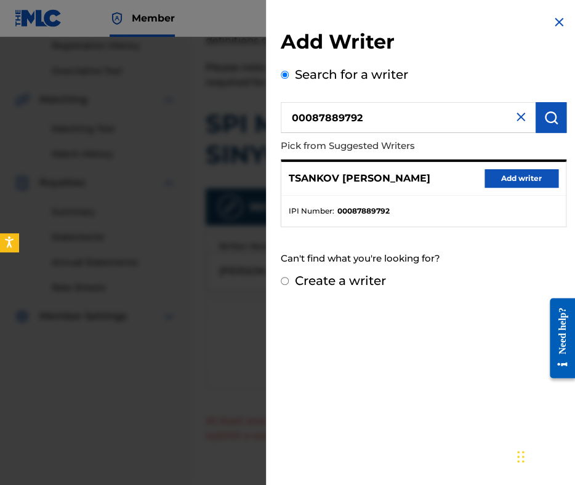
click at [522, 187] on button "Add writer" at bounding box center [522, 178] width 74 height 18
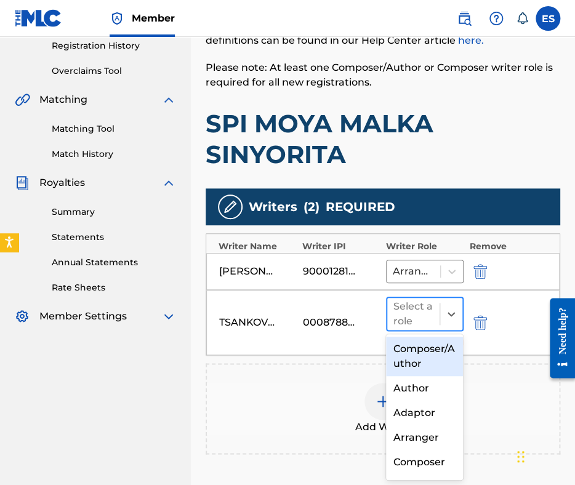
click at [396, 321] on div "Select a role" at bounding box center [413, 314] width 40 height 30
click at [404, 370] on div "Composer/Author" at bounding box center [425, 356] width 78 height 39
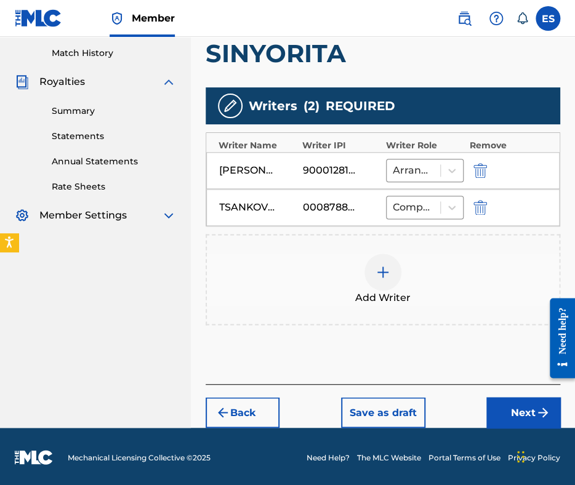
click at [508, 408] on button "Next" at bounding box center [523, 412] width 74 height 31
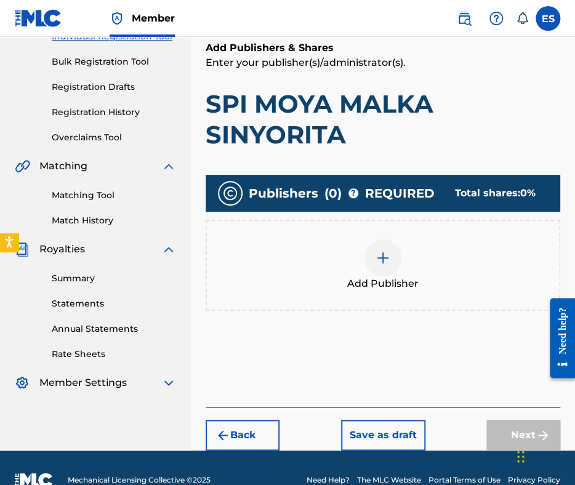
scroll to position [193, 0]
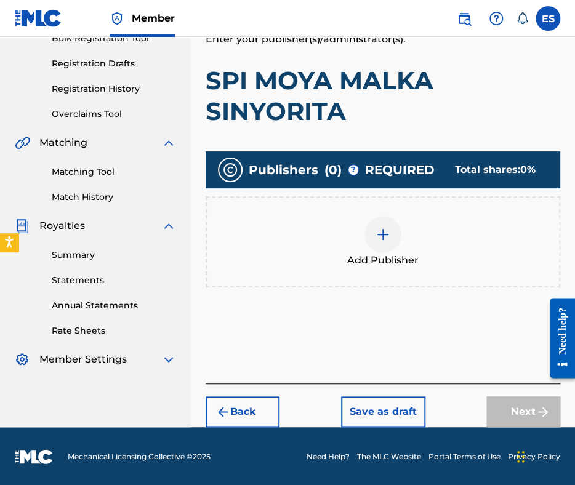
click at [378, 246] on div at bounding box center [382, 234] width 37 height 37
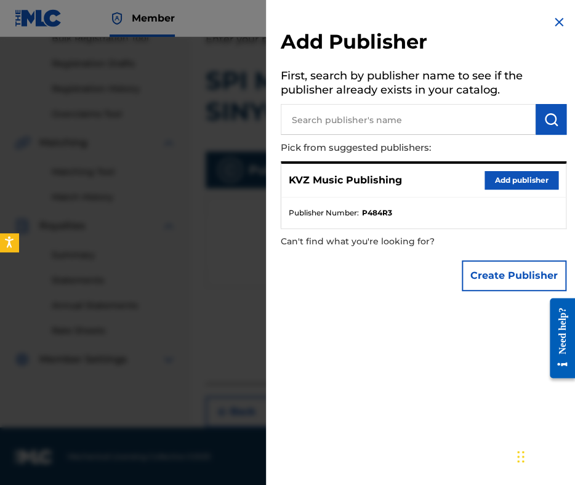
click at [494, 184] on button "Add publisher" at bounding box center [522, 180] width 74 height 18
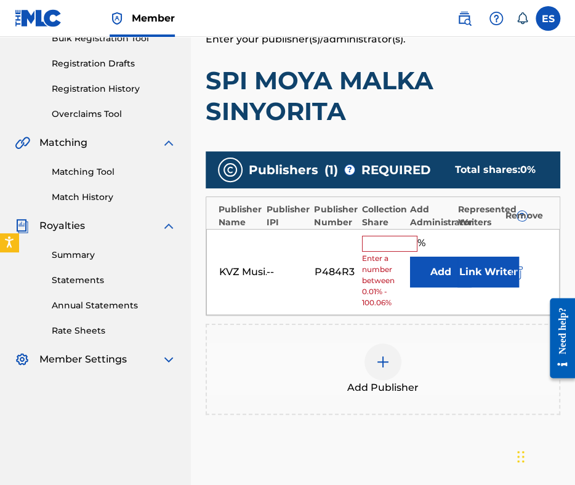
click at [407, 239] on input "text" at bounding box center [389, 244] width 55 height 16
type input "83.33"
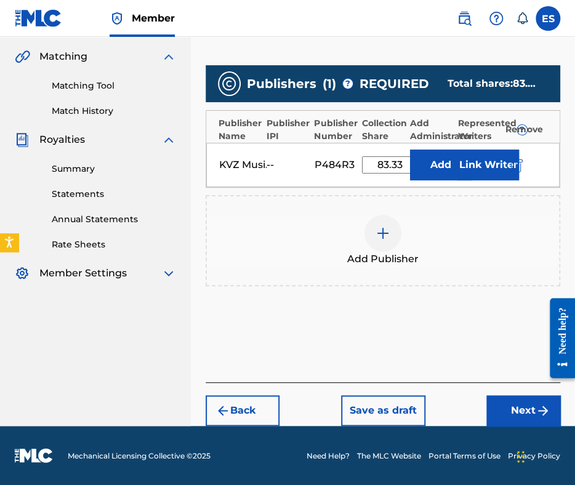
click at [503, 403] on button "Next" at bounding box center [523, 410] width 74 height 31
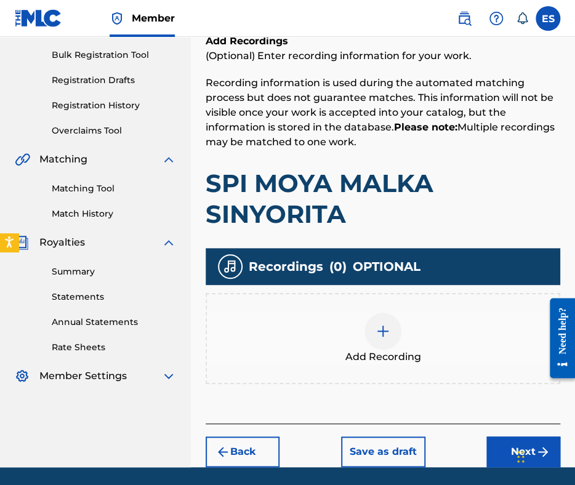
scroll to position [217, 0]
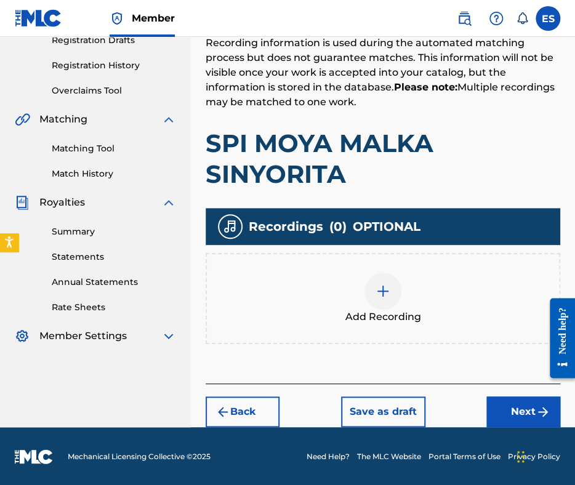
click at [510, 410] on button "Next" at bounding box center [523, 411] width 74 height 31
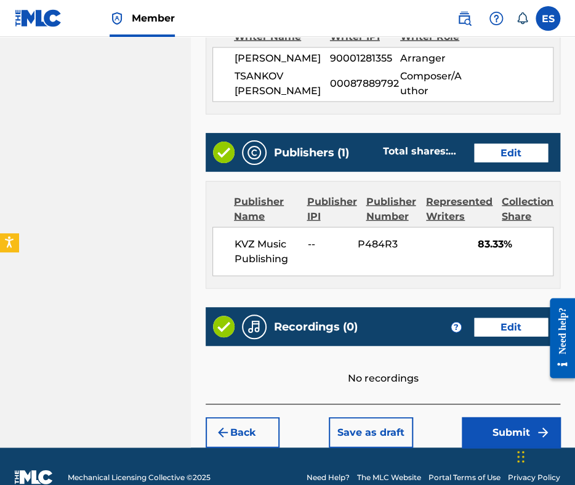
scroll to position [714, 0]
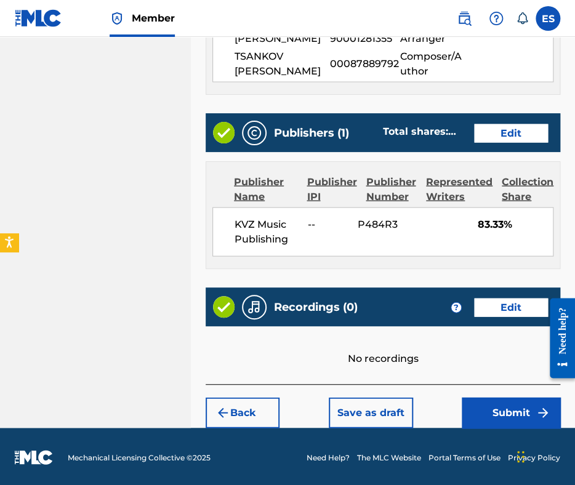
click at [493, 414] on button "Submit" at bounding box center [511, 412] width 99 height 31
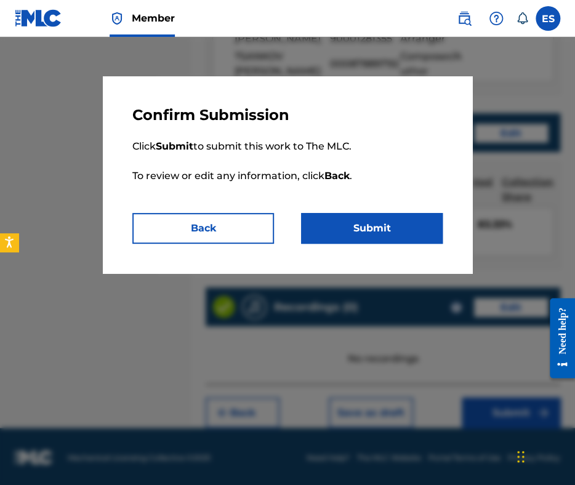
click at [387, 227] on button "Submit" at bounding box center [372, 228] width 142 height 31
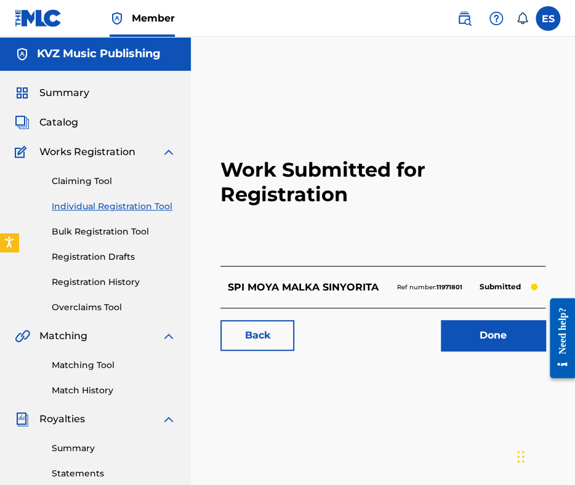
click at [129, 201] on link "Individual Registration Tool" at bounding box center [114, 206] width 124 height 13
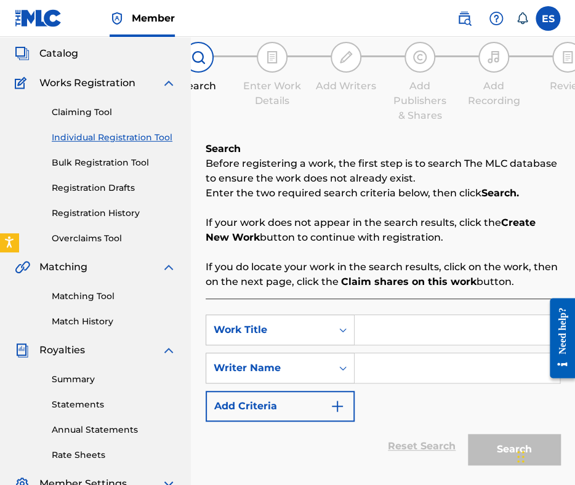
scroll to position [156, 0]
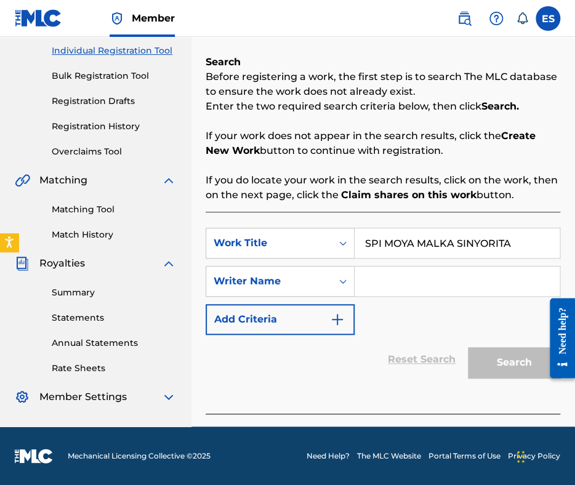
type input "SPI MOYA MALKA SINYORITA"
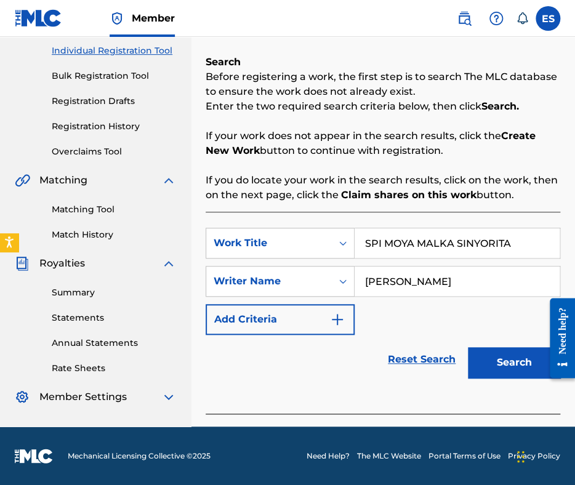
type input "YOSIF TSANKOV"
click at [369, 240] on input "SPI MOYA MALKA SINYORITA" at bounding box center [457, 243] width 205 height 30
type input "SPI MOYA MALKA SINYORITA"
click at [505, 357] on button "Search" at bounding box center [514, 362] width 92 height 31
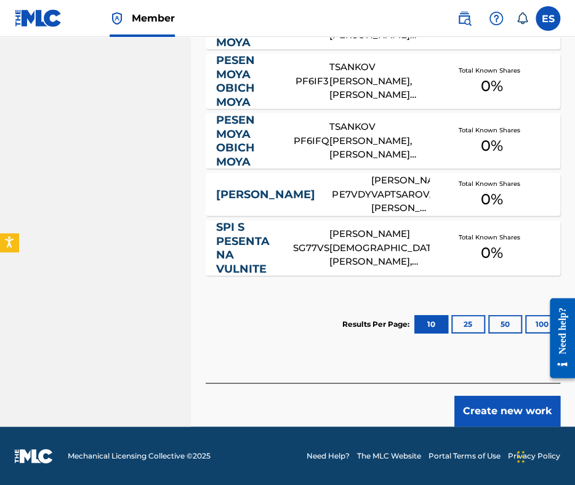
click at [483, 411] on button "Create new work" at bounding box center [507, 411] width 106 height 31
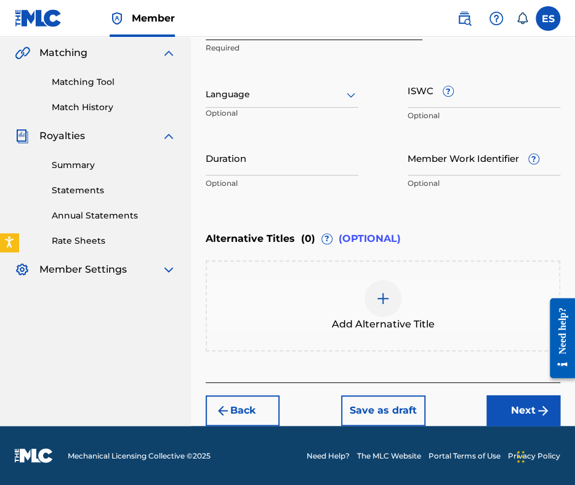
scroll to position [282, 0]
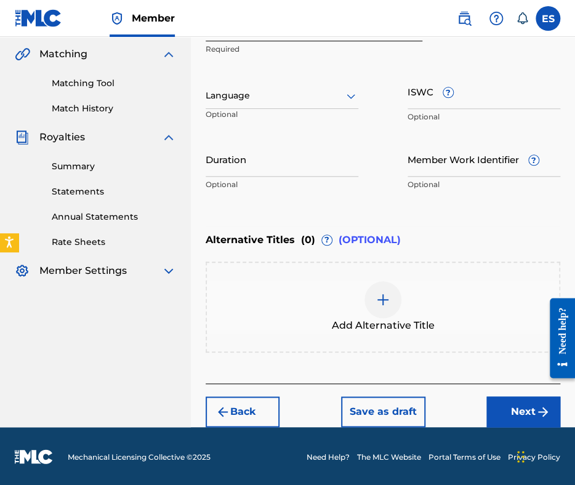
click at [273, 94] on div at bounding box center [282, 95] width 153 height 15
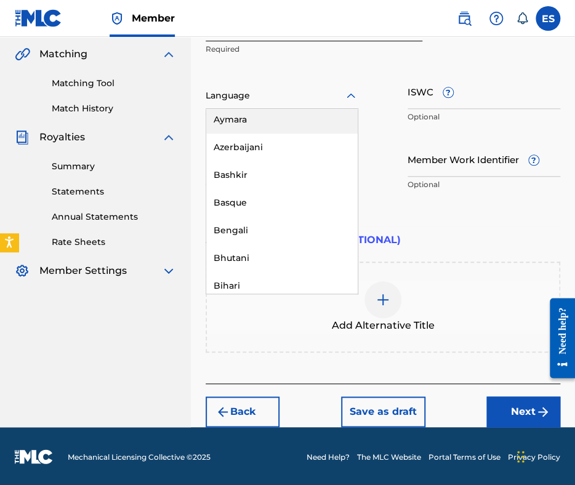
scroll to position [493, 0]
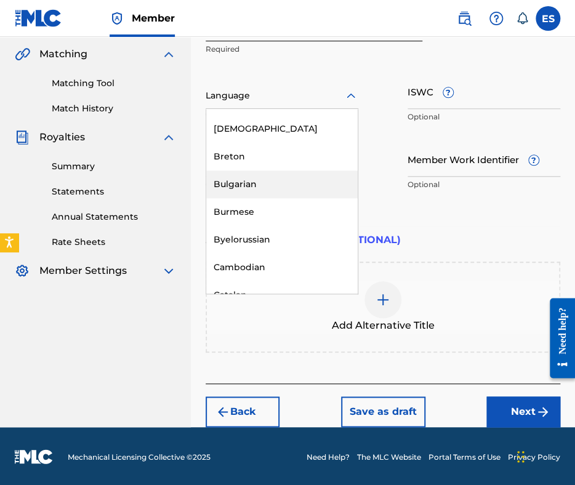
click at [273, 182] on div "Bulgarian" at bounding box center [281, 185] width 151 height 28
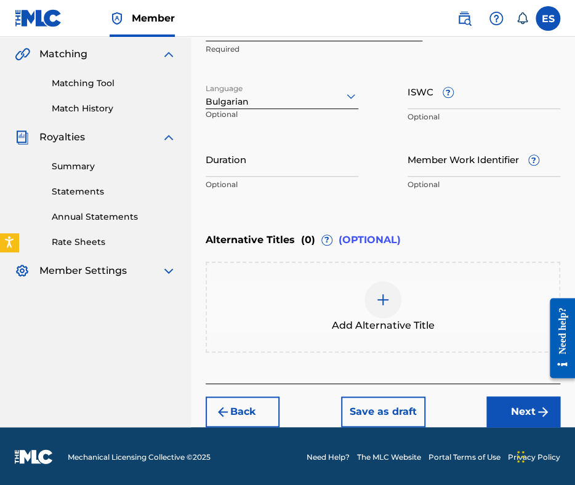
click at [285, 168] on input "Duration" at bounding box center [282, 159] width 153 height 35
type input "03:13"
click at [372, 308] on div at bounding box center [382, 299] width 37 height 37
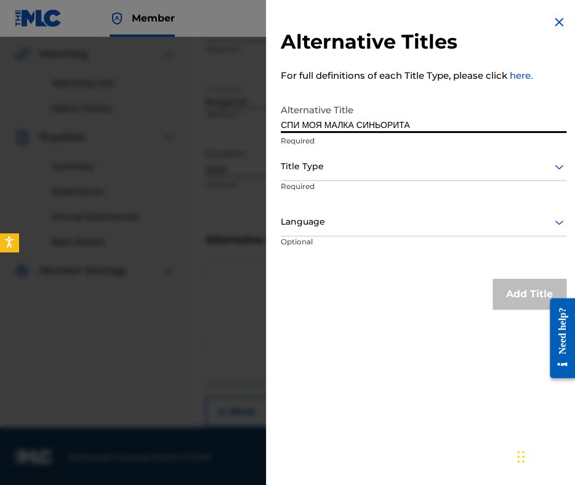
type input "СПИ МОЯ МАЛКА СИНЬОРИТА"
click at [382, 156] on div "Title Type" at bounding box center [424, 167] width 286 height 28
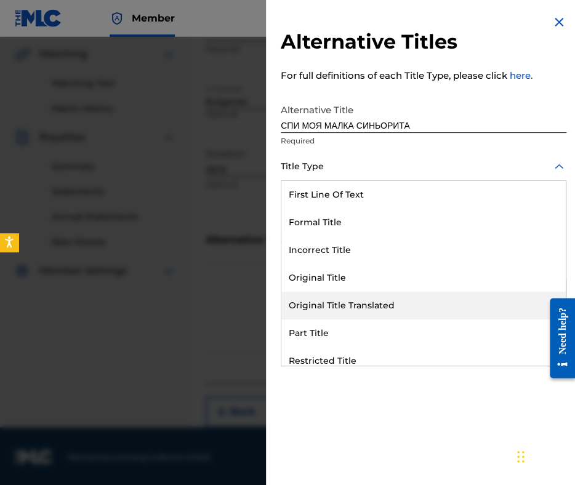
click at [387, 308] on div "Original Title Translated" at bounding box center [423, 306] width 284 height 28
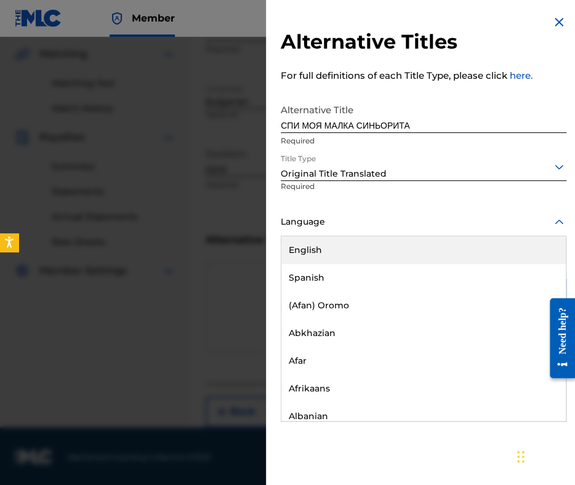
click at [372, 223] on div at bounding box center [424, 221] width 286 height 15
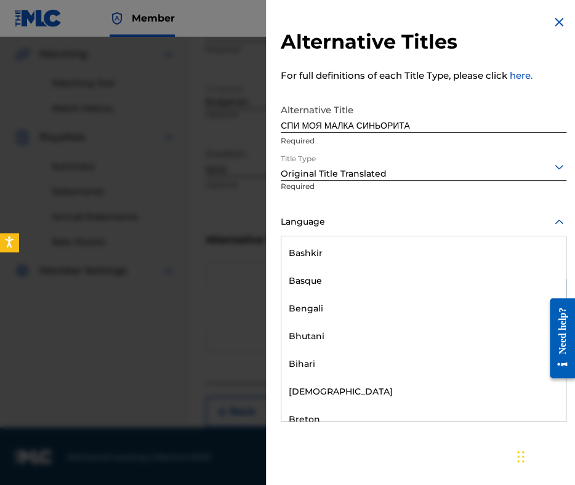
scroll to position [431, 0]
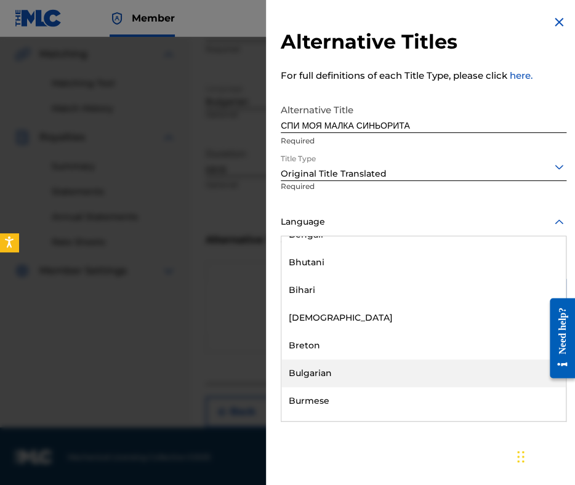
click at [366, 375] on div "Bulgarian" at bounding box center [423, 374] width 284 height 28
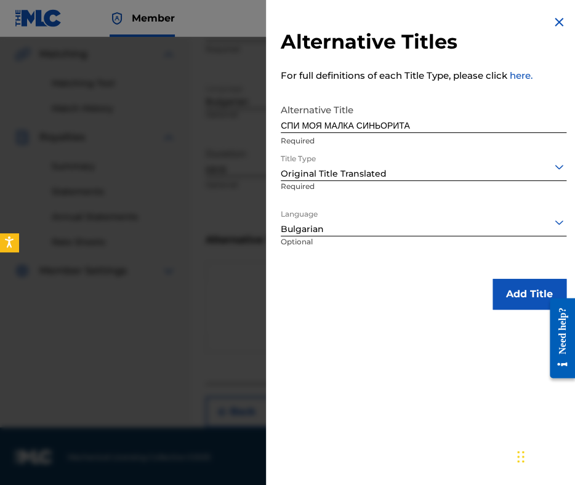
click at [523, 303] on button "Add Title" at bounding box center [530, 294] width 74 height 31
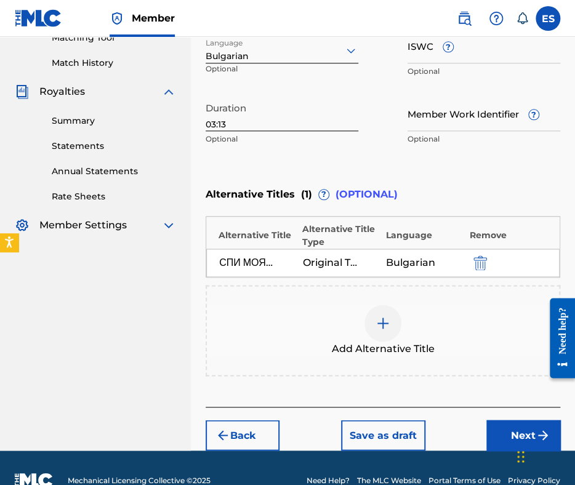
scroll to position [351, 0]
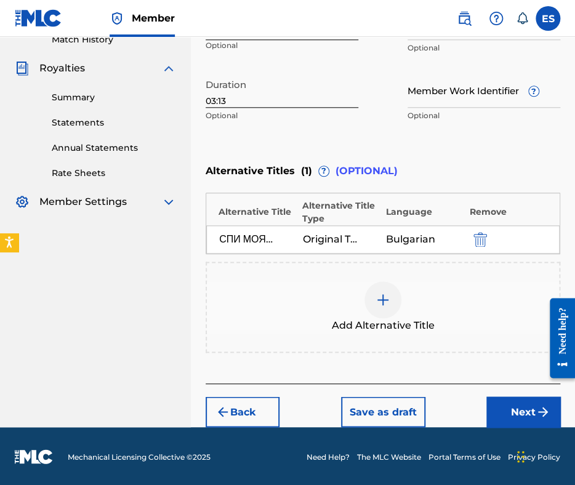
click at [503, 396] on button "Next" at bounding box center [523, 411] width 74 height 31
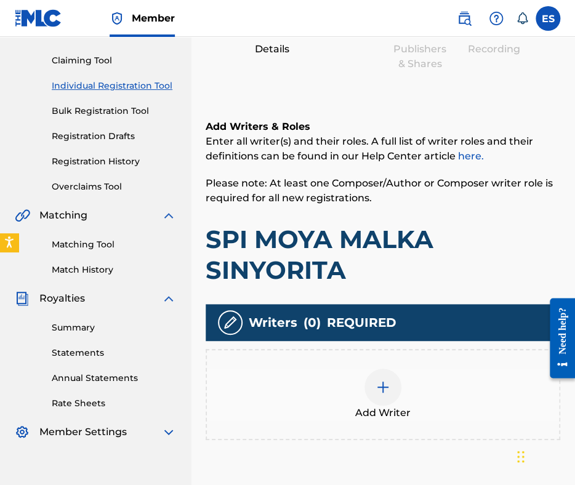
scroll to position [236, 0]
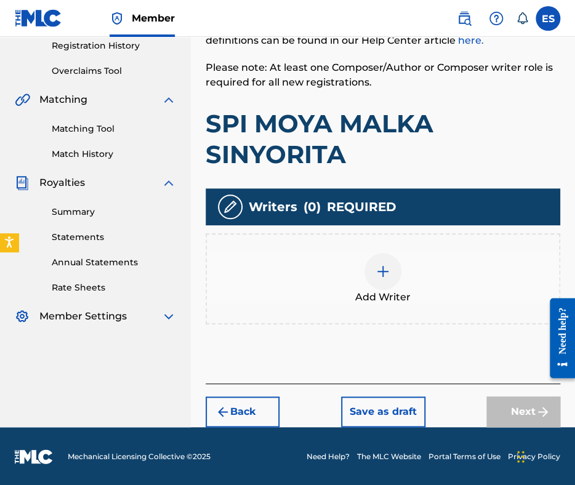
click at [383, 264] on img at bounding box center [383, 271] width 15 height 15
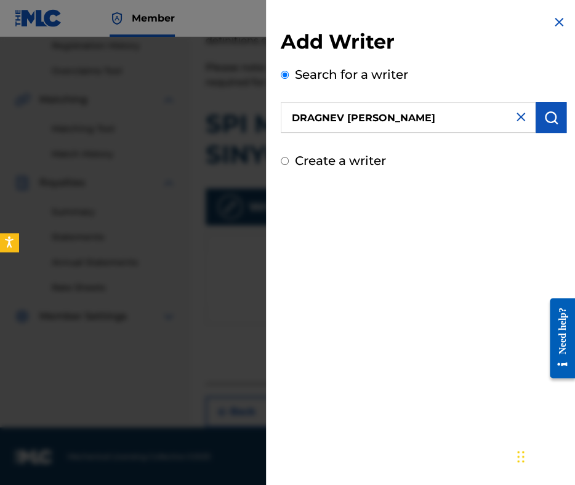
type input "DRAGNEV KONSTANTIN ASSENOV"
click at [544, 119] on img "submit" at bounding box center [551, 117] width 15 height 15
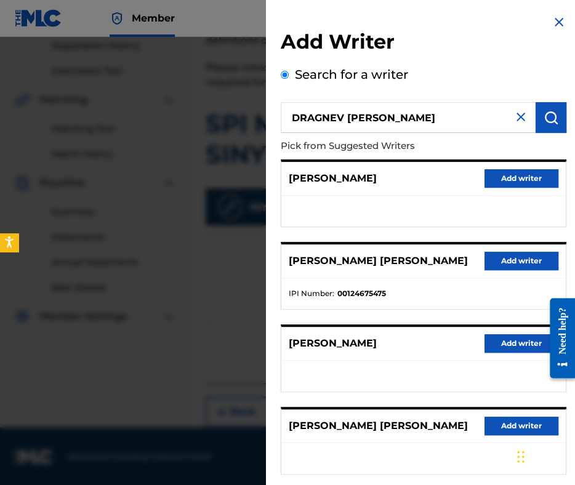
click at [485, 252] on button "Add writer" at bounding box center [522, 261] width 74 height 18
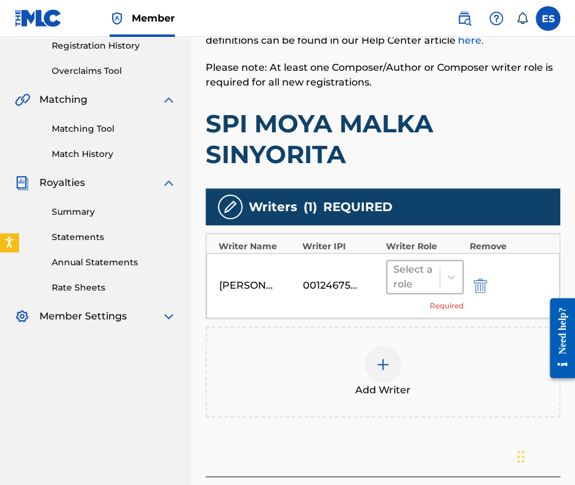
click at [400, 281] on div at bounding box center [413, 276] width 40 height 17
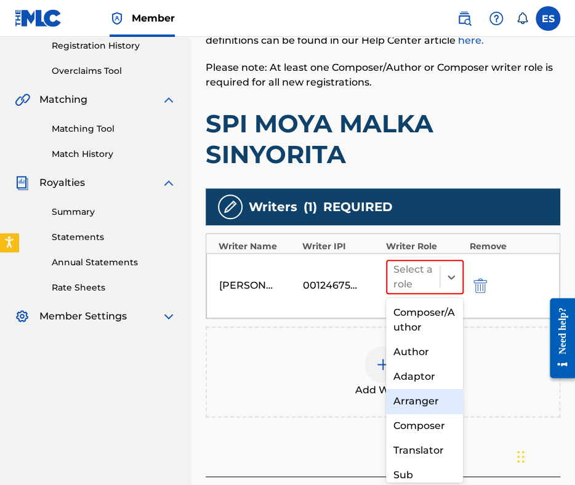
click at [412, 395] on div "Arranger" at bounding box center [425, 401] width 78 height 25
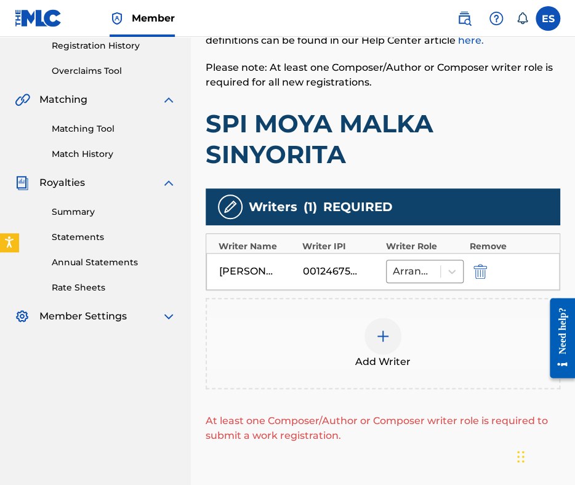
scroll to position [355, 0]
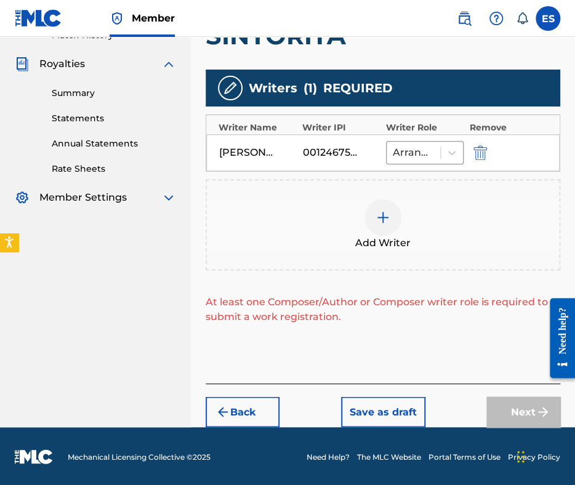
click at [387, 226] on div at bounding box center [382, 217] width 37 height 37
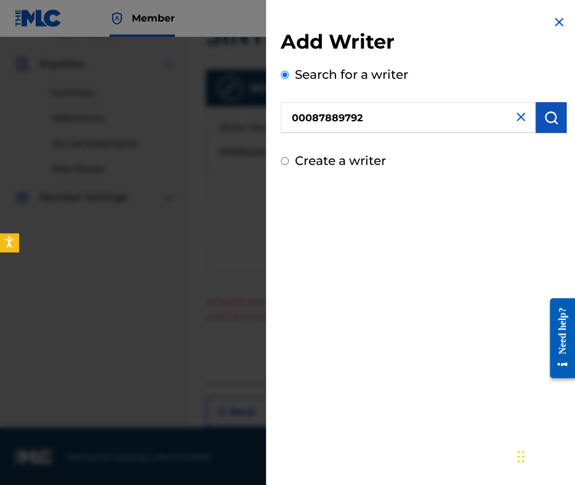
type input "00087889792"
click at [547, 122] on img "submit" at bounding box center [551, 117] width 15 height 15
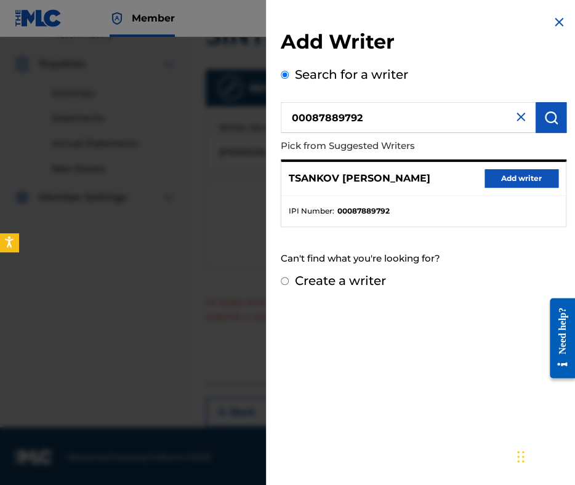
click at [506, 172] on button "Add writer" at bounding box center [522, 178] width 74 height 18
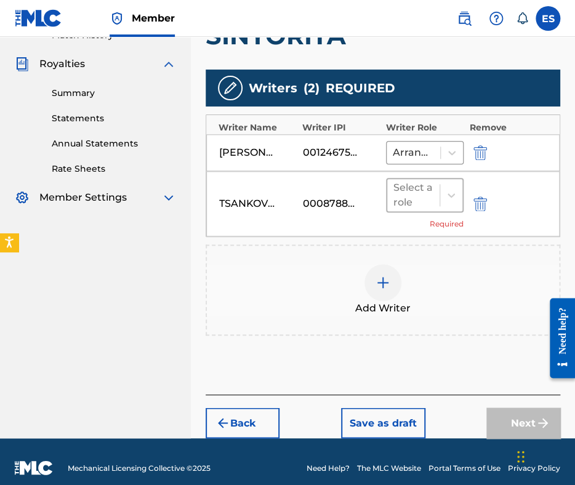
click at [404, 200] on div at bounding box center [413, 195] width 40 height 17
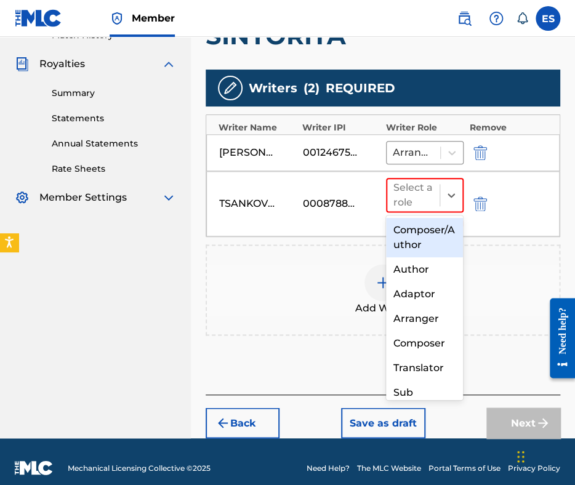
click at [417, 232] on div "Composer/Author" at bounding box center [425, 237] width 78 height 39
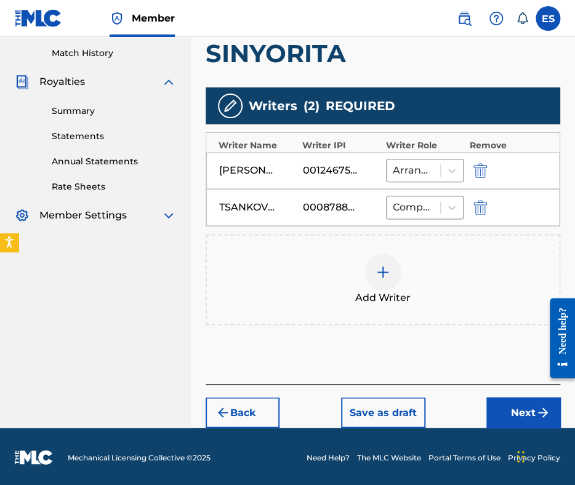
click at [504, 409] on button "Next" at bounding box center [523, 412] width 74 height 31
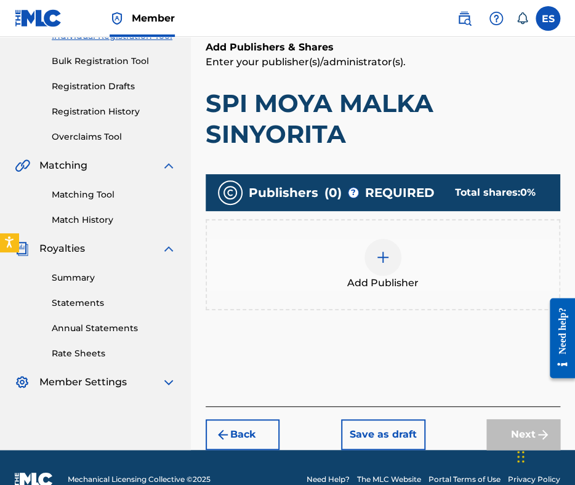
scroll to position [179, 0]
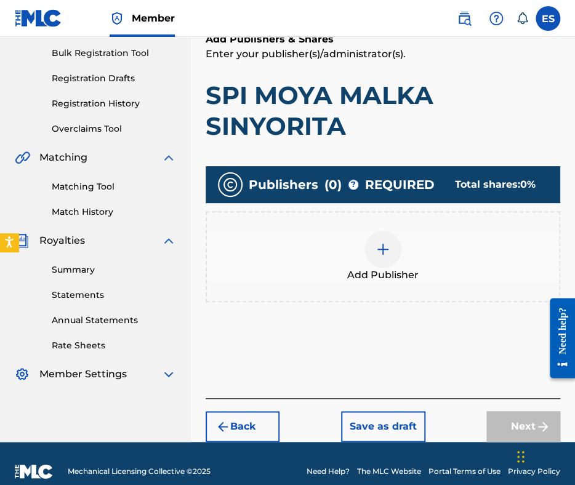
click at [385, 259] on div at bounding box center [382, 249] width 37 height 37
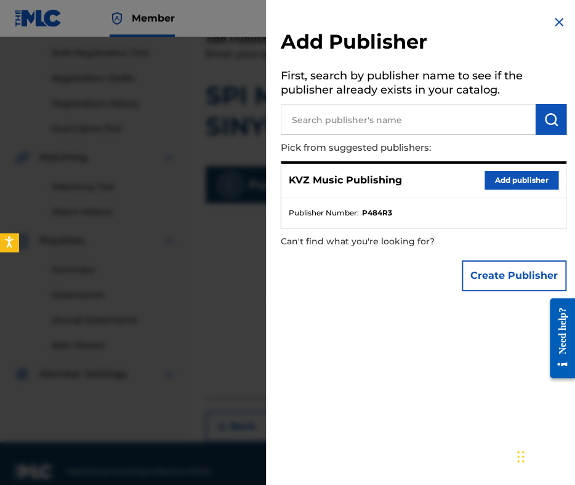
click at [513, 176] on button "Add publisher" at bounding box center [522, 180] width 74 height 18
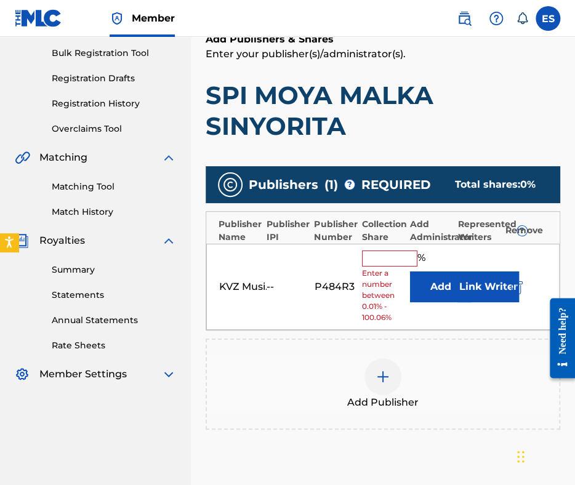
click at [388, 257] on input "text" at bounding box center [389, 259] width 55 height 16
type input "83.33"
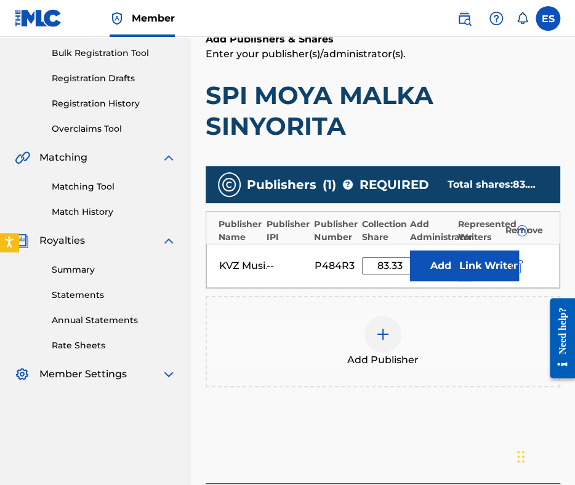
scroll to position [288, 0]
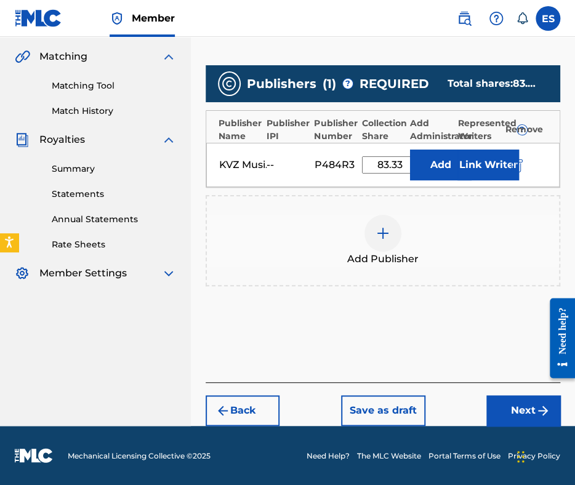
click at [523, 411] on button "Next" at bounding box center [523, 410] width 74 height 31
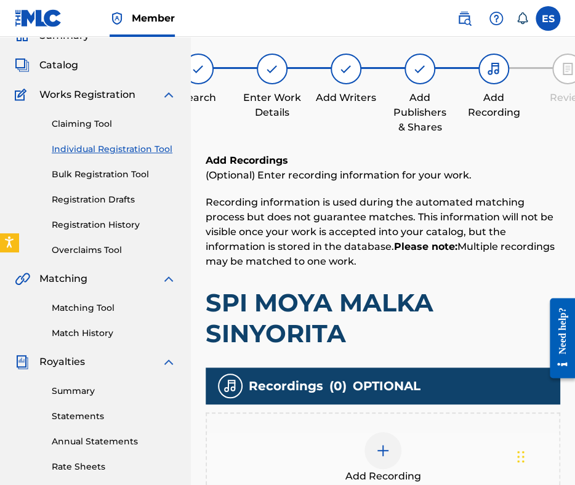
scroll to position [217, 0]
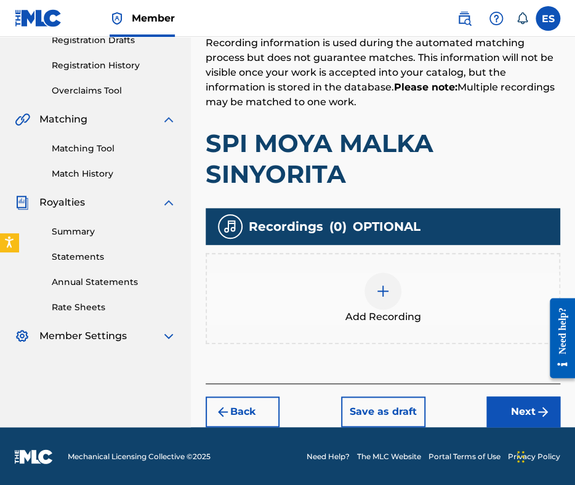
click at [395, 290] on div at bounding box center [382, 291] width 37 height 37
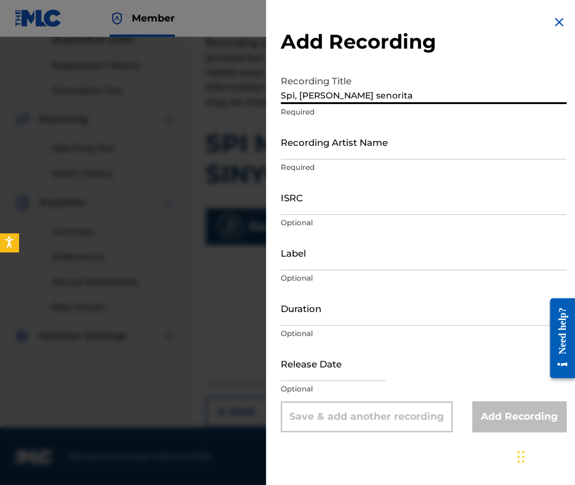
type input "Spi, moya malka senorita"
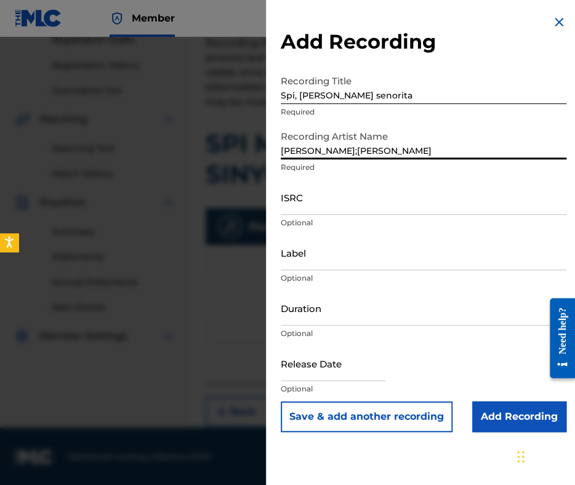
type input "Maria Mihaylova;Georgi Rafailov"
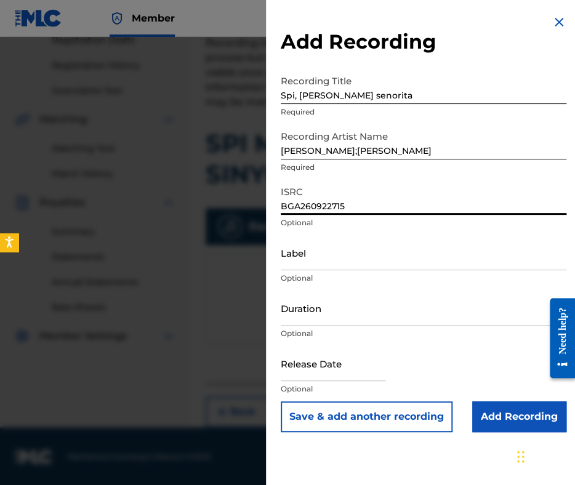
type input "BGA260922715"
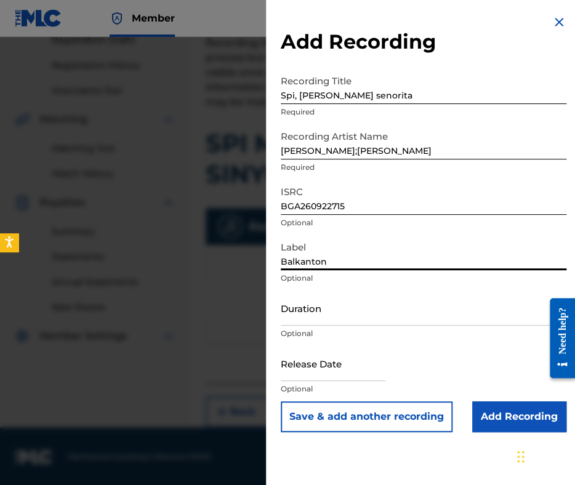
type input "Balkanton"
click at [421, 232] on div "ISRC BGA260922715 Optional" at bounding box center [424, 207] width 286 height 55
click at [325, 259] on input "Balkanton" at bounding box center [424, 252] width 286 height 35
click at [318, 304] on input "Duration" at bounding box center [424, 308] width 286 height 35
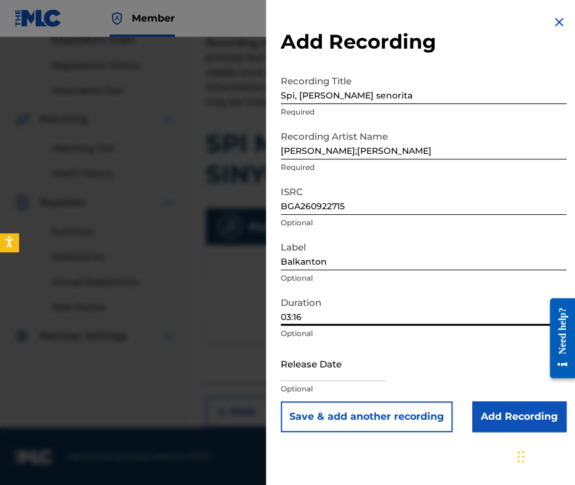
type input "03:16"
click at [522, 420] on input "Add Recording" at bounding box center [519, 416] width 94 height 31
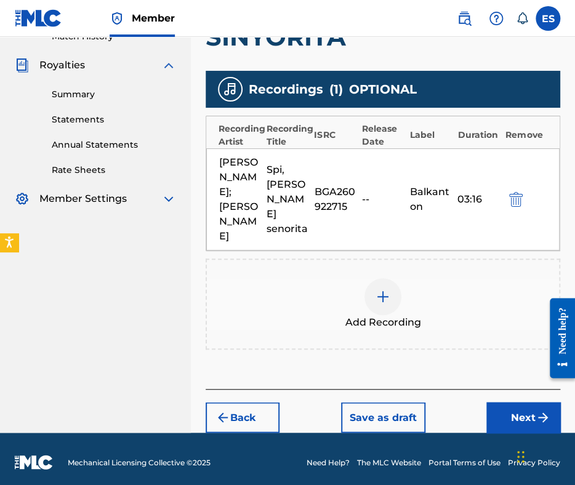
click at [263, 408] on button "Back" at bounding box center [243, 417] width 74 height 31
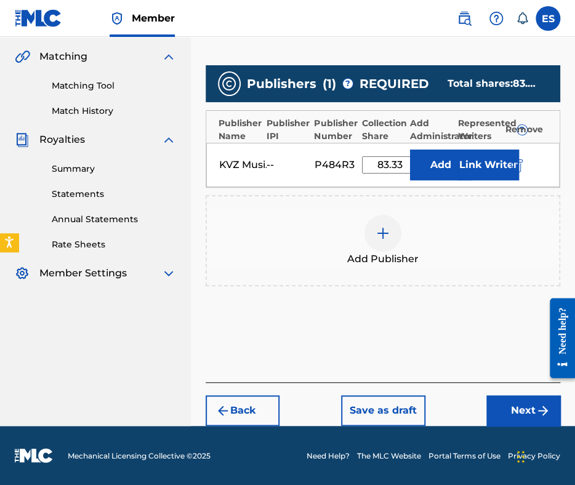
scroll to position [288, 0]
click at [249, 412] on button "Back" at bounding box center [243, 410] width 74 height 31
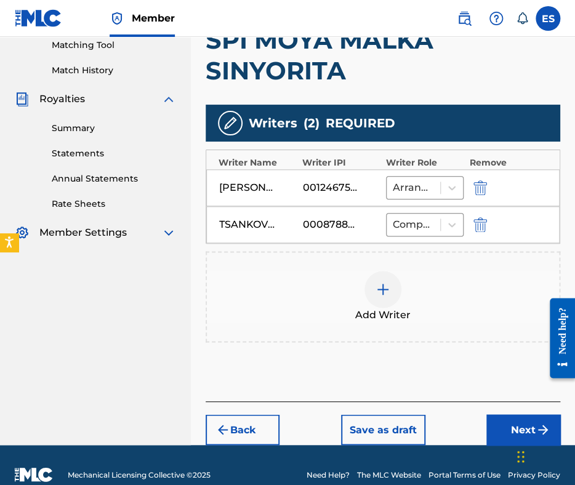
scroll to position [337, 0]
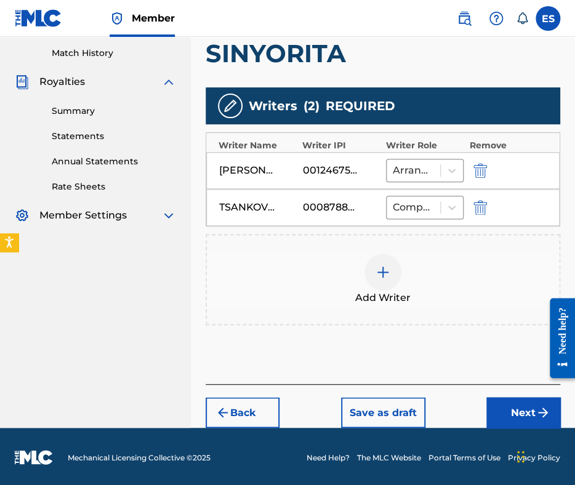
click at [257, 404] on button "Back" at bounding box center [243, 412] width 74 height 31
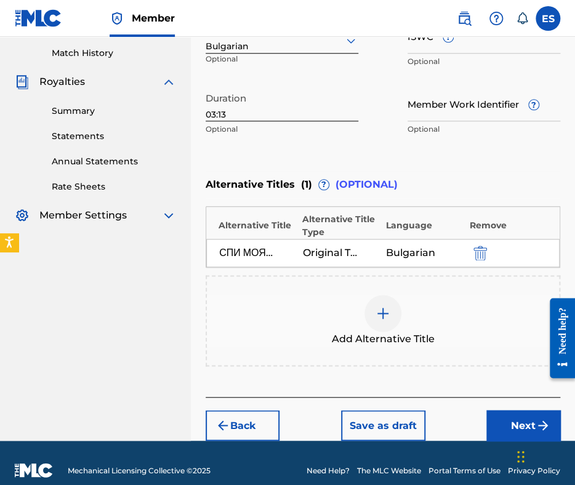
scroll to position [351, 0]
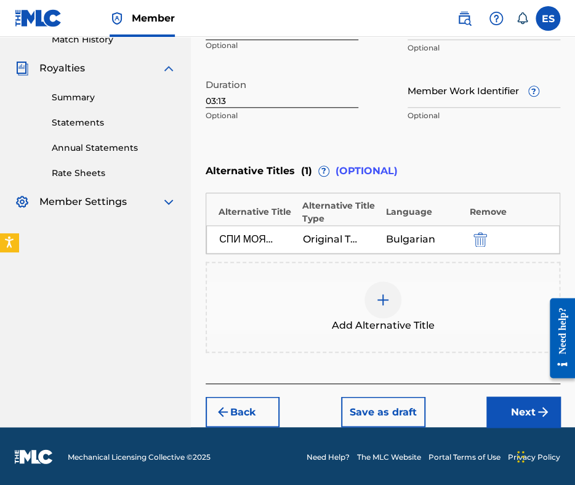
click at [256, 104] on input "03:13" at bounding box center [282, 90] width 153 height 35
type input "03:16"
click at [511, 398] on button "Next" at bounding box center [523, 411] width 74 height 31
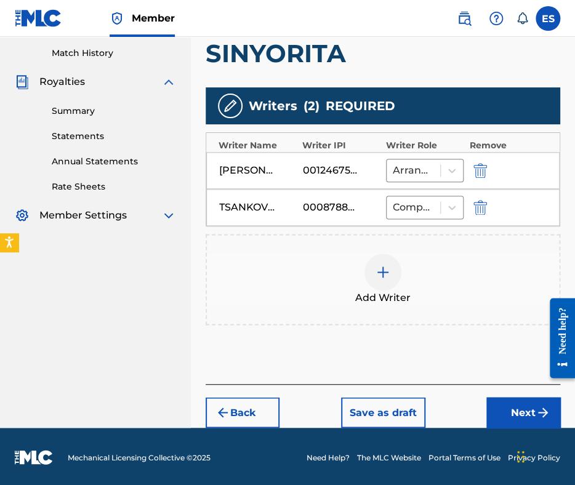
click at [501, 414] on button "Next" at bounding box center [523, 412] width 74 height 31
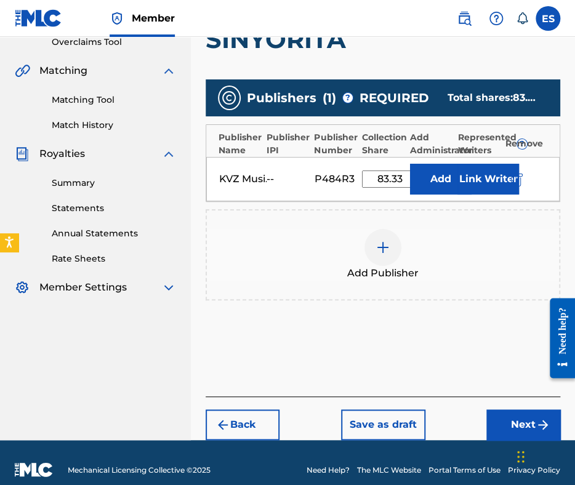
scroll to position [288, 0]
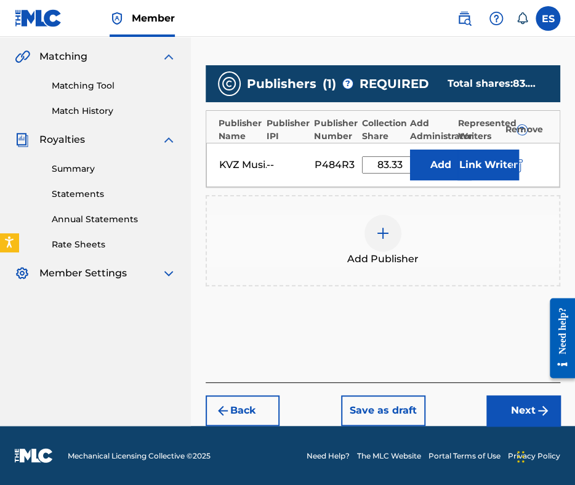
click at [515, 414] on button "Next" at bounding box center [523, 410] width 74 height 31
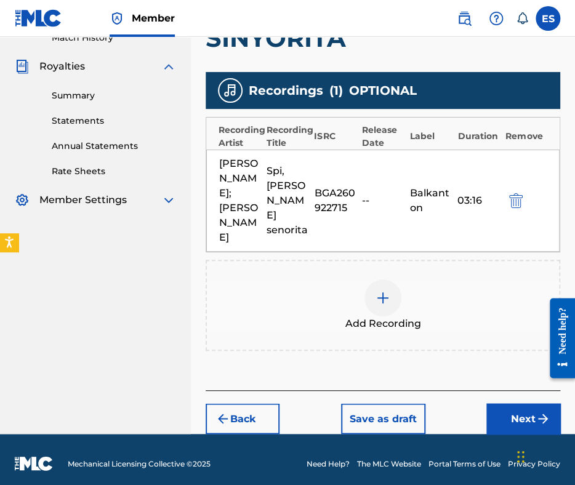
scroll to position [354, 0]
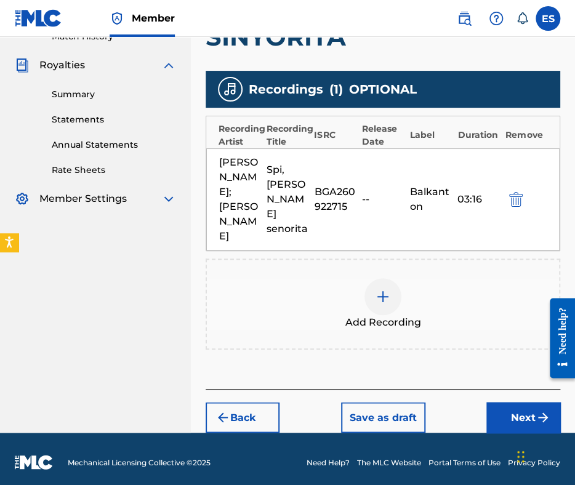
click at [379, 289] on img at bounding box center [383, 296] width 15 height 15
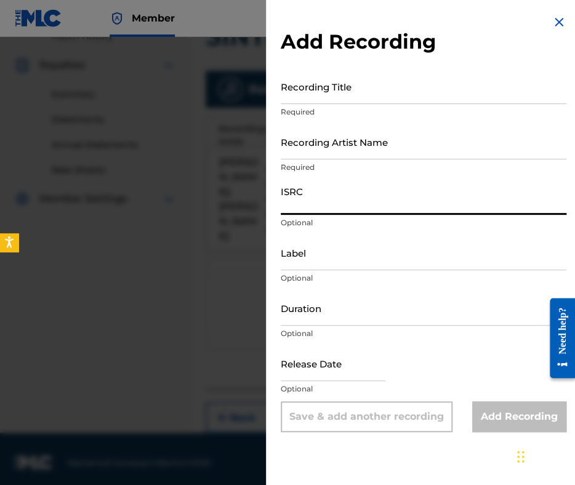
drag, startPoint x: 300, startPoint y: 89, endPoint x: 281, endPoint y: 205, distance: 117.8
click at [281, 205] on input "ISRC" at bounding box center [424, 197] width 286 height 35
type input "BGA262239406"
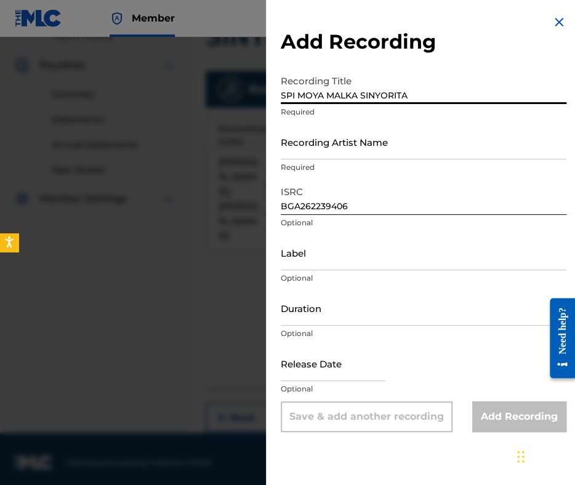
type input "SPI MOYA MALKA SINYORITA"
drag, startPoint x: 302, startPoint y: 124, endPoint x: 293, endPoint y: 146, distance: 24.0
click at [293, 146] on input "Recording Artist Name" at bounding box center [424, 141] width 286 height 35
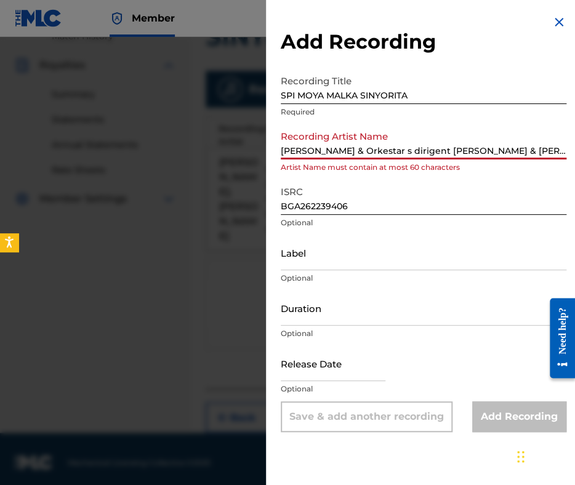
scroll to position [0, 182]
click at [344, 148] on input "Maria Mihaylova & Orkestar s dirigent Konstantin Dragnev & Boncho Bonev & Hrist…" at bounding box center [424, 141] width 286 height 35
click at [313, 147] on input "Maria Mihaylova & Orkestar s dirigent Konstantin Dragnev & Boncho Bonev & Hrist…" at bounding box center [424, 141] width 286 height 35
click at [310, 150] on input "Maria Mihaylova & Orkestar s dirigent Konstantin Dragnev & Boncho Bonev & Hrist…" at bounding box center [424, 141] width 286 height 35
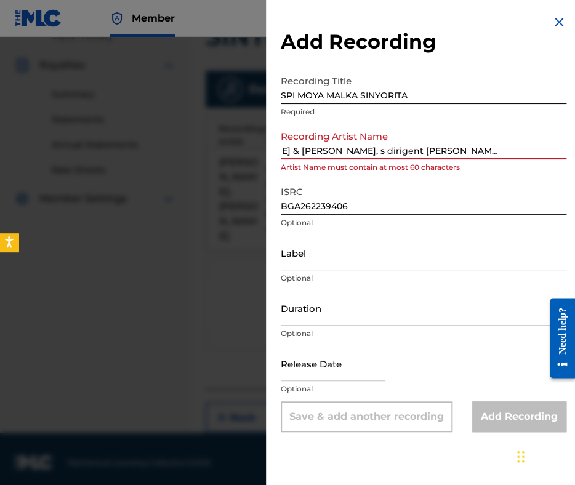
click at [366, 150] on input "Maria Mihaylova & Ork, s dirigent Konstantin Dragnev & Boncho Bonev & Hristo Il…" at bounding box center [424, 141] width 286 height 35
click at [498, 142] on input "Maria Mihaylova & Ork, s dirigent K. Dragnev & Boncho Bonev & Hristo Iliev & Ge…" at bounding box center [424, 141] width 286 height 35
click at [496, 151] on input "Maria Mihaylova & Ork, s dirigent K. Dragnev & Boncho Bonev & Hristo Iliev & Ge…" at bounding box center [424, 141] width 286 height 35
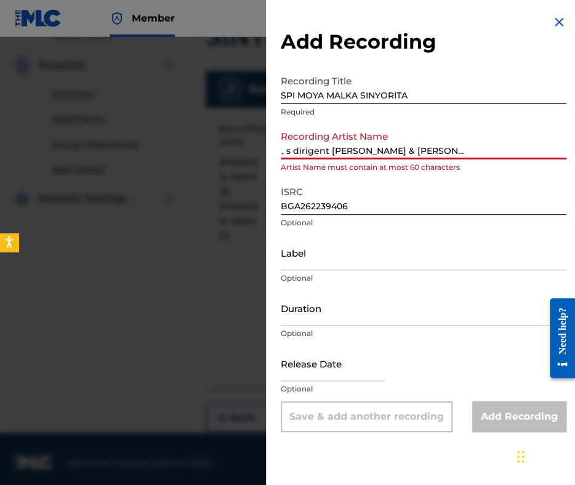
click at [464, 153] on input "Maria Mihaylova & Ork, s dirigent K. Dragnev & Boncho Bonev & Hristo Iliev & G.…" at bounding box center [424, 141] width 286 height 35
click at [404, 145] on input "Maria Mihaylova & Ork, s dirigent K. Dragnev & Boncho Bonev & Hr. Iliev & G. Ra…" at bounding box center [424, 141] width 286 height 35
click at [404, 148] on input "Maria Mihaylova & Ork, s dirigent K. Dragnev & B. Bonev & Hr. Iliev & G. Rafail…" at bounding box center [424, 141] width 286 height 35
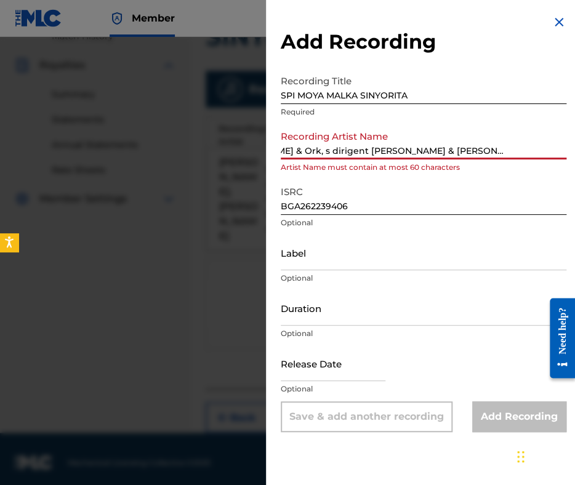
click at [318, 151] on input "Maria Mihaylova & Ork, s dirigent K. Dragnev & B. Bonev & Hr. Iliev & G. Rafail…" at bounding box center [424, 141] width 286 height 35
click at [384, 153] on input "Maria Mihaylova & Ork. s dirigent K. Dragnev & B. Bonev & Hr. Iliev & G. Rafail…" at bounding box center [424, 141] width 286 height 35
click at [354, 151] on input "Maria Mihaylova & Ork. s dirigent K. Dragnev & B. Bonev & Hr. Iliev & G. Rafail…" at bounding box center [424, 141] width 286 height 35
click at [361, 148] on input "Maria Mihaylova& Ork. s dirigent K. Dragnev & B. Bonev & Hr. Iliev & G. Rafailov" at bounding box center [424, 141] width 286 height 35
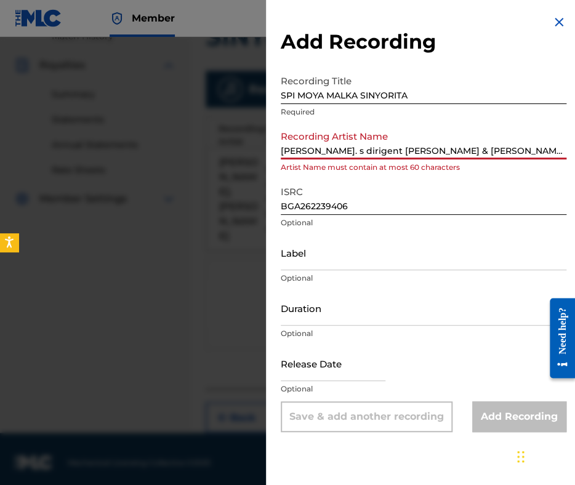
click at [472, 148] on input "Maria Mihaylova&Ork. s dirigent K. Dragnev & B. Bonev & Hr. Iliev & G. Rafailov" at bounding box center [424, 141] width 286 height 35
click at [477, 148] on input "Maria Mihaylova&Ork. s dirigent K. Dragnev& B. Bonev & Hr. Iliev & G. Rafailov" at bounding box center [424, 141] width 286 height 35
click at [517, 150] on input "Maria Mihaylova&Ork. s dirigent K. Dragnev&B. Bonev & Hr. Iliev & G. Rafailov" at bounding box center [424, 141] width 286 height 35
click at [507, 151] on input "Maria Mihaylova&Ork. s dirigent K. Dragnev&B. Bonev&Hr. Iliev & G. Rafailov" at bounding box center [424, 141] width 286 height 35
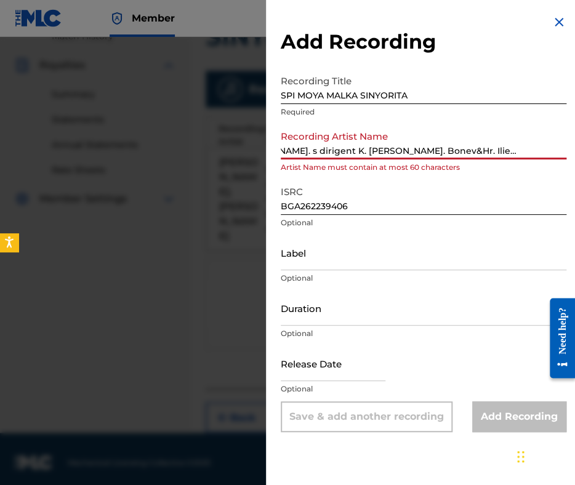
scroll to position [0, 0]
drag, startPoint x: 389, startPoint y: 150, endPoint x: 417, endPoint y: 148, distance: 27.7
click at [417, 148] on input "Maria Mihaylova&Ork. s dirigent K. Dragnev&B. Bonev&Hr. Iliev& G. Rafailov" at bounding box center [424, 141] width 286 height 35
drag, startPoint x: 360, startPoint y: 149, endPoint x: 442, endPoint y: 151, distance: 82.5
click at [443, 152] on input "Maria Mihaylova&Ork. s d. K. Dragnev&B. Bonev&Hr. Iliev& G. Rafailov" at bounding box center [424, 141] width 286 height 35
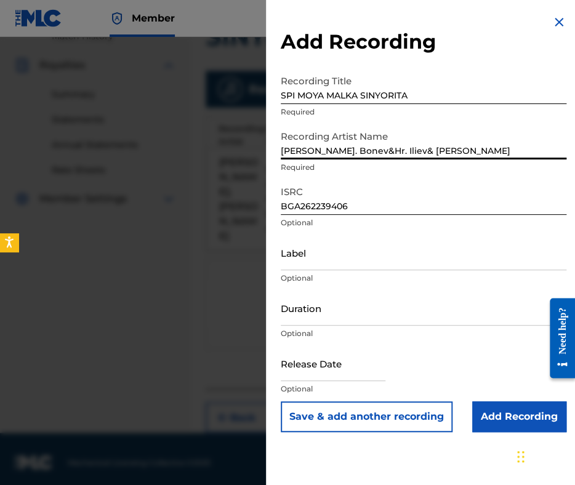
click at [345, 139] on input "Maria Mihaylova&B. Bonev&Hr. Iliev& G. Rafailov" at bounding box center [424, 141] width 286 height 35
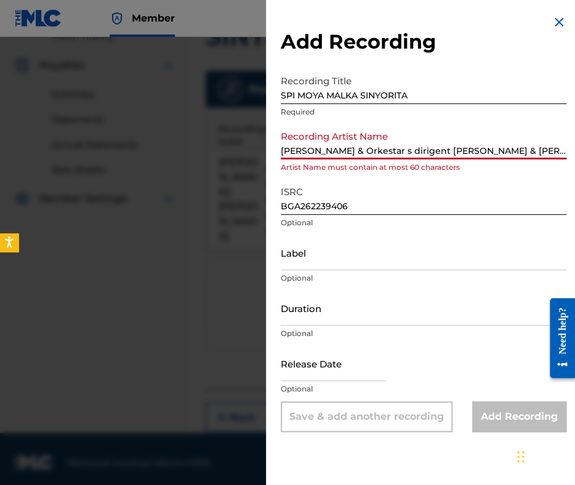
click at [355, 154] on input "Maria Mihaylova & Orkestar s dirigent Konstantin Dragnev & Boncho Bonev & Hrist…" at bounding box center [424, 141] width 286 height 35
click at [423, 148] on input "Maria Mihaylova&Boncho Bonev & Hristo Iliev & Georgi Rafailov" at bounding box center [424, 141] width 286 height 35
click at [430, 148] on input "Maria Mihaylova&Boncho Bonev& Hristo Iliev & Georgi Rafailov" at bounding box center [424, 141] width 286 height 35
click at [475, 151] on input "Maria Mihaylova&Boncho Bonev&Hristo Iliev & Georgi Rafailov" at bounding box center [424, 141] width 286 height 35
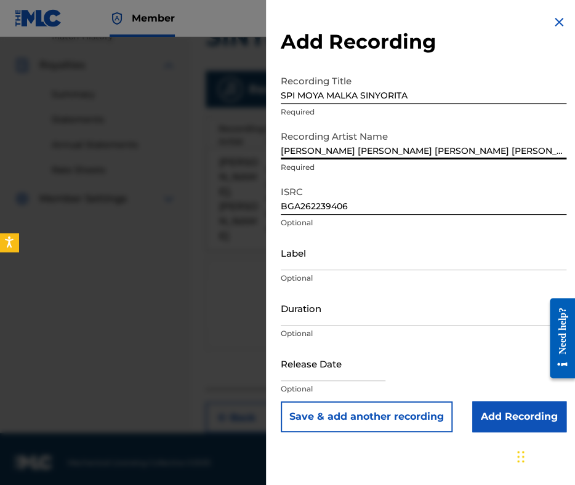
click at [484, 150] on input "Maria Mihaylova&Boncho Bonev&Hristo Iliev& Georgi Rafailov" at bounding box center [424, 141] width 286 height 35
type input "Maria Mihaylova&Boncho Bonev&Hristo Iliev&Georgi Rafailov"
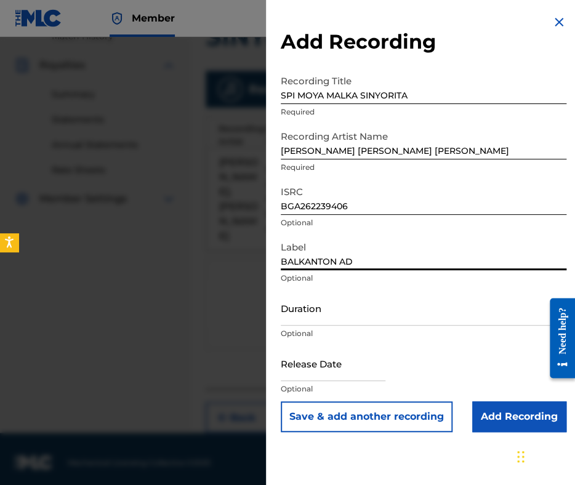
type input "BALKANTON AD"
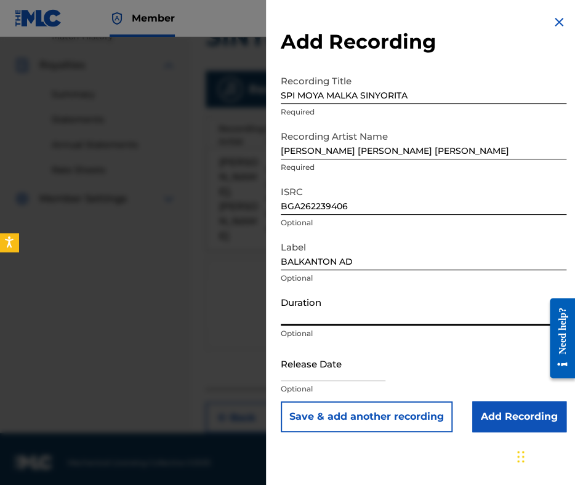
click at [364, 308] on input "Duration" at bounding box center [424, 308] width 286 height 35
type input "03:11"
click at [515, 414] on input "Add Recording" at bounding box center [519, 416] width 94 height 31
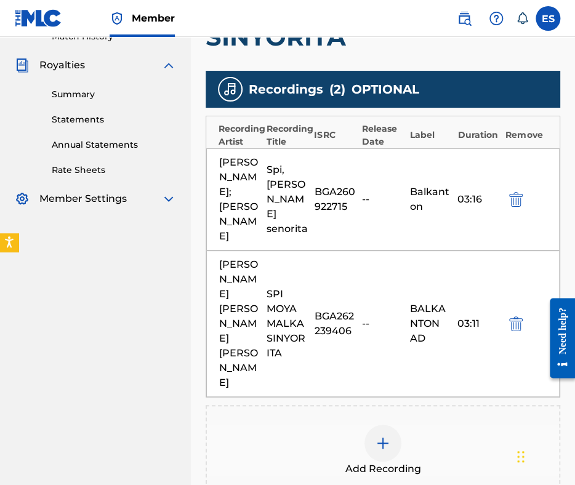
click at [388, 436] on img at bounding box center [383, 443] width 15 height 15
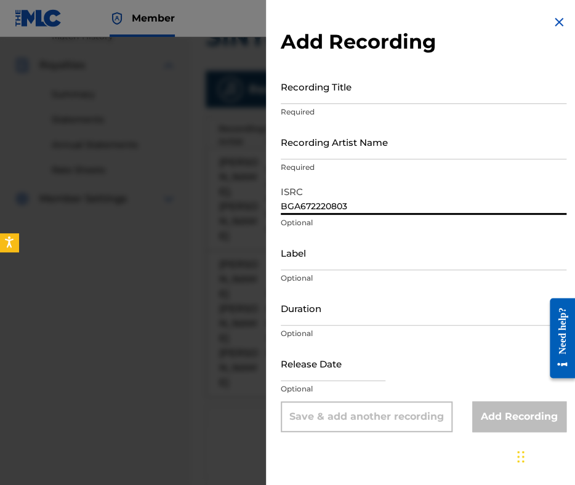
type input "BGA672220803"
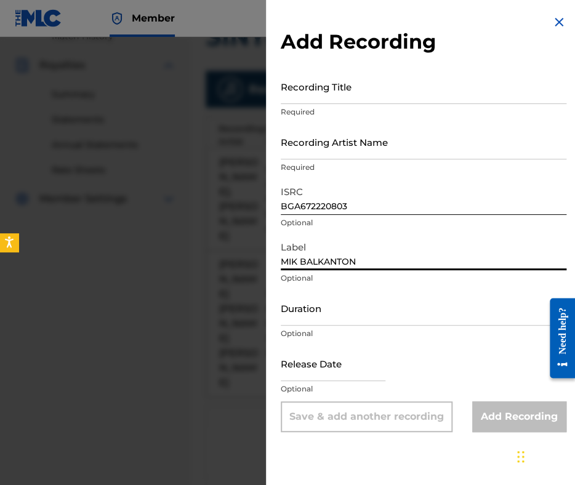
type input "MIK BALKANTON"
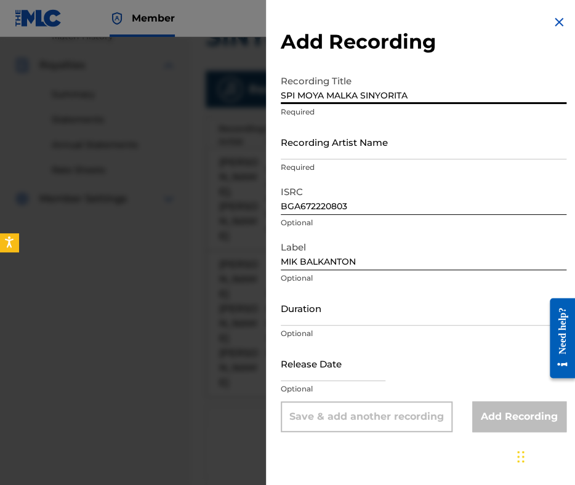
type input "SPI MOYA MALKA SINYORITA"
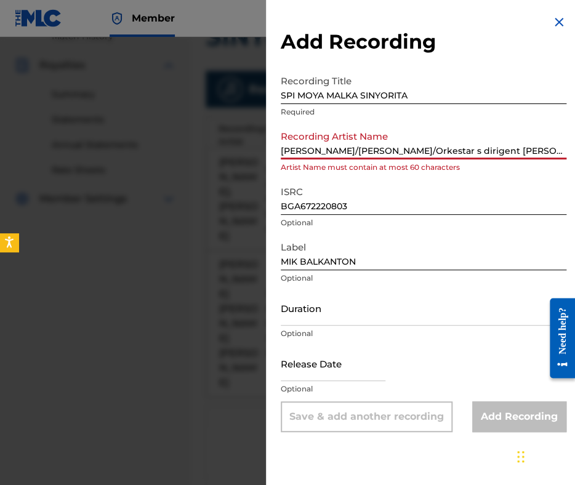
scroll to position [0, 38]
click at [401, 150] on input "Maria Mihaylova/Georgi Rafailov/Orkestar s dirigent Konstantin Dragnev" at bounding box center [424, 141] width 286 height 35
click at [475, 150] on input "Maria Mihaylova/Georgi Rafailov/Ork. s dirigent Konstantin Dragnev" at bounding box center [424, 141] width 286 height 35
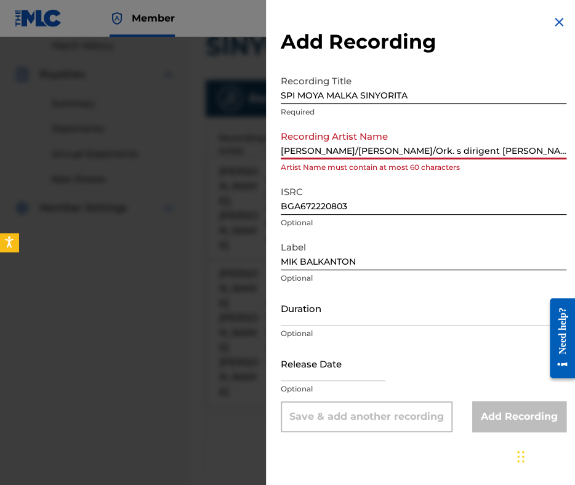
scroll to position [292, 0]
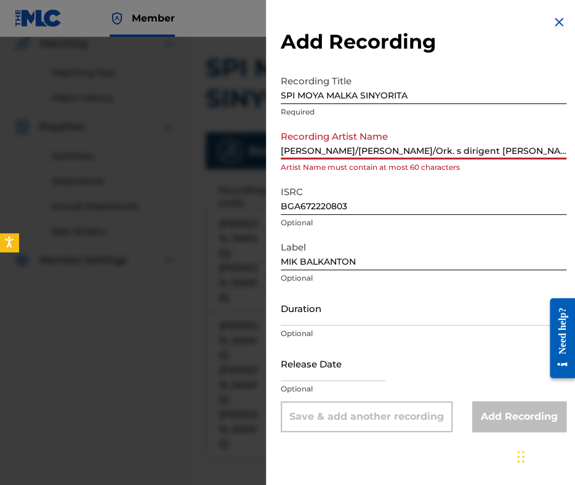
click at [385, 136] on input "Maria Mihaylova/Georgi Rafailov/Ork. s dirigent K. Dragnev" at bounding box center [424, 141] width 286 height 35
click at [356, 148] on input "Maria Mihaylova/Georgi Rafailov/Ork. s dirigent K. Dragnev" at bounding box center [424, 141] width 286 height 35
drag, startPoint x: 358, startPoint y: 151, endPoint x: 383, endPoint y: 149, distance: 24.7
click at [384, 150] on input "Maria Mihaylova/Georgi Rafailov/Ork. s dirigent K. Dragnev" at bounding box center [424, 141] width 286 height 35
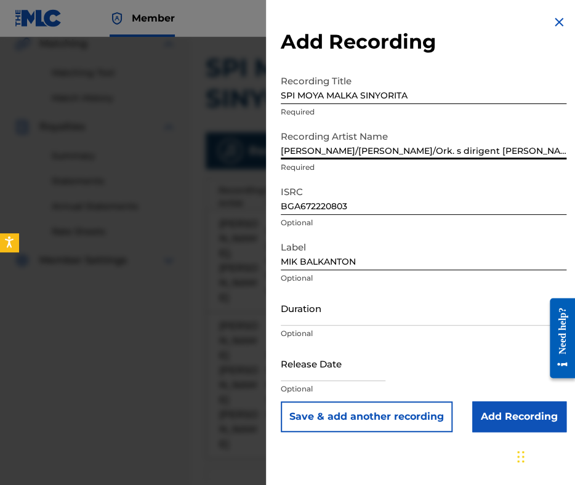
type input "Maria Mihaylova/G. Rafailov/Ork. s dirigent K. Dragnev"
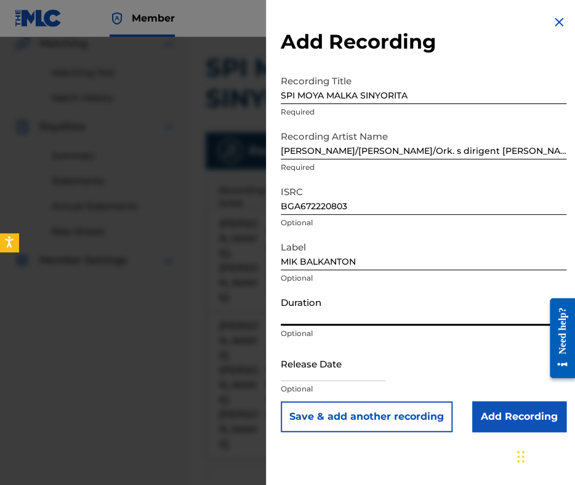
drag, startPoint x: 337, startPoint y: 307, endPoint x: 337, endPoint y: 288, distance: 19.1
click at [337, 304] on input "Duration" at bounding box center [424, 308] width 286 height 35
type input "02:59"
click at [505, 415] on input "Add Recording" at bounding box center [519, 416] width 94 height 31
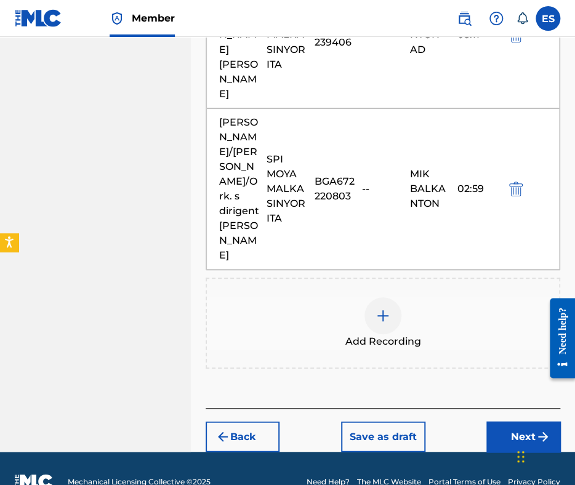
scroll to position [646, 0]
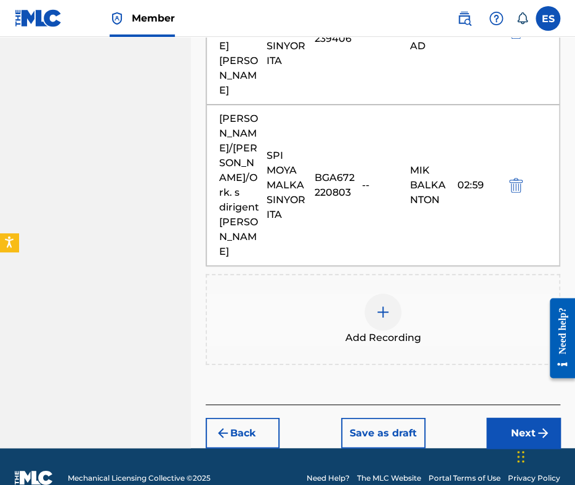
click at [379, 305] on img at bounding box center [383, 312] width 15 height 15
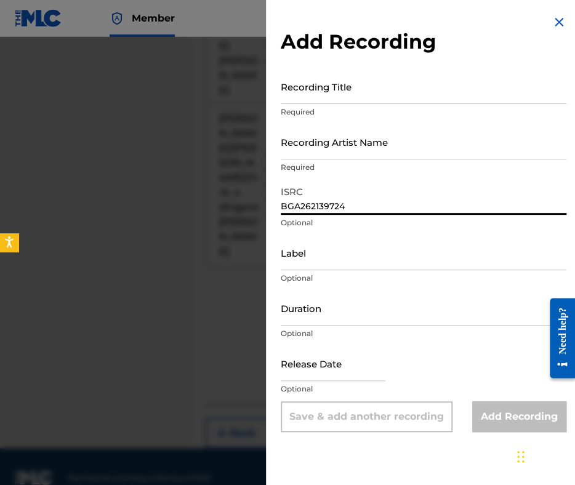
type input "BGA262139724"
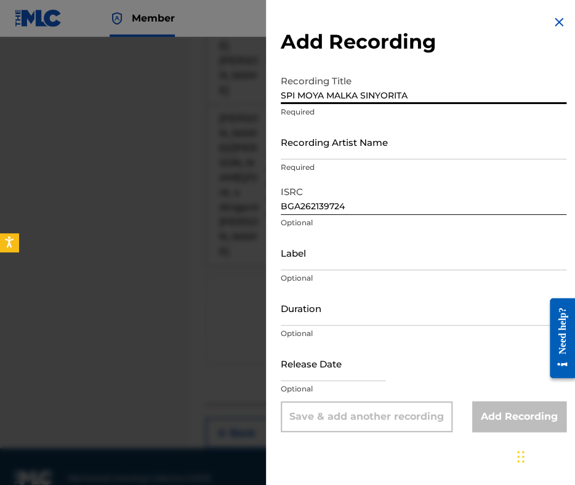
type input "SPI MOYA MALKA SINYORITA"
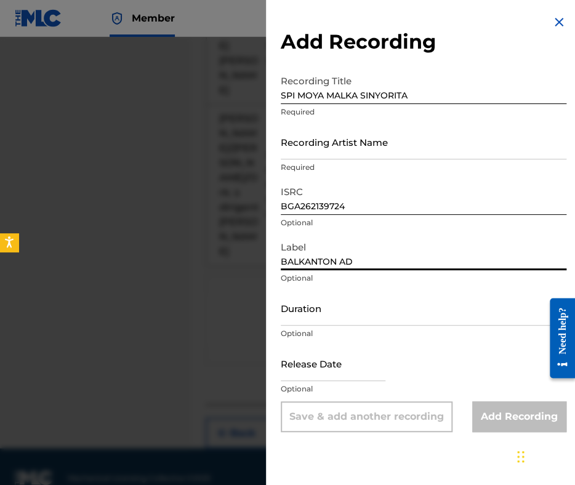
type input "BALKANTON AD"
click at [335, 318] on input "Duration" at bounding box center [424, 308] width 286 height 35
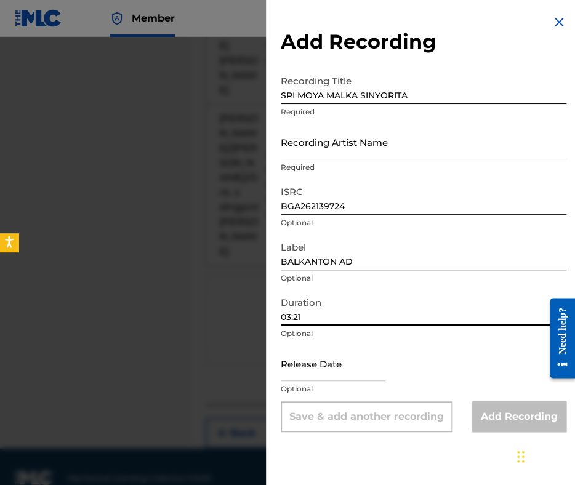
type input "03:21"
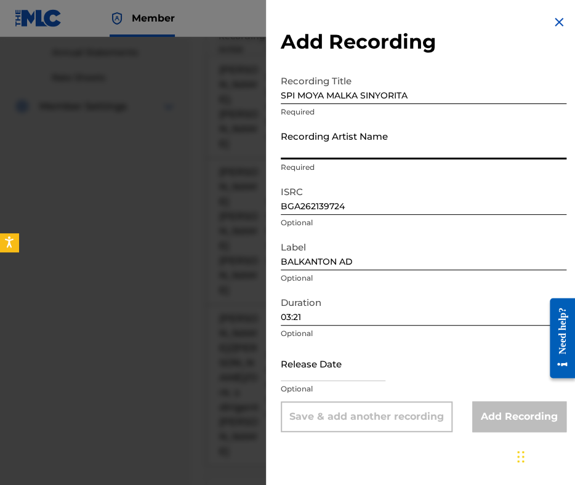
drag, startPoint x: 426, startPoint y: 196, endPoint x: 379, endPoint y: 150, distance: 65.7
click at [379, 153] on input "Recording Artist Name" at bounding box center [424, 141] width 286 height 35
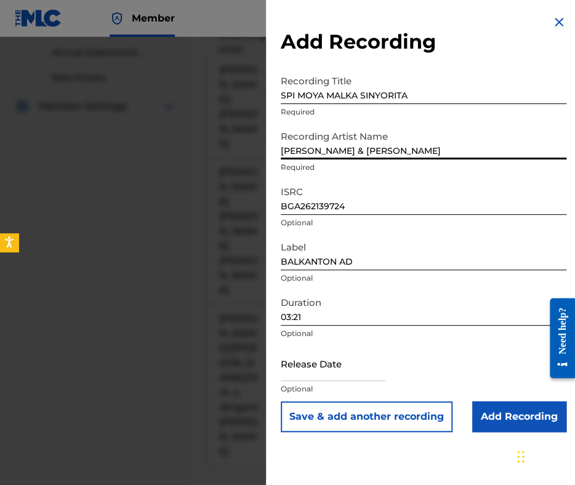
type input "MARIYA MIHAYLOVA & GEORGI RAFAILOV"
click at [496, 417] on input "Add Recording" at bounding box center [519, 416] width 94 height 31
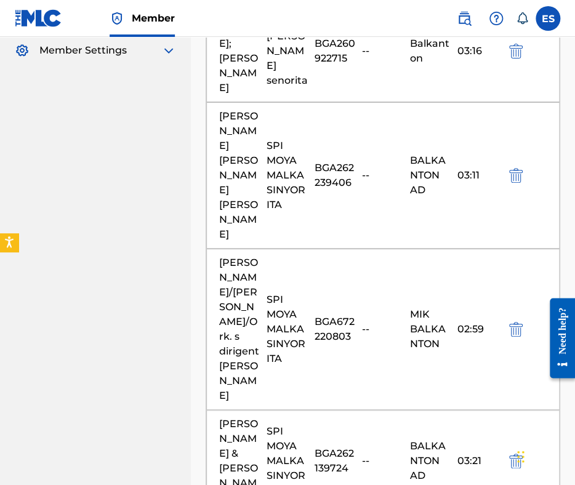
scroll to position [749, 0]
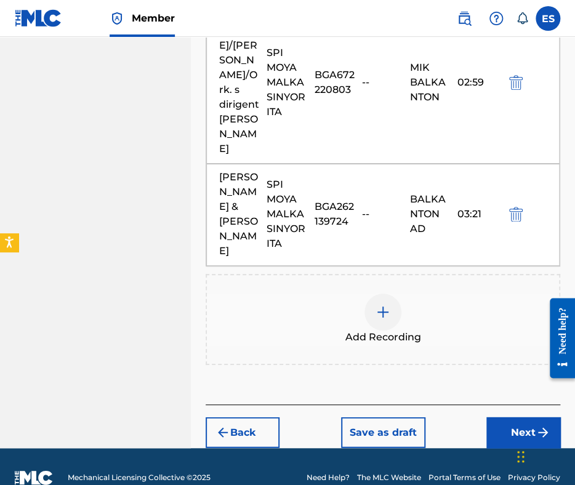
click at [528, 417] on button "Next" at bounding box center [523, 432] width 74 height 31
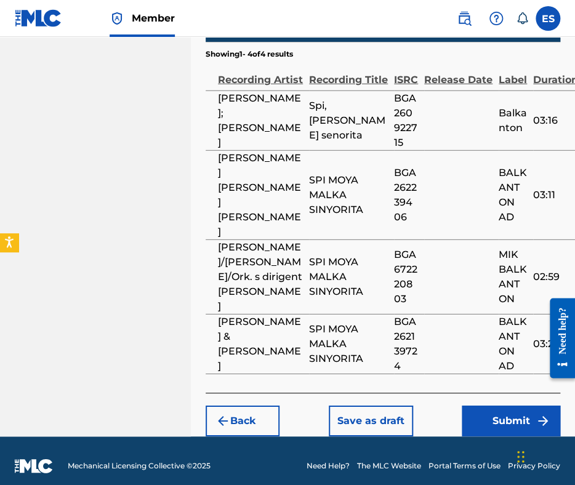
scroll to position [1021, 0]
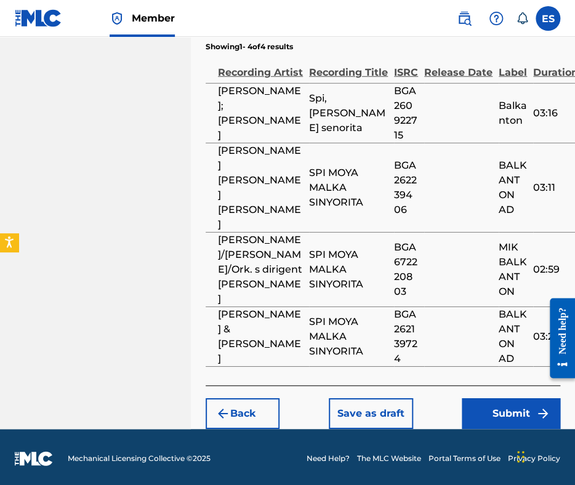
click at [500, 408] on button "Submit" at bounding box center [511, 413] width 99 height 31
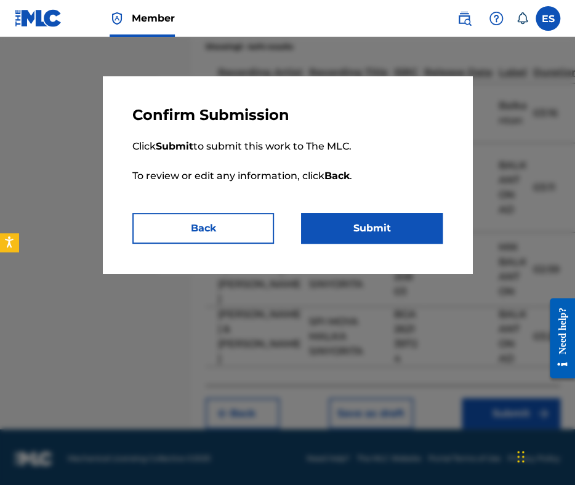
click at [364, 226] on button "Submit" at bounding box center [372, 228] width 142 height 31
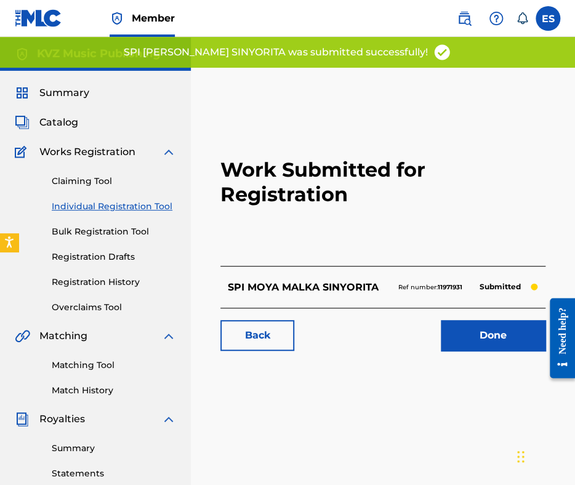
click at [128, 207] on link "Individual Registration Tool" at bounding box center [114, 206] width 124 height 13
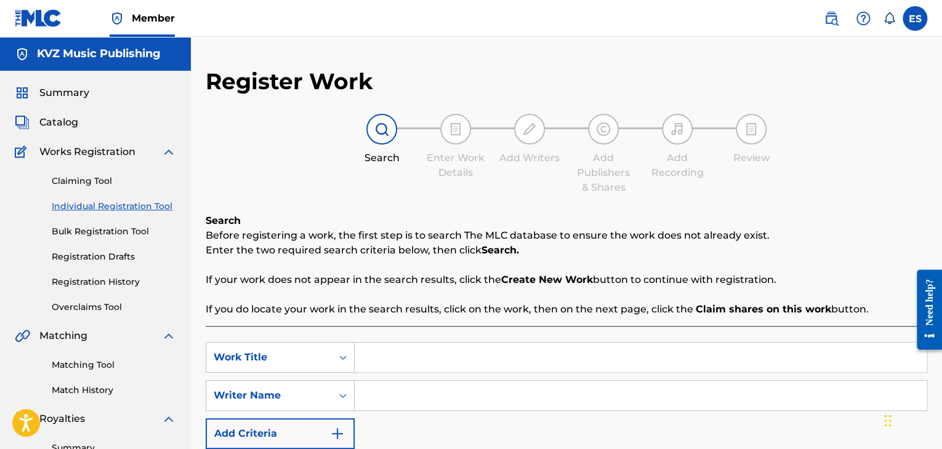
click at [416, 355] on input "Search Form" at bounding box center [641, 358] width 572 height 30
click at [409, 400] on input "Search Form" at bounding box center [641, 396] width 572 height 30
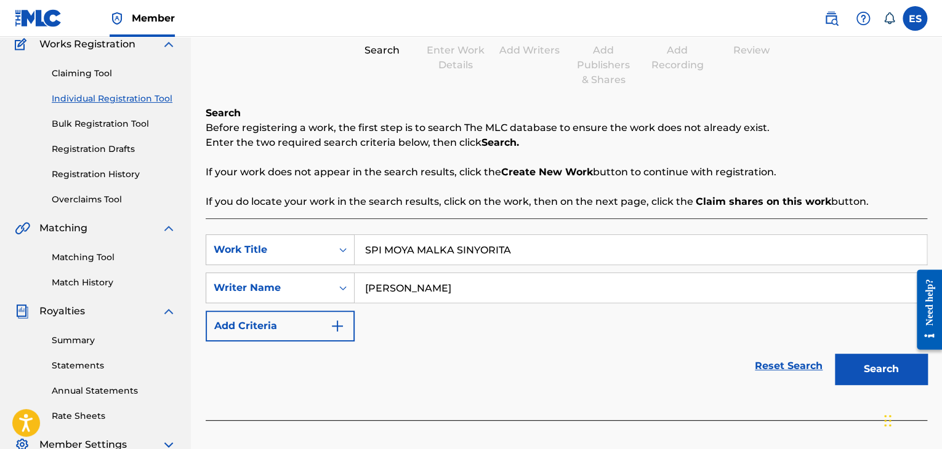
scroll to position [185, 0]
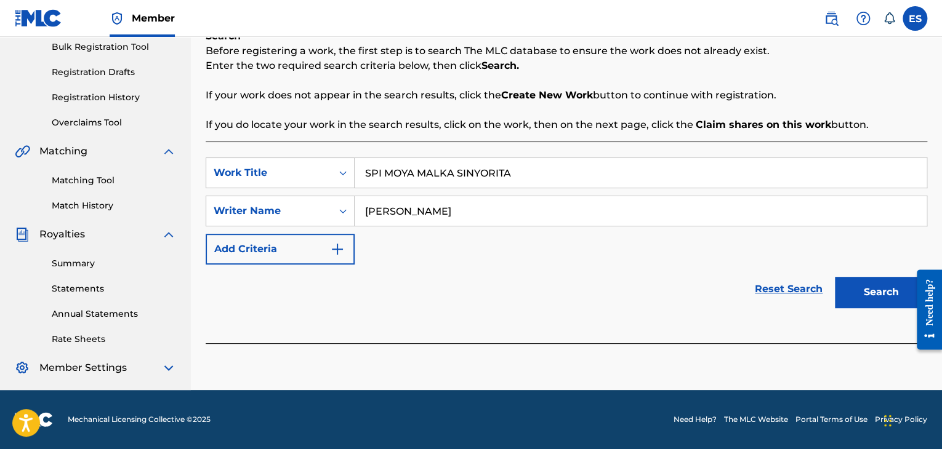
click at [574, 292] on button "Search" at bounding box center [881, 292] width 92 height 31
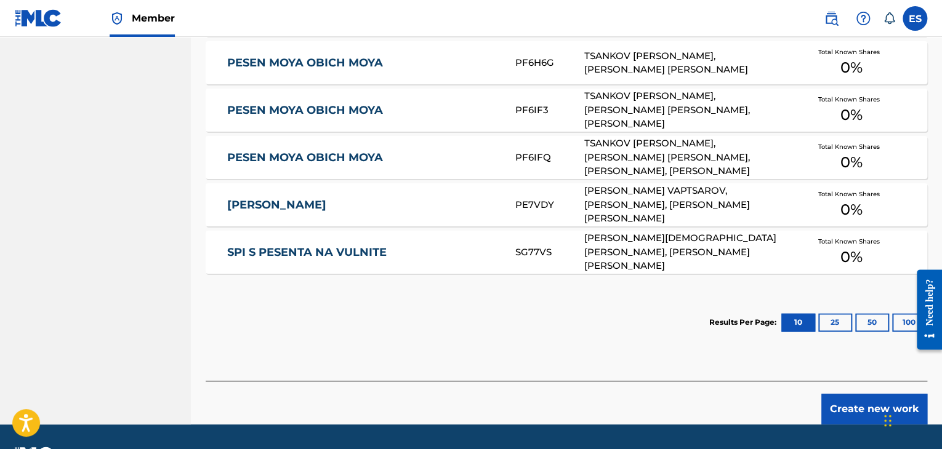
scroll to position [805, 0]
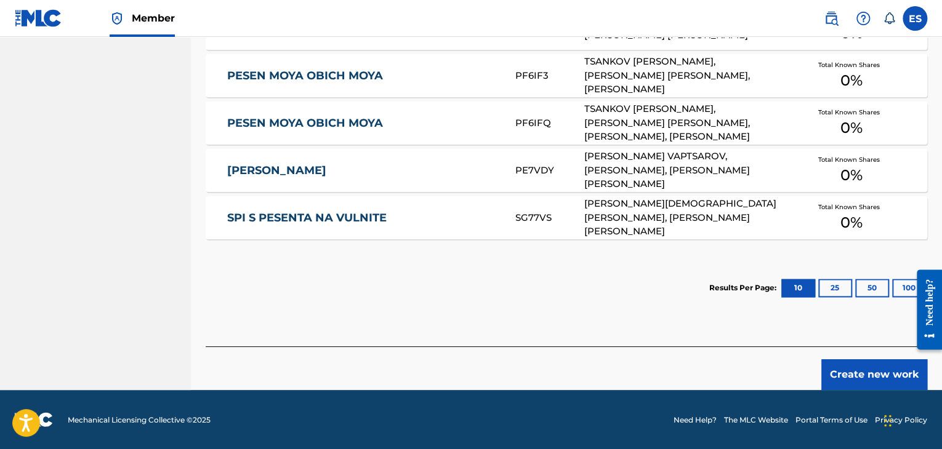
click at [574, 380] on button "Create new work" at bounding box center [874, 375] width 106 height 31
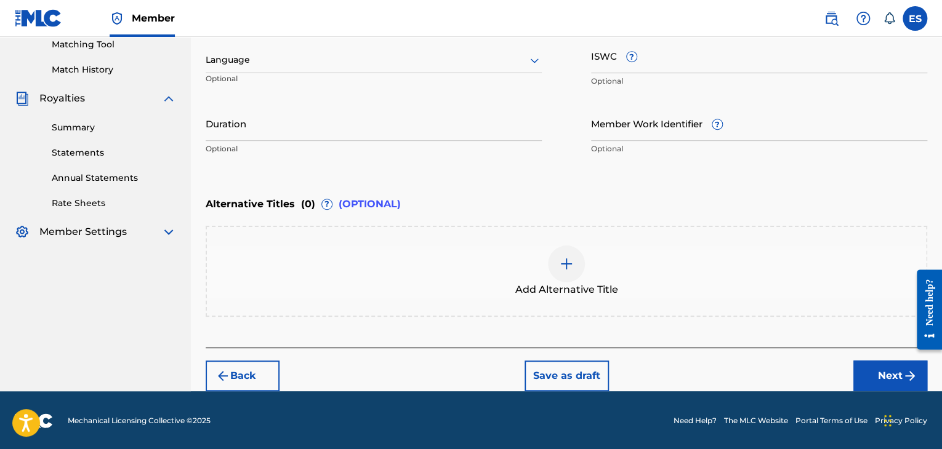
click at [318, 65] on div at bounding box center [374, 59] width 336 height 15
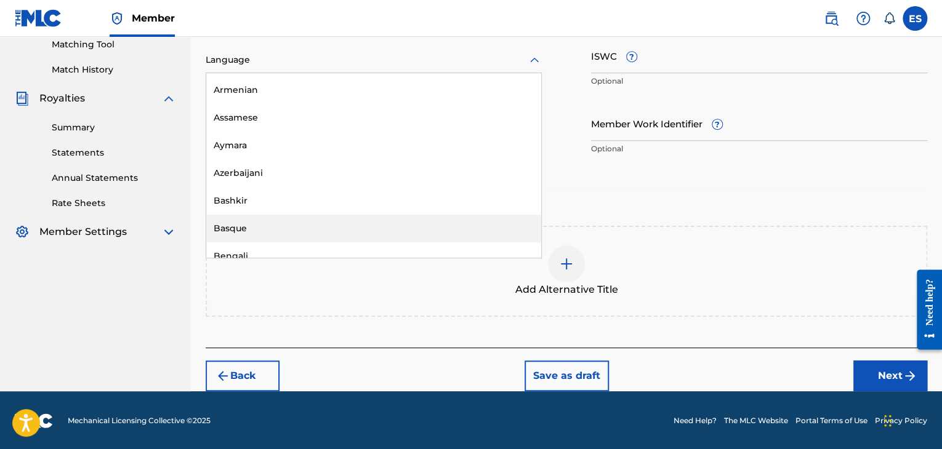
scroll to position [431, 0]
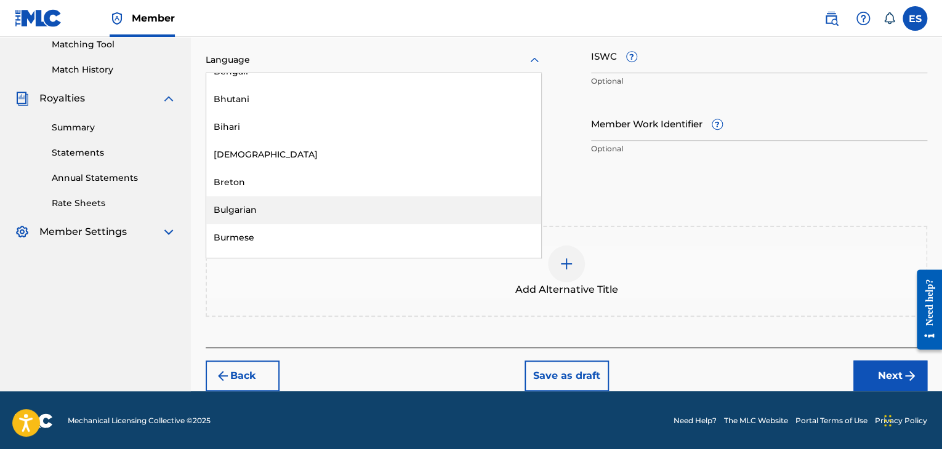
click at [326, 215] on div "Bulgarian" at bounding box center [373, 210] width 335 height 28
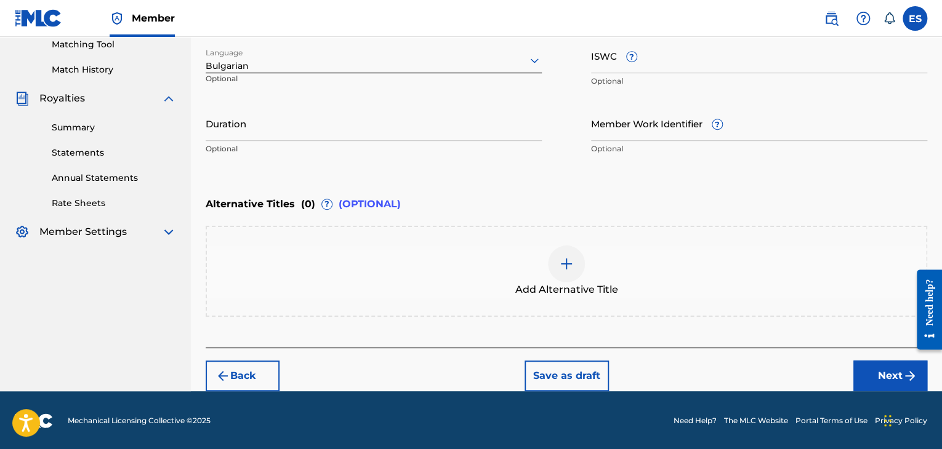
click at [243, 134] on input "Duration" at bounding box center [374, 123] width 336 height 35
click at [574, 265] on div "Add Alternative Title" at bounding box center [566, 272] width 719 height 52
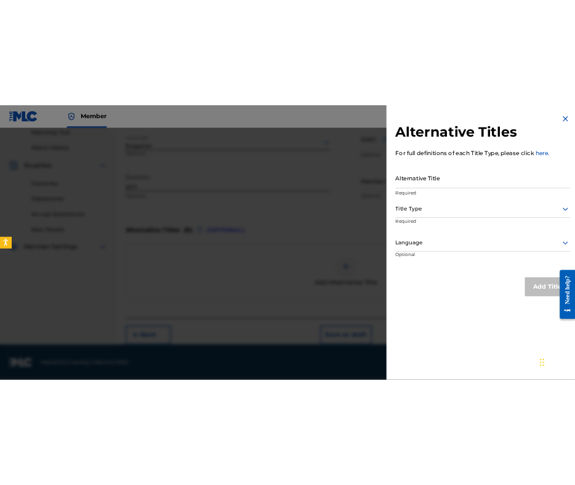
scroll to position [282, 0]
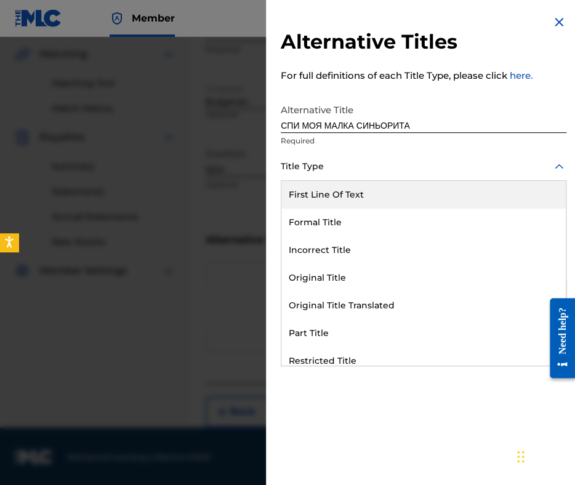
drag, startPoint x: 388, startPoint y: 166, endPoint x: 398, endPoint y: 318, distance: 152.4
click at [388, 173] on div at bounding box center [424, 166] width 286 height 15
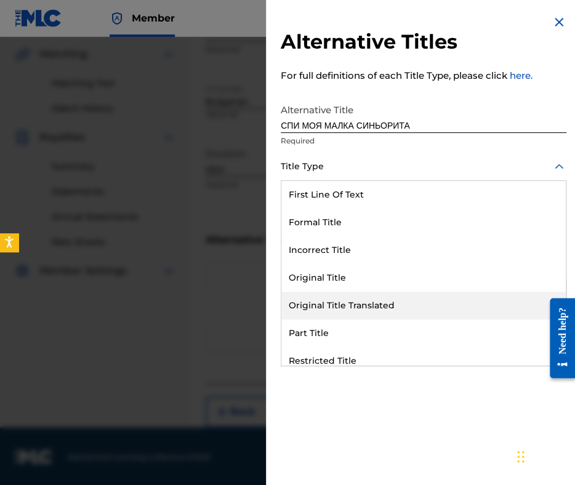
click at [398, 310] on div "Original Title Translated" at bounding box center [423, 306] width 284 height 28
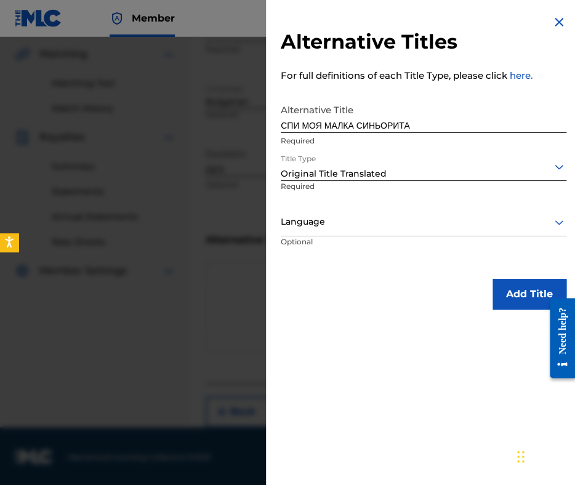
click at [385, 223] on div at bounding box center [424, 221] width 286 height 15
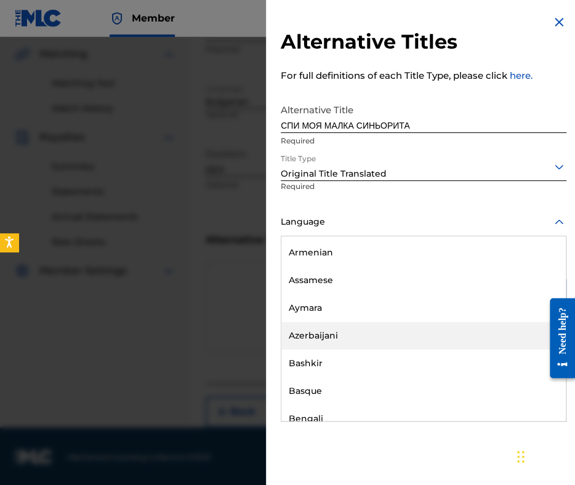
scroll to position [431, 0]
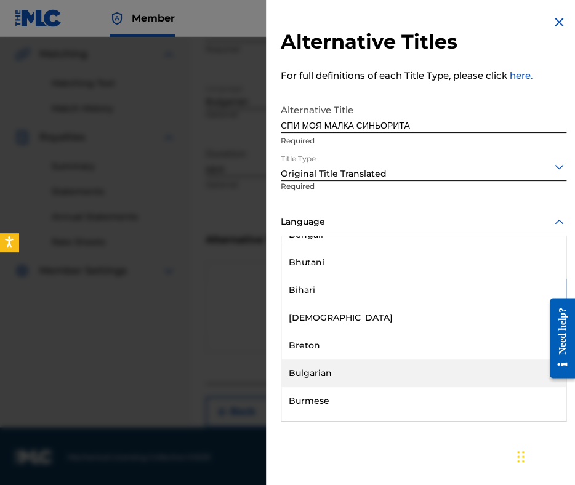
click at [377, 365] on div "Bulgarian" at bounding box center [423, 374] width 284 height 28
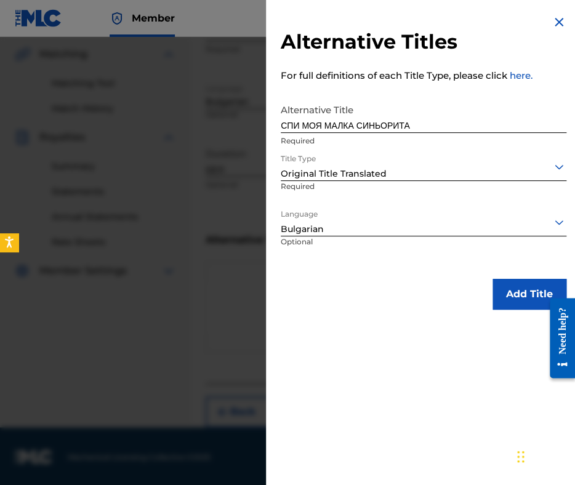
click at [505, 286] on button "Add Title" at bounding box center [530, 294] width 74 height 31
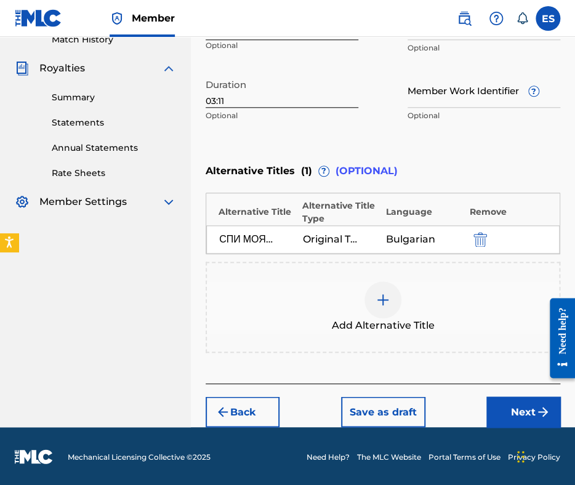
click at [488, 402] on button "Next" at bounding box center [523, 411] width 74 height 31
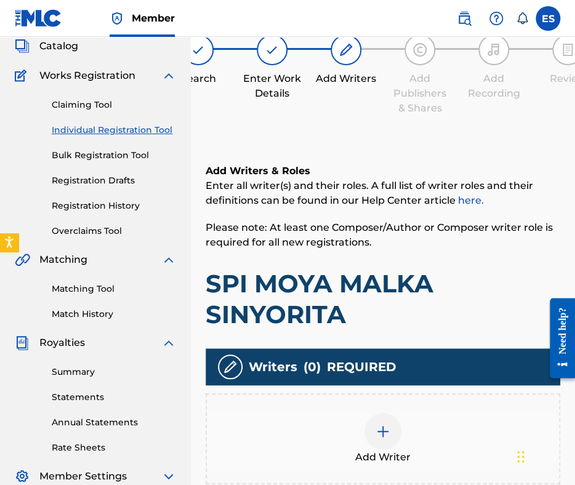
scroll to position [236, 0]
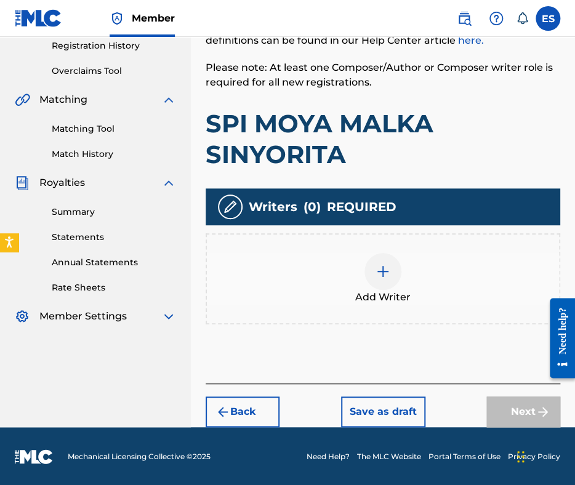
click at [383, 284] on div at bounding box center [382, 271] width 37 height 37
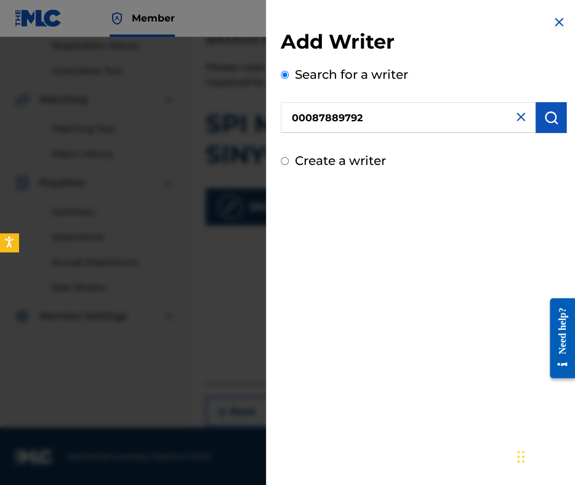
click at [547, 122] on img "submit" at bounding box center [551, 117] width 15 height 15
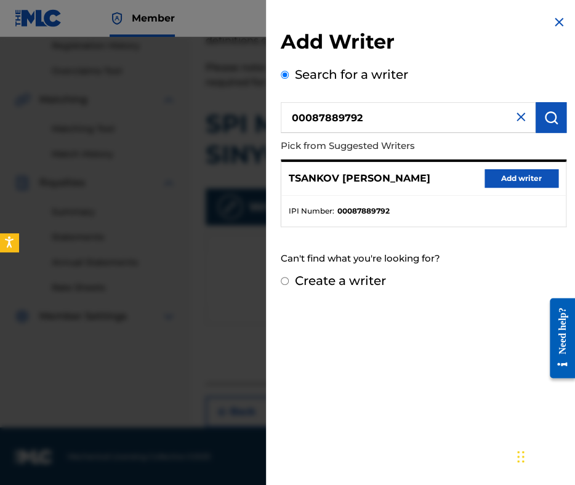
click at [521, 183] on button "Add writer" at bounding box center [522, 178] width 74 height 18
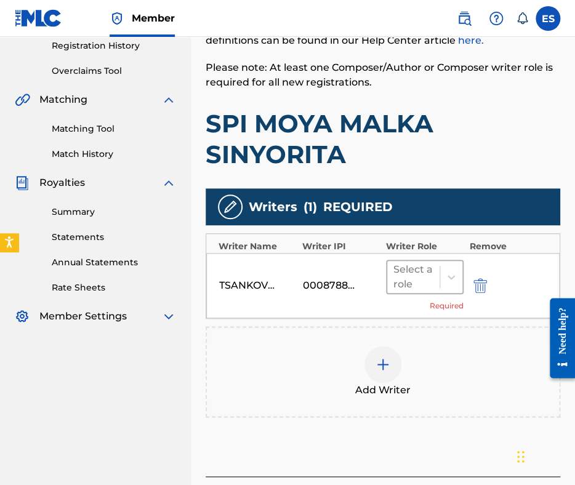
click at [416, 279] on div at bounding box center [413, 276] width 40 height 17
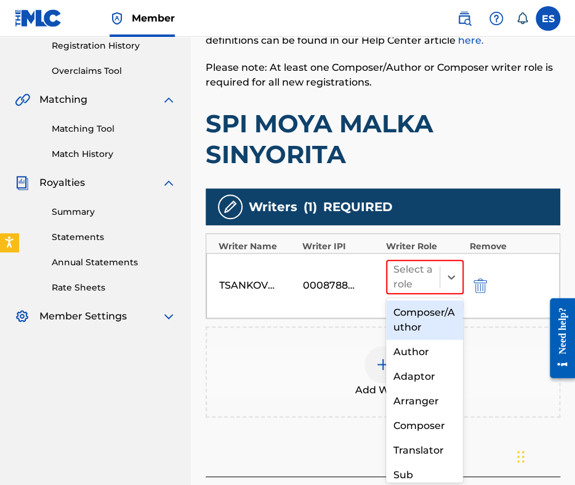
click at [422, 328] on div "Composer/Author" at bounding box center [425, 319] width 78 height 39
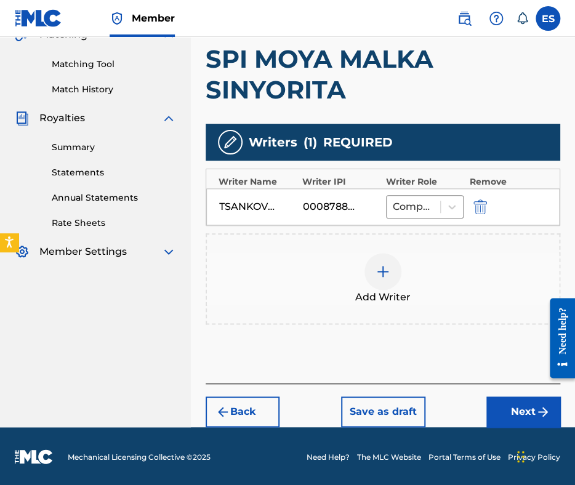
click at [500, 402] on button "Next" at bounding box center [523, 411] width 74 height 31
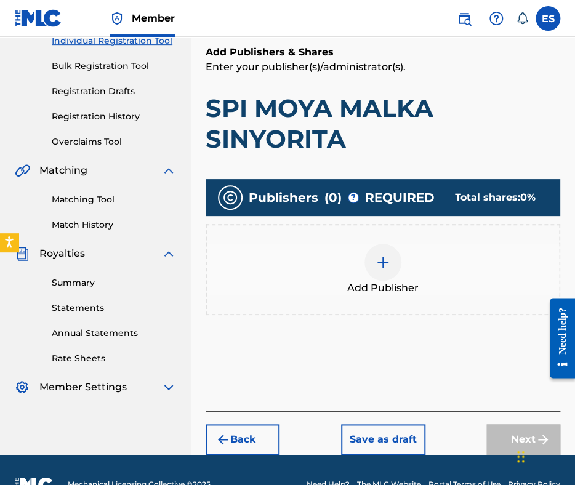
scroll to position [193, 0]
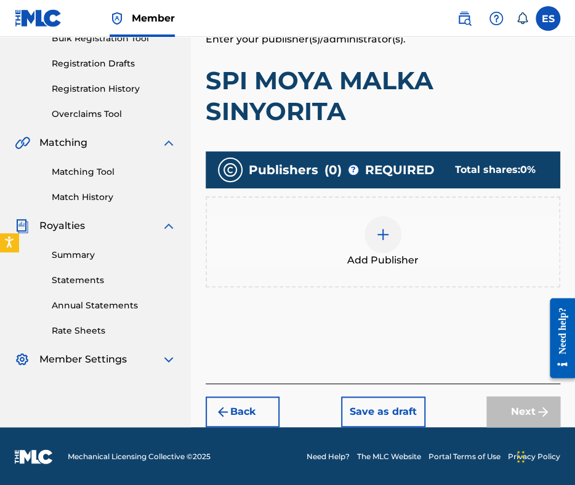
click at [399, 233] on div at bounding box center [382, 234] width 37 height 37
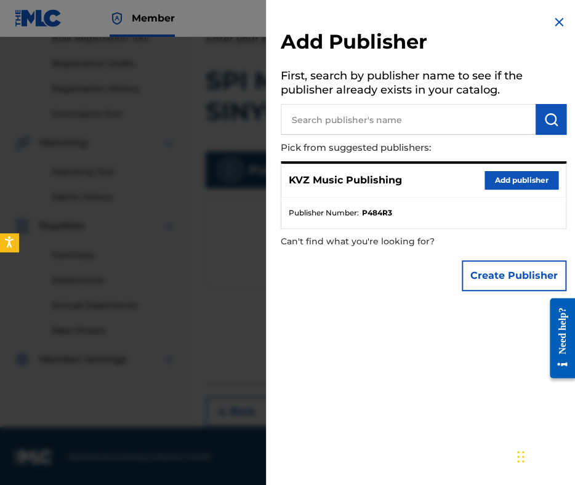
click at [497, 174] on button "Add publisher" at bounding box center [522, 180] width 74 height 18
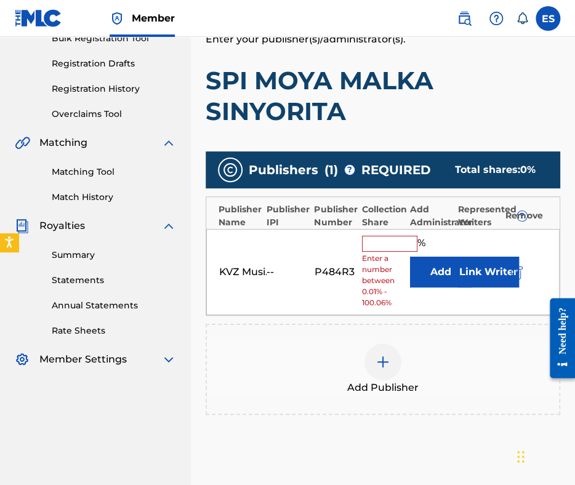
click at [388, 245] on input "text" at bounding box center [389, 244] width 55 height 16
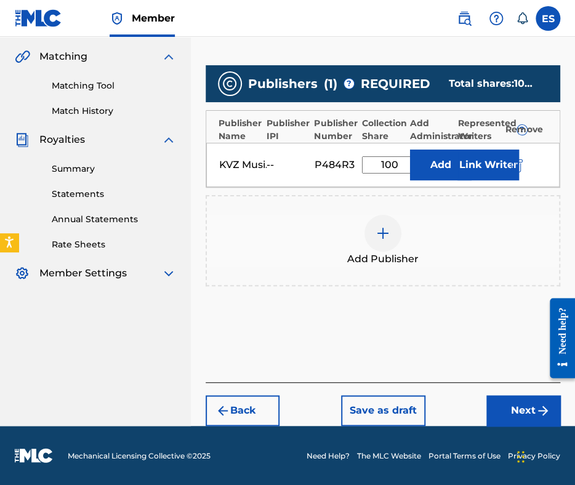
click at [515, 412] on button "Next" at bounding box center [523, 410] width 74 height 31
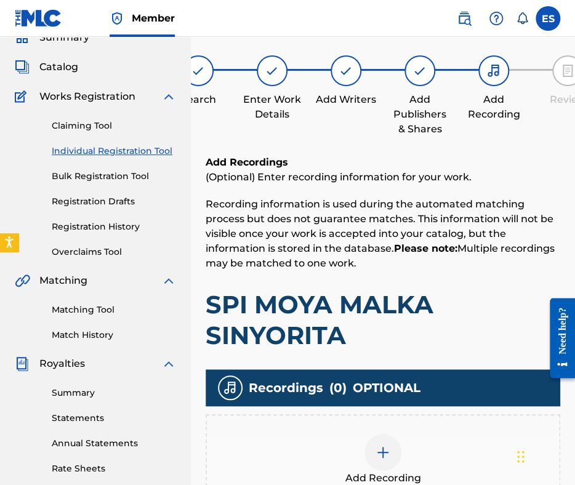
scroll to position [217, 0]
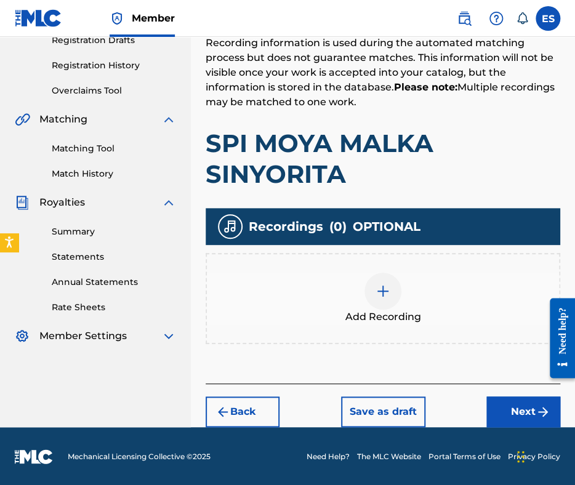
click at [389, 286] on img at bounding box center [383, 291] width 15 height 15
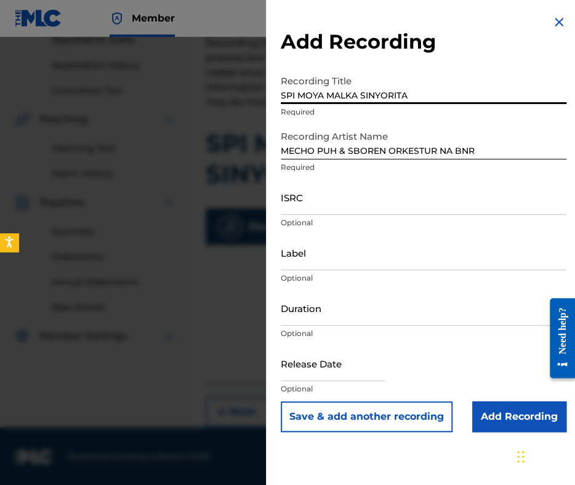
click at [283, 92] on input "SPI MOYA MALKA SINYORITA" at bounding box center [424, 86] width 286 height 35
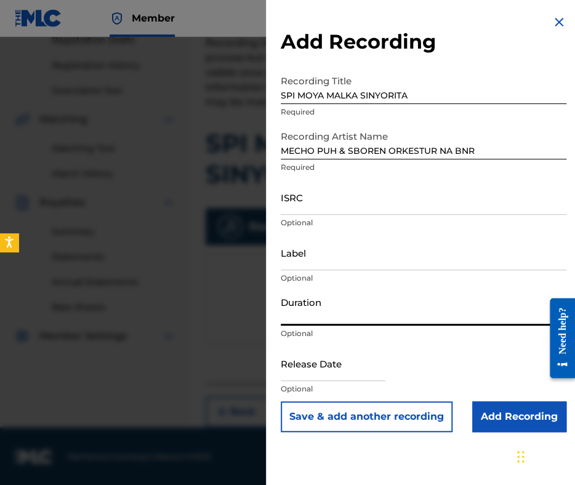
drag, startPoint x: 371, startPoint y: 319, endPoint x: 372, endPoint y: 311, distance: 8.1
click at [371, 319] on input "Duration" at bounding box center [424, 308] width 286 height 35
click at [485, 418] on input "Add Recording" at bounding box center [519, 416] width 94 height 31
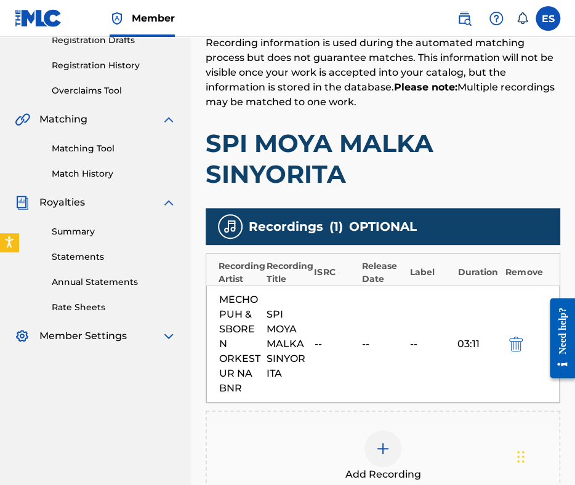
scroll to position [384, 0]
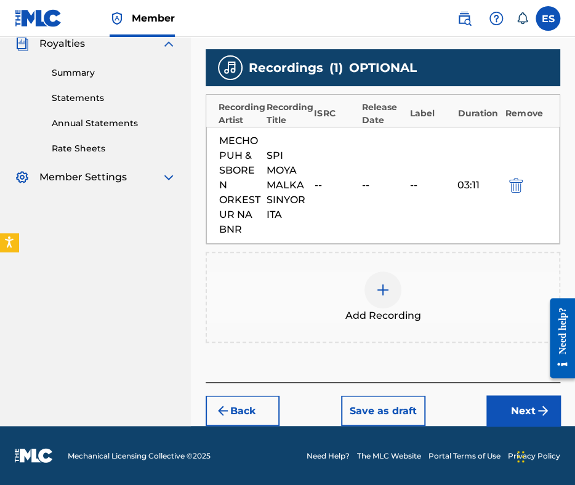
click at [501, 410] on button "Next" at bounding box center [523, 410] width 74 height 31
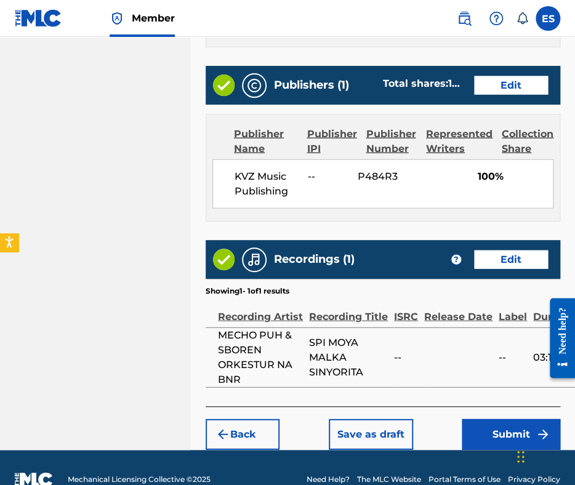
scroll to position [765, 0]
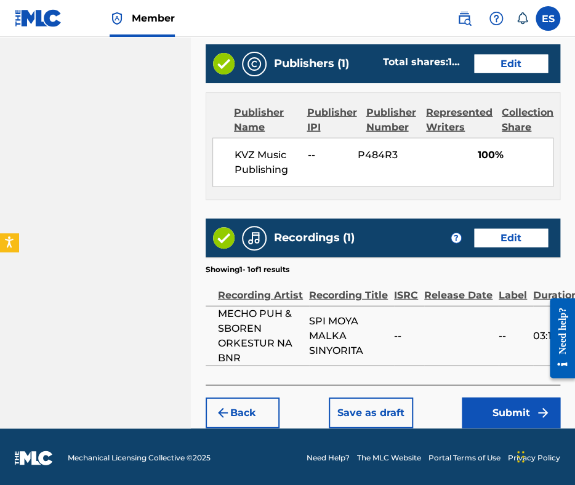
click at [505, 409] on button "Submit" at bounding box center [511, 413] width 99 height 31
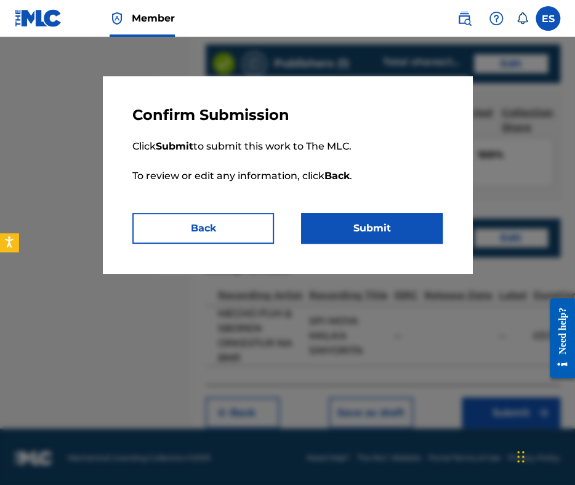
click at [419, 230] on button "Submit" at bounding box center [372, 228] width 142 height 31
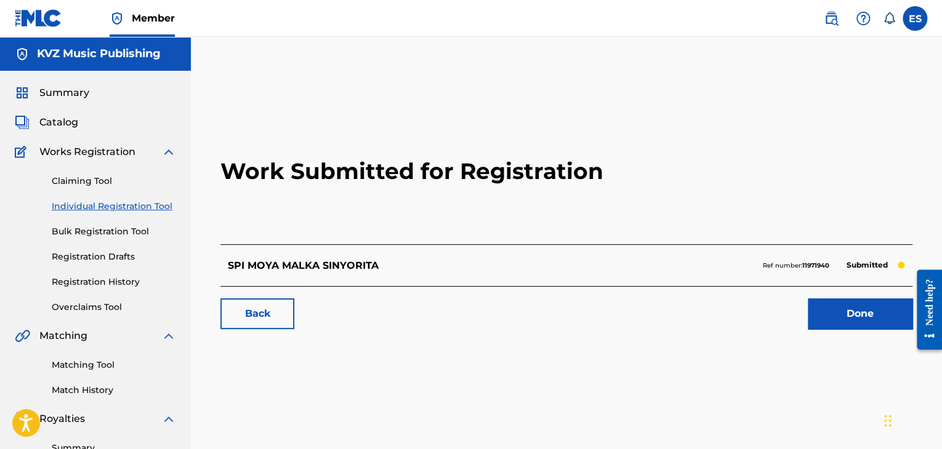
click at [574, 20] on img at bounding box center [831, 18] width 15 height 15
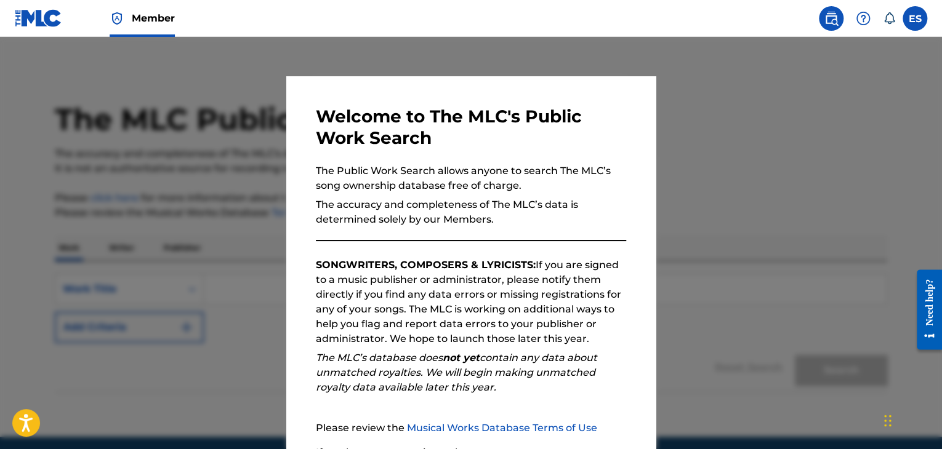
click at [574, 18] on img at bounding box center [863, 18] width 15 height 15
click at [574, 123] on div at bounding box center [471, 261] width 942 height 449
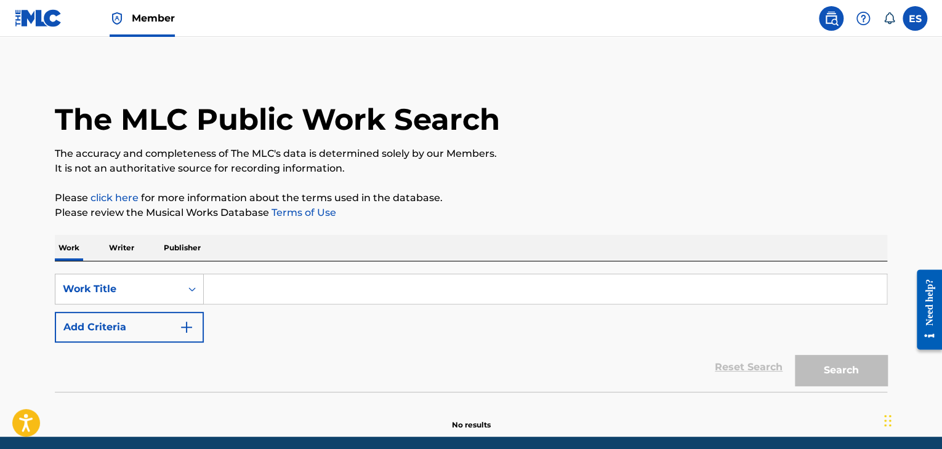
click at [574, 21] on img at bounding box center [863, 18] width 15 height 15
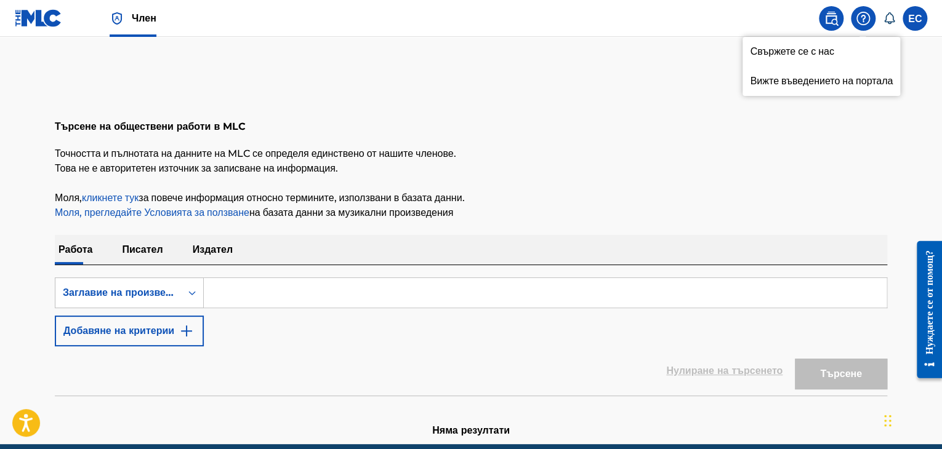
click at [574, 122] on div "Търсене на обществени работи в MLC" at bounding box center [471, 113] width 832 height 90
click at [574, 23] on img at bounding box center [831, 18] width 15 height 15
drag, startPoint x: 832, startPoint y: 23, endPoint x: 858, endPoint y: 20, distance: 25.4
click at [574, 20] on img at bounding box center [863, 18] width 15 height 15
click at [574, 81] on font "Вижте въведението на портала" at bounding box center [817, 81] width 143 height 15
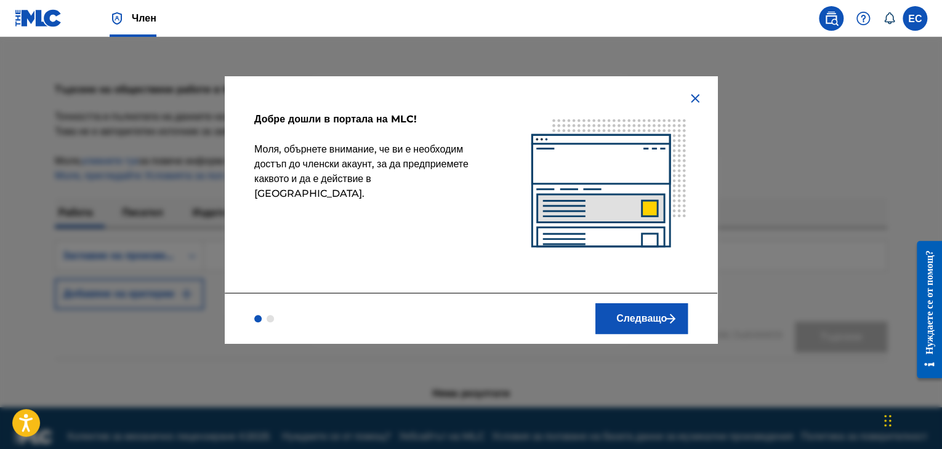
scroll to position [54, 0]
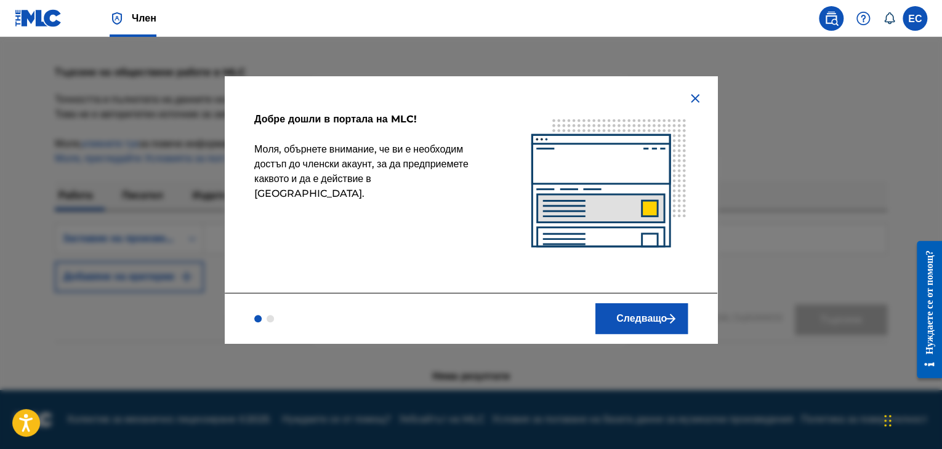
click at [574, 323] on font "Следващо" at bounding box center [641, 319] width 50 height 12
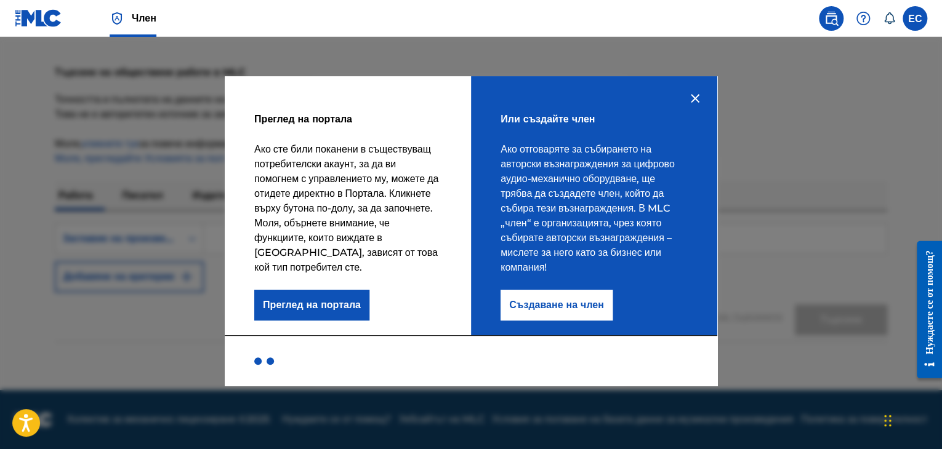
click at [347, 311] on font "Преглед на портала" at bounding box center [312, 305] width 98 height 12
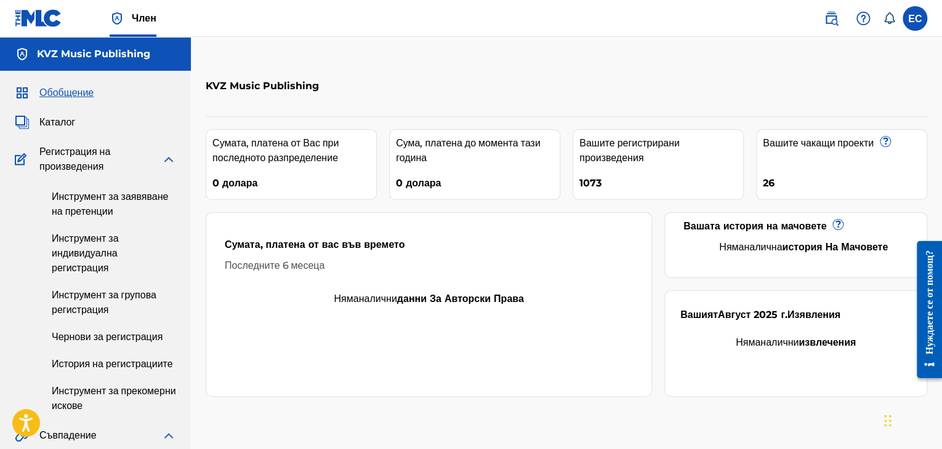
click at [76, 94] on font "Обобщение" at bounding box center [66, 93] width 54 height 12
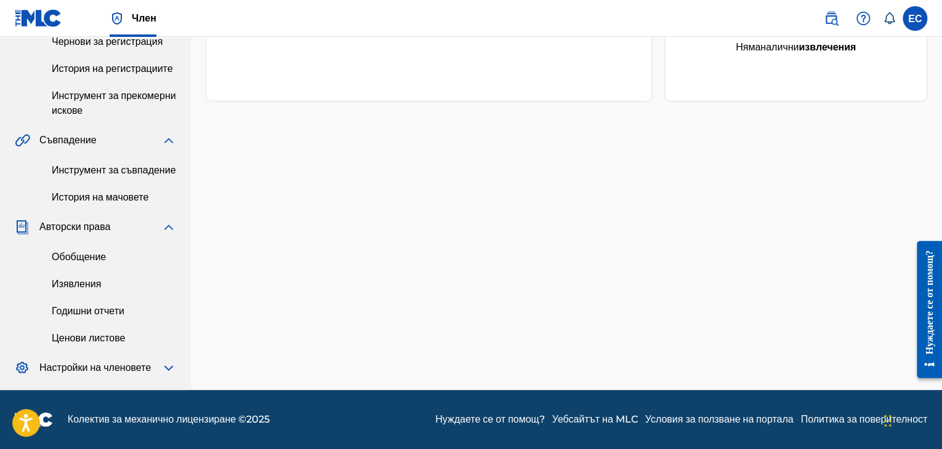
scroll to position [369, 0]
click at [79, 365] on font "Настройки на членовете" at bounding box center [94, 368] width 111 height 12
click at [165, 363] on img at bounding box center [168, 368] width 15 height 15
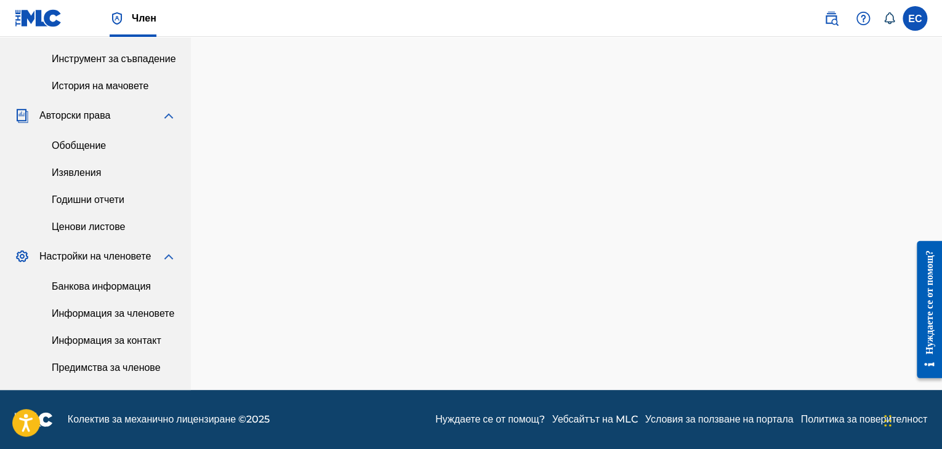
scroll to position [525, 0]
click at [435, 422] on font "Нуждаете се от помощ?" at bounding box center [489, 420] width 109 height 12
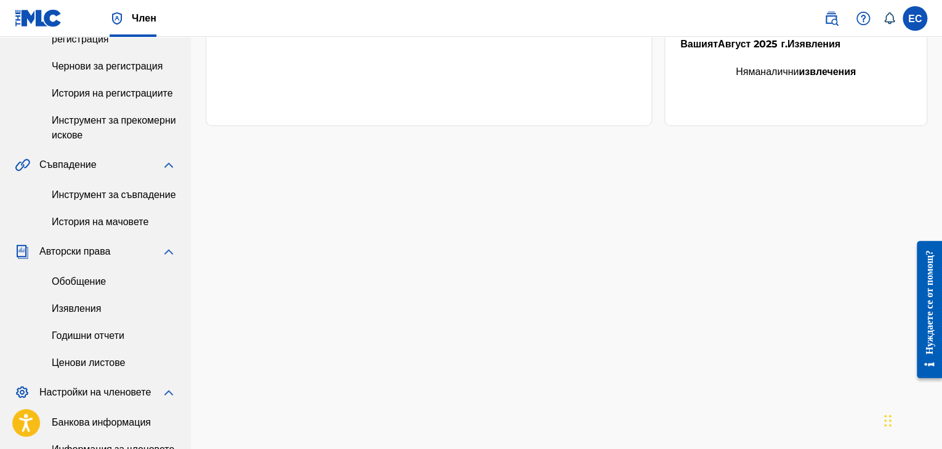
scroll to position [217, 0]
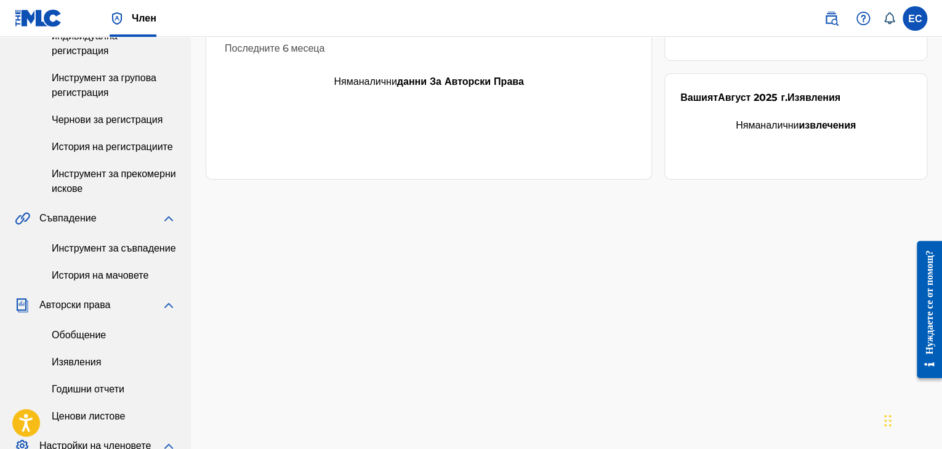
click at [574, 16] on img at bounding box center [863, 18] width 15 height 15
click at [574, 18] on img at bounding box center [831, 18] width 15 height 15
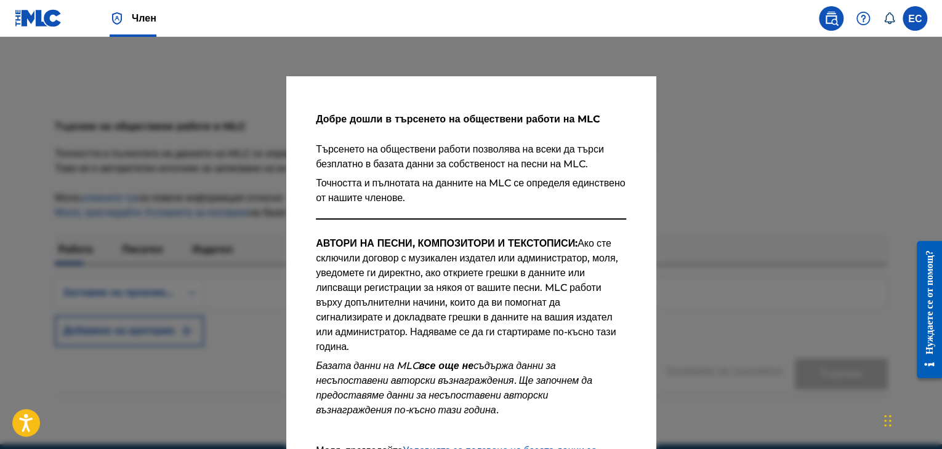
click at [574, 112] on div at bounding box center [471, 261] width 942 height 449
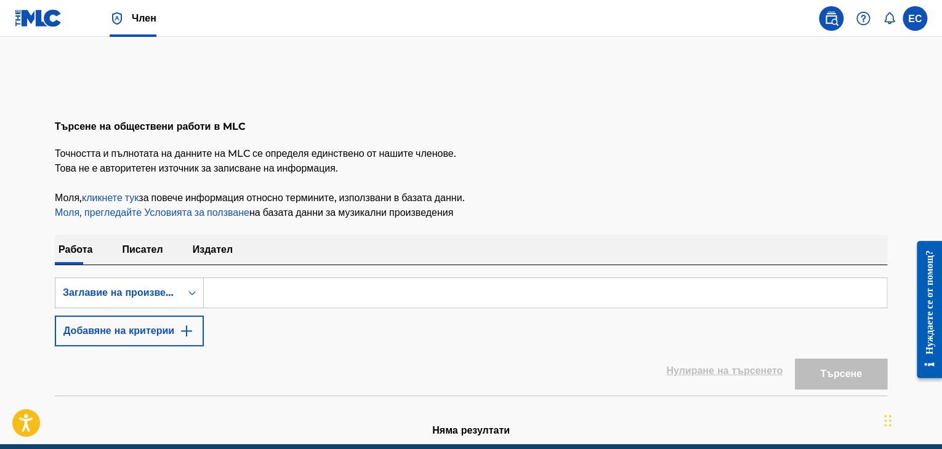
scroll to position [54, 0]
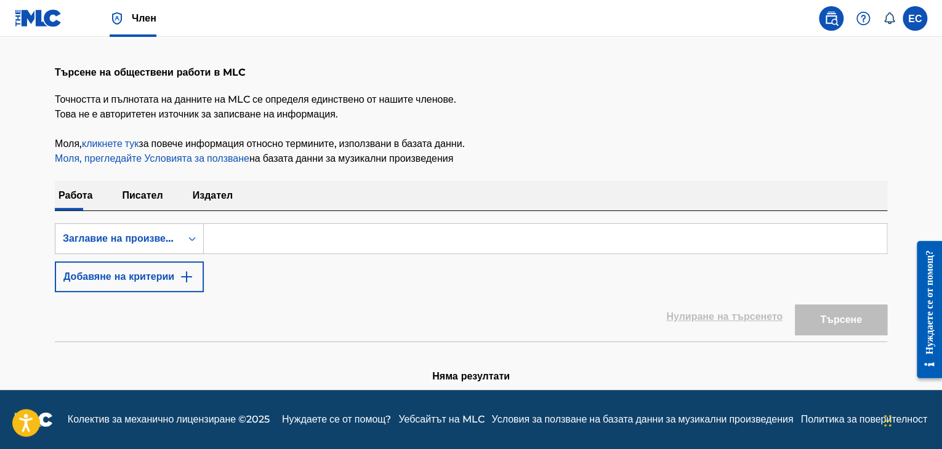
click at [424, 414] on font "Уебсайтът на MLC" at bounding box center [441, 420] width 86 height 12
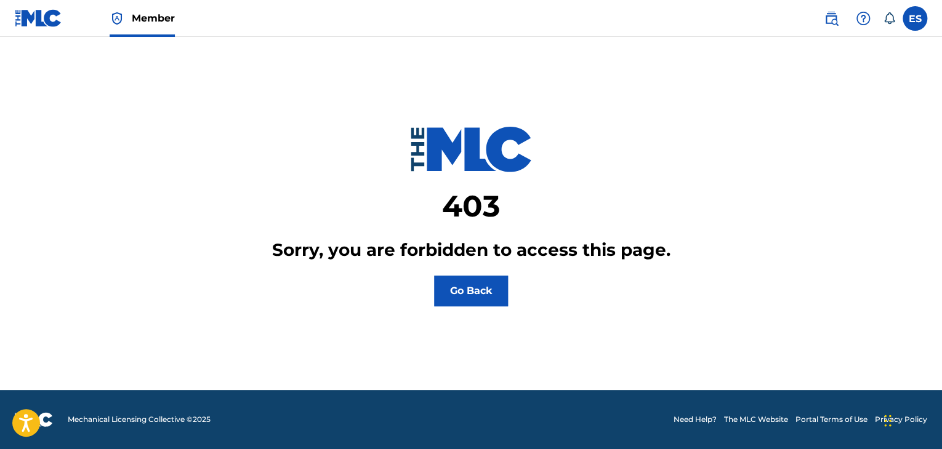
click at [39, 23] on img at bounding box center [38, 18] width 47 height 18
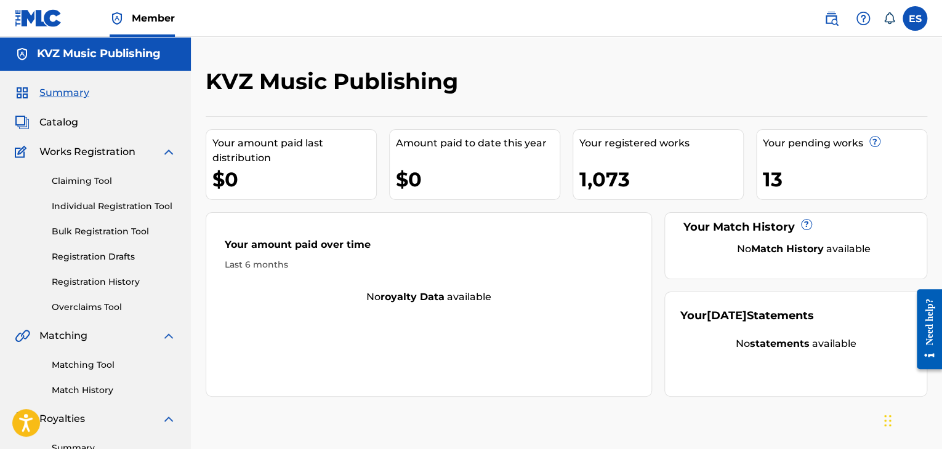
click at [105, 281] on link "Registration History" at bounding box center [114, 282] width 124 height 13
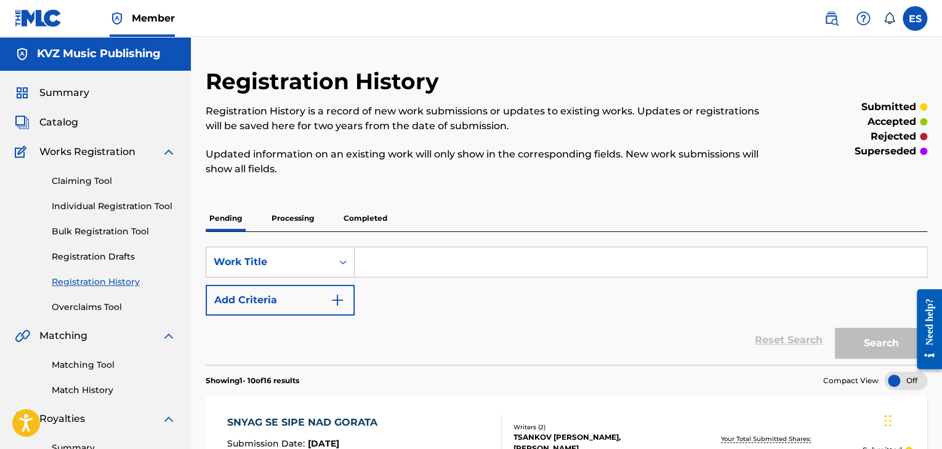
paste input "СПИ МОЯ МАЛКА СИНЬОРИТА"
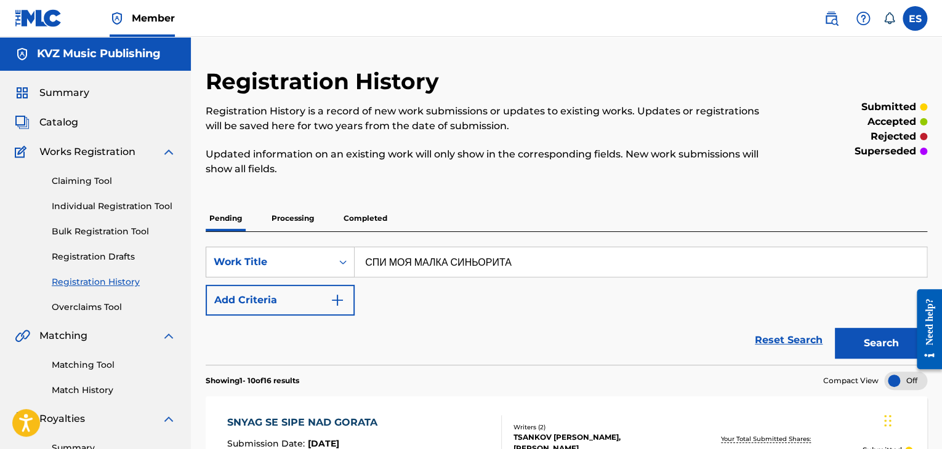
click at [433, 268] on input "СПИ МОЯ МАЛКА СИНЬОРИТА" at bounding box center [641, 262] width 572 height 30
paste input "SPI MOYA MALKA SINYORITA"
type input "SPI MOYA MALKA SINYORITA"
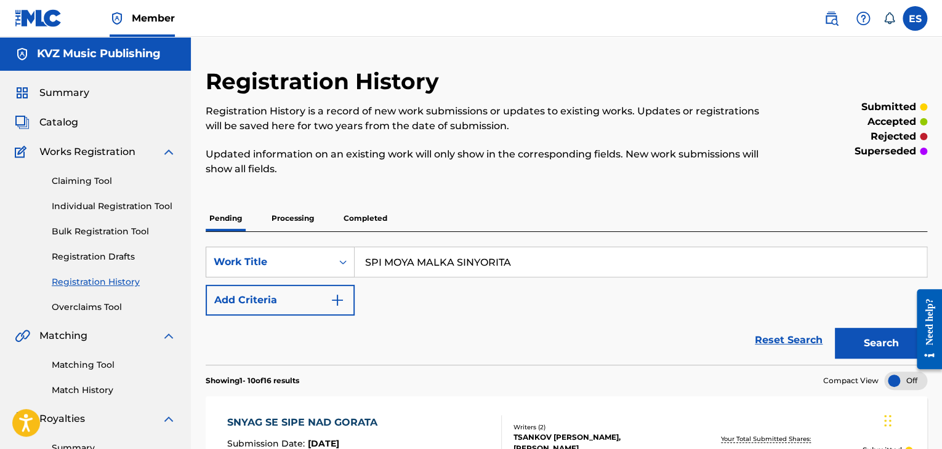
click at [853, 341] on button "Search" at bounding box center [881, 343] width 92 height 31
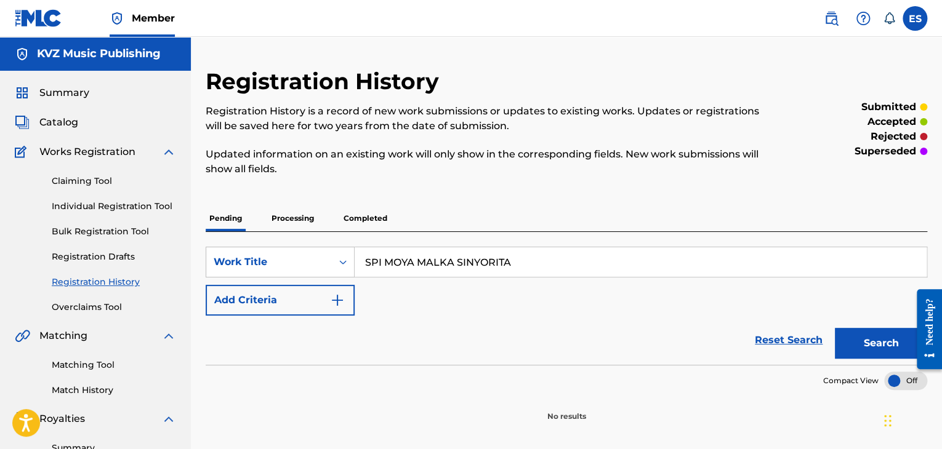
click at [293, 217] on p "Processing" at bounding box center [293, 219] width 50 height 26
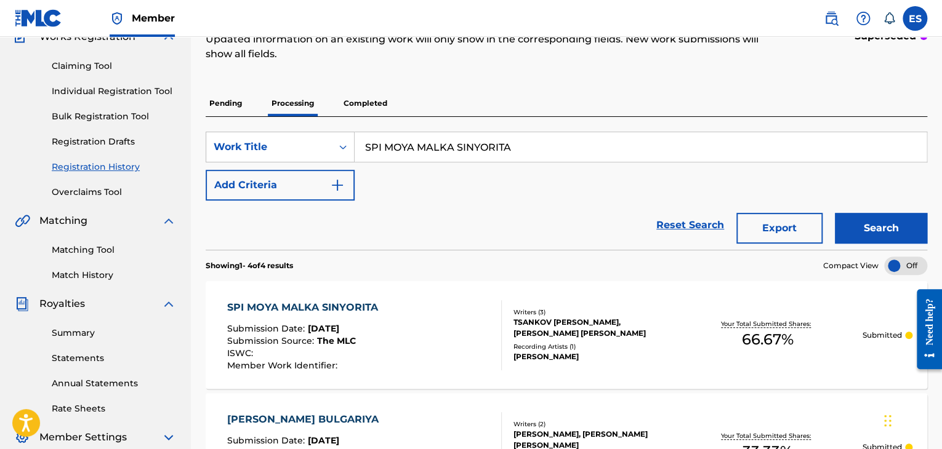
scroll to position [123, 0]
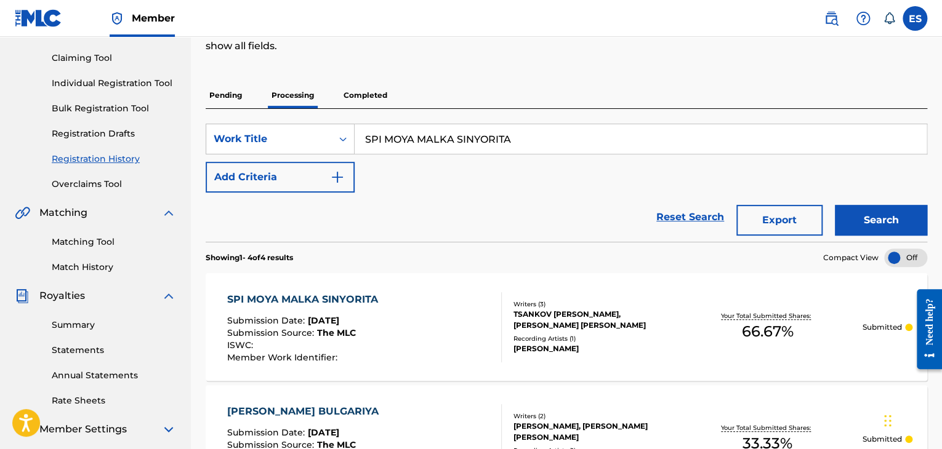
click at [551, 340] on div "Recording Artists ( 1 )" at bounding box center [592, 338] width 159 height 9
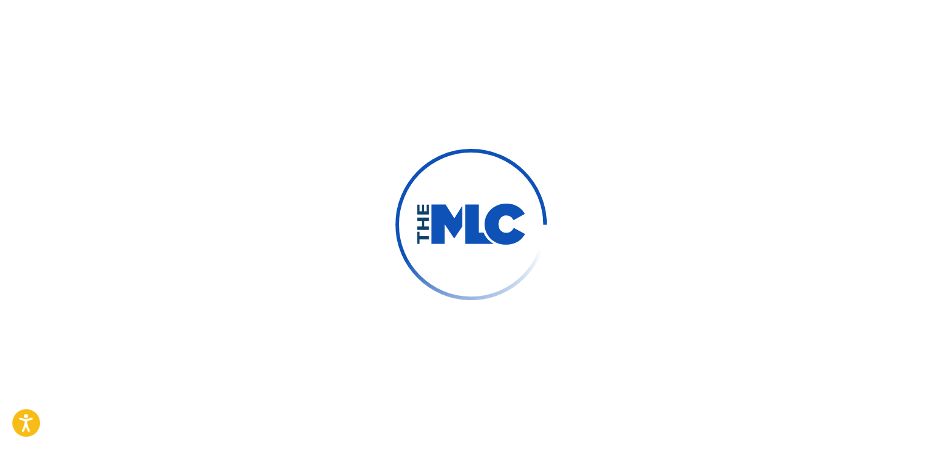
type input "Eli"
type input "Slaveva"
type input "[EMAIL_ADDRESS][DOMAIN_NAME]"
